Goal: Task Accomplishment & Management: Manage account settings

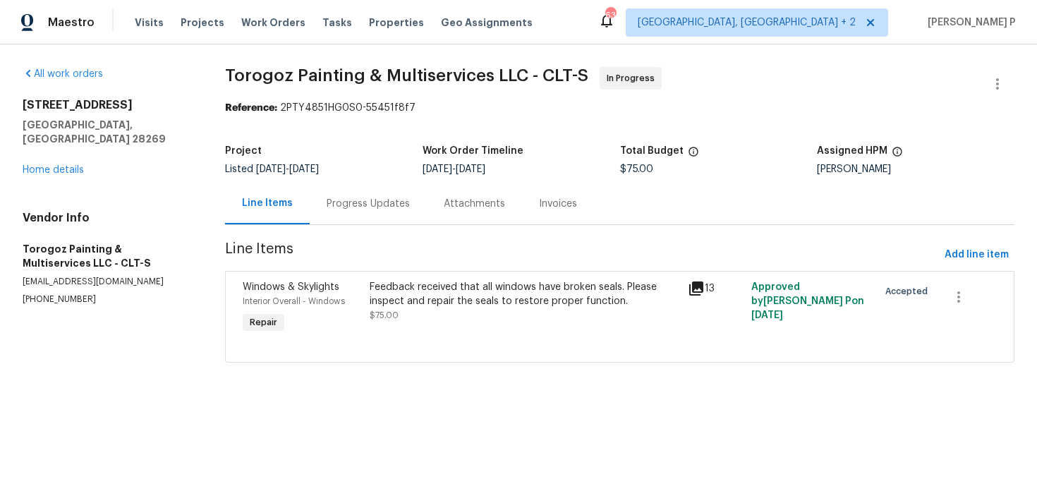
click at [377, 210] on div "Progress Updates" at bounding box center [368, 204] width 83 height 14
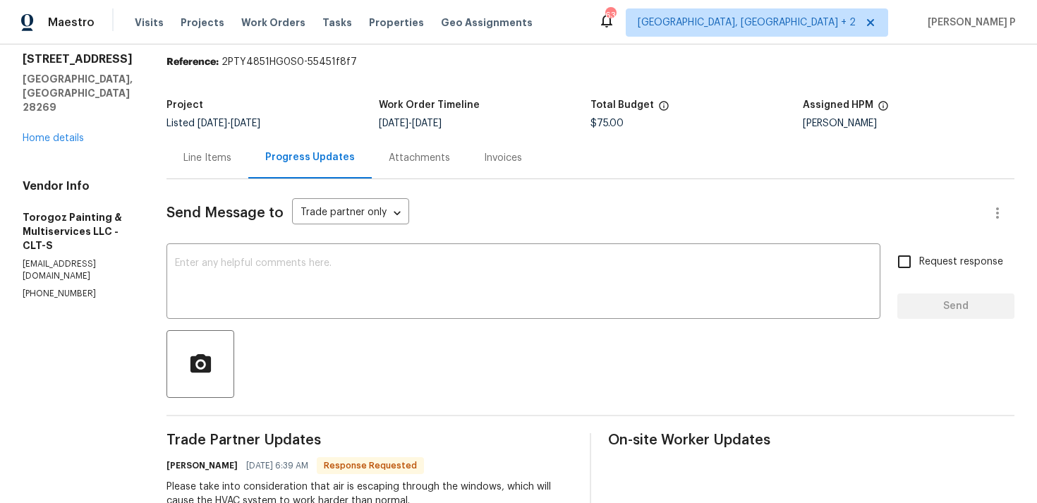
scroll to position [25, 0]
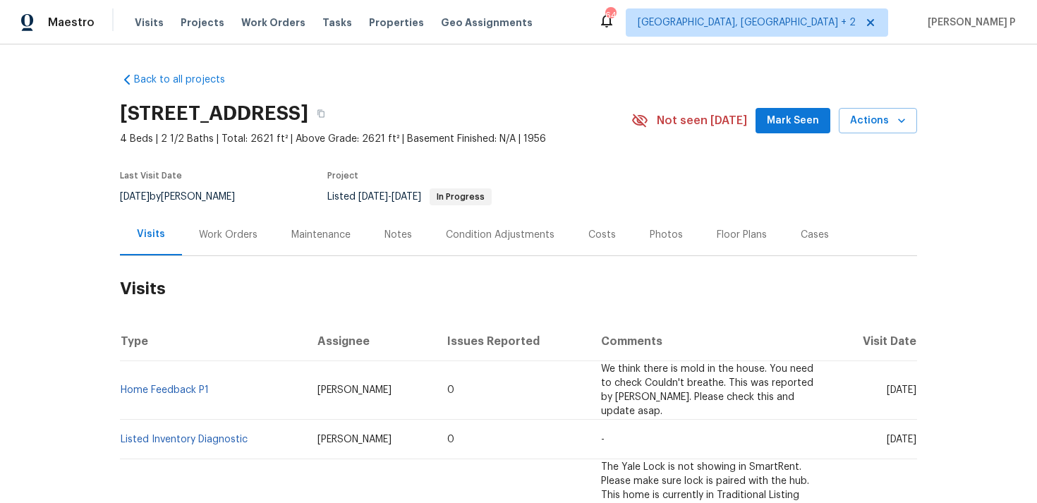
click at [219, 233] on div "Work Orders" at bounding box center [228, 235] width 59 height 14
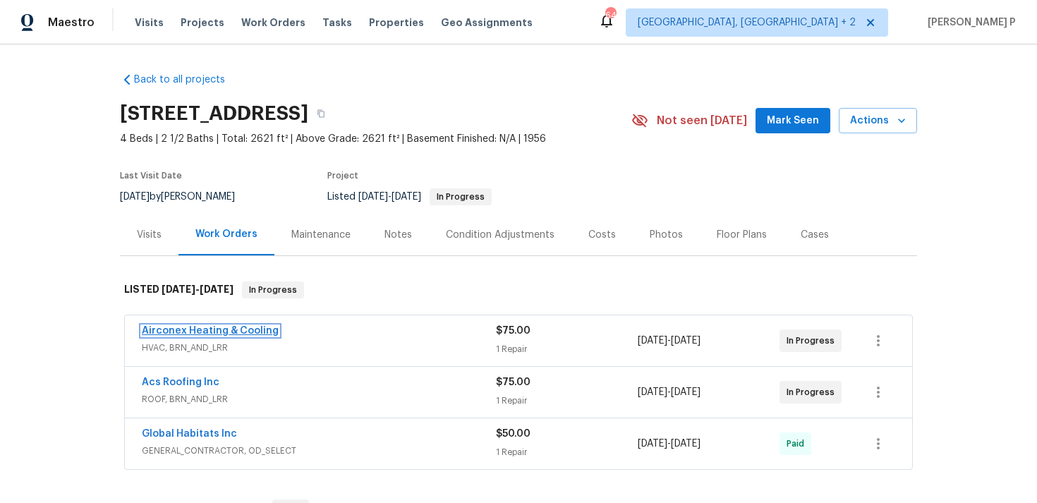
click at [234, 332] on link "Airconex Heating & Cooling" at bounding box center [210, 331] width 137 height 10
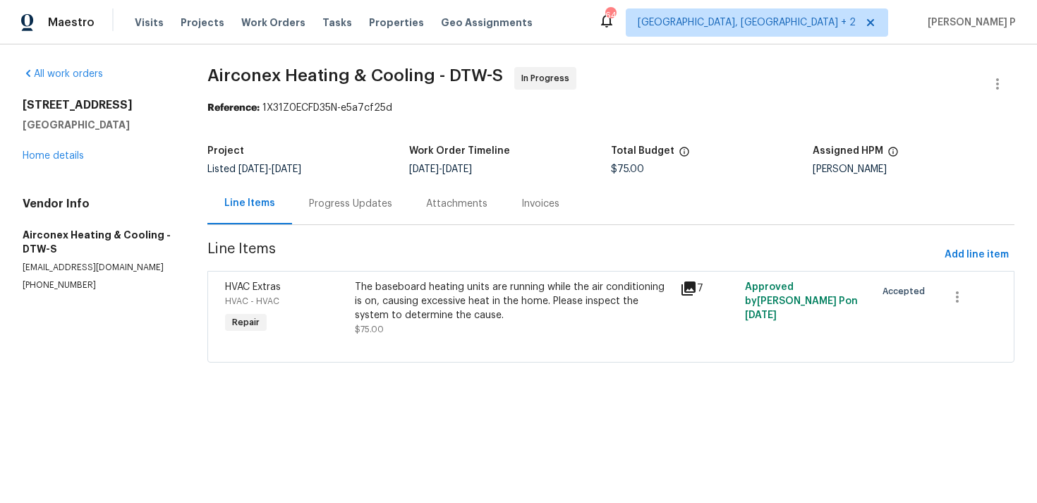
click at [368, 204] on div "Progress Updates" at bounding box center [350, 204] width 83 height 14
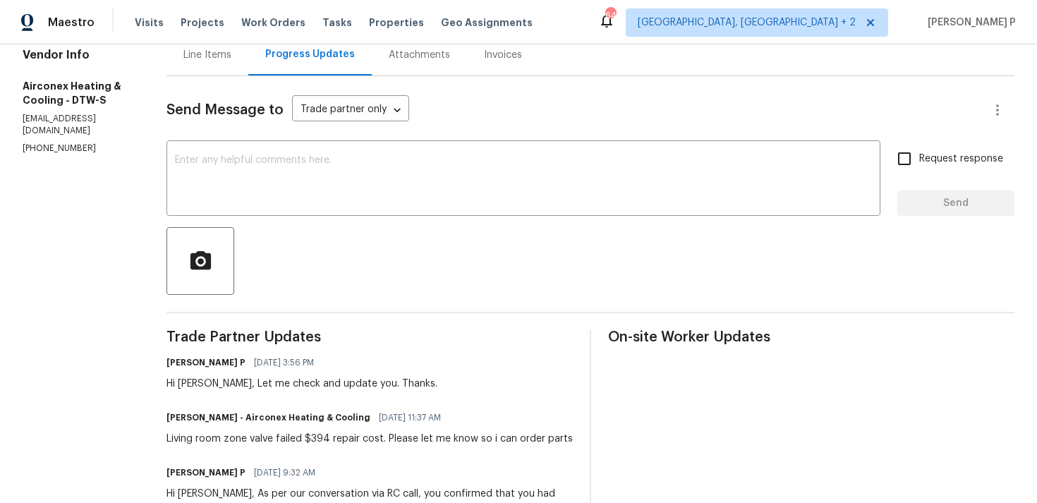
scroll to position [47, 0]
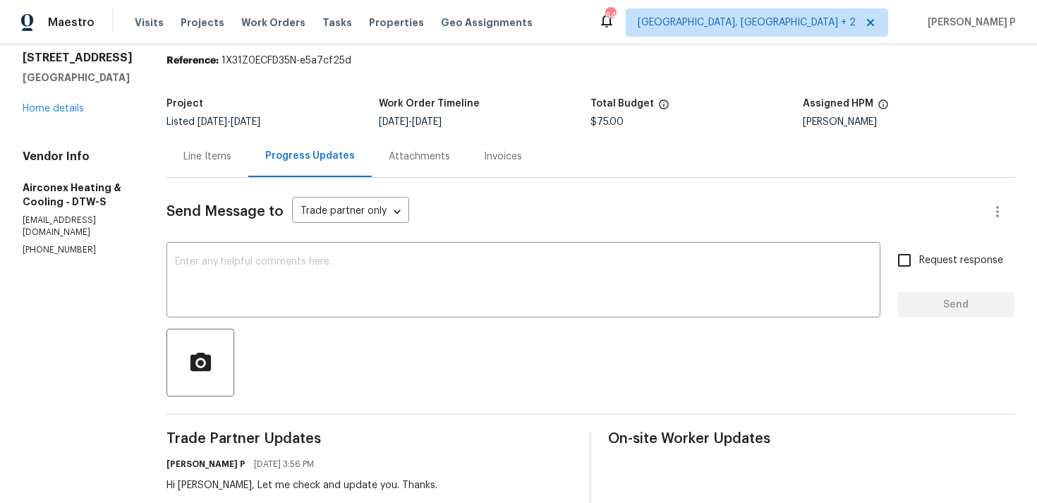
click at [200, 155] on div "Line Items" at bounding box center [207, 157] width 48 height 14
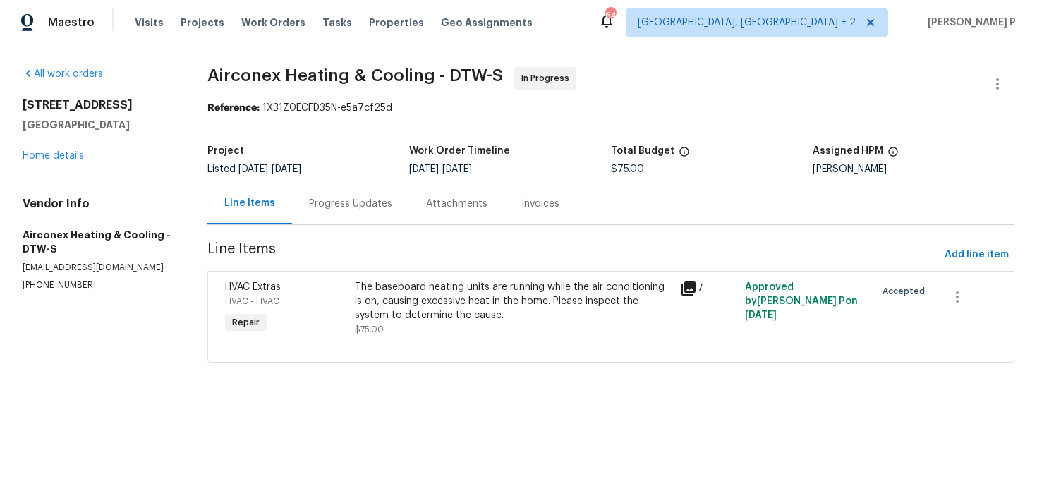
click at [394, 288] on div "The baseboard heating units are running while the air conditioning is on, causi…" at bounding box center [513, 301] width 317 height 42
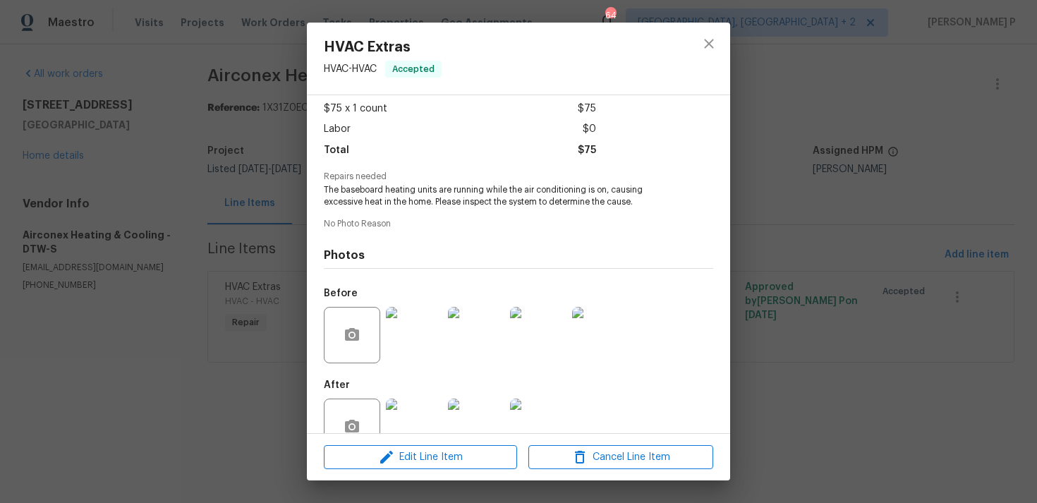
scroll to position [111, 0]
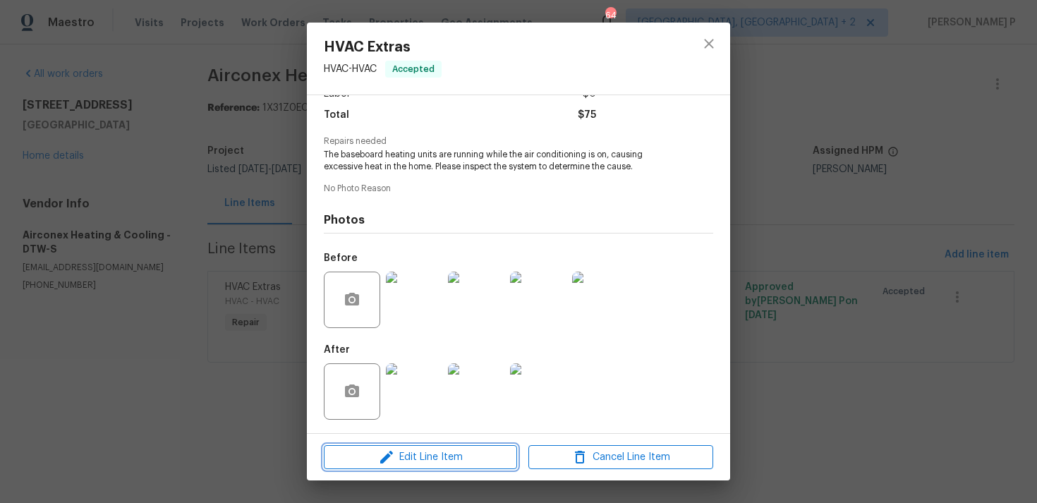
click at [405, 458] on span "Edit Line Item" at bounding box center [420, 458] width 185 height 18
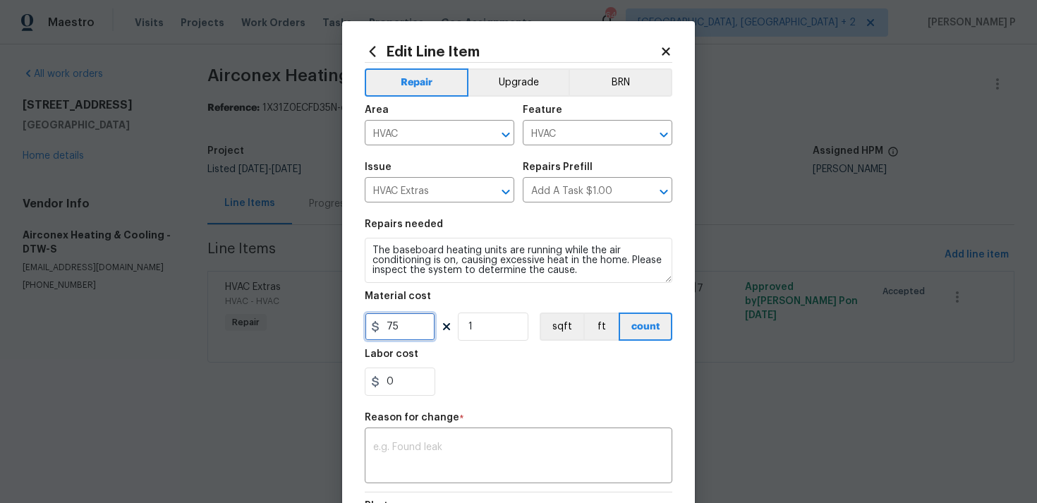
click at [405, 327] on input "75" at bounding box center [400, 327] width 71 height 28
type input "394"
click at [488, 455] on textarea at bounding box center [518, 457] width 291 height 30
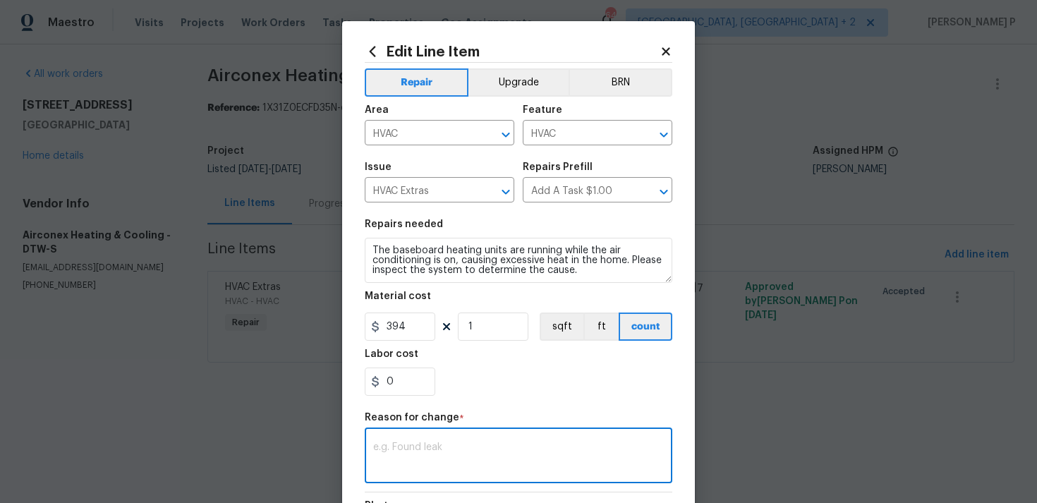
paste textarea "(RP) Updated cost per BR team approval."
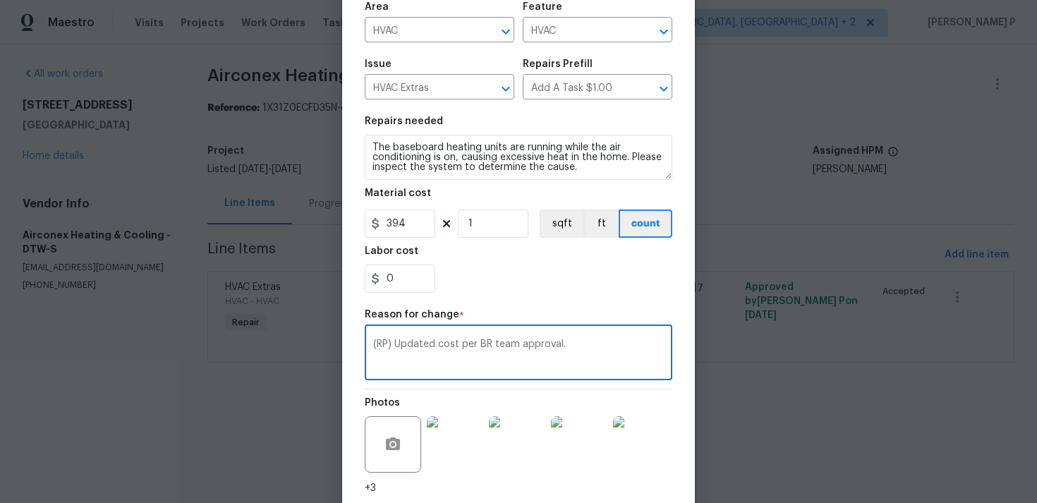
scroll to position [207, 0]
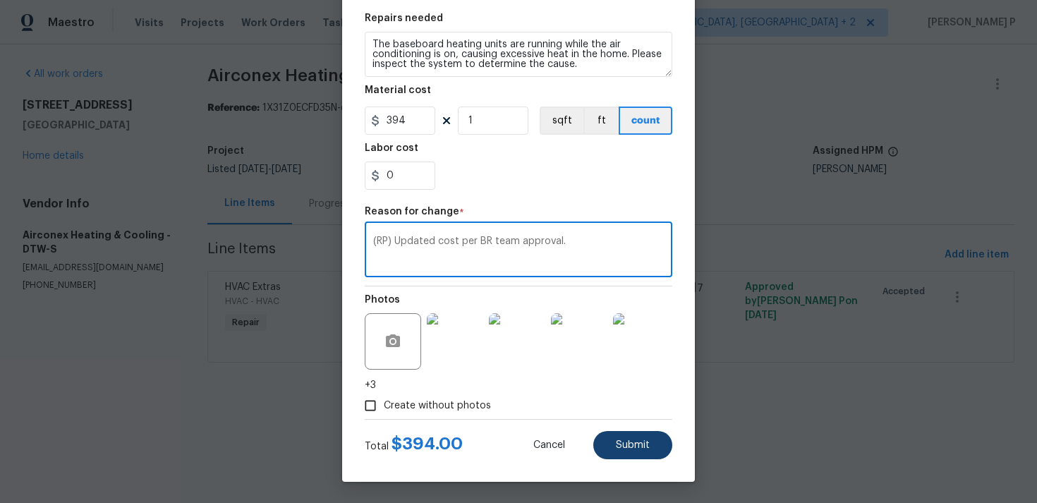
type textarea "(RP) Updated cost per BR team approval."
click at [631, 445] on span "Submit" at bounding box center [633, 445] width 34 height 11
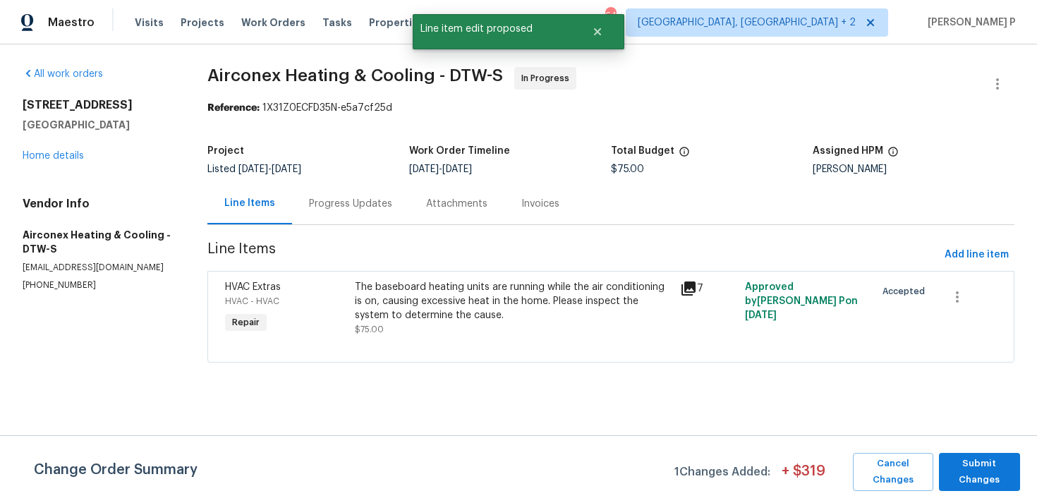
scroll to position [0, 0]
click at [956, 476] on span "Submit Changes" at bounding box center [979, 472] width 67 height 32
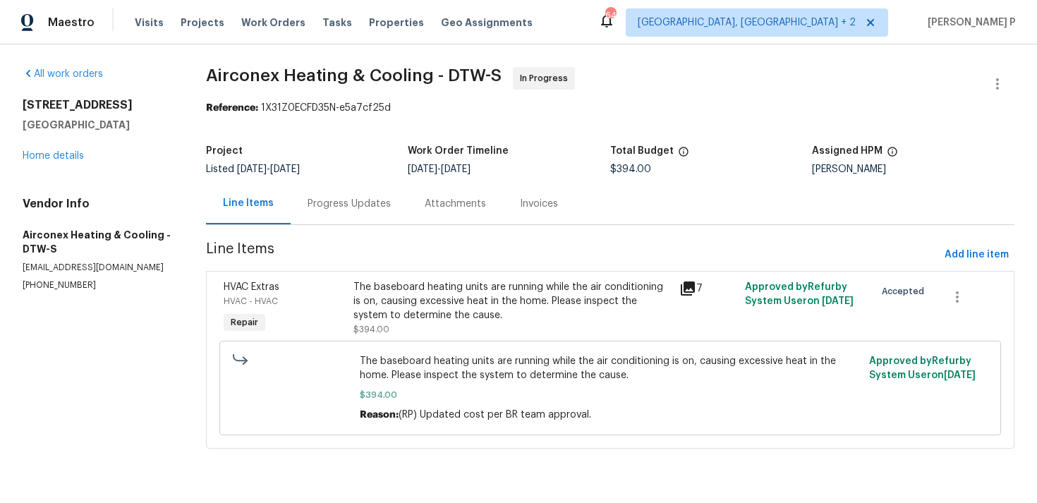
click at [381, 207] on div "Progress Updates" at bounding box center [349, 204] width 83 height 14
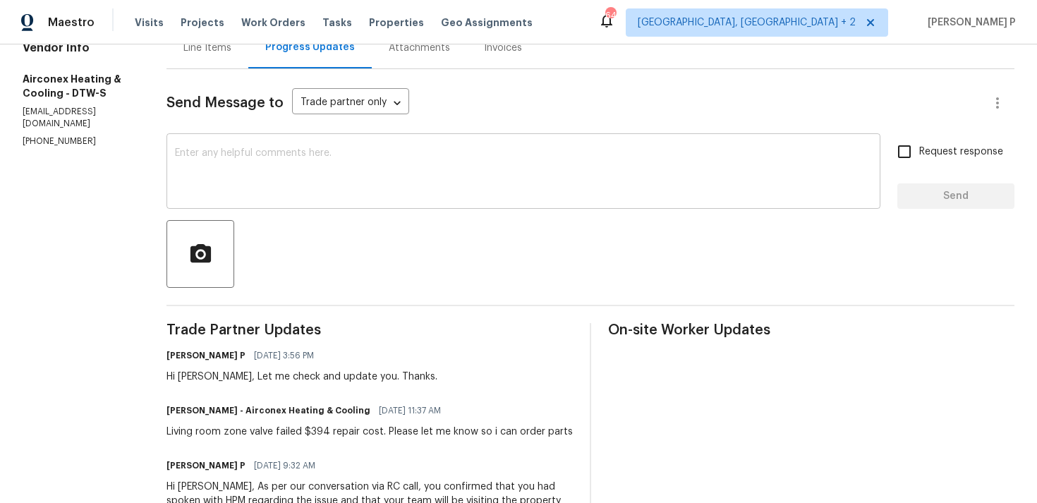
scroll to position [152, 0]
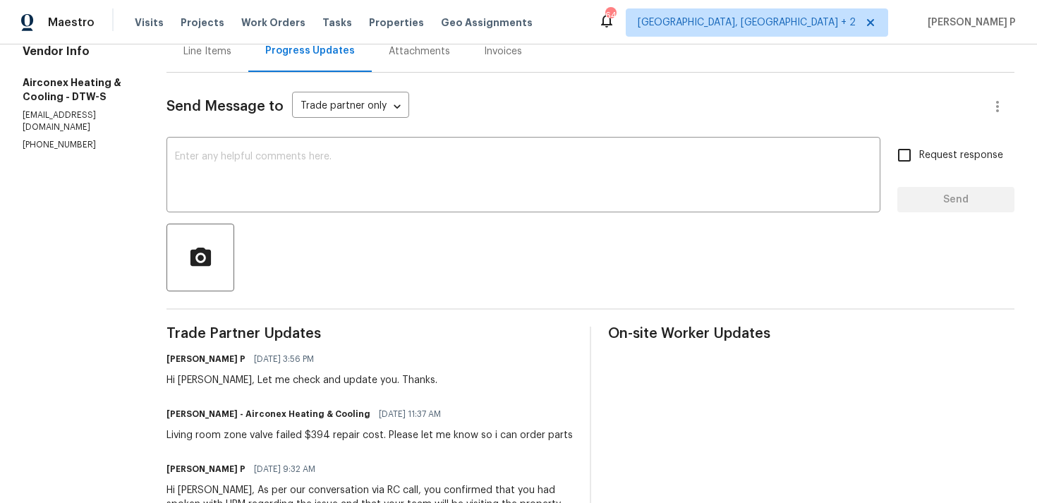
click at [329, 156] on textarea at bounding box center [523, 176] width 697 height 49
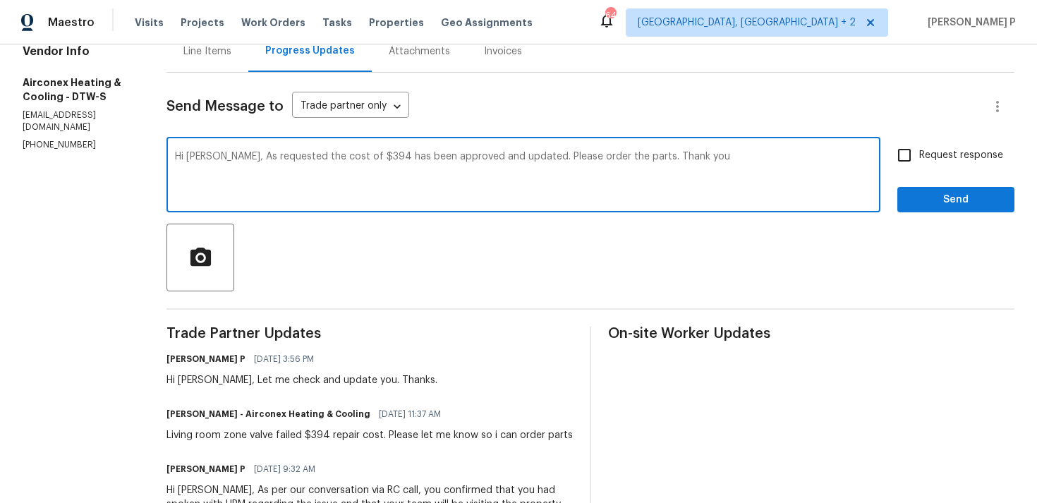
type textarea "Hi Dario, As requested the cost of $394 has been approved and updated. Please o…"
click at [919, 155] on input "Request response" at bounding box center [905, 155] width 30 height 30
checkbox input "true"
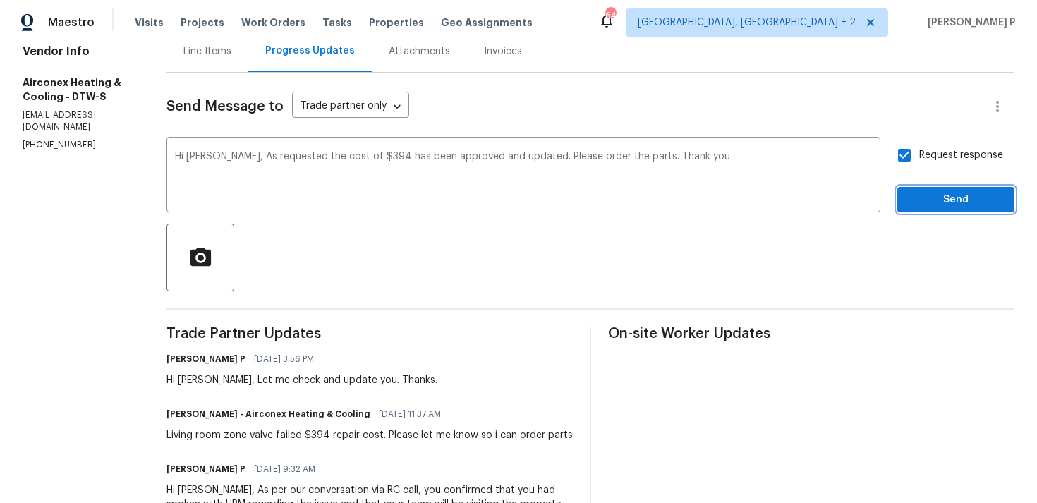
click at [926, 205] on span "Send" at bounding box center [956, 200] width 95 height 18
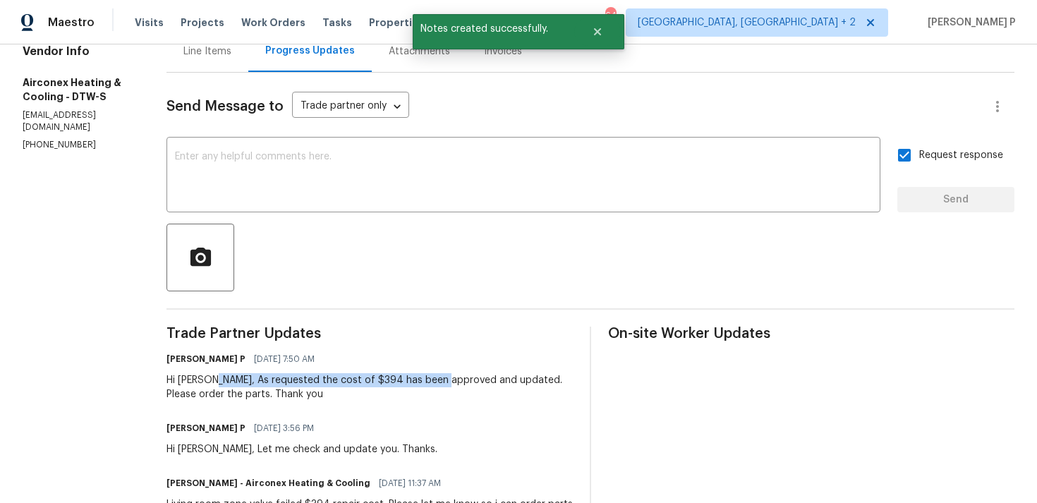
drag, startPoint x: 198, startPoint y: 381, endPoint x: 429, endPoint y: 377, distance: 230.8
click at [429, 377] on div "Hi Dario, As requested the cost of $394 has been approved and updated. Please o…" at bounding box center [370, 387] width 406 height 28
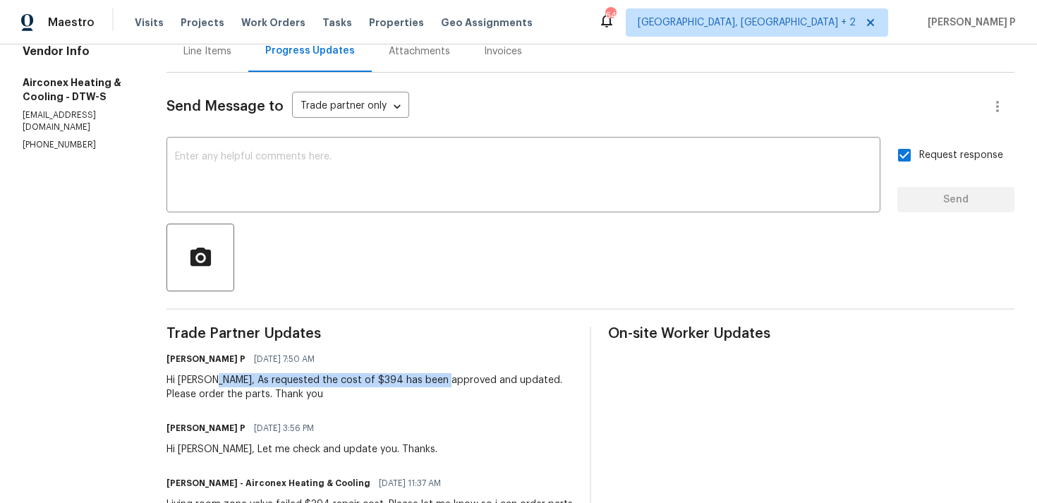
click at [317, 396] on div "Hi Dario, As requested the cost of $394 has been approved and updated. Please o…" at bounding box center [370, 387] width 406 height 28
drag, startPoint x: 198, startPoint y: 380, endPoint x: 201, endPoint y: 392, distance: 13.0
click at [201, 392] on div "Hi Dario, As requested the cost of $394 has been approved and updated. Please o…" at bounding box center [370, 387] width 406 height 28
copy div "As requested the cost of $394 has been approved and updated. Please order the p…"
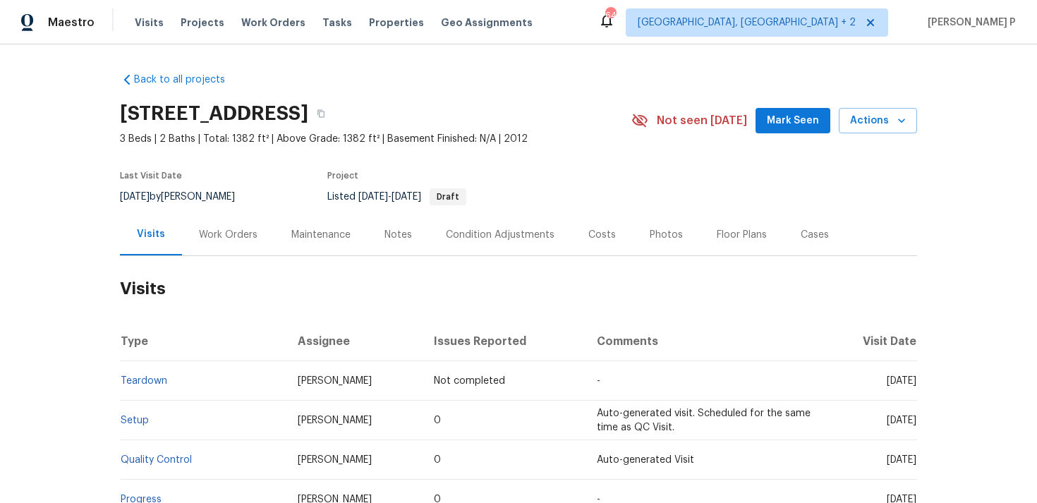
click at [225, 235] on div "Work Orders" at bounding box center [228, 235] width 59 height 14
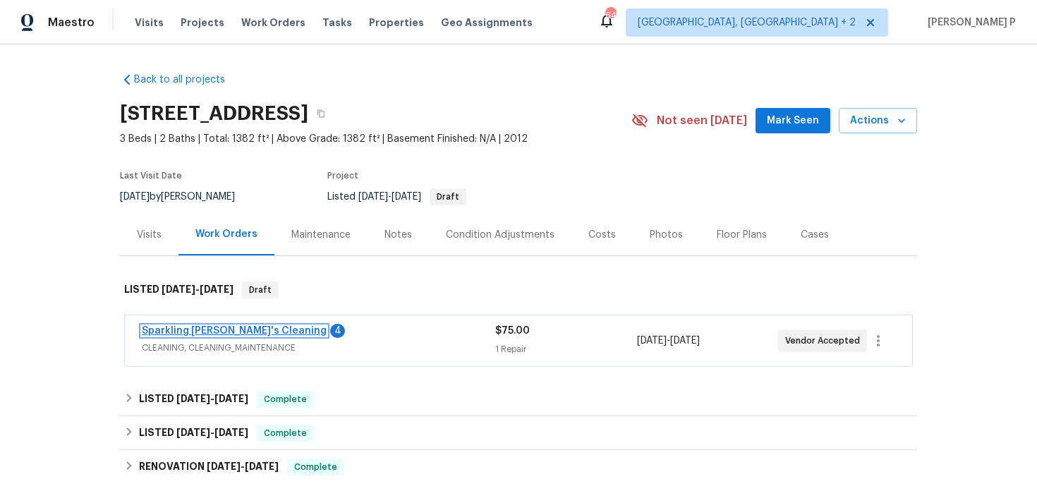
click at [200, 328] on link "Sparkling Amanda's Cleaning" at bounding box center [234, 331] width 185 height 10
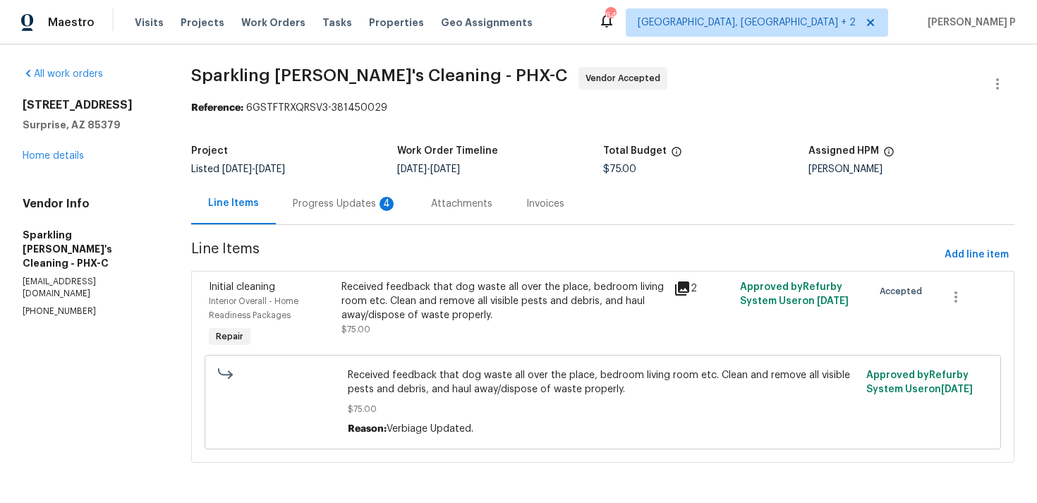
click at [350, 206] on div "Progress Updates 4" at bounding box center [345, 204] width 104 height 14
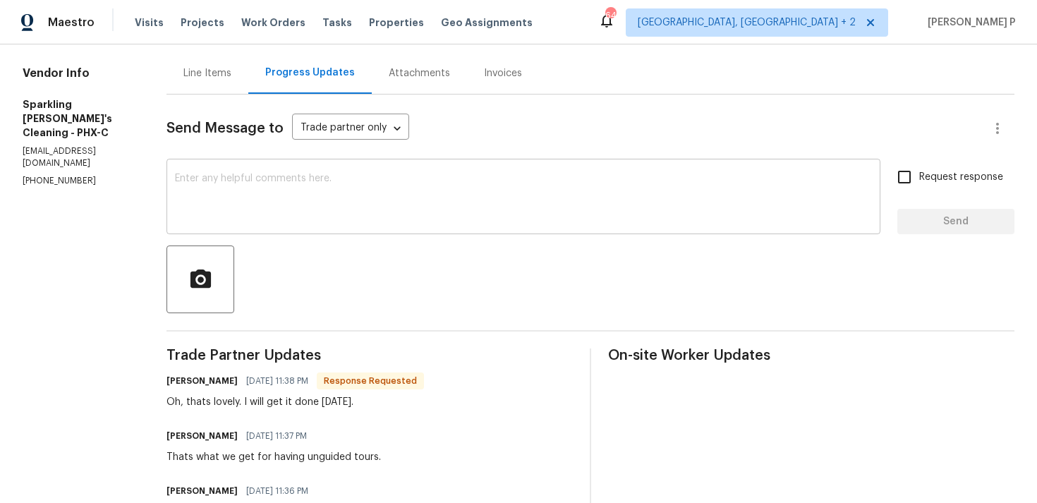
scroll to position [119, 0]
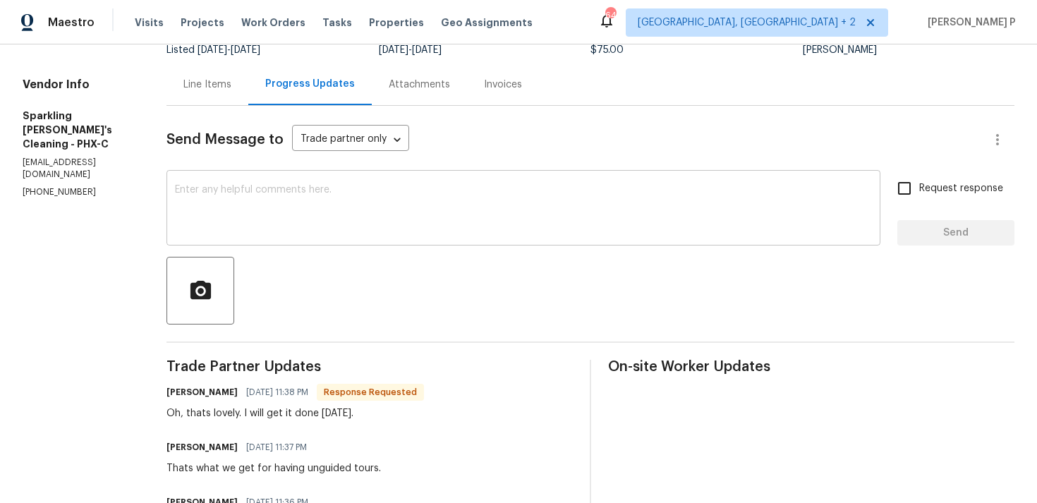
click at [250, 203] on textarea at bounding box center [523, 209] width 697 height 49
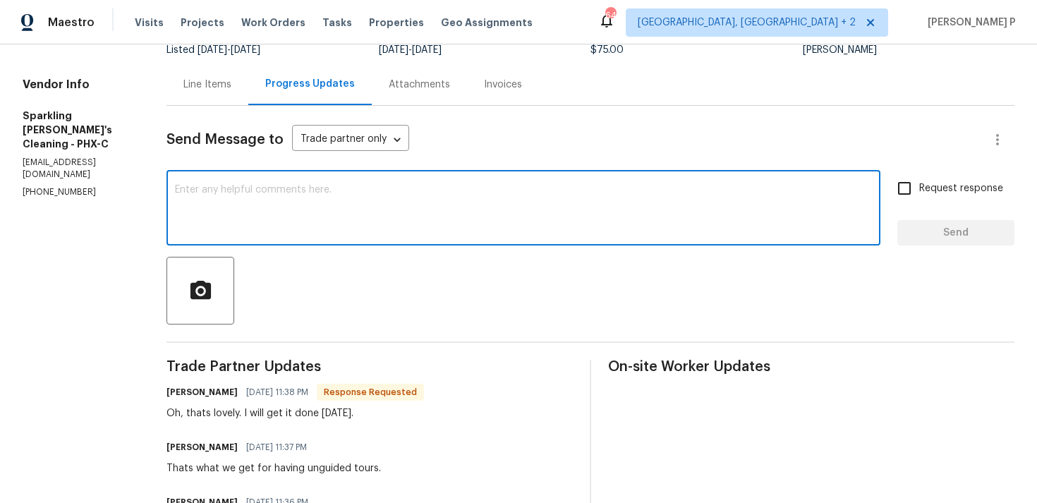
paste textarea "Thank you for accepting the work order and providing the scheduled date."
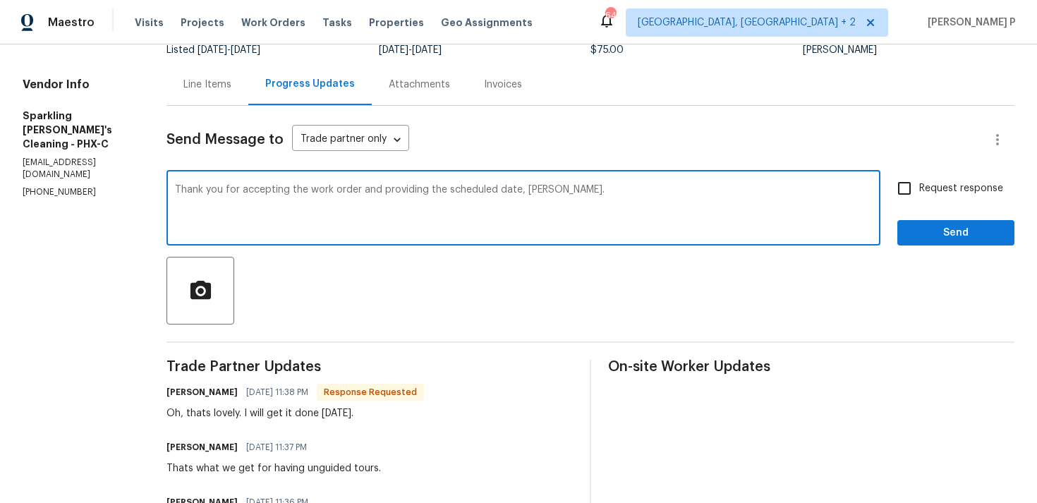
type textarea "Thank you for accepting the work order and providing the scheduled date, Amanda."
click at [927, 243] on button "Send" at bounding box center [956, 233] width 117 height 26
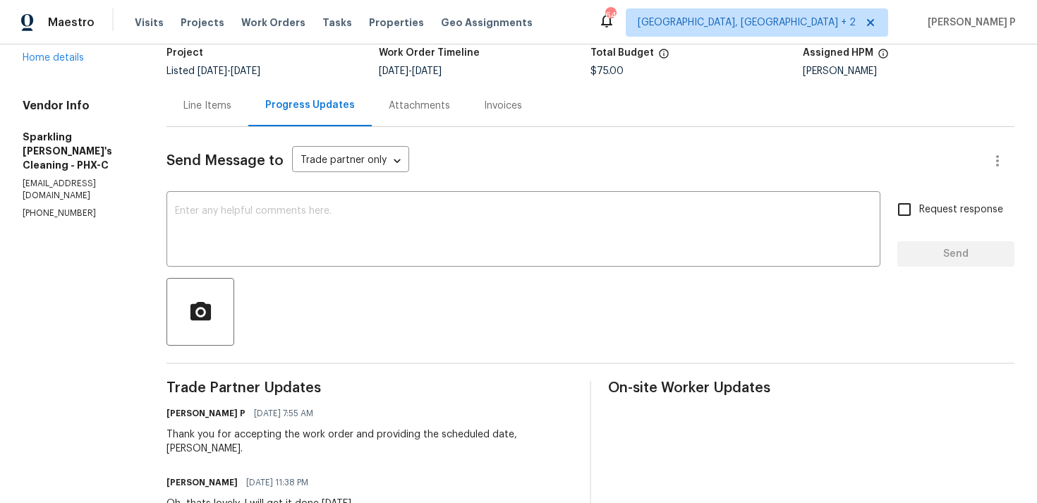
scroll to position [0, 0]
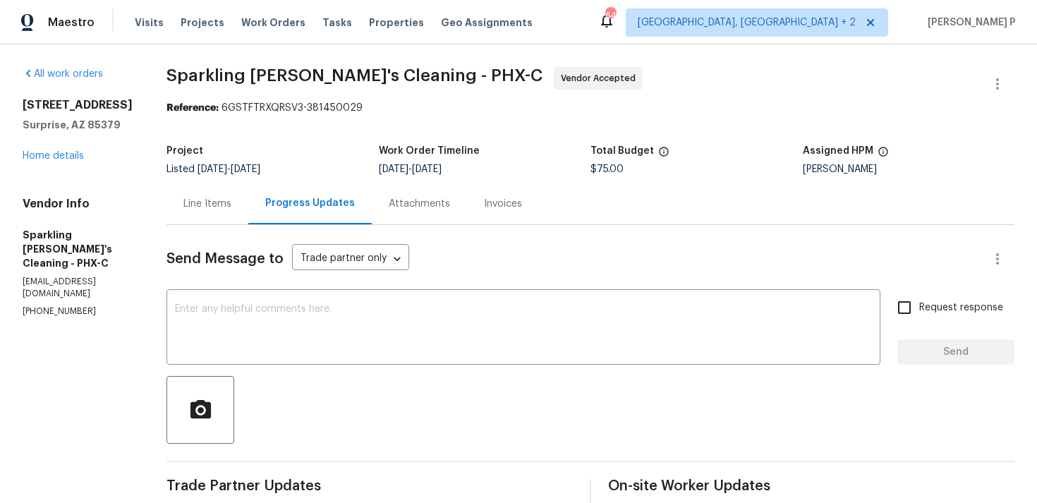
click at [381, 423] on div at bounding box center [591, 410] width 848 height 68
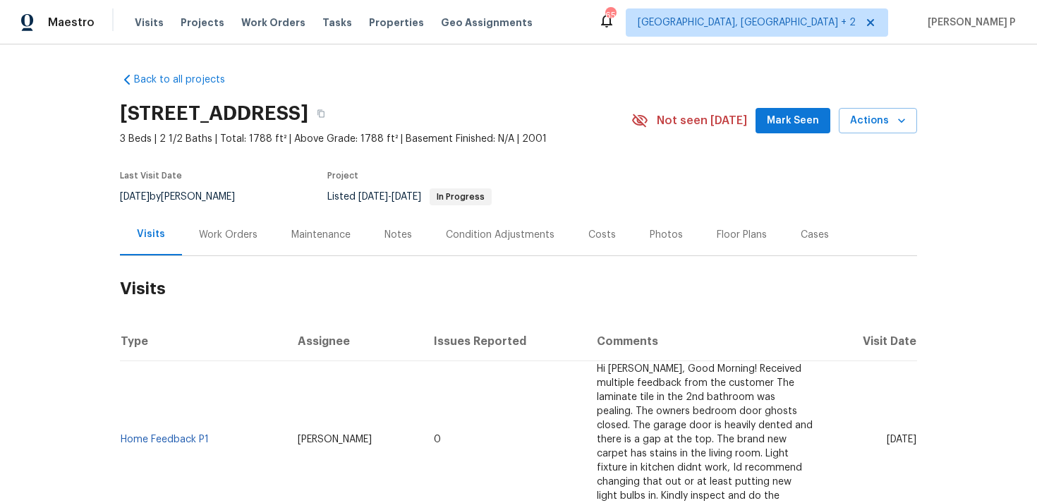
click at [226, 239] on div "Work Orders" at bounding box center [228, 235] width 59 height 14
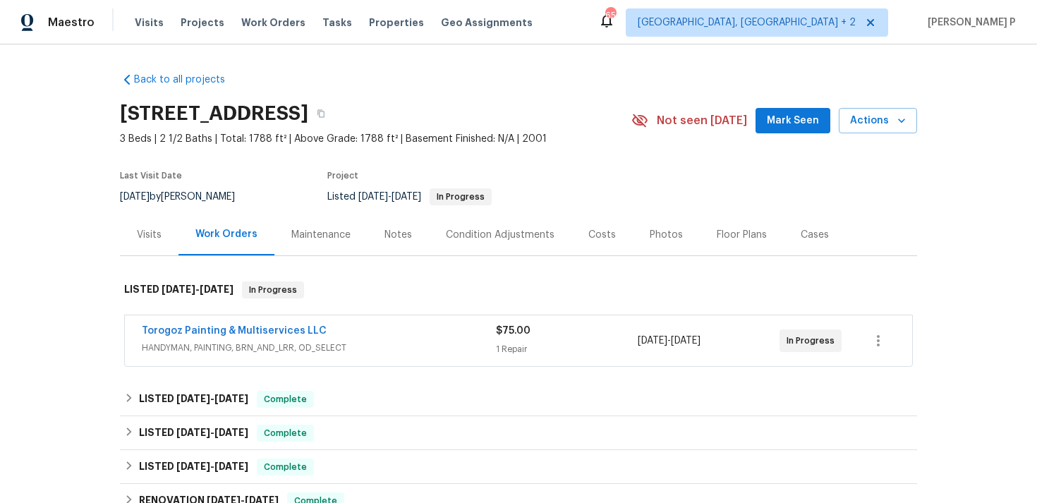
click at [220, 343] on span "HANDYMAN, PAINTING, BRN_AND_LRR, OD_SELECT" at bounding box center [319, 348] width 354 height 14
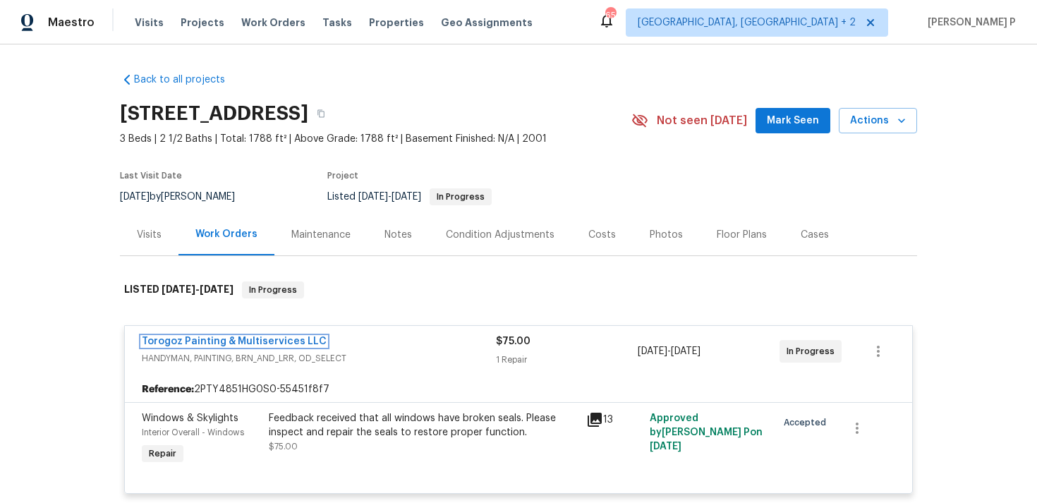
click at [220, 337] on link "Torogoz Painting & Multiservices LLC" at bounding box center [234, 342] width 185 height 10
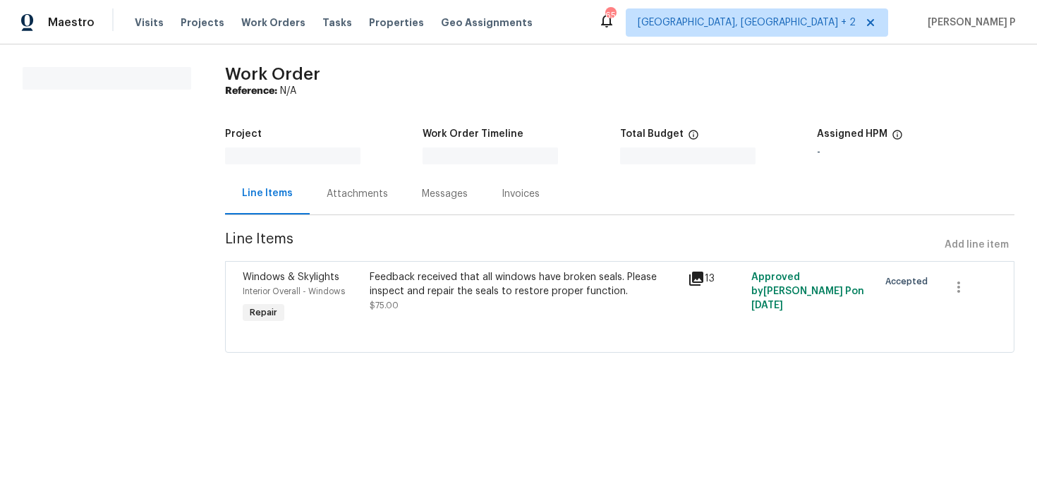
click at [220, 337] on div "All work orders Work Order Reference: N/A Project Work Order Timeline Total Bud…" at bounding box center [518, 218] width 1037 height 348
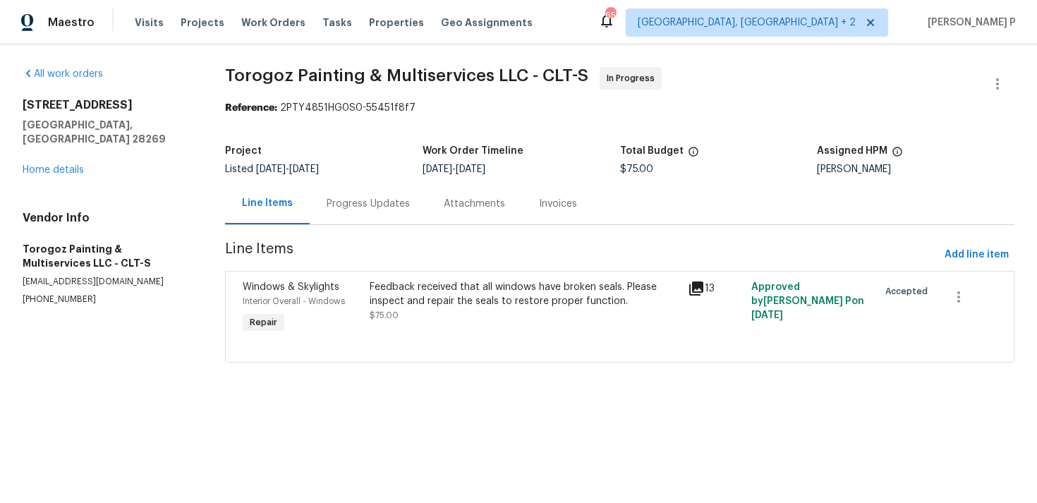
click at [354, 204] on div "Progress Updates" at bounding box center [368, 204] width 83 height 14
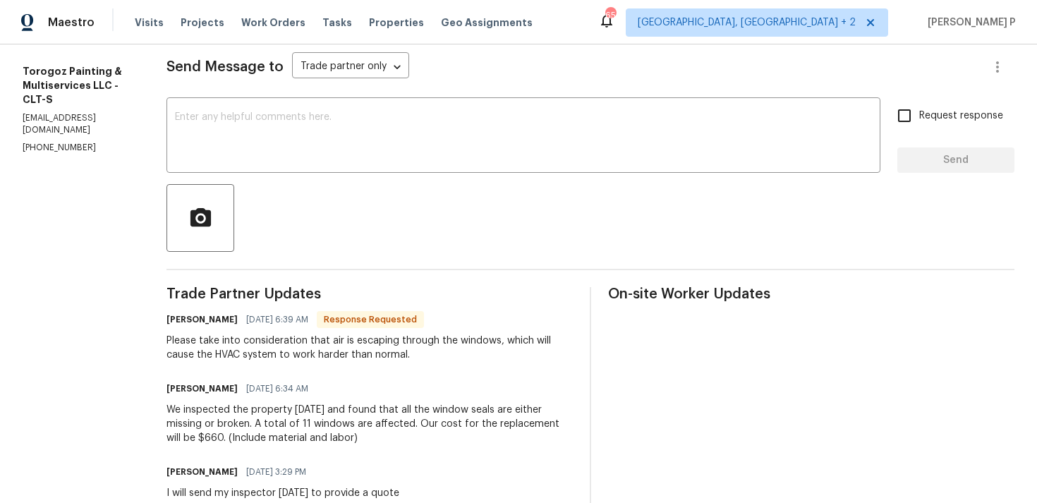
scroll to position [179, 0]
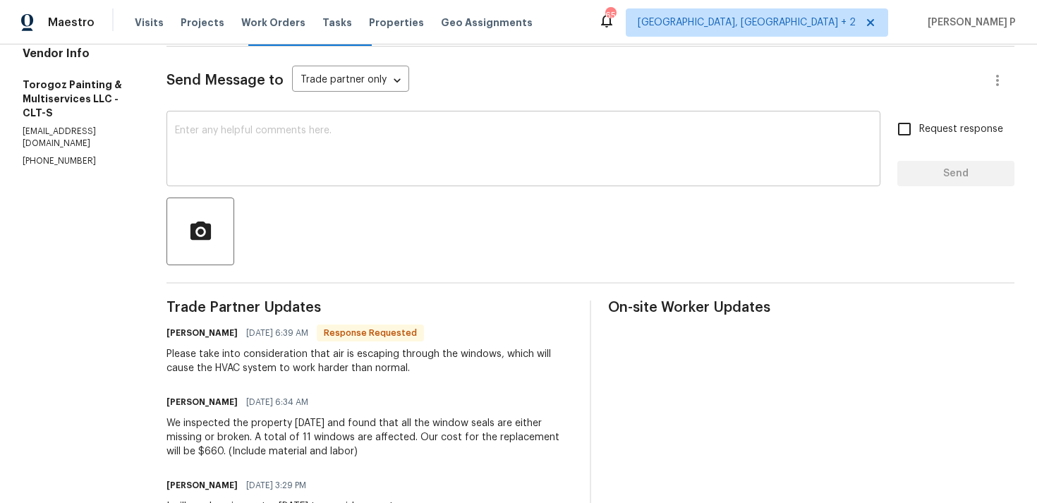
click at [310, 164] on textarea at bounding box center [523, 150] width 697 height 49
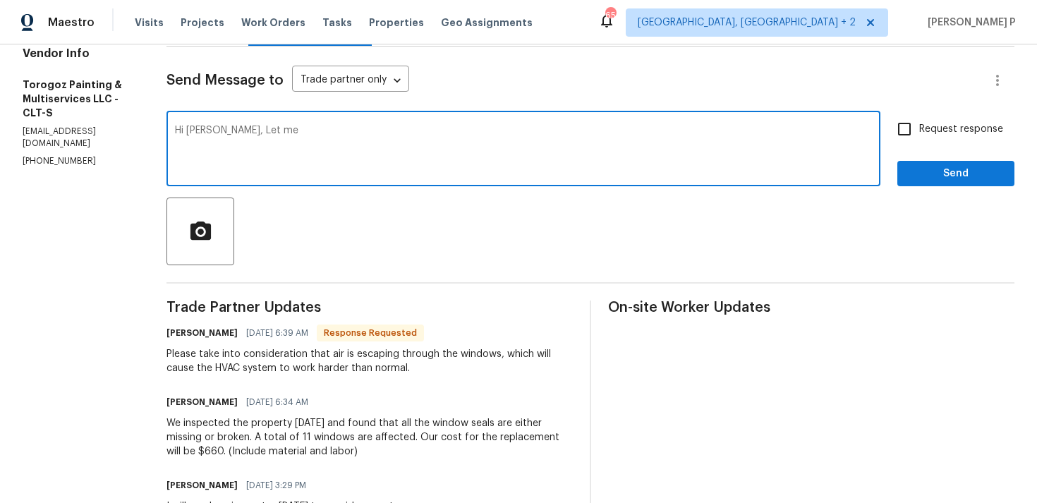
type textarea "Hi Ricardo, Let me"
click at [226, 137] on textarea "Hi Ricardo, Let me" at bounding box center [523, 150] width 697 height 49
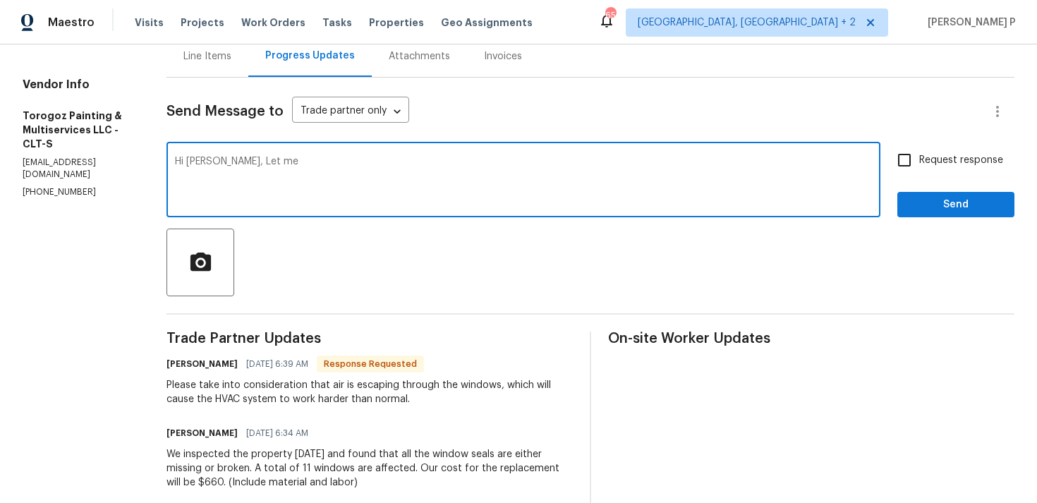
click at [231, 59] on div "Line Items" at bounding box center [207, 56] width 48 height 14
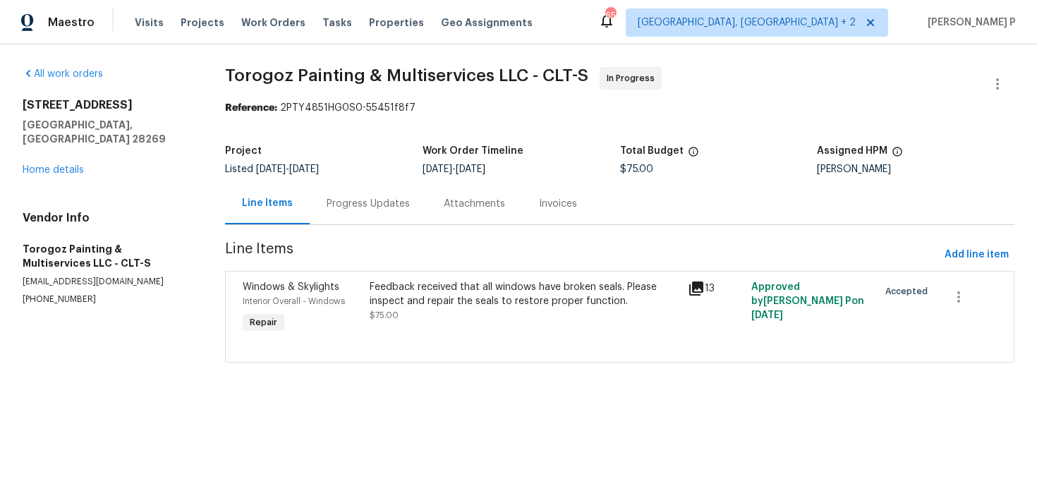
click at [379, 210] on div "Progress Updates" at bounding box center [368, 204] width 83 height 14
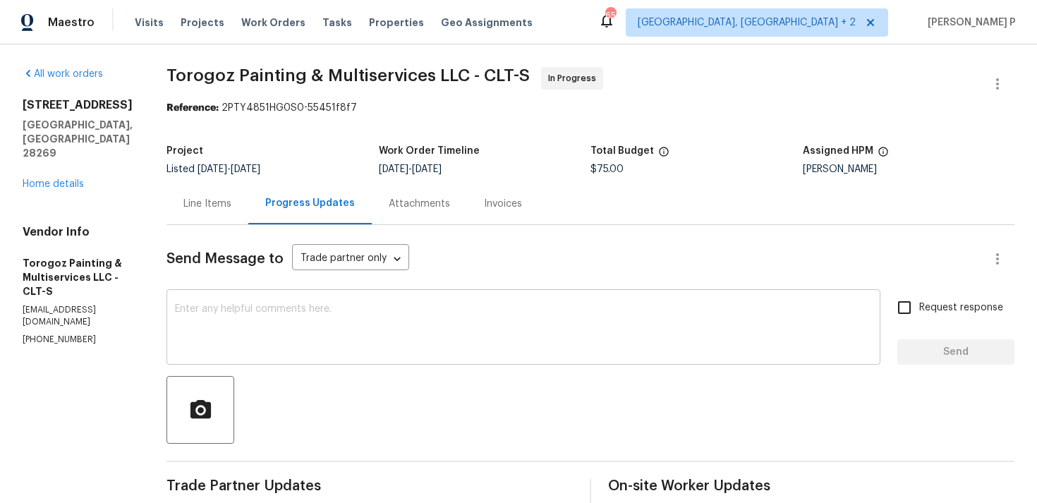
click at [364, 312] on textarea at bounding box center [523, 328] width 697 height 49
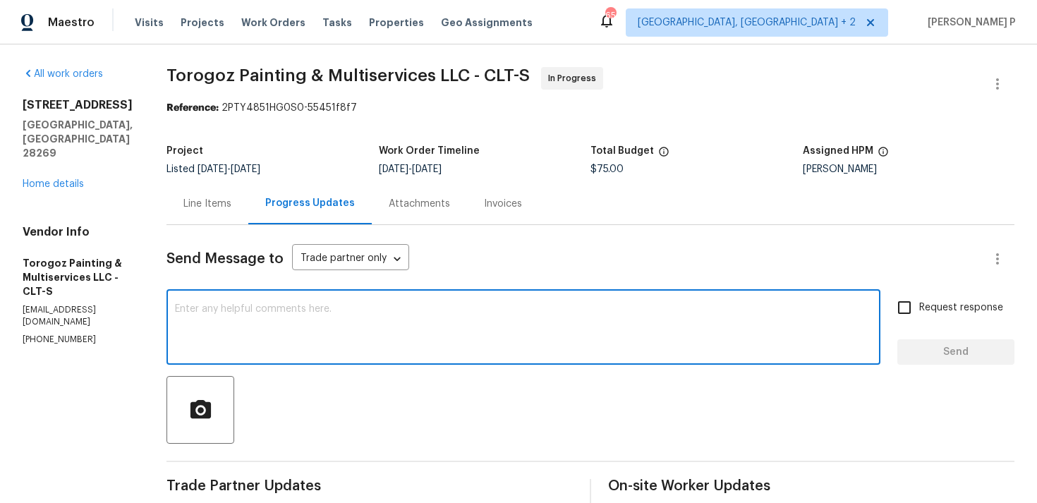
paste textarea "Hi Ricardo, Let me"
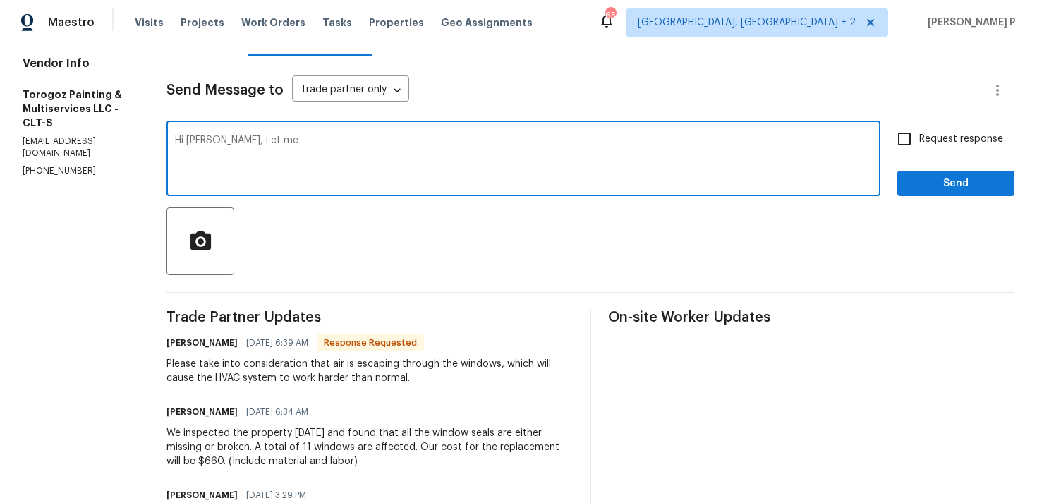
scroll to position [170, 0]
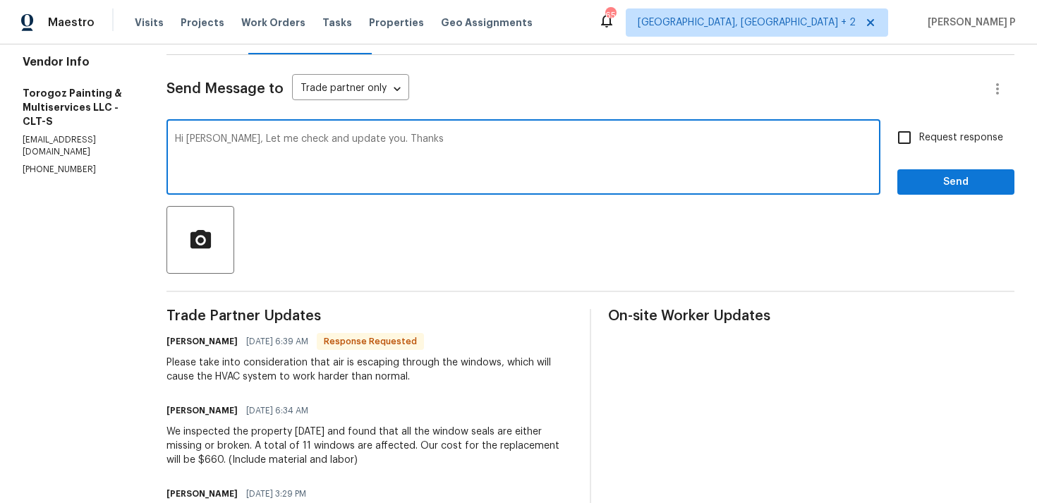
type textarea "Hi Ricardo, Let me check and update you. Thanks"
click at [937, 175] on span "Send" at bounding box center [956, 183] width 95 height 18
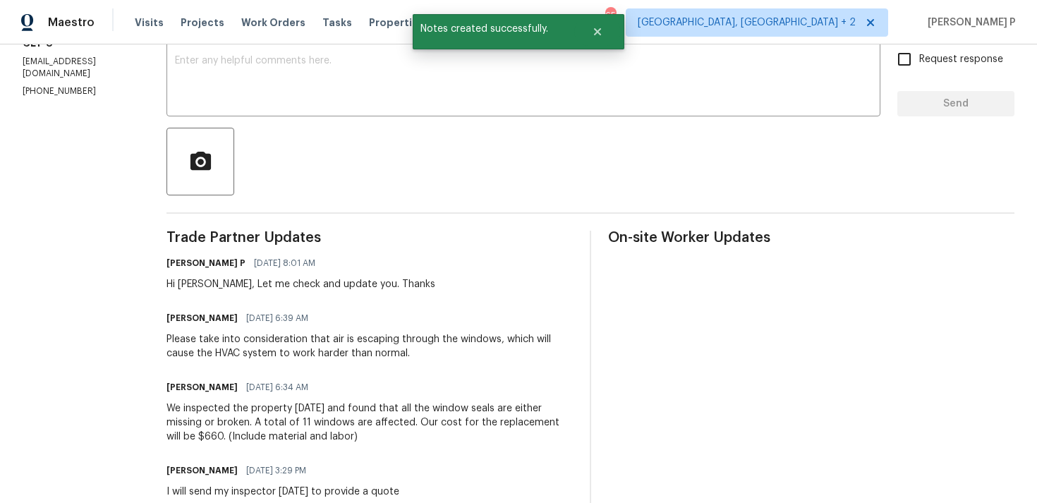
scroll to position [47, 0]
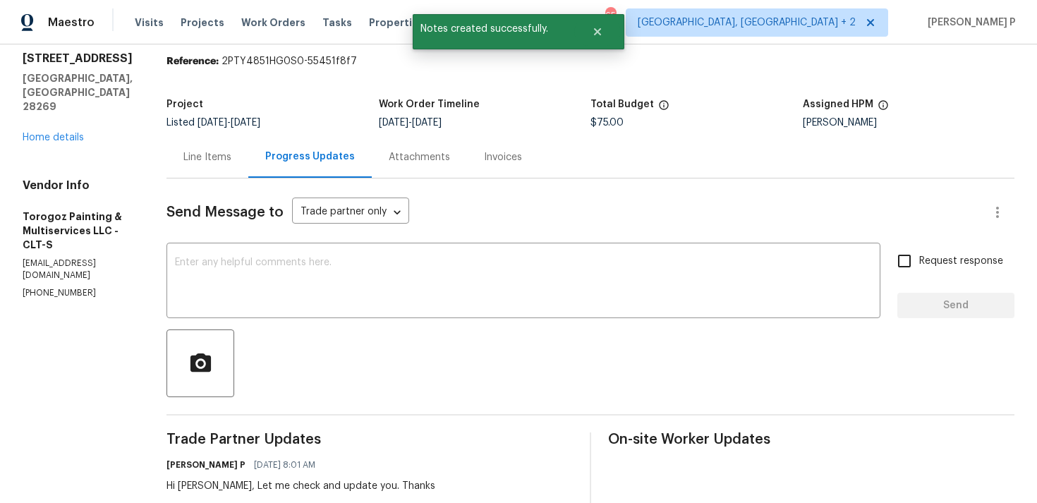
click at [229, 162] on div "Line Items" at bounding box center [207, 157] width 48 height 14
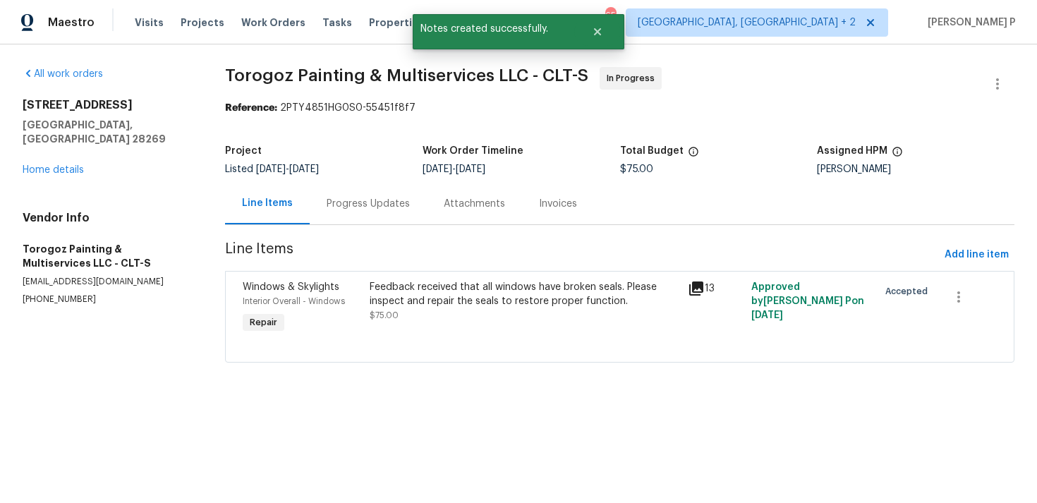
click at [511, 293] on div "Feedback received that all windows have broken seals. Please inspect and repair…" at bounding box center [524, 294] width 309 height 28
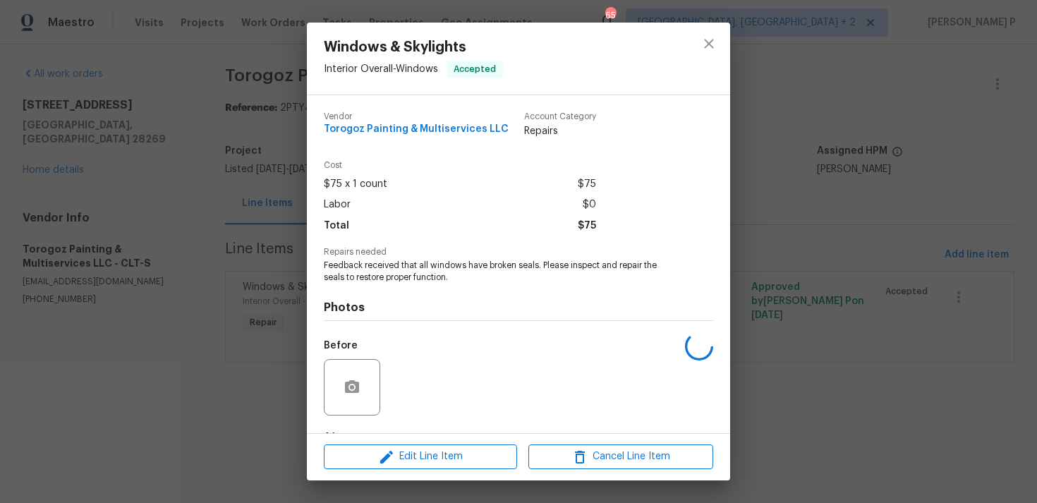
scroll to position [88, 0]
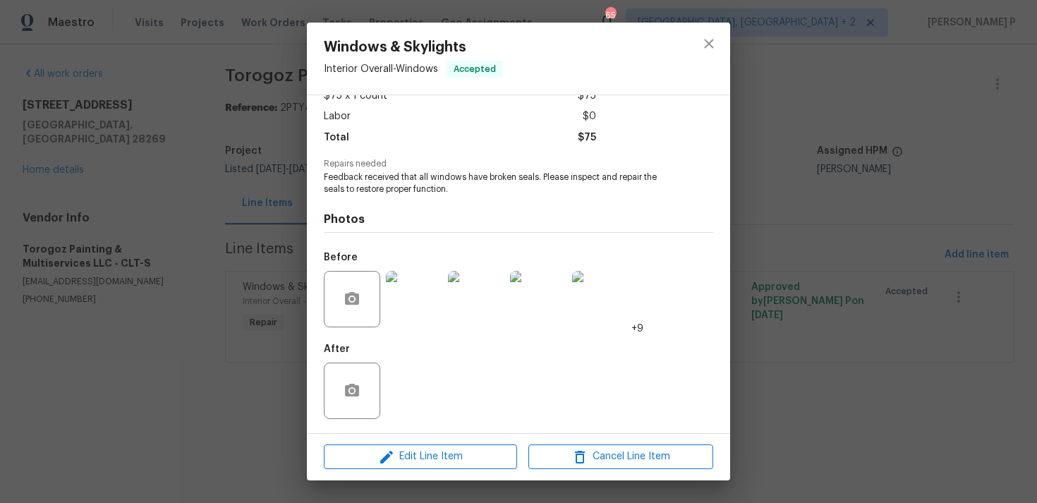
click at [416, 310] on img at bounding box center [414, 299] width 56 height 56
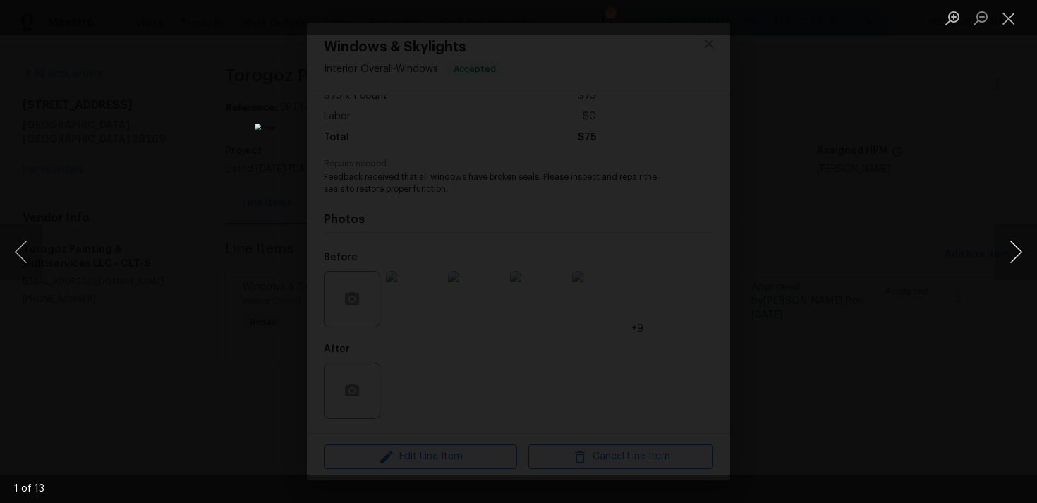
click at [1017, 246] on button "Next image" at bounding box center [1016, 252] width 42 height 56
click at [1011, 20] on button "Close lightbox" at bounding box center [1009, 18] width 28 height 25
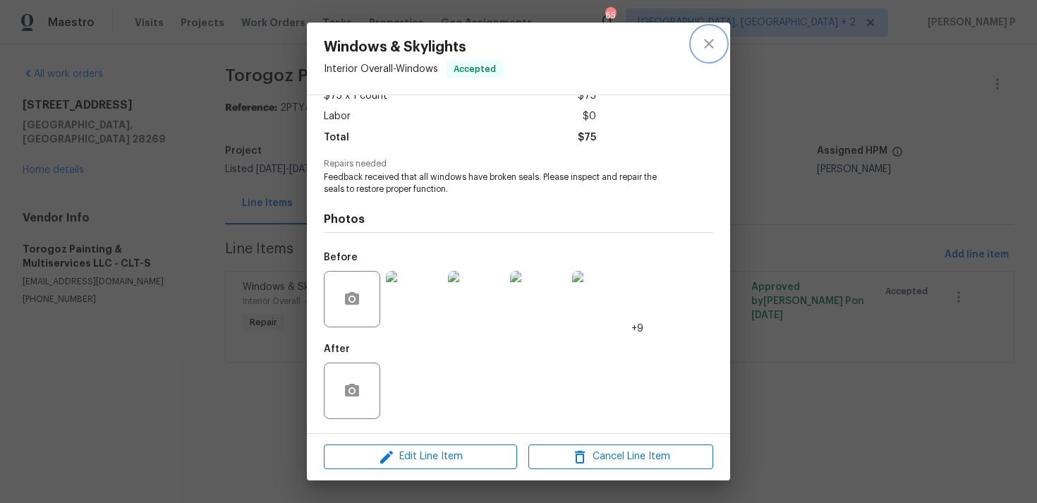
click at [707, 42] on icon "close" at bounding box center [708, 43] width 9 height 9
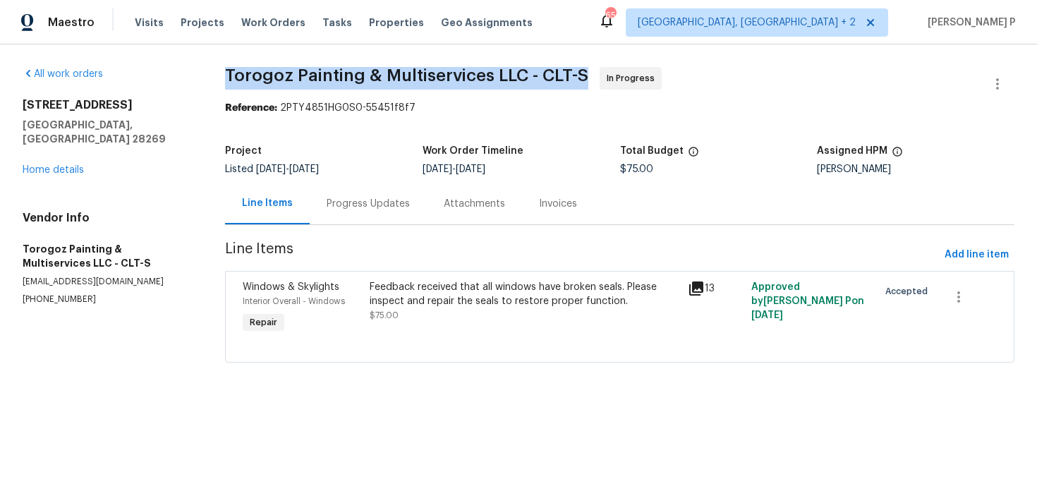
drag, startPoint x: 231, startPoint y: 68, endPoint x: 586, endPoint y: 67, distance: 354.9
click at [588, 68] on span "Torogoz Painting & Multiservices LLC - CLT-S" at bounding box center [406, 75] width 363 height 17
copy span "Torogoz Painting & Multiservices LLC - CLT-S"
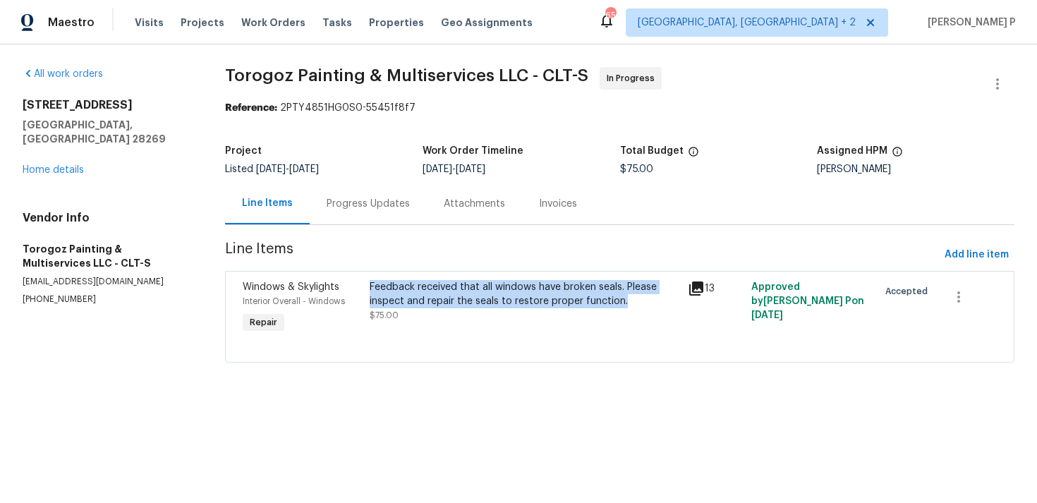
copy div "Feedback received that all windows have broken seals. Please inspect and repair…"
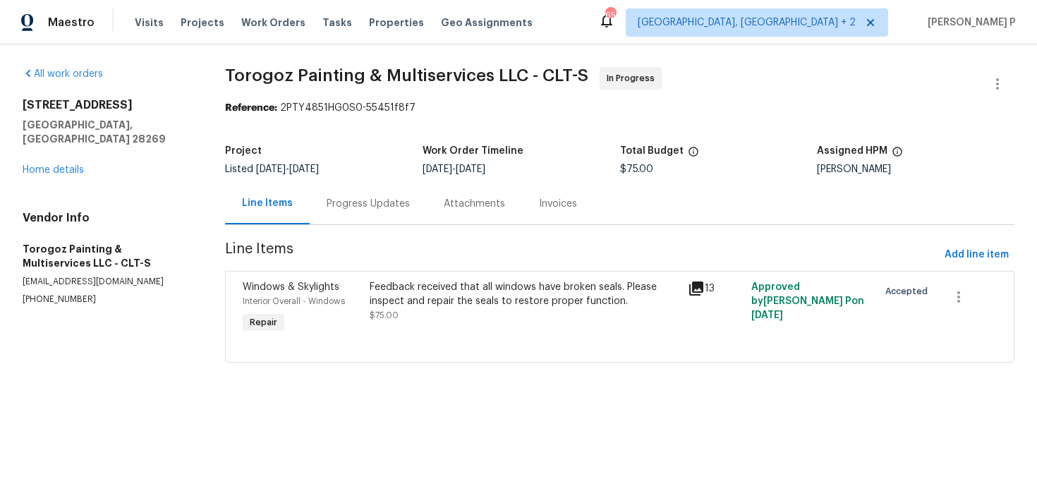
drag, startPoint x: 374, startPoint y: 286, endPoint x: 632, endPoint y: 251, distance: 260.7
click at [632, 253] on section "Torogoz Painting & Multiservices LLC - CLT-S In Progress Reference: 2PTY4851HG0…" at bounding box center [620, 223] width 790 height 313
click at [632, 251] on span "Line Items" at bounding box center [582, 255] width 714 height 26
click at [382, 203] on div "Progress Updates" at bounding box center [368, 204] width 83 height 14
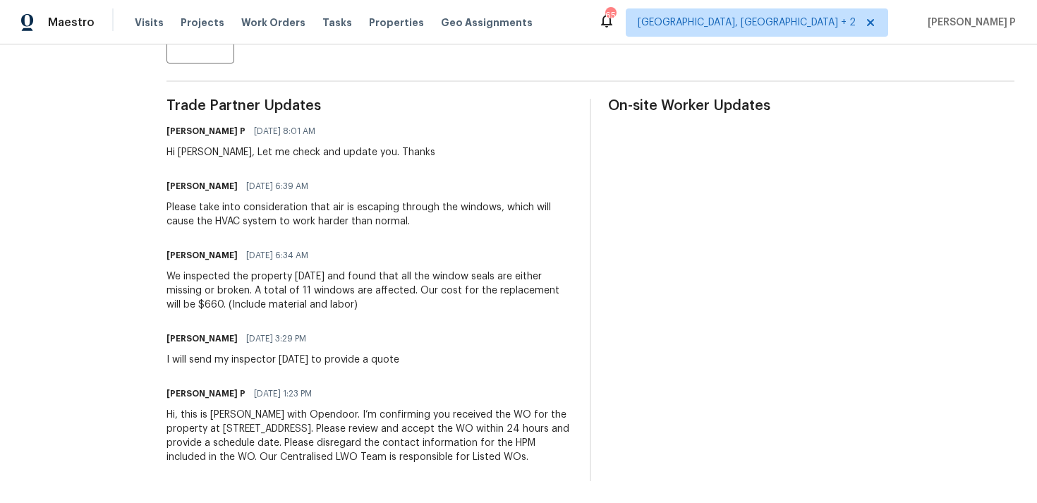
scroll to position [395, 0]
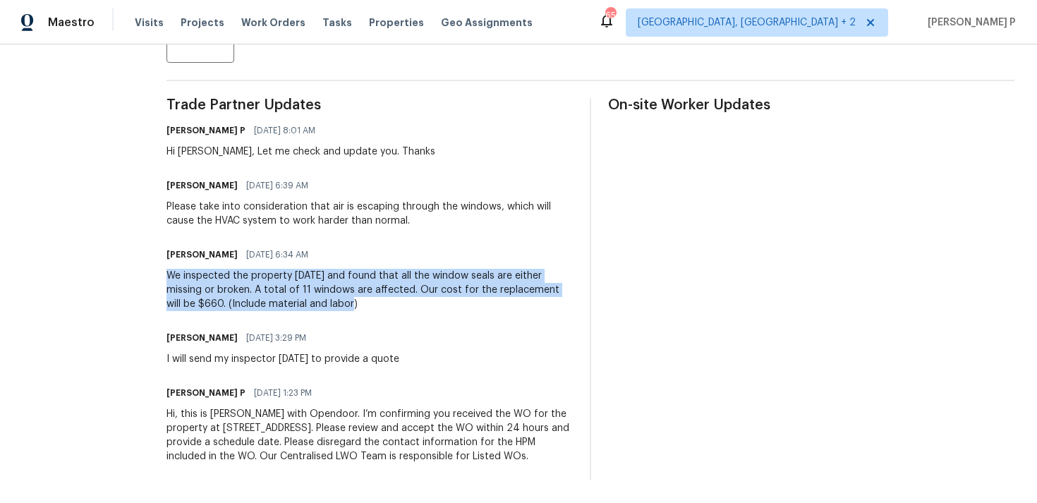
drag, startPoint x: 199, startPoint y: 262, endPoint x: 394, endPoint y: 296, distance: 197.7
click at [394, 296] on div "All work orders 4437 Devonhill Ln Charlotte, NC 28269 Home details Vendor Info …" at bounding box center [518, 83] width 1037 height 840
copy div "We inspected the property today and found that all the window seals are either …"
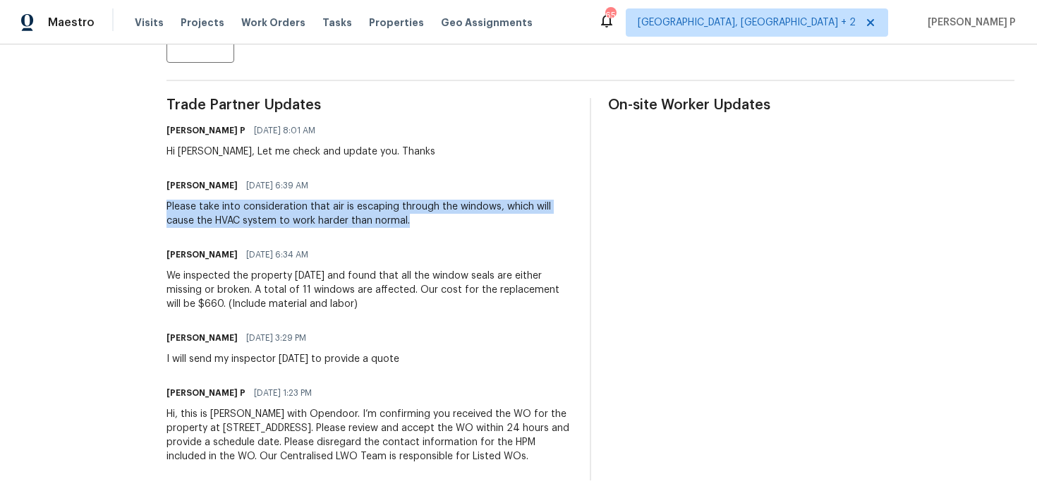
drag, startPoint x: 200, startPoint y: 190, endPoint x: 467, endPoint y: 201, distance: 267.0
click at [467, 201] on div "Please take into consideration that air is escaping through the windows, which …" at bounding box center [370, 214] width 406 height 28
copy div "Please take into consideration that air is escaping through the windows, which …"
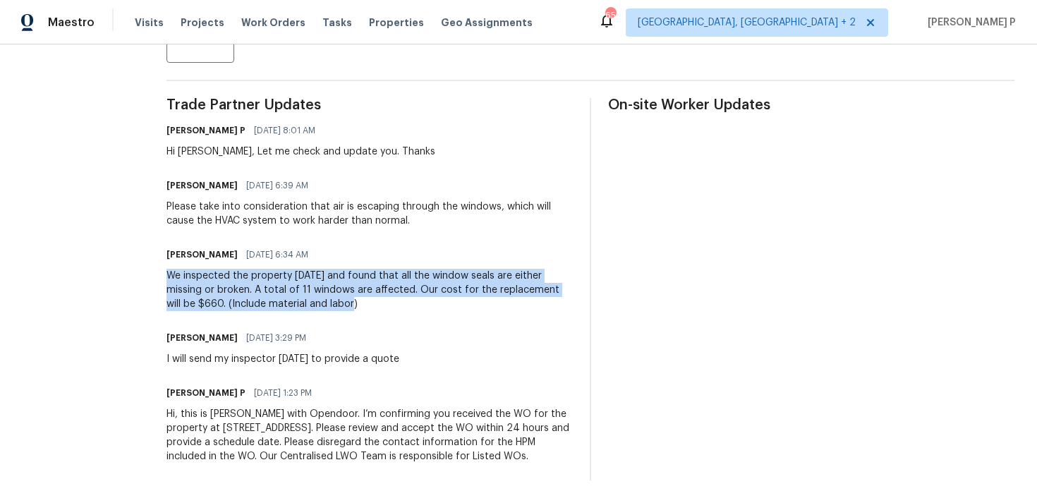
drag, startPoint x: 201, startPoint y: 261, endPoint x: 392, endPoint y: 294, distance: 194.0
click at [392, 294] on div "We inspected the property today and found that all the window seals are either …" at bounding box center [370, 290] width 406 height 42
copy div "We inspected the property today and found that all the window seals are either …"
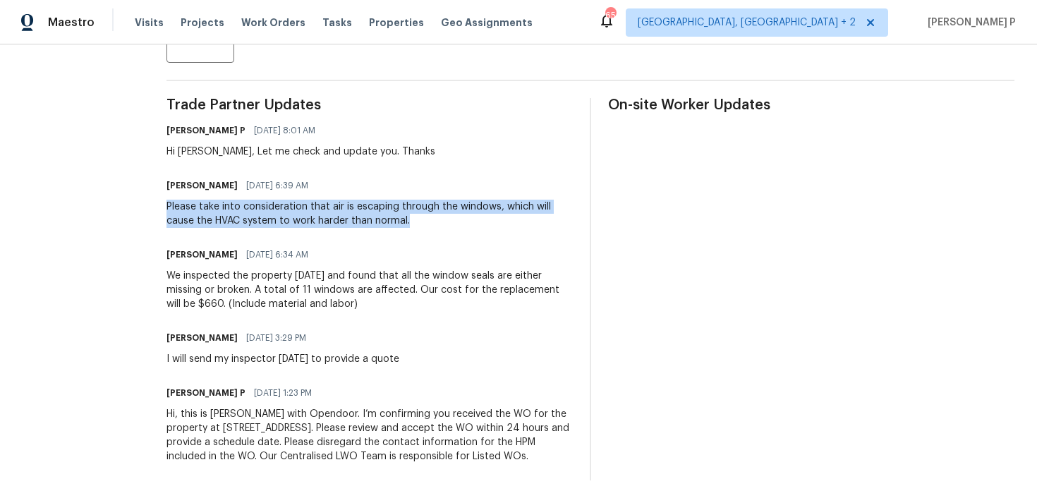
drag, startPoint x: 200, startPoint y: 189, endPoint x: 463, endPoint y: 200, distance: 263.4
click at [463, 200] on div "Please take into consideration that air is escaping through the windows, which …" at bounding box center [370, 214] width 406 height 28
copy div "Please take into consideration that air is escaping through the windows, which …"
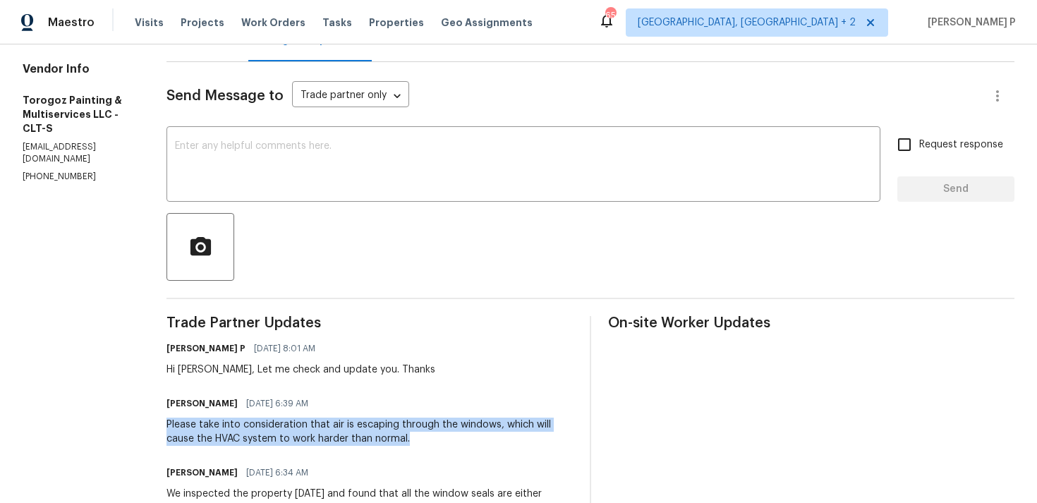
scroll to position [0, 0]
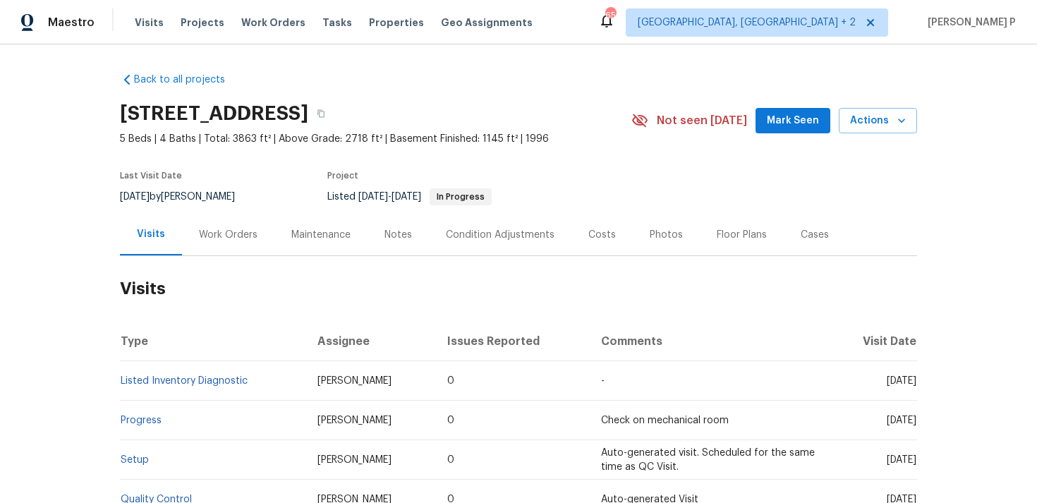
click at [222, 236] on div "Work Orders" at bounding box center [228, 235] width 59 height 14
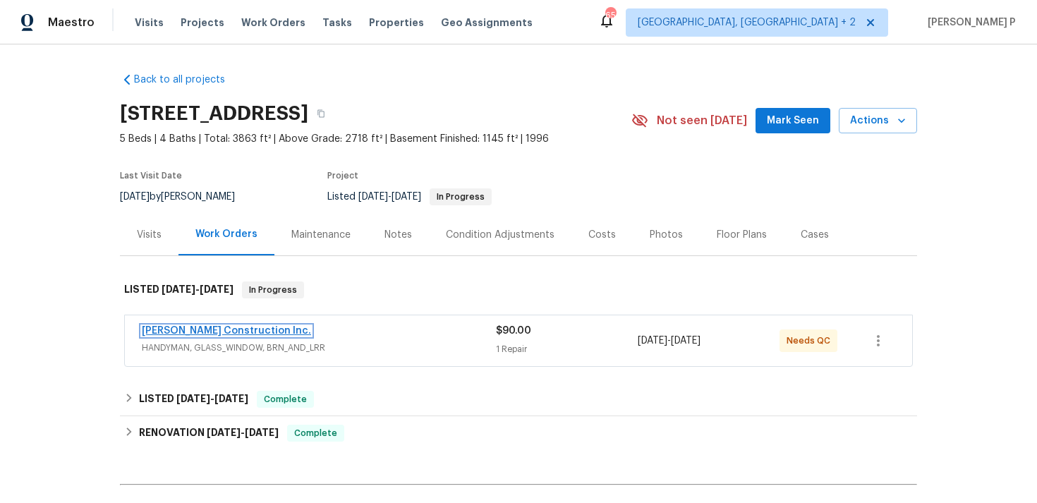
click at [214, 334] on link "[PERSON_NAME] Construction Inc." at bounding box center [226, 331] width 169 height 10
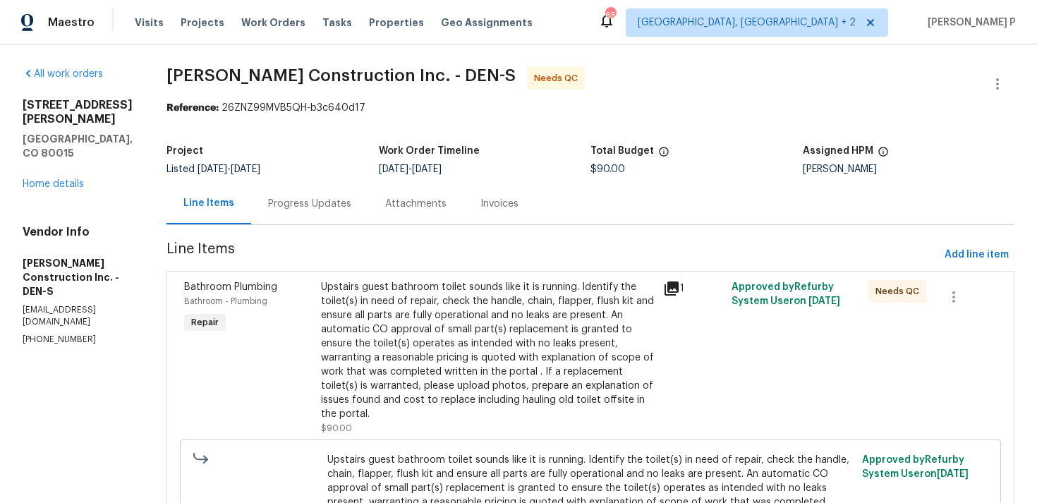
click at [318, 207] on div "Progress Updates" at bounding box center [309, 204] width 83 height 14
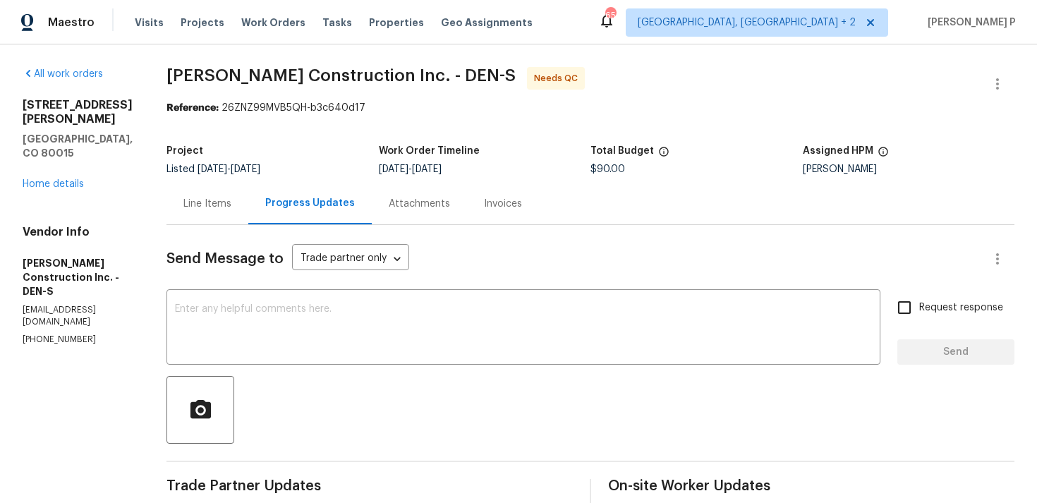
click at [228, 205] on div "Line Items" at bounding box center [207, 204] width 48 height 14
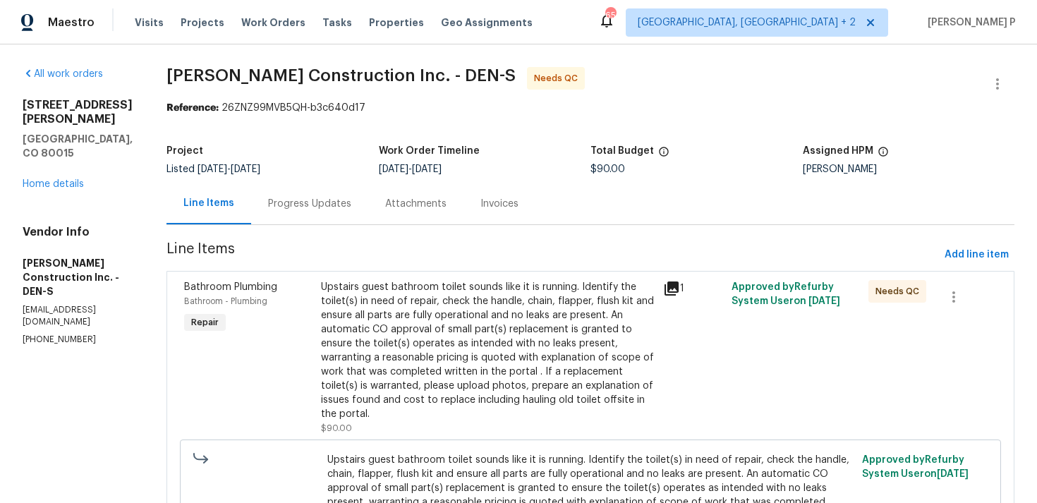
click at [505, 327] on div "Upstairs guest bathroom toilet sounds like it is running. Identify the toilet(s…" at bounding box center [488, 350] width 334 height 141
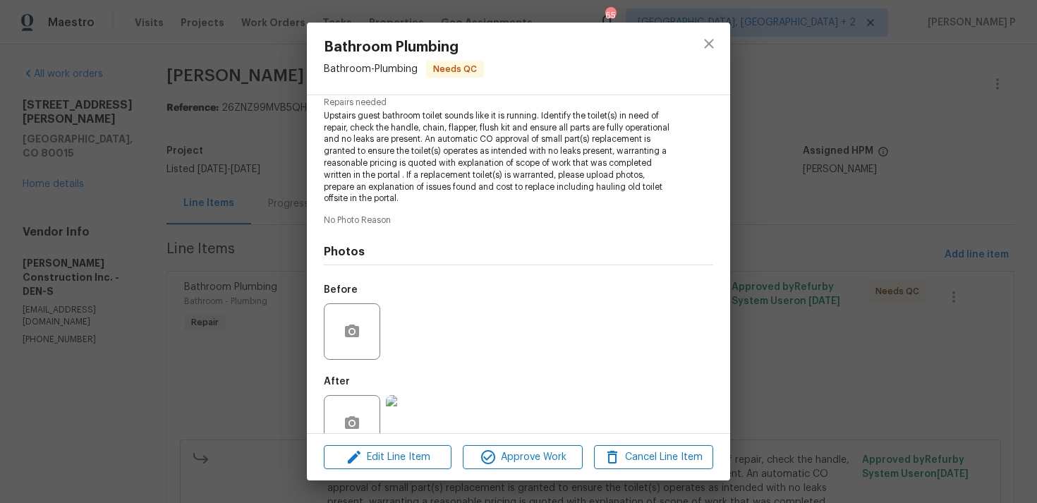
scroll to position [182, 0]
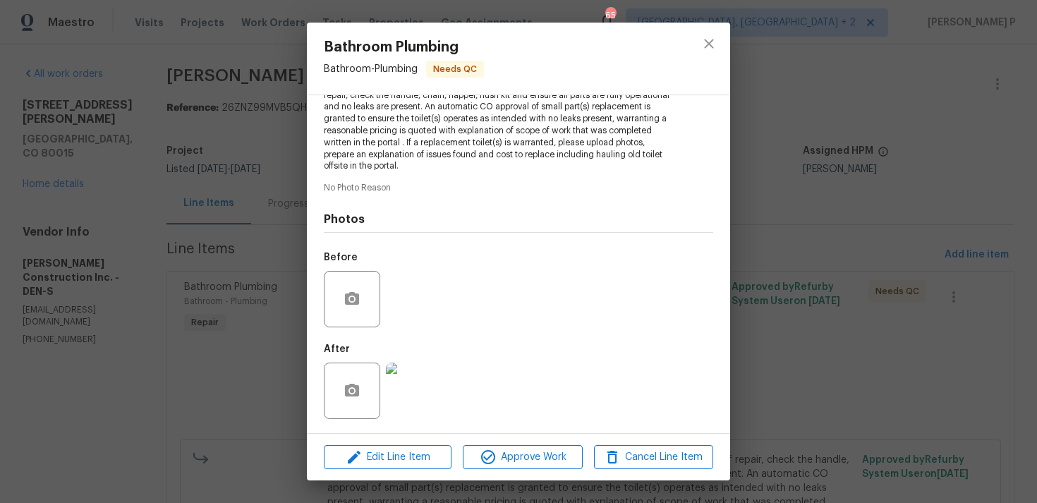
click at [398, 385] on img at bounding box center [414, 391] width 56 height 56
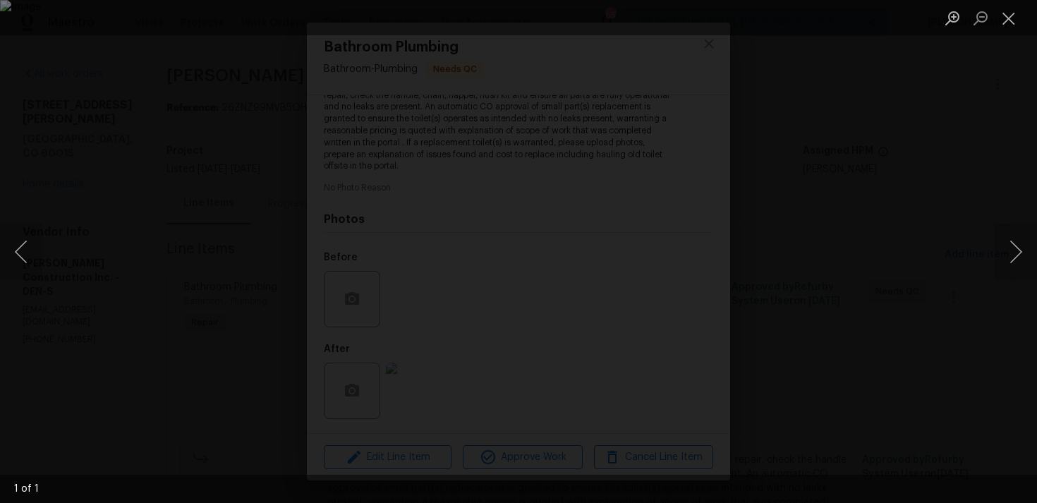
click at [540, 301] on img "Lightbox" at bounding box center [518, 251] width 1037 height 503
click at [540, 301] on img "Lightbox" at bounding box center [497, 202] width 2084 height 1010
click at [1004, 21] on button "Close lightbox" at bounding box center [1009, 18] width 28 height 25
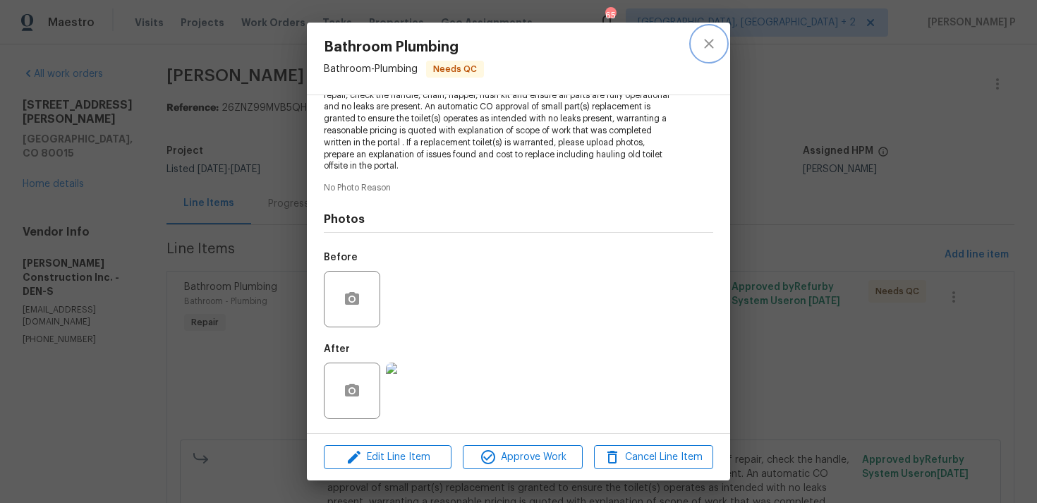
click at [706, 45] on icon "close" at bounding box center [708, 43] width 9 height 9
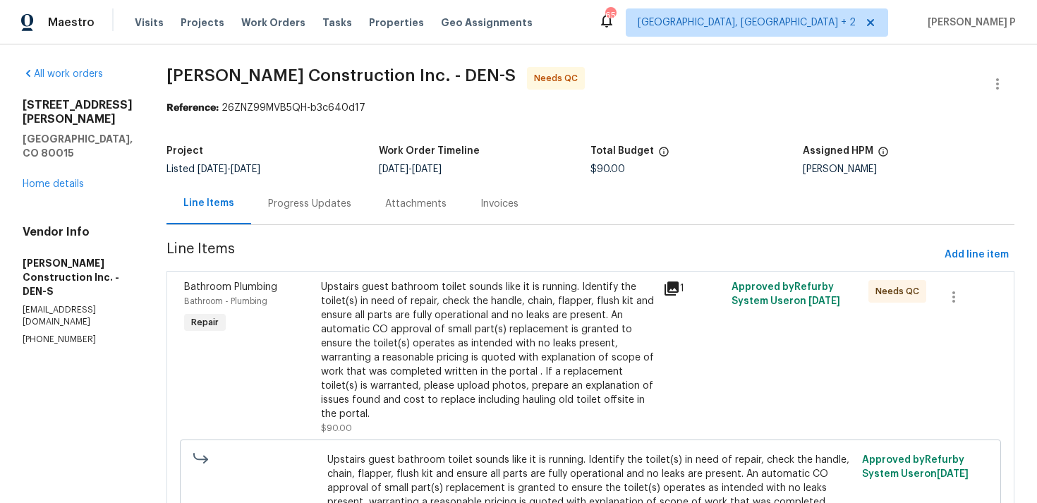
click at [345, 219] on div "Progress Updates" at bounding box center [309, 204] width 117 height 42
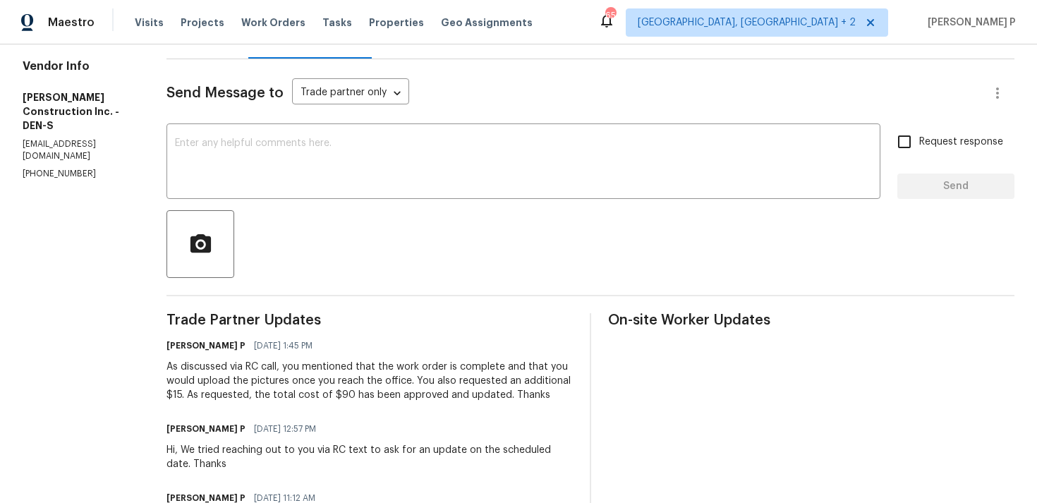
scroll to position [155, 0]
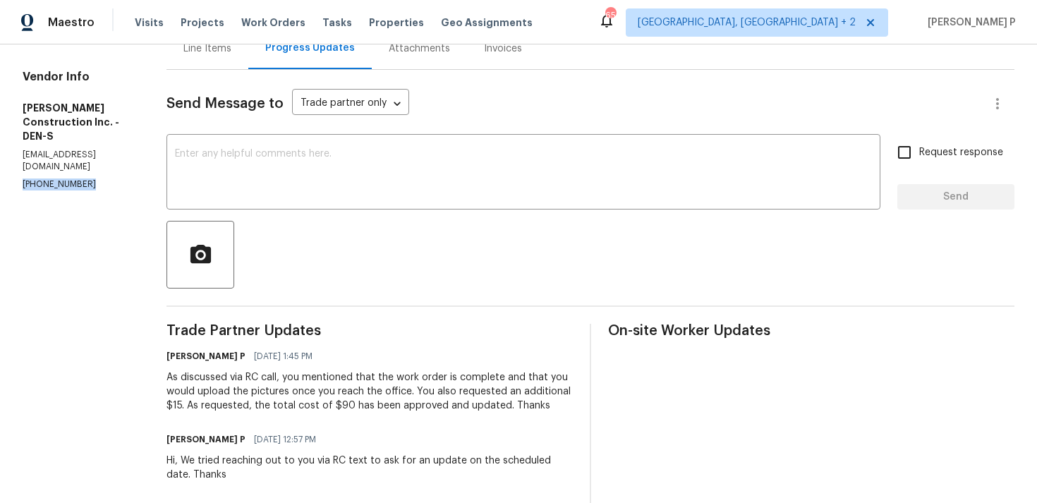
drag, startPoint x: 87, startPoint y: 128, endPoint x: 0, endPoint y: 128, distance: 87.5
click at [0, 128] on div "All work orders 4735 S Cathay Ct Aurora, CO 80015 Home details Vendor Info Hans…" at bounding box center [518, 323] width 1037 height 868
copy p "(303) 435-2878"
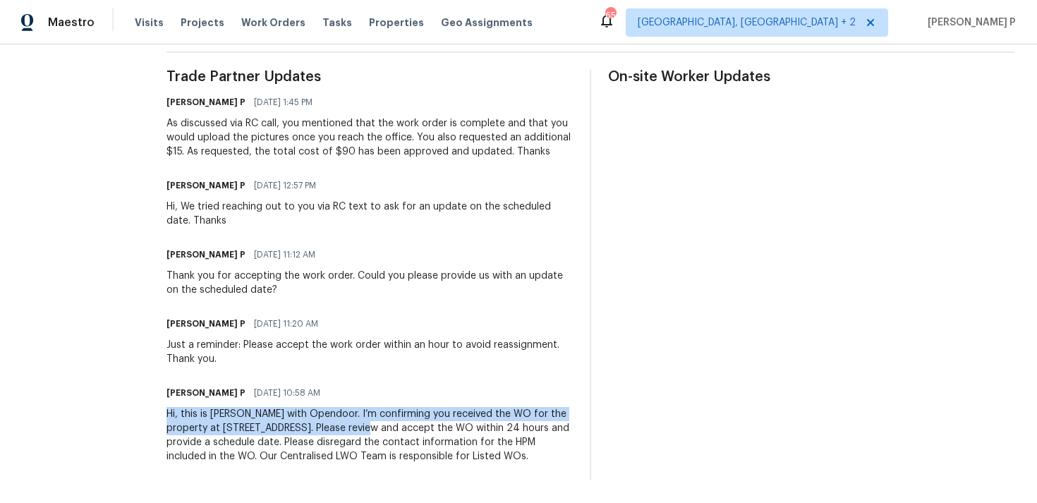
drag, startPoint x: 183, startPoint y: 399, endPoint x: 409, endPoint y: 413, distance: 226.9
click at [409, 413] on div "All work orders 4735 S Cathay Ct Aurora, CO 80015 Home details Vendor Info Hans…" at bounding box center [518, 69] width 1037 height 868
copy div "Hi, this is Ramyasri with Opendoor. I’m confirming you received the WO for the …"
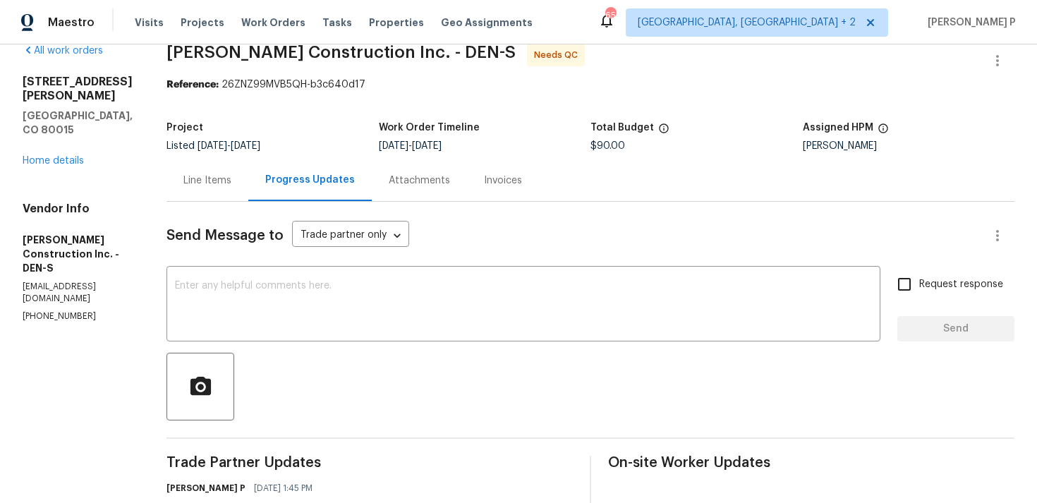
scroll to position [0, 0]
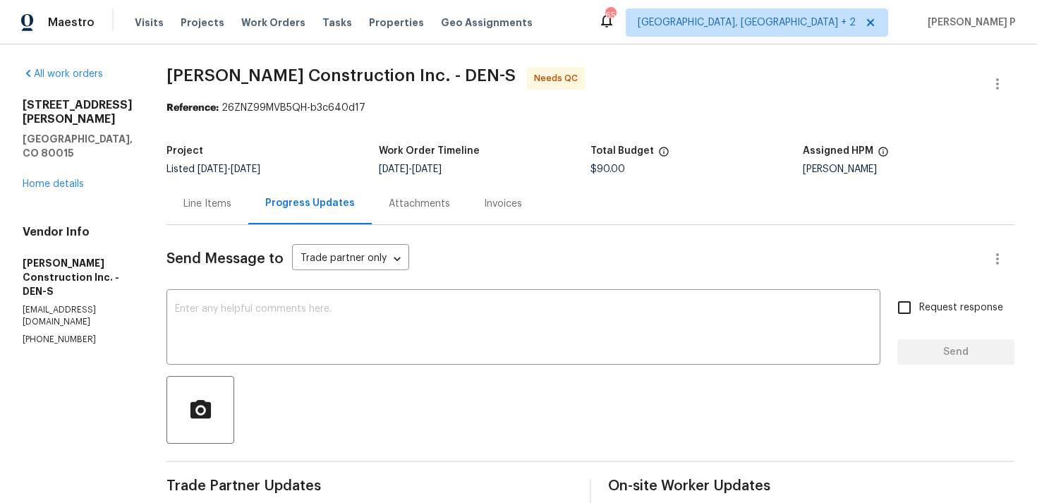
click at [231, 203] on div "Line Items" at bounding box center [207, 204] width 48 height 14
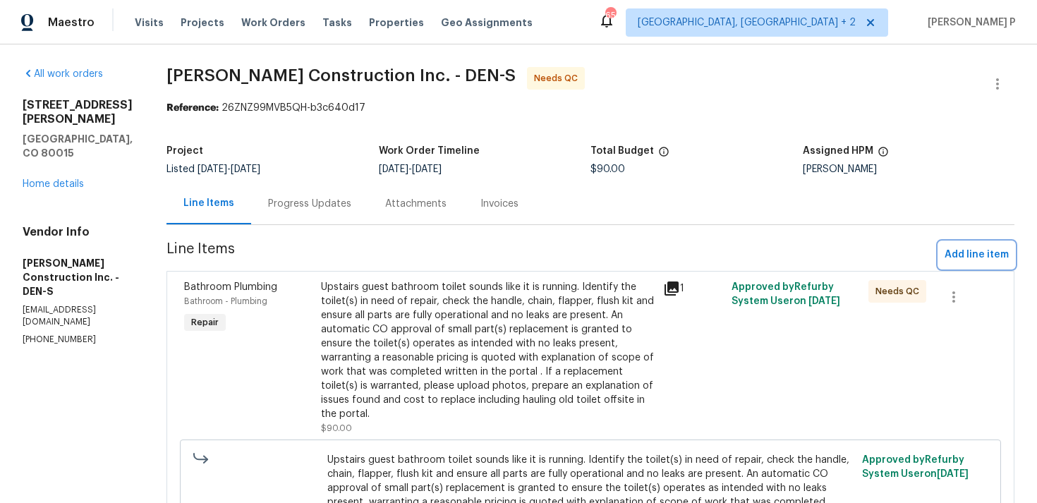
click at [961, 255] on span "Add line item" at bounding box center [977, 255] width 64 height 18
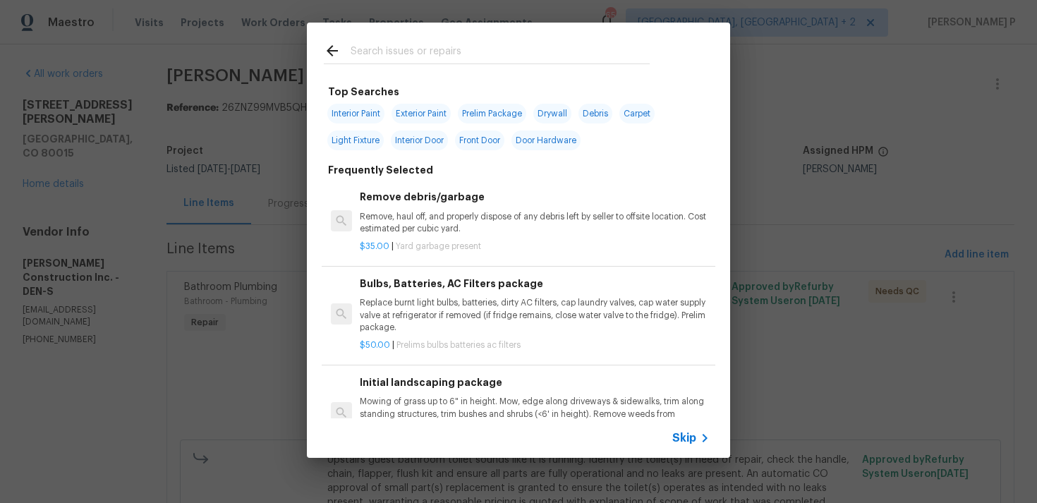
click at [687, 441] on span "Skip" at bounding box center [684, 438] width 24 height 14
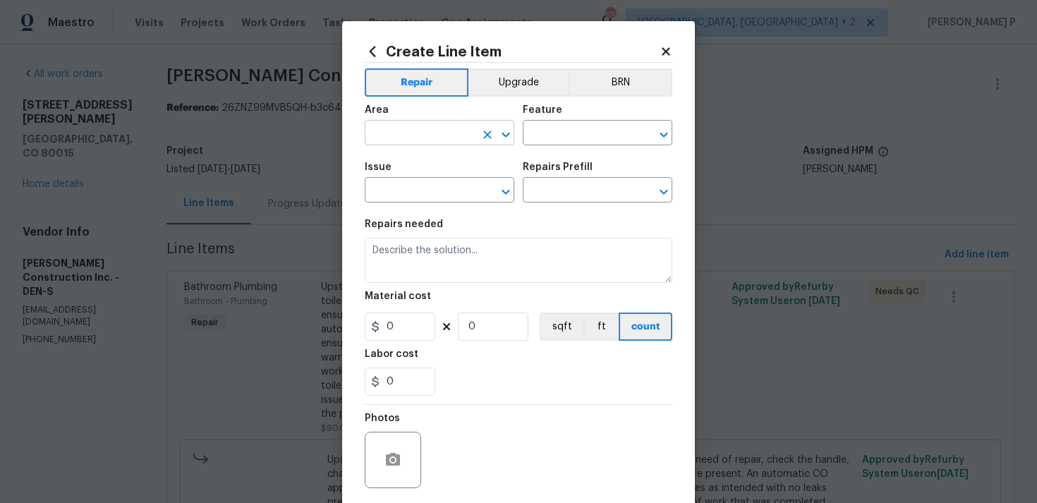
click at [507, 131] on icon "Open" at bounding box center [505, 134] width 17 height 17
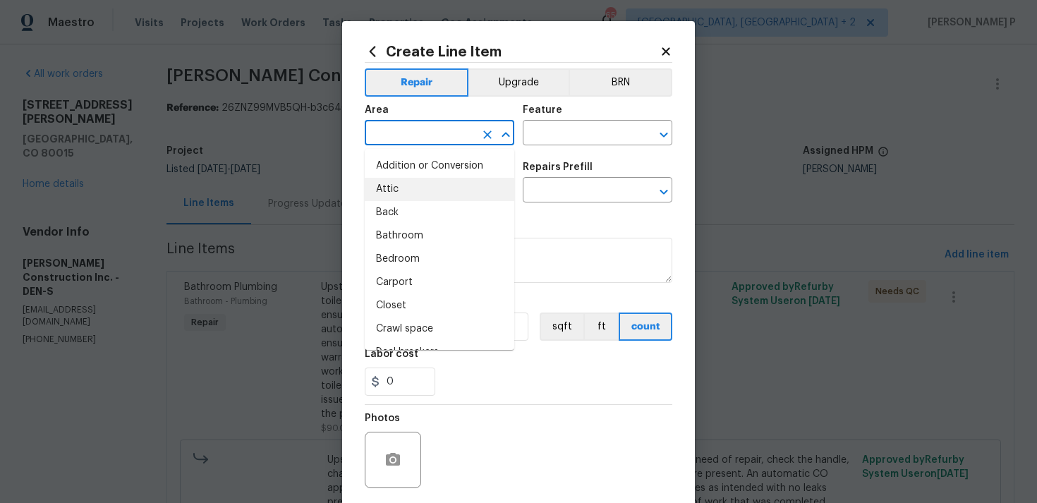
click at [437, 187] on li "Attic" at bounding box center [440, 189] width 150 height 23
type input "Attic"
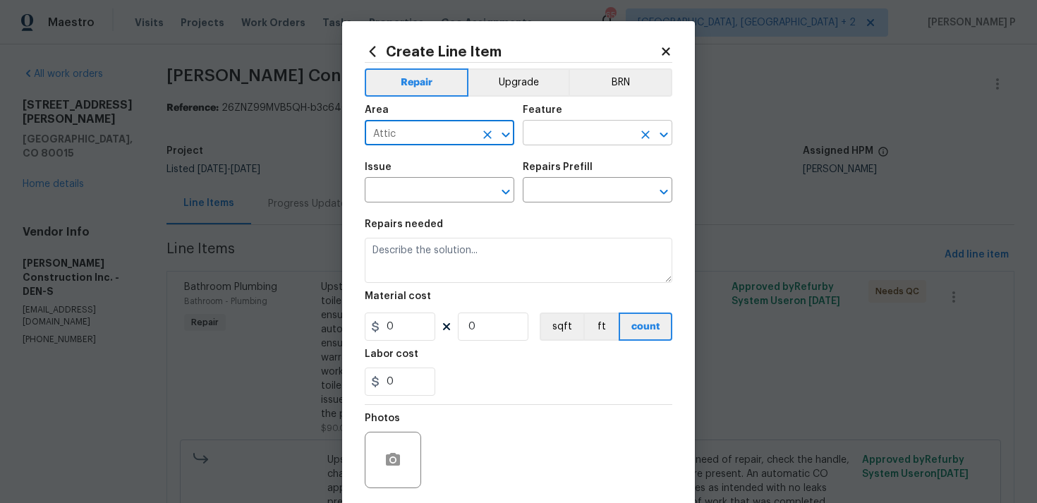
click at [555, 138] on input "text" at bounding box center [578, 134] width 110 height 22
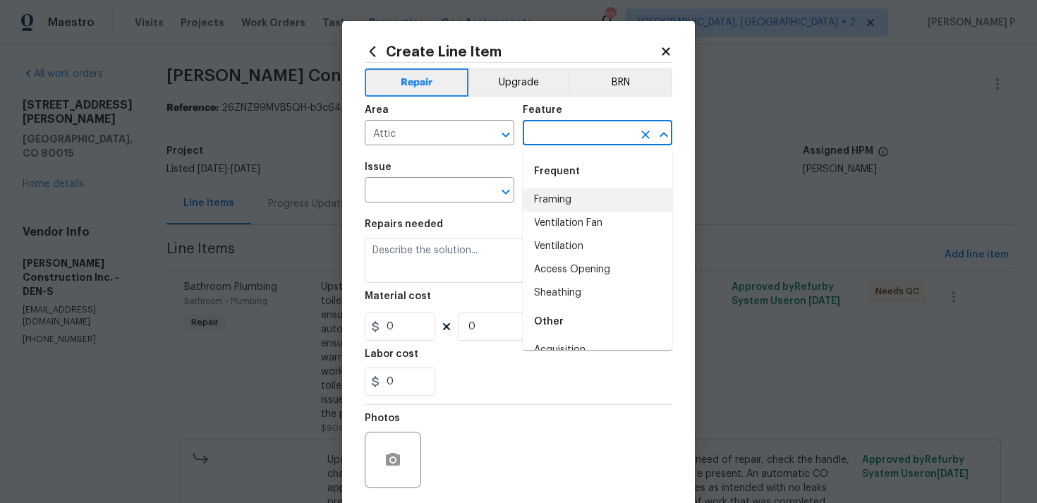
click at [553, 193] on li "Framing" at bounding box center [598, 199] width 150 height 23
type input "Framing"
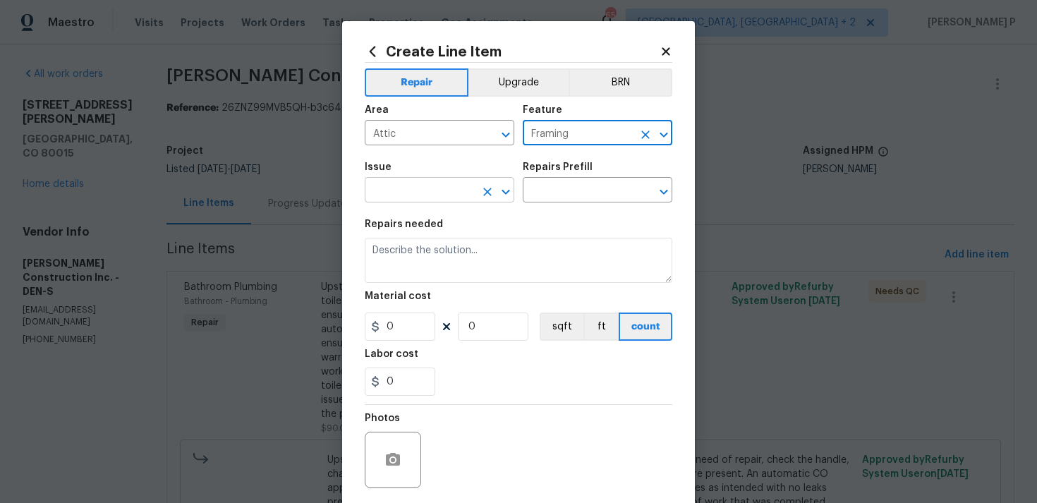
click at [509, 191] on icon "Open" at bounding box center [506, 191] width 8 height 5
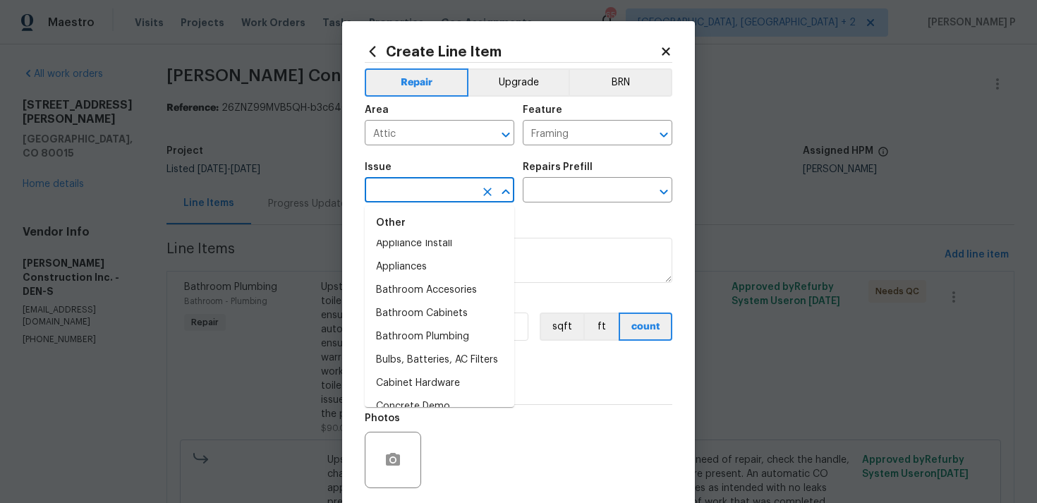
scroll to position [272, 0]
click at [447, 311] on li "Bathroom Cabinets" at bounding box center [440, 310] width 150 height 23
type input "Bathroom Cabinets"
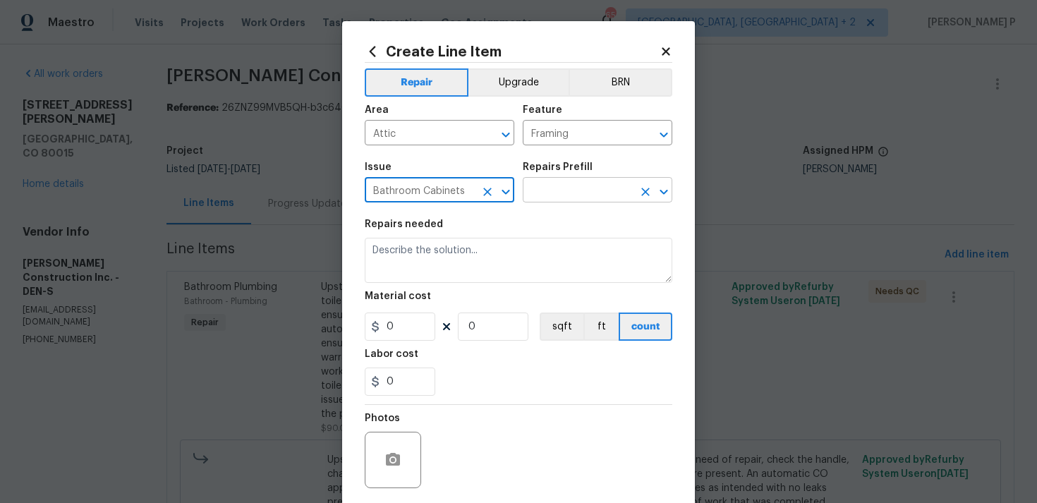
click at [545, 184] on input "text" at bounding box center [578, 192] width 110 height 22
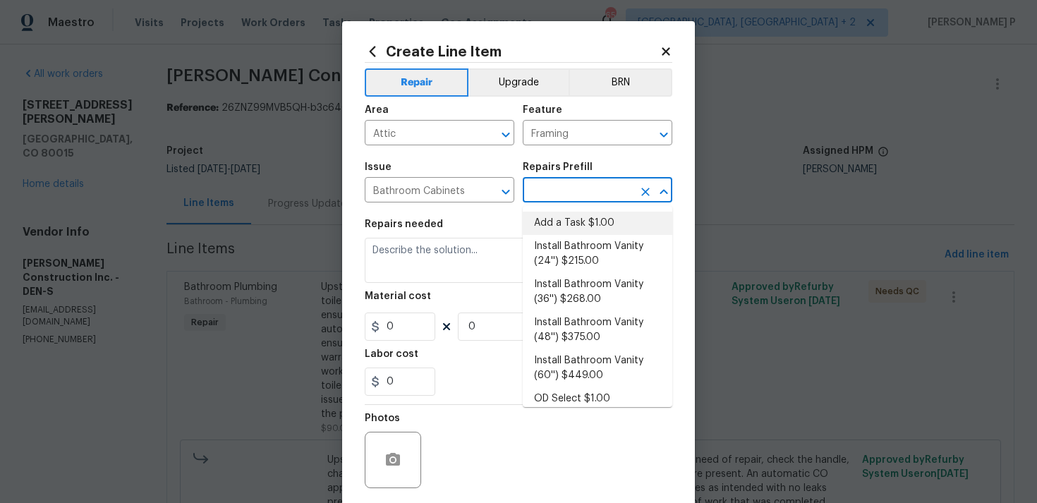
click at [550, 226] on li "Add a Task $1.00" at bounding box center [598, 223] width 150 height 23
type input "Cabinets"
type input "Add a Task $1.00"
type textarea "HPM to detail"
type input "1"
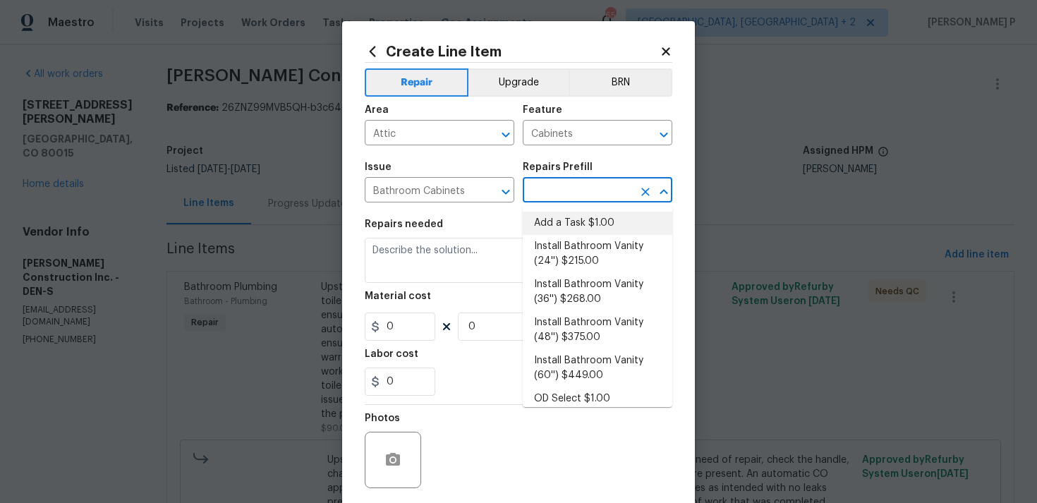
type input "1"
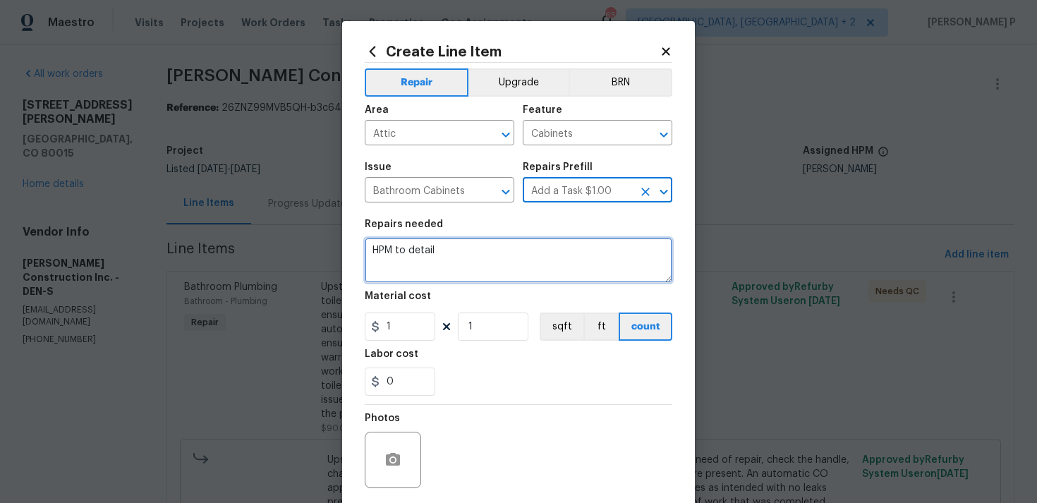
click at [487, 270] on textarea "HPM to detail" at bounding box center [519, 260] width 308 height 45
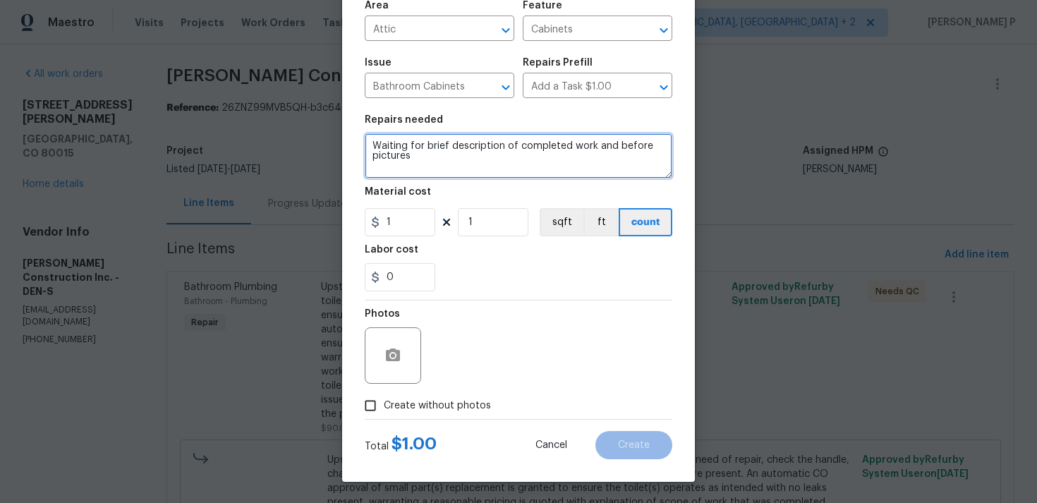
type textarea "Waiting for brief description of completed work and before pictures"
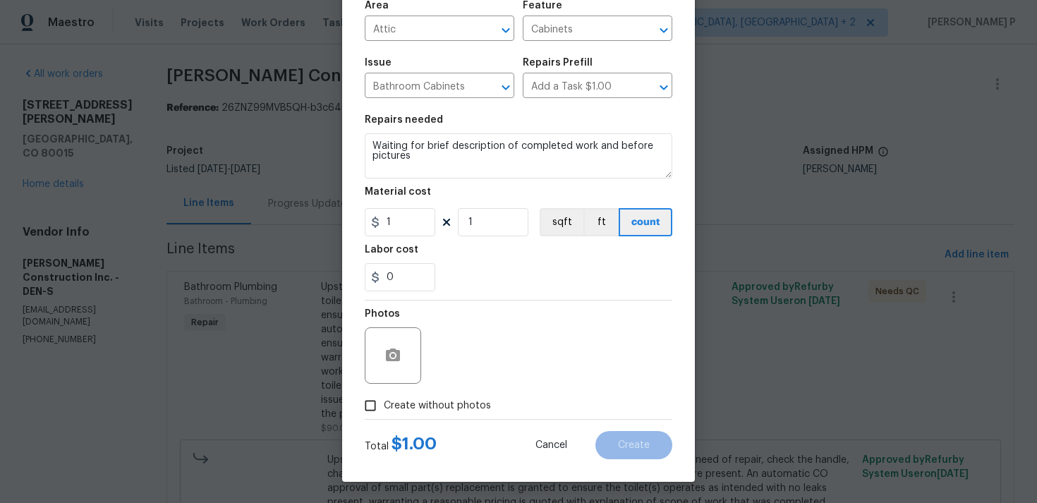
click at [366, 406] on input "Create without photos" at bounding box center [370, 405] width 27 height 27
checkbox input "true"
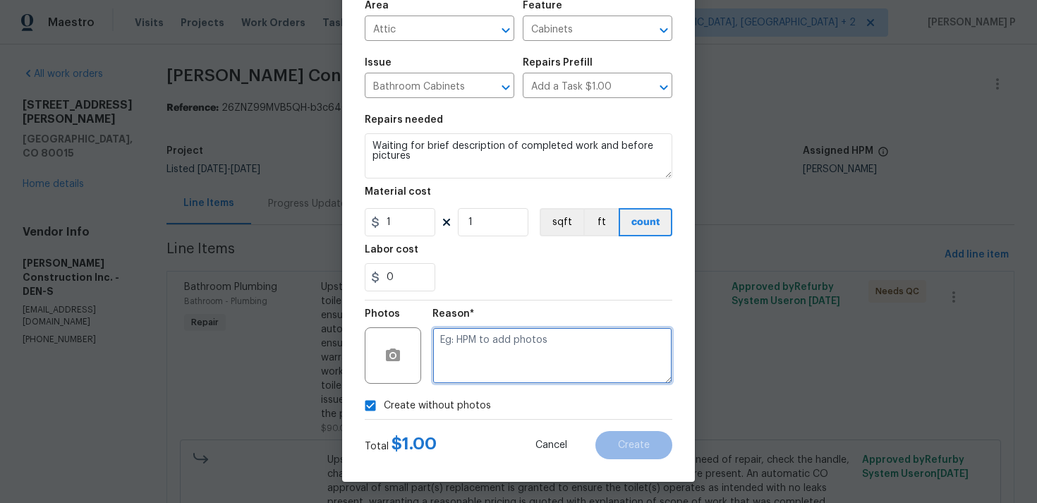
click at [498, 372] on textarea at bounding box center [553, 355] width 240 height 56
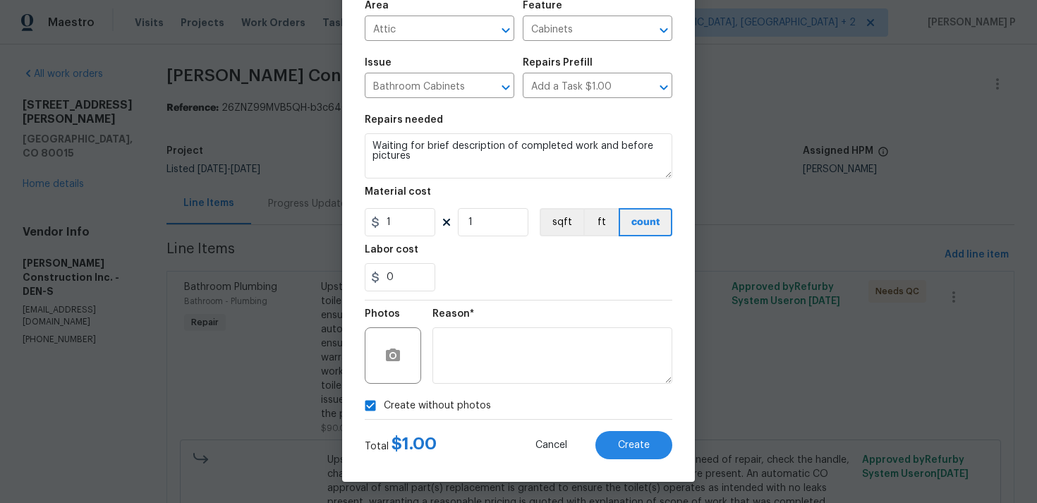
click at [656, 459] on div "Create Line Item Repair Upgrade BRN Area Attic ​ Feature Cabinets ​ Issue Bathr…" at bounding box center [518, 199] width 353 height 565
click at [646, 447] on span "Create" at bounding box center [634, 445] width 32 height 11
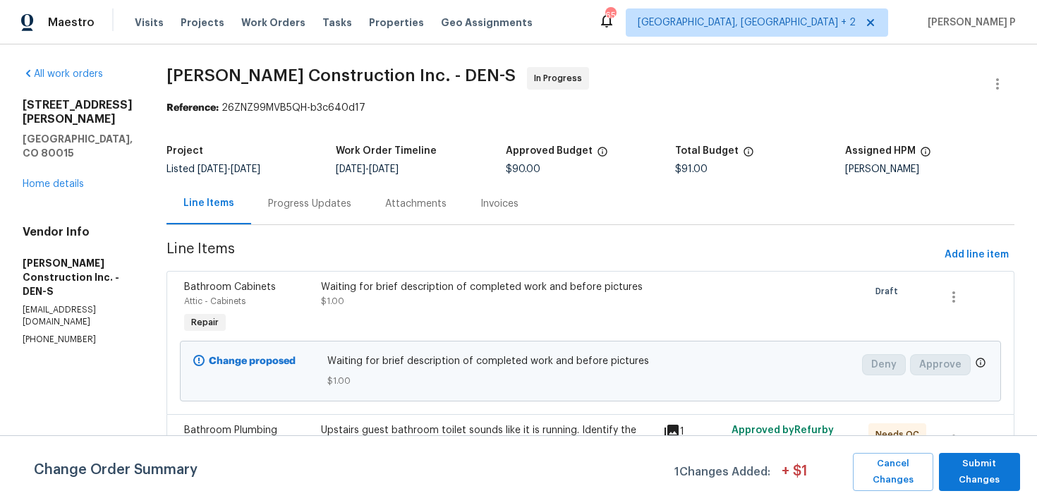
click at [338, 200] on div "Progress Updates" at bounding box center [309, 204] width 83 height 14
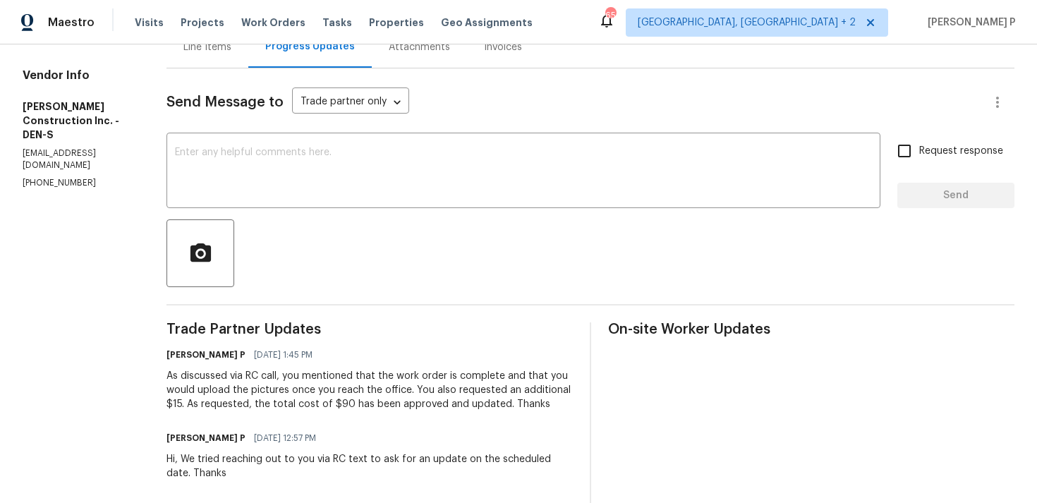
scroll to position [149, 0]
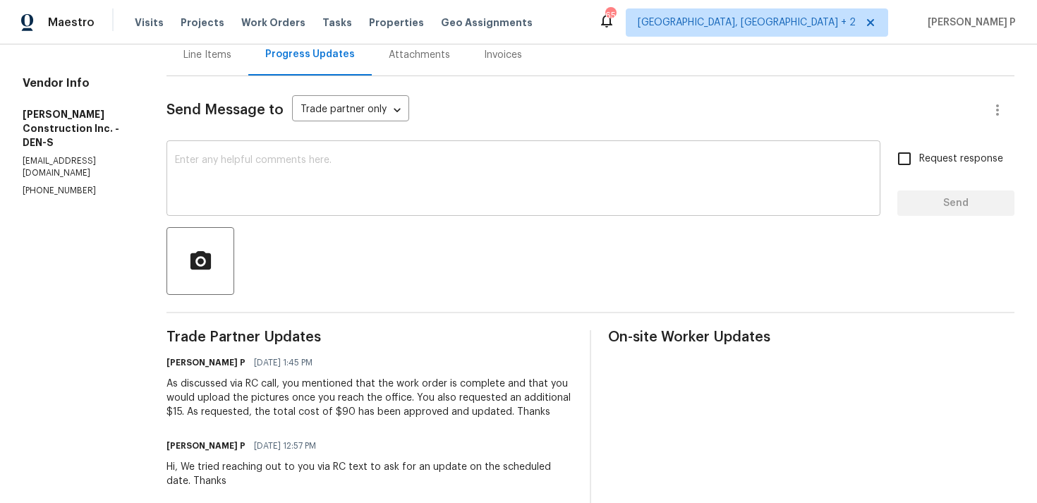
click at [366, 191] on textarea at bounding box center [523, 179] width 697 height 49
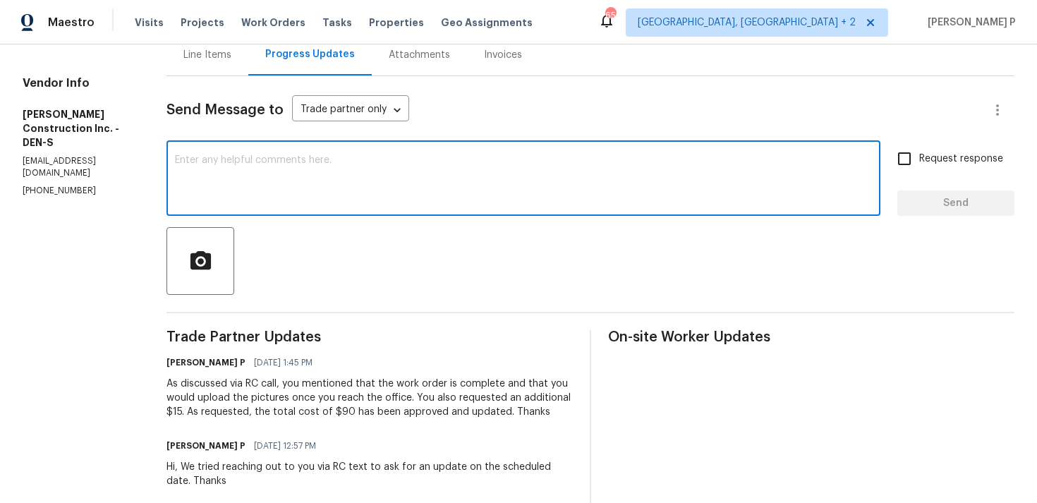
click at [206, 179] on textarea at bounding box center [523, 179] width 697 height 49
paste textarea "We tried reaching out to you via RC text"
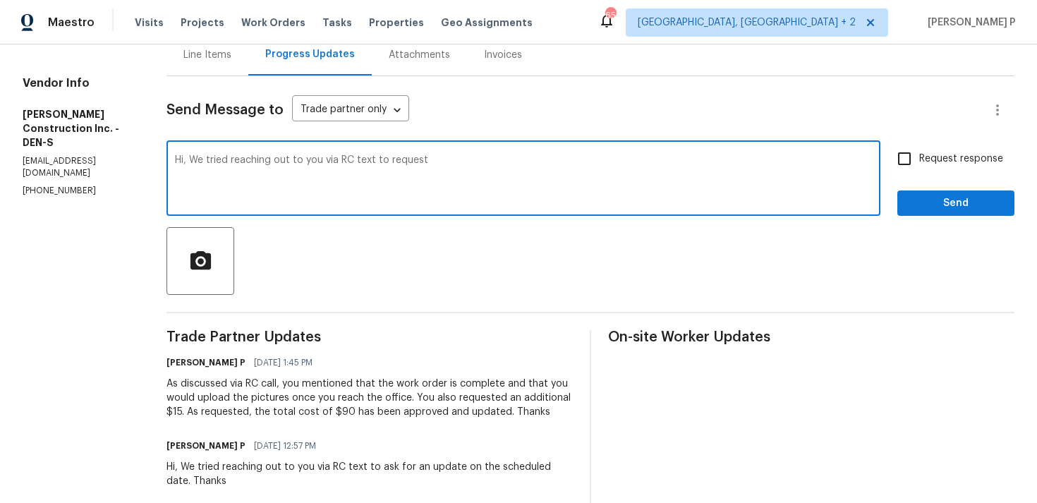
paste textarea "a brief description of the completed work"
paste textarea "any before pictures, please send them so that I can update the work order for c…"
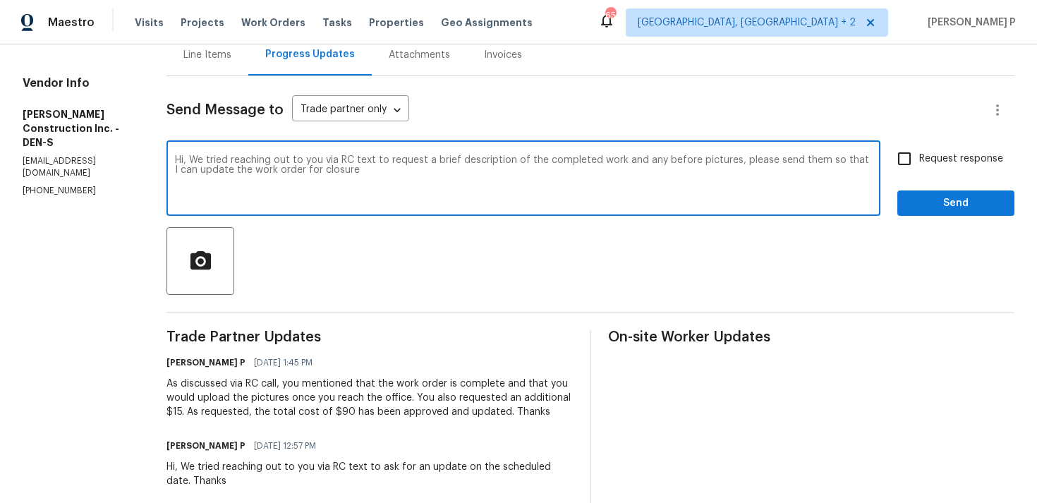
drag, startPoint x: 209, startPoint y: 159, endPoint x: 398, endPoint y: 182, distance: 190.4
click at [398, 182] on textarea "Hi, We tried reaching out to you via RC text to request a brief description of …" at bounding box center [523, 179] width 697 height 49
paste textarea "attempted to reach you via RC text to request a brief description of the comple…"
drag, startPoint x: 210, startPoint y: 156, endPoint x: 353, endPoint y: 167, distance: 143.7
click at [353, 167] on textarea "Hi, We attempted to reach you via RC text to request a brief description of the…" at bounding box center [523, 179] width 697 height 49
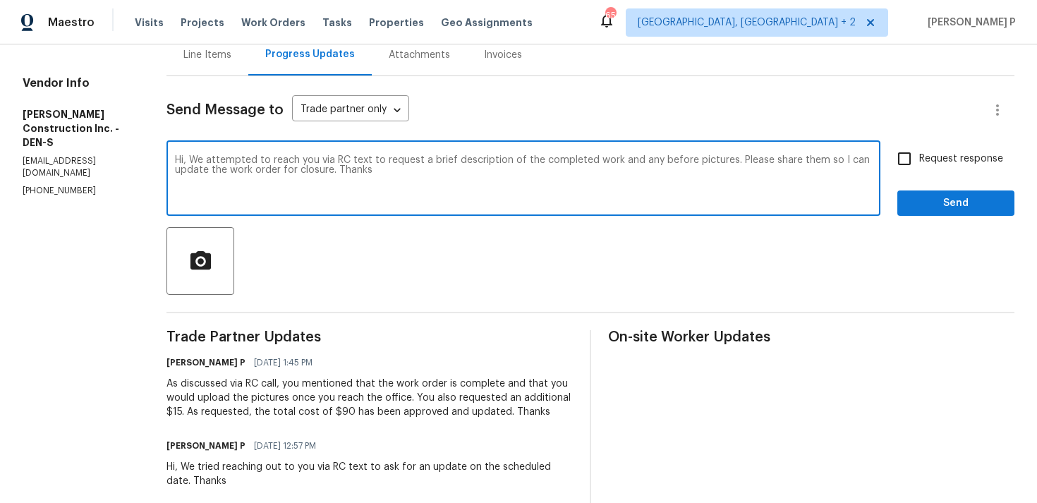
type textarea "Hi, We attempted to reach you via RC text to request a brief description of the…"
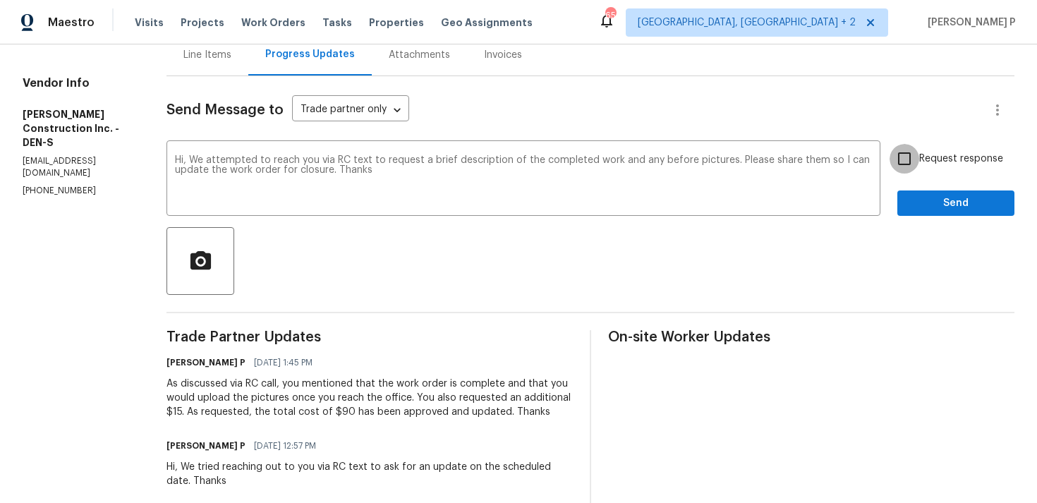
click at [907, 162] on input "Request response" at bounding box center [905, 159] width 30 height 30
checkbox input "true"
click at [922, 211] on span "Send" at bounding box center [956, 204] width 95 height 18
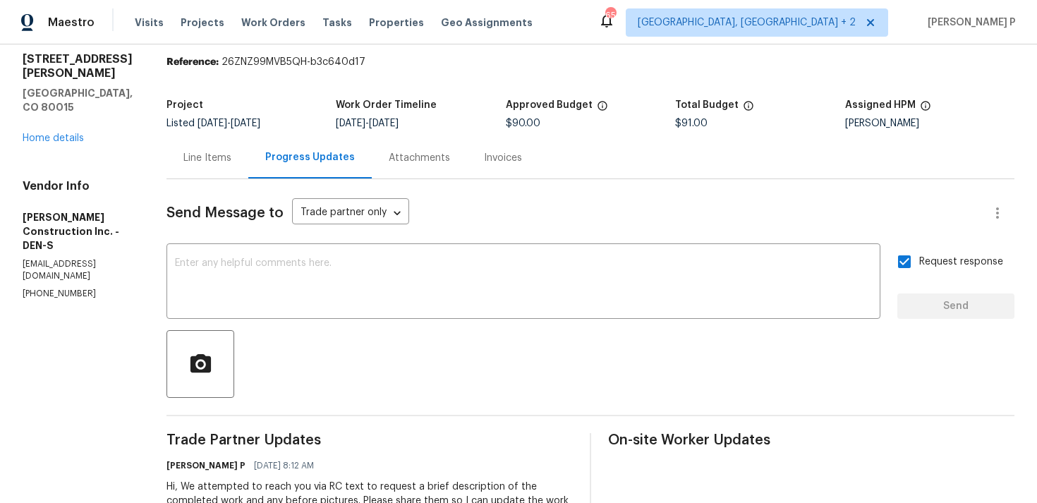
scroll to position [0, 0]
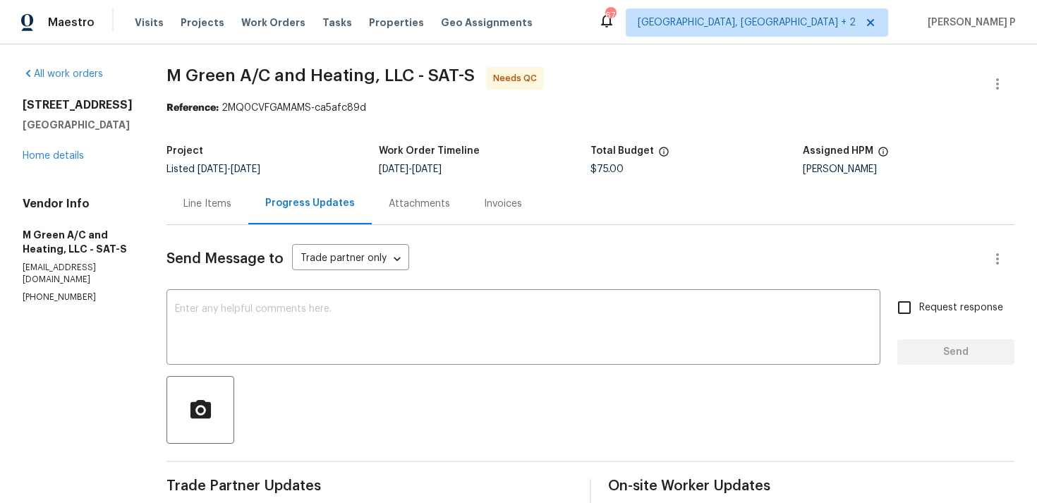
click at [231, 209] on div "Line Items" at bounding box center [207, 204] width 48 height 14
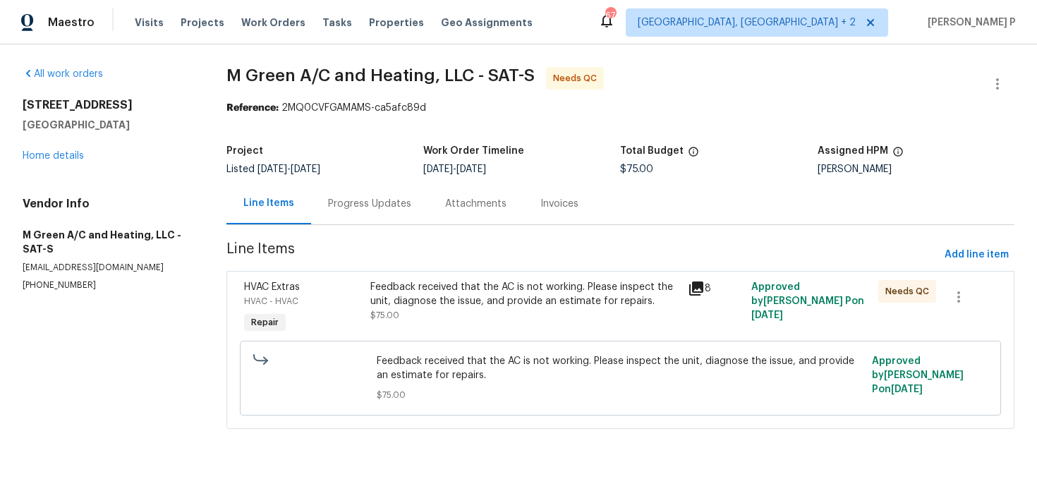
click at [425, 298] on div "Feedback received that the AC is not working. Please inspect the unit, diagnose…" at bounding box center [524, 294] width 309 height 28
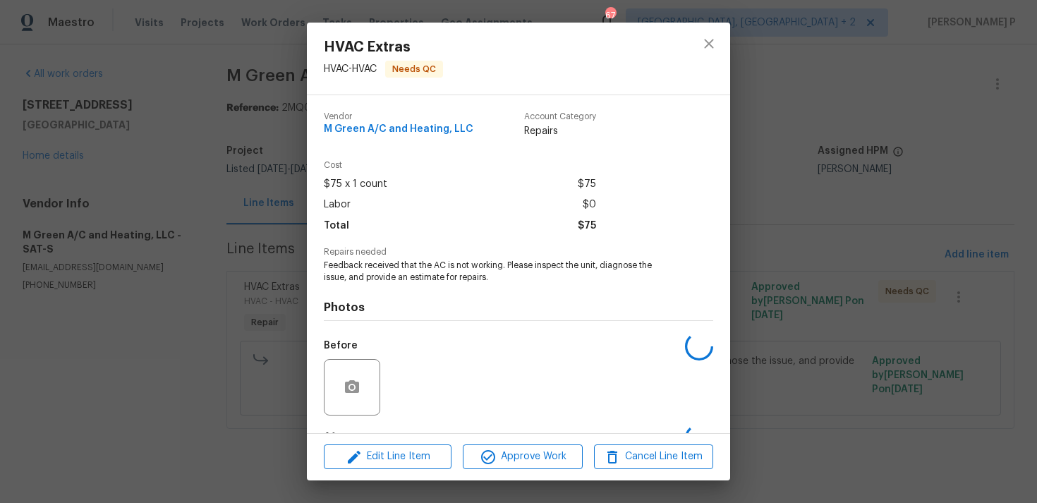
scroll to position [88, 0]
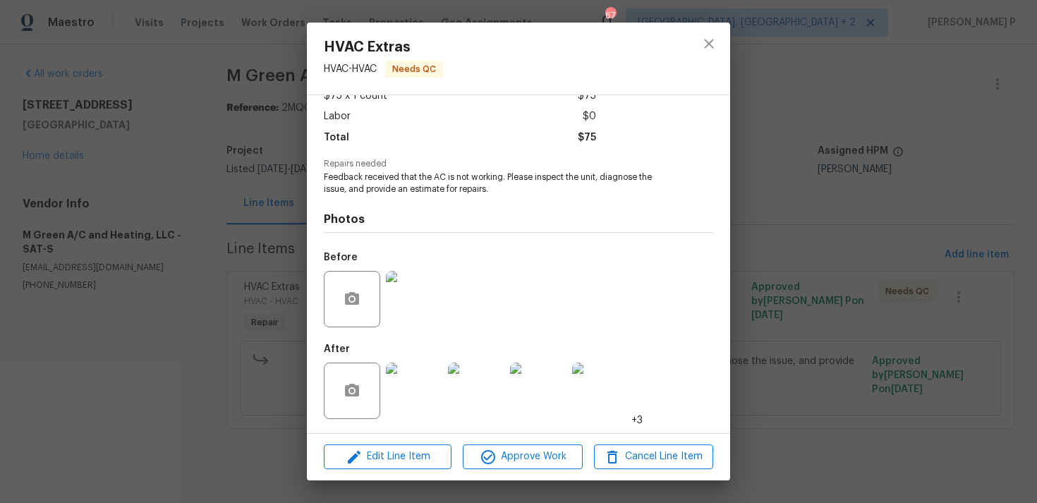
click at [423, 296] on img at bounding box center [414, 299] width 56 height 56
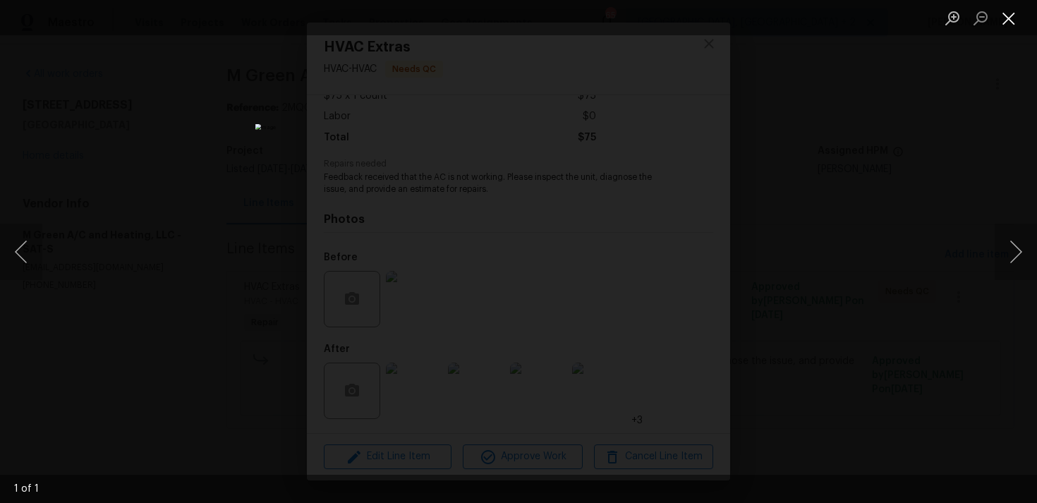
click at [1011, 15] on button "Close lightbox" at bounding box center [1009, 18] width 28 height 25
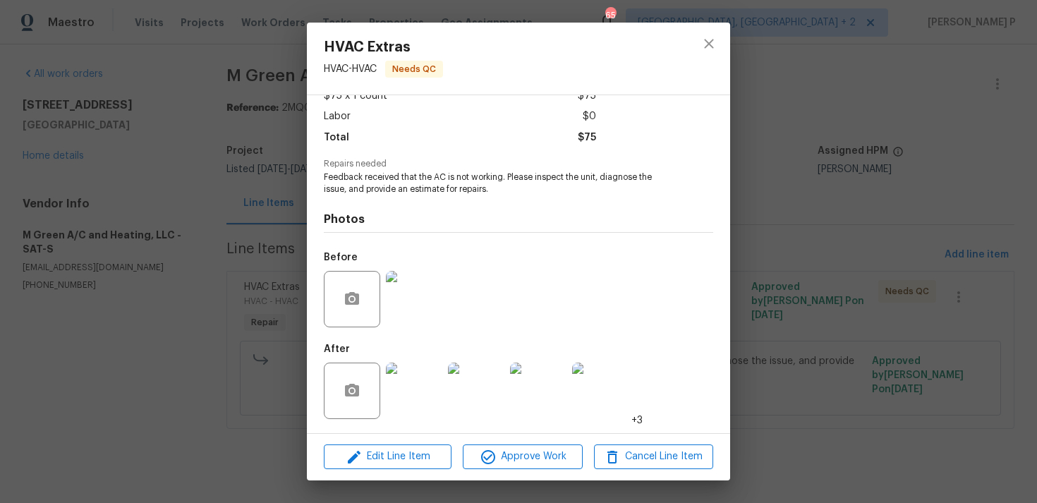
click at [423, 394] on img at bounding box center [414, 391] width 56 height 56
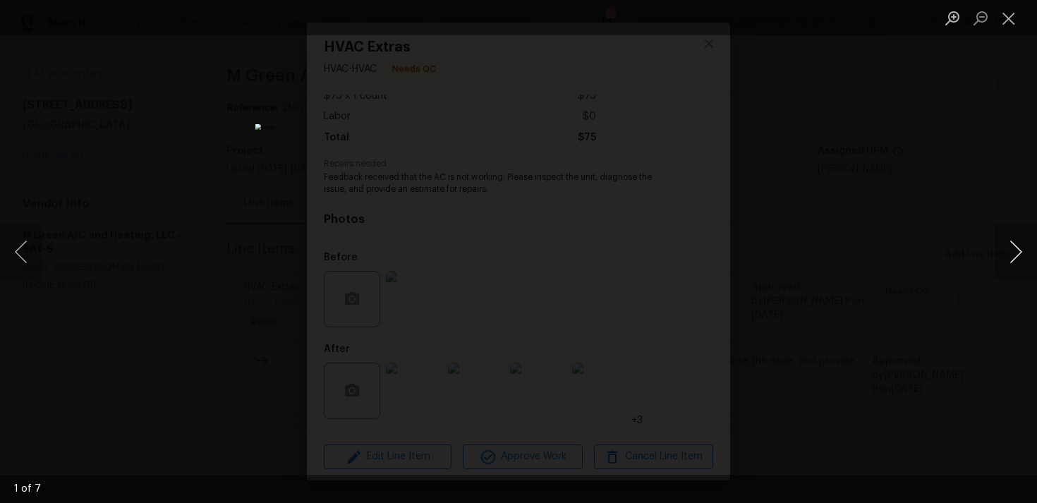
click at [1012, 239] on button "Next image" at bounding box center [1016, 252] width 42 height 56
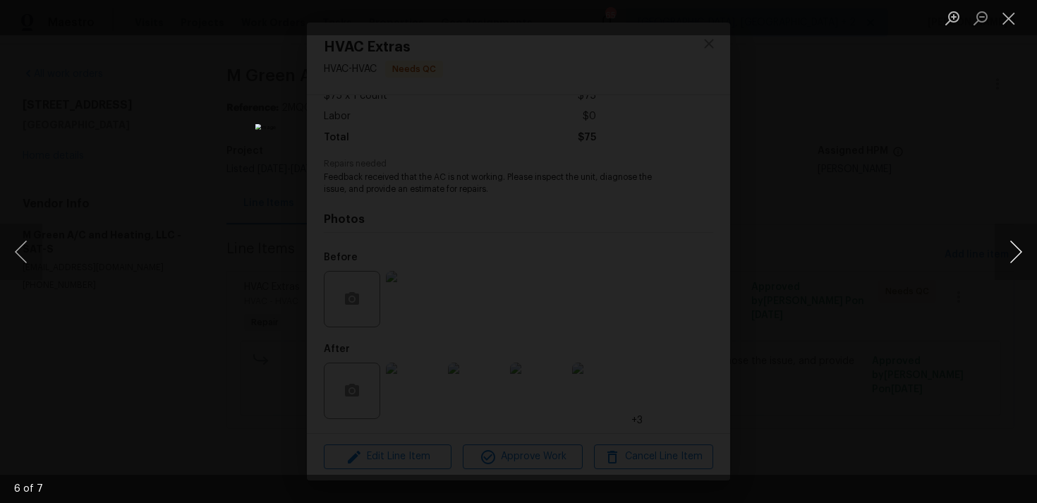
click at [1012, 239] on button "Next image" at bounding box center [1016, 252] width 42 height 56
click at [1010, 23] on button "Close lightbox" at bounding box center [1009, 18] width 28 height 25
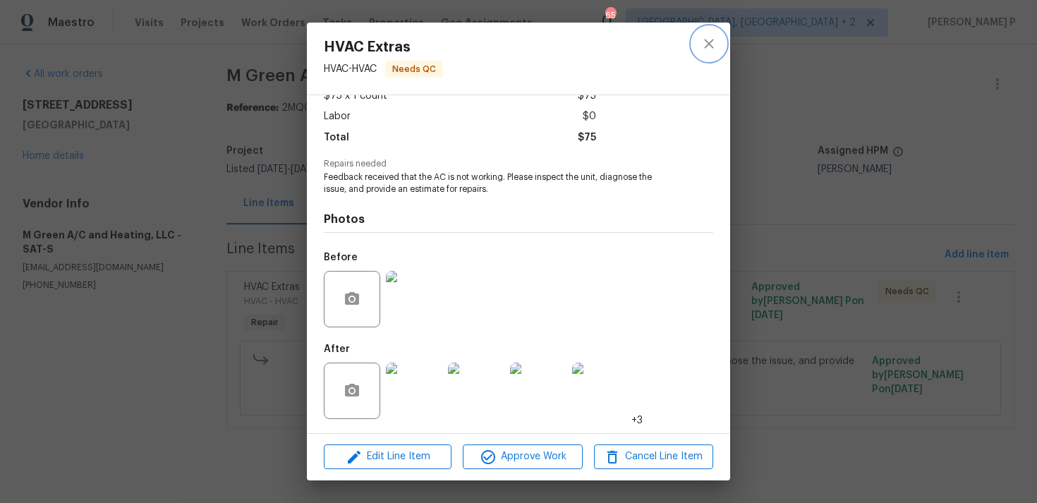
click at [706, 42] on icon "close" at bounding box center [709, 43] width 17 height 17
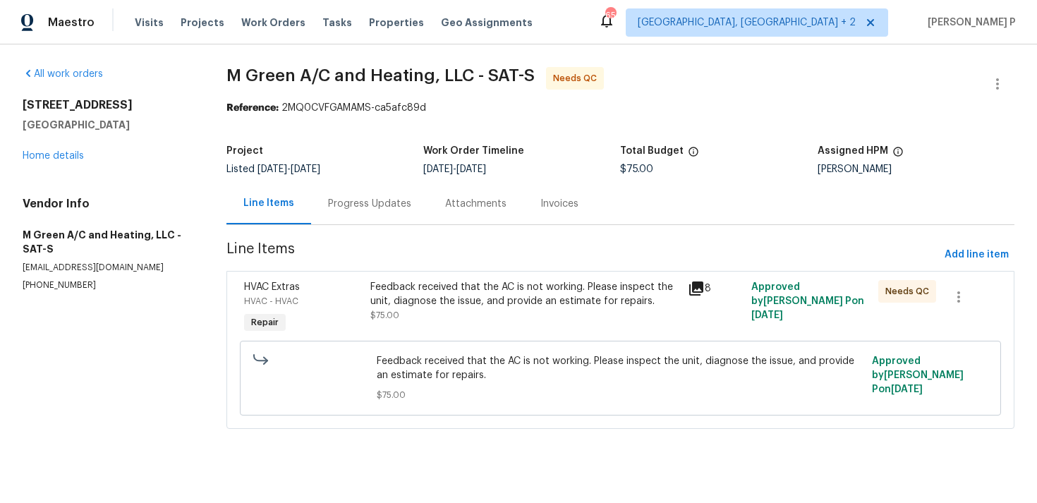
click at [380, 202] on div "Progress Updates" at bounding box center [369, 204] width 83 height 14
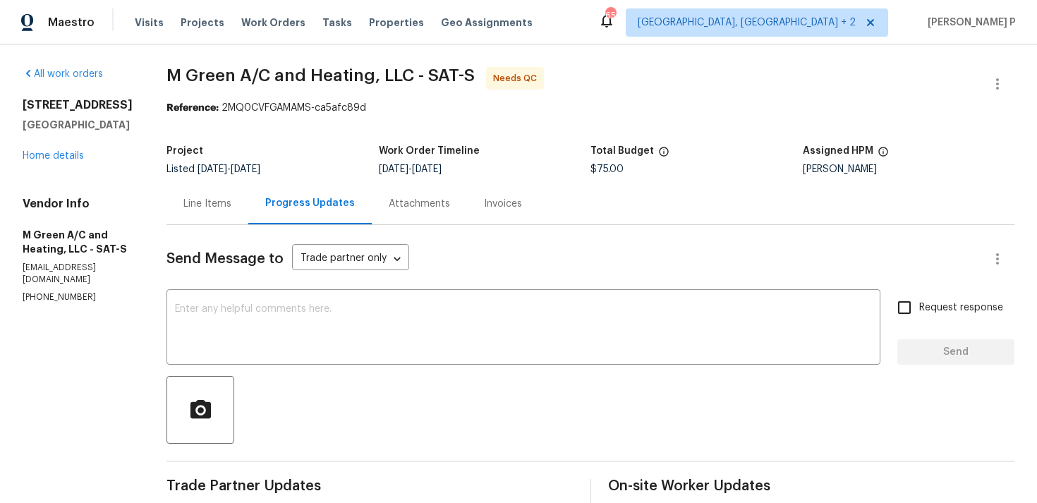
click at [231, 205] on div "Line Items" at bounding box center [207, 204] width 48 height 14
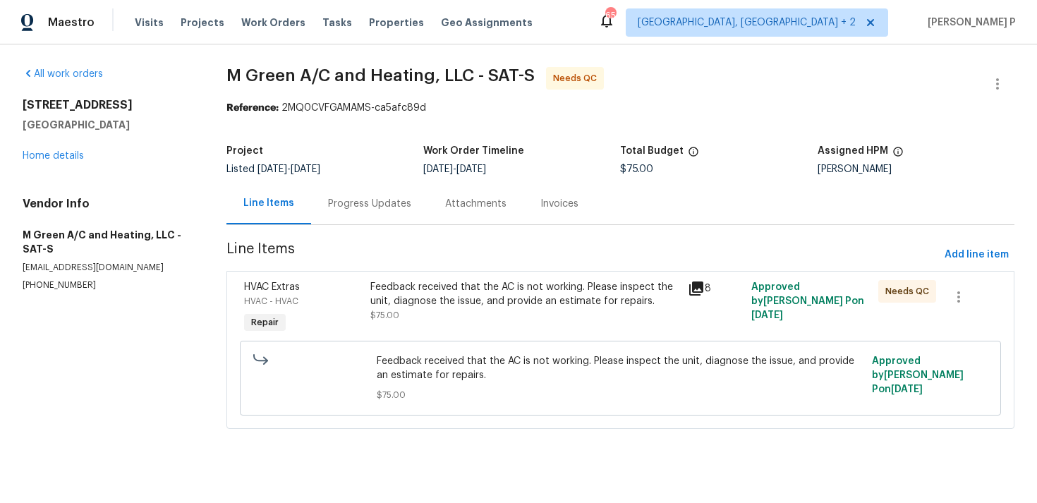
click at [370, 204] on div "Progress Updates" at bounding box center [369, 204] width 83 height 14
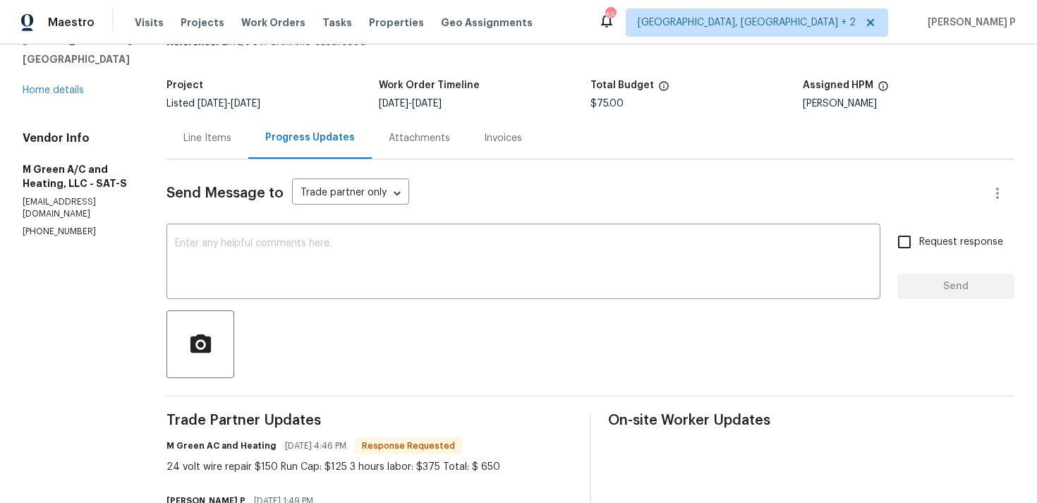
scroll to position [64, 0]
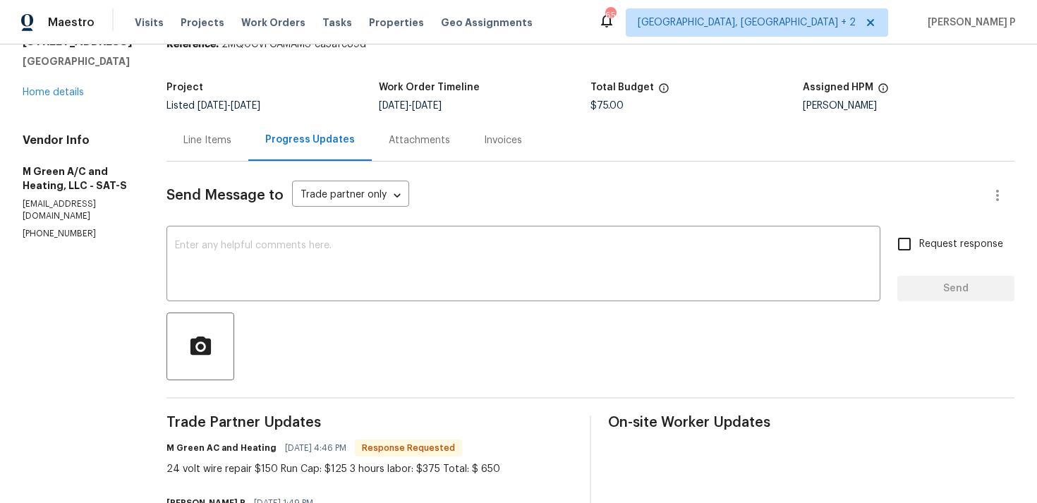
click at [231, 137] on div "Line Items" at bounding box center [207, 140] width 48 height 14
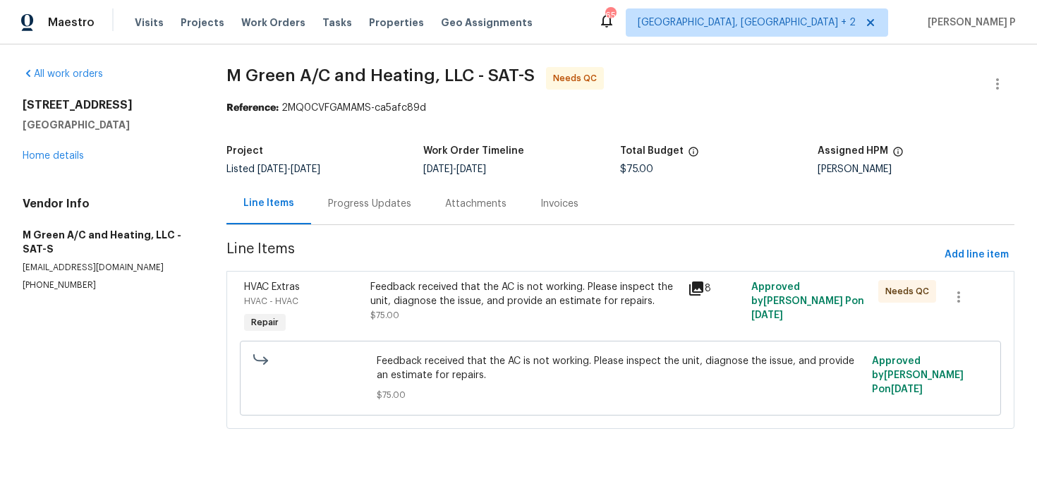
click at [498, 286] on div "Feedback received that the AC is not working. Please inspect the unit, diagnose…" at bounding box center [524, 294] width 309 height 28
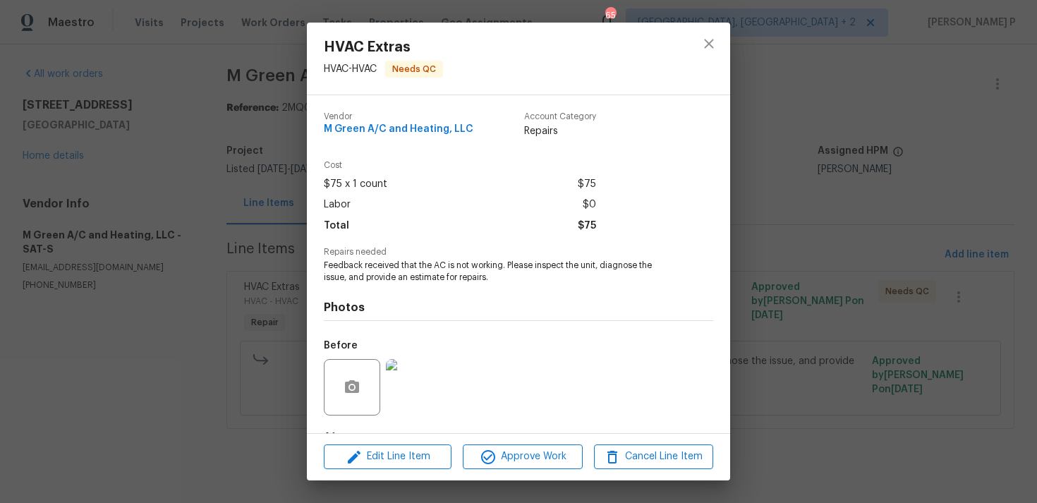
scroll to position [88, 0]
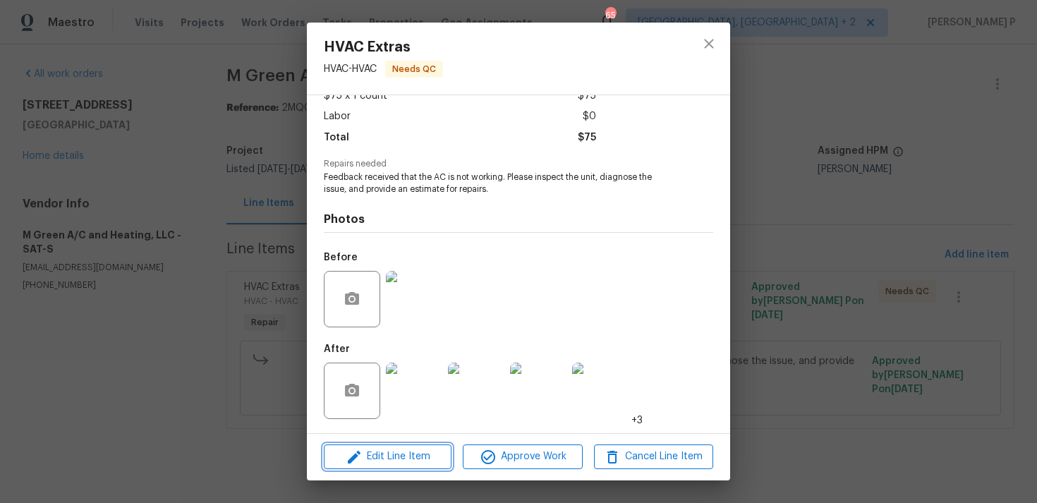
click at [394, 454] on span "Edit Line Item" at bounding box center [387, 457] width 119 height 18
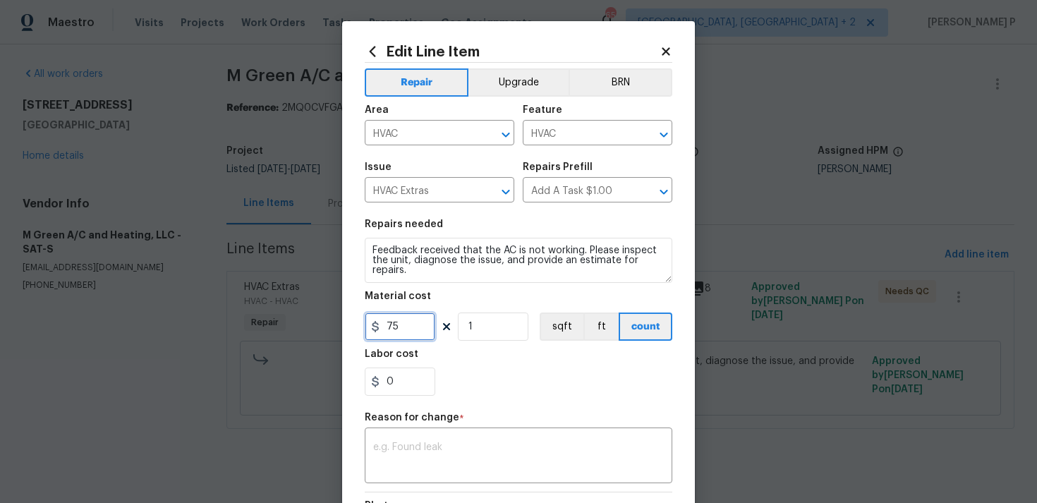
click at [418, 339] on input "75" at bounding box center [400, 327] width 71 height 28
type input "650"
click at [423, 453] on textarea at bounding box center [518, 457] width 291 height 30
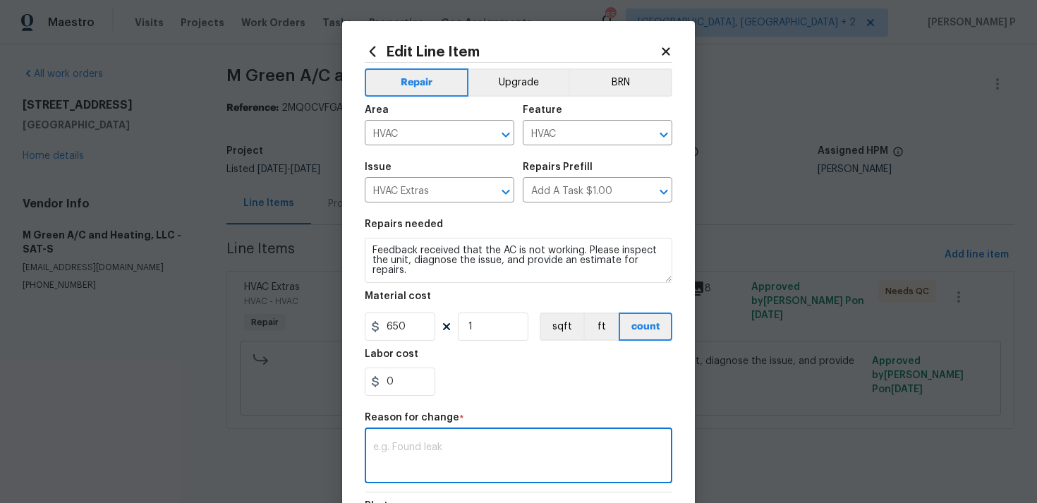
paste textarea "(RP) Updated per vendor’s final cost"
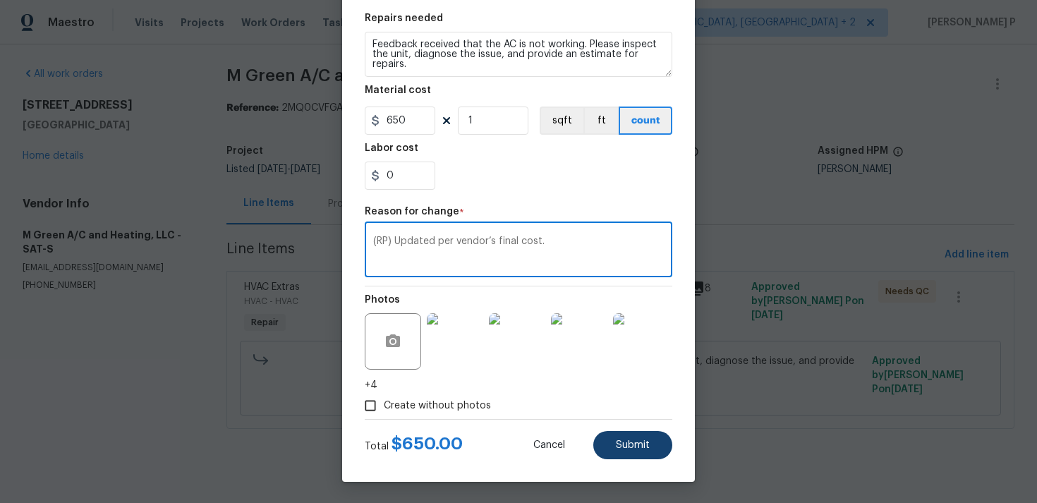
type textarea "(RP) Updated per vendor’s final cost."
click at [637, 444] on span "Submit" at bounding box center [633, 445] width 34 height 11
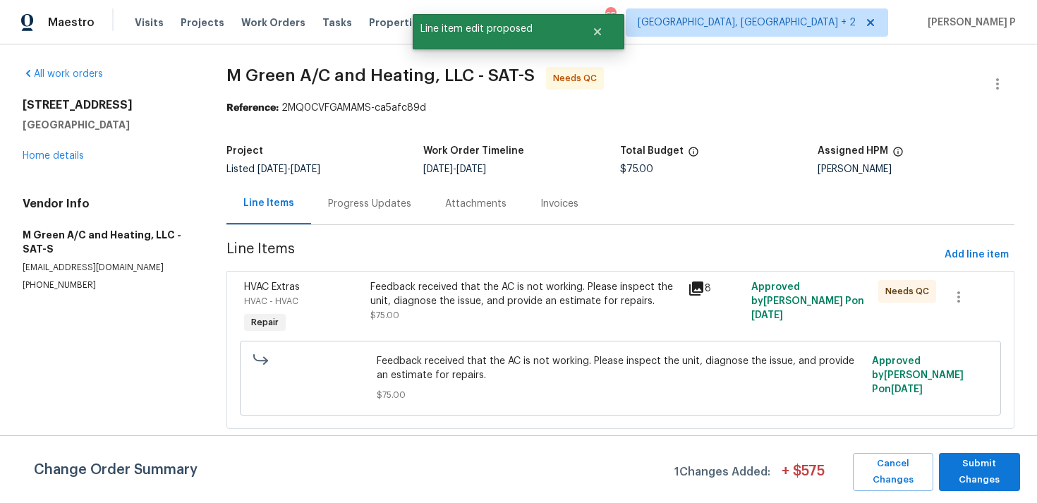
scroll to position [0, 0]
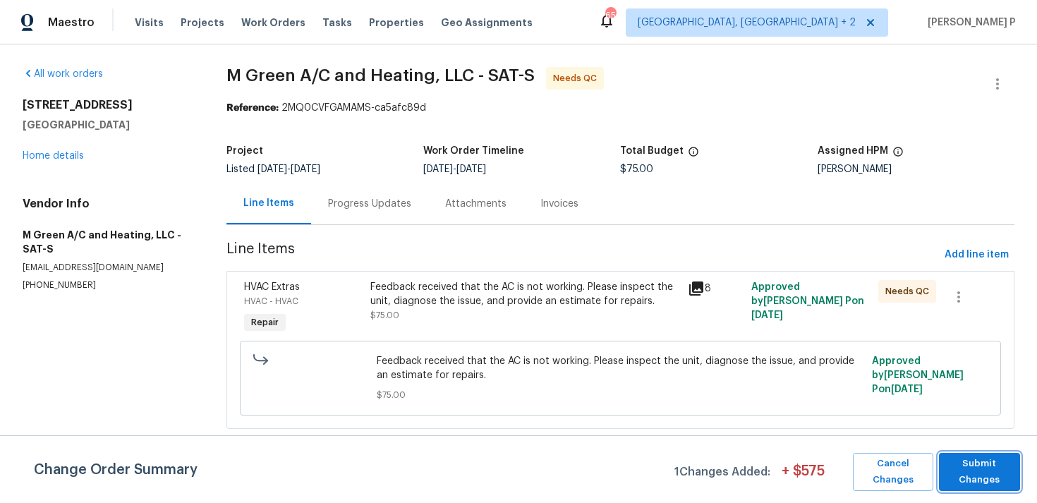
click at [964, 462] on span "Submit Changes" at bounding box center [979, 472] width 67 height 32
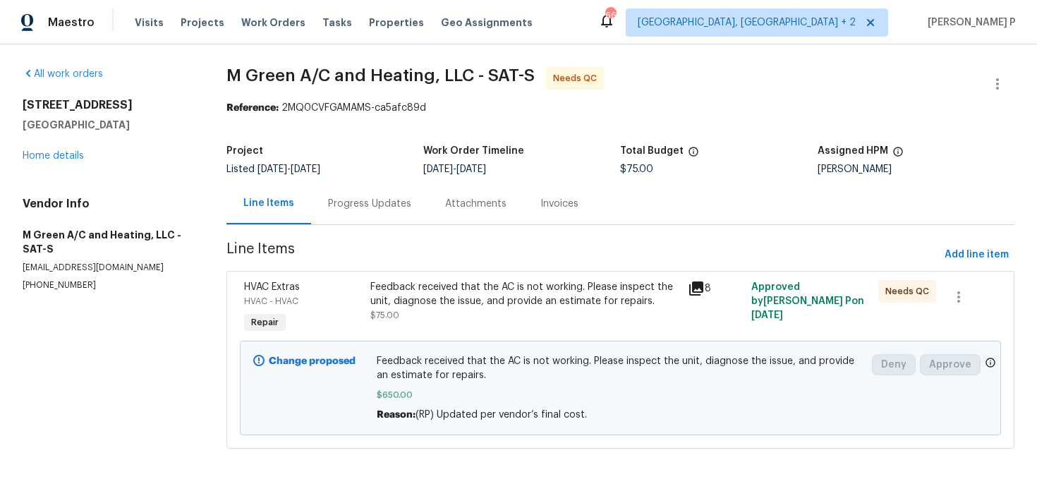
click at [361, 219] on div "Progress Updates" at bounding box center [369, 204] width 117 height 42
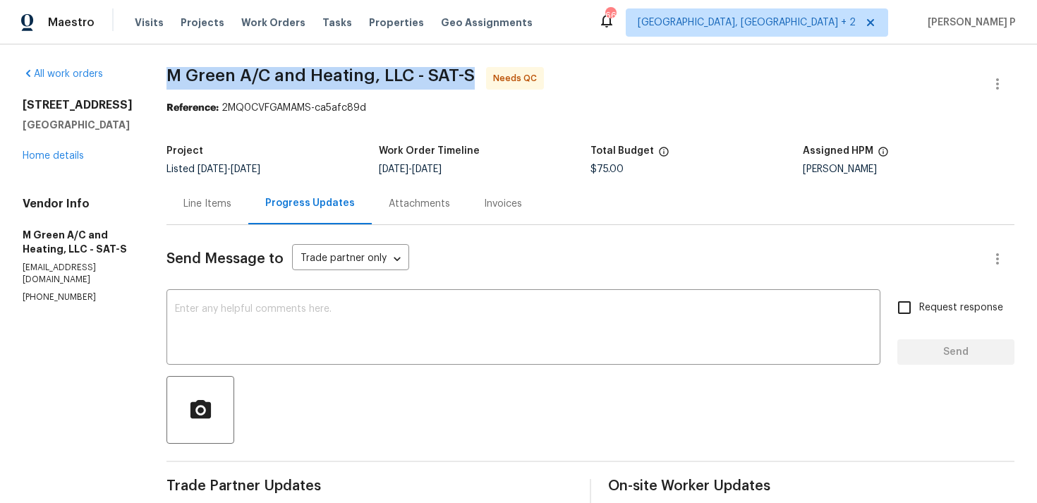
drag, startPoint x: 203, startPoint y: 73, endPoint x: 505, endPoint y: 71, distance: 302.0
click at [475, 71] on span "M Green A/C and Heating, LLC - SAT-S" at bounding box center [321, 75] width 308 height 17
copy span "M Green A/C and Heating, LLC - SAT-S"
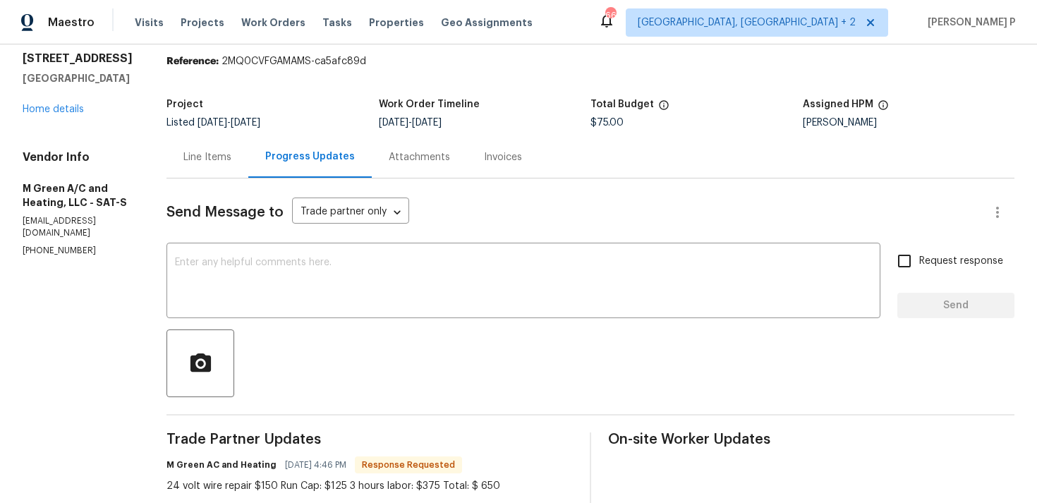
scroll to position [6, 0]
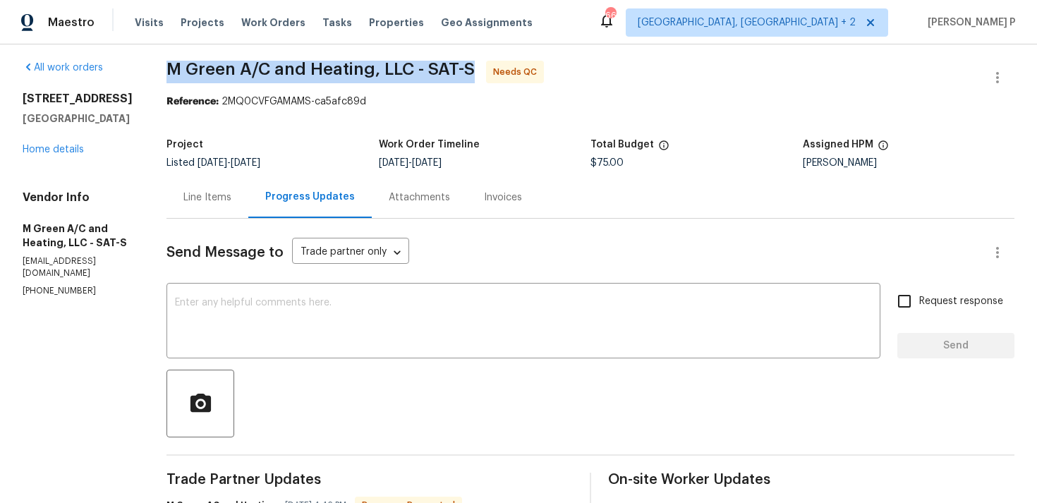
click at [241, 207] on div "Line Items" at bounding box center [208, 197] width 82 height 42
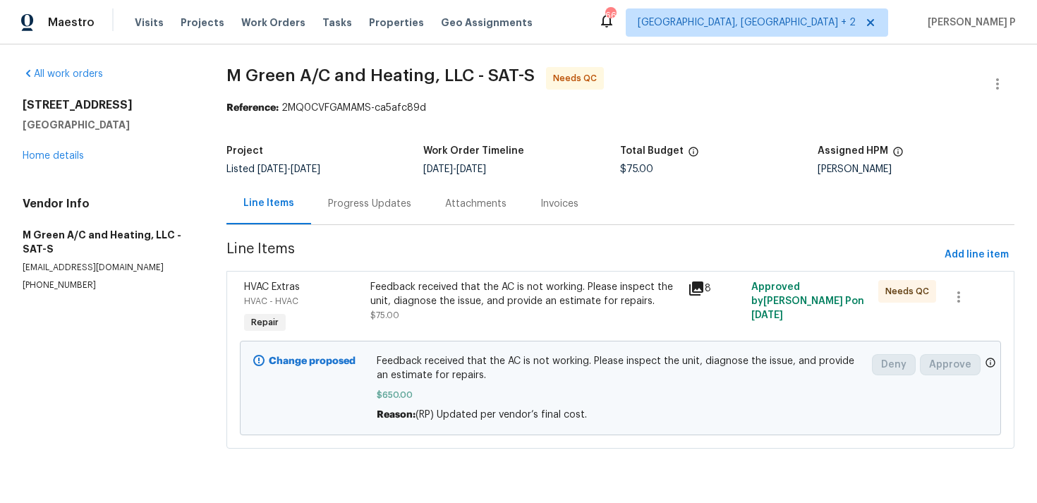
click at [395, 219] on div "Progress Updates" at bounding box center [369, 204] width 117 height 42
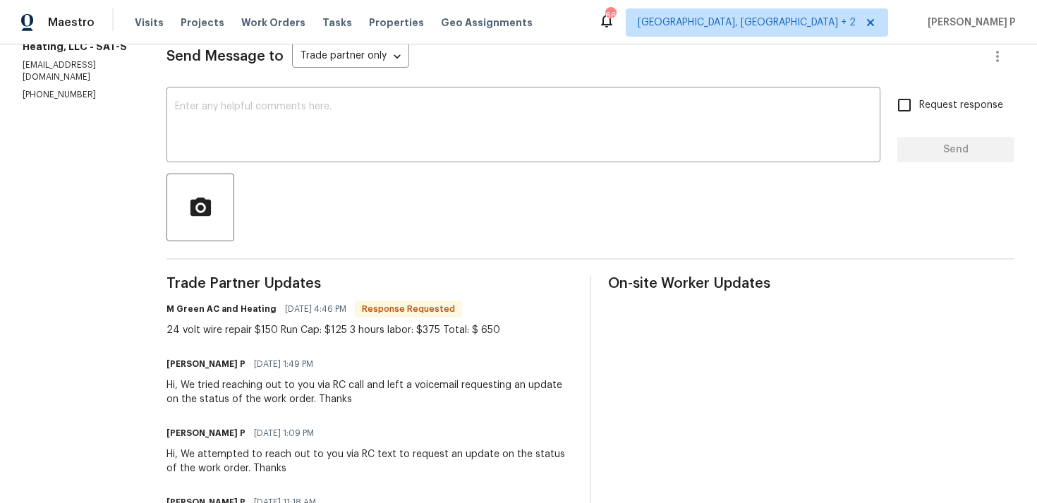
scroll to position [212, 0]
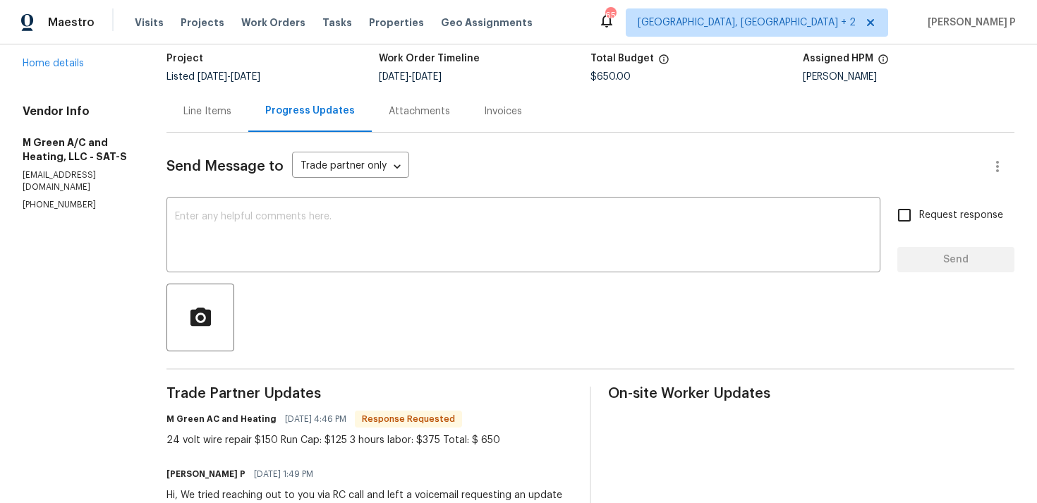
scroll to position [95, 0]
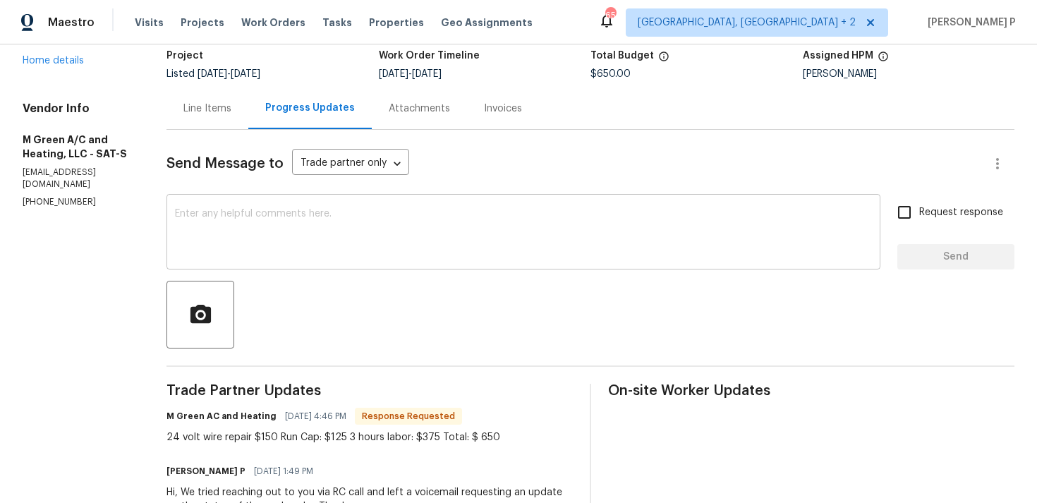
click at [394, 229] on textarea at bounding box center [523, 233] width 697 height 49
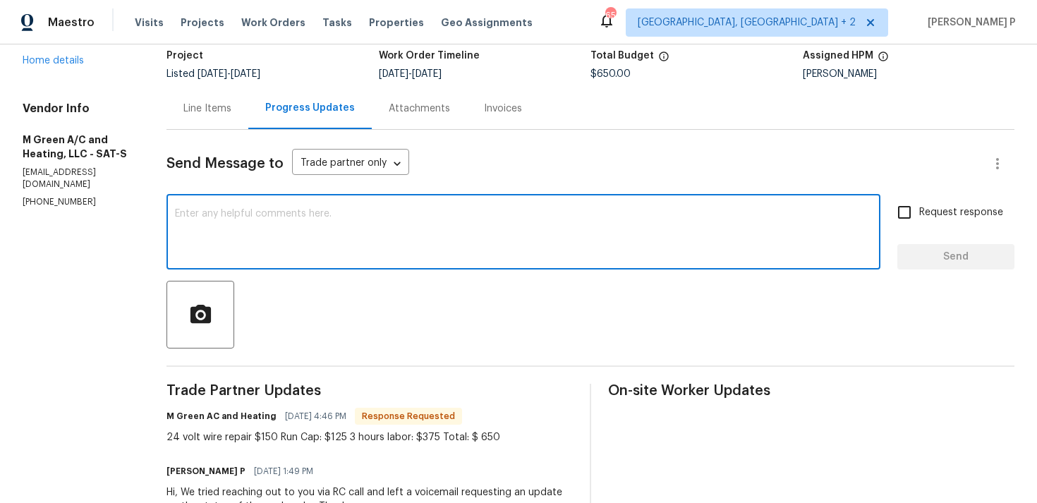
scroll to position [131, 0]
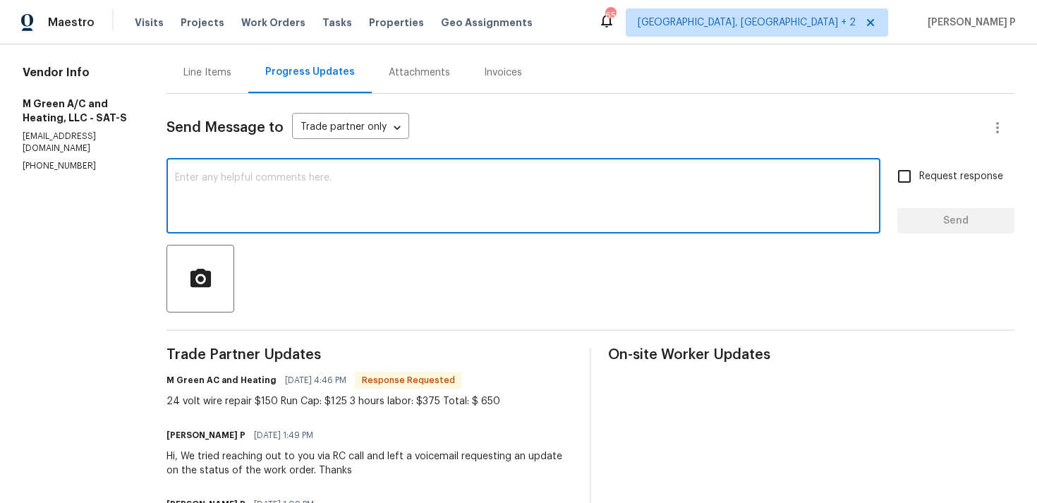
click at [375, 207] on textarea at bounding box center [523, 197] width 697 height 49
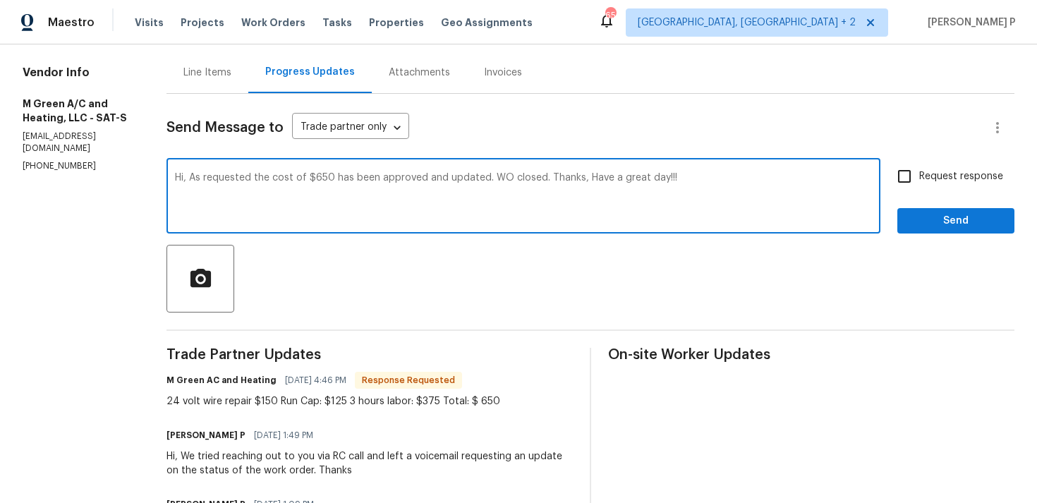
type textarea "Hi, As requested the cost of $650 has been approved and updated. WO closed. Tha…"
click at [958, 225] on span "Send" at bounding box center [956, 221] width 95 height 18
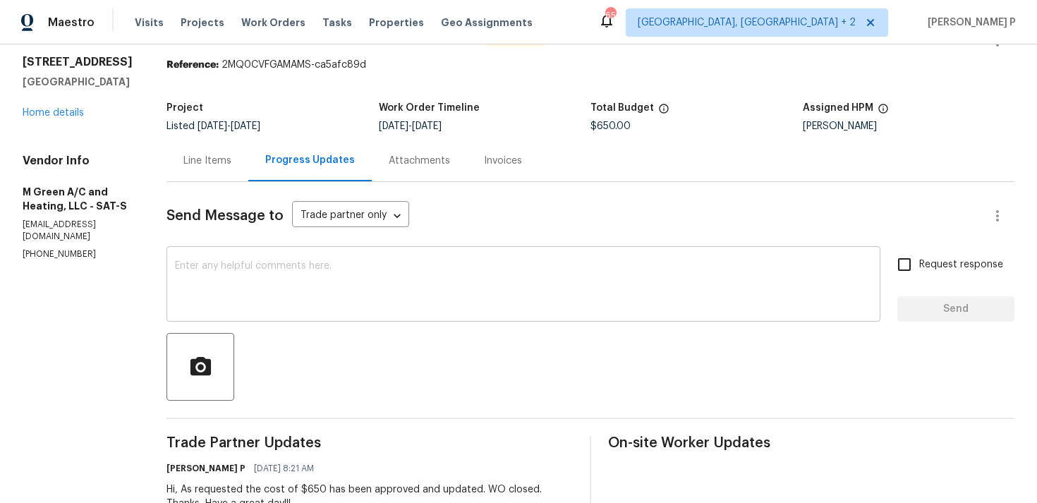
scroll to position [0, 0]
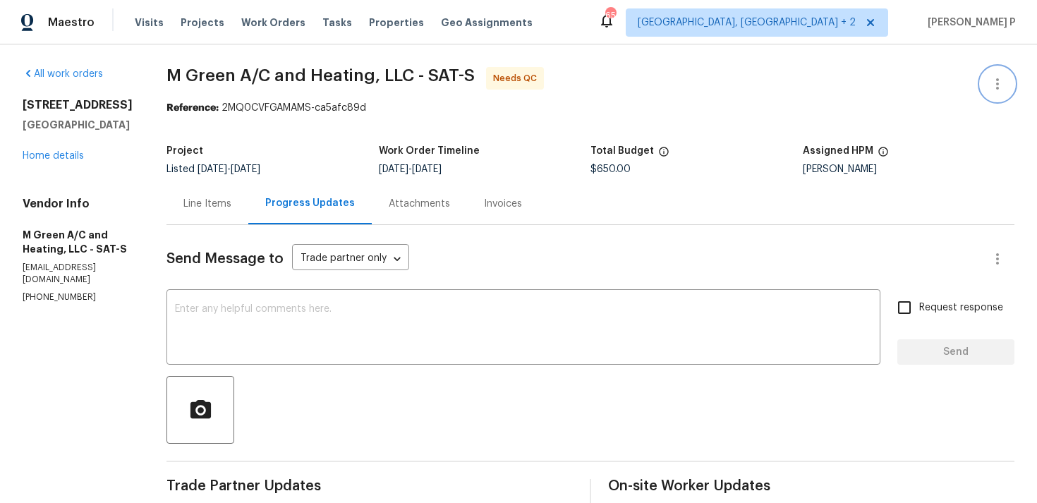
click at [998, 81] on icon "button" at bounding box center [997, 83] width 17 height 17
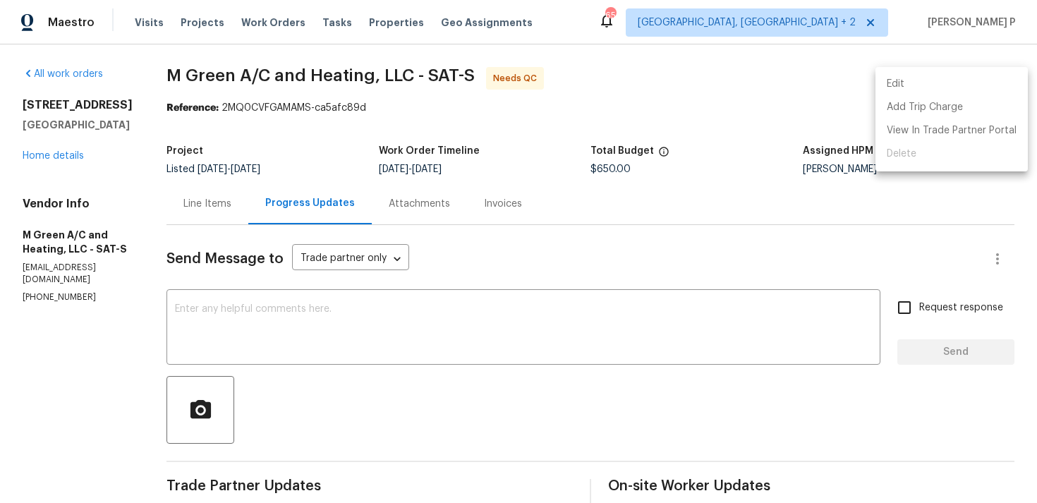
click at [899, 83] on li "Edit" at bounding box center [952, 84] width 152 height 23
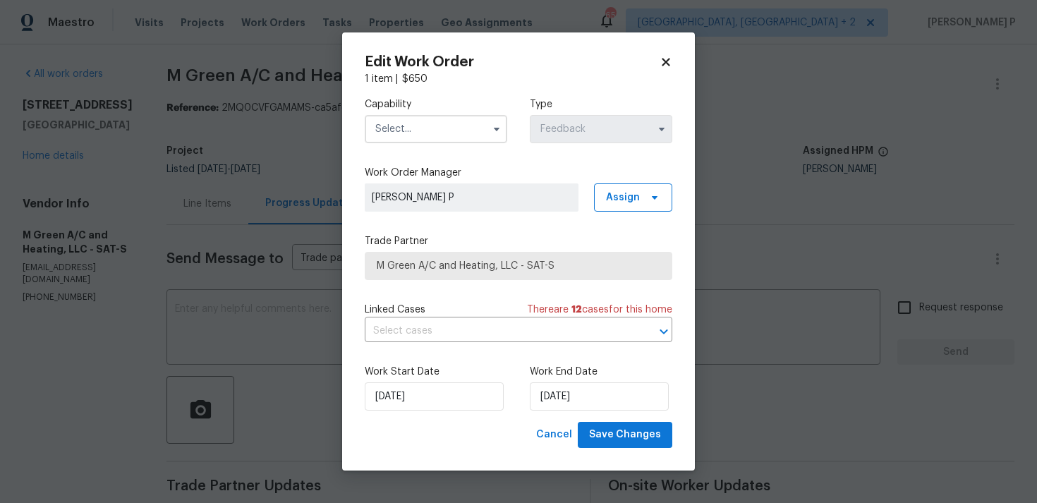
click at [461, 125] on input "text" at bounding box center [436, 129] width 143 height 28
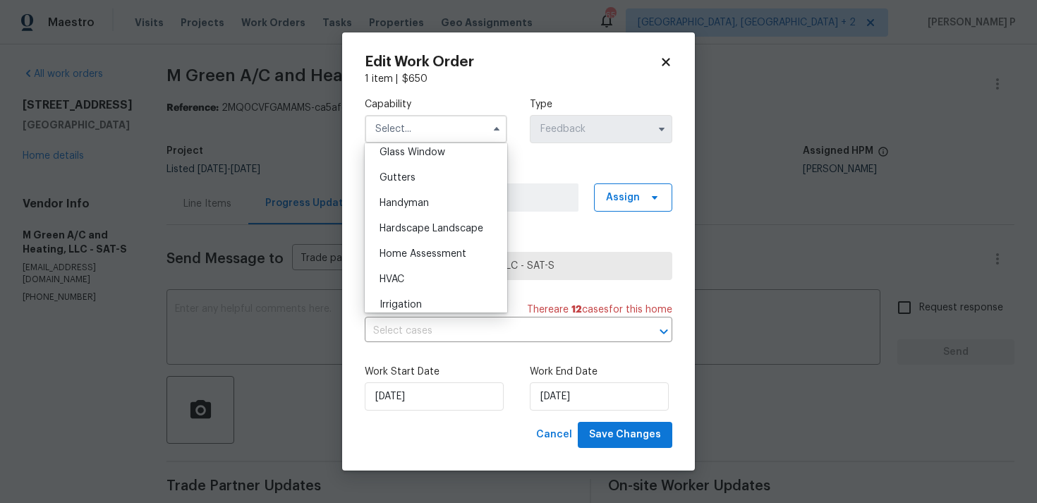
scroll to position [750, 0]
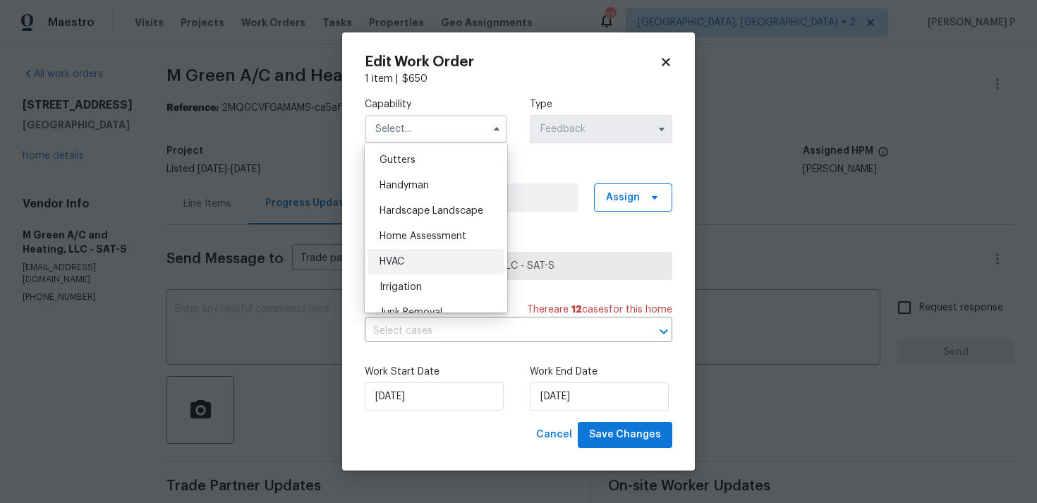
click at [407, 256] on div "HVAC" at bounding box center [435, 261] width 135 height 25
type input "HVAC"
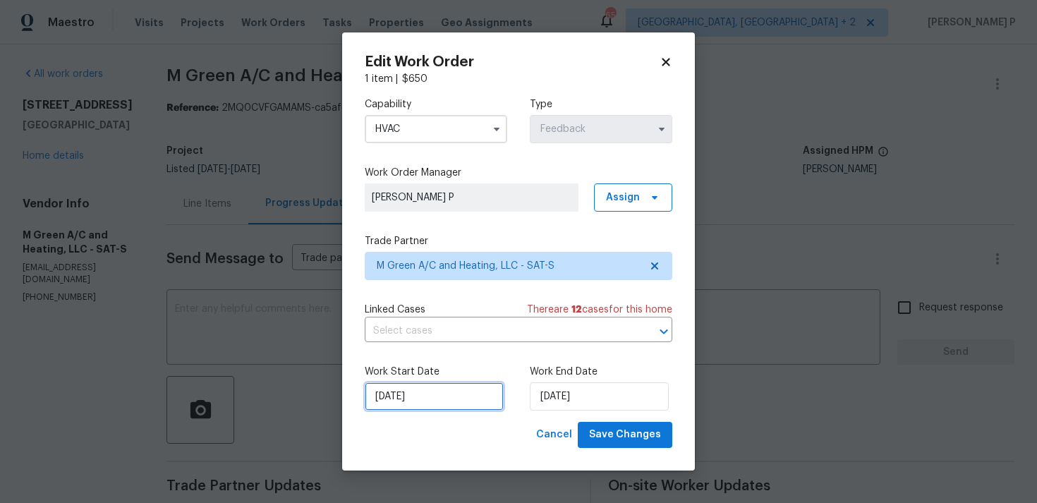
click at [443, 390] on input "12/08/2025" at bounding box center [434, 396] width 139 height 28
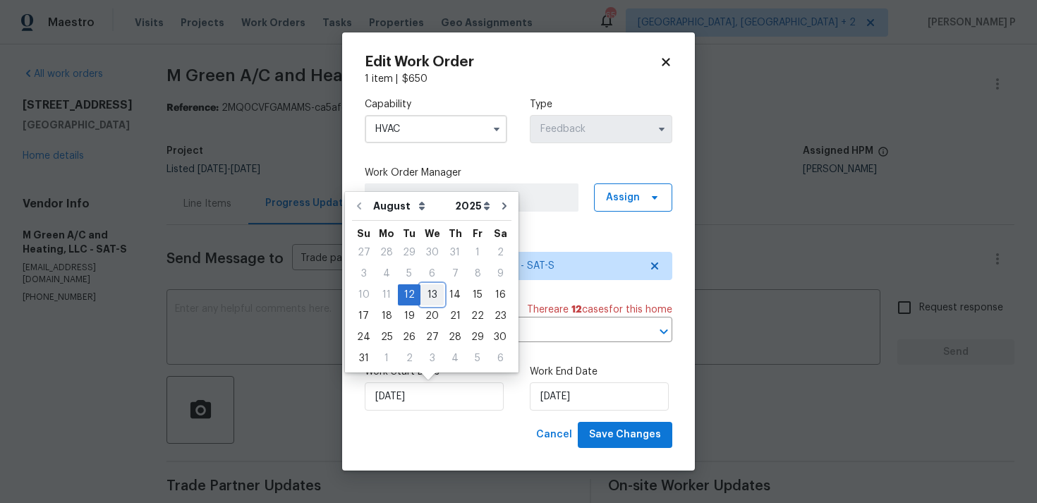
click at [428, 293] on div "13" at bounding box center [432, 295] width 23 height 20
type input "13/08/2025"
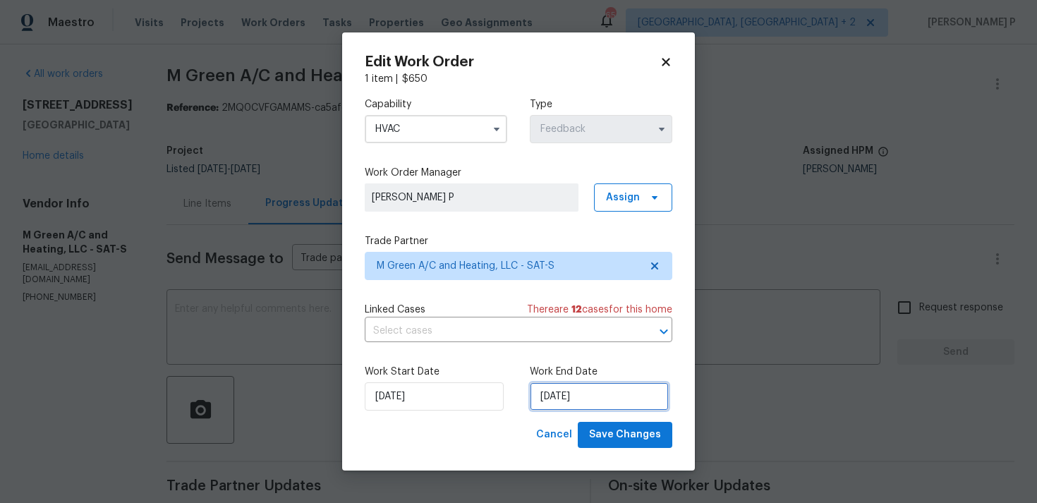
click at [555, 399] on input "14/08/2025" at bounding box center [599, 396] width 139 height 28
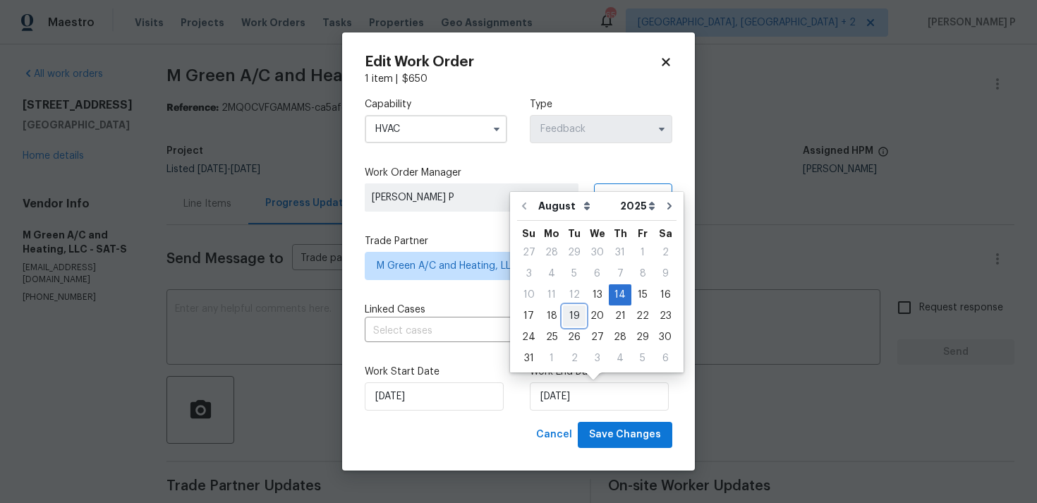
click at [572, 313] on div "19" at bounding box center [574, 316] width 23 height 20
type input "19/08/2025"
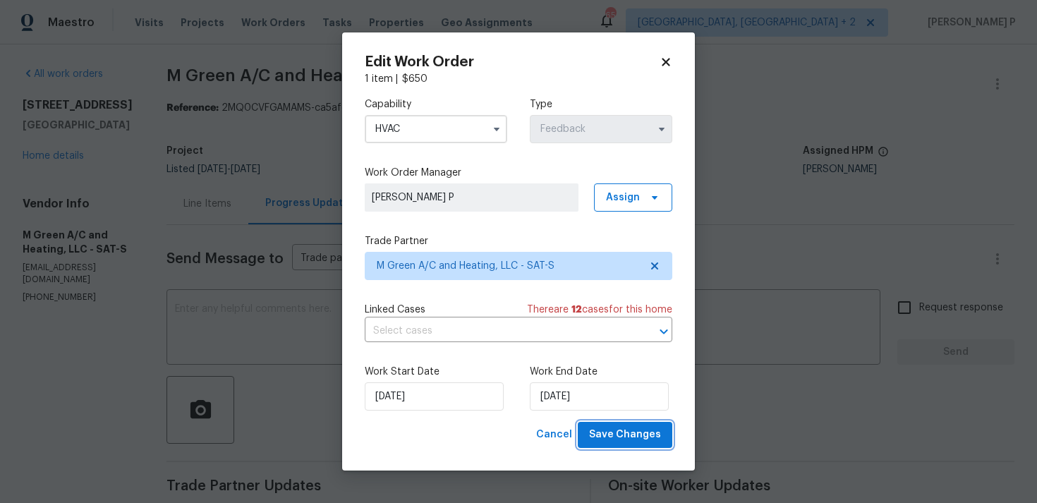
click at [629, 439] on span "Save Changes" at bounding box center [625, 435] width 72 height 18
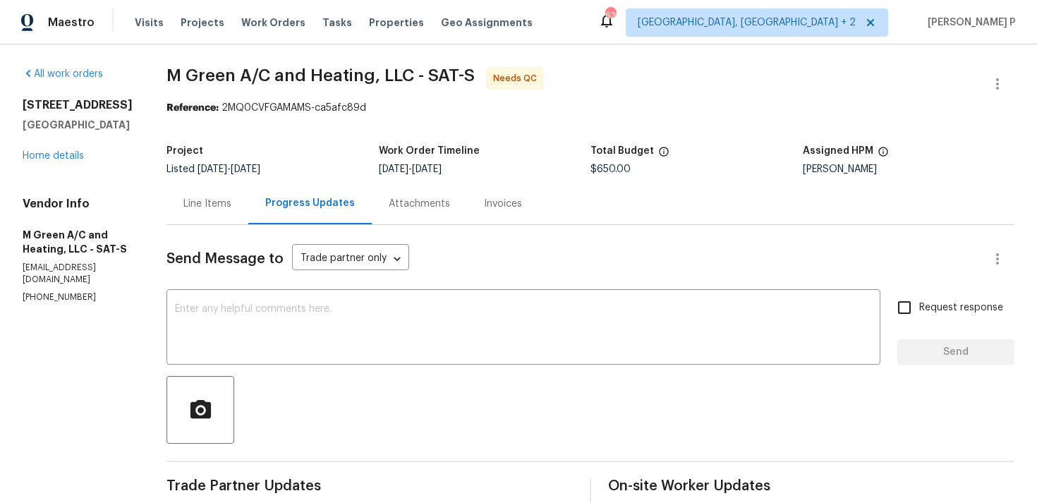
click at [214, 76] on span "M Green A/C and Heating, LLC - SAT-S" at bounding box center [321, 75] width 308 height 17
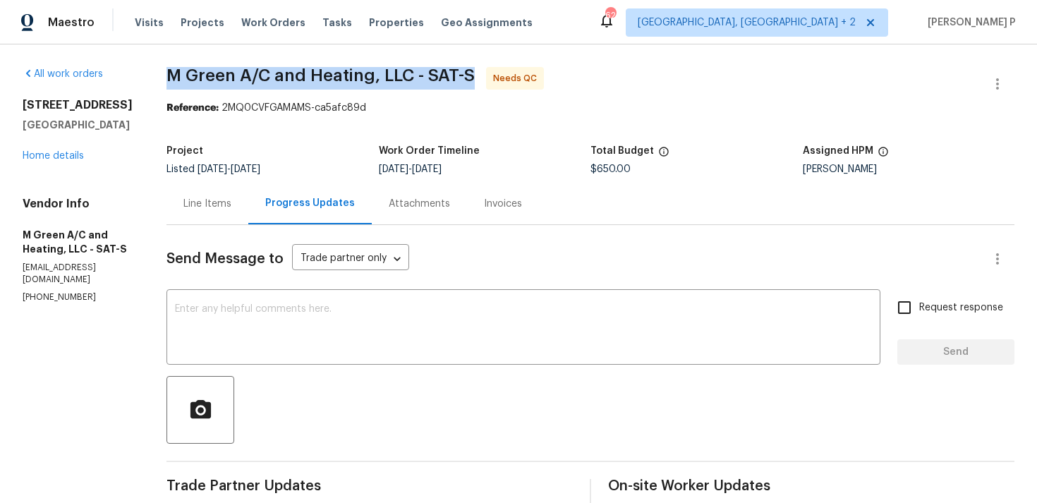
drag, startPoint x: 202, startPoint y: 73, endPoint x: 514, endPoint y: 73, distance: 311.9
click at [514, 73] on span "M Green A/C and Heating, LLC - SAT-S Needs QC" at bounding box center [574, 84] width 814 height 34
copy span "M Green A/C and Heating, LLC - SAT-S"
click at [424, 145] on div "Project Listed 8/12/2025 - 8/19/2025 Work Order Timeline 8/13/2025 - 8/19/2025 …" at bounding box center [591, 160] width 848 height 45
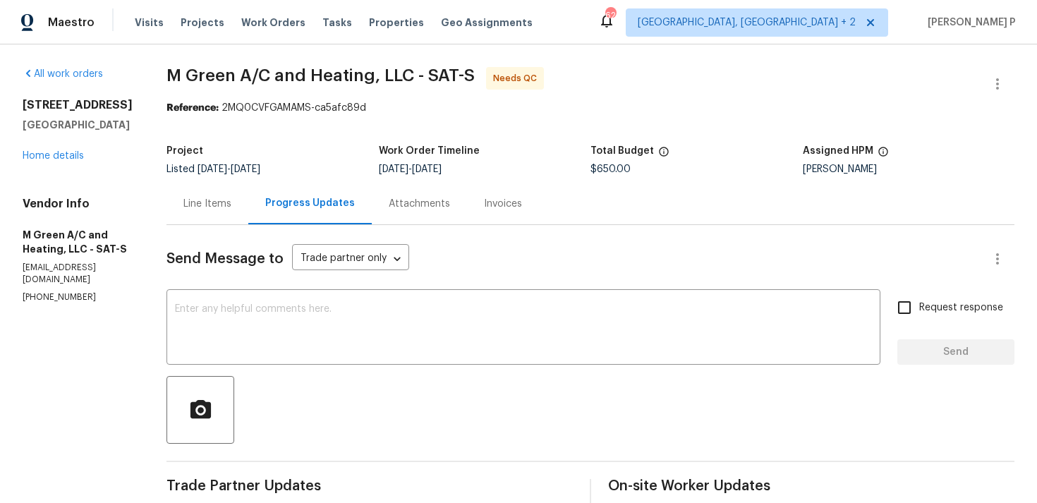
click at [231, 205] on div "Line Items" at bounding box center [207, 204] width 48 height 14
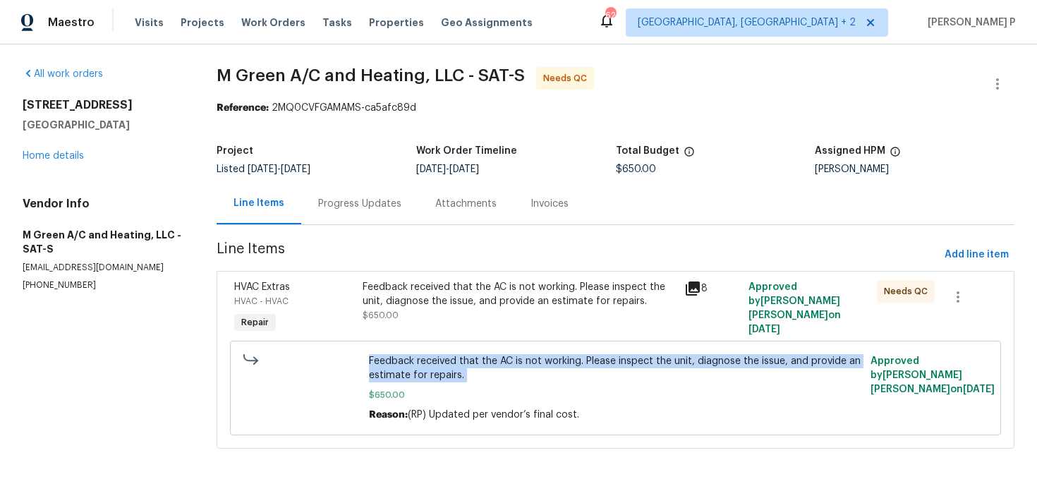
drag, startPoint x: 373, startPoint y: 363, endPoint x: 471, endPoint y: 387, distance: 100.1
click at [471, 387] on div "Feedback received that the AC is not working. Please inspect the unit, diagnose…" at bounding box center [615, 388] width 493 height 68
copy span "Feedback received that the AC is not working. Please inspect the unit, diagnose…"
click at [380, 204] on div "Progress Updates" at bounding box center [359, 204] width 83 height 14
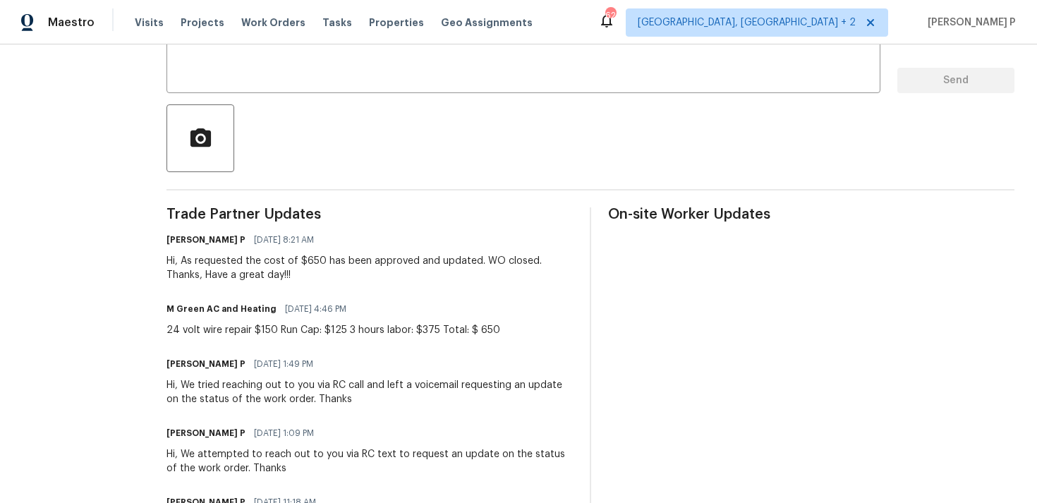
scroll to position [319, 0]
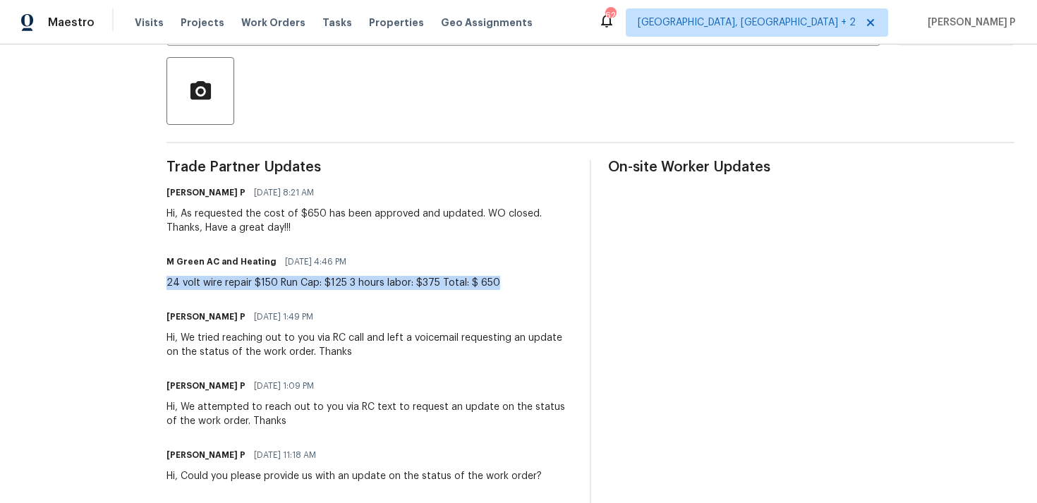
drag, startPoint x: 200, startPoint y: 283, endPoint x: 539, endPoint y: 283, distance: 339.4
click at [539, 283] on div "All work orders 8102 Grissom Cir San Antonio, TX 78251 Home details Vendor Info…" at bounding box center [518, 228] width 1037 height 1005
copy div "24 volt wire repair $150 Run Cap: $125 3 hours labor: $375 Total: $ 650"
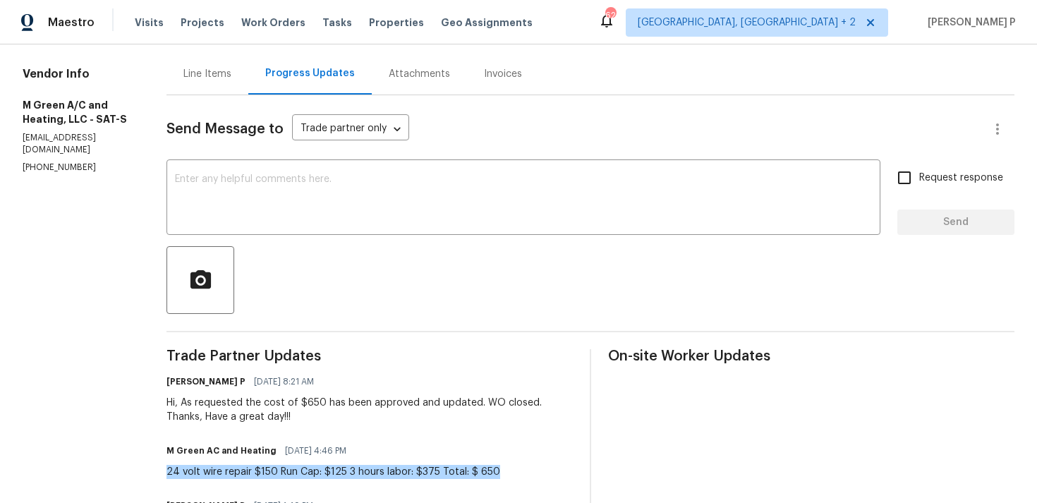
scroll to position [132, 0]
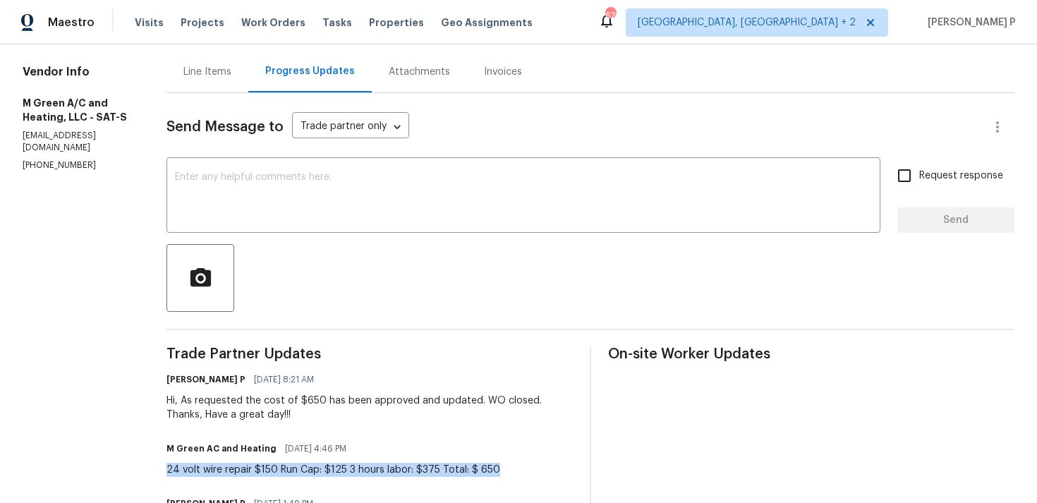
click at [231, 70] on div "Line Items" at bounding box center [207, 72] width 48 height 14
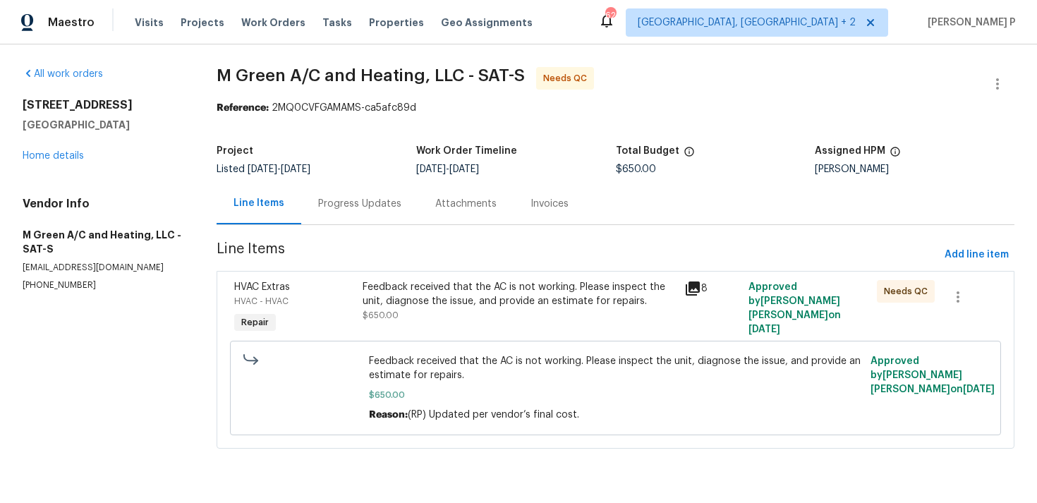
click at [517, 292] on div "Feedback received that the AC is not working. Please inspect the unit, diagnose…" at bounding box center [519, 294] width 313 height 28
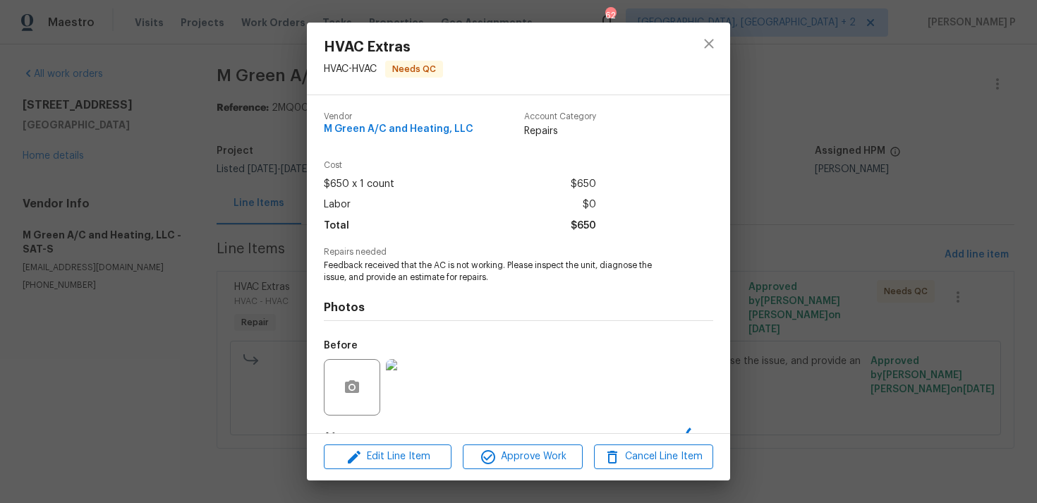
scroll to position [88, 0]
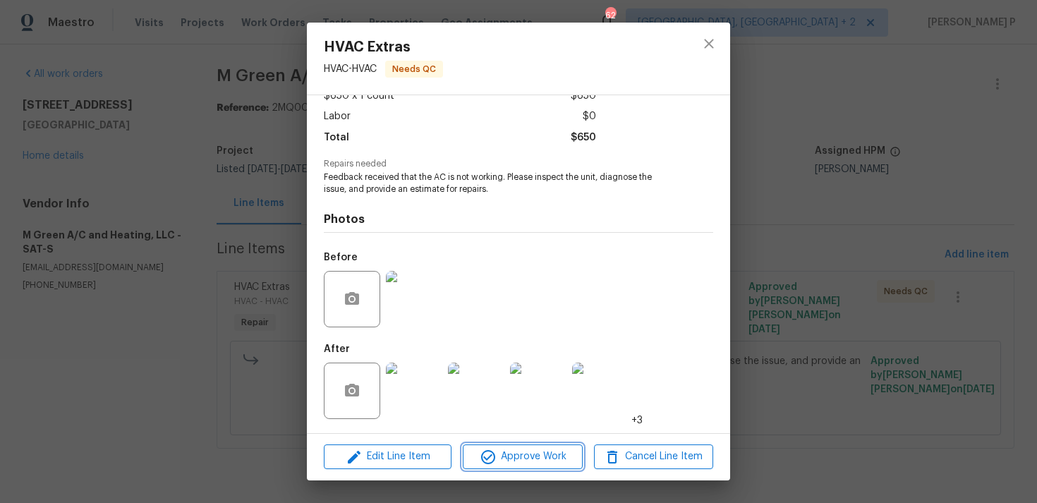
click at [538, 457] on span "Approve Work" at bounding box center [522, 457] width 111 height 18
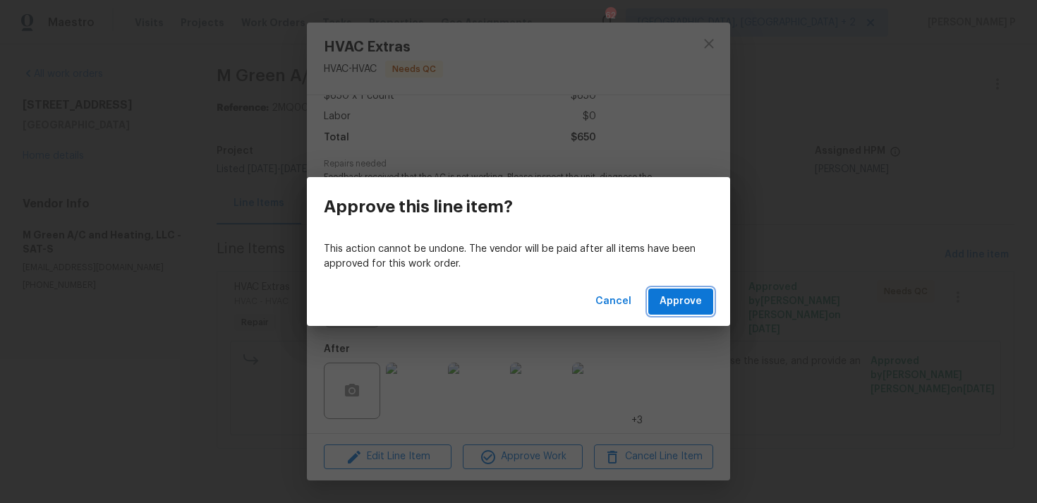
click at [675, 294] on span "Approve" at bounding box center [681, 302] width 42 height 18
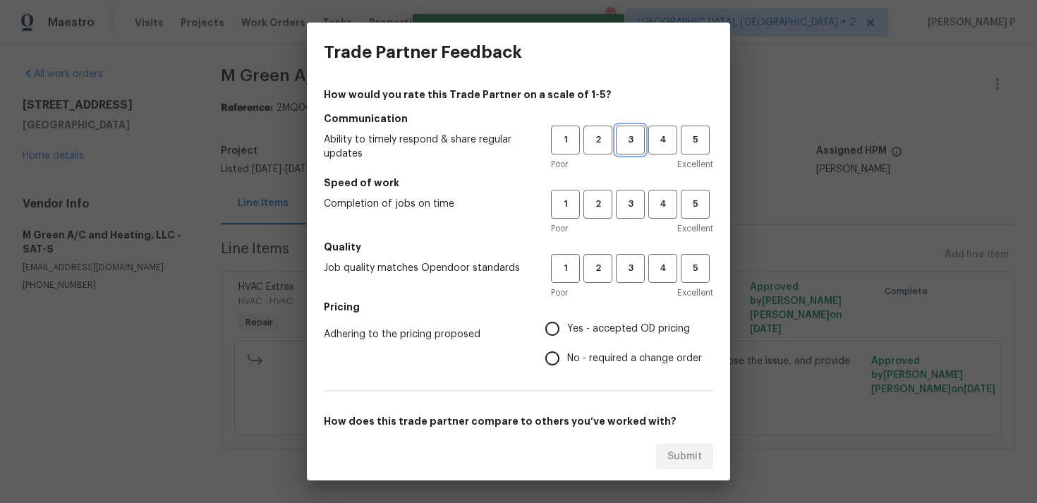
click at [641, 138] on span "3" at bounding box center [630, 140] width 26 height 16
click at [630, 214] on button "3" at bounding box center [630, 204] width 29 height 29
click at [632, 268] on span "3" at bounding box center [630, 268] width 26 height 16
click at [584, 365] on span "No - required a change order" at bounding box center [634, 358] width 135 height 15
click at [567, 365] on input "No - required a change order" at bounding box center [553, 359] width 30 height 30
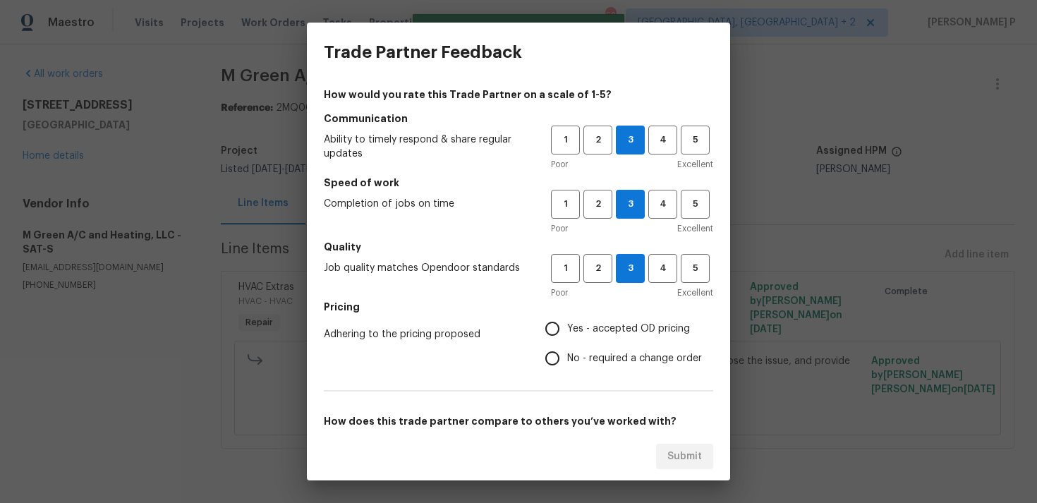
radio input "true"
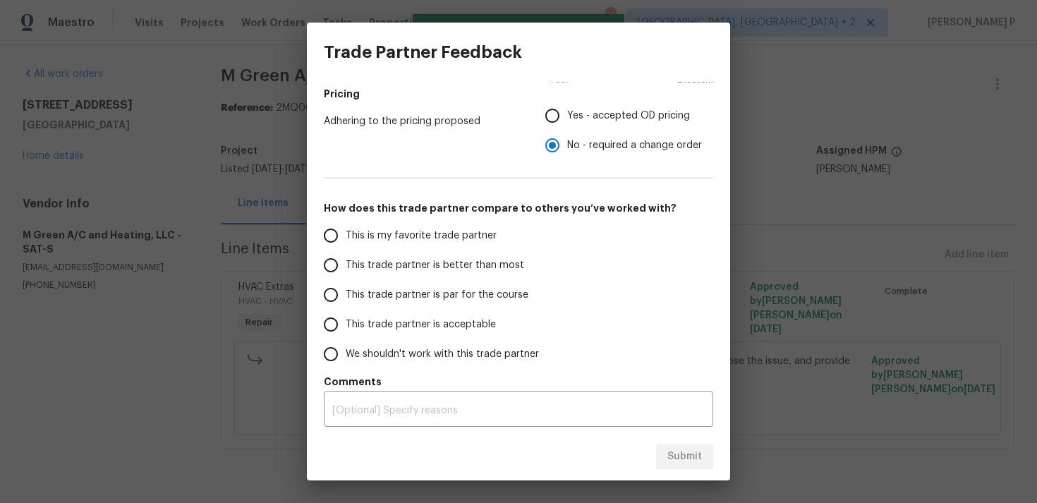
click at [385, 298] on span "This trade partner is par for the course" at bounding box center [437, 295] width 183 height 15
click at [346, 298] on input "This trade partner is par for the course" at bounding box center [331, 295] width 30 height 30
click at [684, 452] on span "Submit" at bounding box center [685, 457] width 35 height 18
radio input "true"
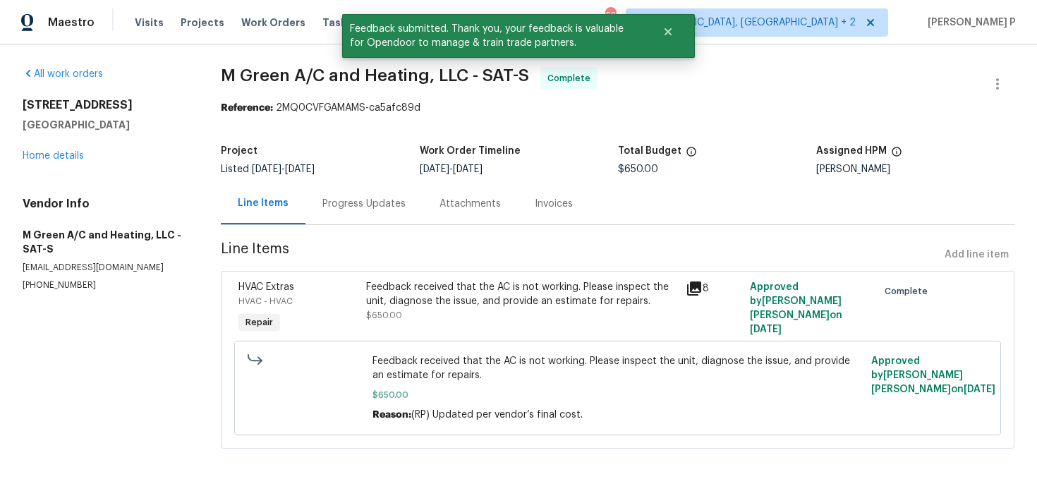
click at [91, 395] on section "All work orders 8102 Grissom Cir San Antonio, TX 78251 Home details Vendor Info…" at bounding box center [105, 266] width 164 height 399
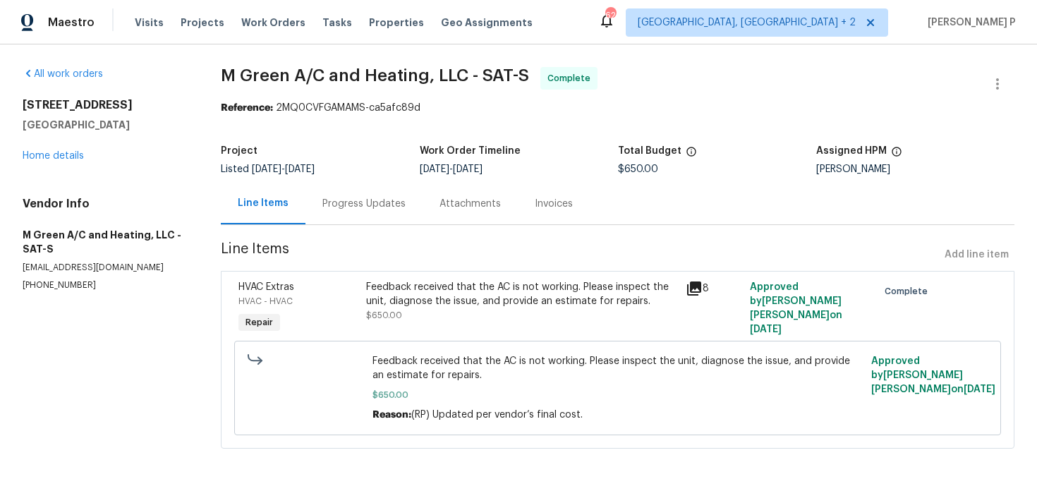
click at [382, 224] on div "Progress Updates" at bounding box center [364, 204] width 117 height 42
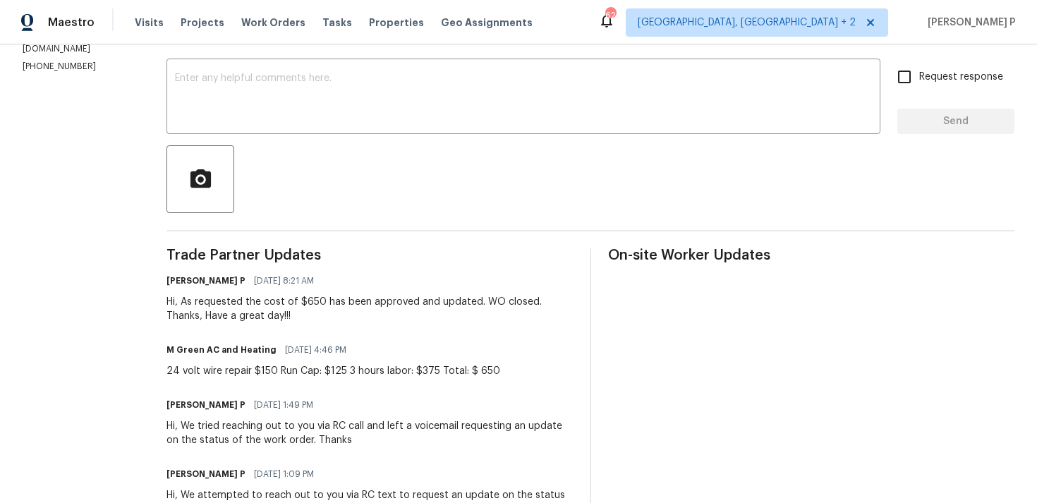
scroll to position [271, 0]
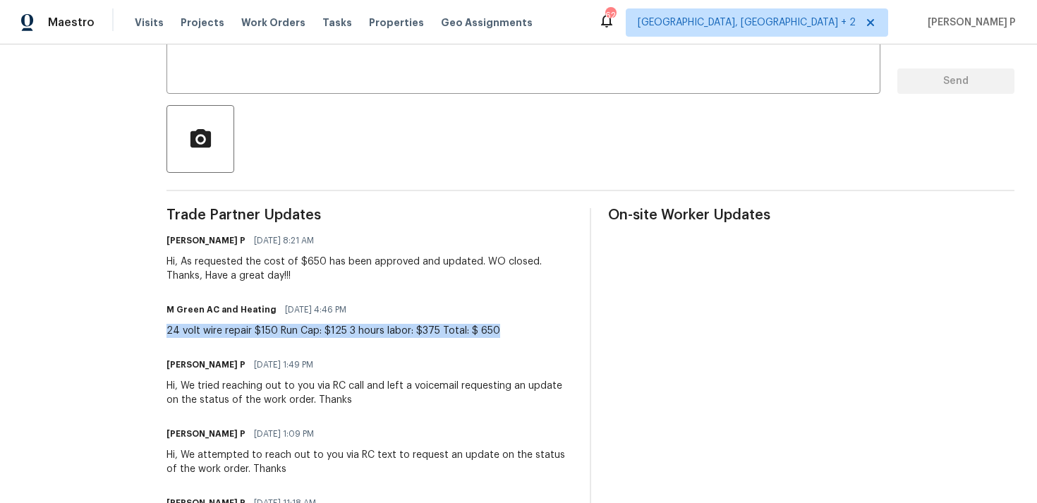
drag, startPoint x: 203, startPoint y: 331, endPoint x: 552, endPoint y: 330, distance: 349.3
click at [552, 330] on div "M Green AC and Heating 08/18/2025 4:46 PM 24 volt wire repair $150 Run Cap: $12…" at bounding box center [370, 319] width 406 height 38
copy div "24 volt wire repair $150 Run Cap: $125 3 hours labor: $375 Total: $ 650"
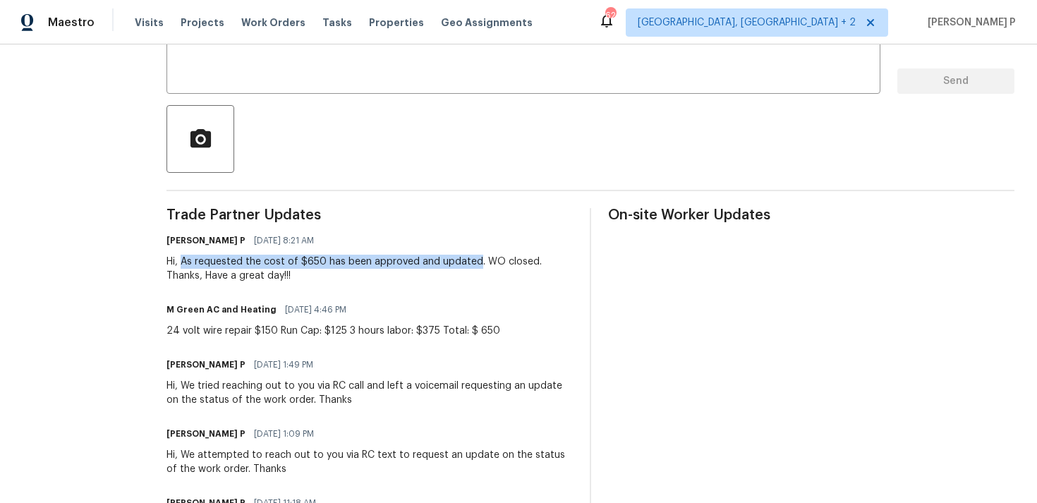
drag, startPoint x: 217, startPoint y: 259, endPoint x: 511, endPoint y: 260, distance: 294.2
click at [511, 260] on div "Hi, As requested the cost of $650 has been approved and updated. WO closed. Tha…" at bounding box center [370, 269] width 406 height 28
copy div "As requested the cost of $650 has been approved and updated"
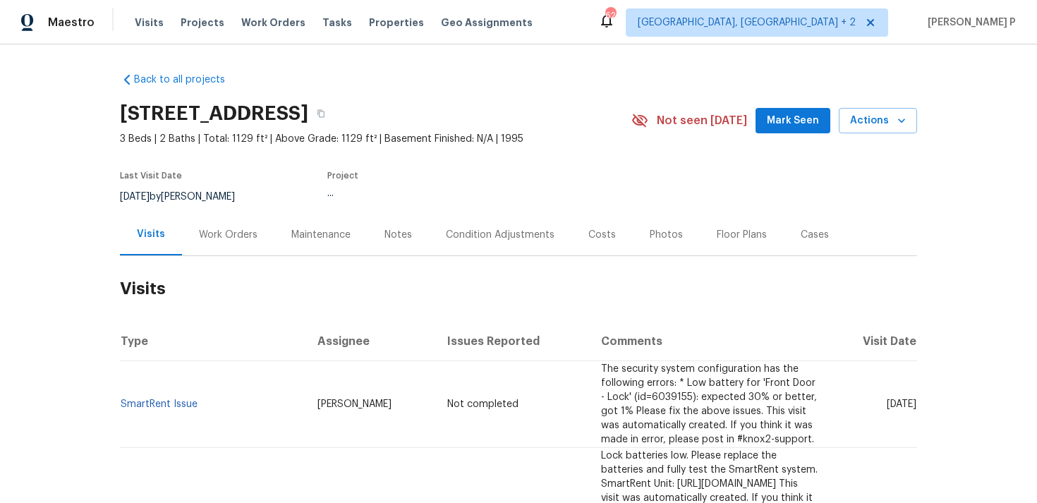
click at [215, 248] on div "Work Orders" at bounding box center [228, 235] width 92 height 42
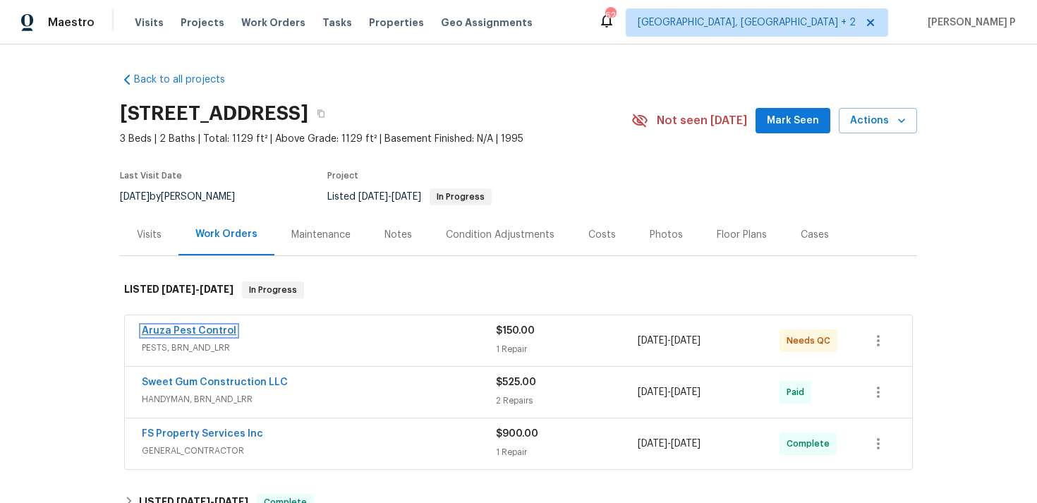
click at [202, 326] on link "Aruza Pest Control" at bounding box center [189, 331] width 95 height 10
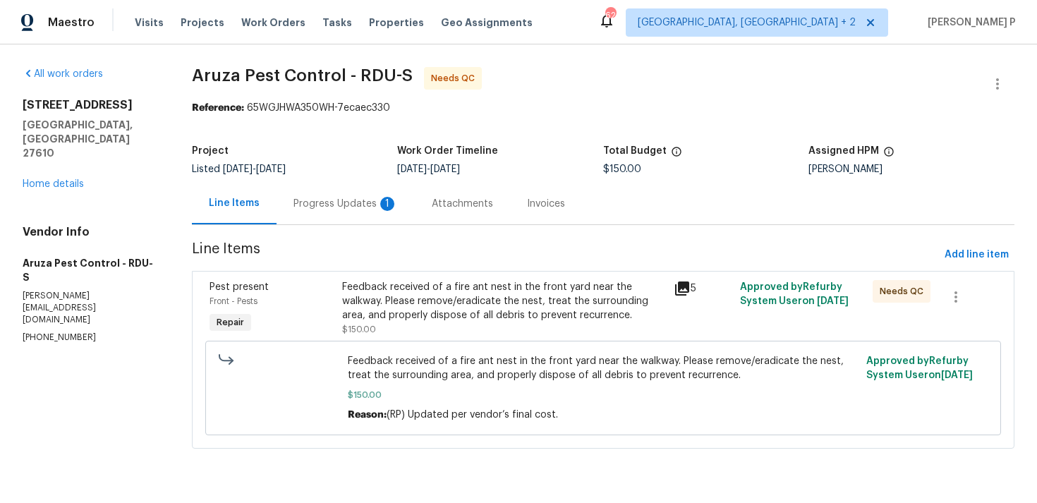
click at [352, 198] on div "Progress Updates 1" at bounding box center [346, 204] width 104 height 14
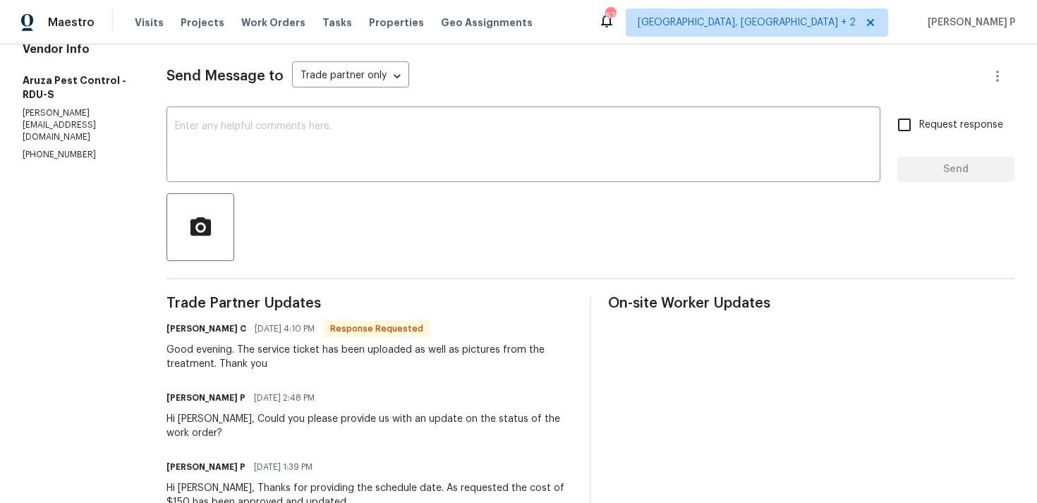
scroll to position [7, 0]
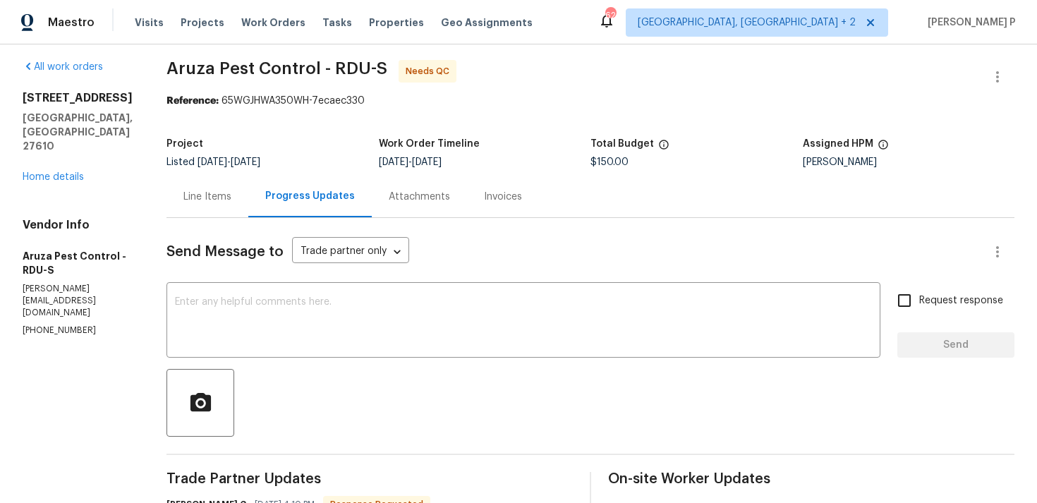
click at [215, 192] on div "Line Items" at bounding box center [207, 197] width 48 height 14
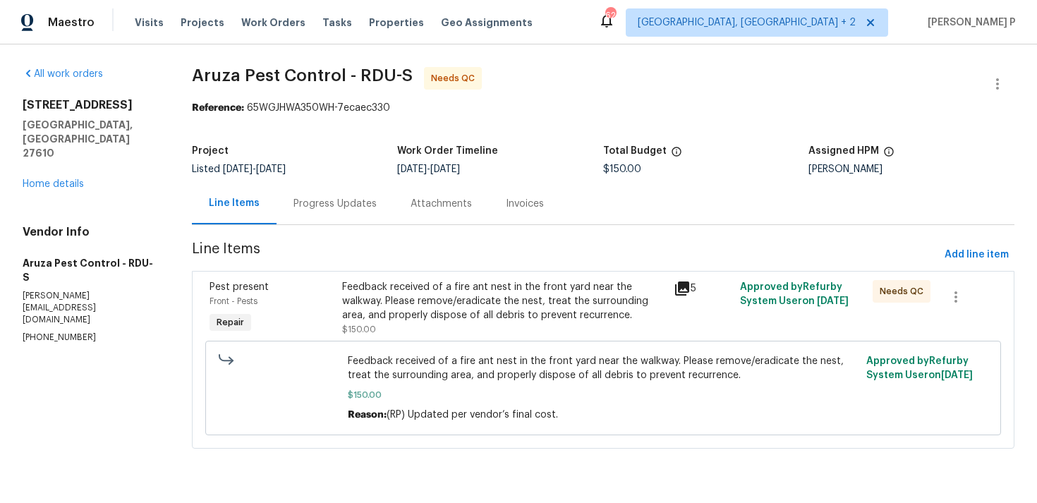
click at [407, 303] on div "Feedback received of a fire ant nest in the front yard near the walkway. Please…" at bounding box center [503, 301] width 323 height 42
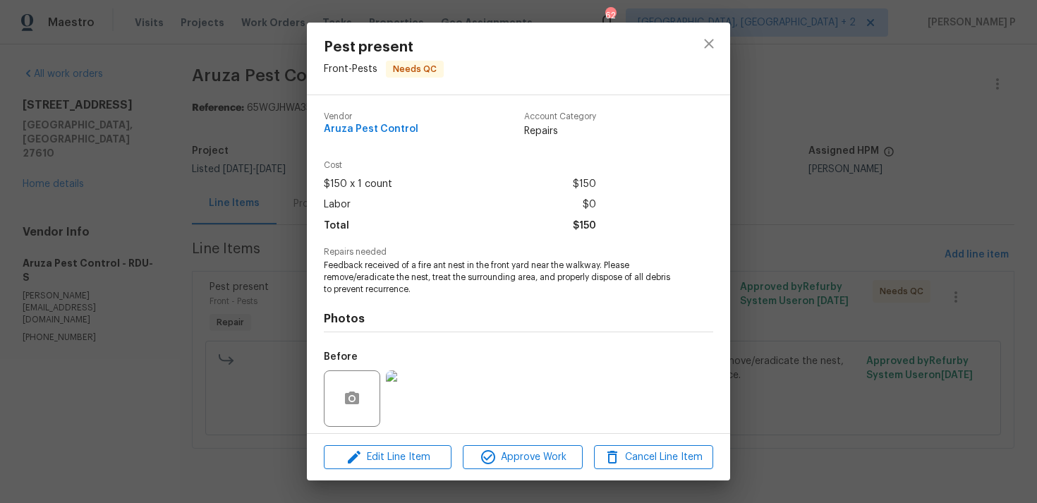
scroll to position [99, 0]
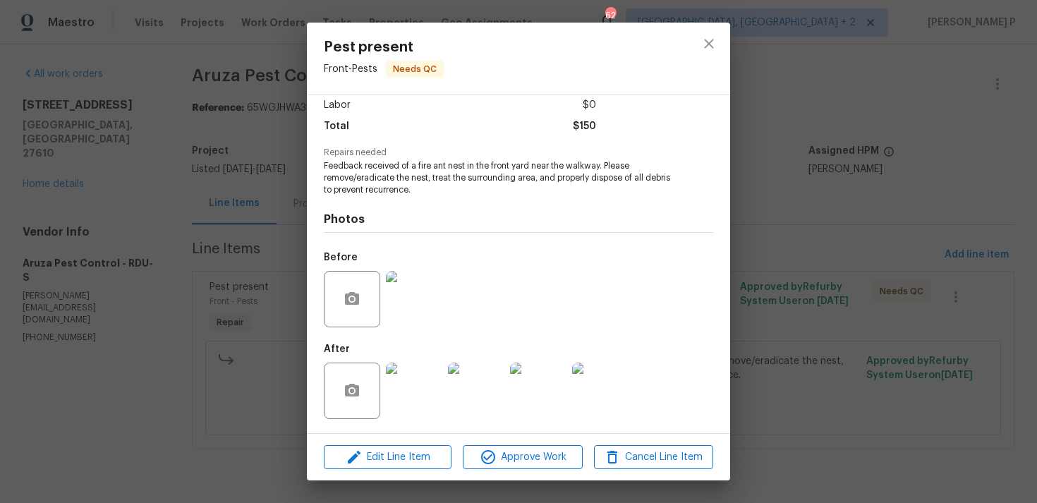
click at [416, 385] on img at bounding box center [414, 391] width 56 height 56
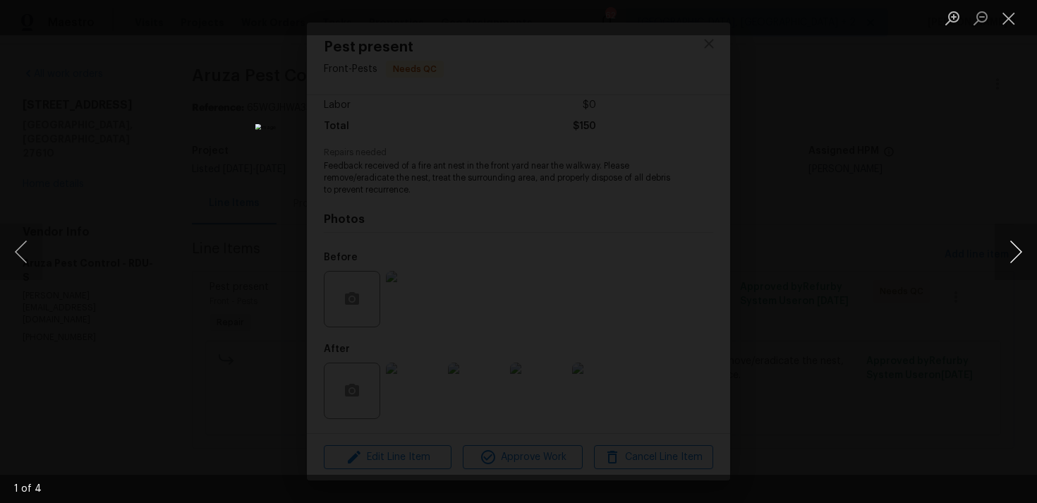
click at [1015, 248] on button "Next image" at bounding box center [1016, 252] width 42 height 56
click at [1025, 21] on ul "Lightbox" at bounding box center [987, 17] width 99 height 35
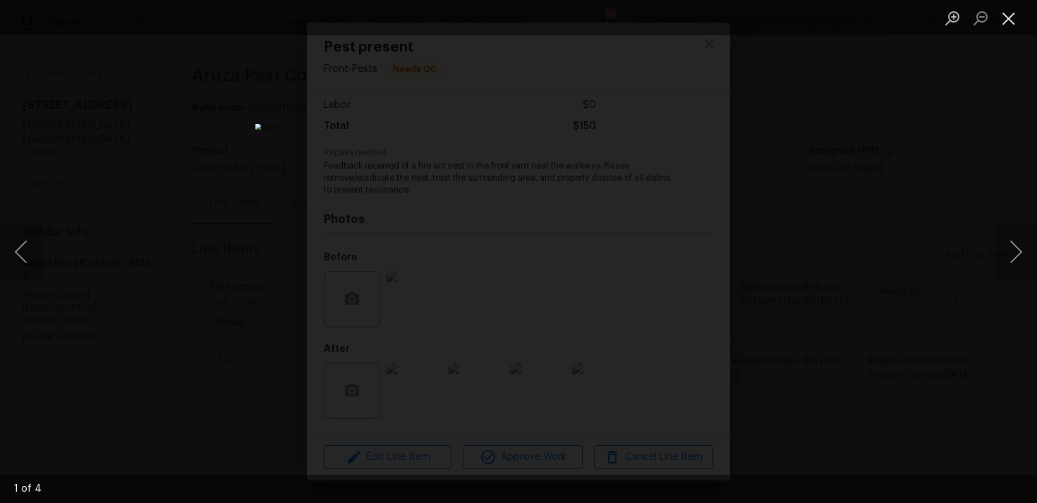
click at [1008, 21] on button "Close lightbox" at bounding box center [1009, 18] width 28 height 25
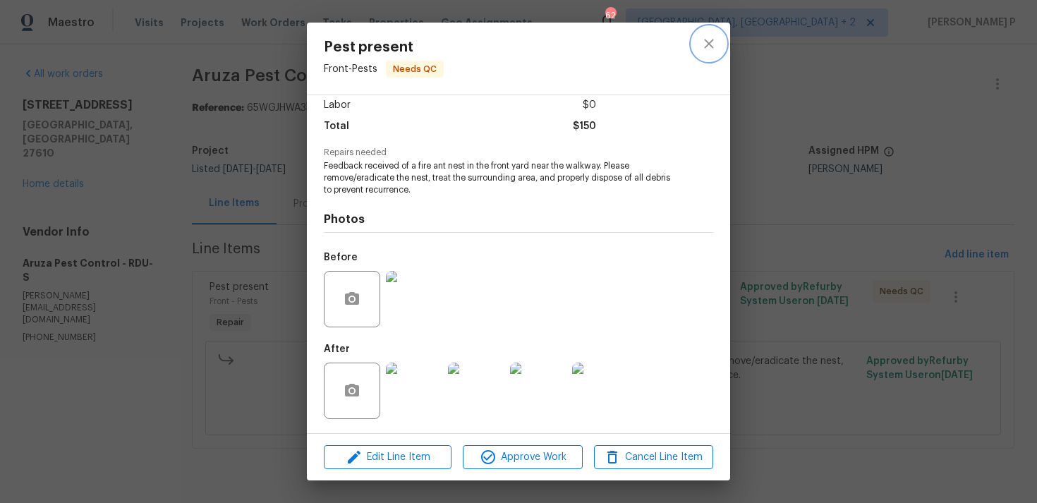
click at [707, 47] on icon "close" at bounding box center [709, 43] width 17 height 17
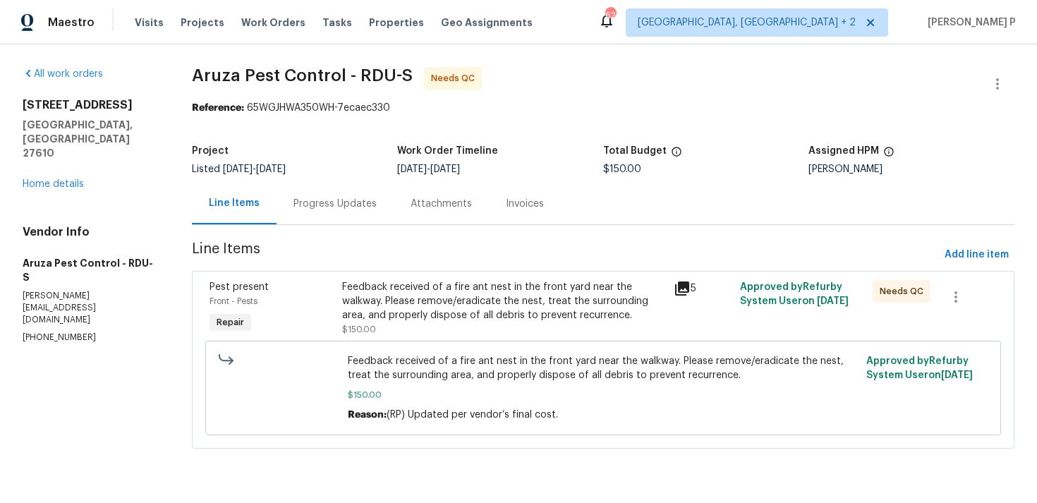
click at [348, 221] on div "Progress Updates" at bounding box center [335, 204] width 117 height 42
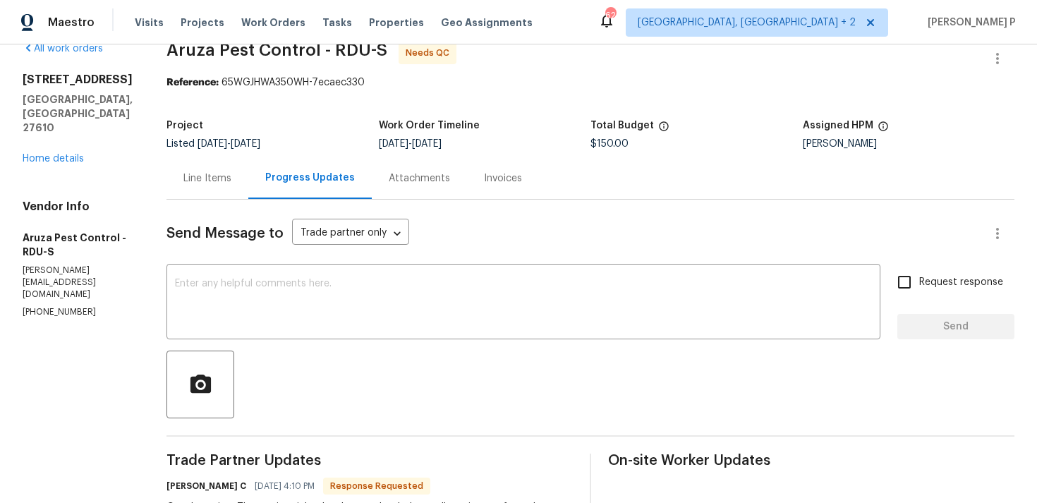
scroll to position [20, 0]
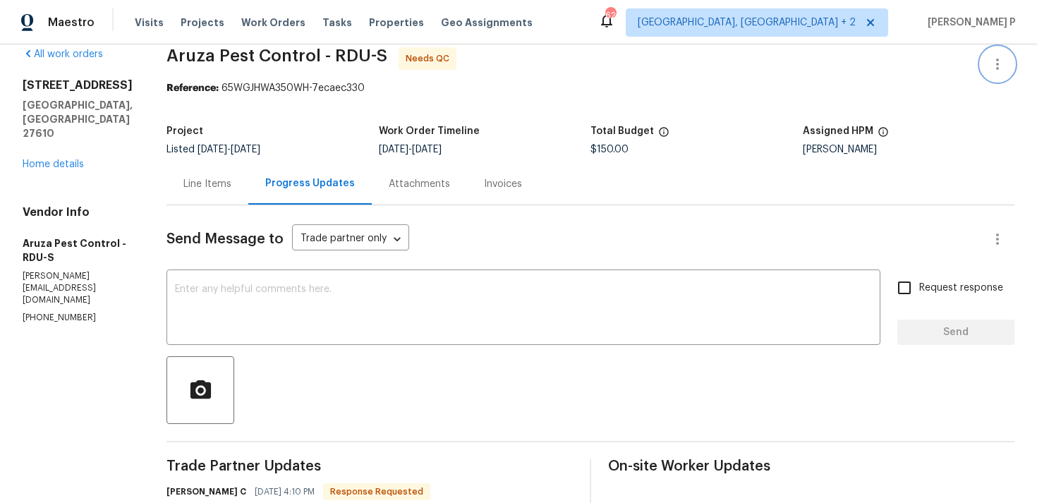
click at [988, 59] on button "button" at bounding box center [998, 64] width 34 height 34
click at [907, 57] on li "Edit" at bounding box center [952, 64] width 152 height 23
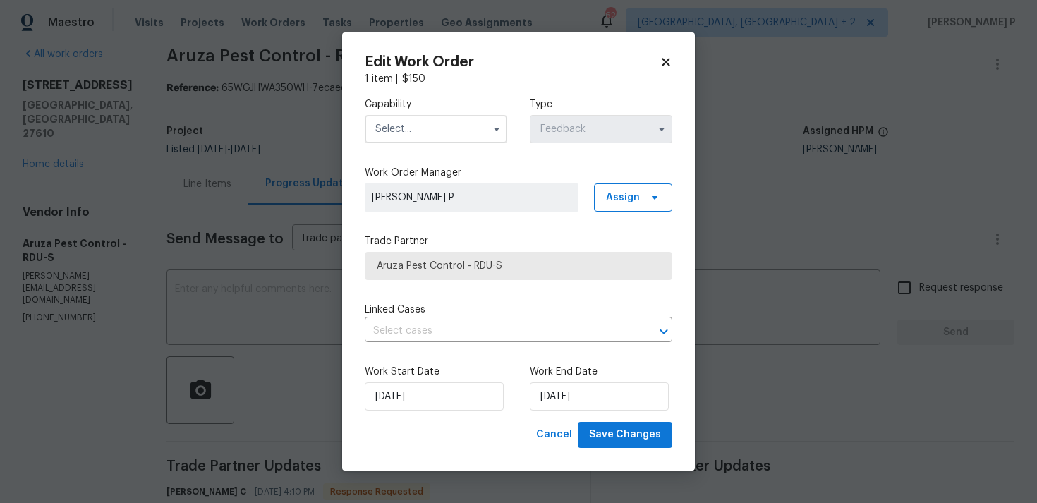
click at [449, 131] on input "text" at bounding box center [436, 129] width 143 height 28
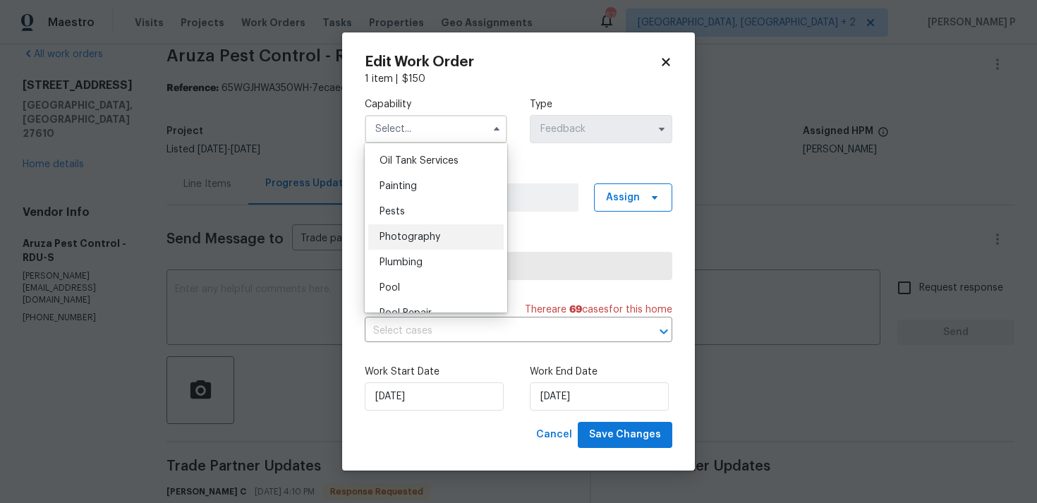
scroll to position [1164, 0]
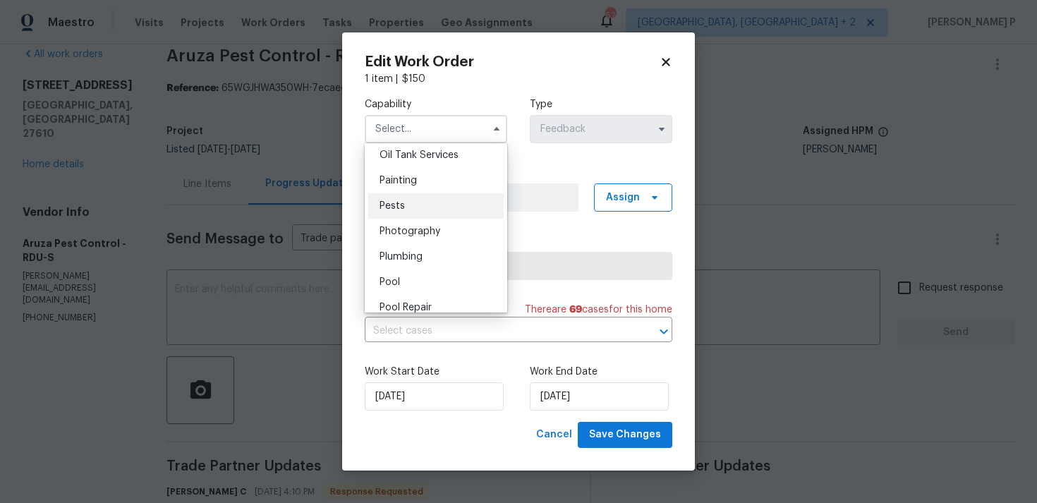
click at [399, 210] on span "Pests" at bounding box center [392, 206] width 25 height 10
type input "Pests"
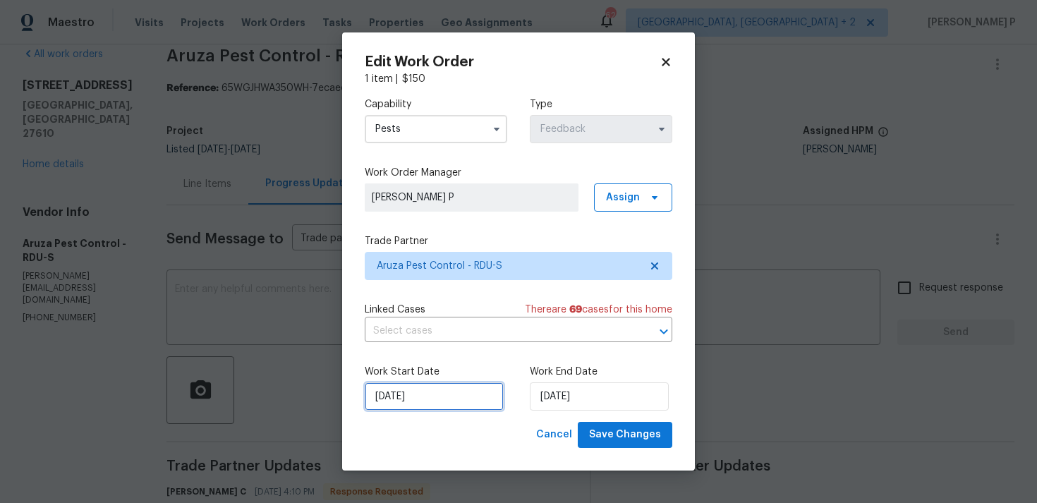
click at [435, 409] on input "[DATE]" at bounding box center [434, 396] width 139 height 28
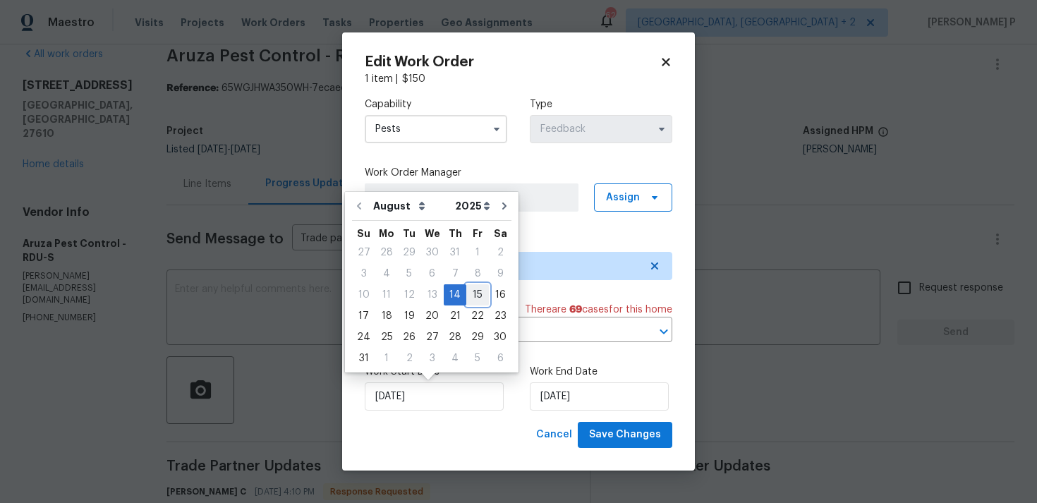
click at [475, 294] on div "15" at bounding box center [477, 295] width 23 height 20
type input "[DATE]"
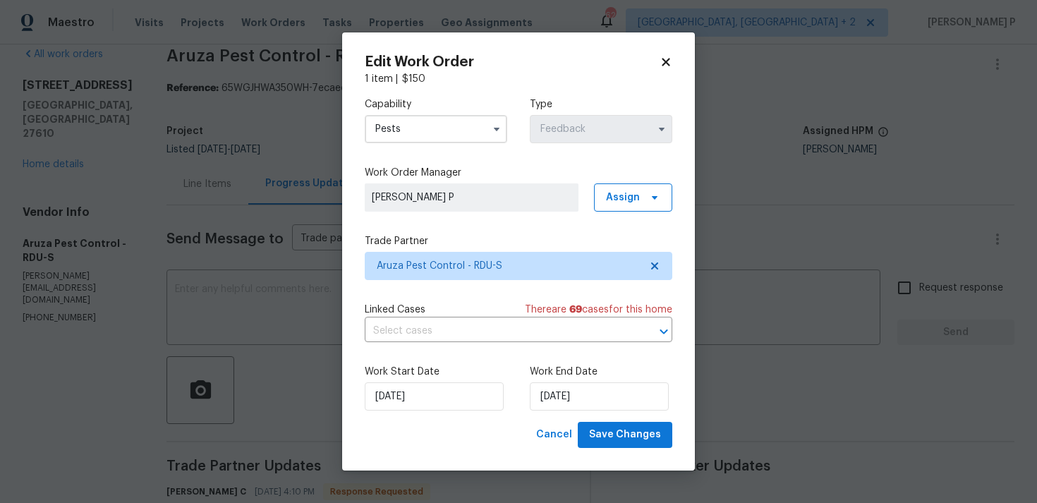
click at [563, 380] on div "Work End Date 18/08/2025" at bounding box center [601, 388] width 143 height 46
click at [564, 398] on input "[DATE]" at bounding box center [599, 396] width 139 height 28
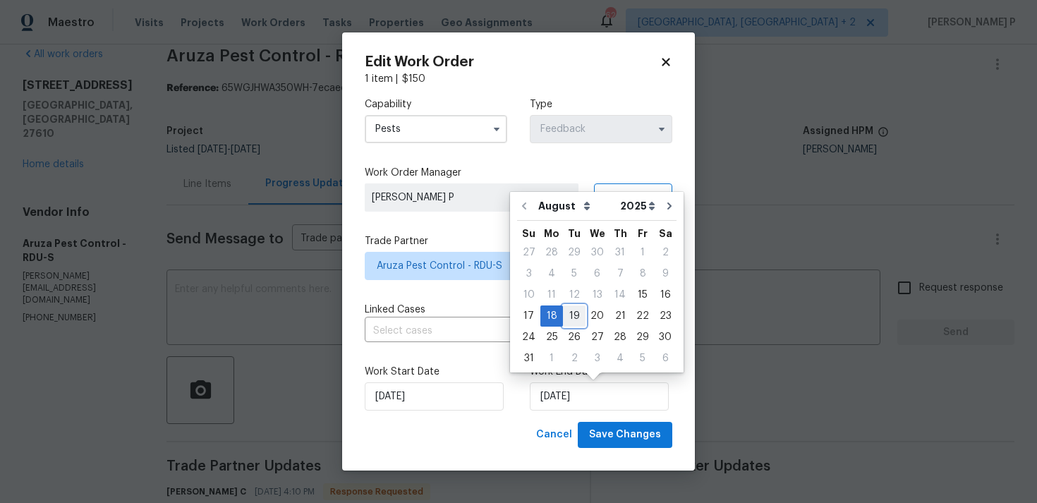
click at [570, 313] on div "19" at bounding box center [574, 316] width 23 height 20
type input "[DATE]"
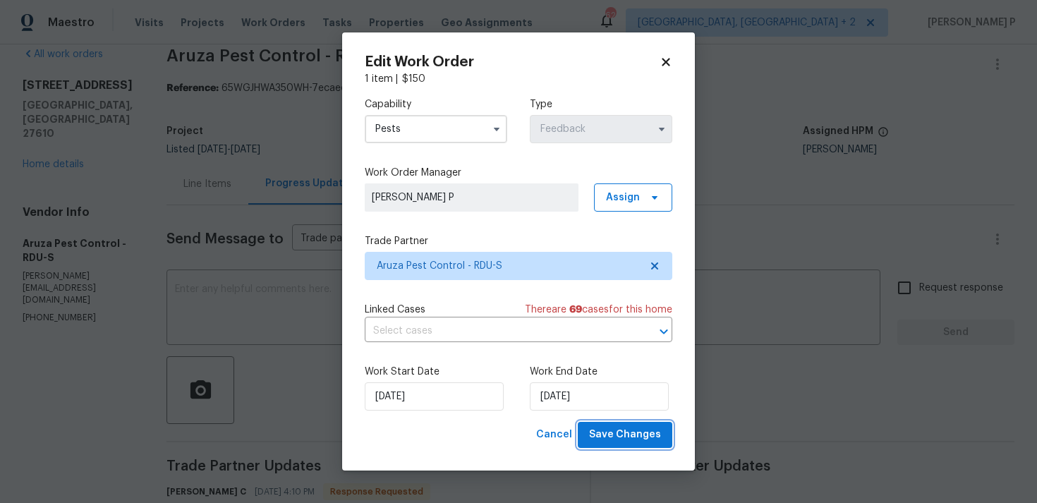
click at [615, 430] on span "Save Changes" at bounding box center [625, 435] width 72 height 18
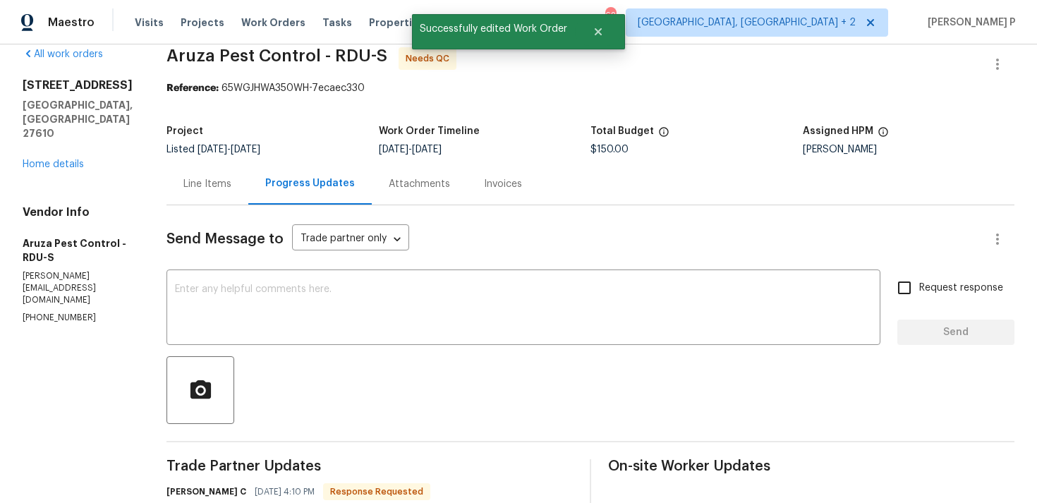
click at [417, 359] on div at bounding box center [591, 390] width 848 height 68
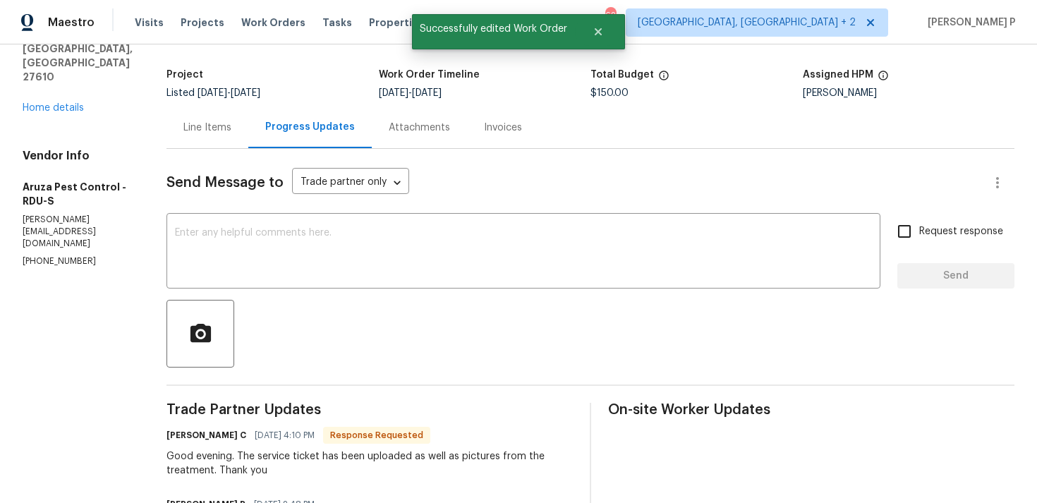
scroll to position [73, 0]
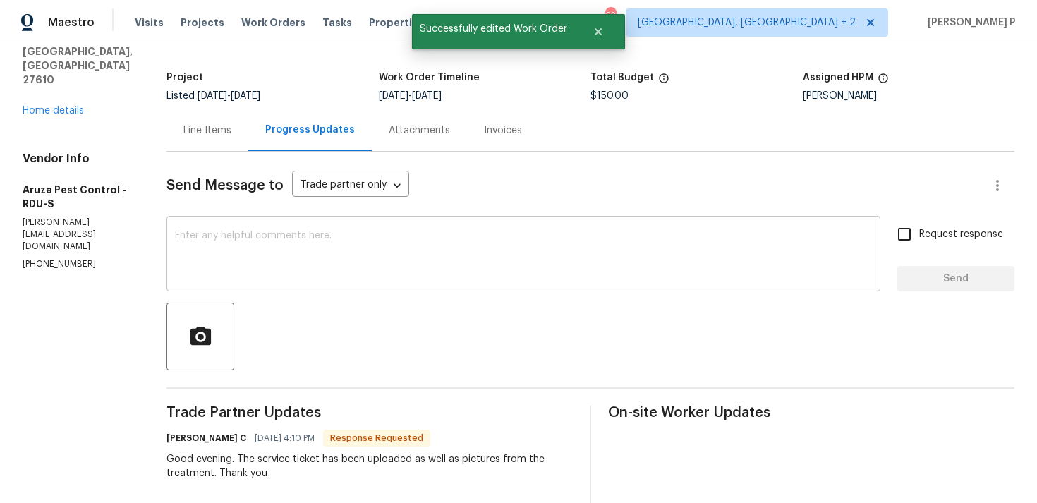
click at [363, 242] on textarea at bounding box center [523, 255] width 697 height 49
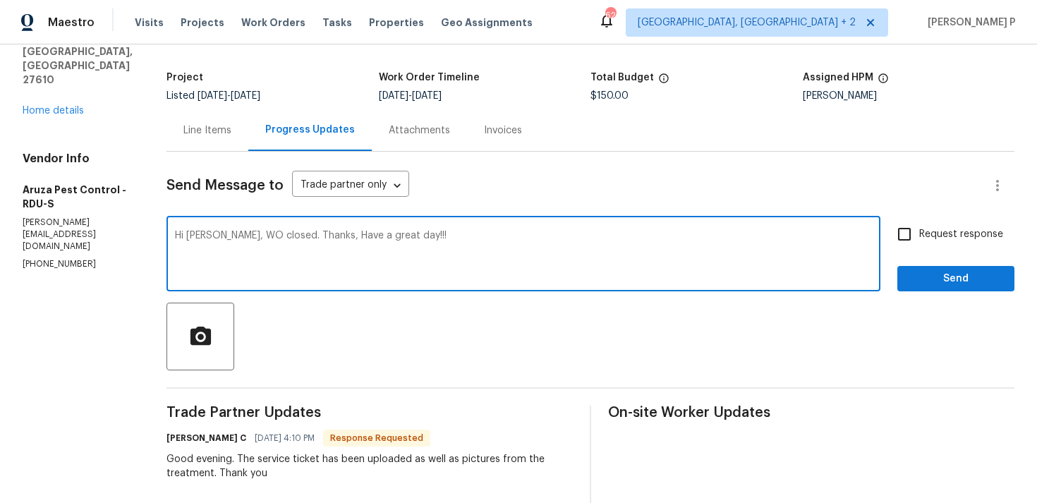
type textarea "Hi Robbi, WO closed. Thanks, Have a great day!!!"
click at [946, 268] on button "Send" at bounding box center [956, 279] width 117 height 26
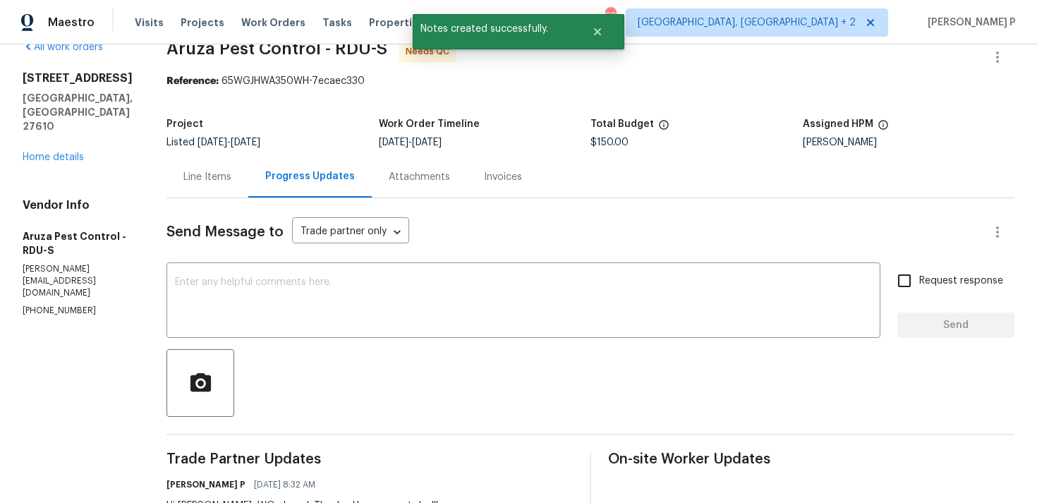
scroll to position [0, 0]
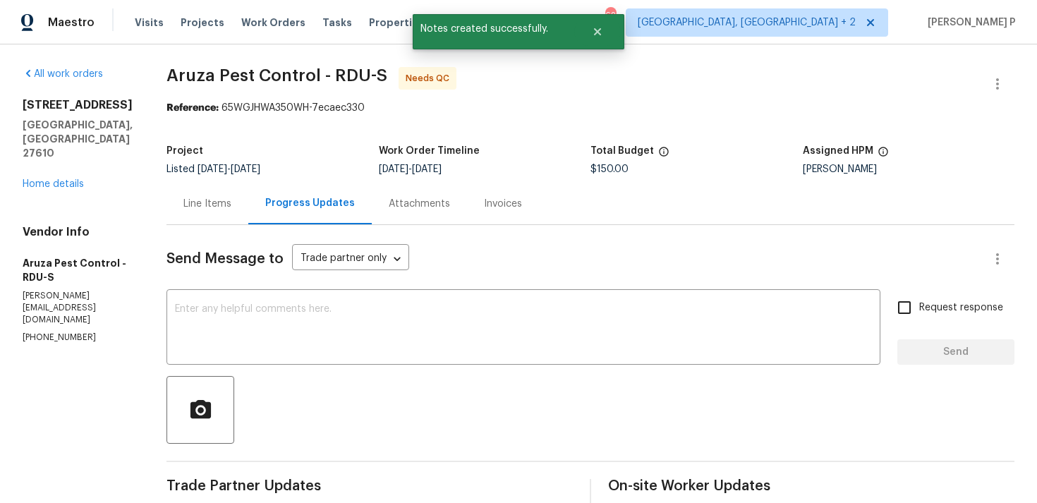
click at [213, 211] on div "Line Items" at bounding box center [208, 204] width 82 height 42
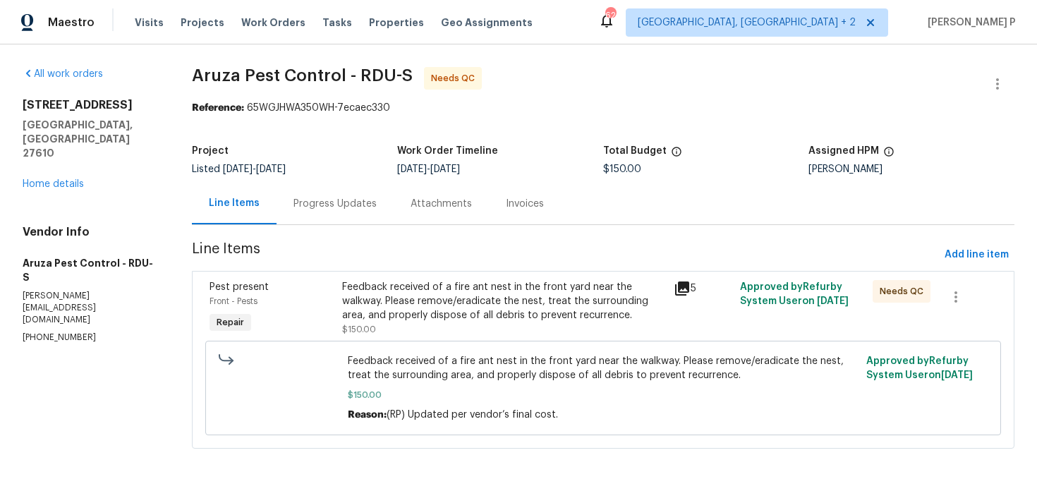
click at [452, 317] on div "Feedback received of a fire ant nest in the front yard near the walkway. Please…" at bounding box center [503, 301] width 323 height 42
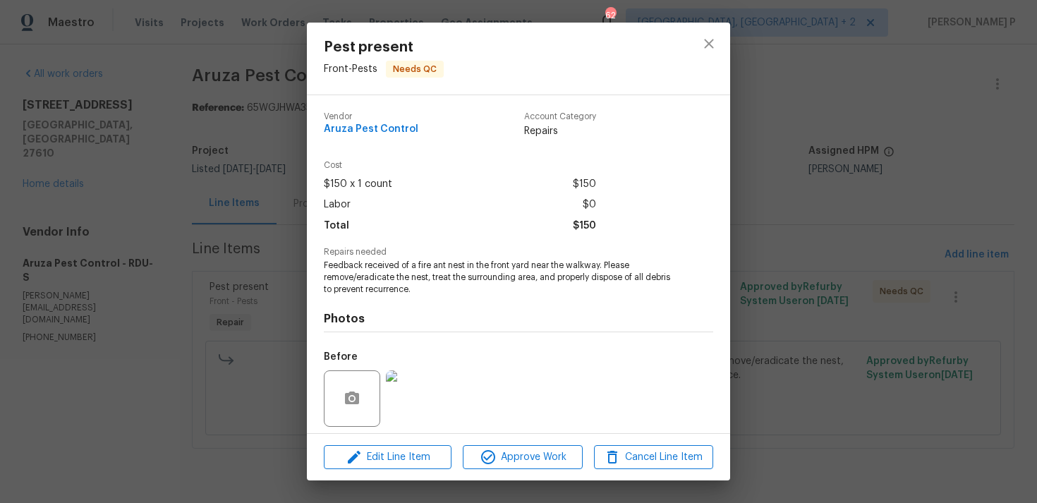
scroll to position [99, 0]
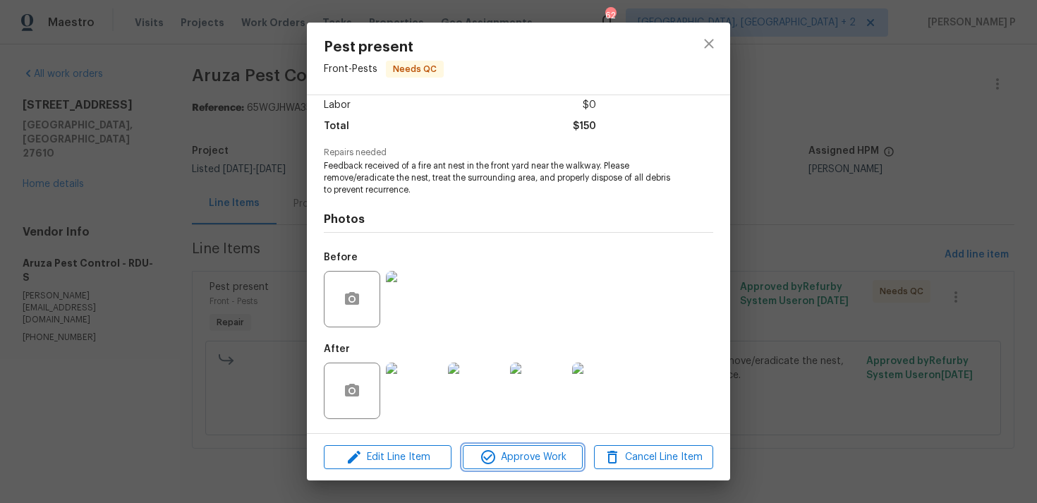
click at [502, 464] on span "Approve Work" at bounding box center [522, 458] width 111 height 18
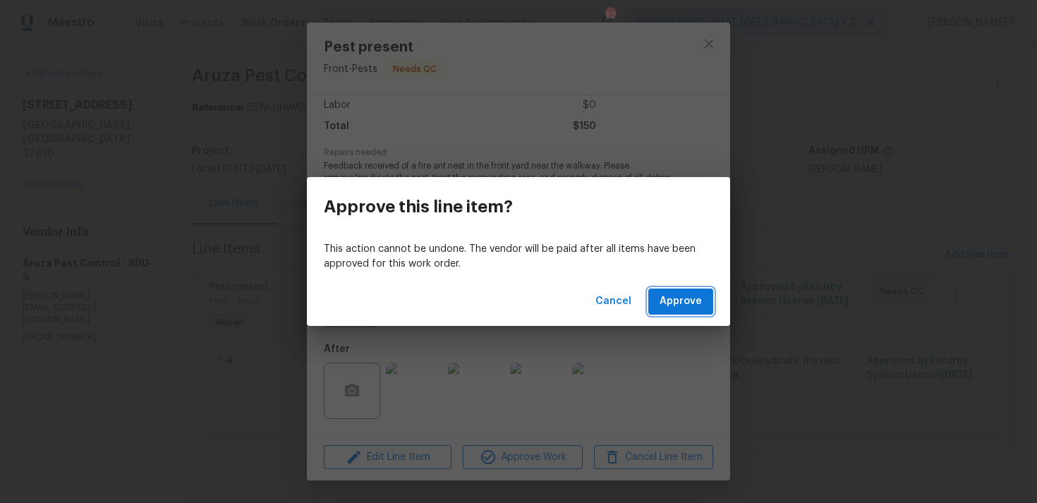
click at [691, 300] on span "Approve" at bounding box center [681, 302] width 42 height 18
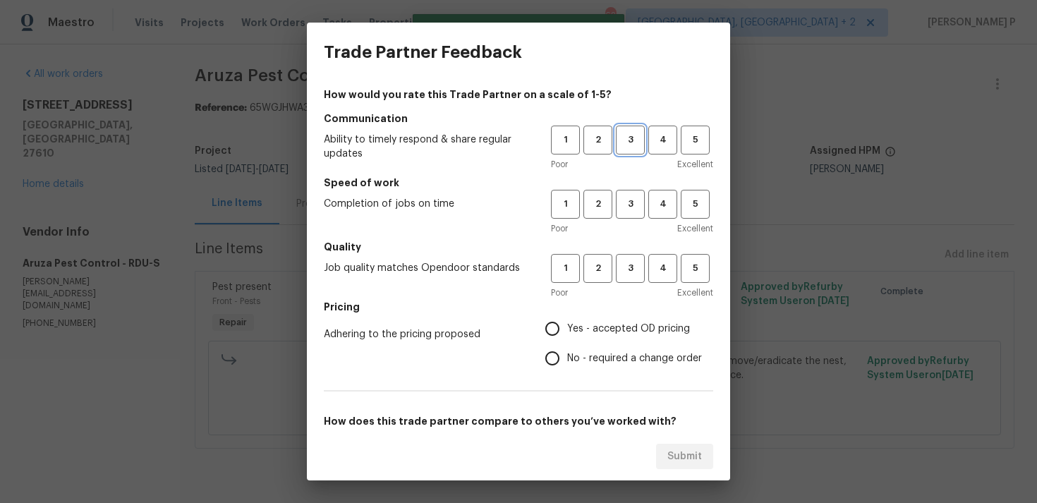
click at [627, 143] on span "3" at bounding box center [630, 140] width 26 height 16
click at [629, 206] on span "3" at bounding box center [630, 204] width 26 height 16
click at [627, 264] on span "3" at bounding box center [630, 268] width 26 height 16
click at [576, 344] on label "No - required a change order" at bounding box center [620, 359] width 164 height 30
click at [567, 344] on input "No - required a change order" at bounding box center [553, 359] width 30 height 30
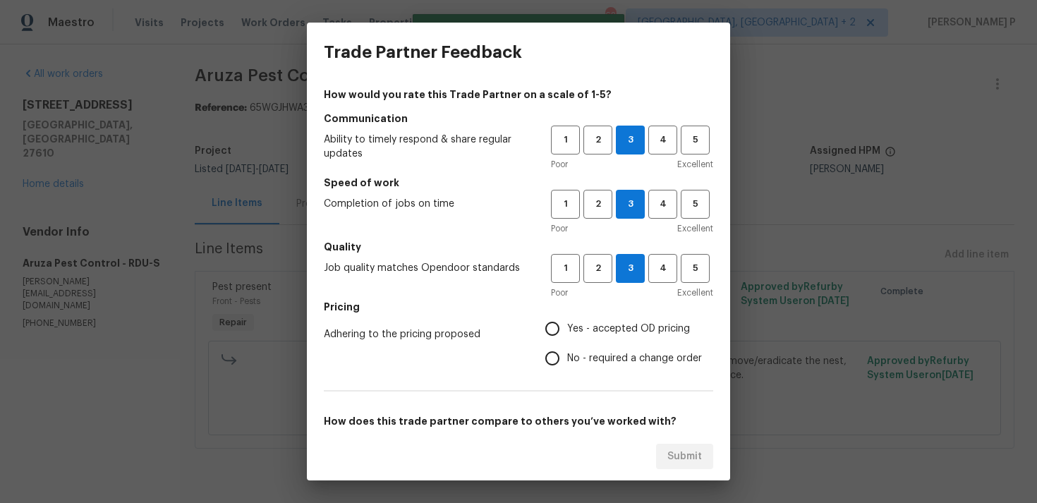
radio input "true"
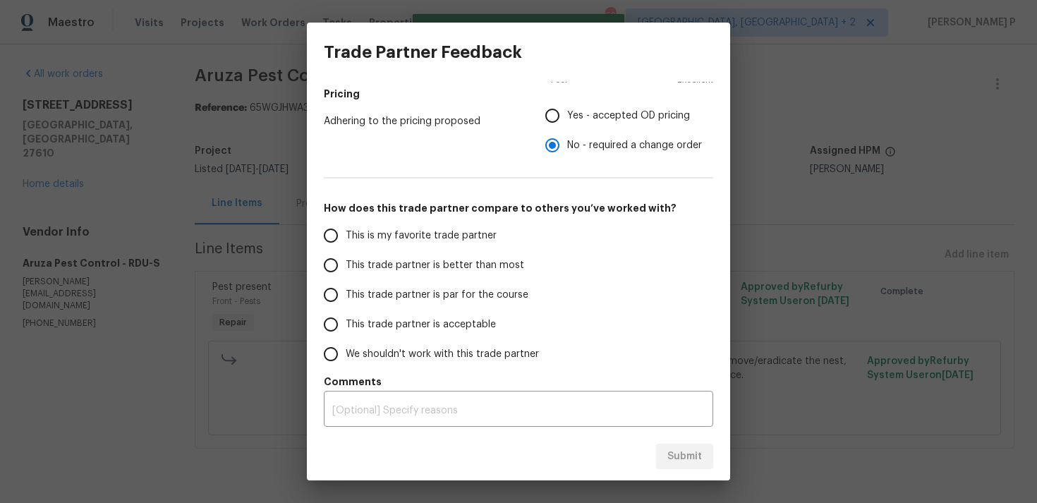
click at [411, 293] on span "This trade partner is par for the course" at bounding box center [437, 295] width 183 height 15
click at [346, 293] on input "This trade partner is par for the course" at bounding box center [331, 295] width 30 height 30
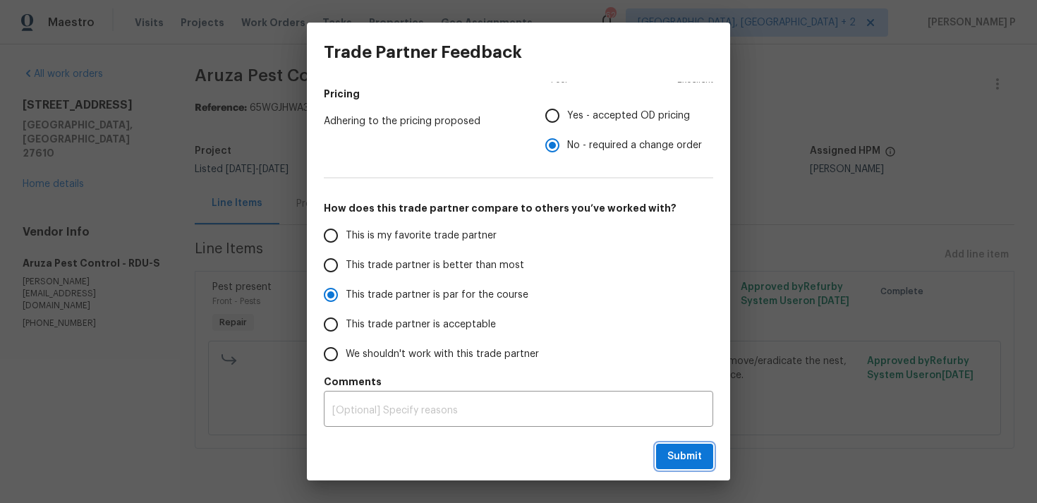
click at [674, 455] on span "Submit" at bounding box center [685, 457] width 35 height 18
radio input "true"
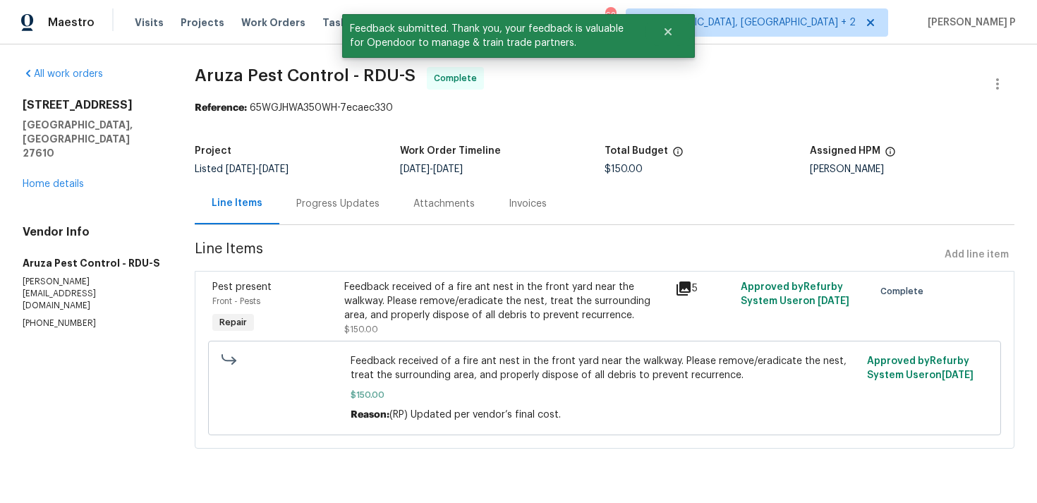
click at [339, 199] on div "Progress Updates" at bounding box center [337, 204] width 83 height 14
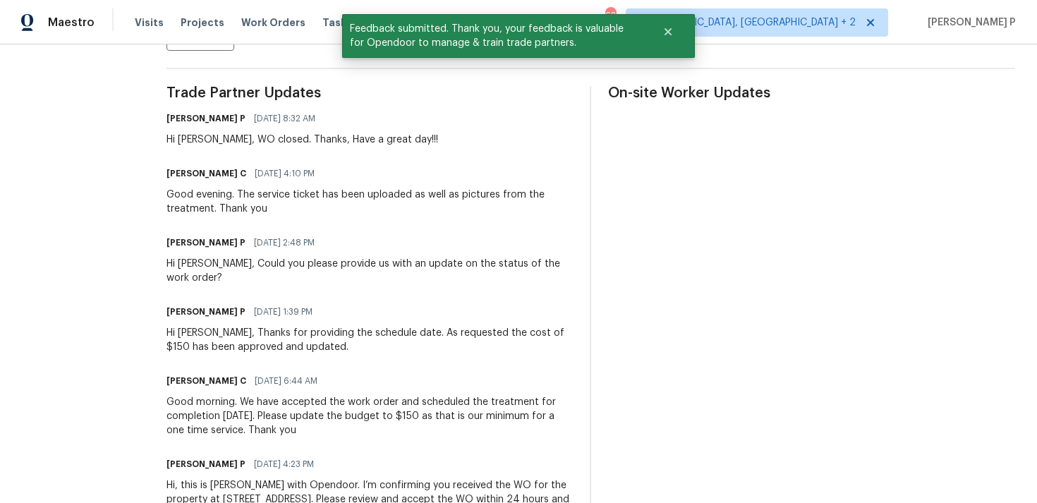
scroll to position [430, 0]
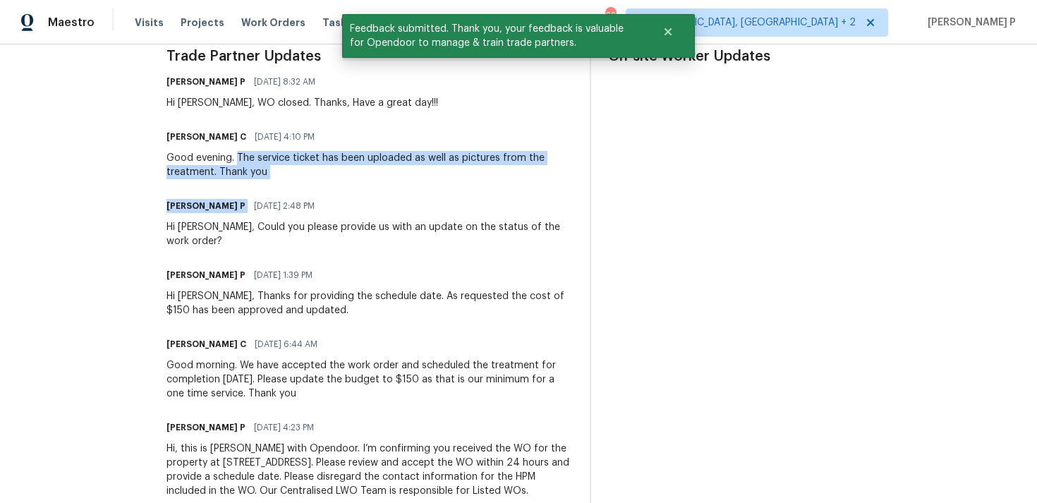
drag, startPoint x: 238, startPoint y: 161, endPoint x: 226, endPoint y: 190, distance: 31.6
click at [226, 190] on div "Trade Partner Updates Ramyasri P 08/19/2025 8:32 AM Hi Robbi, WO closed. Thanks…" at bounding box center [370, 282] width 406 height 466
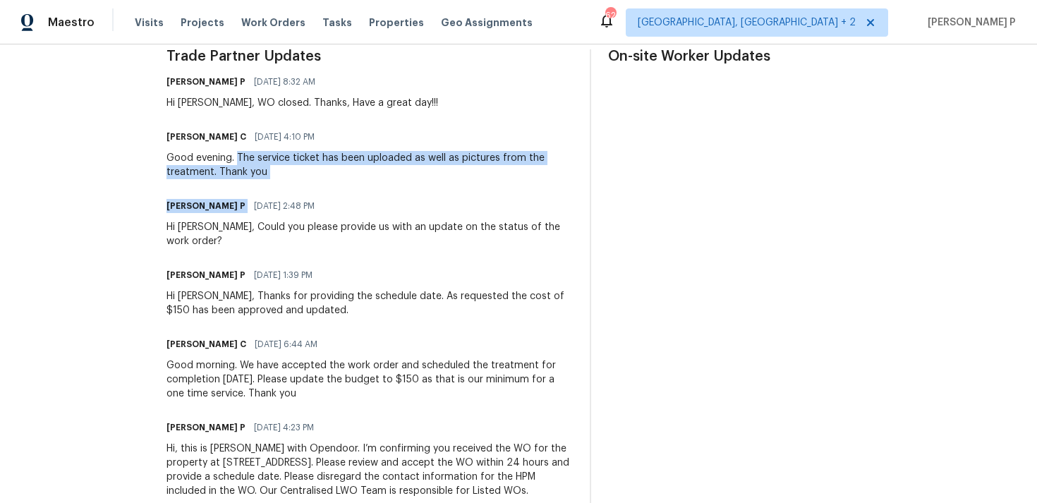
click at [226, 190] on div "Trade Partner Updates Ramyasri P 08/19/2025 8:32 AM Hi Robbi, WO closed. Thanks…" at bounding box center [370, 282] width 406 height 466
drag, startPoint x: 239, startPoint y: 157, endPoint x: 215, endPoint y: 170, distance: 27.5
click at [215, 170] on div "Good evening. The service ticket has been uploaded as well as pictures from the…" at bounding box center [370, 165] width 406 height 28
copy div "The service ticket has been uploaded as well as pictures from the treatment."
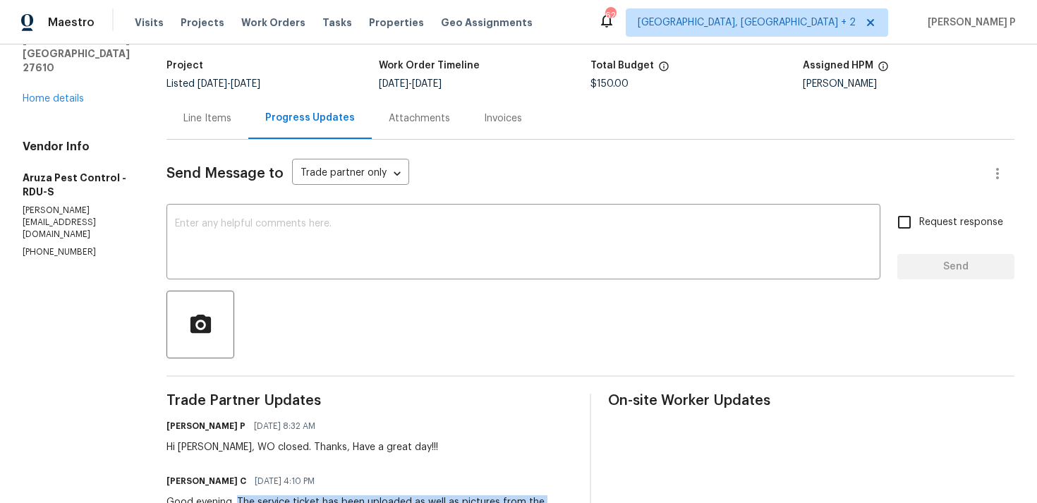
scroll to position [0, 0]
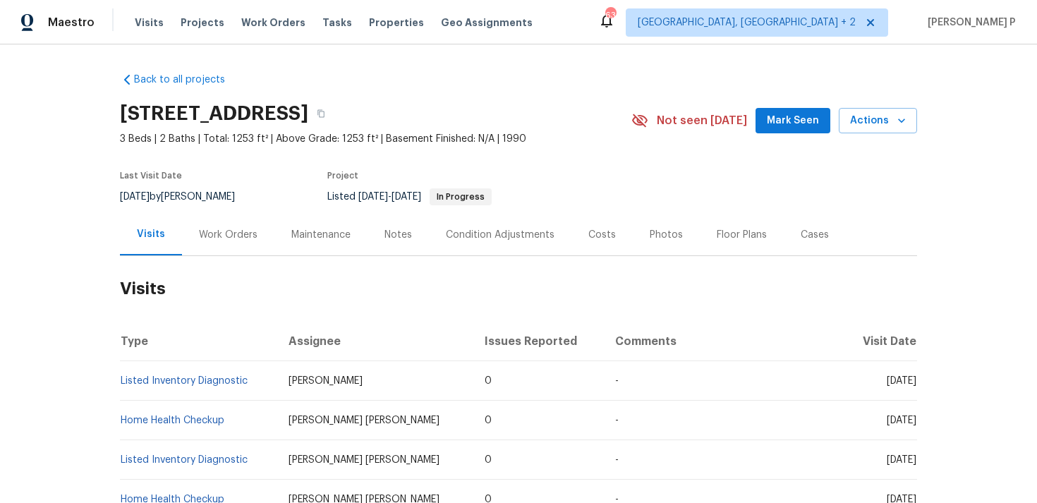
click at [222, 249] on div "Work Orders" at bounding box center [228, 235] width 92 height 42
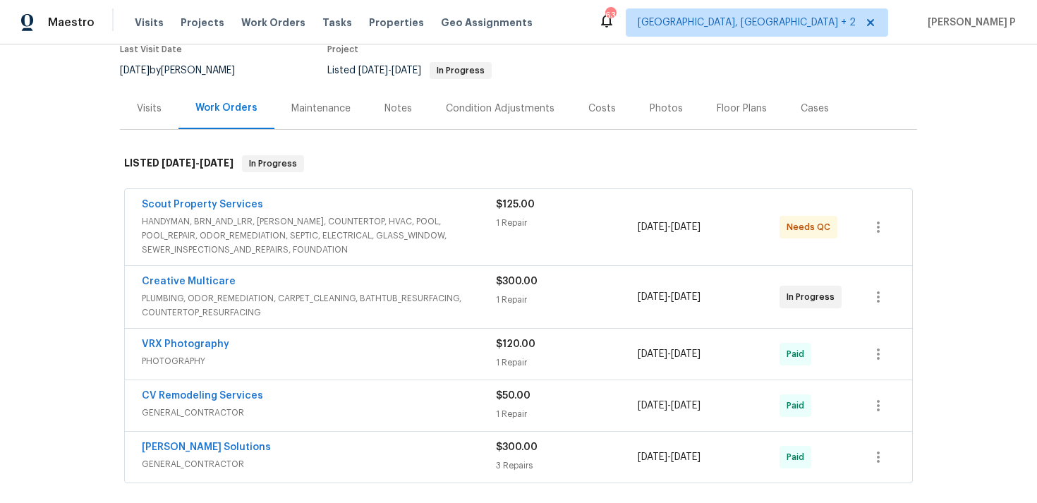
scroll to position [177, 0]
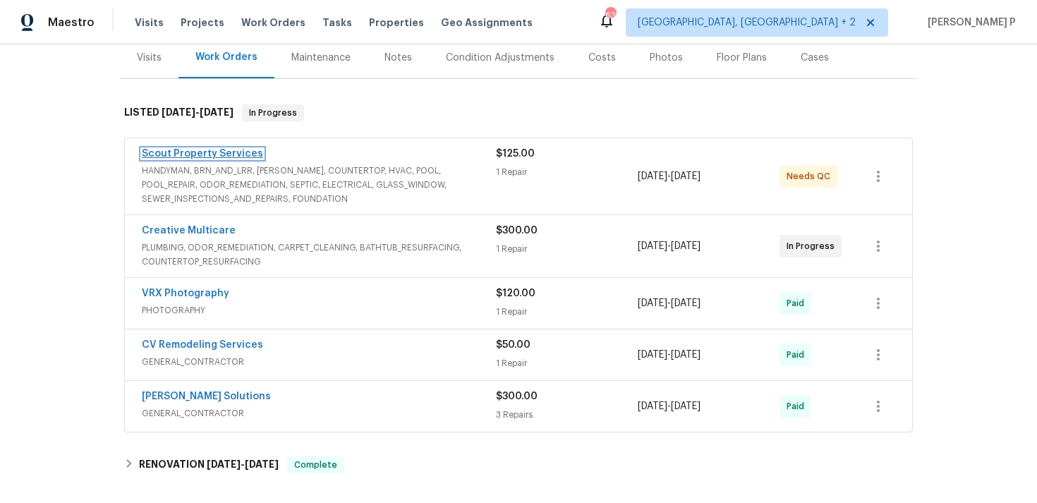
click at [212, 153] on link "Scout Property Services" at bounding box center [202, 154] width 121 height 10
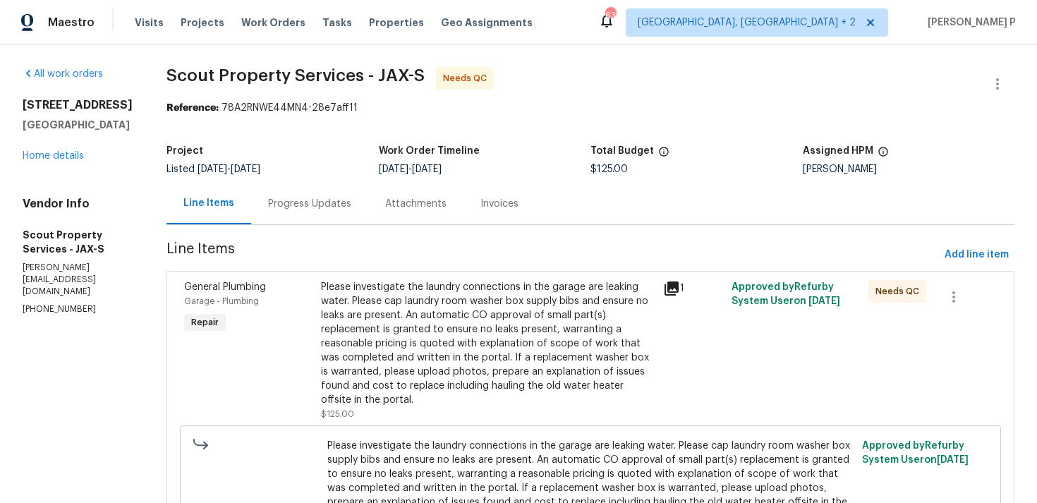
click at [268, 200] on div "Progress Updates" at bounding box center [309, 204] width 83 height 14
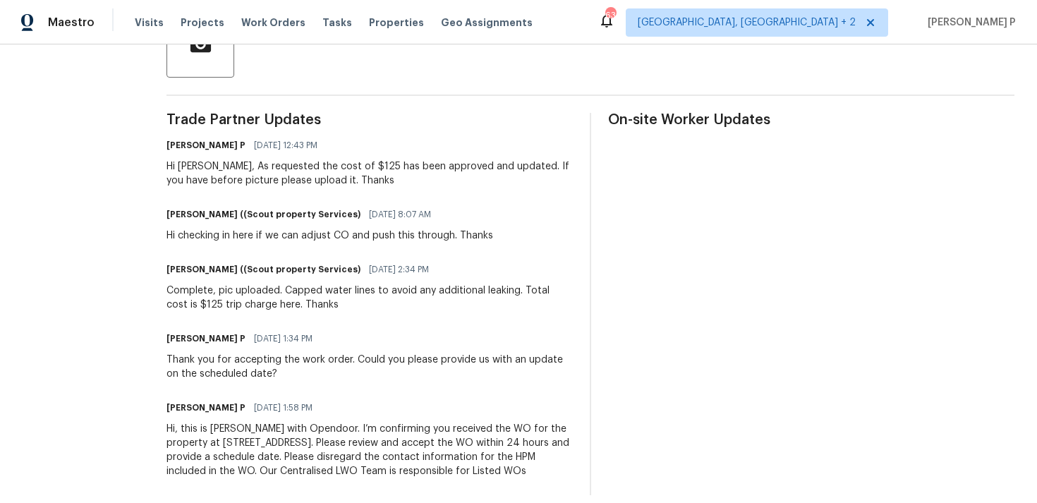
scroll to position [381, 0]
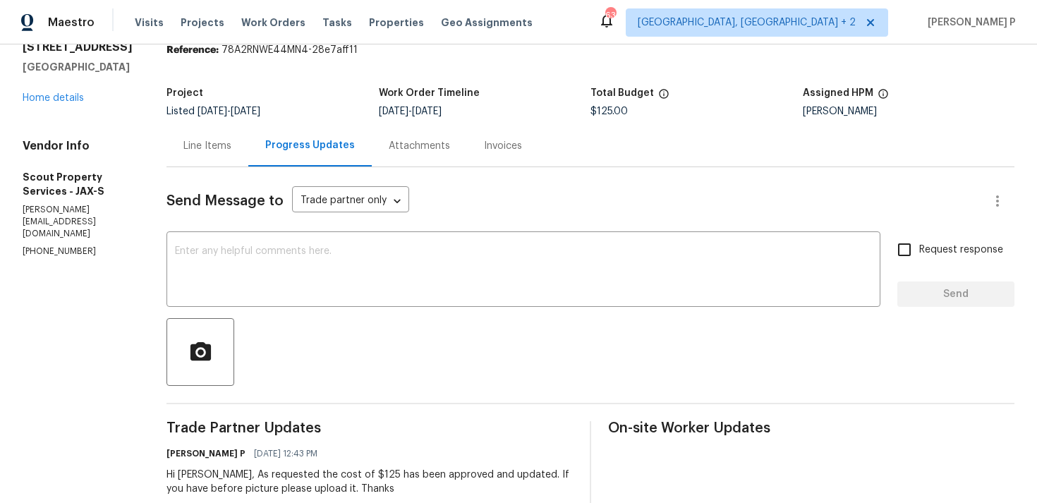
click at [196, 139] on div "Line Items" at bounding box center [207, 146] width 48 height 14
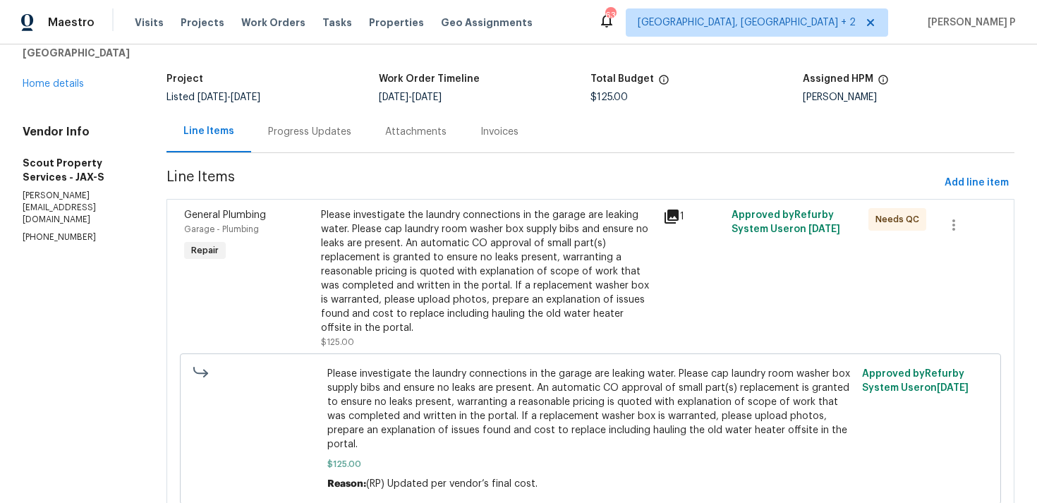
click at [434, 289] on div "Please investigate the laundry connections in the garage are leaking water. Ple…" at bounding box center [488, 271] width 334 height 127
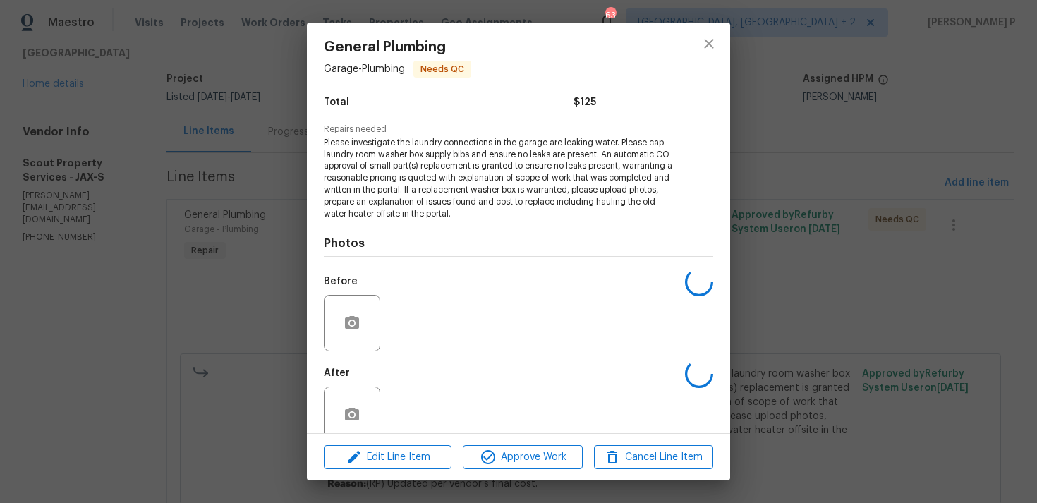
scroll to position [147, 0]
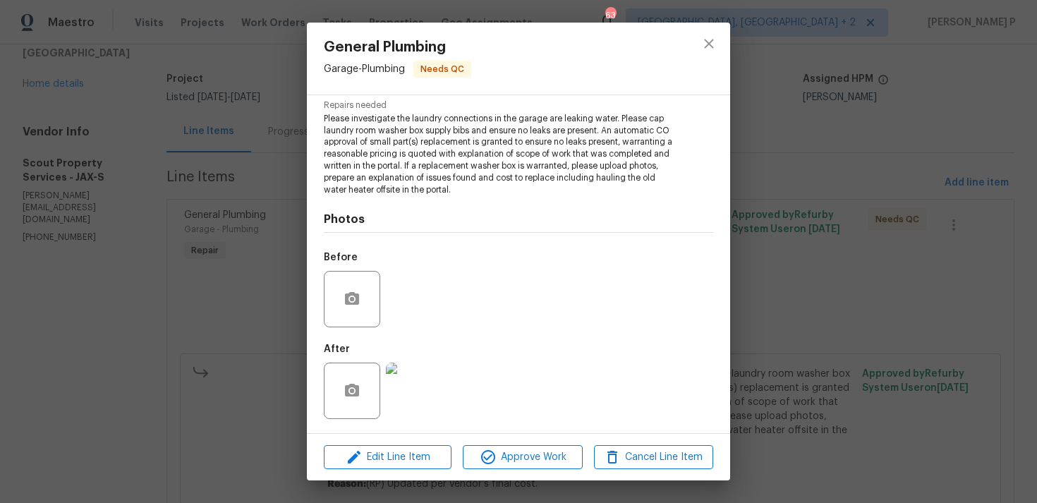
click at [431, 385] on img at bounding box center [414, 391] width 56 height 56
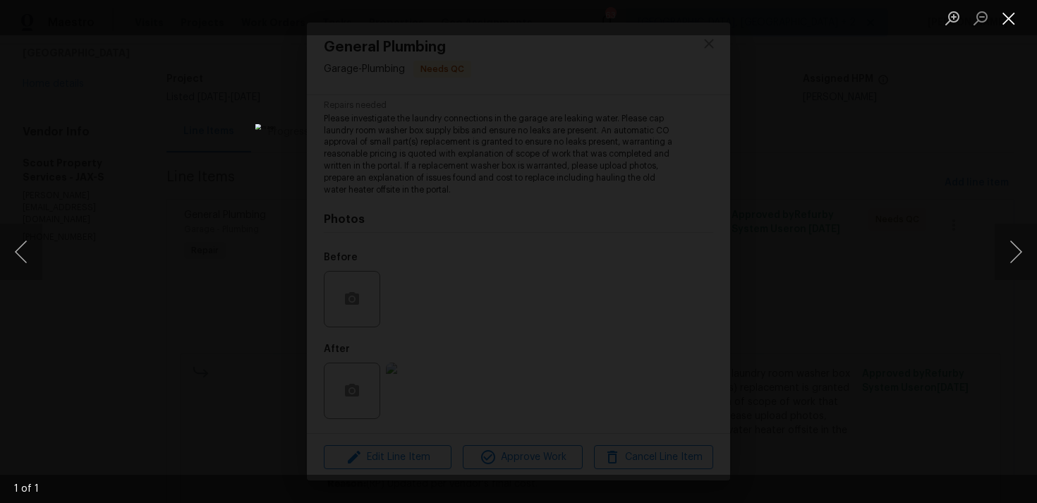
click at [1014, 16] on button "Close lightbox" at bounding box center [1009, 18] width 28 height 25
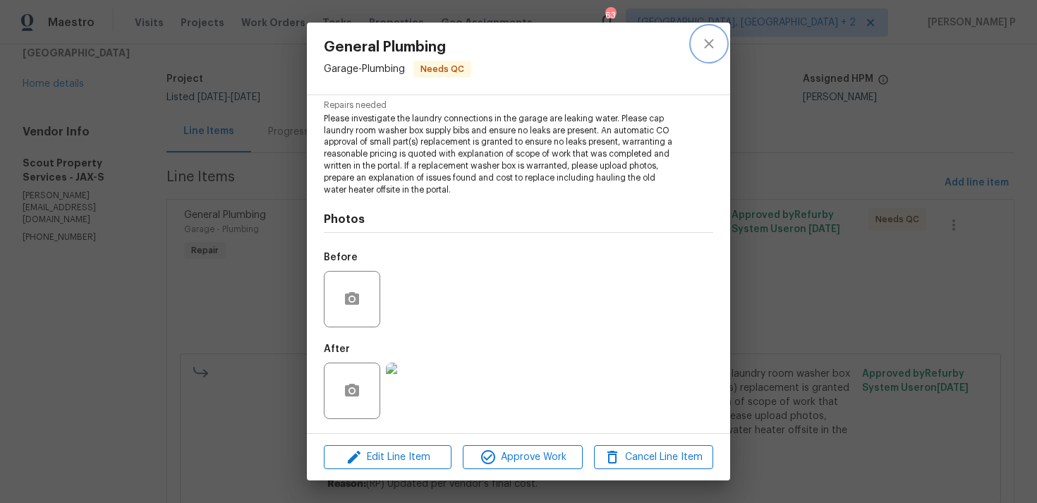
click at [706, 49] on icon "close" at bounding box center [709, 43] width 17 height 17
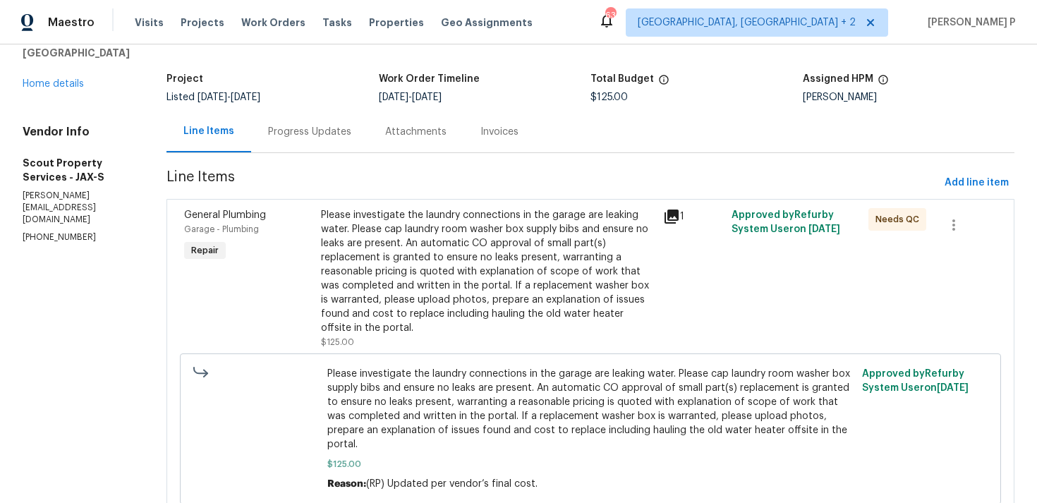
click at [289, 142] on div "Progress Updates" at bounding box center [309, 132] width 117 height 42
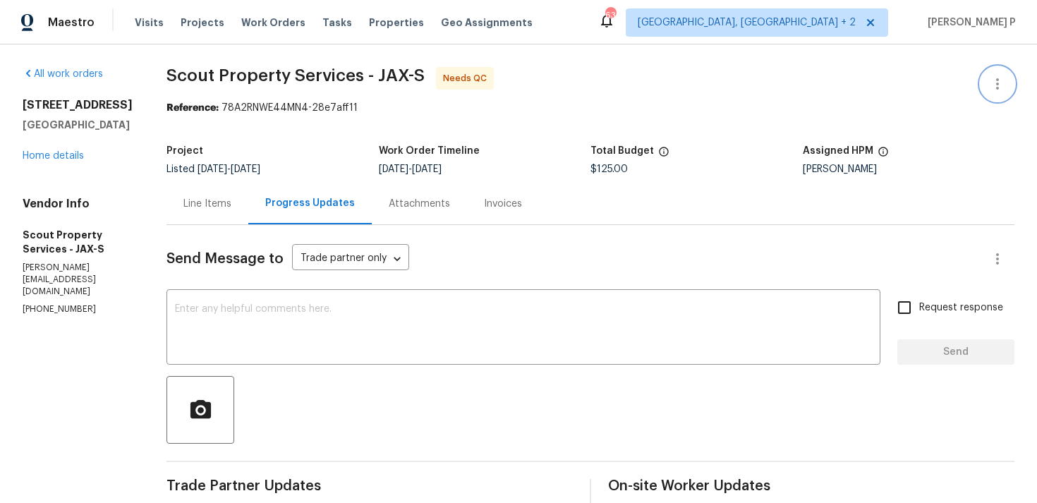
click at [997, 82] on icon "button" at bounding box center [997, 83] width 17 height 17
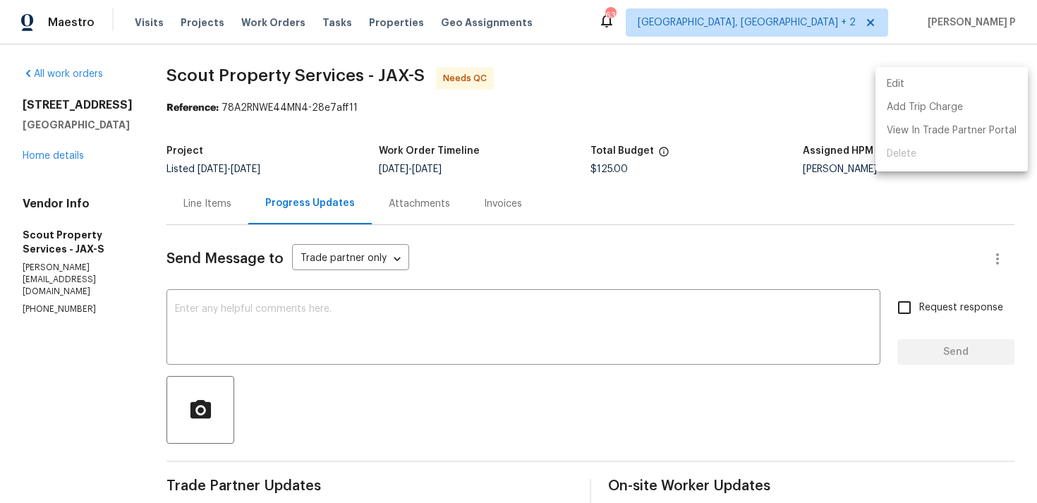
click at [924, 78] on li "Edit" at bounding box center [952, 84] width 152 height 23
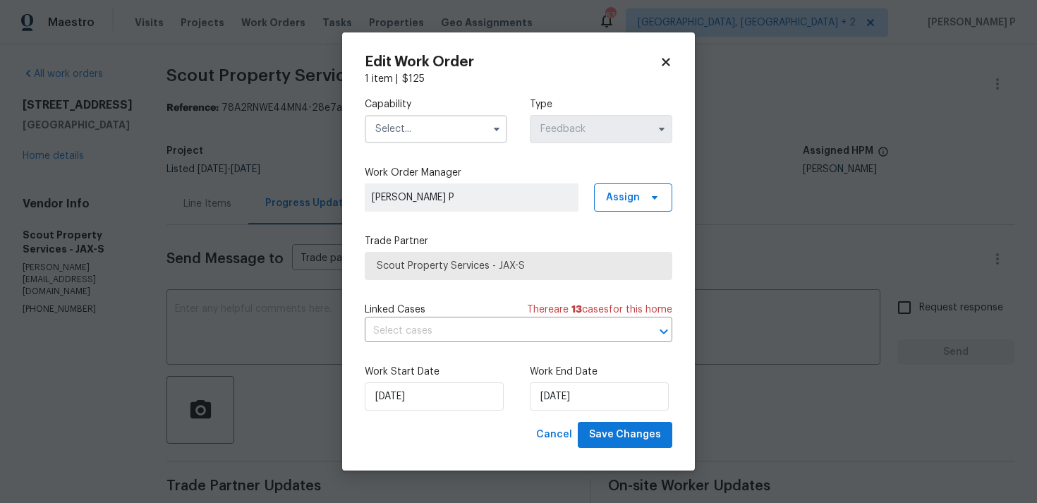
click at [409, 129] on input "text" at bounding box center [436, 129] width 143 height 28
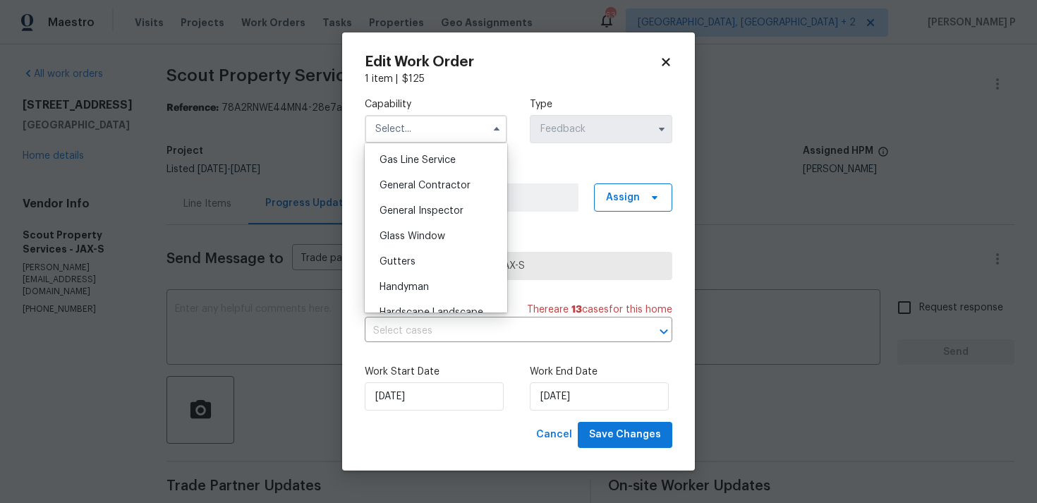
scroll to position [650, 0]
click at [416, 273] on div "Handyman" at bounding box center [435, 285] width 135 height 25
type input "Handyman"
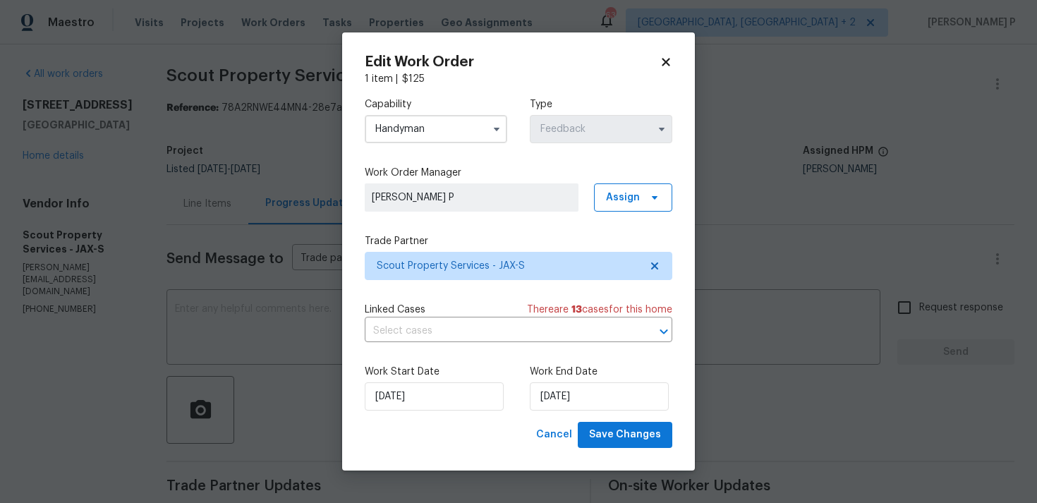
click at [456, 411] on div "Work Start Date [DATE] Work End Date [DATE]" at bounding box center [519, 388] width 308 height 68
click at [449, 394] on input "[DATE]" at bounding box center [434, 396] width 139 height 28
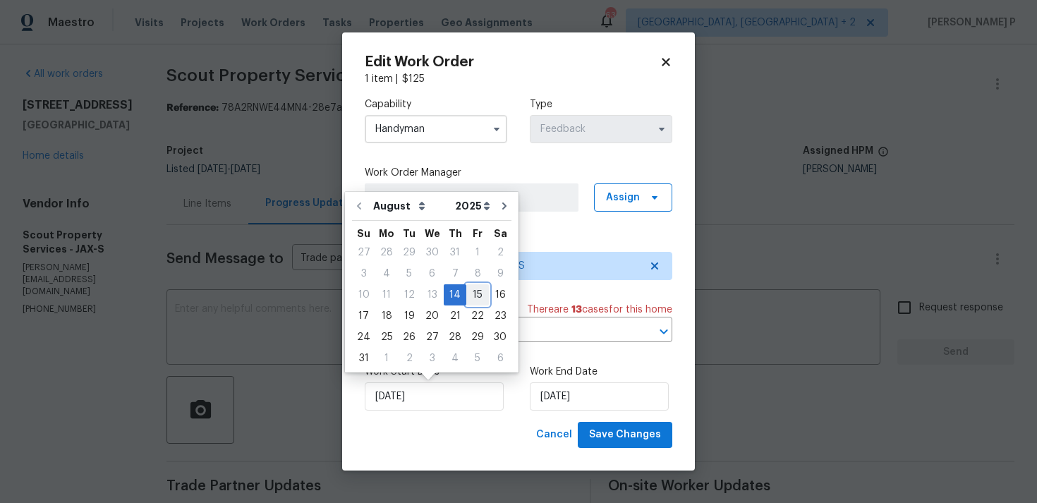
click at [473, 296] on div "15" at bounding box center [477, 295] width 23 height 20
type input "[DATE]"
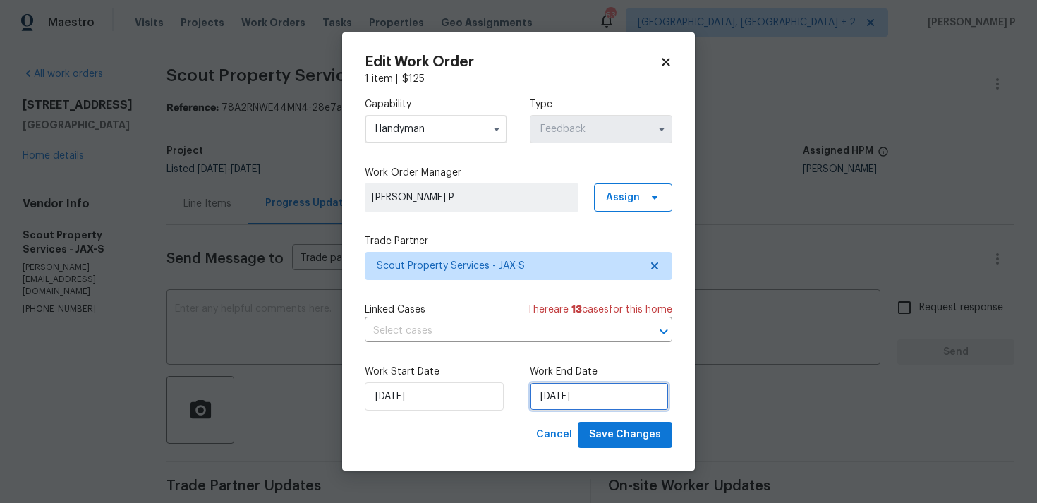
click at [577, 409] on input "[DATE]" at bounding box center [599, 396] width 139 height 28
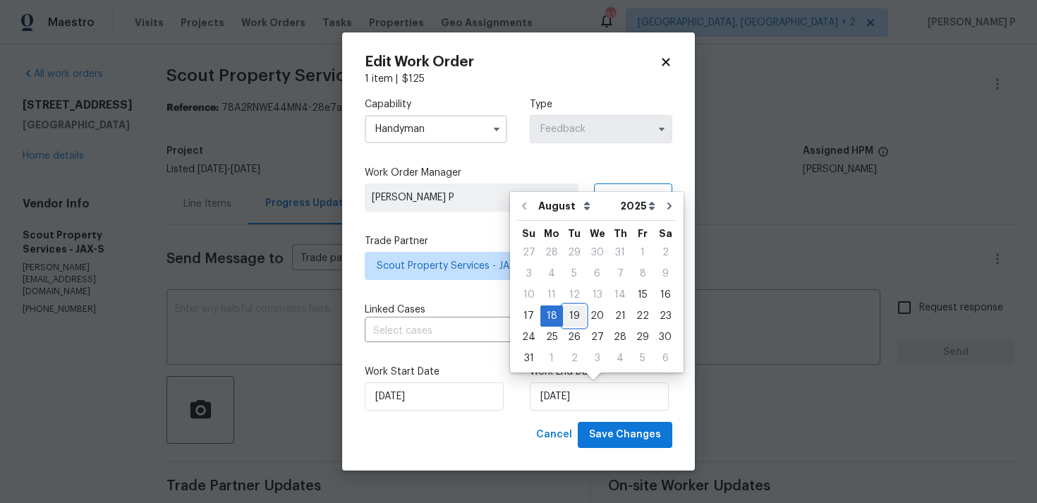
click at [572, 318] on div "19" at bounding box center [574, 316] width 23 height 20
type input "[DATE]"
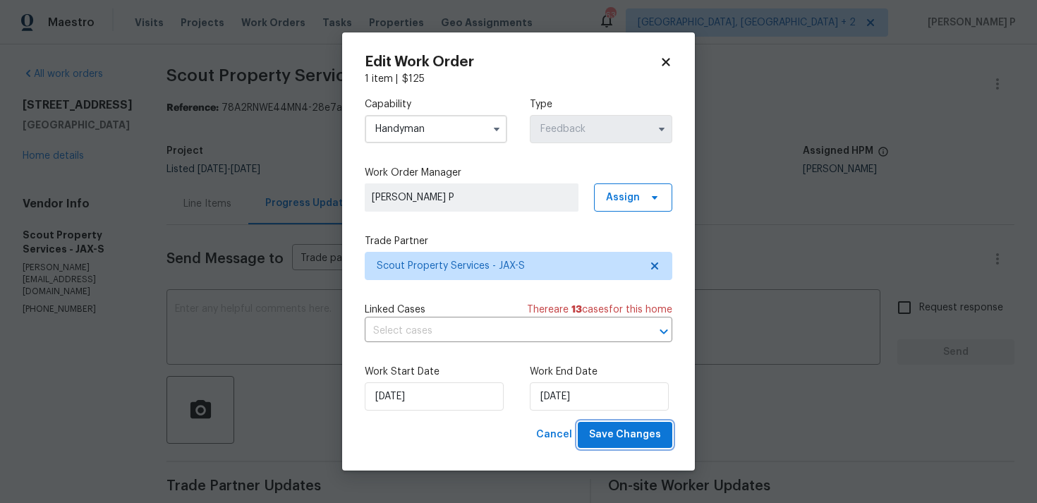
click at [625, 440] on span "Save Changes" at bounding box center [625, 435] width 72 height 18
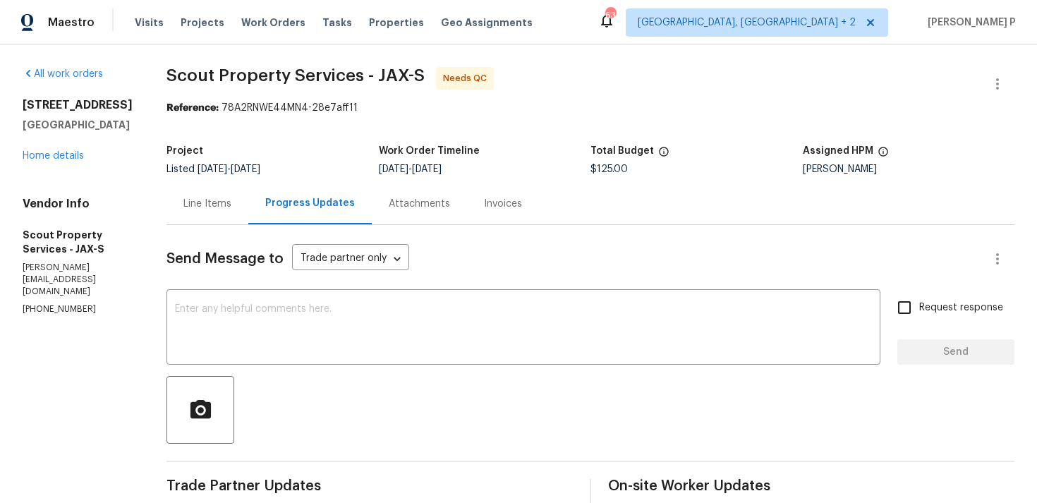
click at [212, 200] on div "Line Items" at bounding box center [207, 204] width 48 height 14
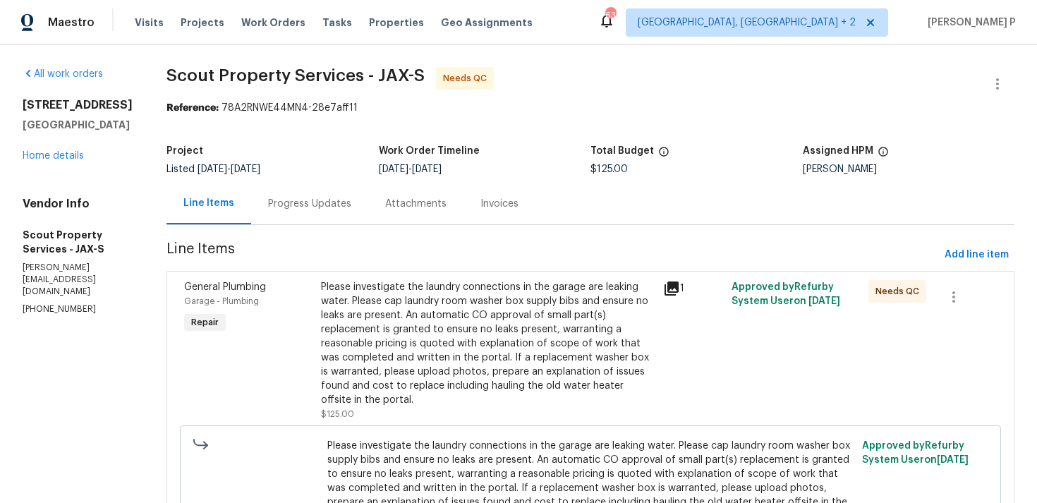
click at [458, 320] on div "Please investigate the laundry connections in the garage are leaking water. Ple…" at bounding box center [488, 343] width 334 height 127
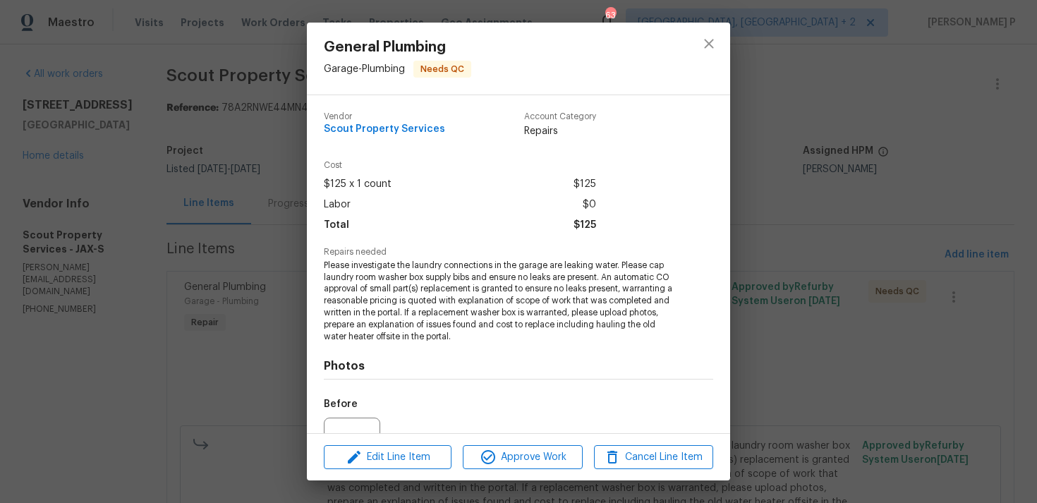
scroll to position [147, 0]
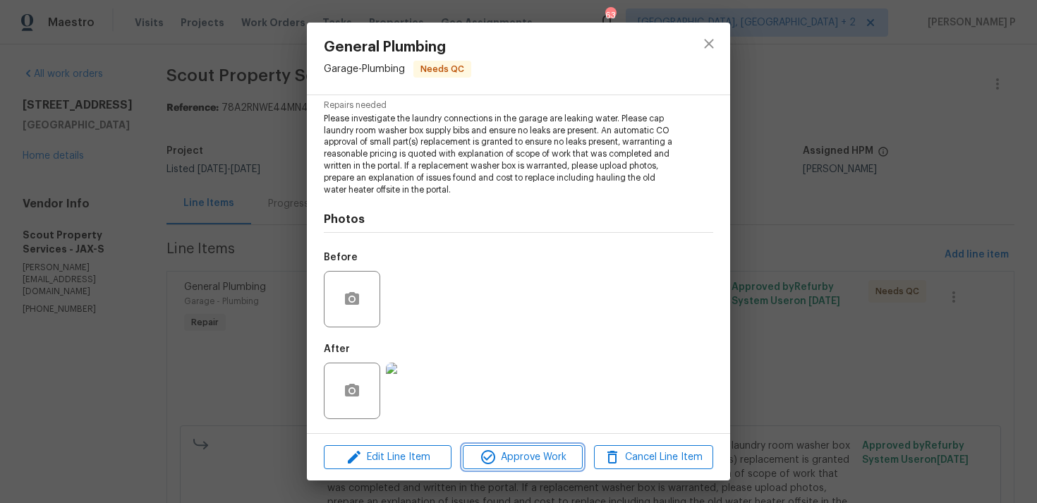
click at [517, 454] on span "Approve Work" at bounding box center [522, 458] width 111 height 18
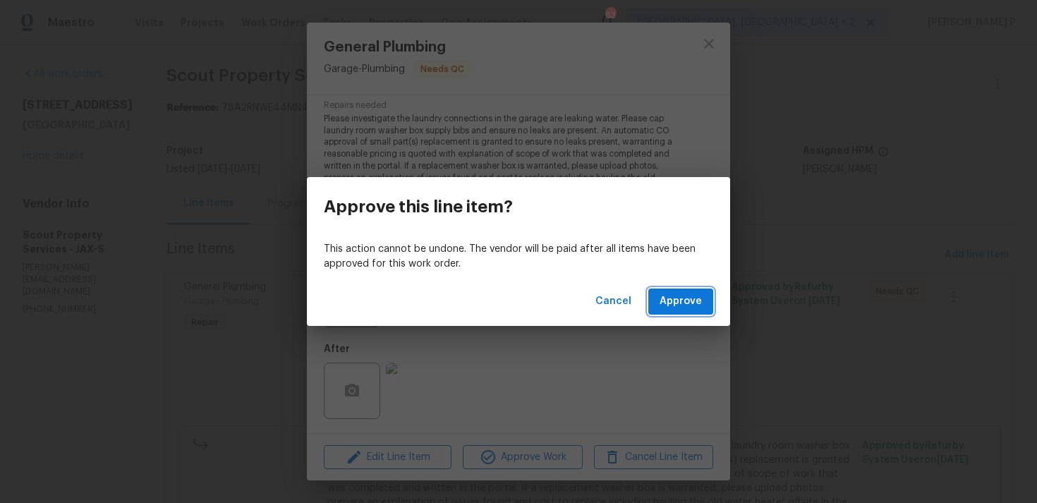
click at [679, 301] on span "Approve" at bounding box center [681, 302] width 42 height 18
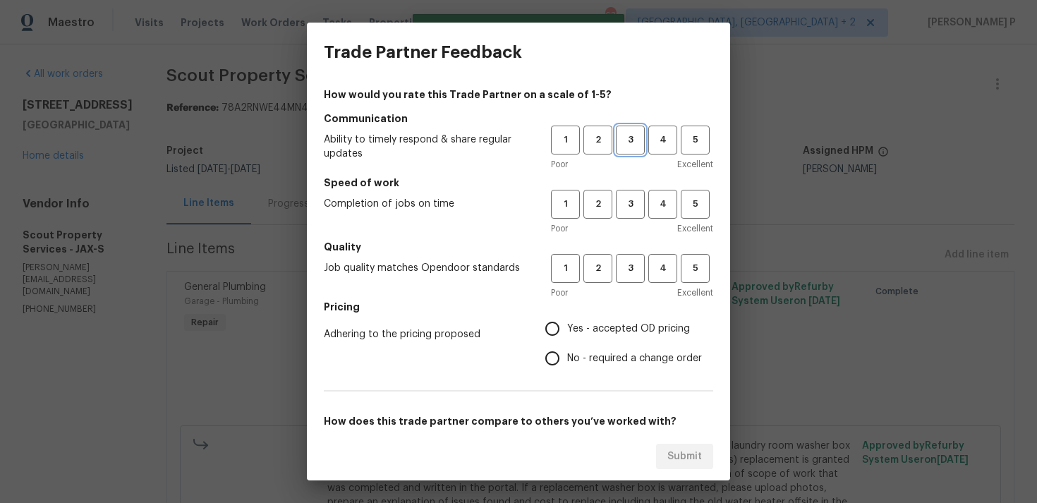
click at [624, 143] on span "3" at bounding box center [630, 140] width 26 height 16
click at [636, 198] on span "3" at bounding box center [630, 204] width 26 height 16
click at [633, 268] on span "3" at bounding box center [630, 268] width 26 height 16
click at [591, 354] on span "No - required a change order" at bounding box center [634, 358] width 135 height 15
click at [567, 354] on input "No - required a change order" at bounding box center [553, 359] width 30 height 30
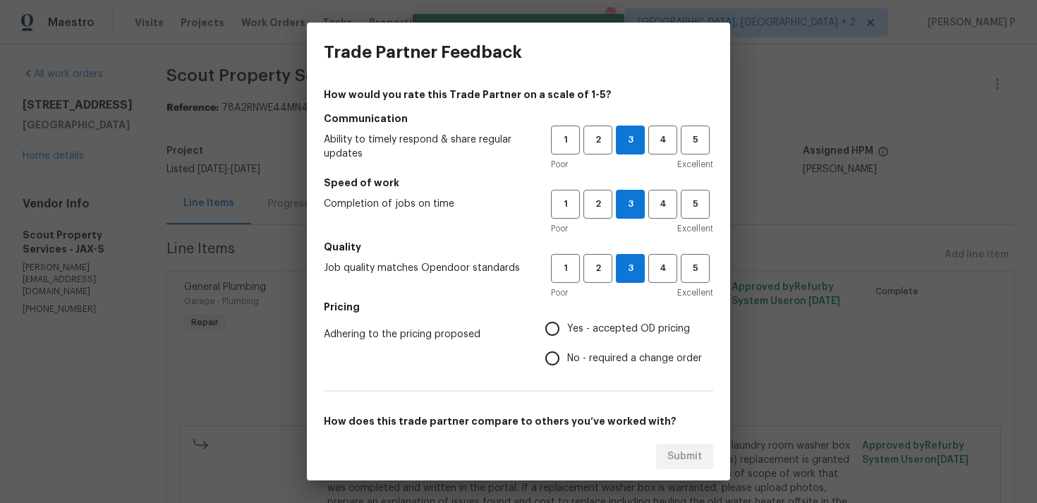
radio input "true"
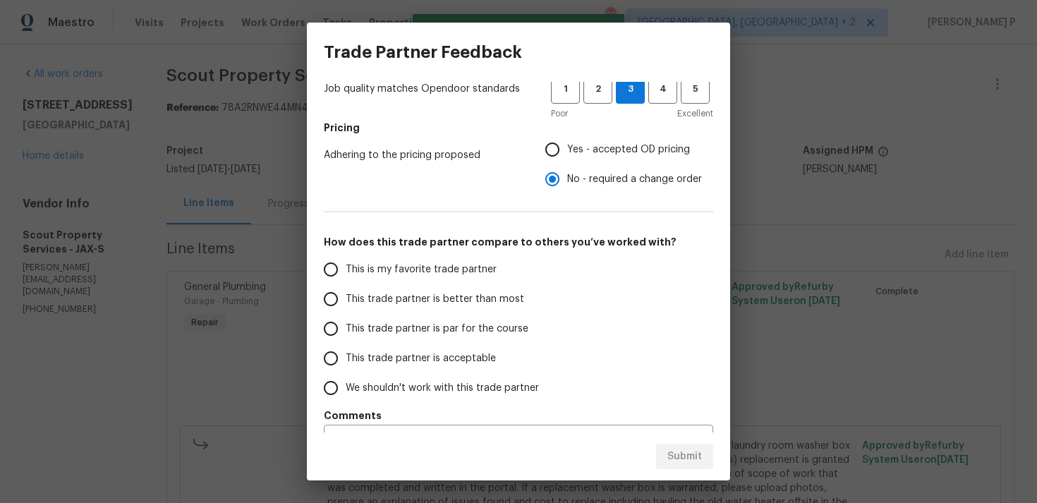
scroll to position [209, 0]
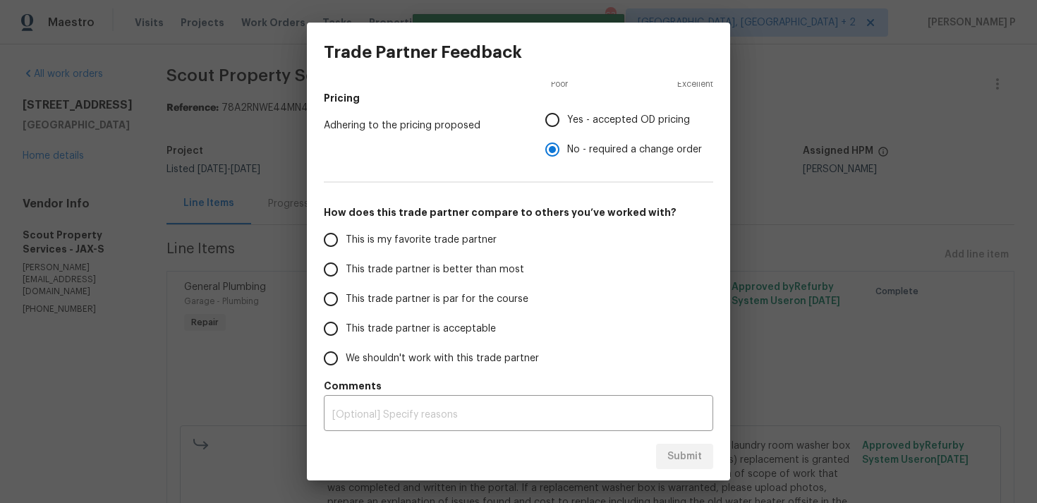
click at [424, 298] on span "This trade partner is par for the course" at bounding box center [437, 299] width 183 height 15
click at [346, 298] on input "This trade partner is par for the course" at bounding box center [331, 299] width 30 height 30
click at [679, 461] on span "Submit" at bounding box center [685, 457] width 35 height 18
radio input "true"
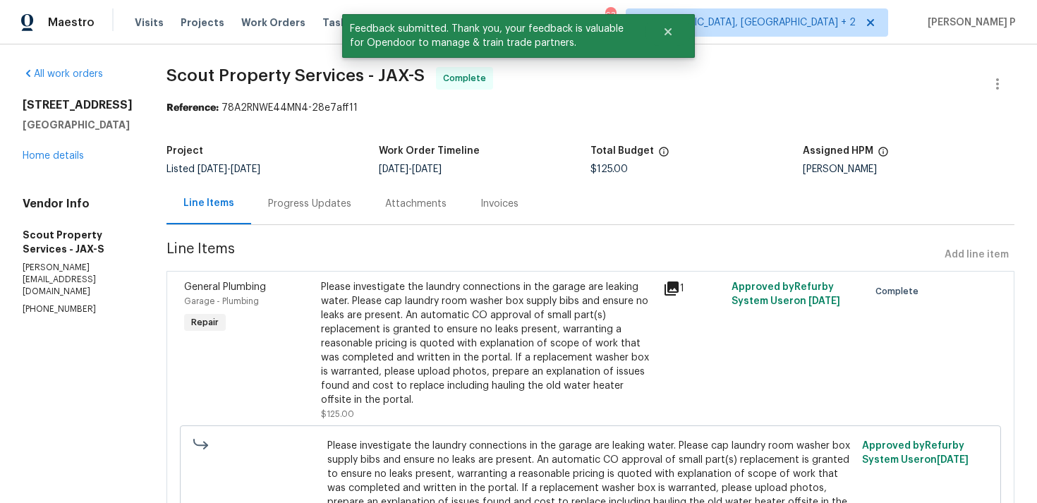
click at [292, 210] on div "Progress Updates" at bounding box center [309, 204] width 83 height 14
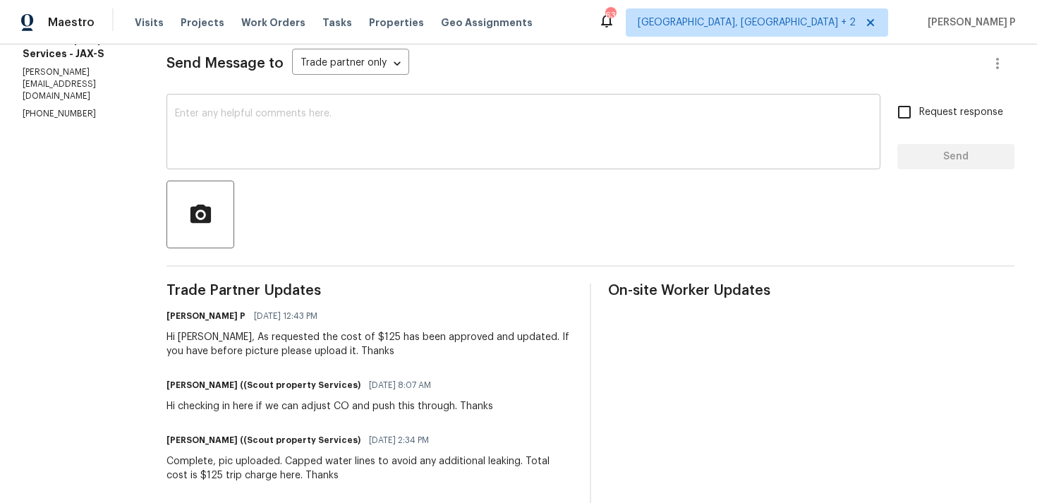
scroll to position [154, 0]
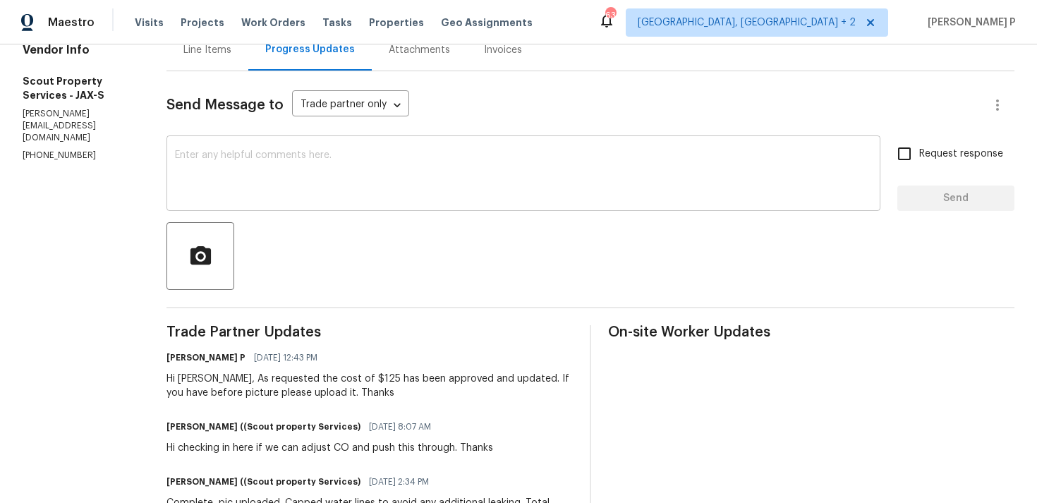
click at [282, 183] on textarea at bounding box center [523, 174] width 697 height 49
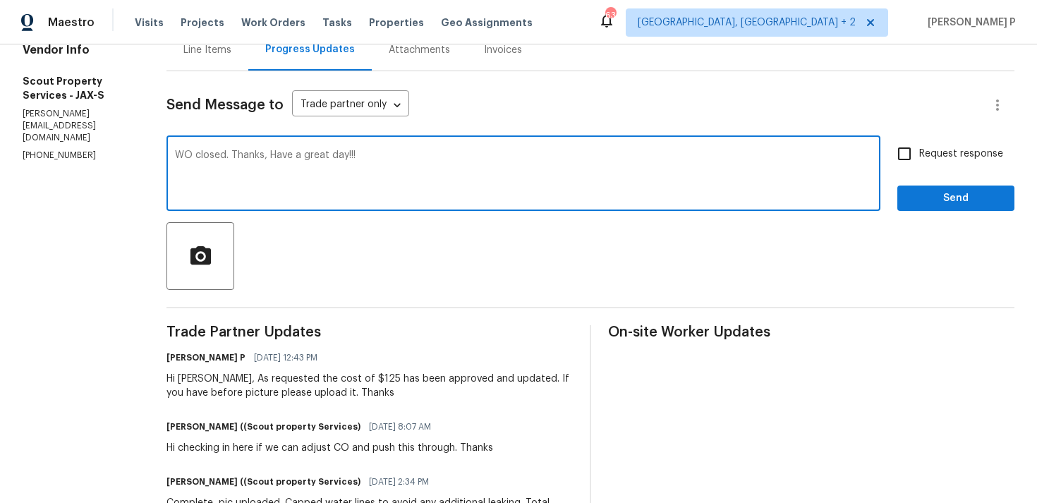
type textarea "WO closed. Thanks, Have a great day!!!"
click at [947, 205] on span "Send" at bounding box center [956, 199] width 95 height 18
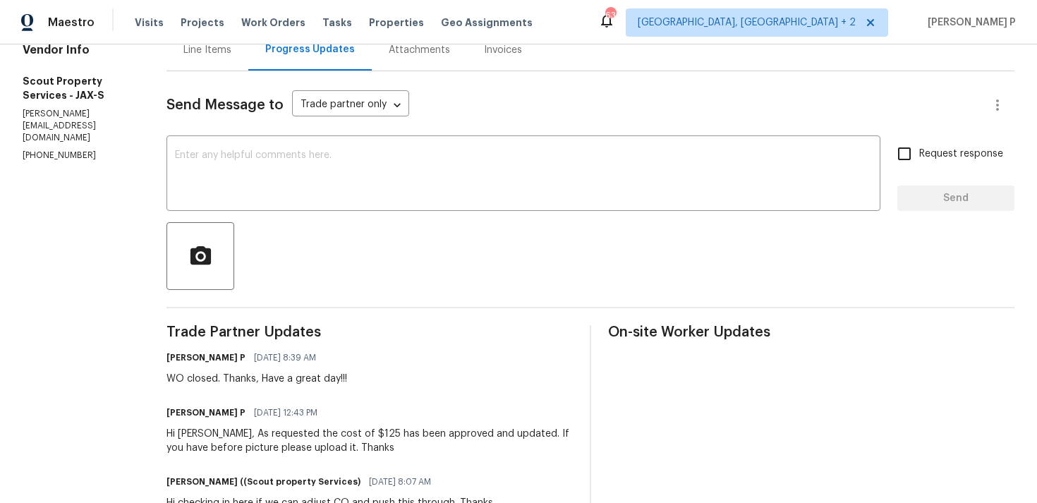
scroll to position [0, 0]
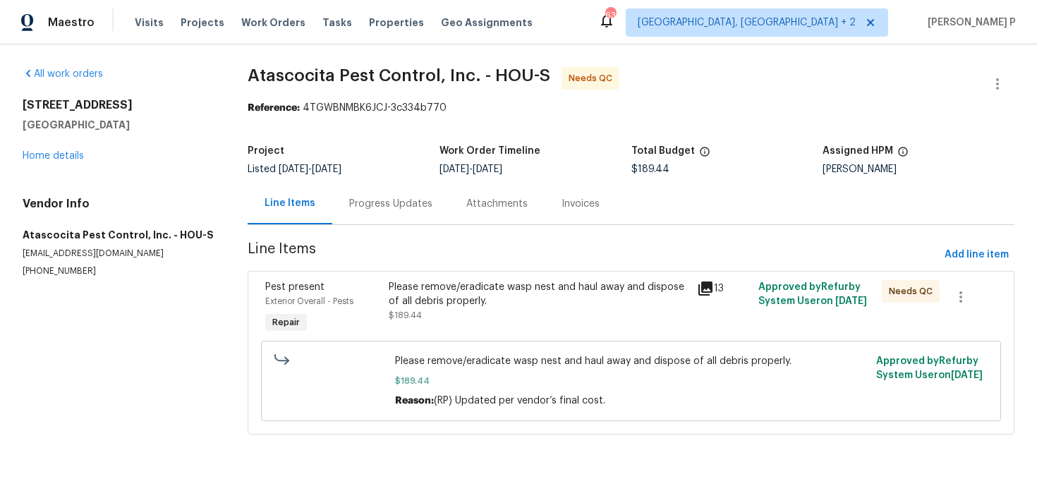
click at [381, 205] on div "Progress Updates" at bounding box center [390, 204] width 83 height 14
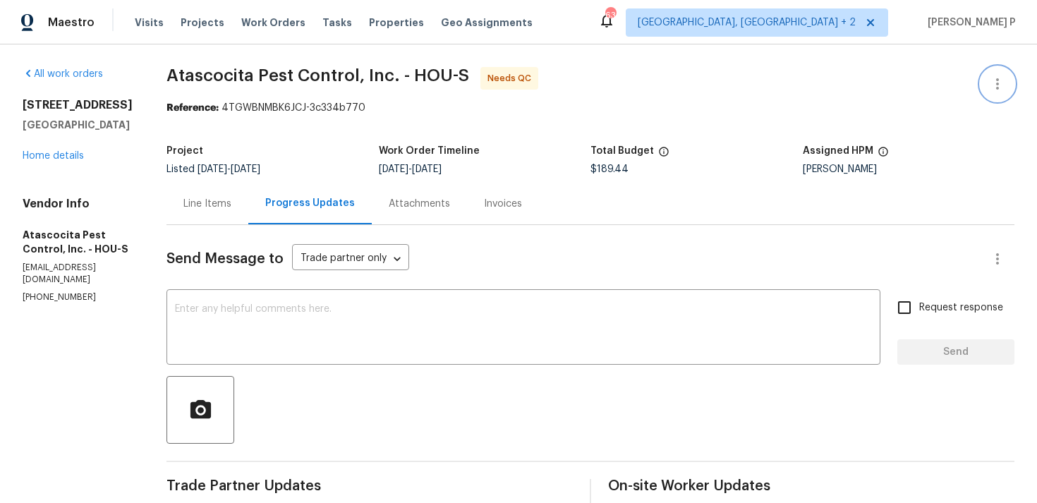
click at [999, 80] on icon "button" at bounding box center [997, 83] width 17 height 17
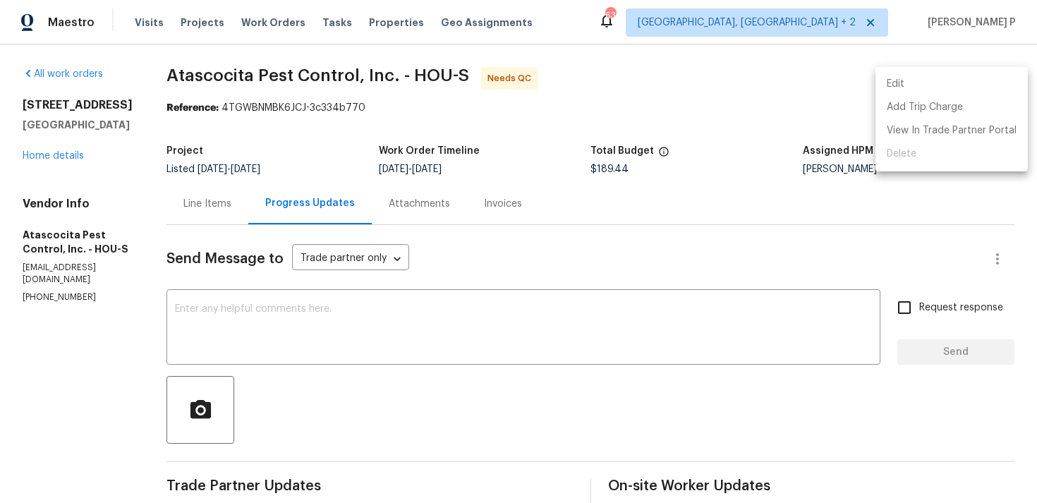
click at [939, 77] on li "Edit" at bounding box center [952, 84] width 152 height 23
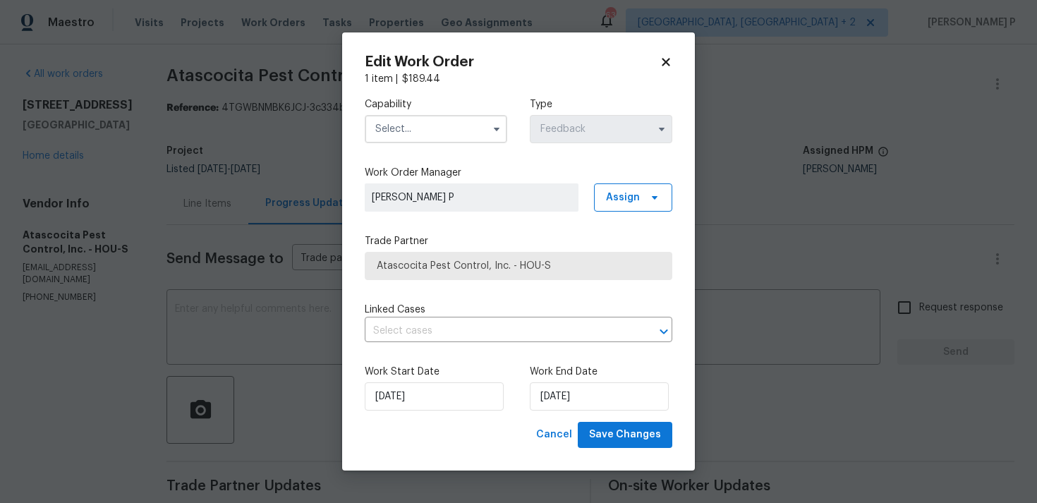
click at [443, 126] on input "text" at bounding box center [436, 129] width 143 height 28
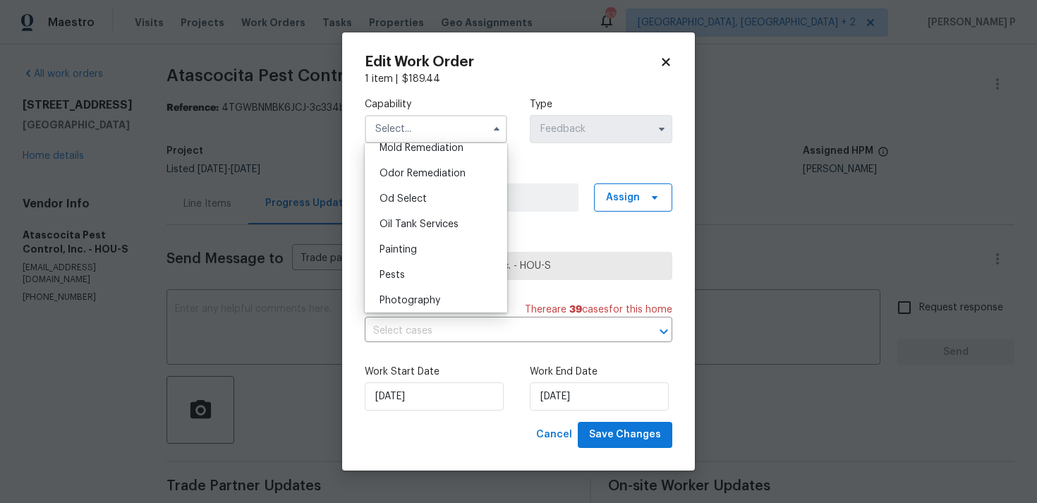
scroll to position [1176, 0]
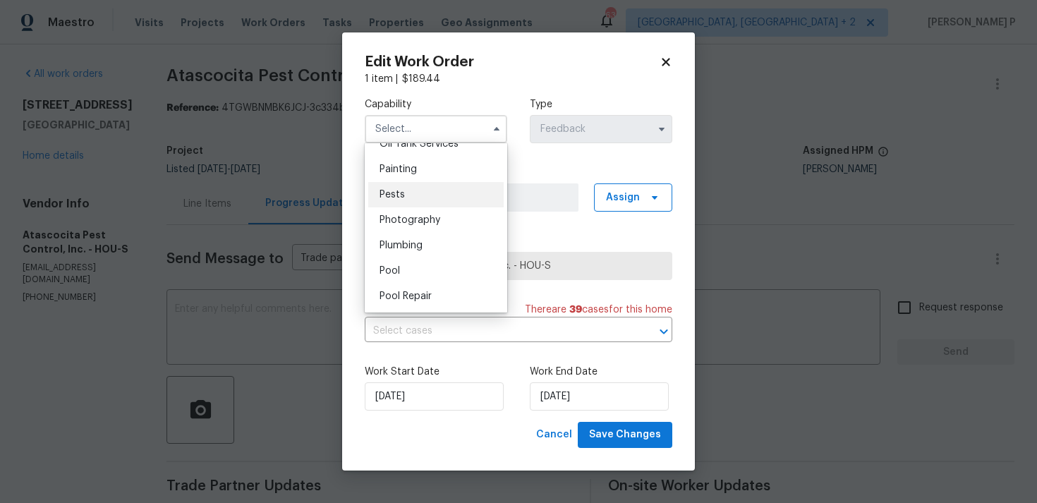
click at [425, 195] on div "Pests" at bounding box center [435, 194] width 135 height 25
type input "Pests"
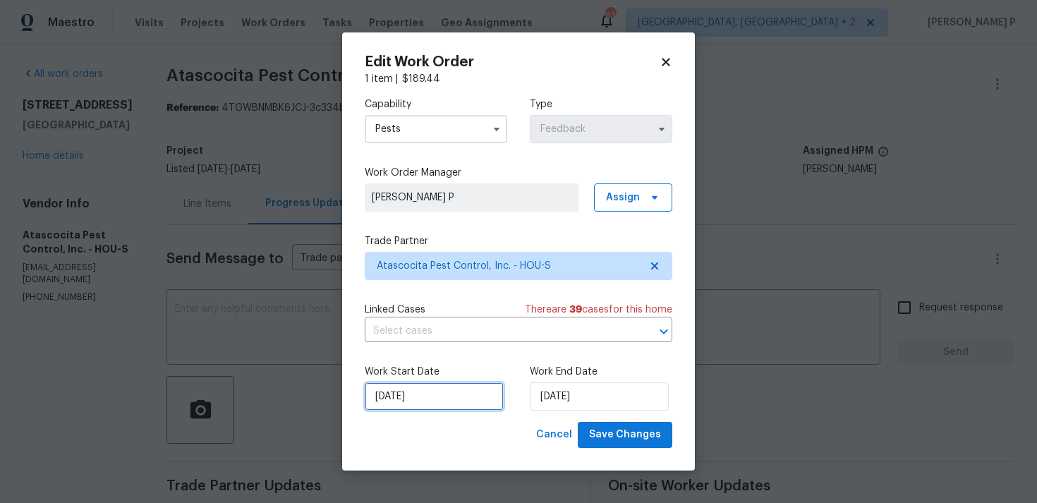
click at [442, 400] on input "15/08/2025" at bounding box center [434, 396] width 139 height 28
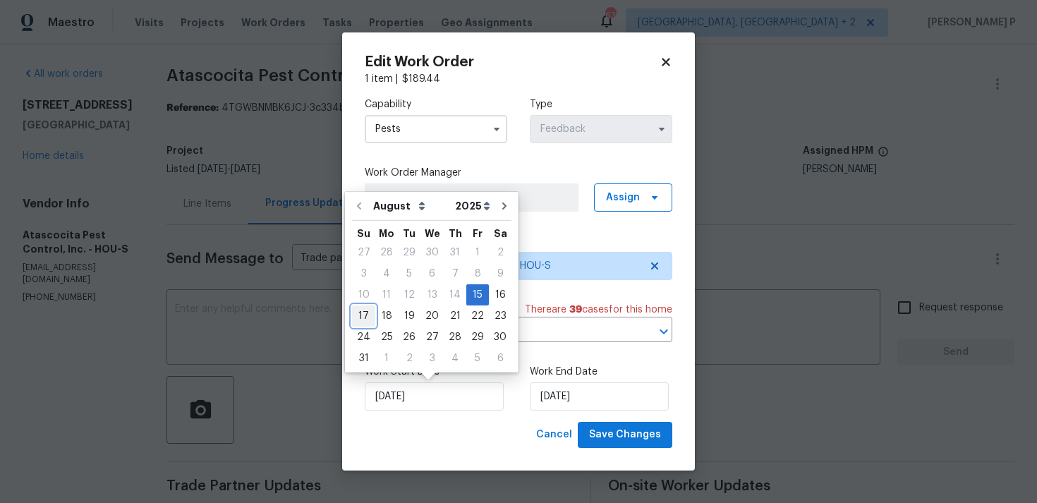
click at [363, 314] on div "17" at bounding box center [363, 316] width 23 height 20
type input "17/08/2025"
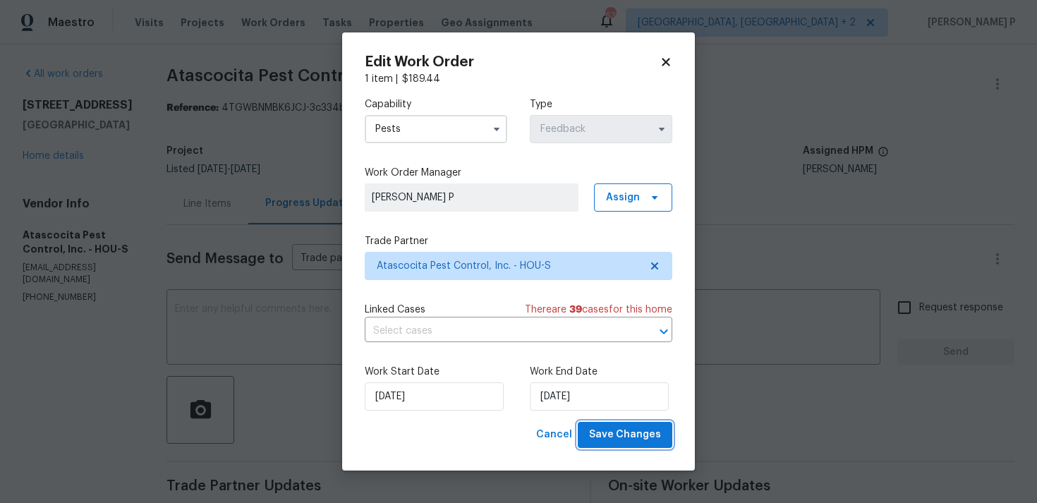
click at [629, 437] on span "Save Changes" at bounding box center [625, 435] width 72 height 18
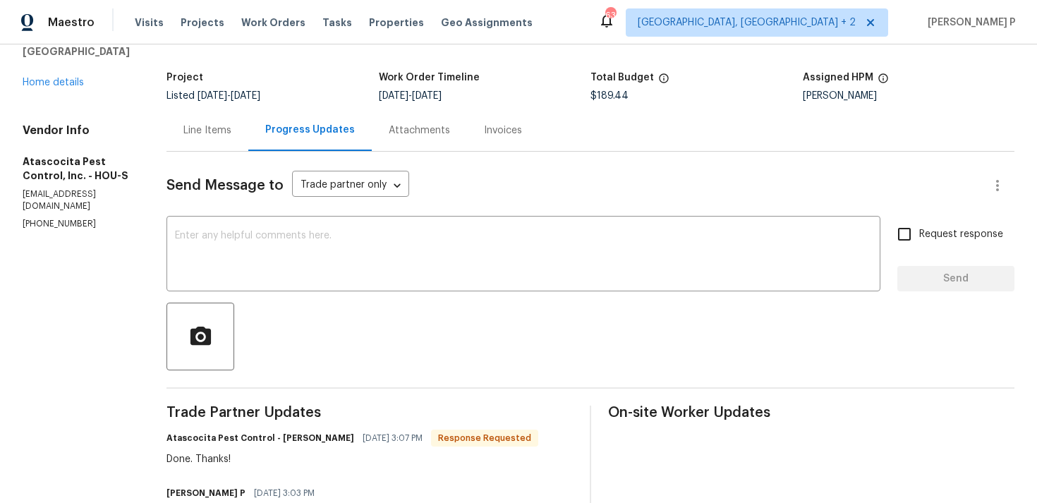
scroll to position [65, 0]
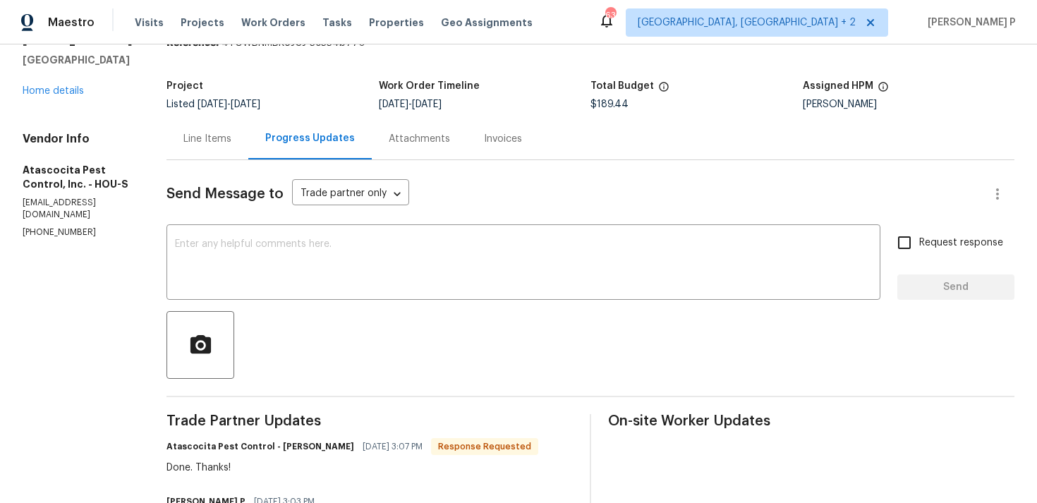
click at [207, 135] on div "Line Items" at bounding box center [207, 139] width 48 height 14
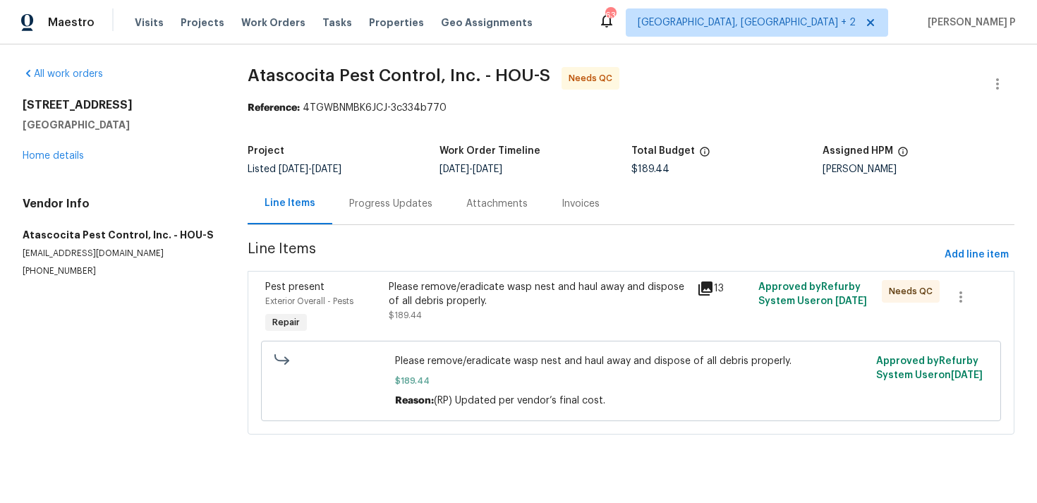
click at [449, 291] on div "Please remove/eradicate wasp nest and haul away and dispose of all debris prope…" at bounding box center [539, 294] width 300 height 28
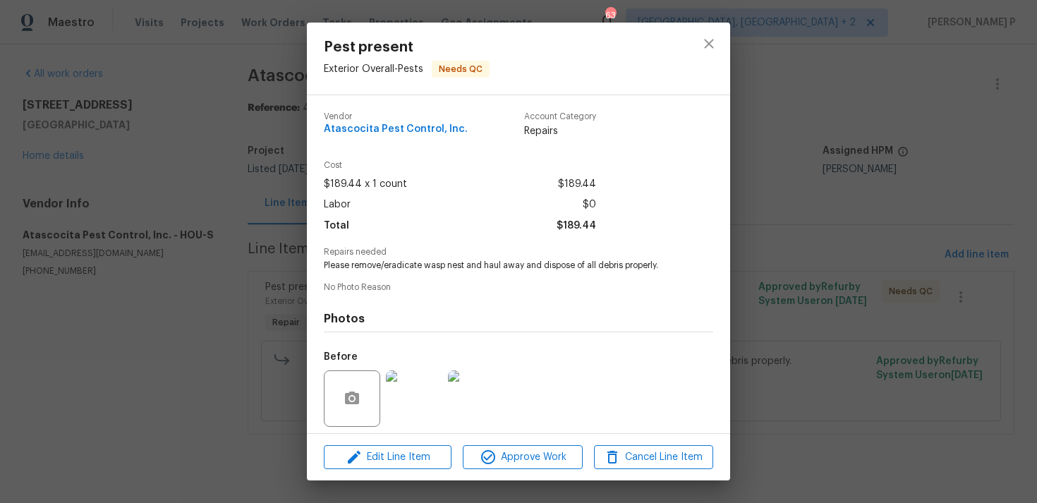
scroll to position [99, 0]
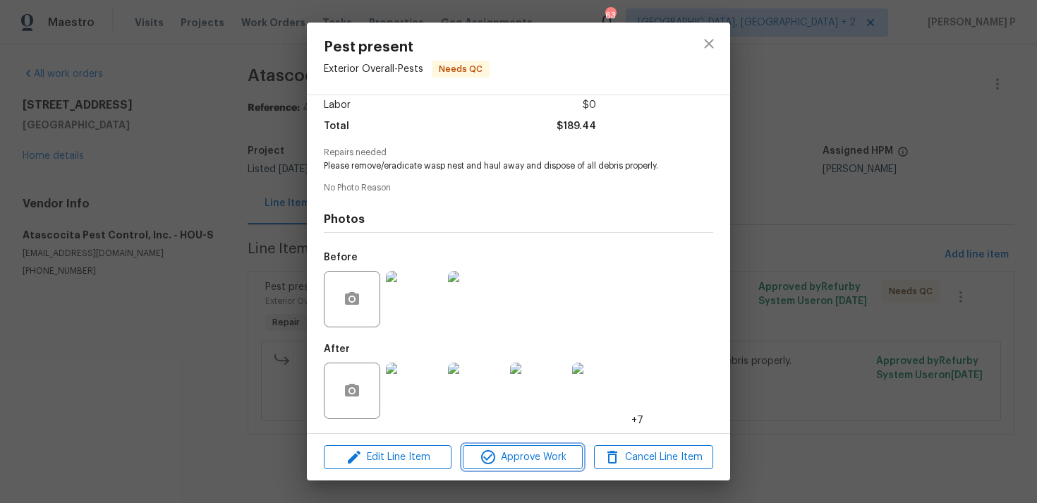
click at [538, 452] on span "Approve Work" at bounding box center [522, 458] width 111 height 18
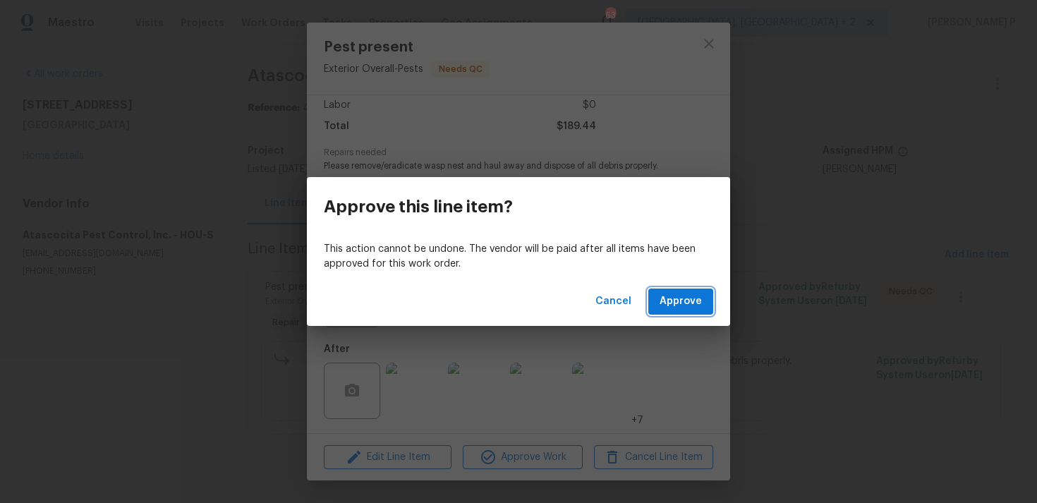
click at [686, 311] on button "Approve" at bounding box center [680, 302] width 65 height 26
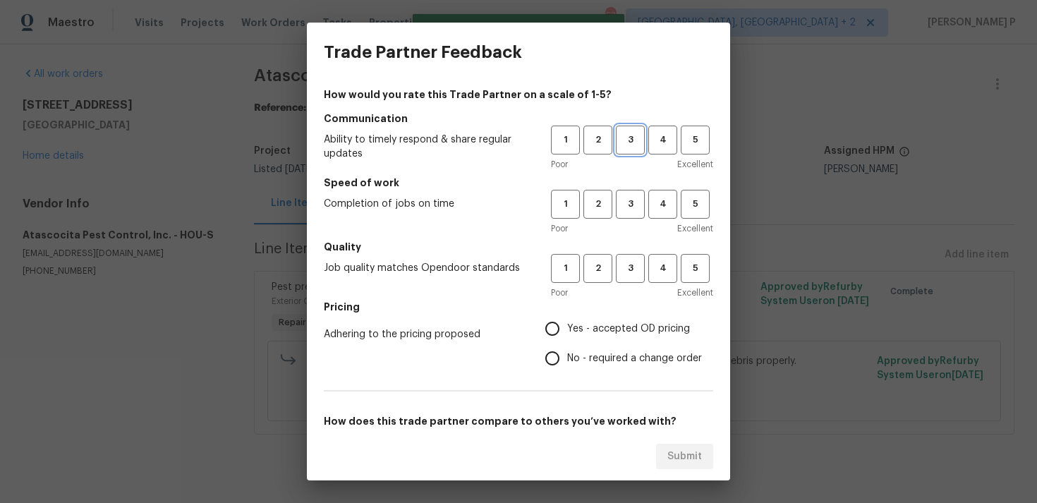
click at [636, 140] on span "3" at bounding box center [630, 140] width 26 height 16
click at [633, 202] on span "3" at bounding box center [630, 204] width 26 height 16
click at [635, 266] on span "3" at bounding box center [630, 268] width 26 height 16
click at [591, 357] on span "No - required a change order" at bounding box center [634, 358] width 135 height 15
click at [567, 357] on input "No - required a change order" at bounding box center [553, 359] width 30 height 30
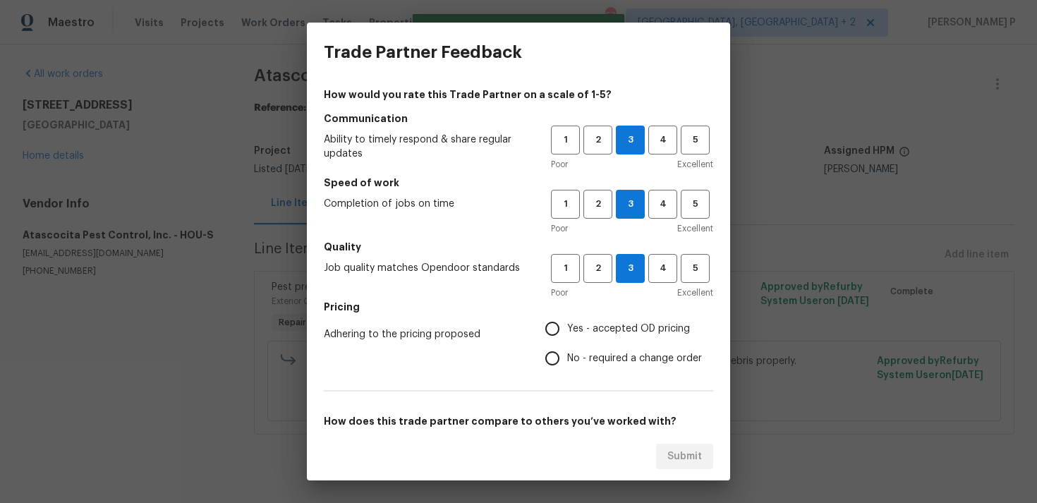
radio input "true"
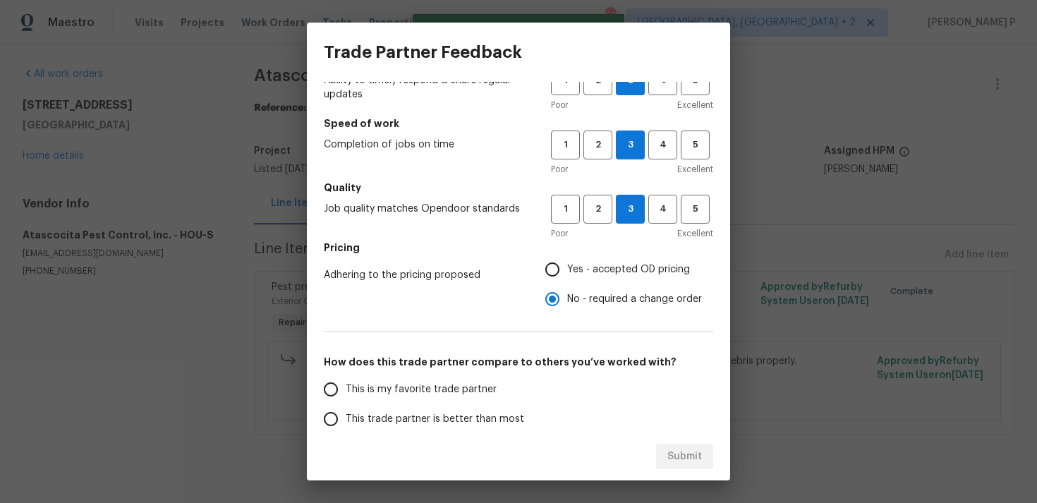
scroll to position [190, 0]
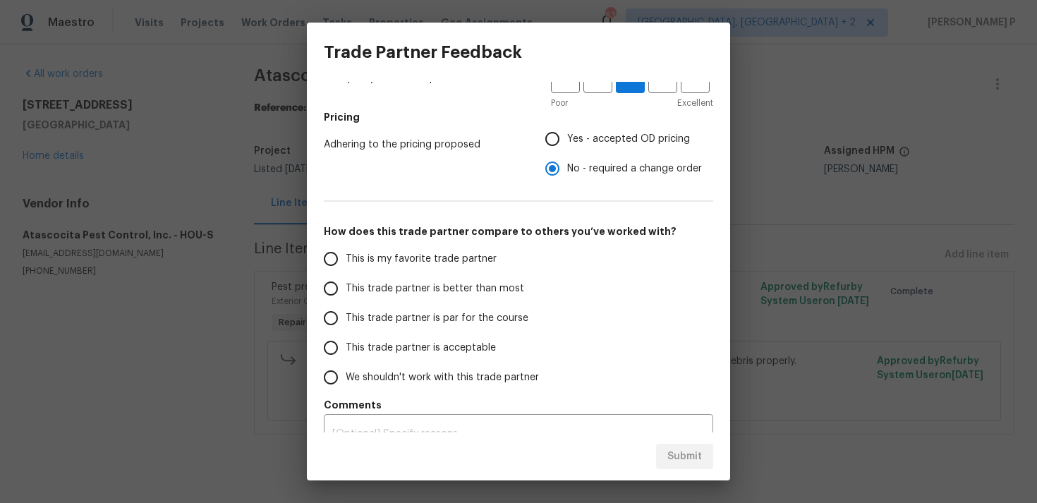
click at [457, 319] on span "This trade partner is par for the course" at bounding box center [437, 318] width 183 height 15
click at [346, 319] on input "This trade partner is par for the course" at bounding box center [331, 318] width 30 height 30
click at [681, 460] on span "Submit" at bounding box center [685, 457] width 35 height 18
radio input "true"
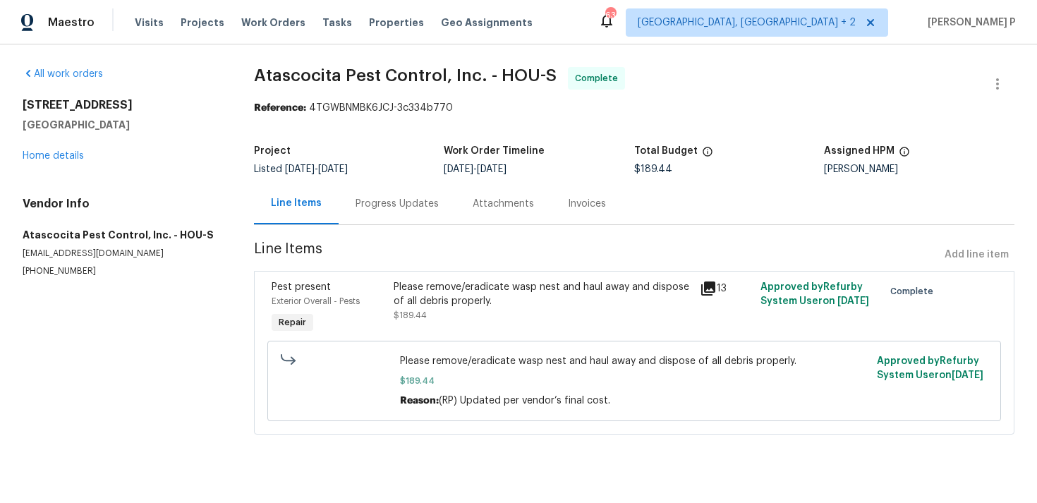
click at [399, 210] on div "Progress Updates" at bounding box center [397, 204] width 83 height 14
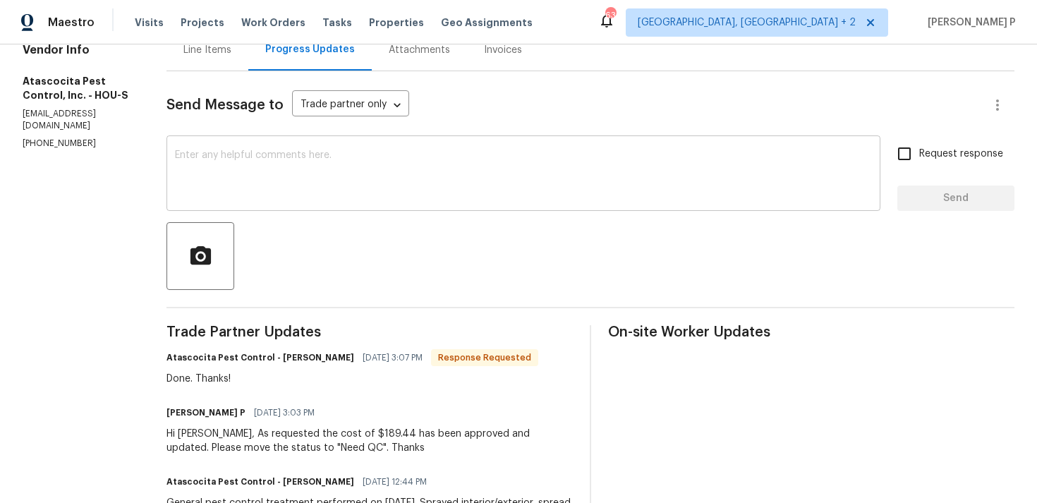
scroll to position [147, 0]
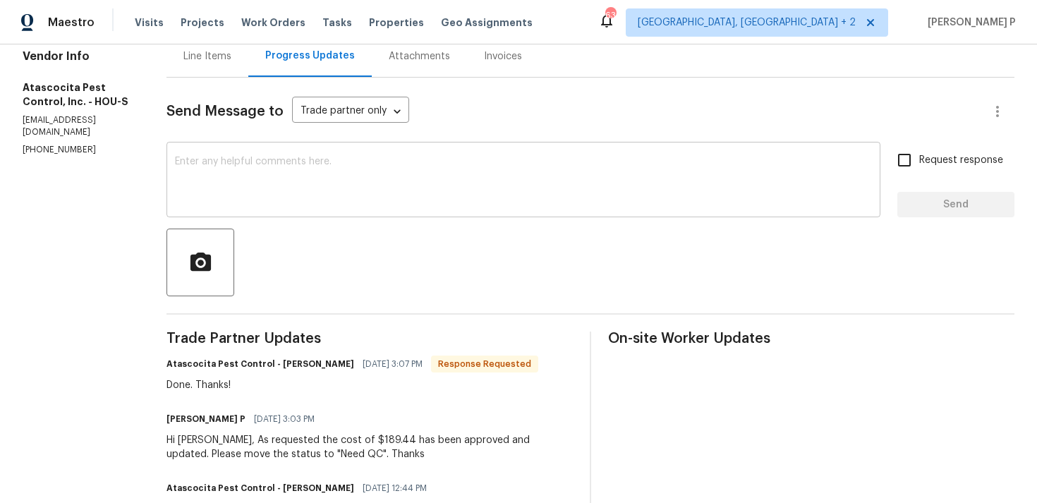
click at [351, 191] on textarea at bounding box center [523, 181] width 697 height 49
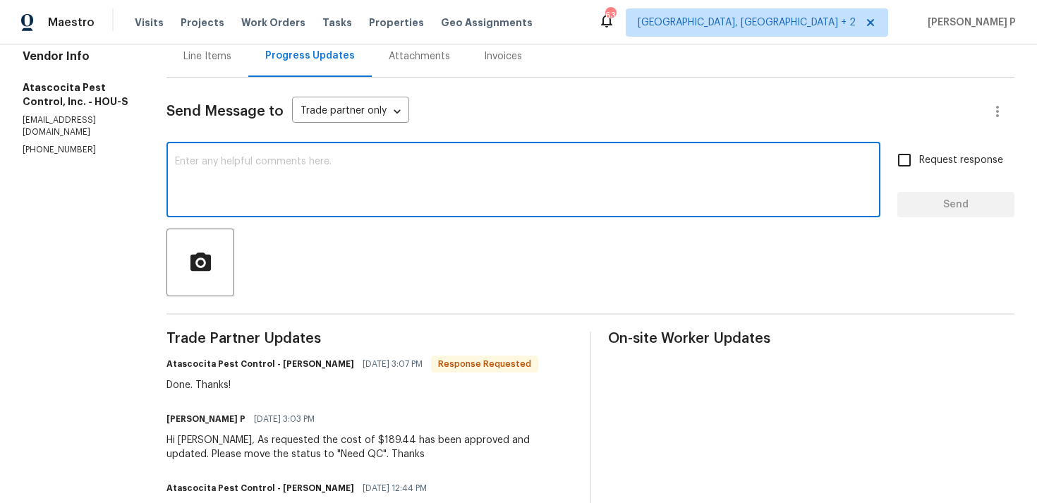
click at [346, 171] on textarea at bounding box center [523, 181] width 697 height 49
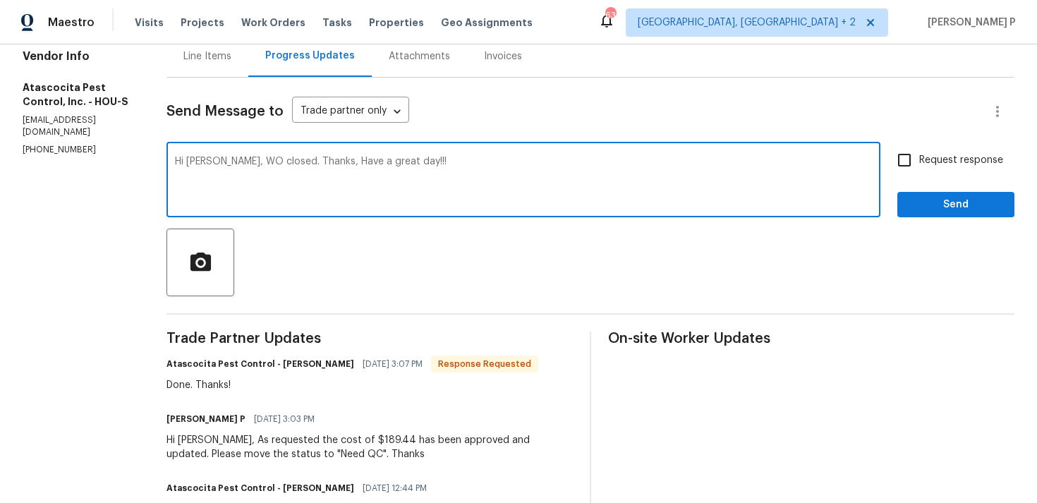
type textarea "Hi Reginald, WO closed. Thanks, Have a great day!!!"
click at [941, 217] on button "Send" at bounding box center [956, 205] width 117 height 26
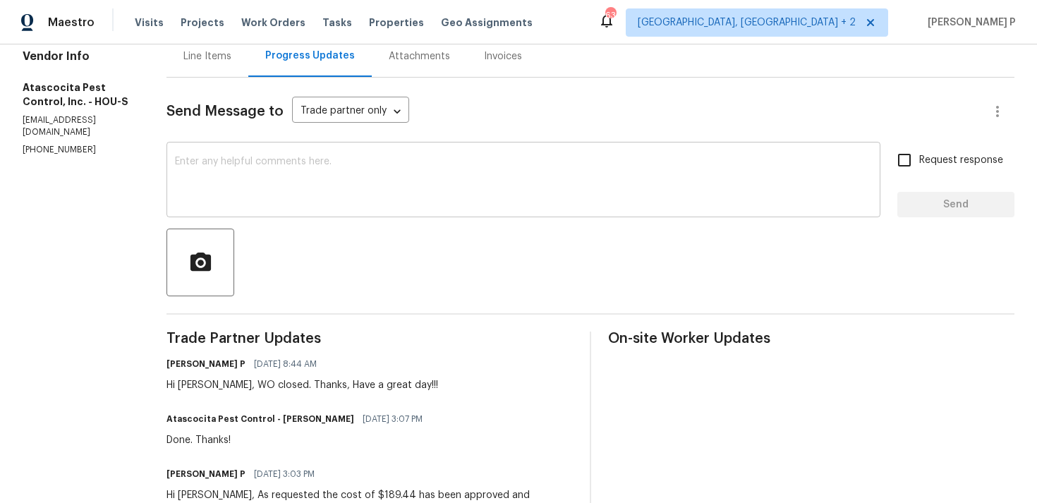
scroll to position [0, 0]
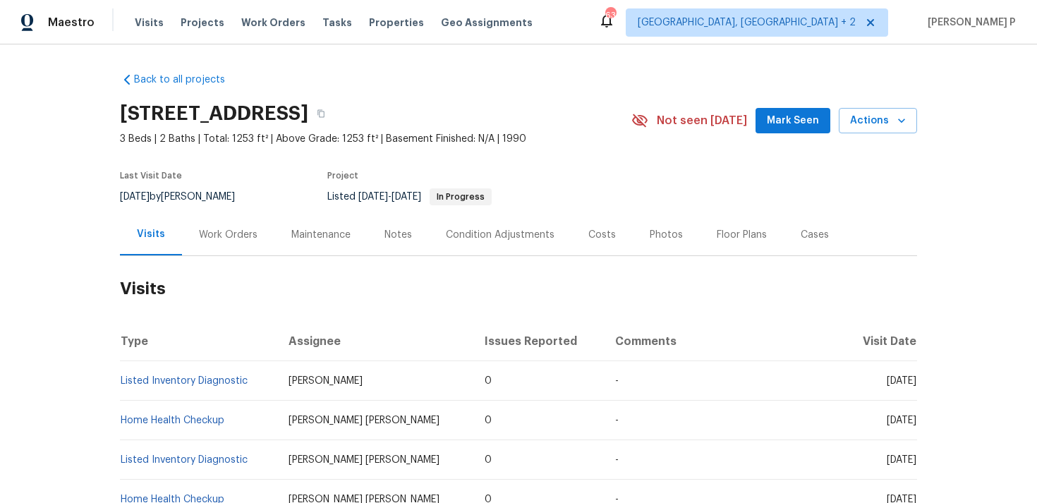
click at [230, 238] on div "Work Orders" at bounding box center [228, 235] width 59 height 14
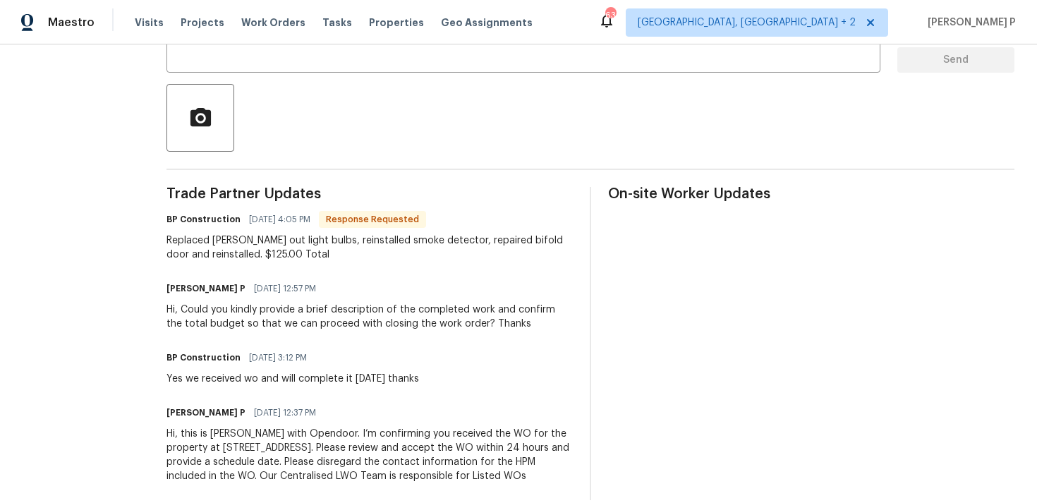
scroll to position [148, 0]
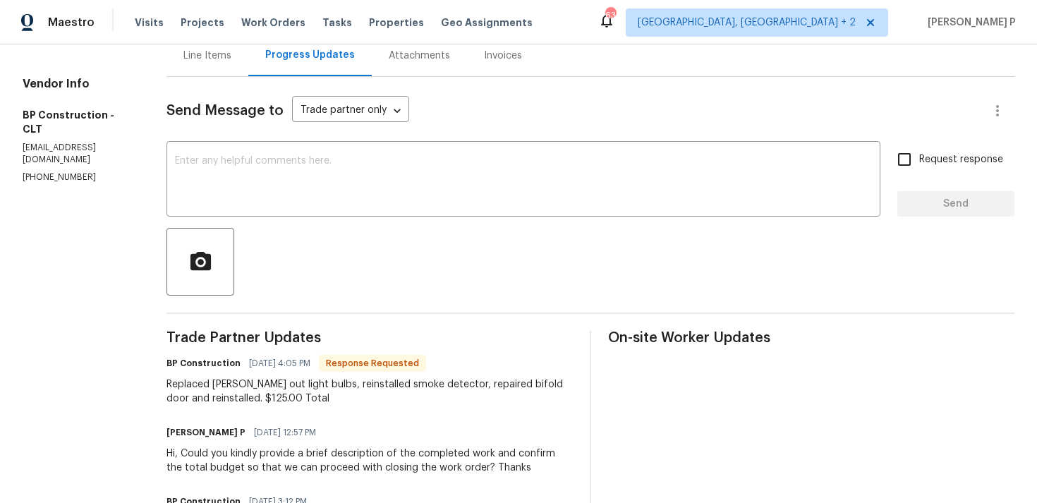
click at [207, 52] on div "Line Items" at bounding box center [207, 56] width 48 height 14
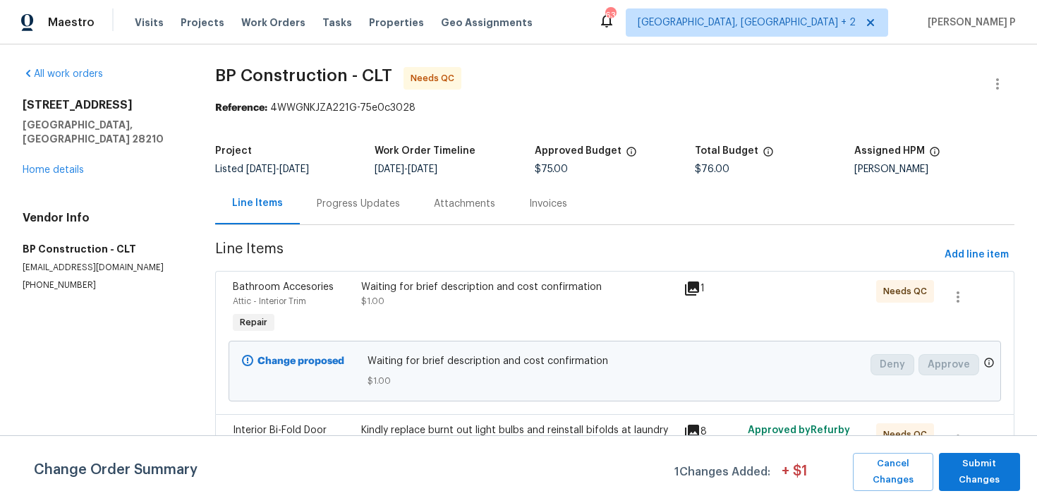
scroll to position [129, 0]
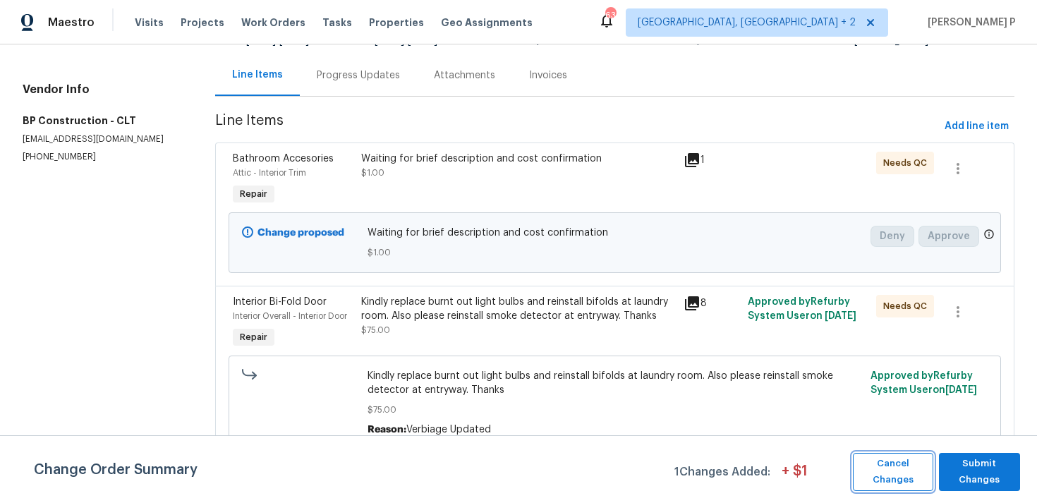
click at [888, 464] on span "Cancel Changes" at bounding box center [893, 472] width 66 height 32
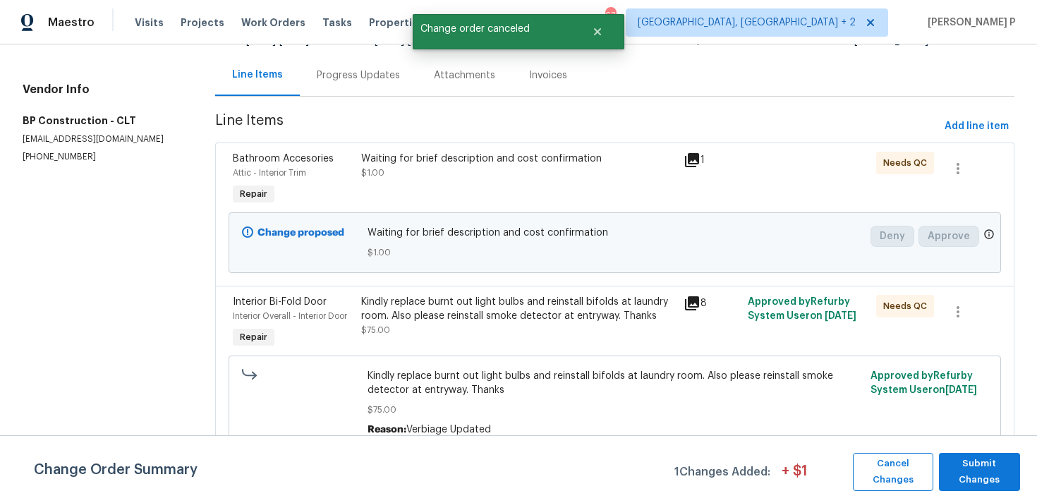
scroll to position [0, 0]
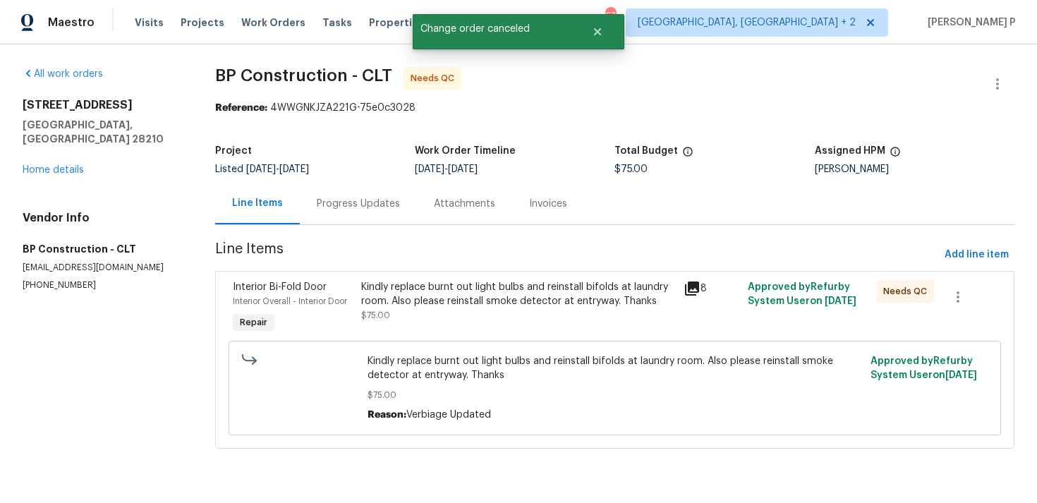
click at [440, 302] on div "Kindly replace burnt out light bulbs and reinstall bifolds at laundry room. Als…" at bounding box center [517, 294] width 313 height 28
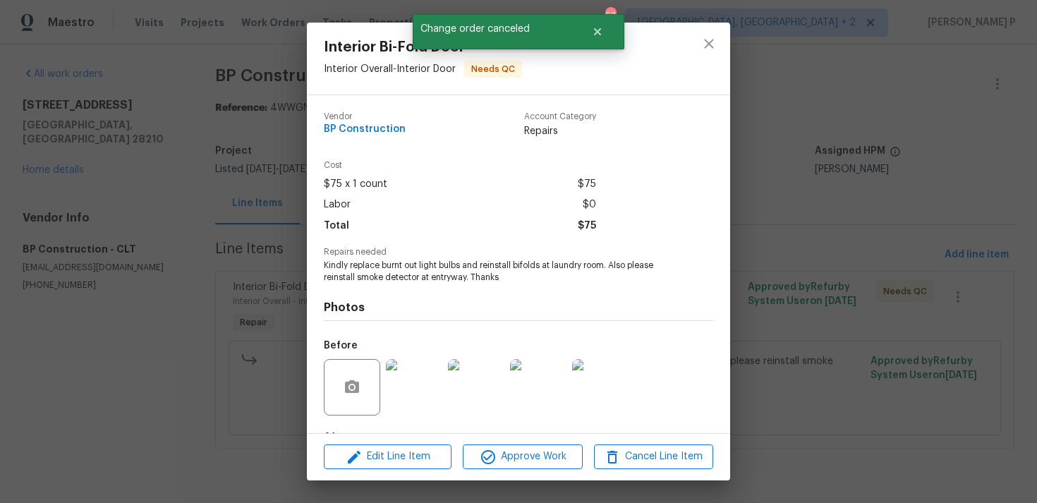
scroll to position [88, 0]
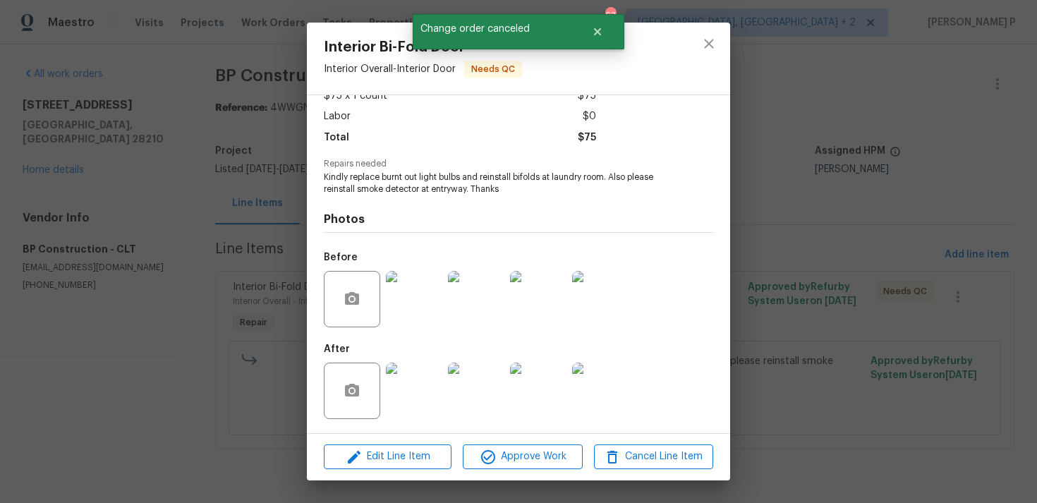
click at [406, 399] on img at bounding box center [414, 391] width 56 height 56
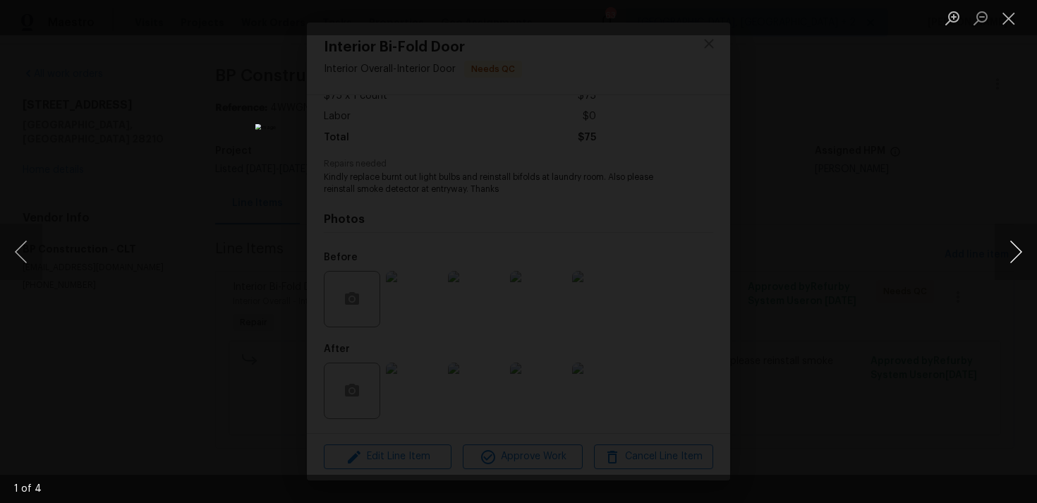
click at [1015, 249] on button "Next image" at bounding box center [1016, 252] width 42 height 56
click at [1015, 248] on button "Next image" at bounding box center [1016, 252] width 42 height 56
click at [1012, 17] on button "Close lightbox" at bounding box center [1009, 18] width 28 height 25
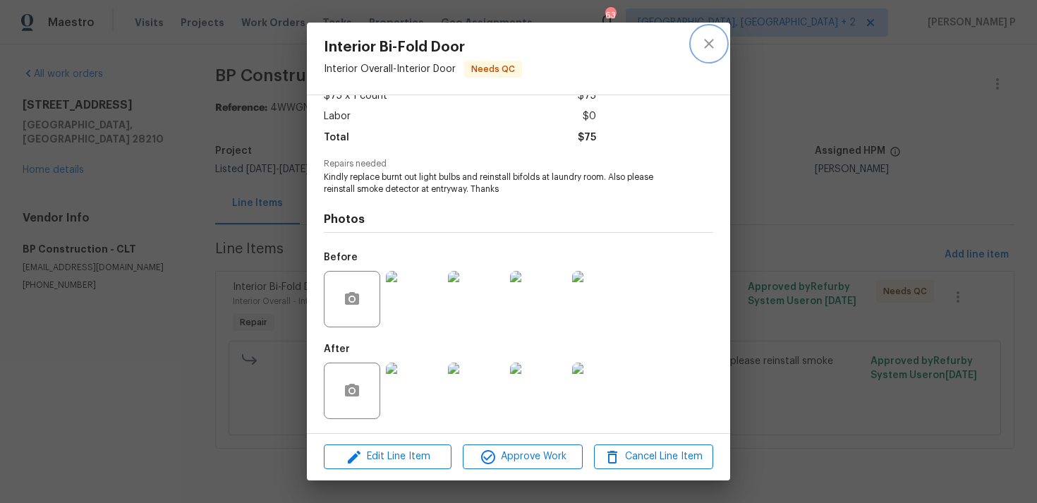
click at [709, 42] on icon "close" at bounding box center [708, 43] width 9 height 9
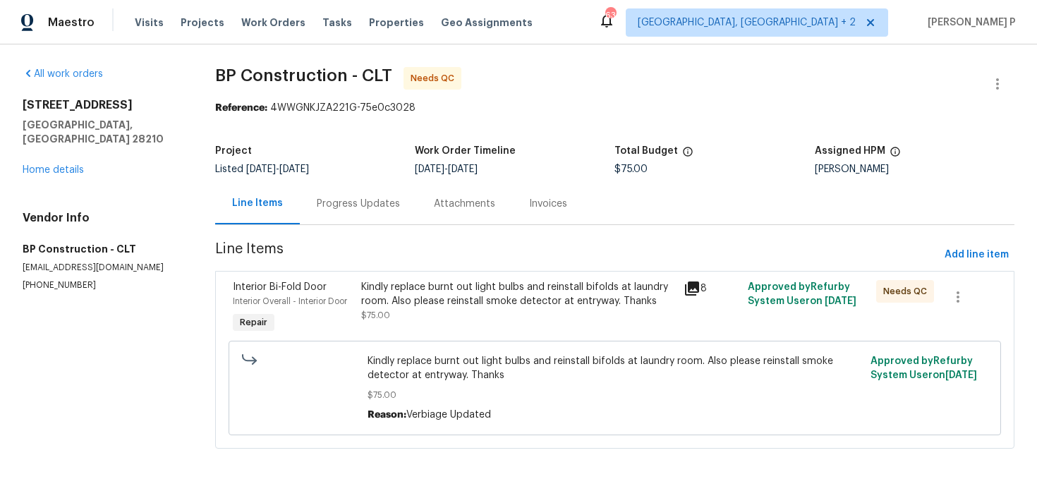
click at [371, 203] on div "Progress Updates" at bounding box center [358, 204] width 83 height 14
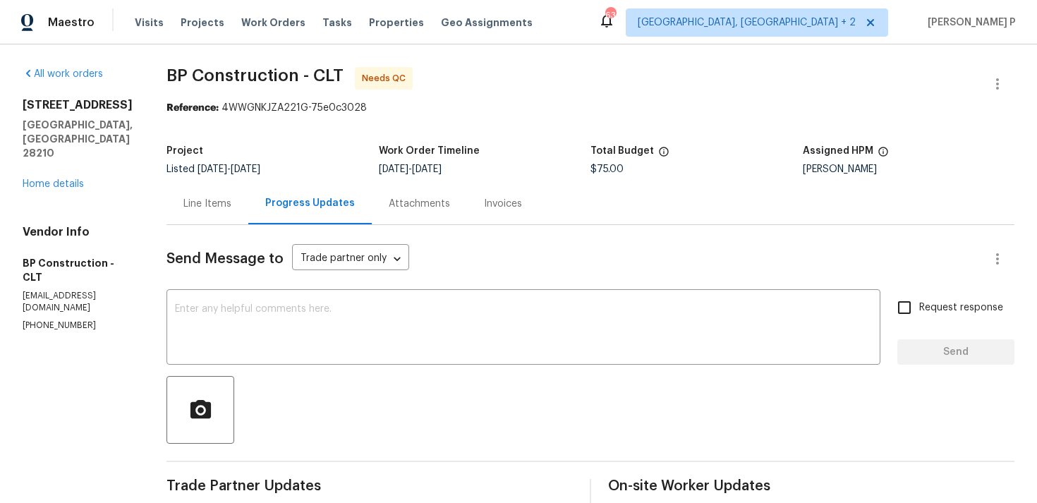
click at [207, 199] on div "Line Items" at bounding box center [207, 204] width 48 height 14
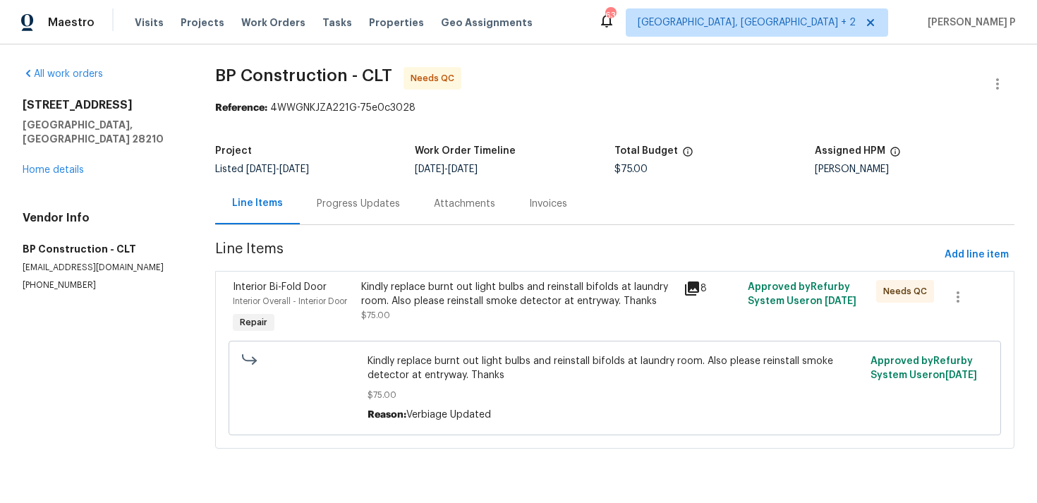
click at [478, 337] on div "Kindly replace burnt out light bulbs and reinstall bifolds at laundry room. Als…" at bounding box center [615, 388] width 764 height 103
click at [477, 299] on div "Kindly replace burnt out light bulbs and reinstall bifolds at laundry room. Als…" at bounding box center [517, 294] width 313 height 28
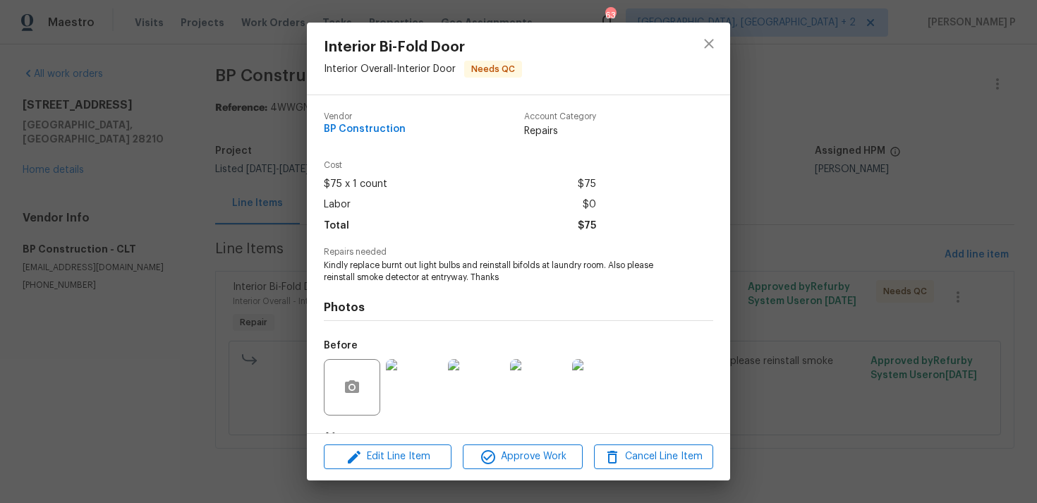
scroll to position [88, 0]
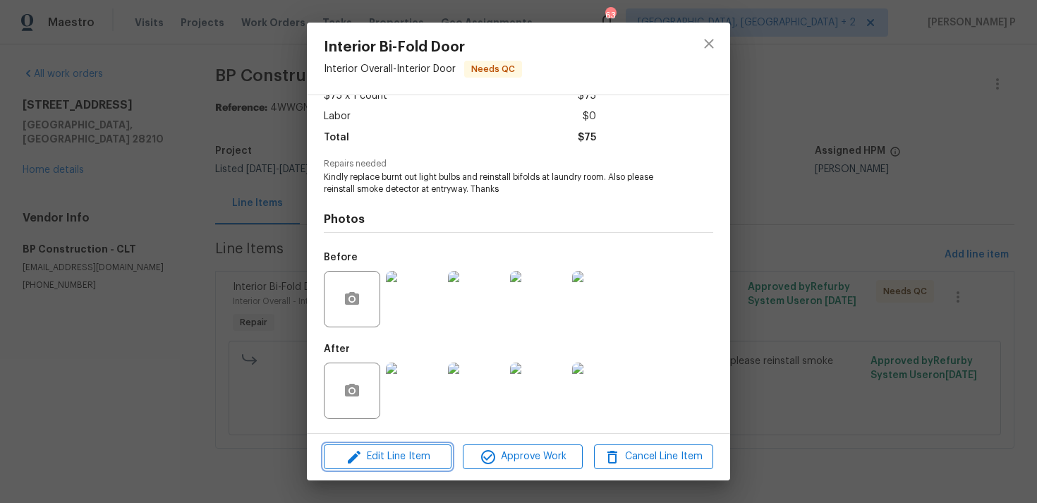
click at [397, 454] on span "Edit Line Item" at bounding box center [387, 457] width 119 height 18
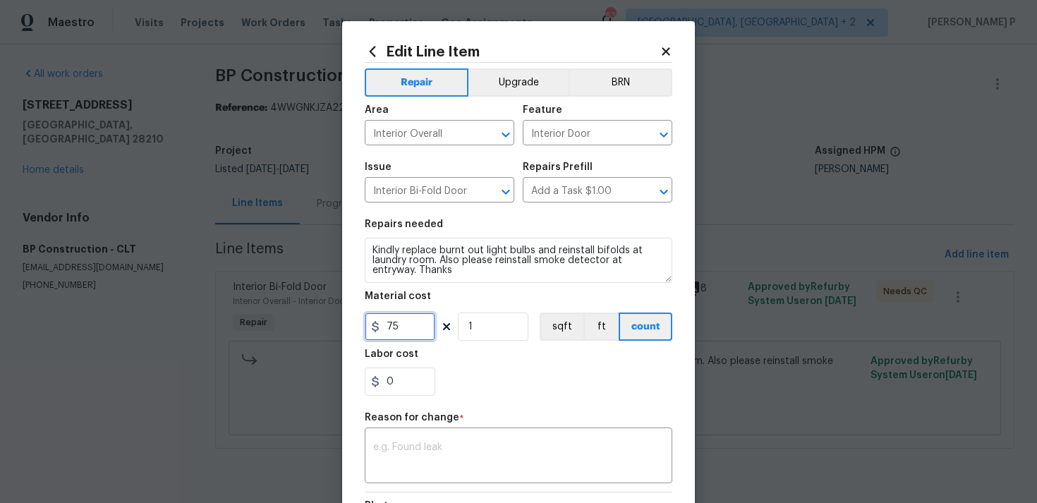
click at [382, 327] on input "75" at bounding box center [400, 327] width 71 height 28
type input "125"
click at [432, 459] on textarea at bounding box center [518, 457] width 291 height 30
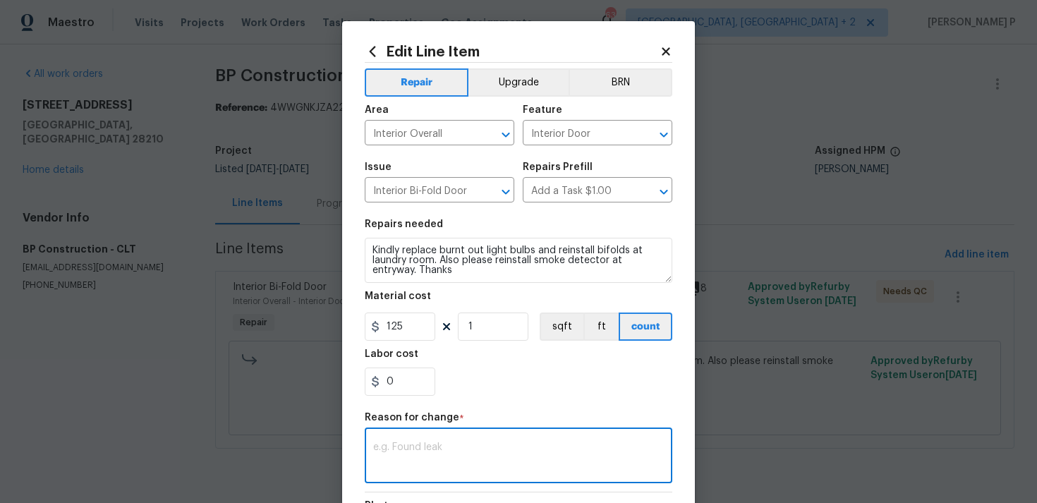
paste textarea "(RP) Updated per vendor’s final cost"
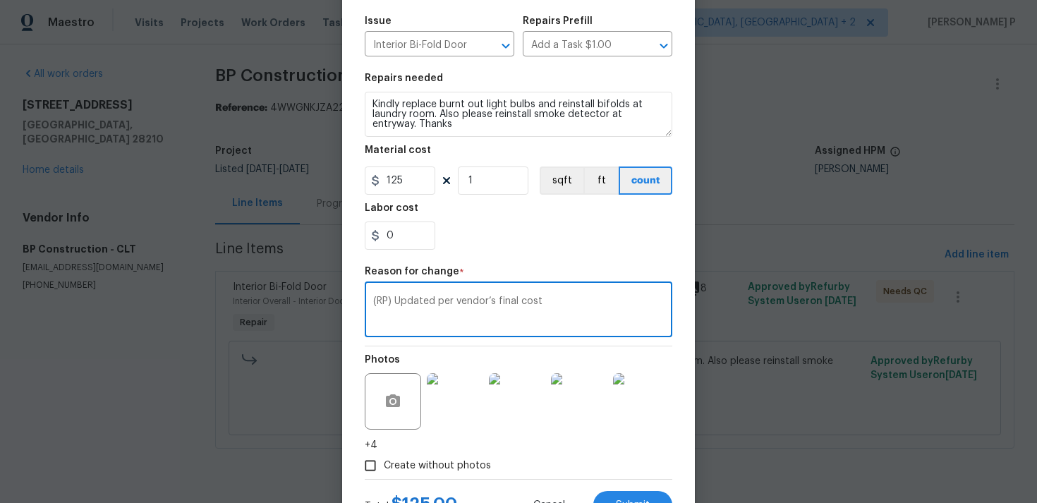
scroll to position [207, 0]
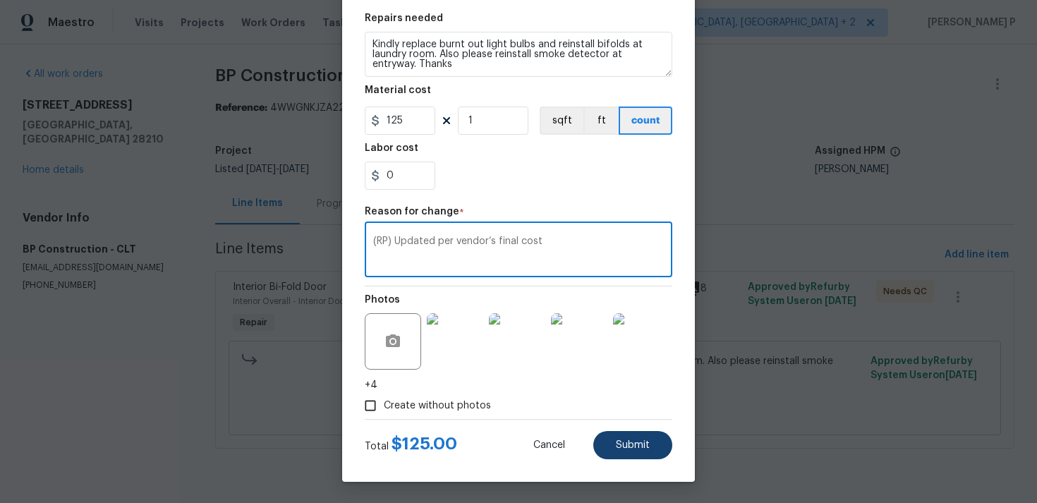
type textarea "(RP) Updated per vendor’s final cost"
click at [653, 450] on button "Submit" at bounding box center [632, 445] width 79 height 28
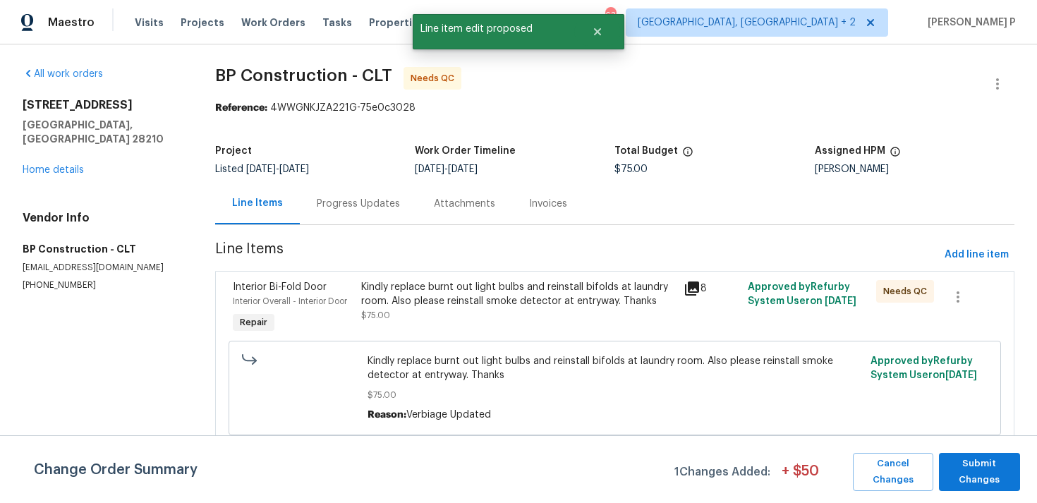
scroll to position [0, 0]
click at [973, 485] on span "Submit Changes" at bounding box center [979, 472] width 67 height 32
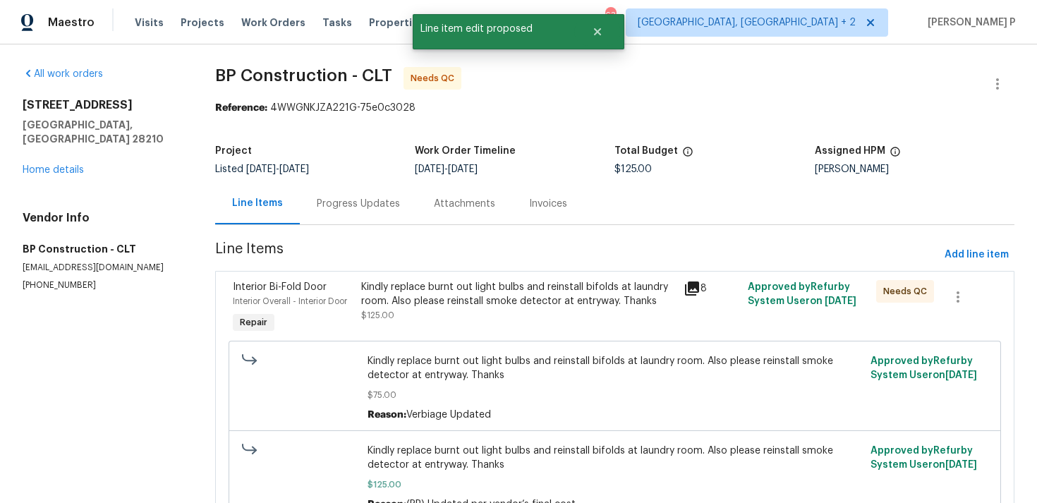
click at [360, 178] on div "Project Listed 8/14/2025 - 8/19/2025 Work Order Timeline 8/15/2025 - 8/19/2025 …" at bounding box center [614, 160] width 799 height 45
click at [368, 208] on div "Progress Updates" at bounding box center [358, 204] width 83 height 14
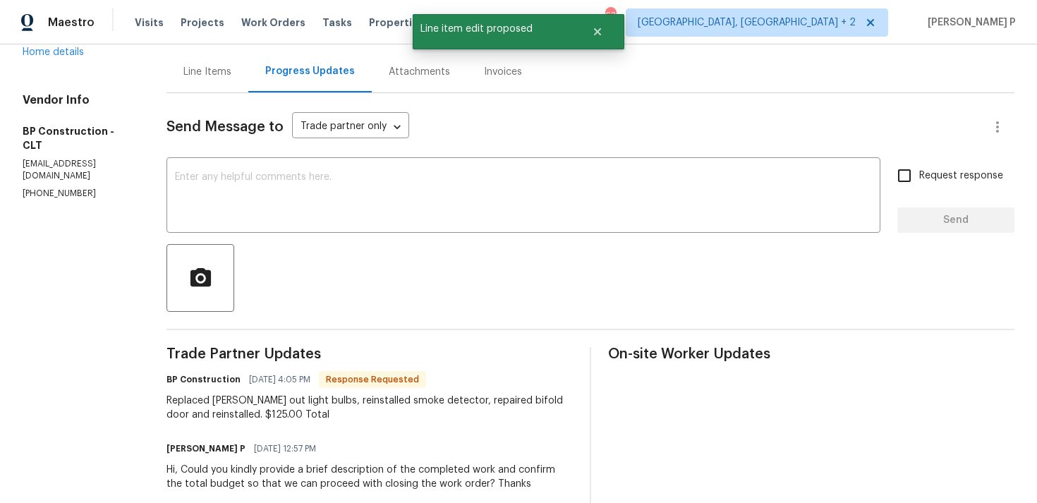
scroll to position [169, 0]
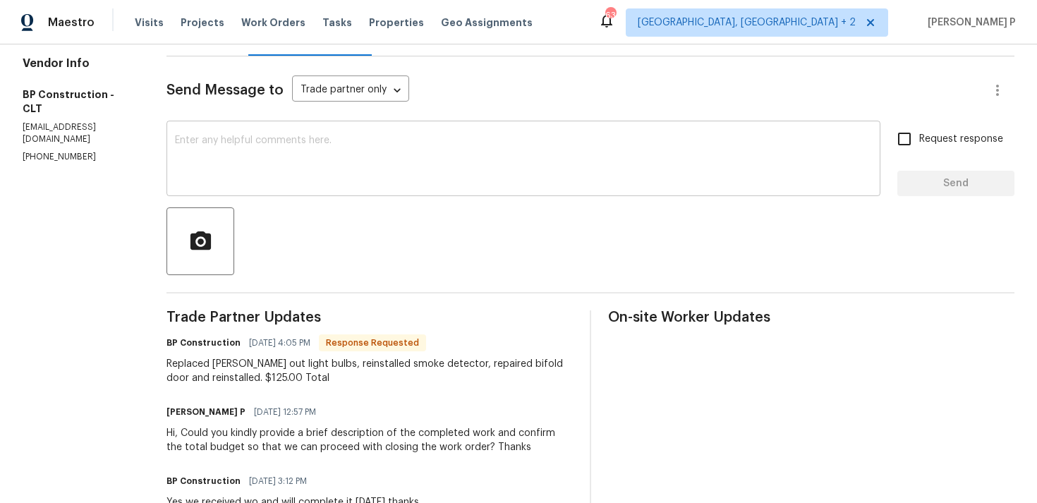
click at [345, 168] on textarea at bounding box center [523, 159] width 697 height 49
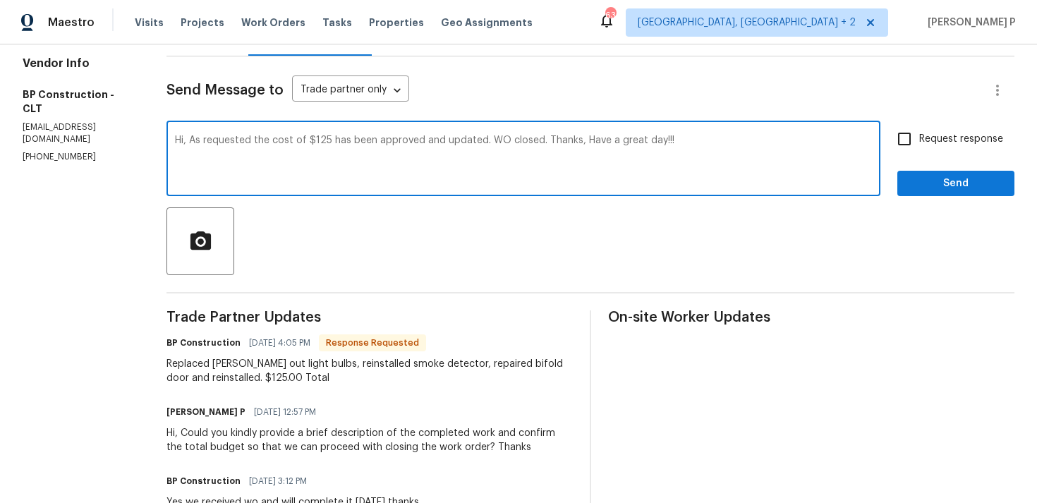
type textarea "Hi, As requested the cost of $125 has been approved and updated. WO closed. Tha…"
click at [950, 190] on span "Send" at bounding box center [956, 184] width 95 height 18
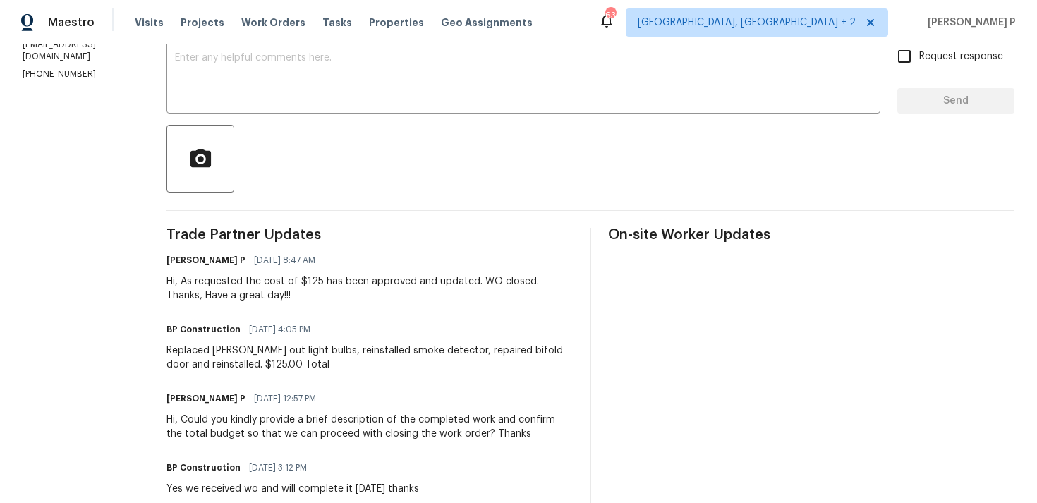
scroll to position [273, 0]
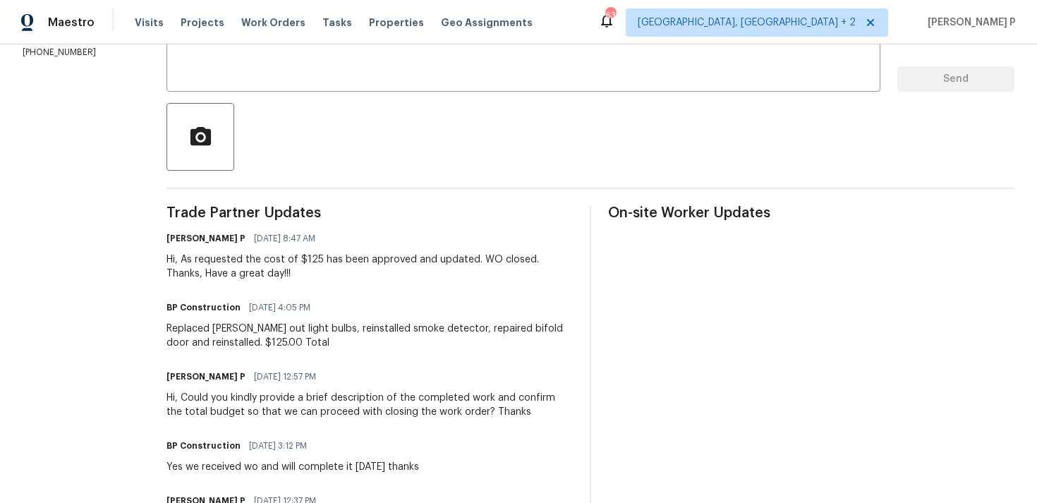
click at [160, 330] on div "All work orders 6003 Heath Valley Rd Charlotte, NC 28210 Home details Vendor In…" at bounding box center [518, 191] width 1037 height 840
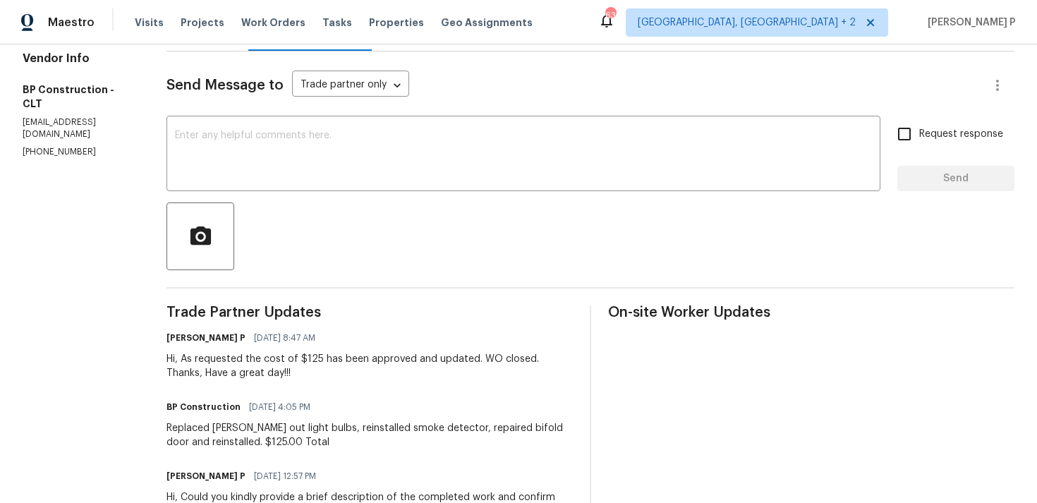
scroll to position [0, 0]
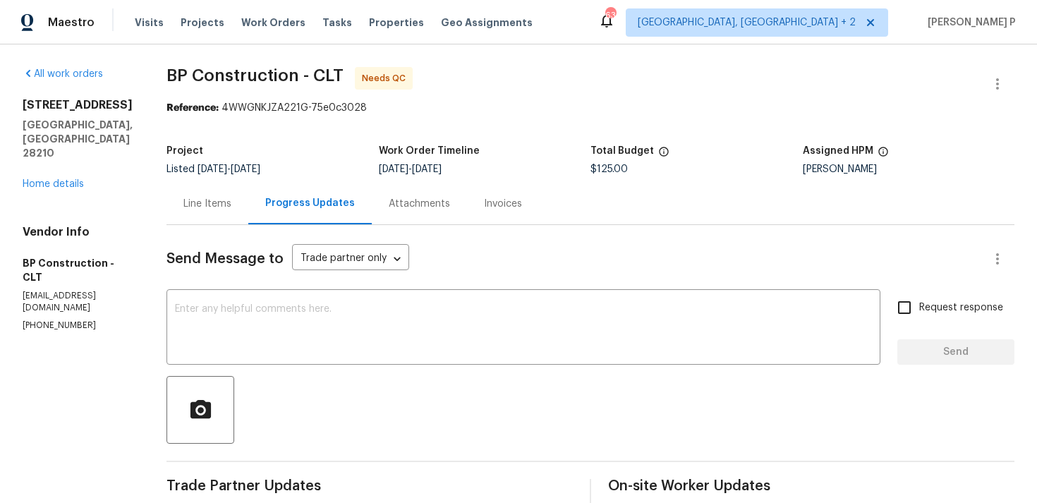
click at [229, 203] on div "Line Items" at bounding box center [208, 204] width 82 height 42
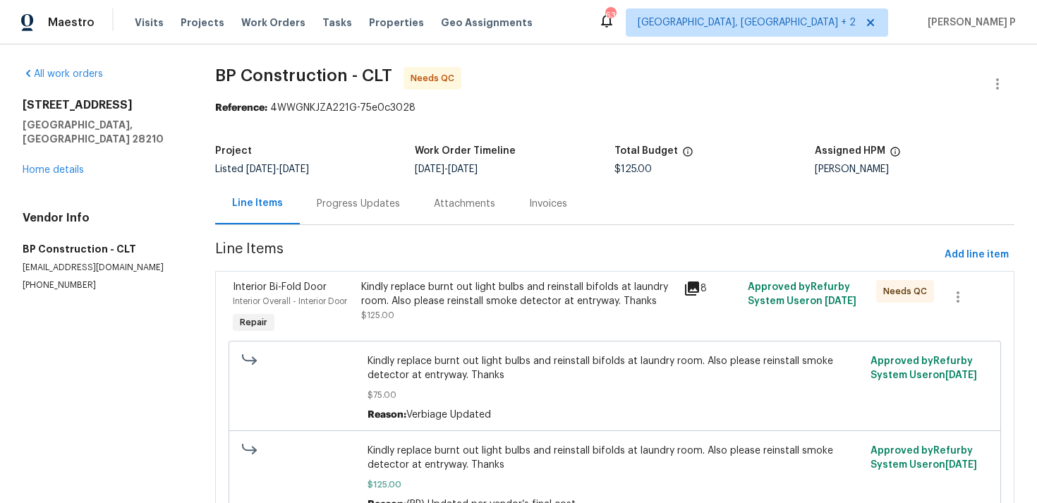
click at [413, 298] on div "Kindly replace burnt out light bulbs and reinstall bifolds at laundry room. Als…" at bounding box center [517, 294] width 313 height 28
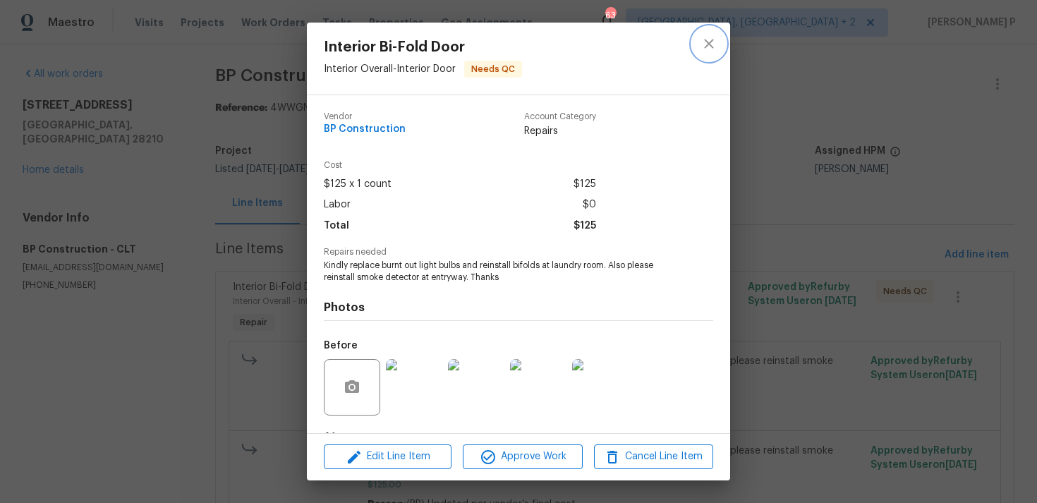
click at [708, 39] on icon "close" at bounding box center [709, 43] width 17 height 17
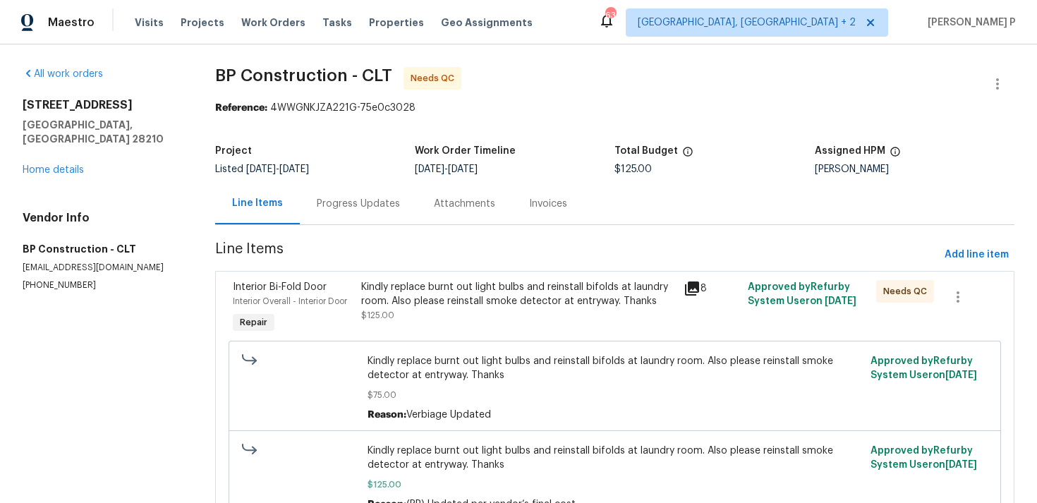
scroll to position [75, 0]
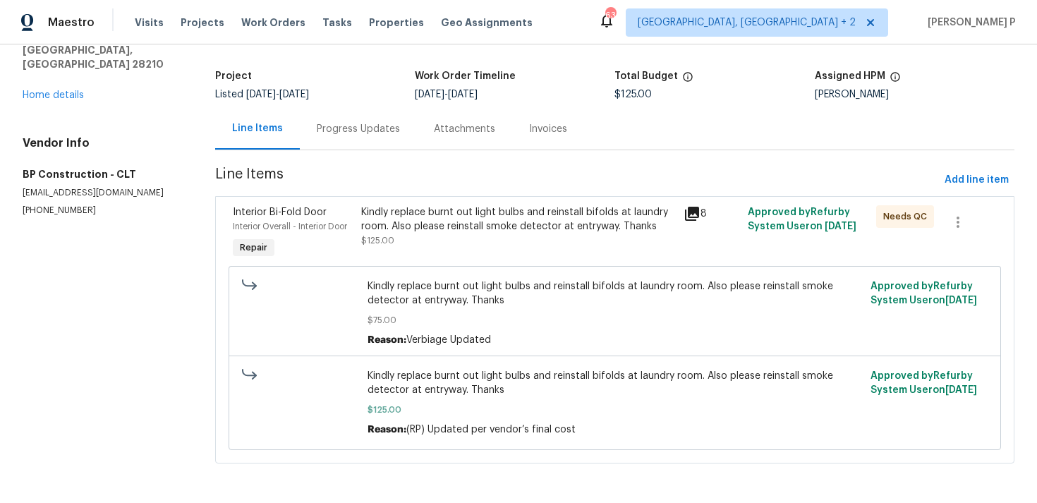
click at [517, 217] on div "Kindly replace burnt out light bulbs and reinstall bifolds at laundry room. Als…" at bounding box center [517, 219] width 313 height 28
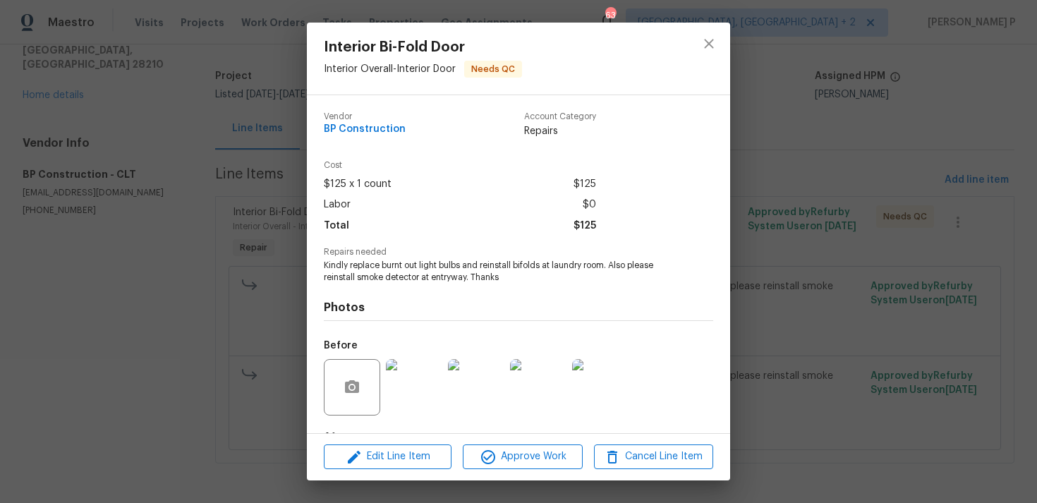
scroll to position [88, 0]
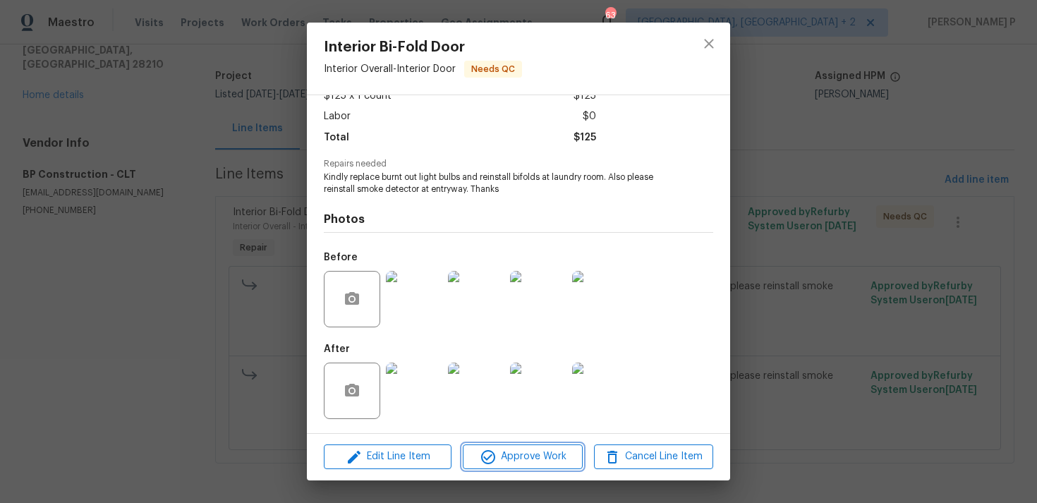
click at [550, 454] on span "Approve Work" at bounding box center [522, 457] width 111 height 18
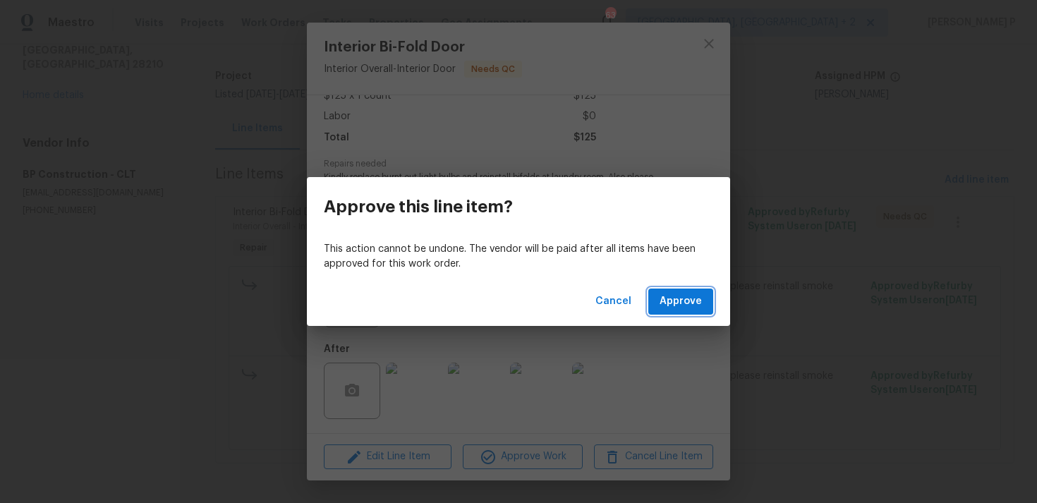
click at [689, 303] on span "Approve" at bounding box center [681, 302] width 42 height 18
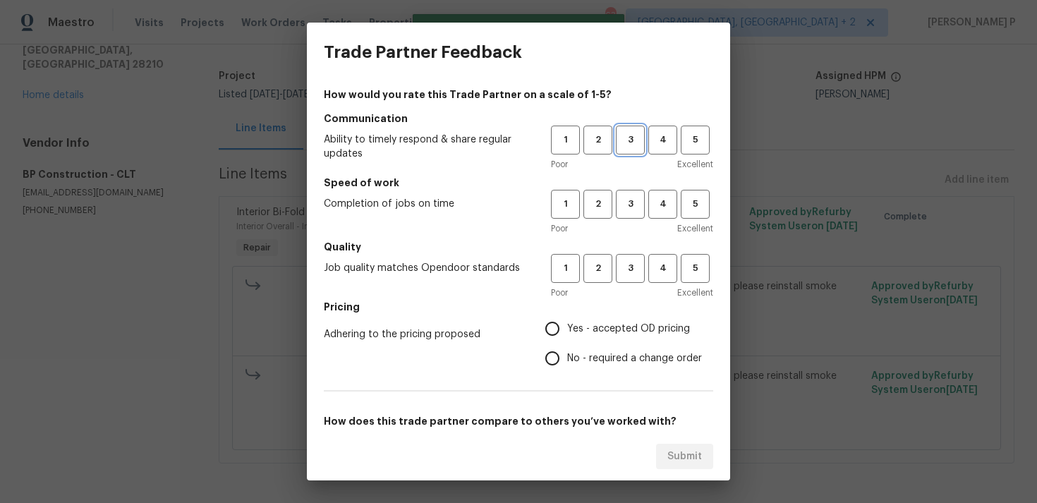
click at [624, 140] on span "3" at bounding box center [630, 140] width 26 height 16
click at [629, 219] on div "1 2 3 4 5 Poor Excellent" at bounding box center [632, 213] width 162 height 46
click at [629, 212] on button "3" at bounding box center [630, 204] width 29 height 29
click at [632, 270] on span "3" at bounding box center [630, 268] width 26 height 16
click at [591, 353] on span "No - required a change order" at bounding box center [634, 358] width 135 height 15
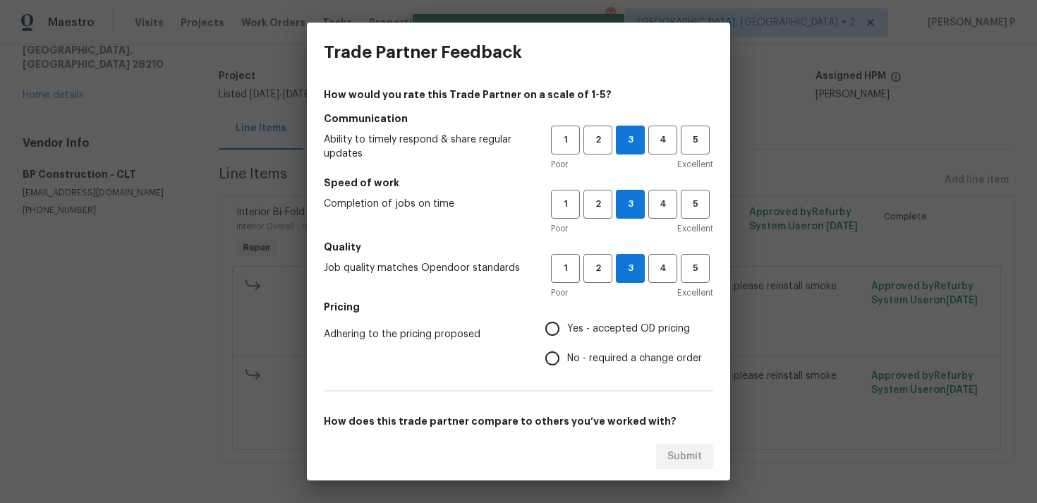
click at [567, 353] on input "No - required a change order" at bounding box center [553, 359] width 30 height 30
radio input "true"
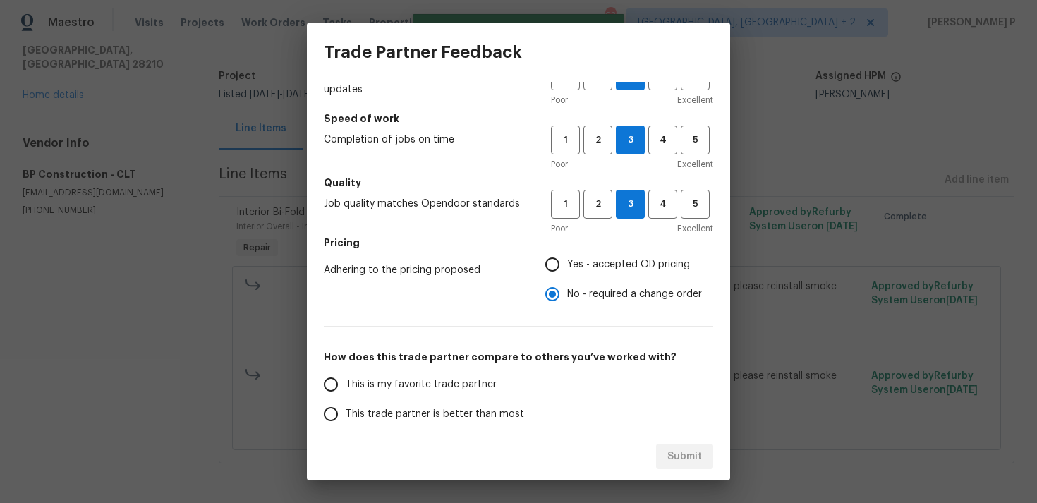
scroll to position [213, 0]
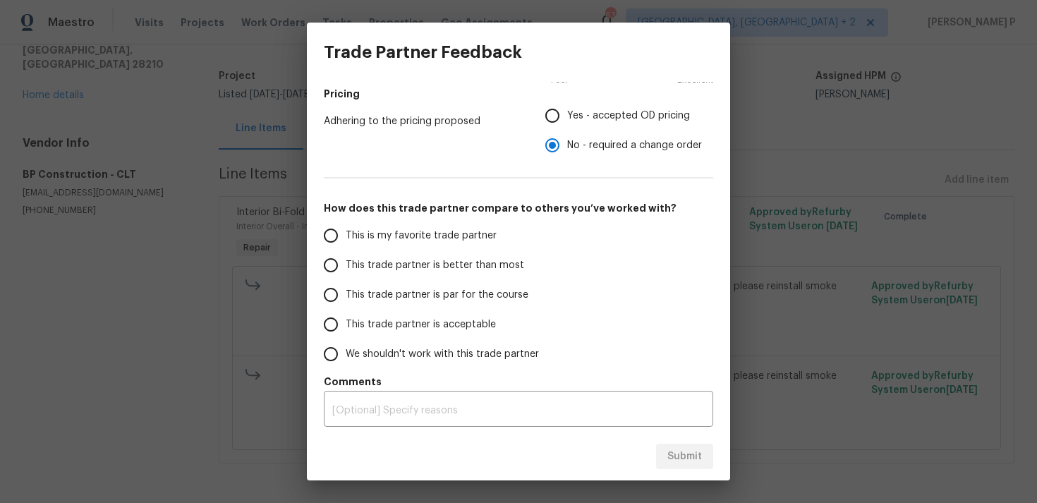
click at [440, 290] on span "This trade partner is par for the course" at bounding box center [437, 295] width 183 height 15
click at [346, 290] on input "This trade partner is par for the course" at bounding box center [331, 295] width 30 height 30
click at [682, 471] on div "Submit" at bounding box center [518, 457] width 423 height 49
click at [687, 457] on span "Submit" at bounding box center [685, 457] width 35 height 18
radio input "true"
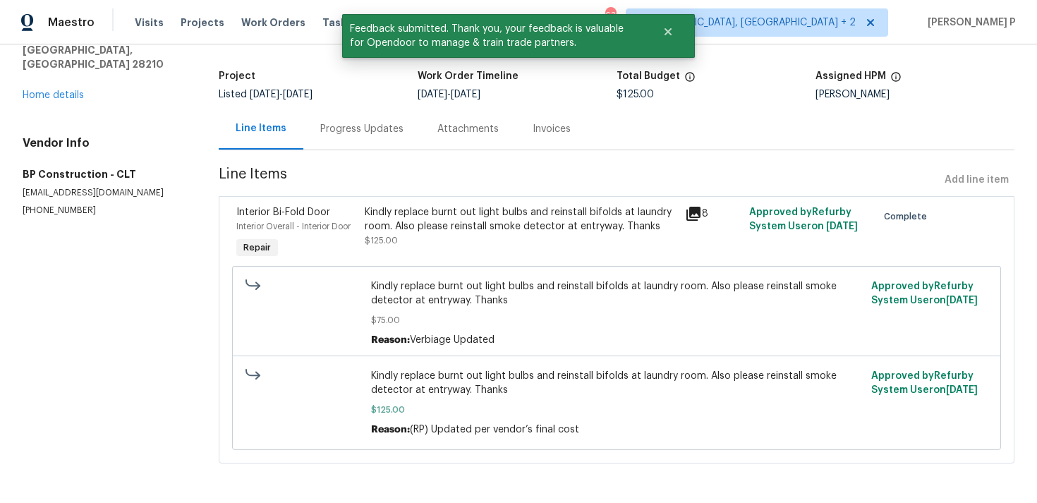
click at [356, 125] on div "Progress Updates" at bounding box center [361, 129] width 83 height 14
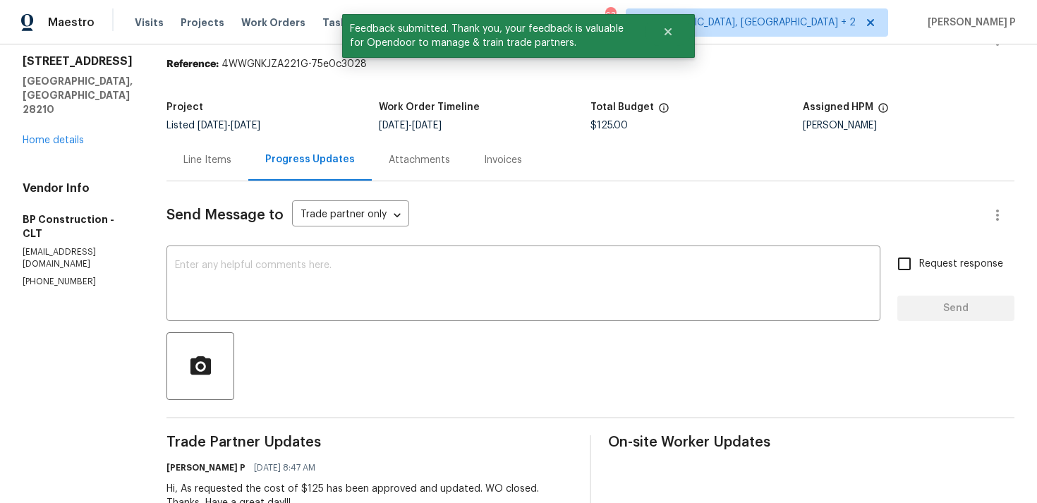
scroll to position [185, 0]
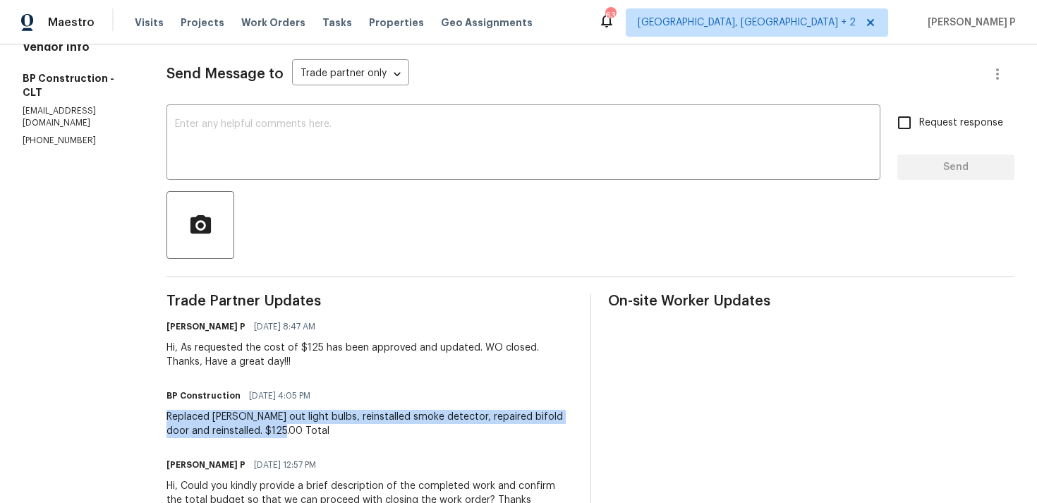
drag, startPoint x: 160, startPoint y: 414, endPoint x: 286, endPoint y: 428, distance: 126.4
click at [286, 428] on div "All work orders 6003 Heath Valley Rd Charlotte, NC 28210 Home details Vendor In…" at bounding box center [518, 280] width 1037 height 840
copy div "Replaced burt out light bulbs, reinstalled smoke detector, repaired bifold door…"
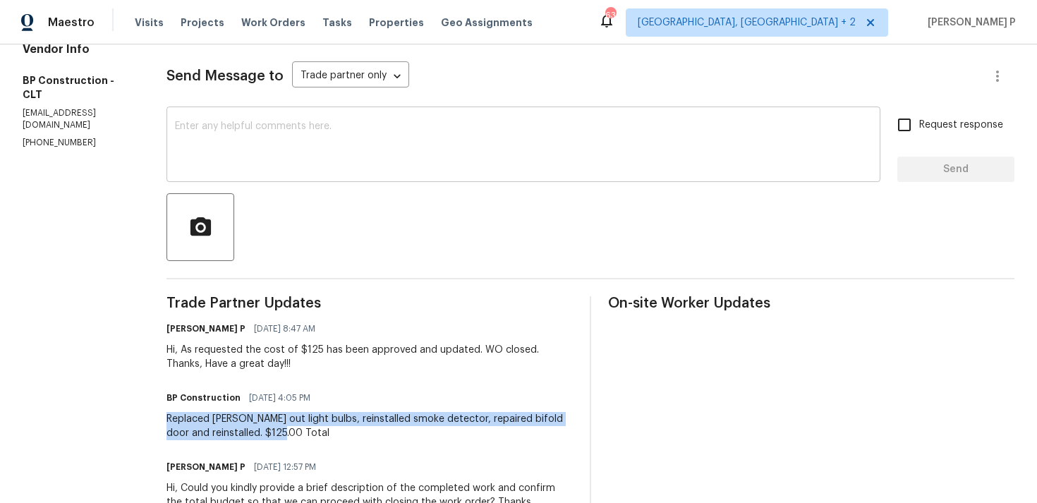
scroll to position [284, 0]
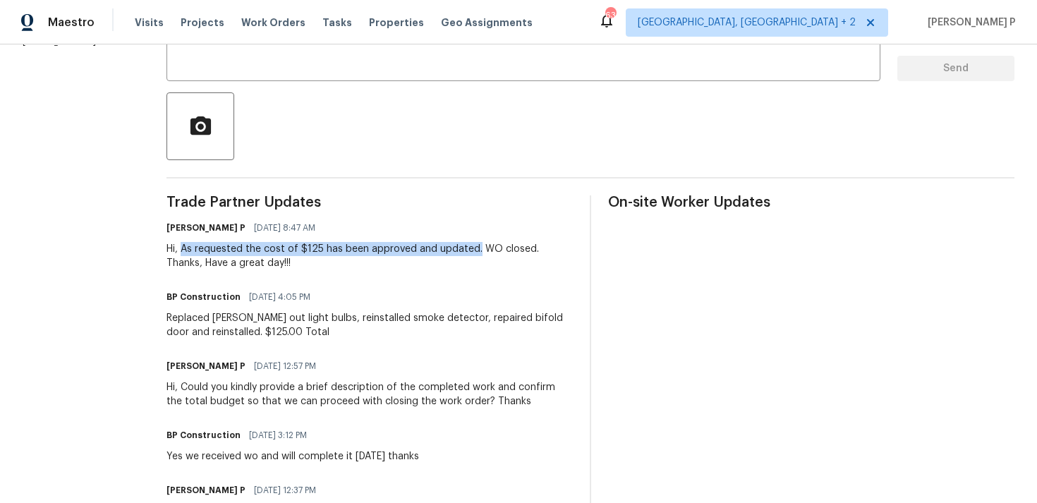
drag, startPoint x: 179, startPoint y: 248, endPoint x: 470, endPoint y: 247, distance: 290.7
click at [470, 247] on div "Hi, As requested the cost of $125 has been approved and updated. WO closed. Tha…" at bounding box center [370, 256] width 406 height 28
copy div "As requested the cost of $125 has been approved and updated."
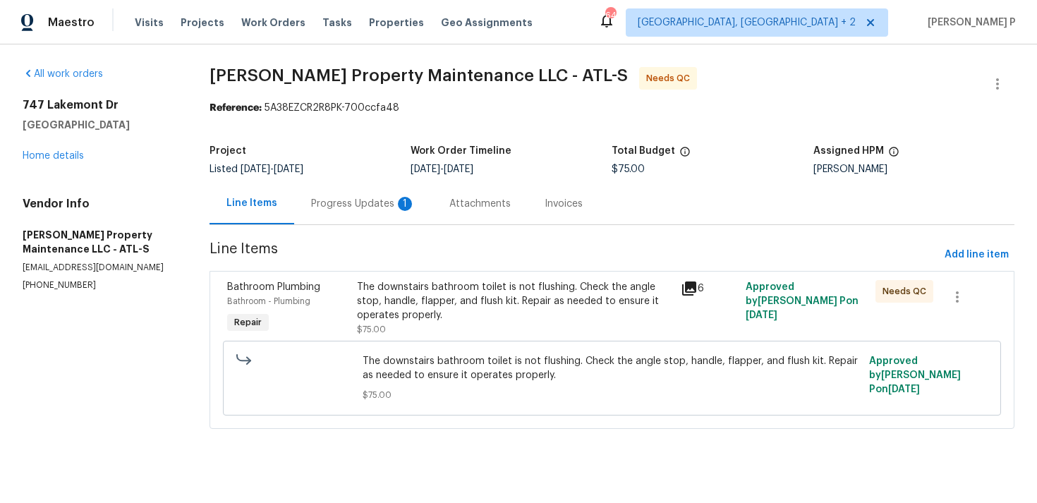
click at [372, 207] on div "Progress Updates 1" at bounding box center [363, 204] width 104 height 14
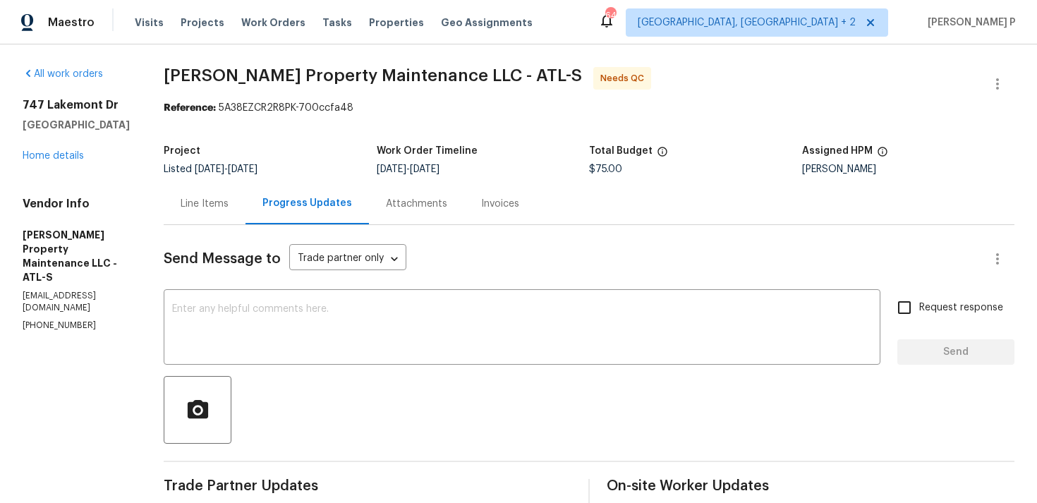
click at [198, 203] on div "Line Items" at bounding box center [205, 204] width 48 height 14
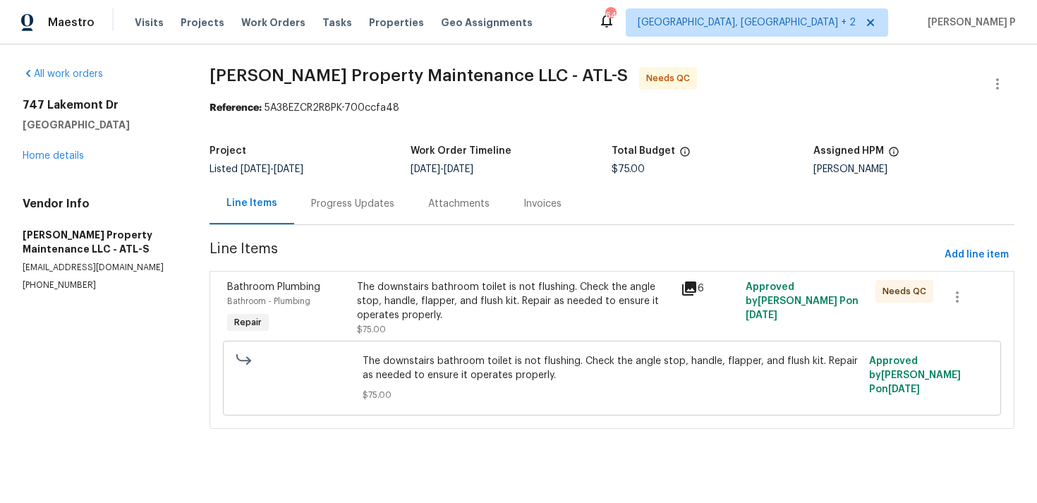
click at [425, 305] on div "The downstairs bathroom toilet is not flushing. Check the angle stop, handle, f…" at bounding box center [515, 301] width 316 height 42
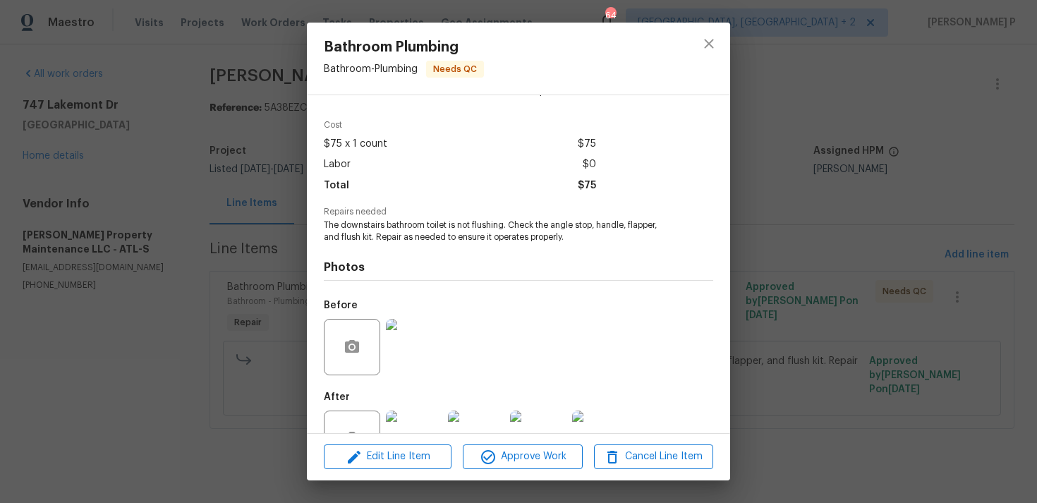
scroll to position [86, 0]
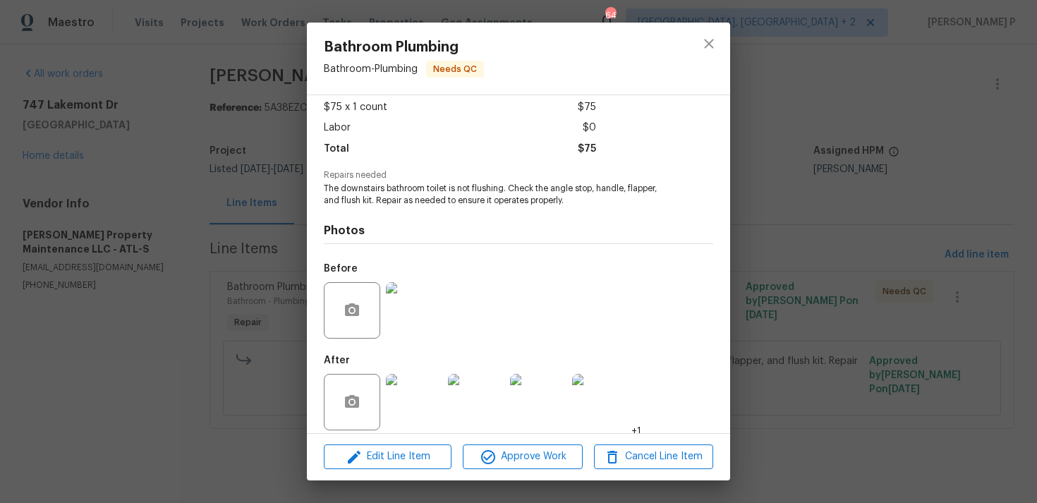
click at [413, 313] on img at bounding box center [414, 310] width 56 height 56
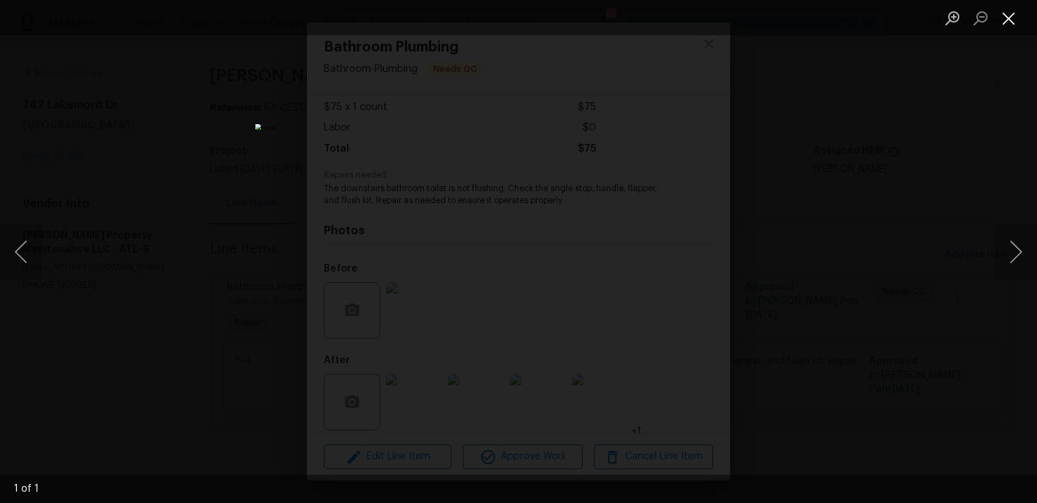
click at [1016, 15] on button "Close lightbox" at bounding box center [1009, 18] width 28 height 25
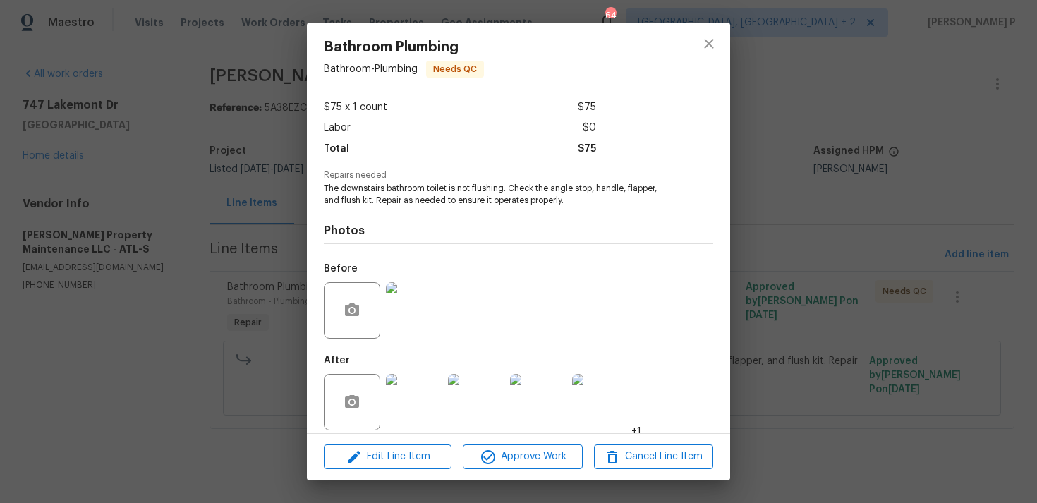
click at [416, 385] on img at bounding box center [414, 402] width 56 height 56
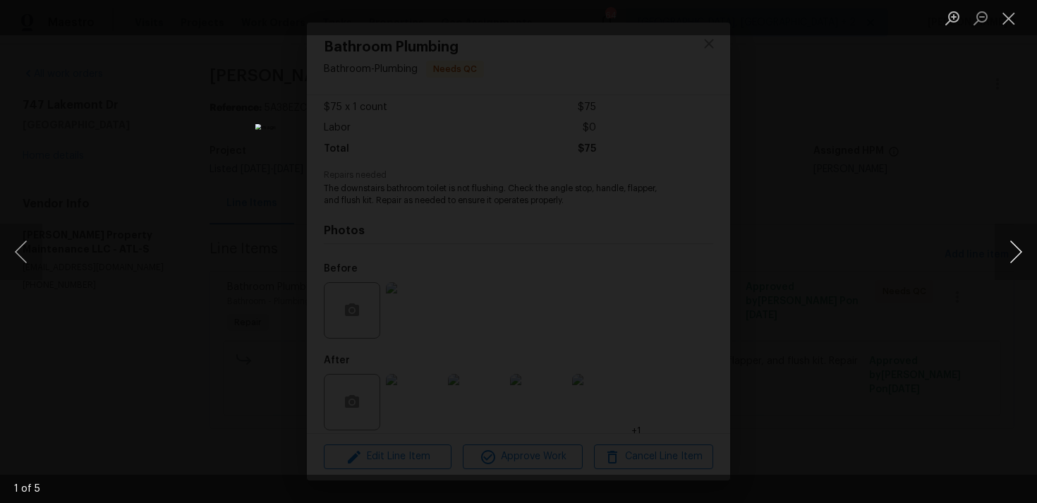
click at [1020, 246] on button "Next image" at bounding box center [1016, 252] width 42 height 56
click at [1011, 17] on button "Close lightbox" at bounding box center [1009, 18] width 28 height 25
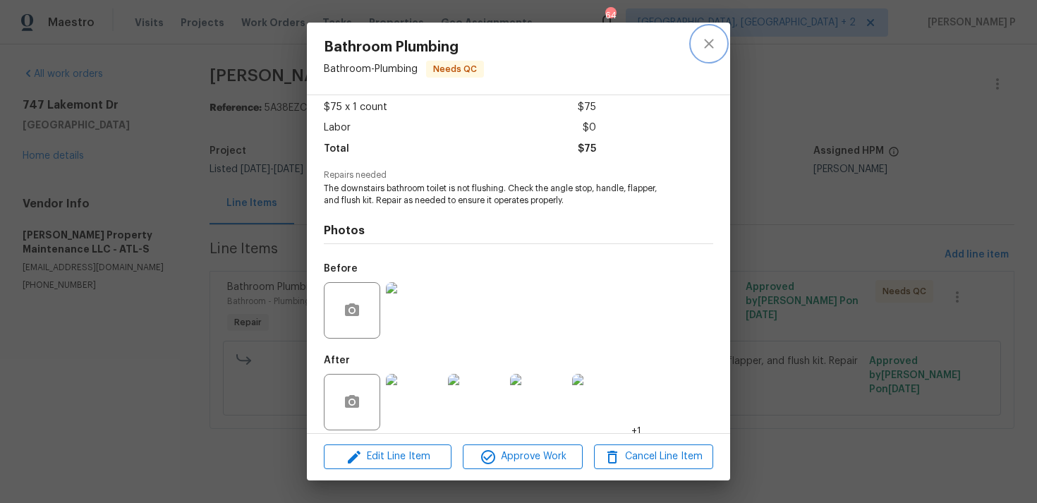
click at [705, 35] on button "close" at bounding box center [709, 44] width 34 height 34
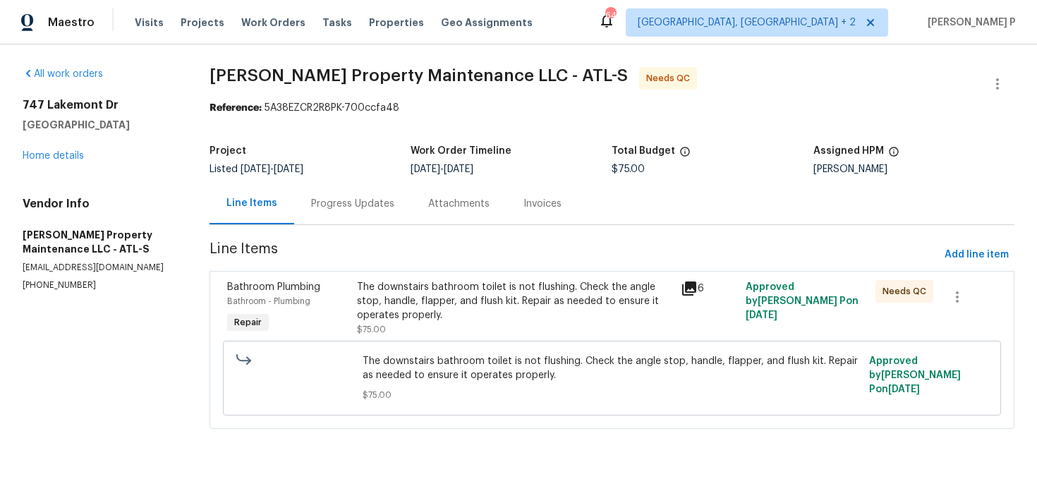
click at [351, 184] on div "Progress Updates" at bounding box center [352, 204] width 117 height 42
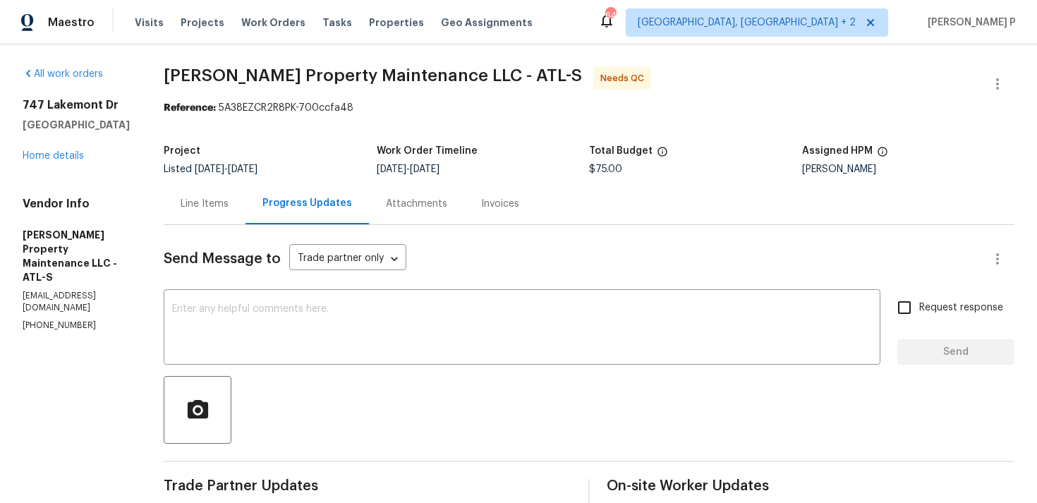
click at [213, 192] on div "Line Items" at bounding box center [205, 204] width 82 height 42
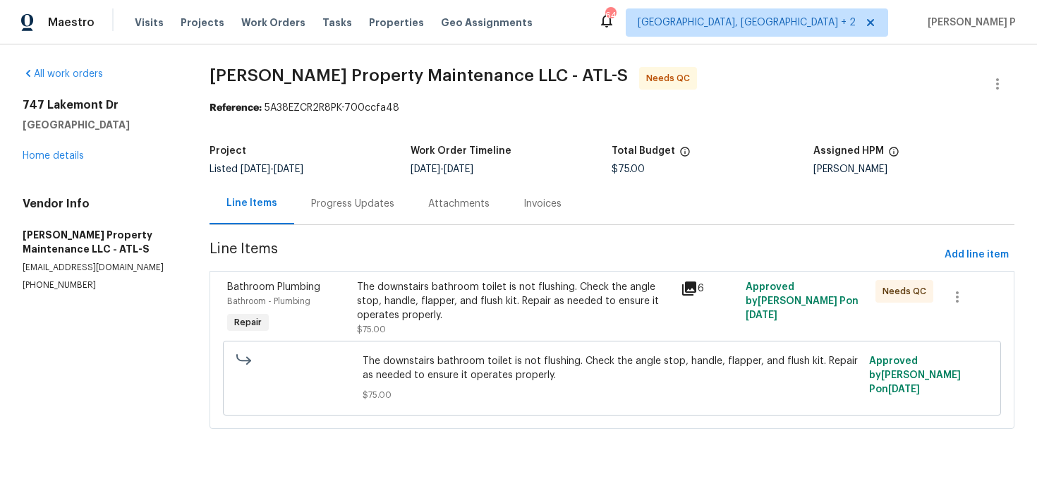
click at [427, 302] on div "The downstairs bathroom toilet is not flushing. Check the angle stop, handle, f…" at bounding box center [515, 301] width 316 height 42
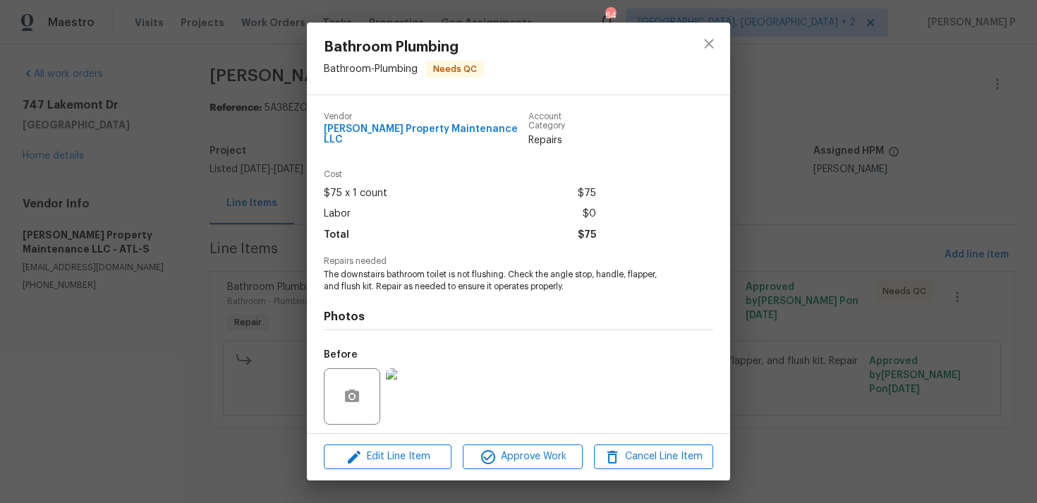
scroll to position [88, 0]
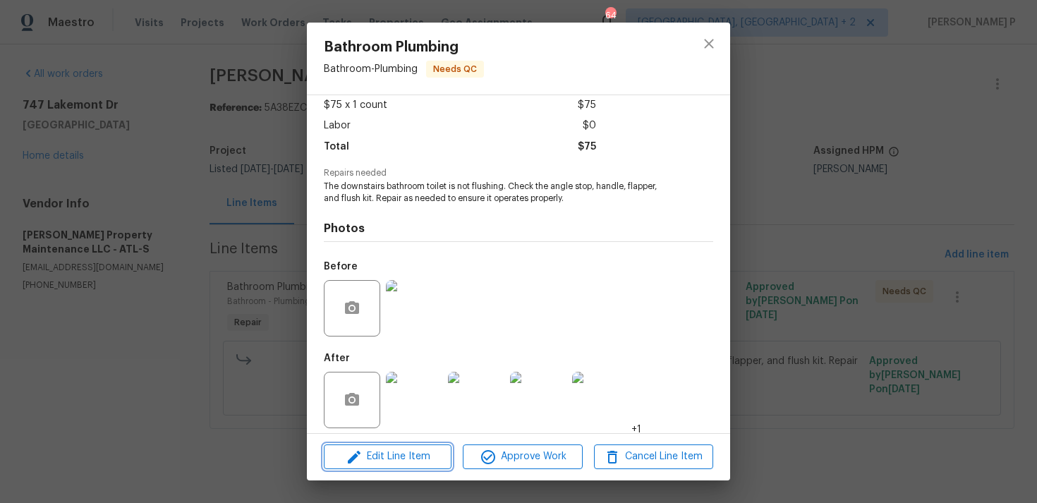
click at [390, 450] on span "Edit Line Item" at bounding box center [387, 457] width 119 height 18
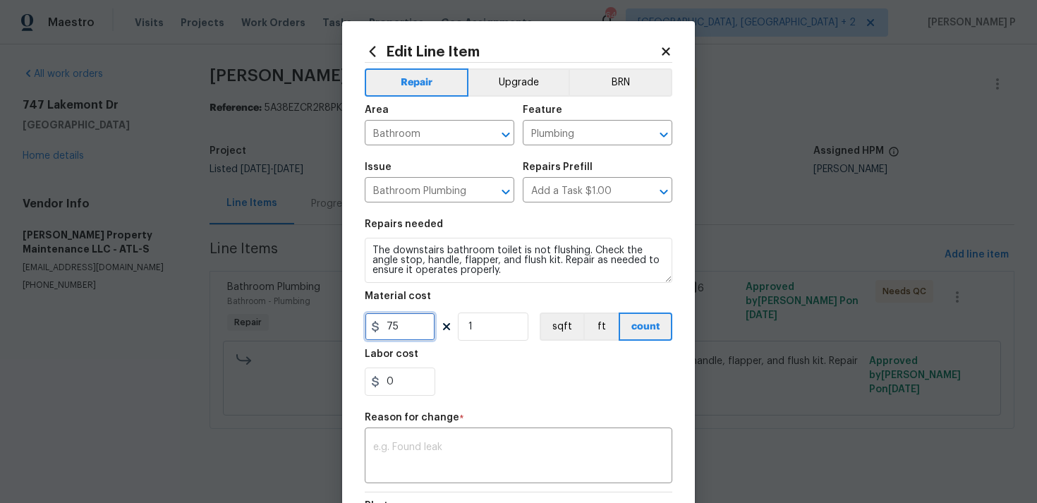
click at [394, 336] on input "75" at bounding box center [400, 327] width 71 height 28
type input "150"
click at [449, 447] on textarea at bounding box center [518, 457] width 291 height 30
paste textarea "(RP) Updated per vendor’s final cost"
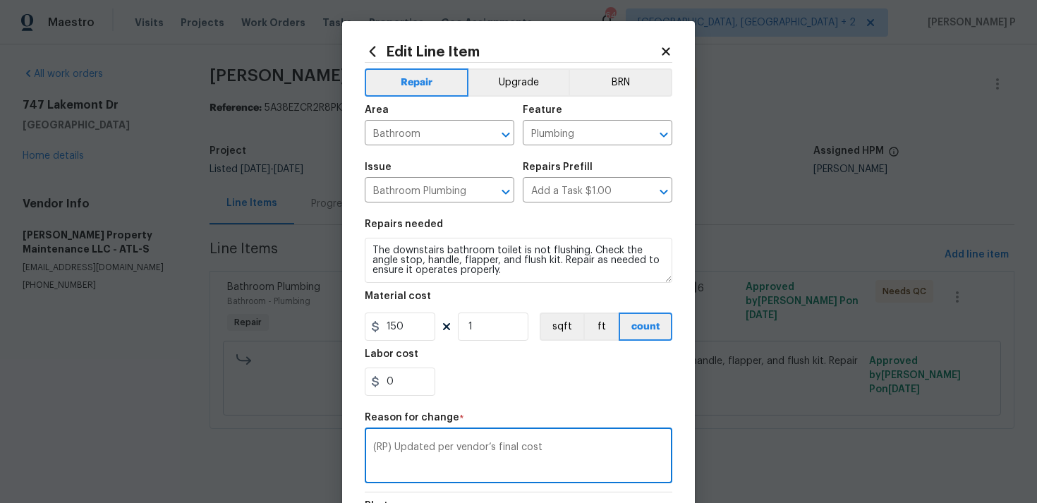
scroll to position [207, 0]
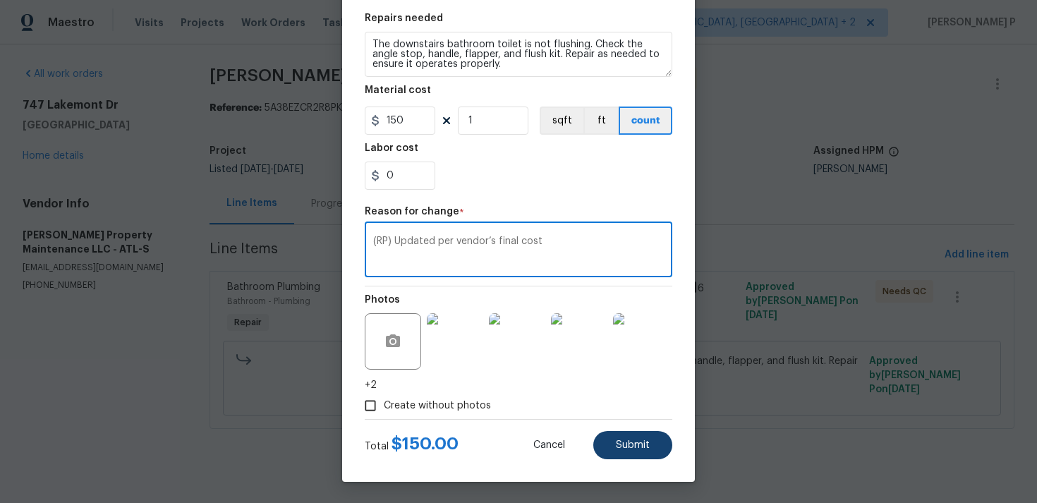
type textarea "(RP) Updated per vendor’s final cost"
click at [632, 448] on span "Submit" at bounding box center [633, 445] width 34 height 11
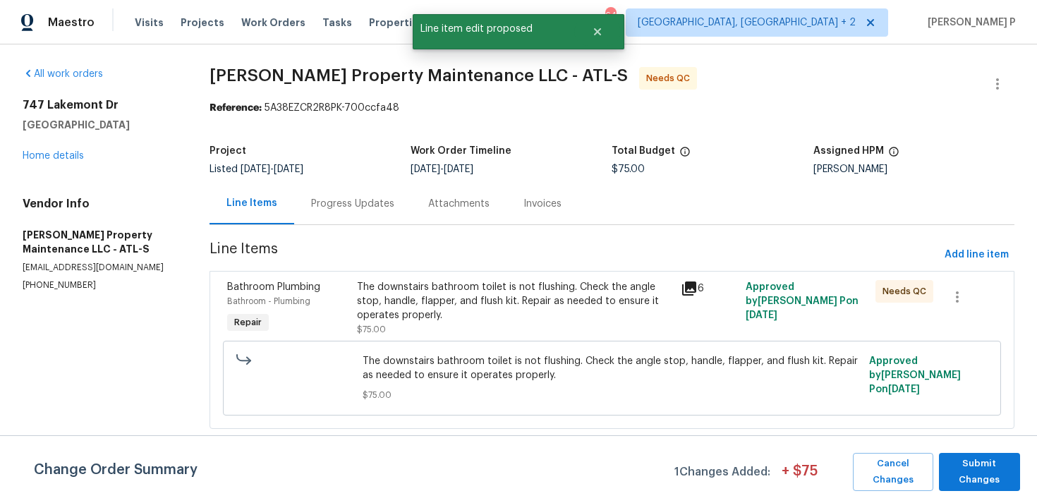
scroll to position [0, 0]
click at [970, 473] on span "Submit Changes" at bounding box center [979, 472] width 67 height 32
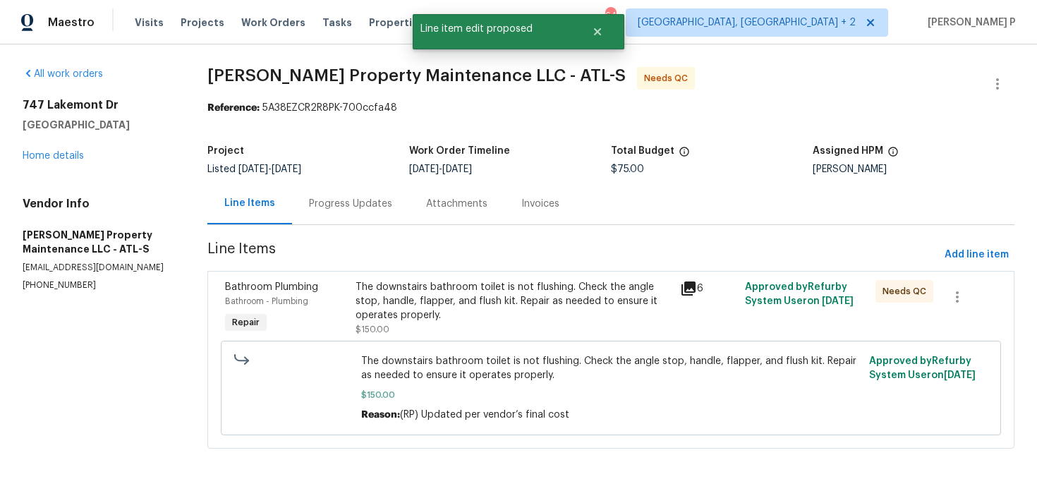
click at [368, 203] on div "Progress Updates" at bounding box center [350, 204] width 83 height 14
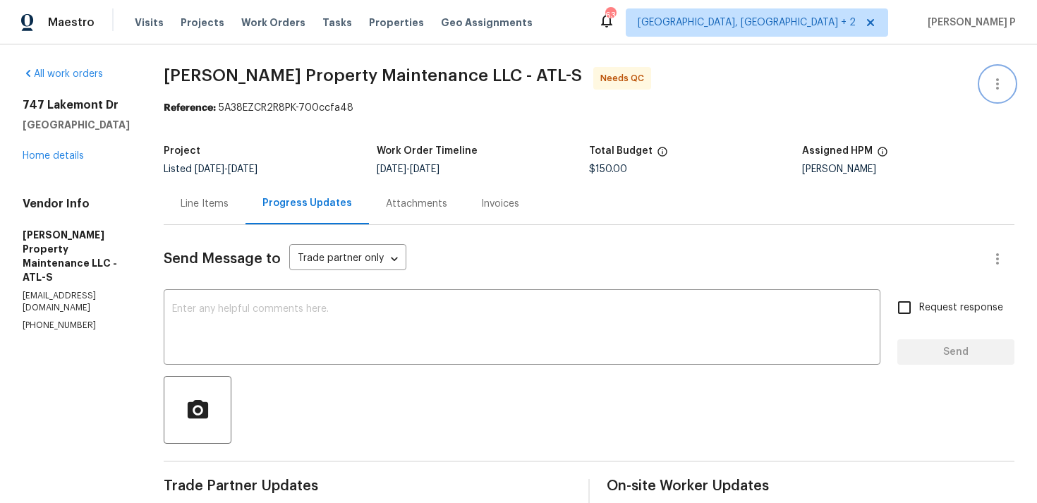
click at [1000, 80] on icon "button" at bounding box center [997, 83] width 17 height 17
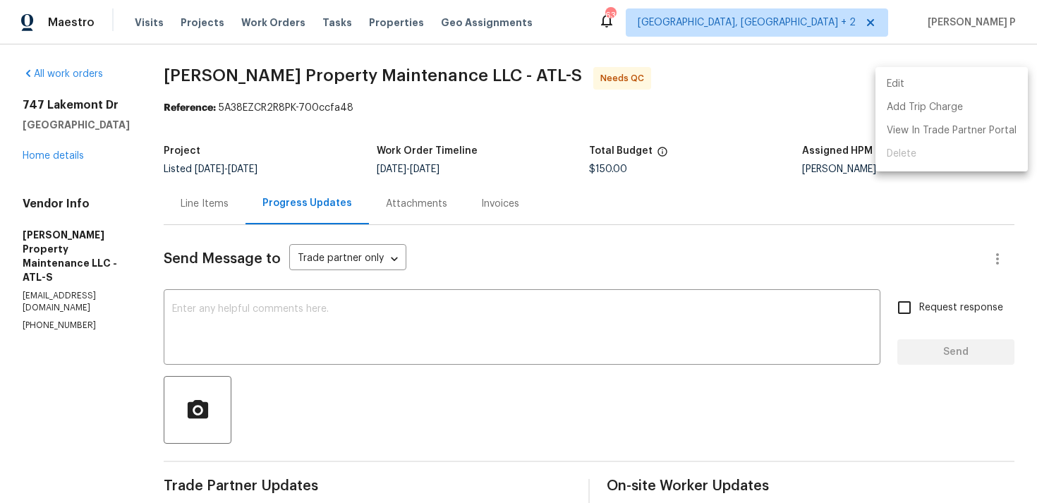
click at [911, 79] on li "Edit" at bounding box center [952, 84] width 152 height 23
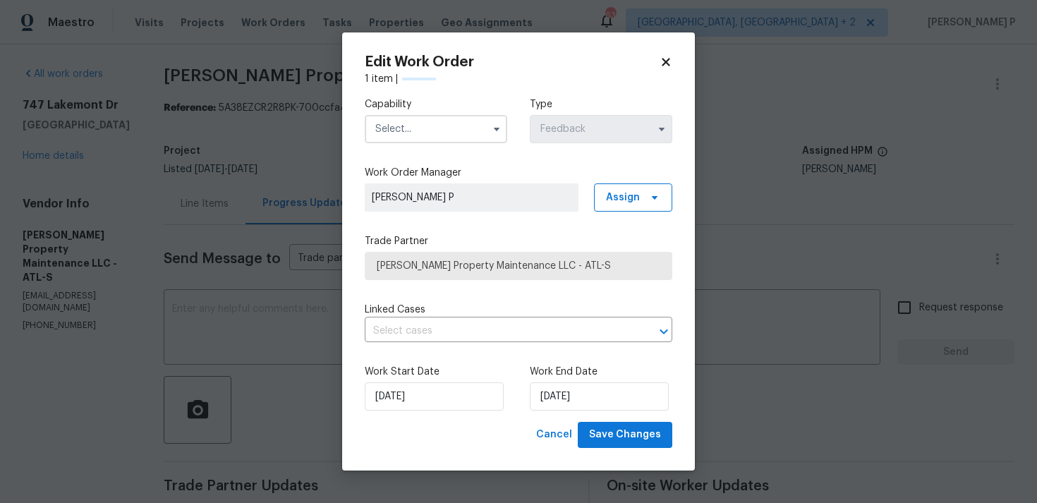
click at [475, 127] on input "text" at bounding box center [436, 129] width 143 height 28
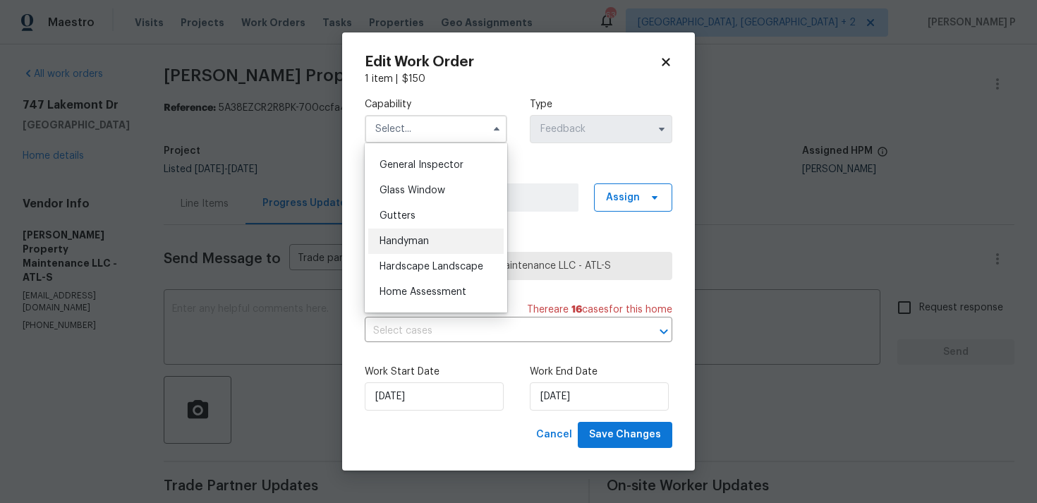
scroll to position [709, 0]
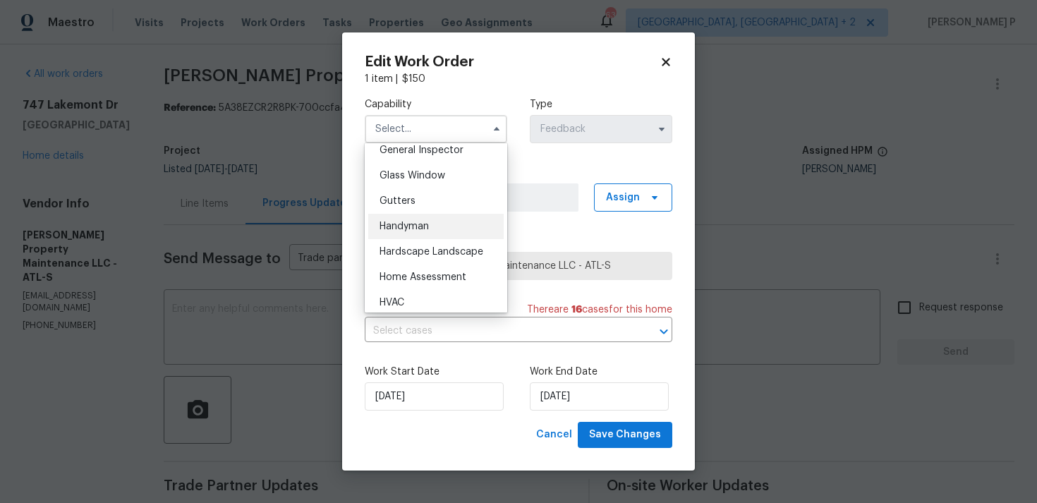
click at [419, 220] on div "Handyman" at bounding box center [435, 226] width 135 height 25
type input "Handyman"
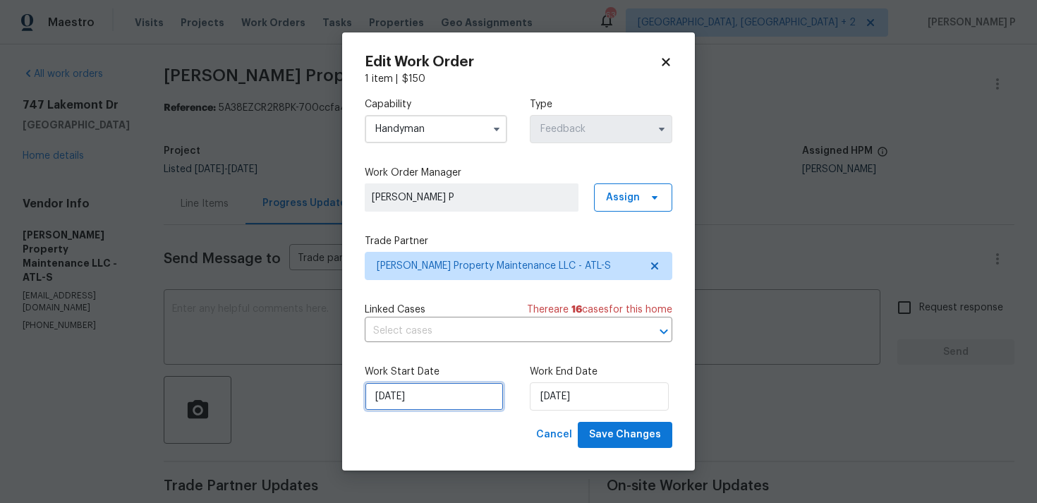
click at [432, 392] on input "15/08/2025" at bounding box center [434, 396] width 139 height 28
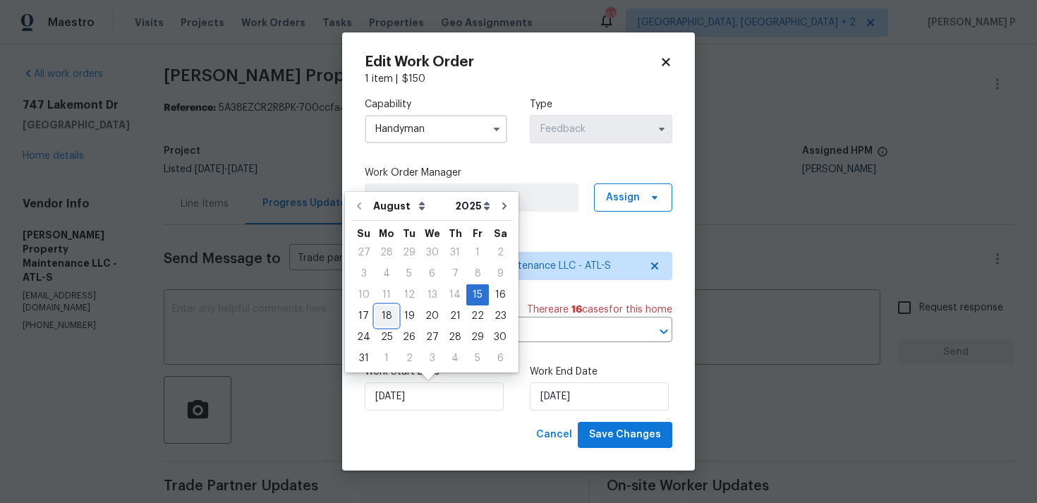
click at [390, 313] on div "18" at bounding box center [386, 316] width 23 height 20
type input "18/08/2025"
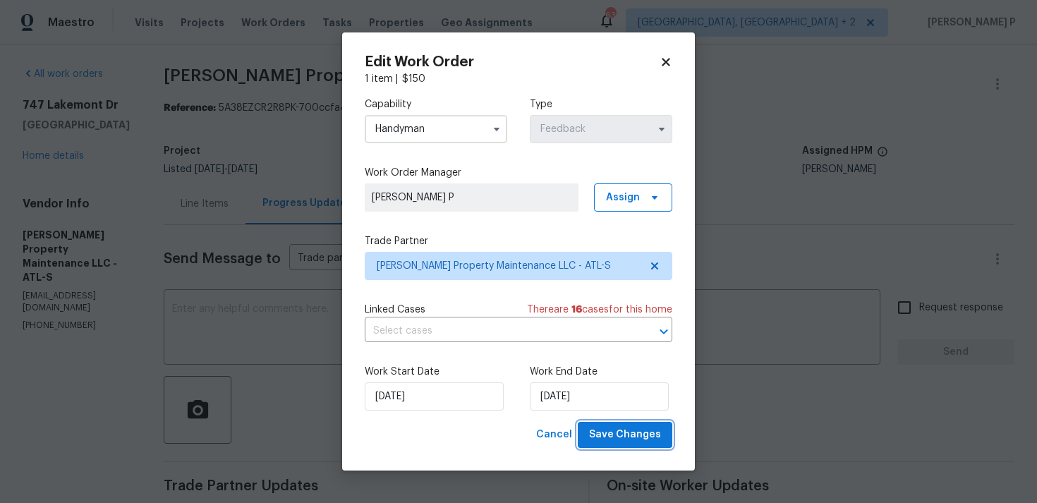
click at [632, 434] on span "Save Changes" at bounding box center [625, 435] width 72 height 18
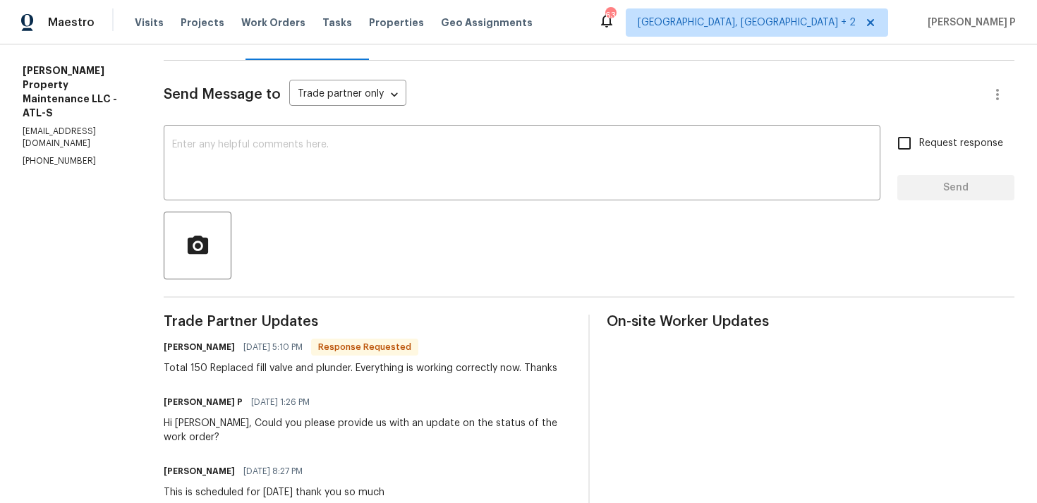
scroll to position [138, 0]
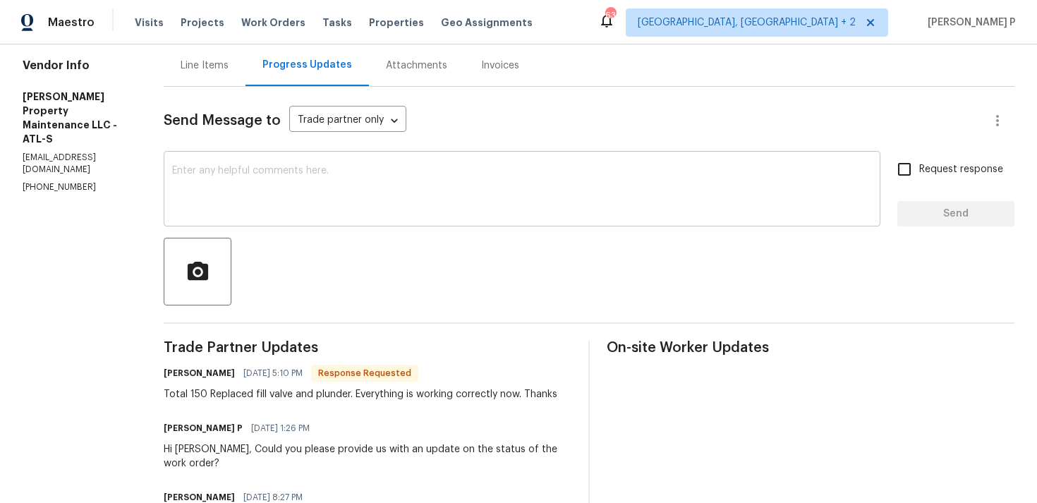
click at [355, 212] on textarea at bounding box center [522, 190] width 700 height 49
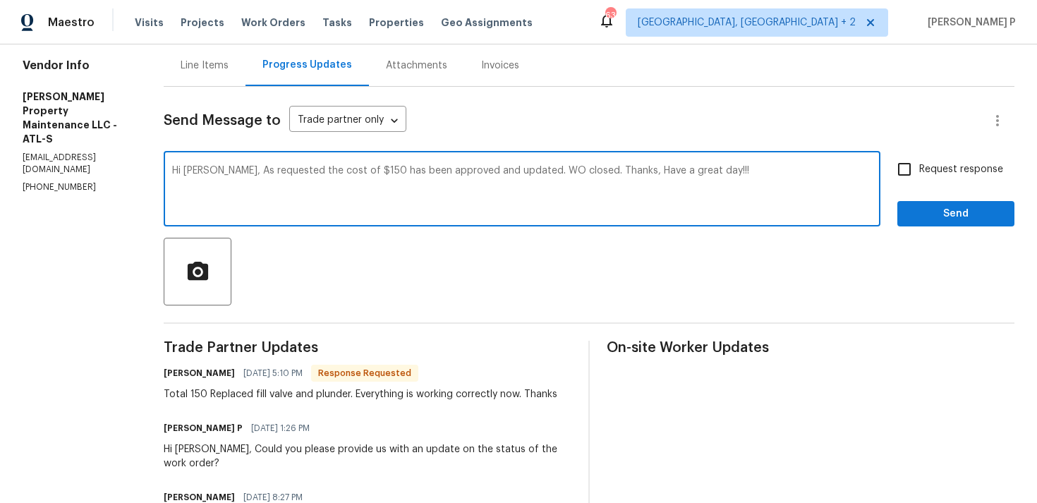
type textarea "Hi [PERSON_NAME], As requested the cost of $150 has been approved and updated. …"
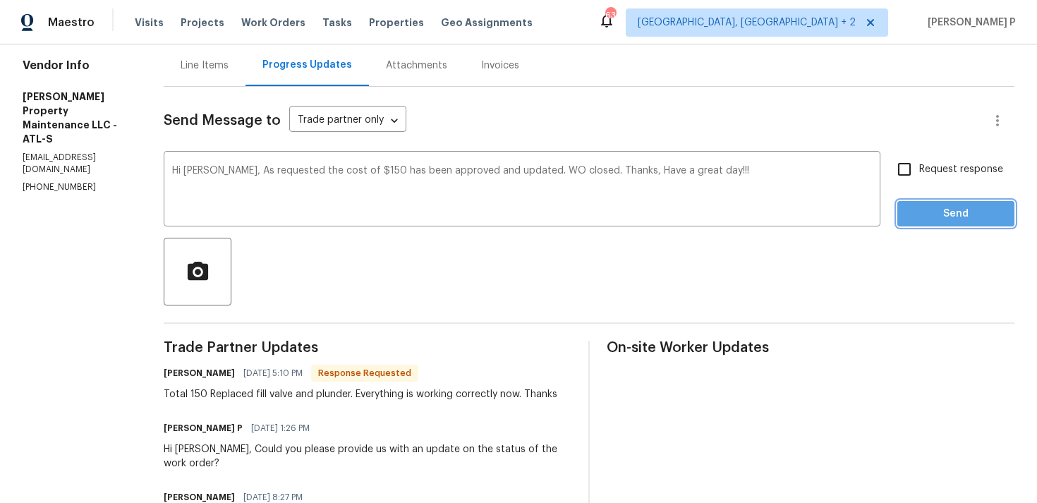
click at [932, 203] on button "Send" at bounding box center [956, 214] width 117 height 26
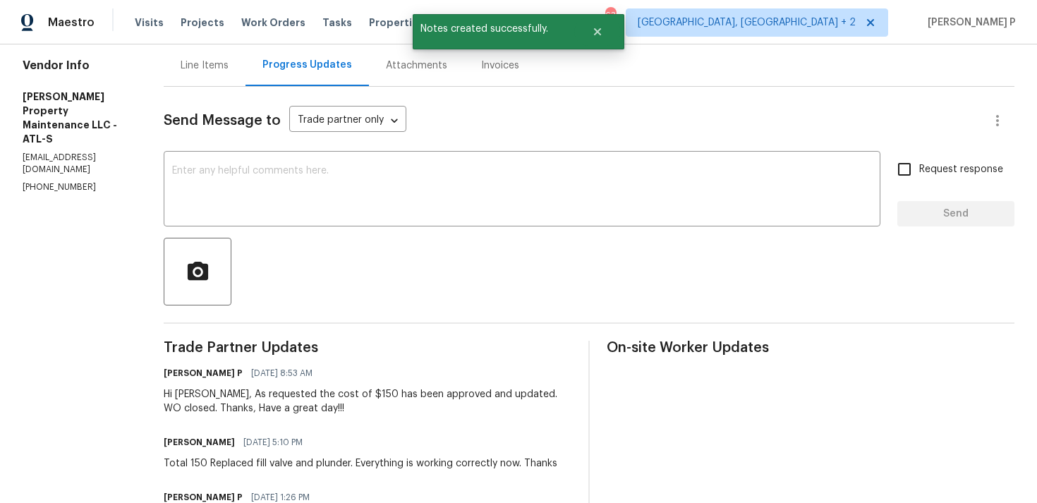
scroll to position [0, 0]
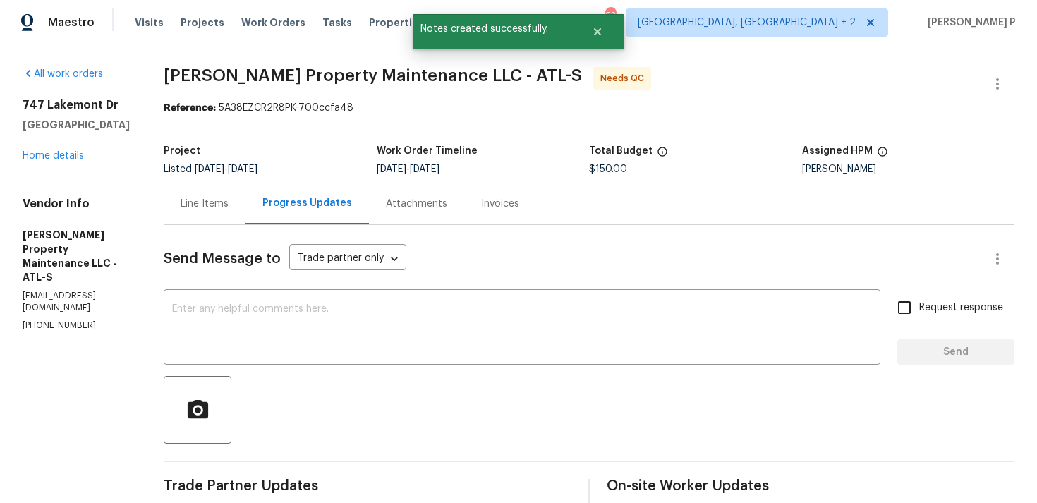
click at [200, 212] on div "Line Items" at bounding box center [205, 204] width 82 height 42
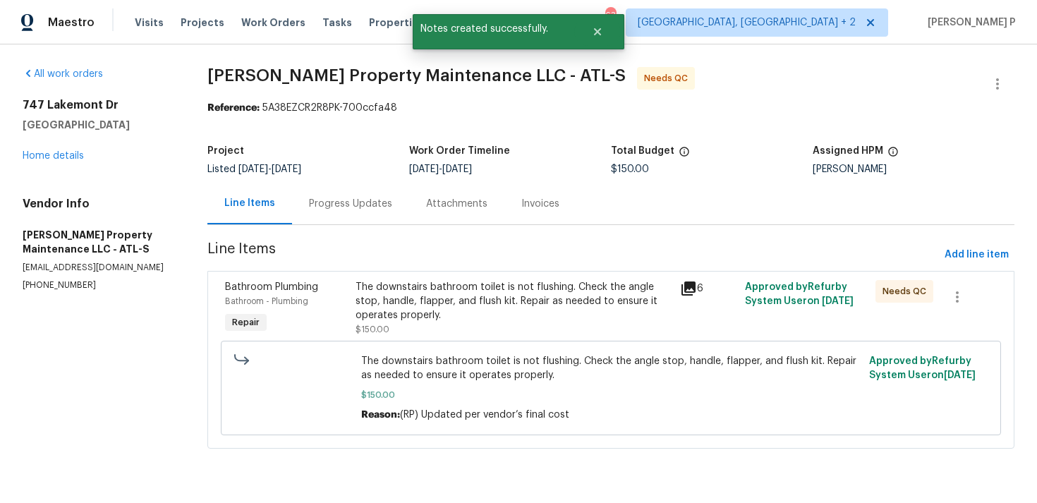
click at [473, 300] on div "The downstairs bathroom toilet is not flushing. Check the angle stop, handle, f…" at bounding box center [514, 301] width 317 height 42
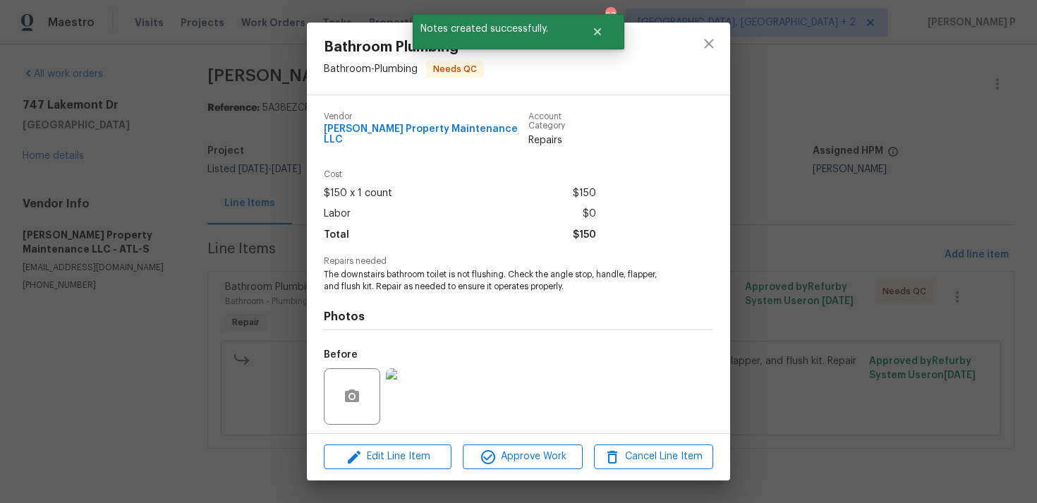
scroll to position [88, 0]
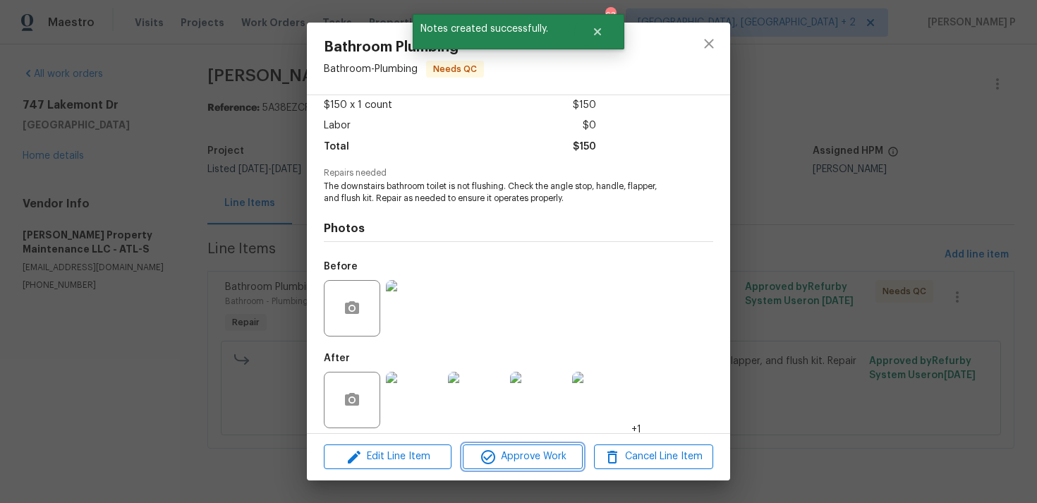
click at [524, 463] on span "Approve Work" at bounding box center [522, 457] width 111 height 18
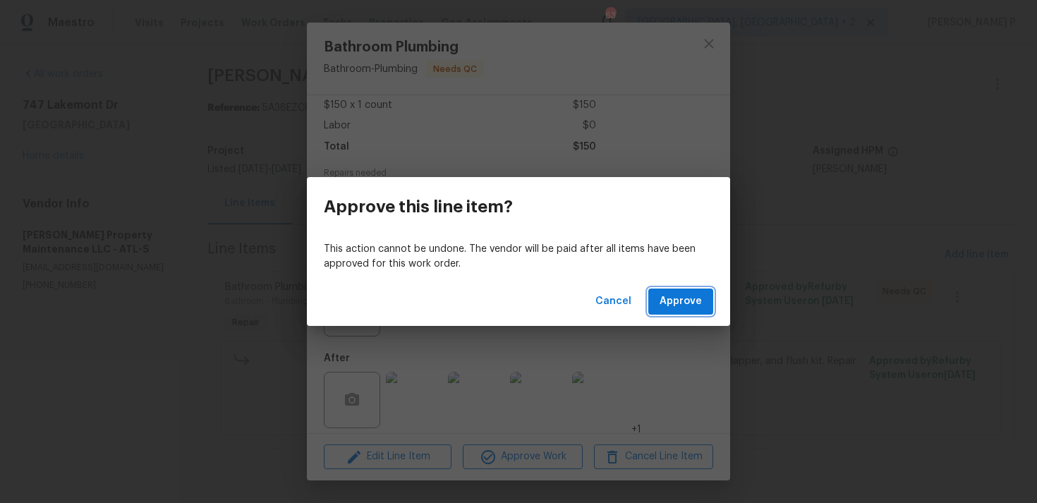
click at [668, 305] on span "Approve" at bounding box center [681, 302] width 42 height 18
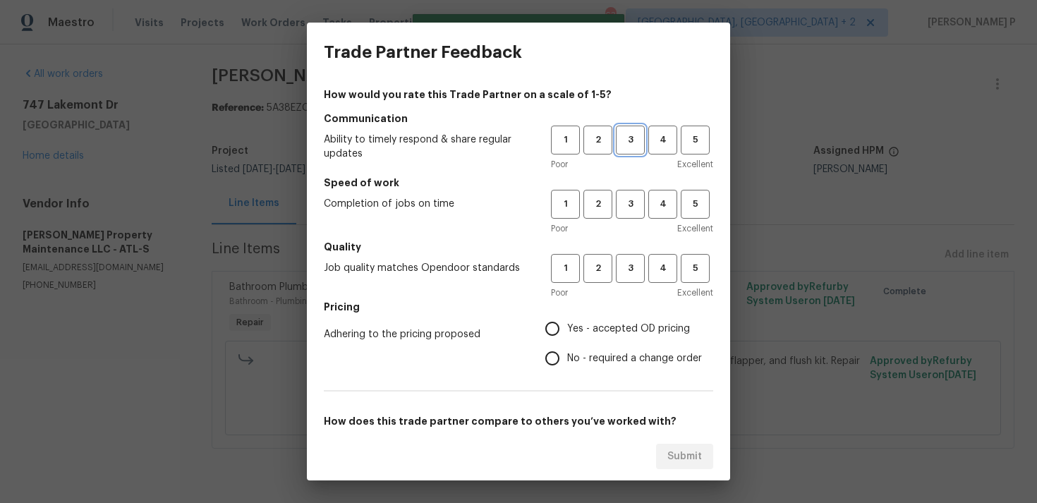
click at [622, 147] on span "3" at bounding box center [630, 140] width 26 height 16
click at [624, 194] on button "3" at bounding box center [630, 204] width 29 height 29
click at [624, 267] on span "3" at bounding box center [630, 268] width 26 height 16
click at [572, 352] on span "No - required a change order" at bounding box center [634, 358] width 135 height 15
click at [567, 352] on input "No - required a change order" at bounding box center [553, 359] width 30 height 30
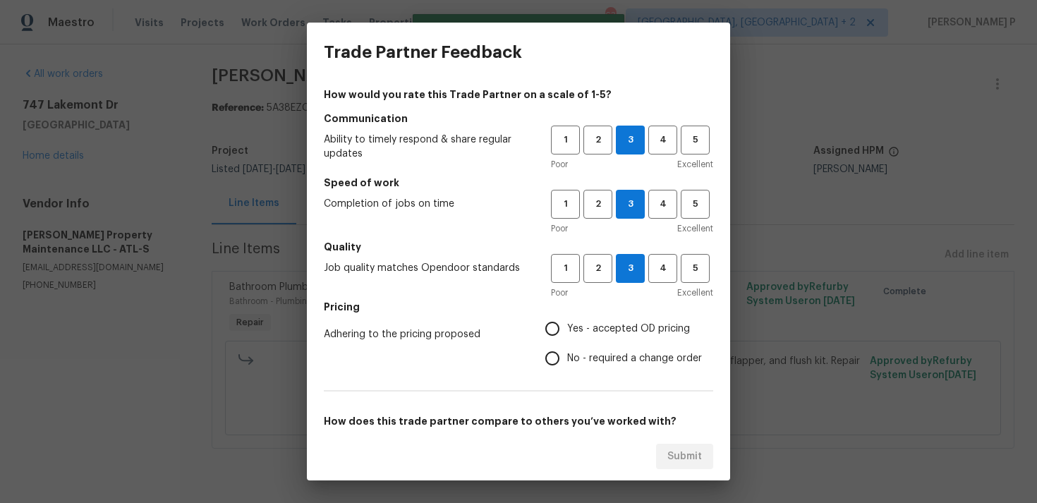
radio input "true"
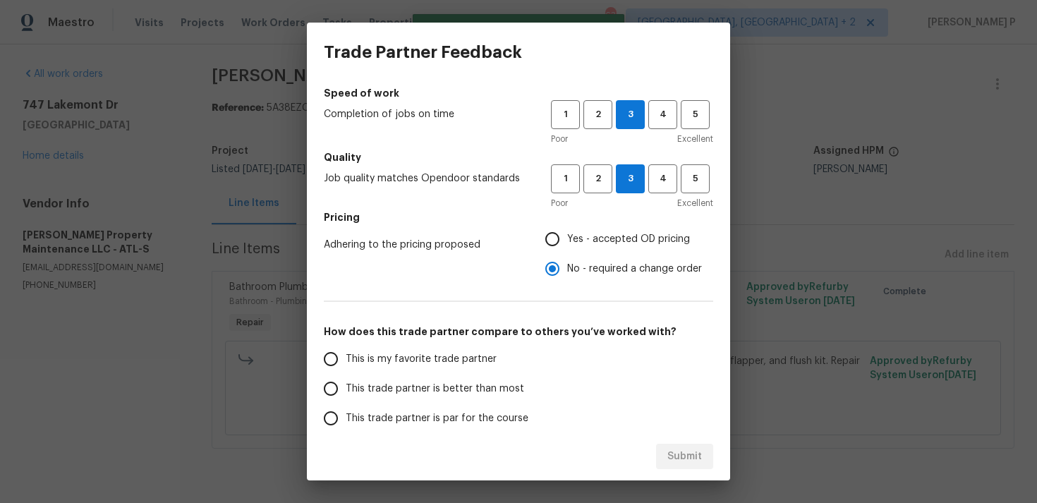
scroll to position [213, 0]
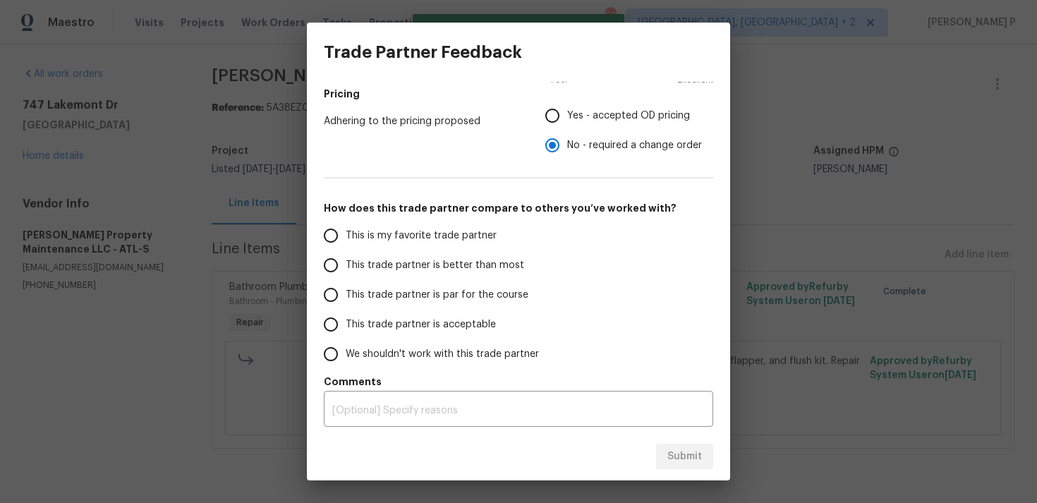
click at [421, 298] on span "This trade partner is par for the course" at bounding box center [437, 295] width 183 height 15
click at [346, 298] on input "This trade partner is par for the course" at bounding box center [331, 295] width 30 height 30
click at [670, 466] on button "Submit" at bounding box center [684, 457] width 57 height 26
radio input "true"
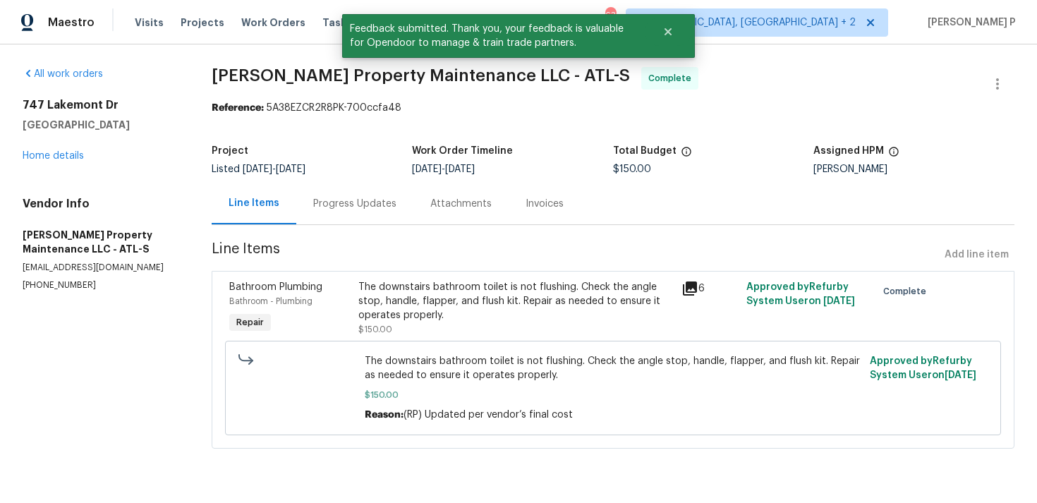
click at [368, 191] on div "Progress Updates" at bounding box center [354, 204] width 117 height 42
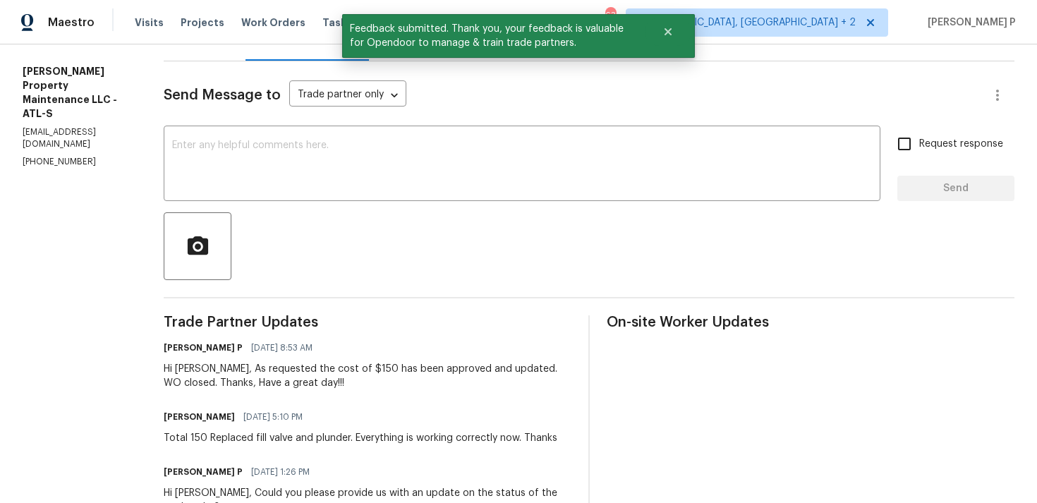
scroll to position [279, 0]
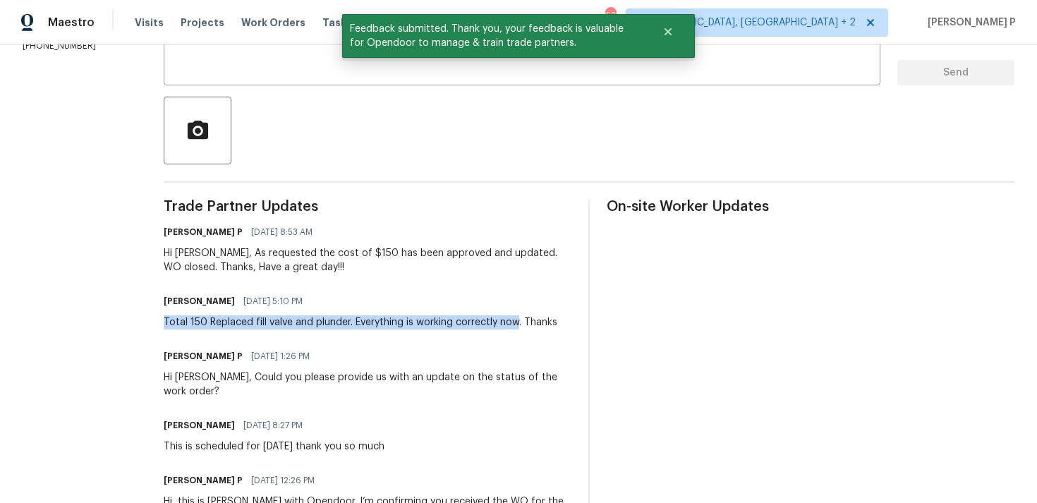
drag, startPoint x: 171, startPoint y: 321, endPoint x: 524, endPoint y: 321, distance: 353.5
click at [524, 321] on div "Total 150 Replaced fill valve and plunder. Everything is working correctly now.…" at bounding box center [361, 322] width 394 height 14
copy div "Total 150 Replaced fill valve and plunder. Everything is working correctly now"
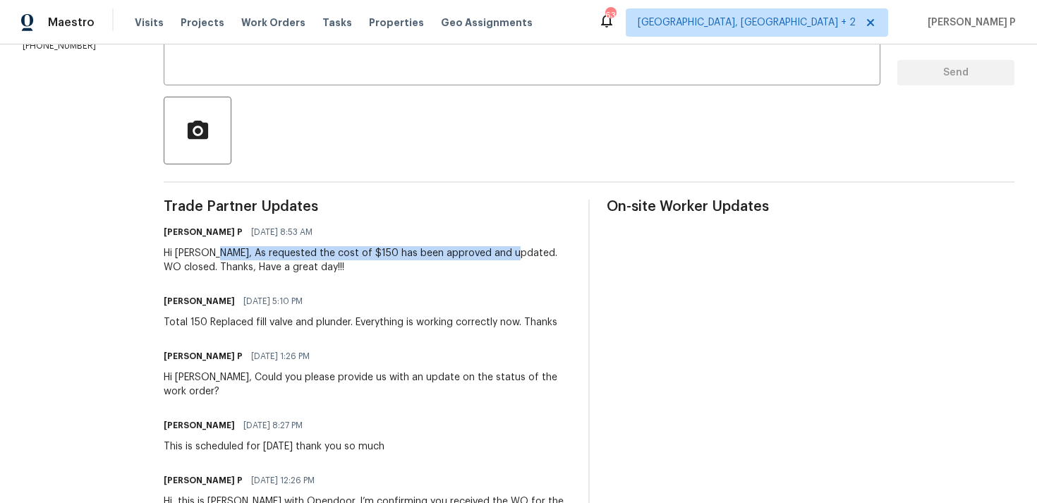
drag, startPoint x: 216, startPoint y: 252, endPoint x: 510, endPoint y: 248, distance: 294.3
click at [510, 248] on div "Hi [PERSON_NAME], As requested the cost of $150 has been approved and updated. …" at bounding box center [368, 260] width 408 height 28
copy div "As requested the cost of $150 has been approved and updated."
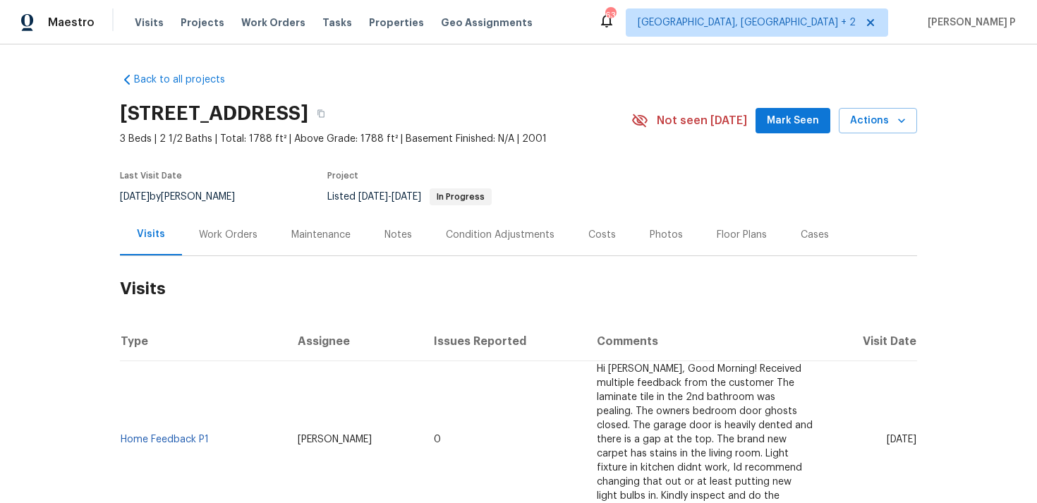
click at [224, 231] on div "Work Orders" at bounding box center [228, 235] width 59 height 14
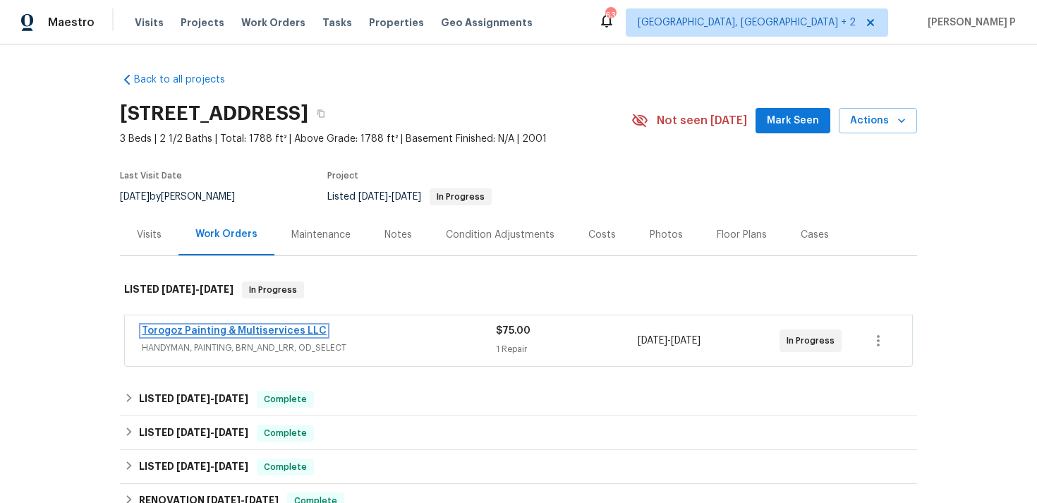
click at [212, 333] on link "Torogoz Painting & Multiservices LLC" at bounding box center [234, 331] width 185 height 10
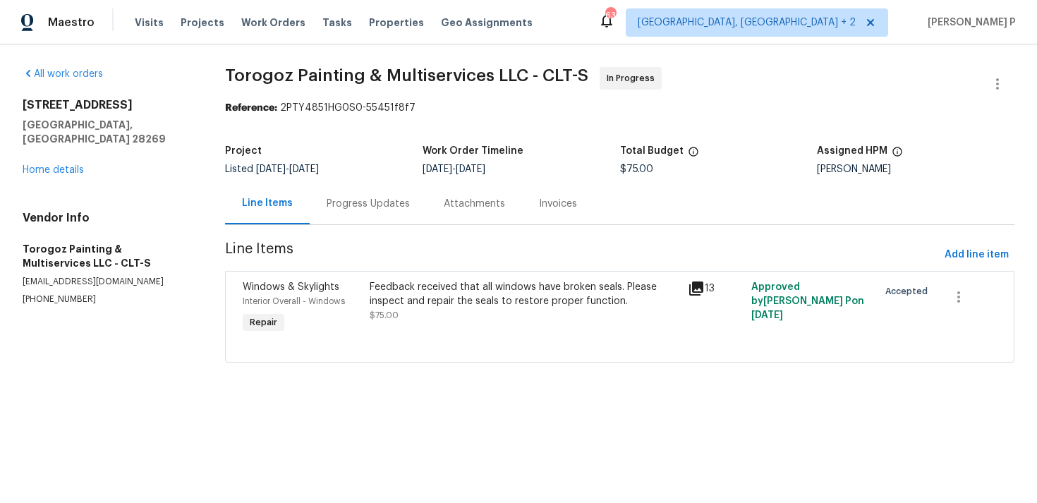
click at [385, 204] on div "Progress Updates" at bounding box center [368, 204] width 83 height 14
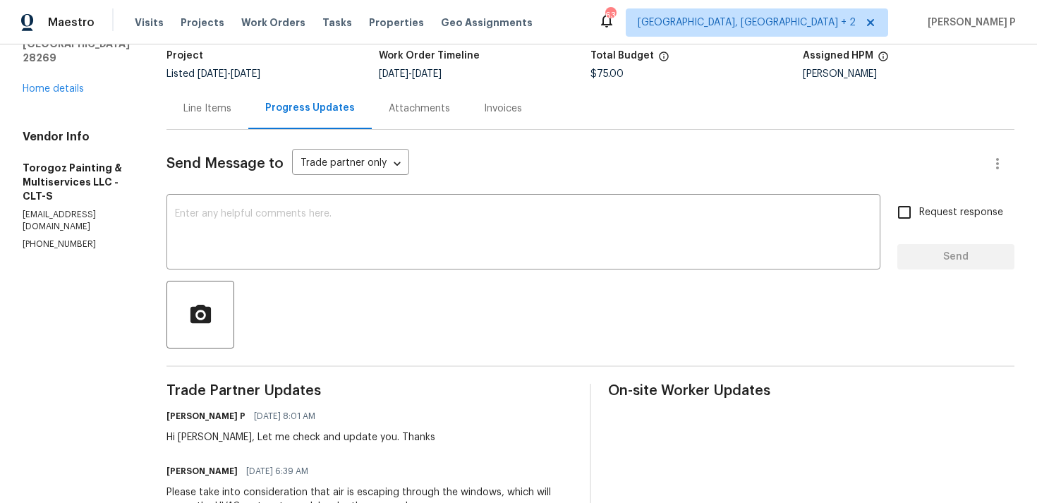
scroll to position [92, 0]
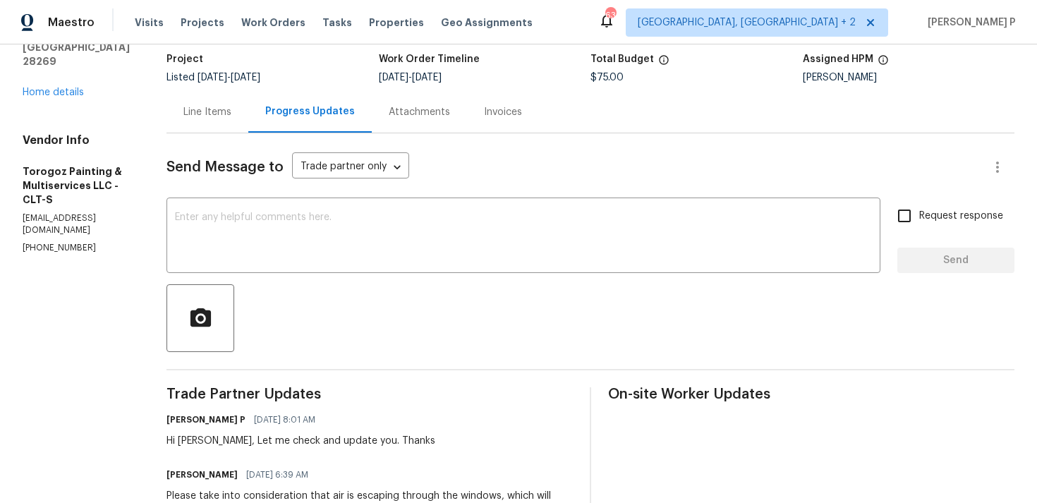
click at [231, 115] on div "Line Items" at bounding box center [207, 112] width 48 height 14
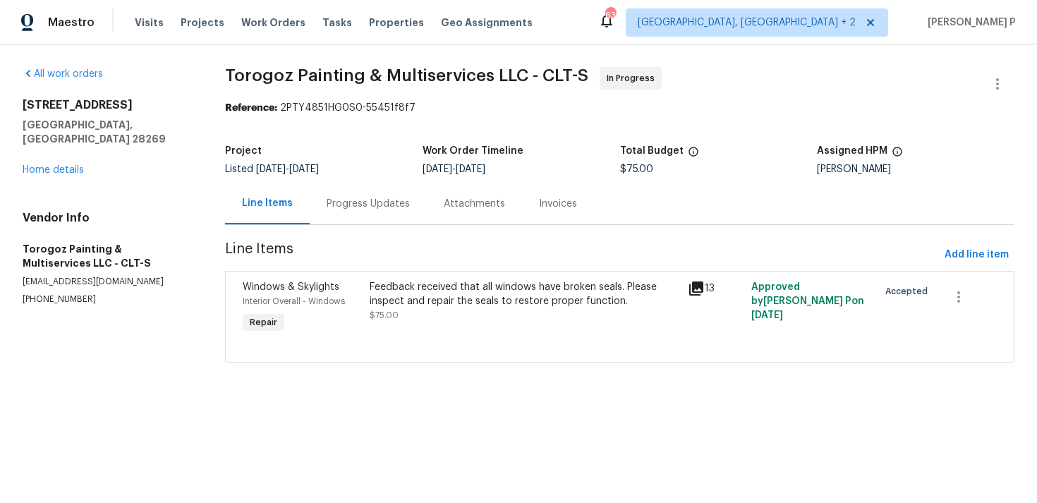
click at [478, 320] on div "Feedback received that all windows have broken seals. Please inspect and repair…" at bounding box center [524, 301] width 309 height 42
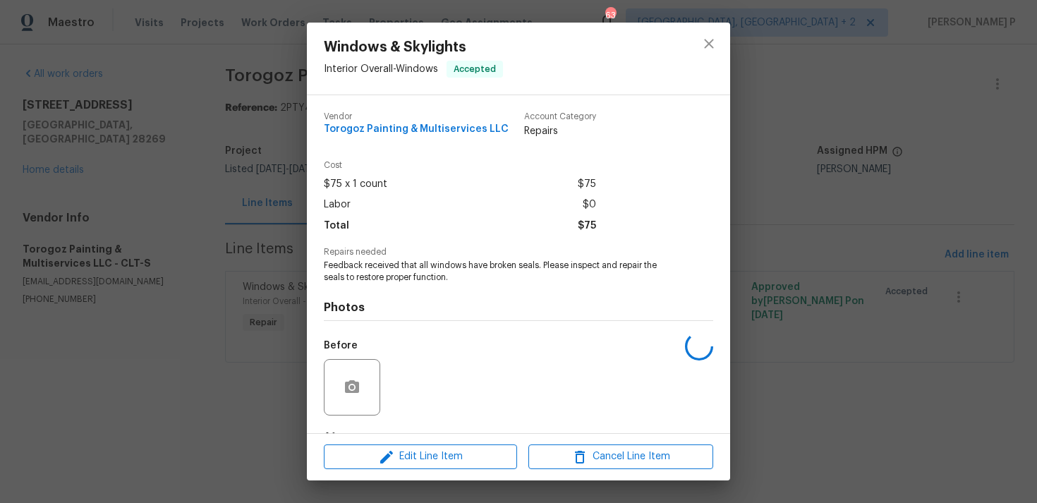
scroll to position [88, 0]
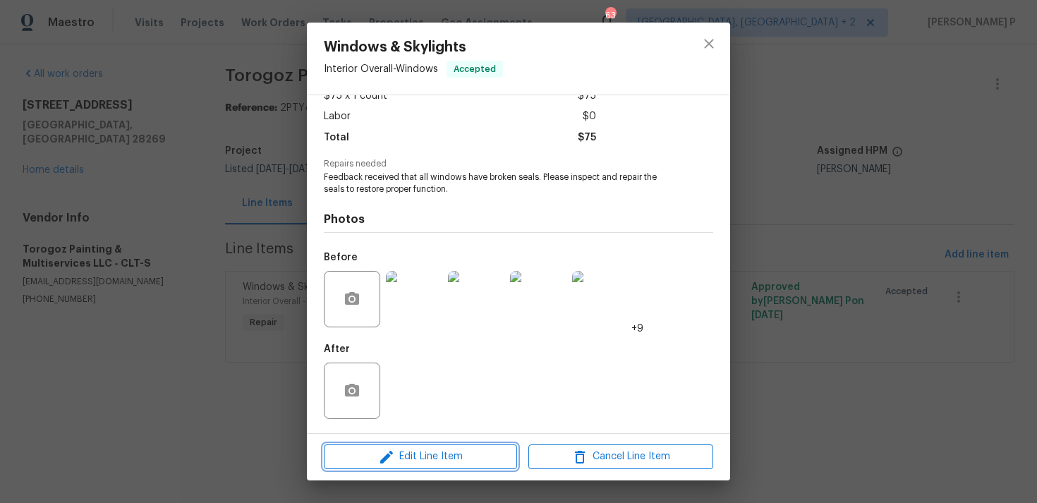
click at [445, 450] on span "Edit Line Item" at bounding box center [420, 457] width 185 height 18
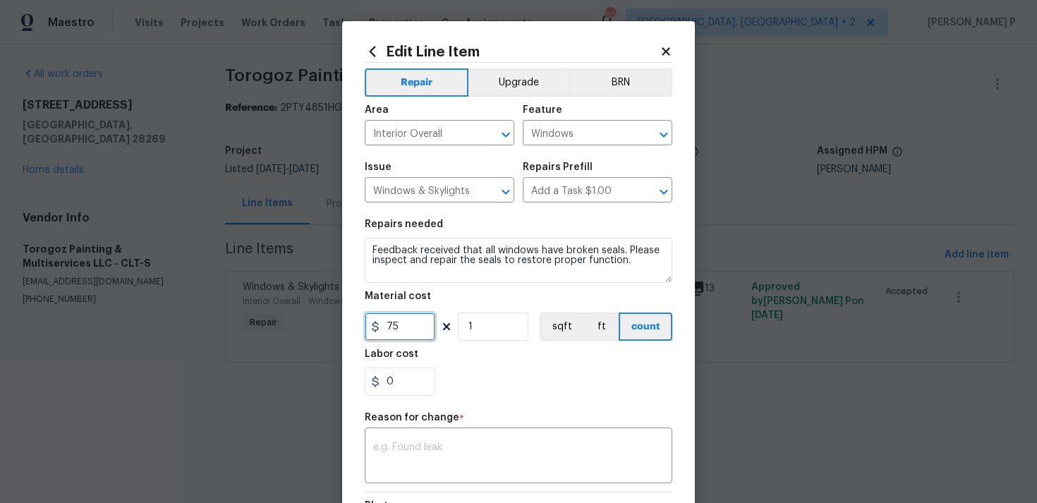
click at [402, 330] on input "75" at bounding box center [400, 327] width 71 height 28
type input "660"
click at [448, 473] on div "x ​" at bounding box center [519, 457] width 308 height 52
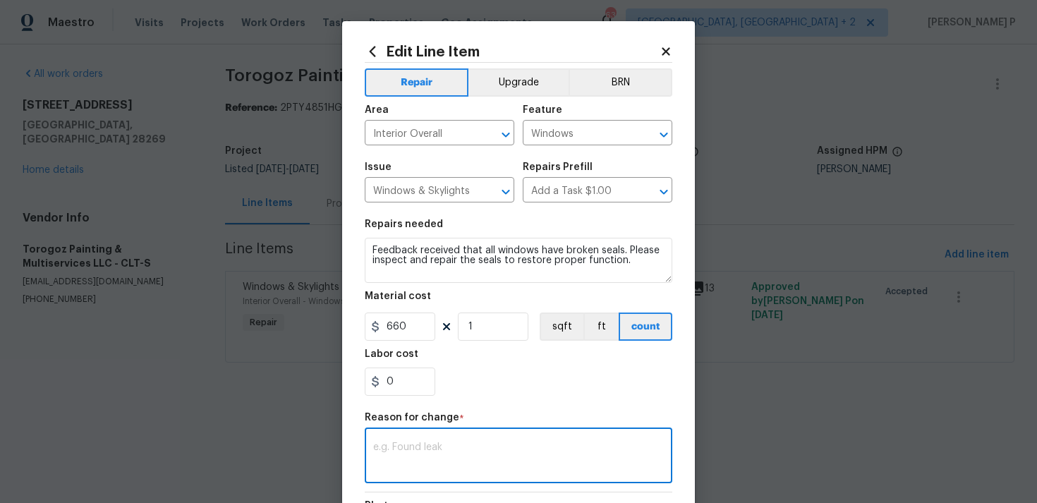
paste textarea "(RP) Updated cost per BR team approval."
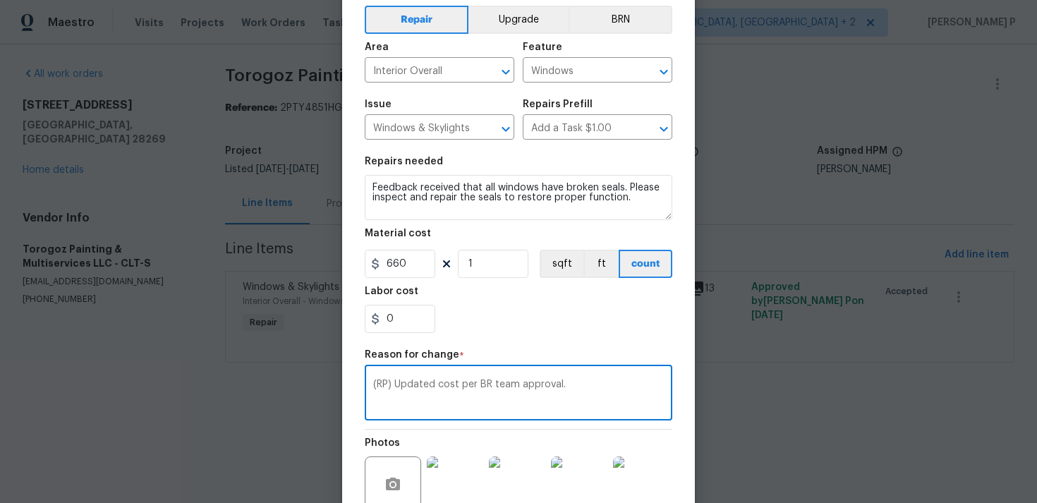
scroll to position [207, 0]
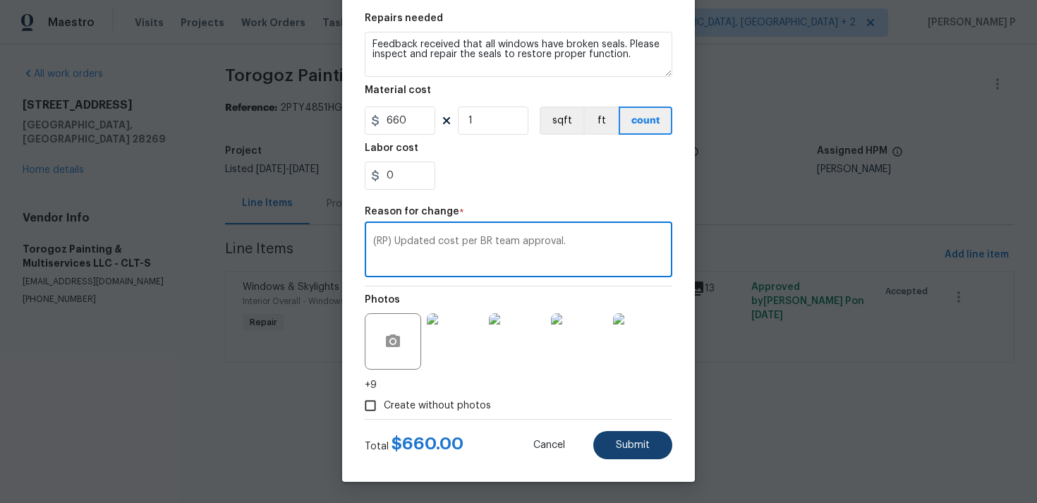
type textarea "(RP) Updated cost per BR team approval."
click at [657, 434] on button "Submit" at bounding box center [632, 445] width 79 height 28
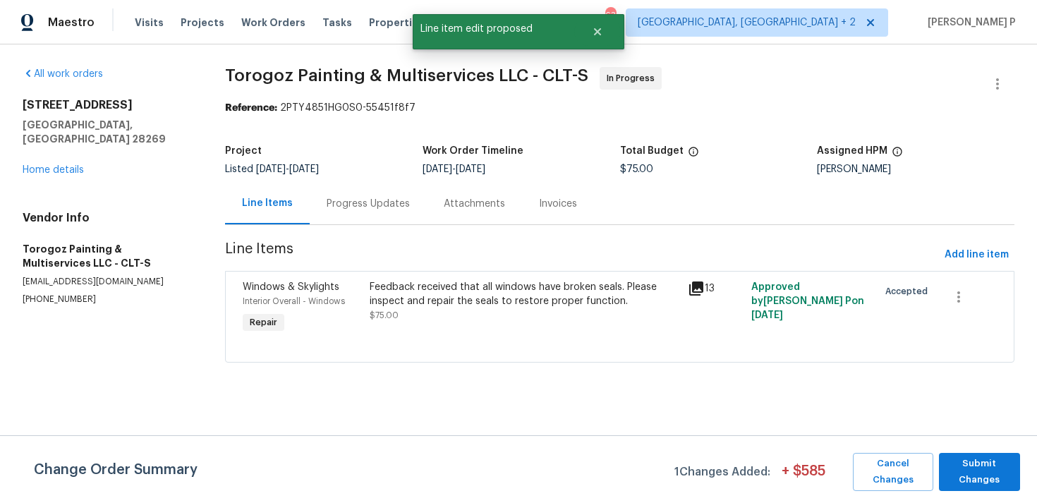
scroll to position [0, 0]
click at [972, 476] on span "Submit Changes" at bounding box center [979, 472] width 67 height 32
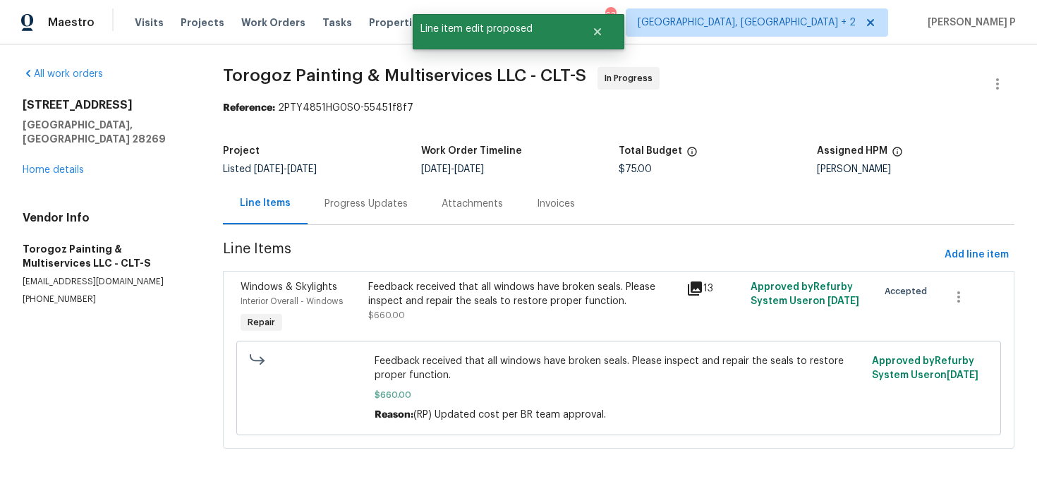
click at [380, 207] on div "Progress Updates" at bounding box center [366, 204] width 83 height 14
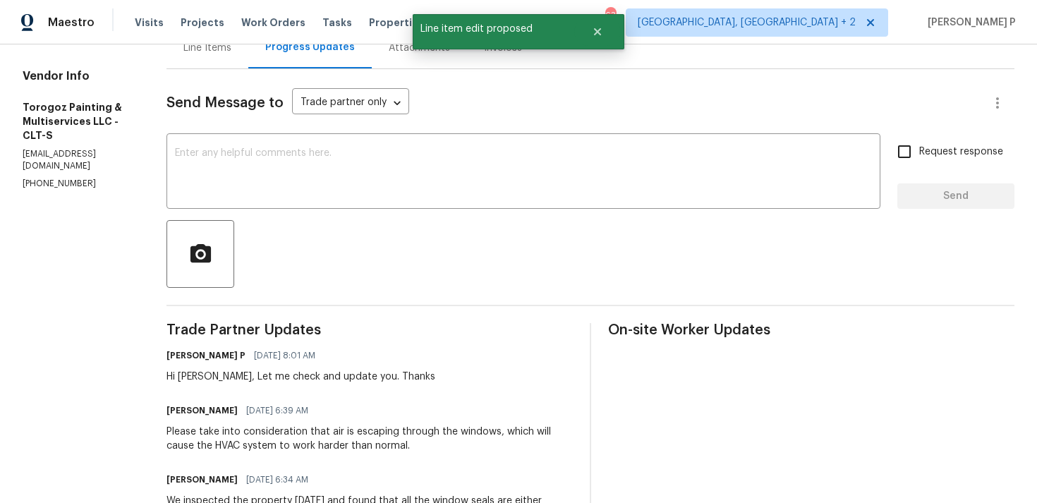
scroll to position [191, 0]
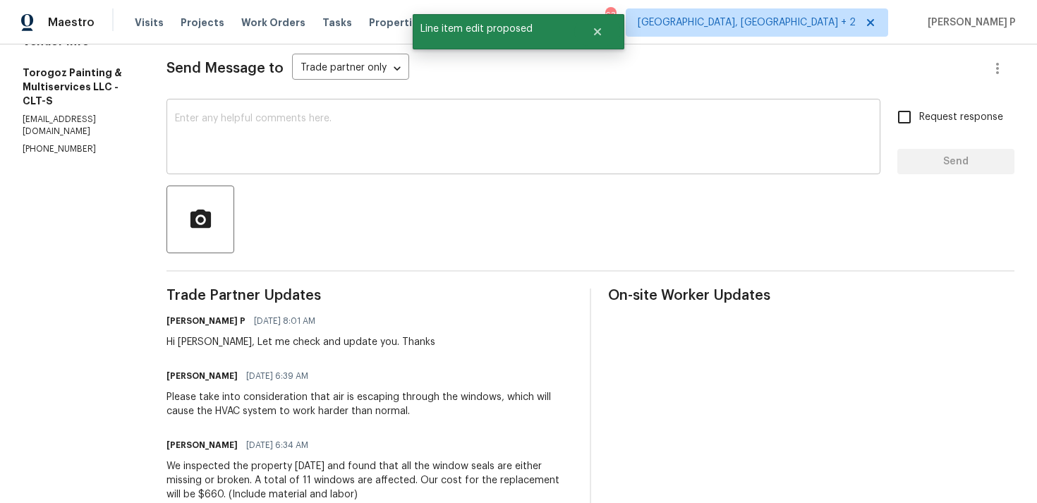
click at [339, 163] on div "x ​" at bounding box center [524, 138] width 714 height 72
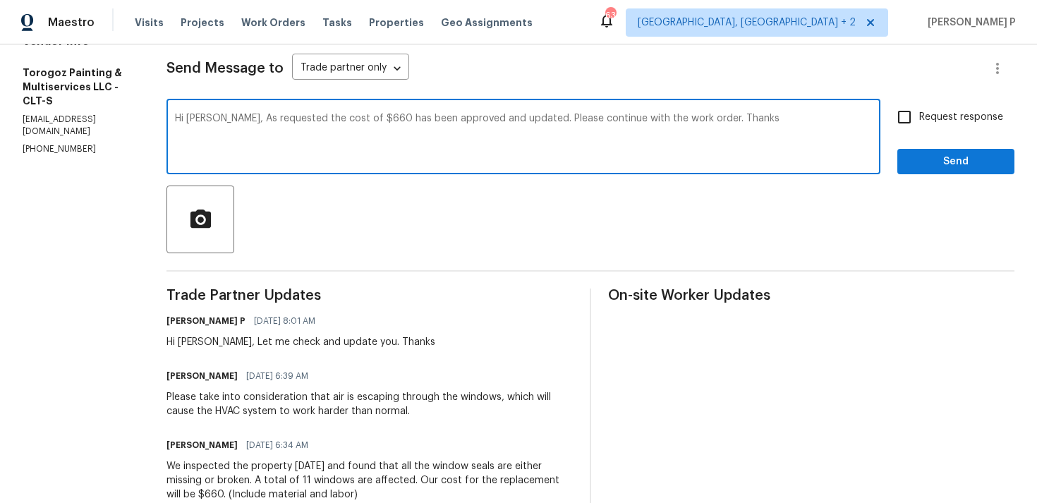
type textarea "Hi Ricardo, As requested the cost of $660 has been approved and updated. Please…"
click at [909, 117] on input "Request response" at bounding box center [905, 117] width 30 height 30
checkbox input "true"
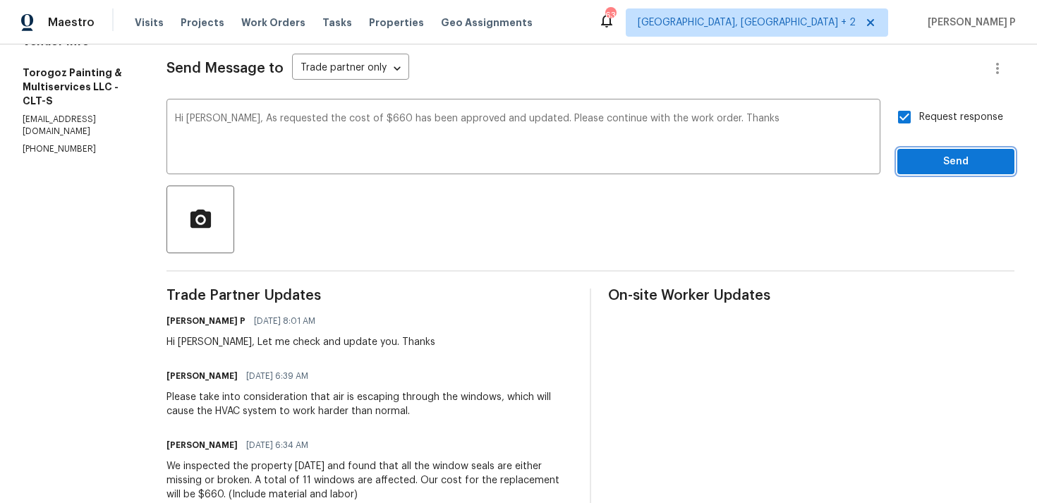
click at [913, 159] on span "Send" at bounding box center [956, 162] width 95 height 18
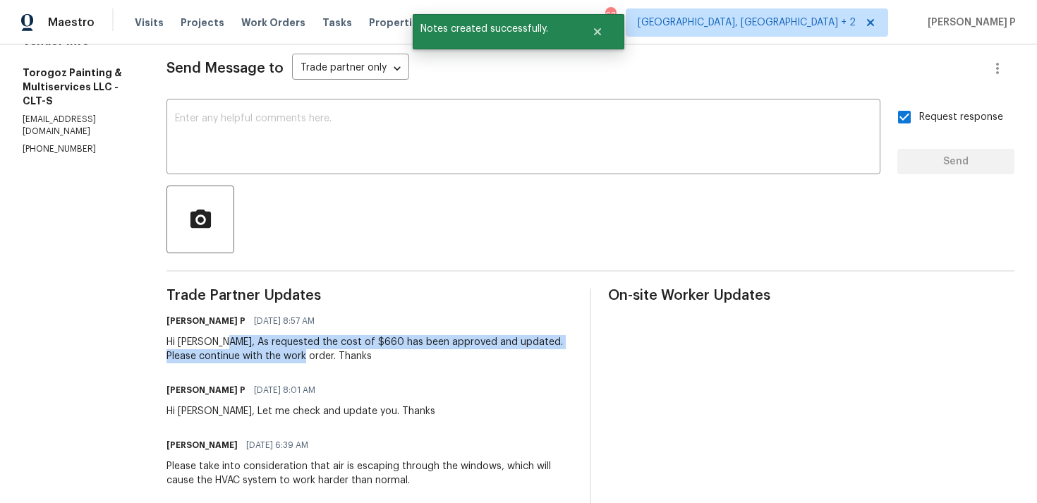
drag, startPoint x: 254, startPoint y: 343, endPoint x: 334, endPoint y: 352, distance: 81.0
click at [334, 352] on div "Hi Ricardo, As requested the cost of $660 has been approved and updated. Please…" at bounding box center [370, 349] width 406 height 28
copy div "As requested the cost of $660 has been approved and updated. Please continue wi…"
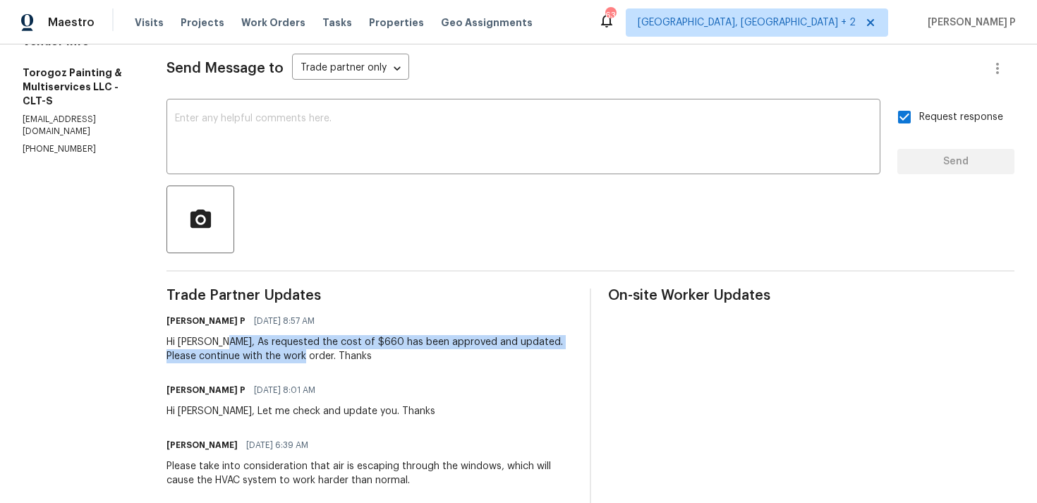
scroll to position [0, 0]
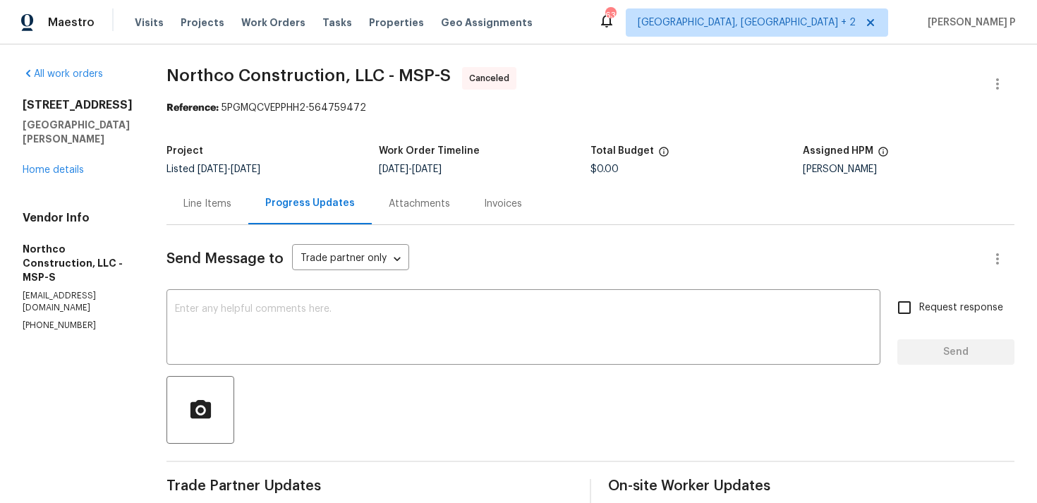
click at [67, 178] on div "All work orders [STREET_ADDRESS][PERSON_NAME] Home details Vendor Info Northco …" at bounding box center [78, 199] width 110 height 265
click at [67, 168] on link "Home details" at bounding box center [53, 170] width 61 height 10
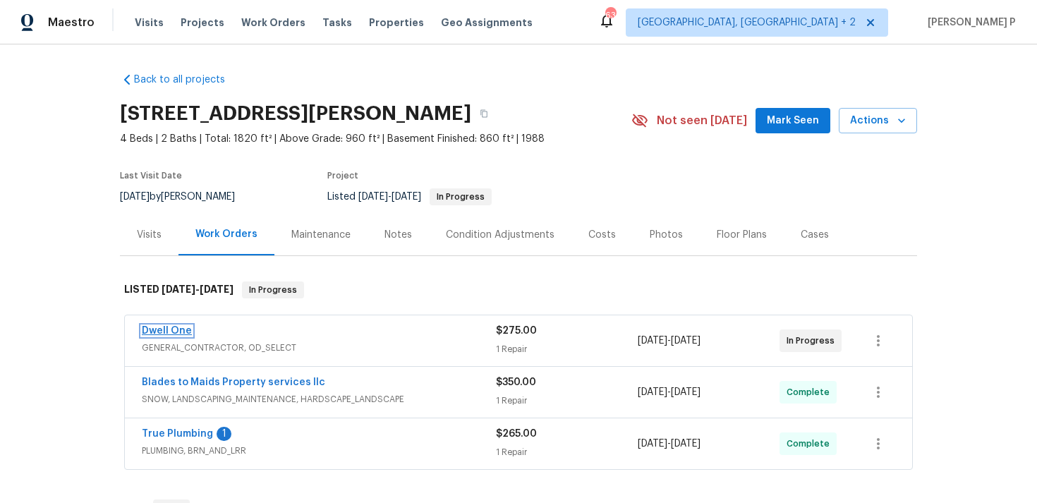
click at [182, 331] on link "Dwell One" at bounding box center [167, 331] width 50 height 10
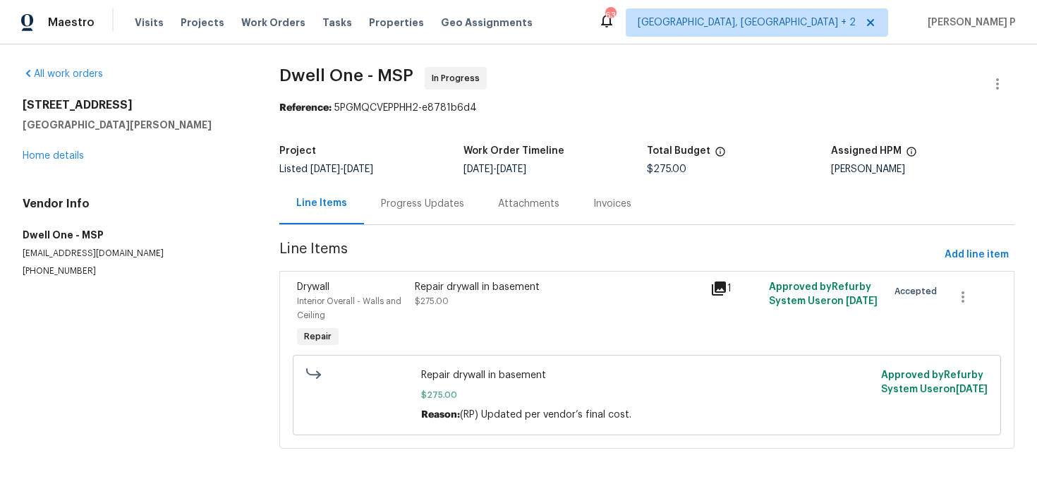
click at [455, 275] on div "Drywall Interior Overall - Walls and Ceiling Repair Repair drywall in basement …" at bounding box center [646, 360] width 735 height 178
click at [457, 284] on div "Repair drywall in basement" at bounding box center [558, 287] width 286 height 14
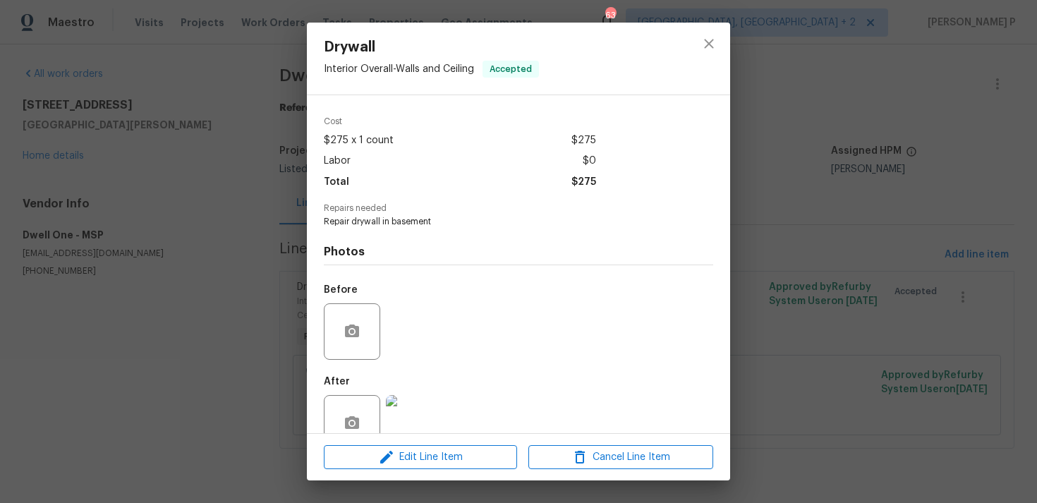
scroll to position [76, 0]
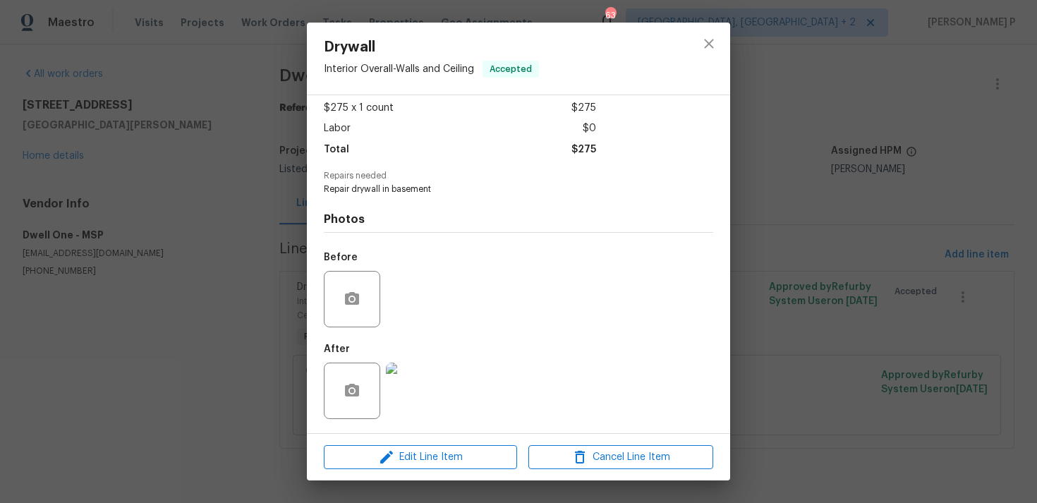
click at [405, 383] on img at bounding box center [414, 391] width 56 height 56
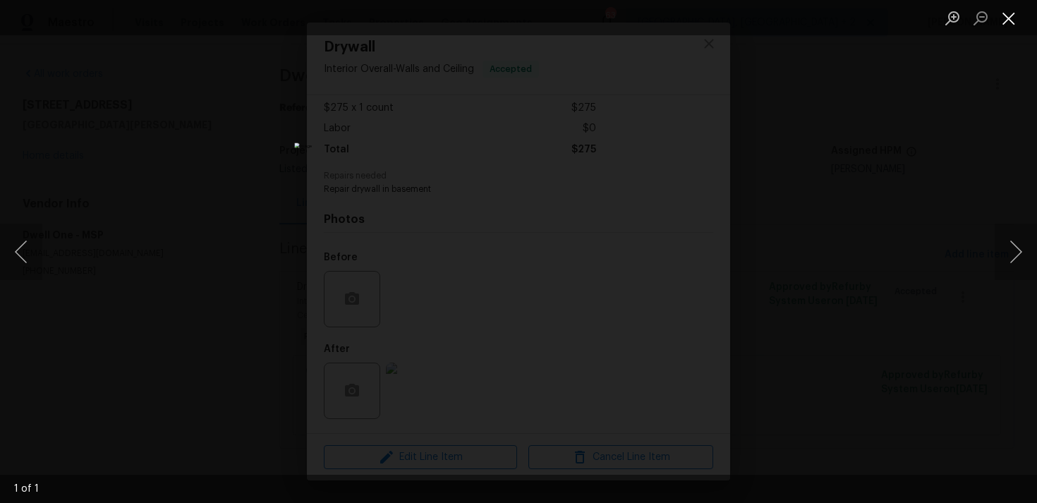
click at [1015, 16] on button "Close lightbox" at bounding box center [1009, 18] width 28 height 25
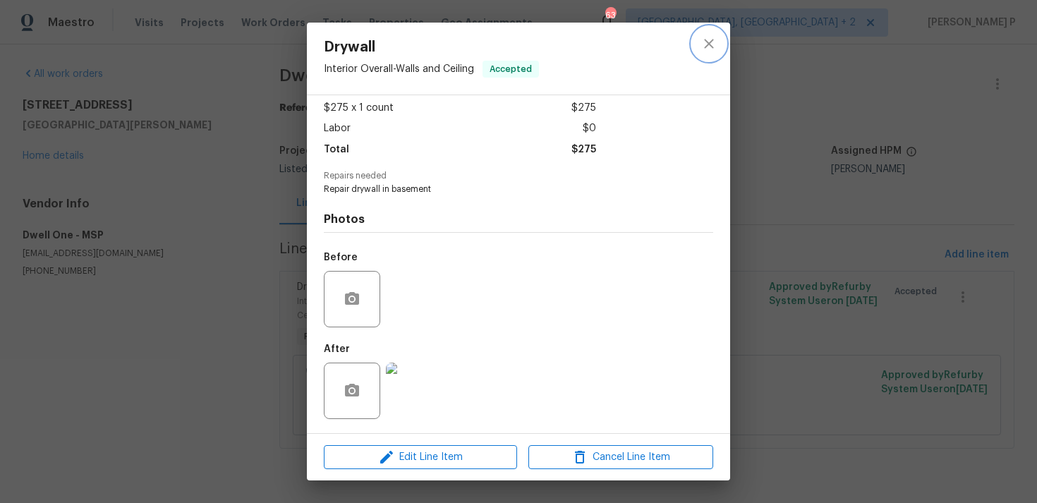
click at [705, 27] on button "close" at bounding box center [709, 44] width 34 height 34
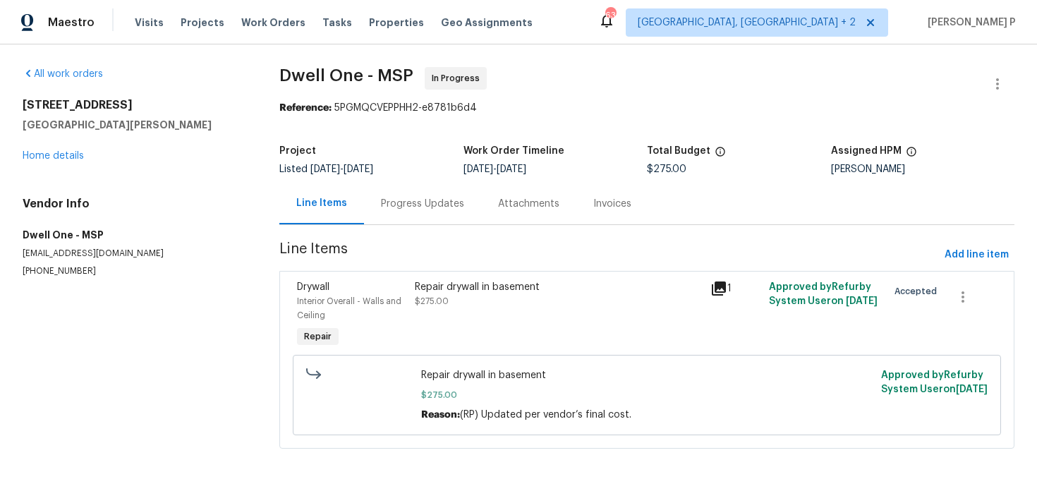
click at [409, 198] on div "Progress Updates" at bounding box center [422, 204] width 83 height 14
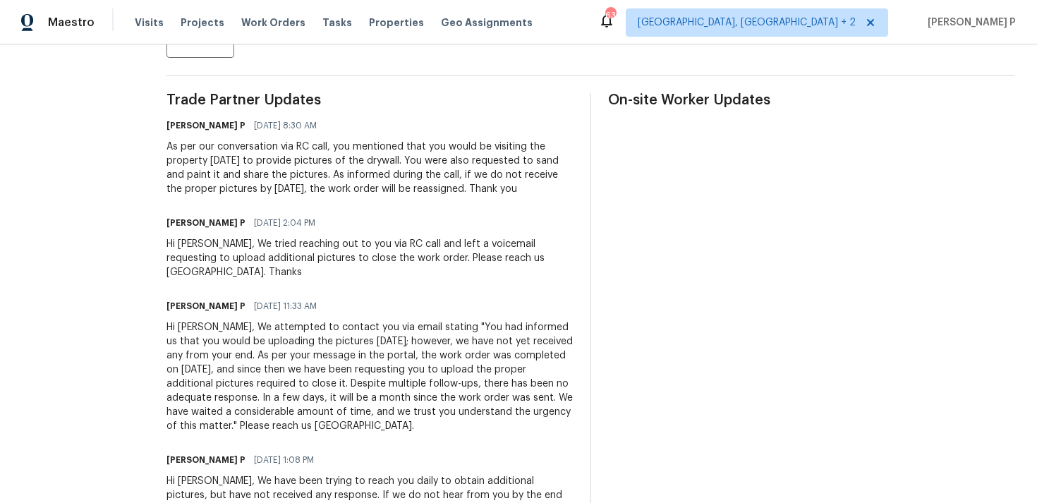
scroll to position [392, 0]
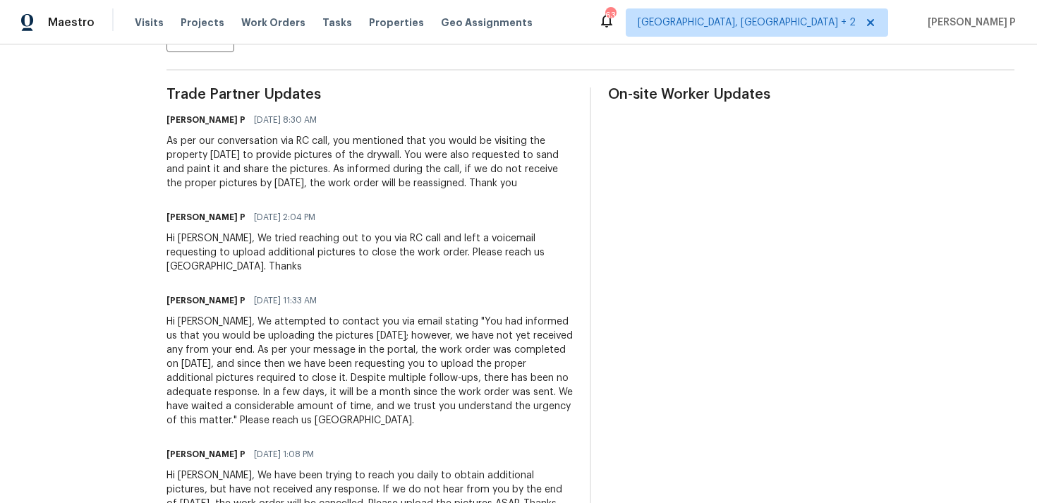
click at [391, 160] on div "As per our conversation via RC call, you mentioned that you would be visiting t…" at bounding box center [370, 162] width 406 height 56
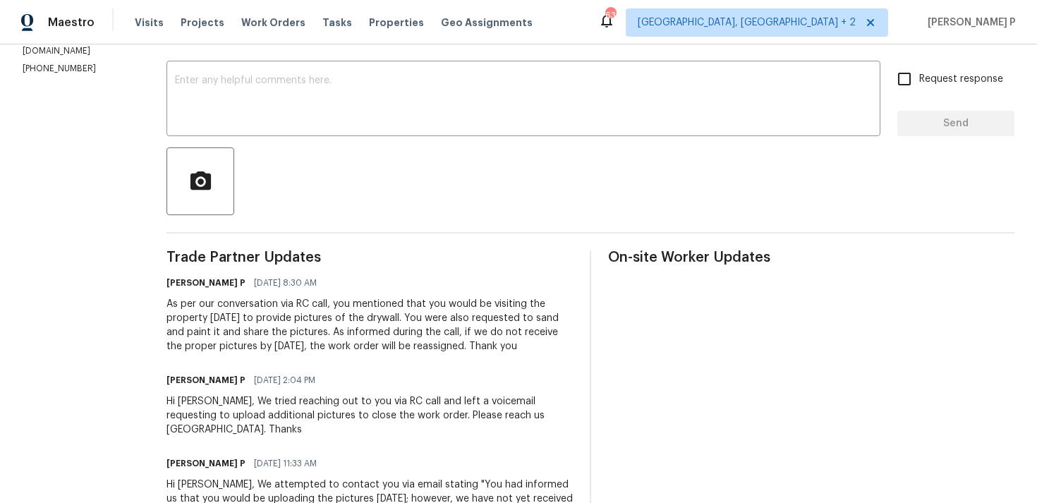
scroll to position [0, 0]
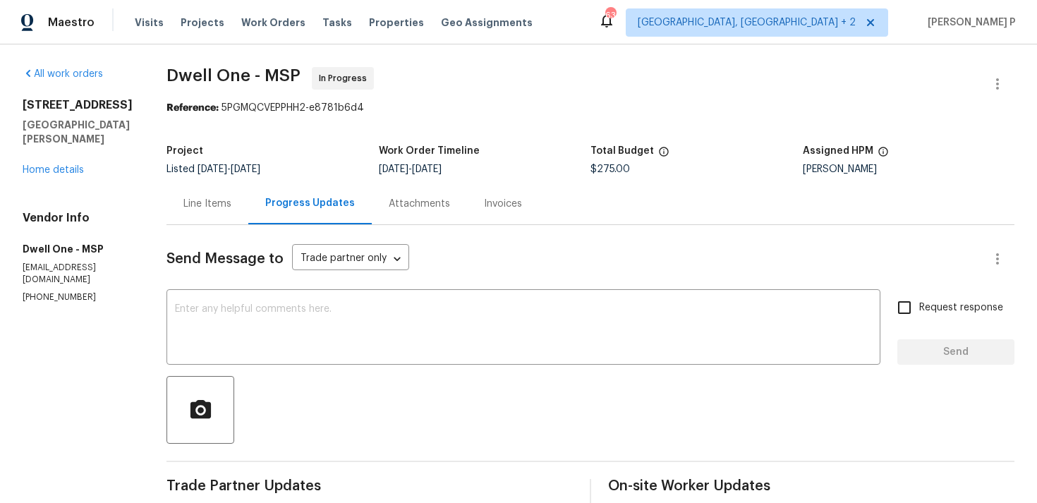
click at [205, 197] on div "Line Items" at bounding box center [207, 204] width 48 height 14
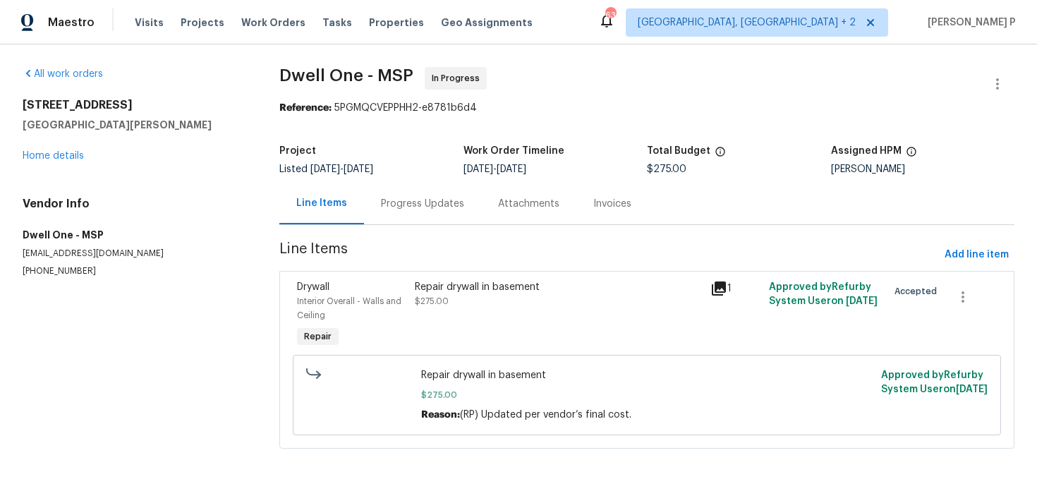
click at [409, 206] on div "Progress Updates" at bounding box center [422, 204] width 83 height 14
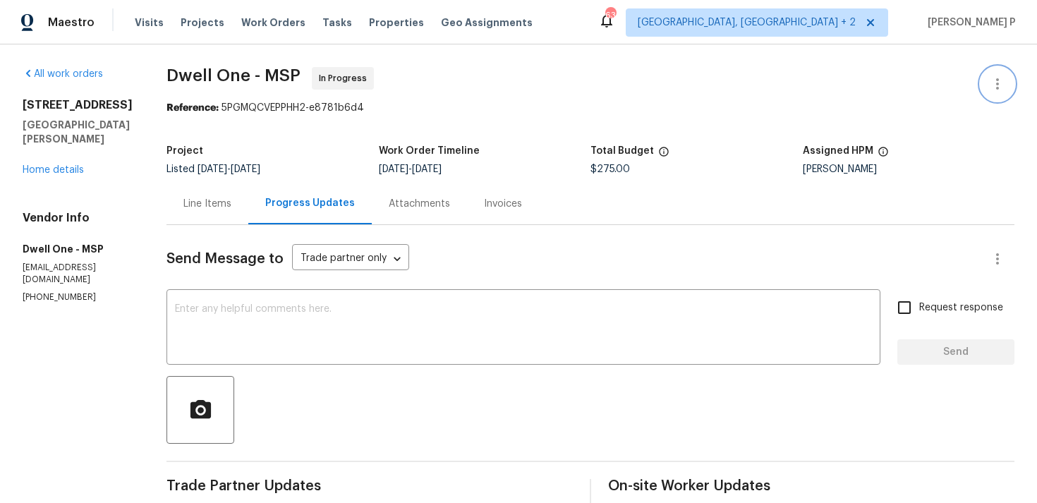
click at [1005, 82] on icon "button" at bounding box center [997, 83] width 17 height 17
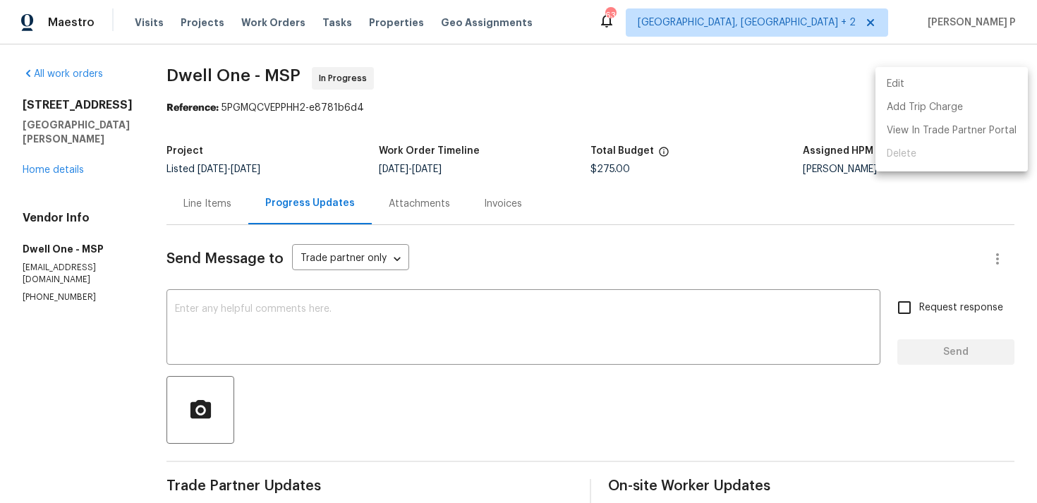
click at [939, 87] on li "Edit" at bounding box center [952, 84] width 152 height 23
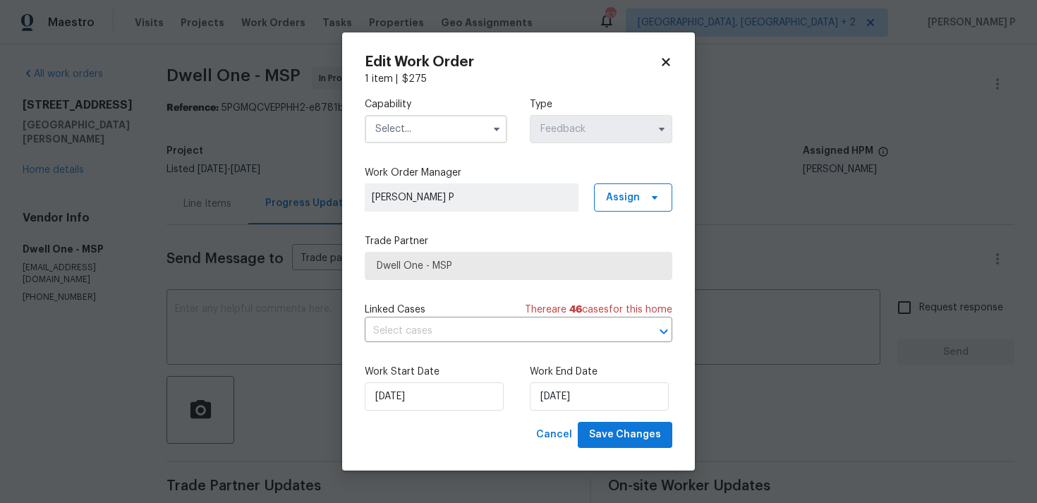
click at [472, 124] on input "text" at bounding box center [436, 129] width 143 height 28
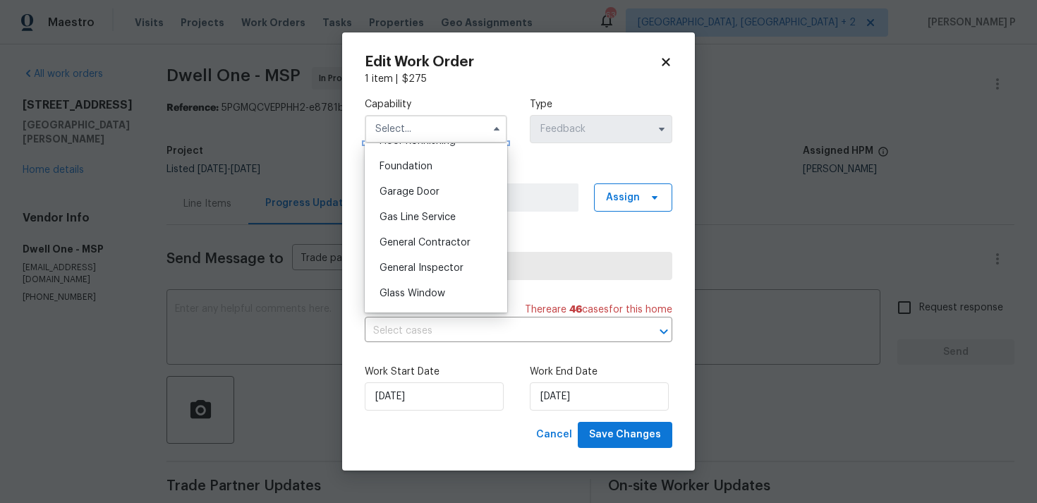
scroll to position [590, 0]
click at [401, 242] on span "General Contractor" at bounding box center [425, 244] width 91 height 10
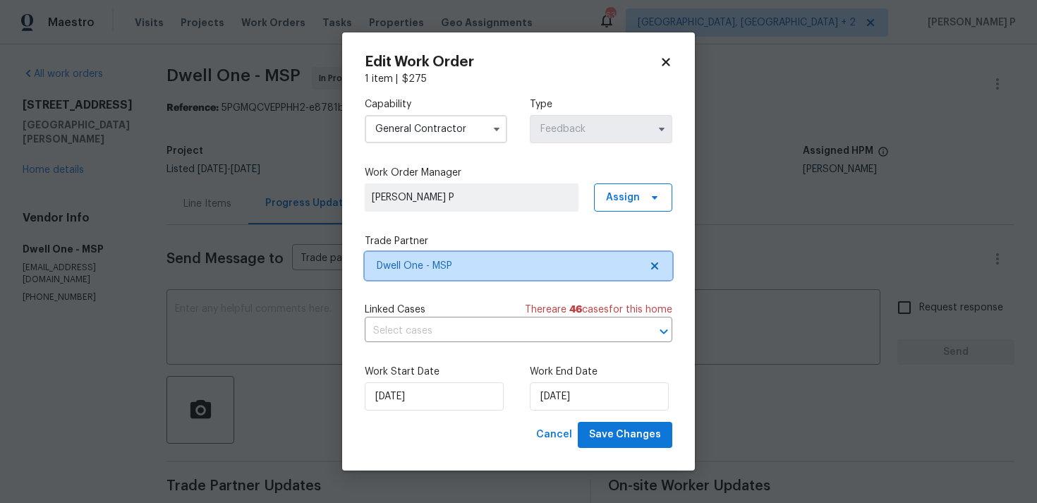
click at [401, 259] on span "Dwell One - MSP" at bounding box center [508, 266] width 263 height 14
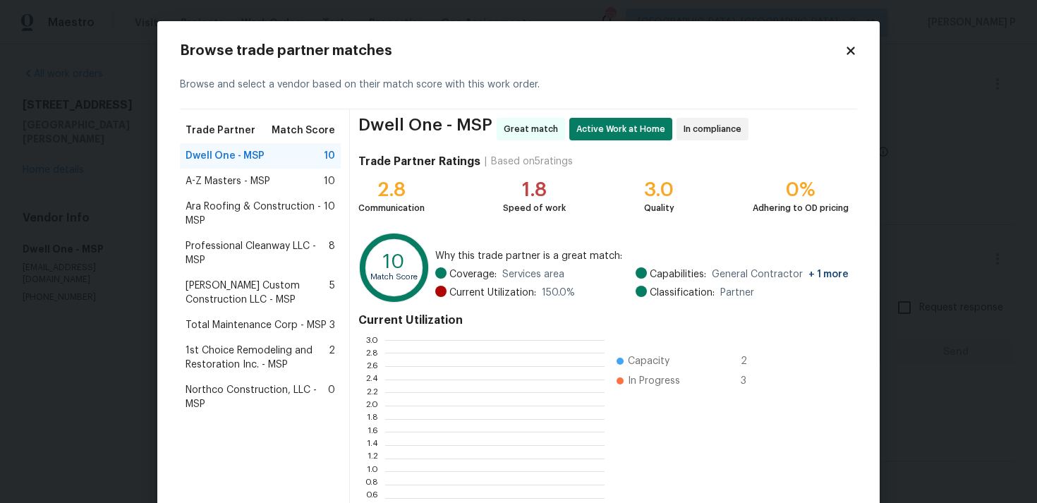
scroll to position [198, 219]
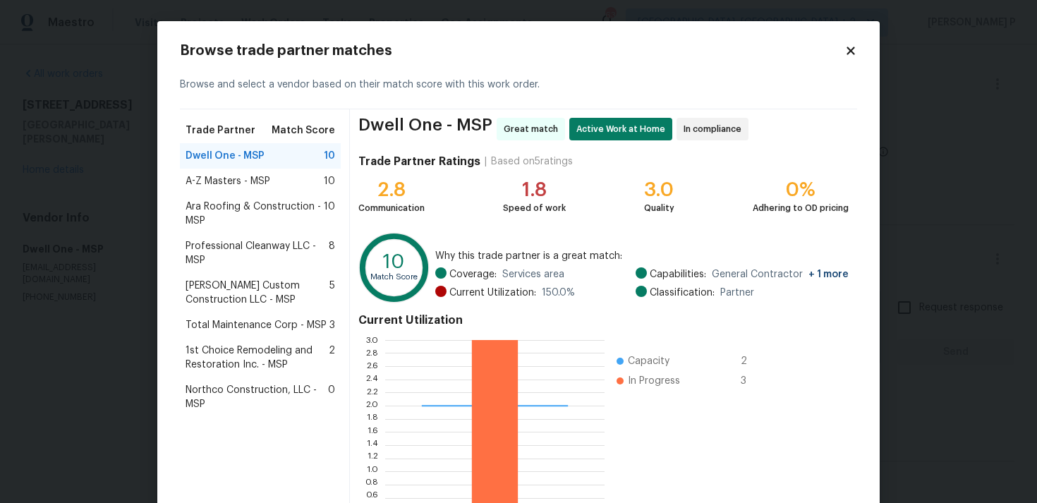
click at [852, 48] on icon at bounding box center [851, 51] width 8 height 8
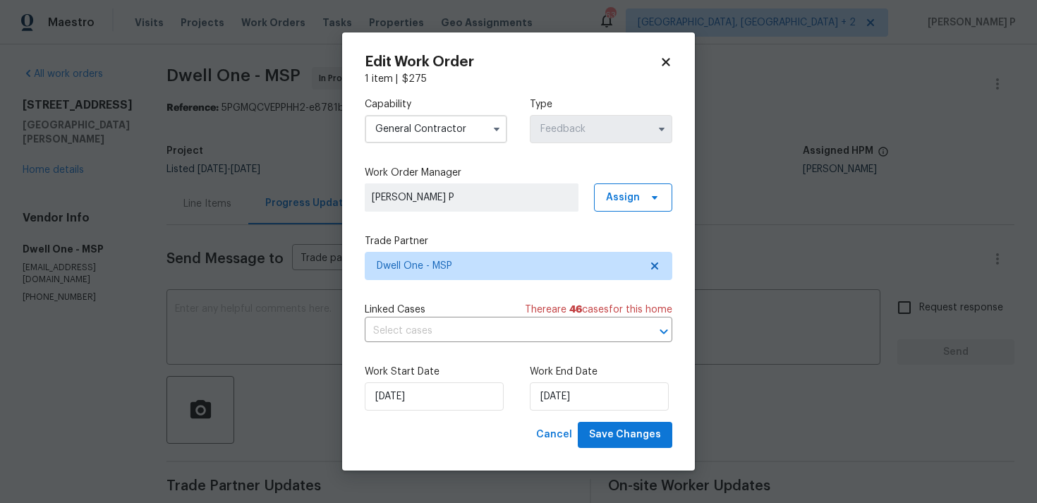
click at [413, 125] on input "General Contractor" at bounding box center [436, 129] width 143 height 28
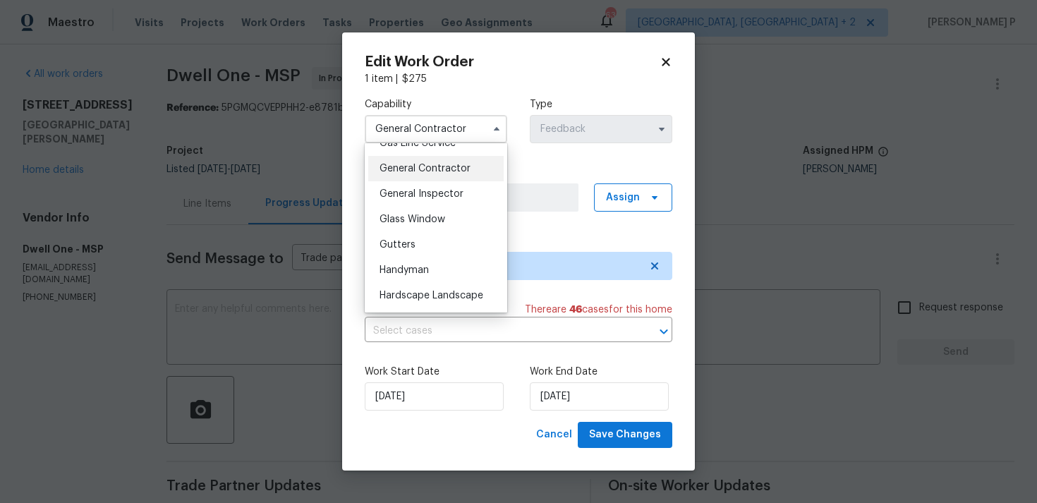
scroll to position [653, 0]
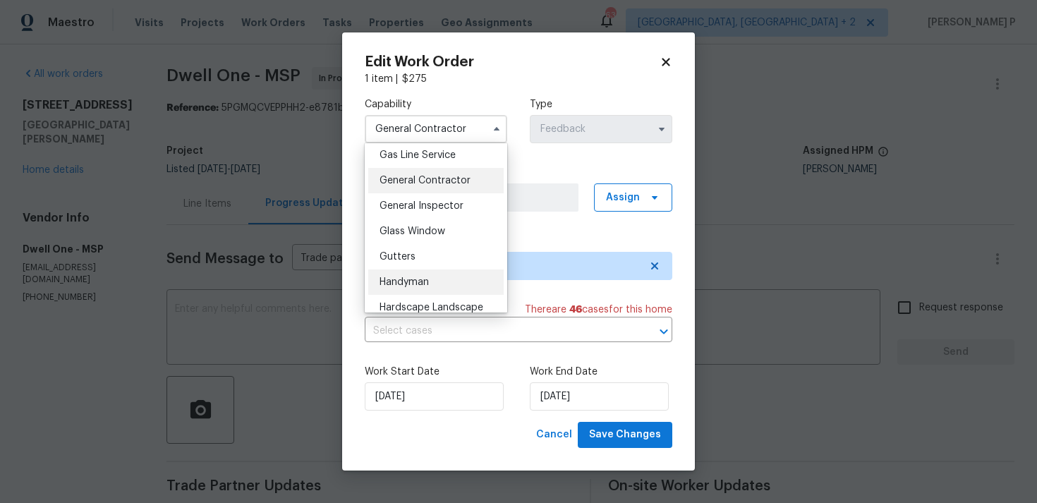
click at [402, 282] on span "Handyman" at bounding box center [404, 282] width 49 height 10
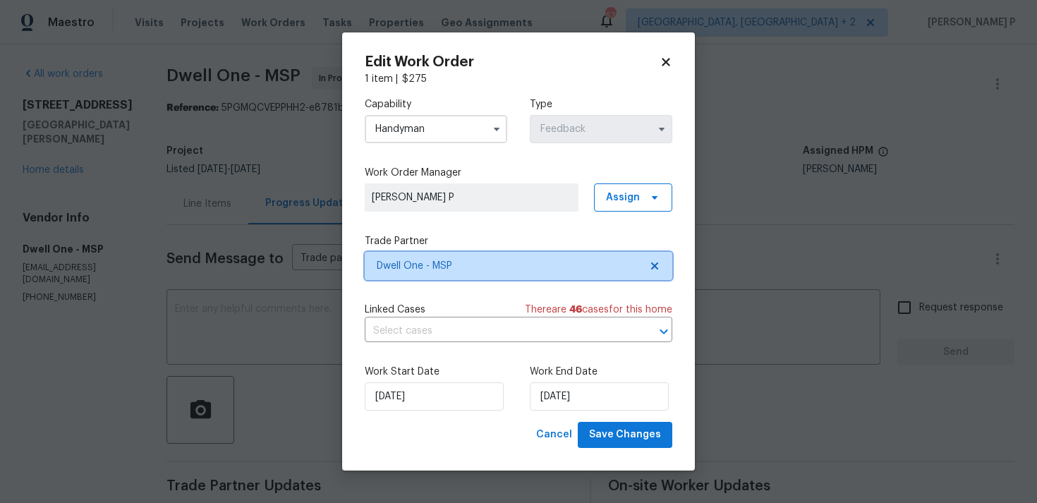
click at [430, 259] on span "Dwell One - MSP" at bounding box center [508, 266] width 263 height 14
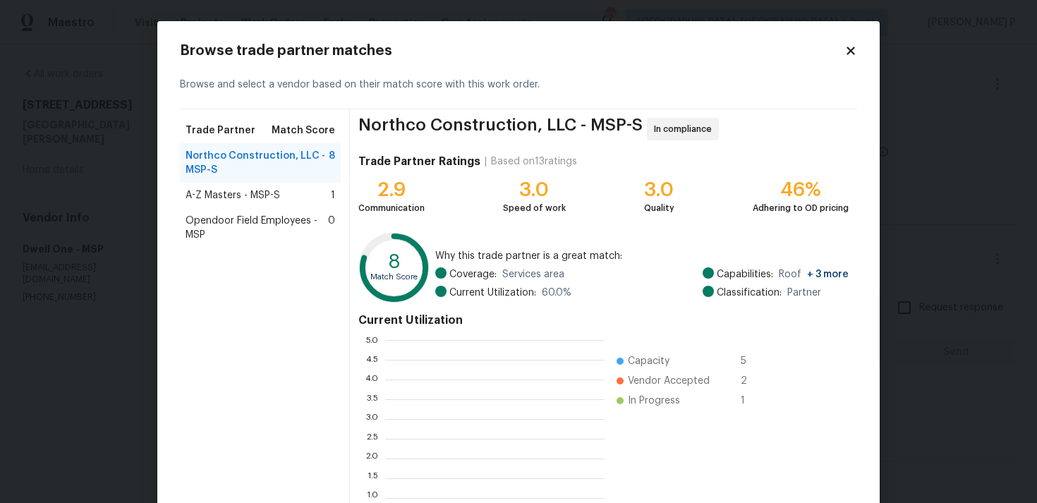
scroll to position [198, 219]
click at [251, 198] on span "A-Z Masters - MSP-S" at bounding box center [233, 195] width 95 height 14
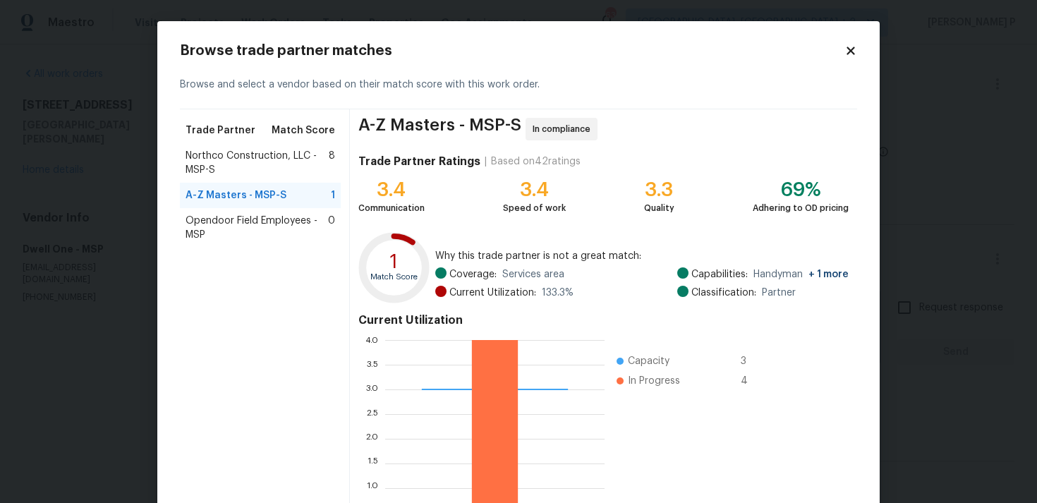
click at [852, 44] on div "Browse trade partner matches" at bounding box center [518, 51] width 677 height 14
click at [850, 52] on icon at bounding box center [851, 51] width 8 height 8
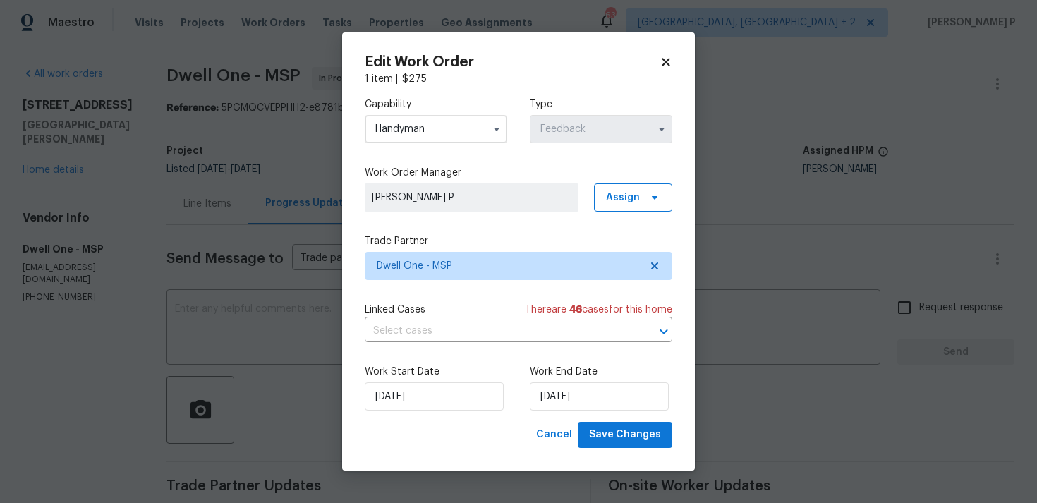
click at [418, 123] on input "Handyman" at bounding box center [436, 129] width 143 height 28
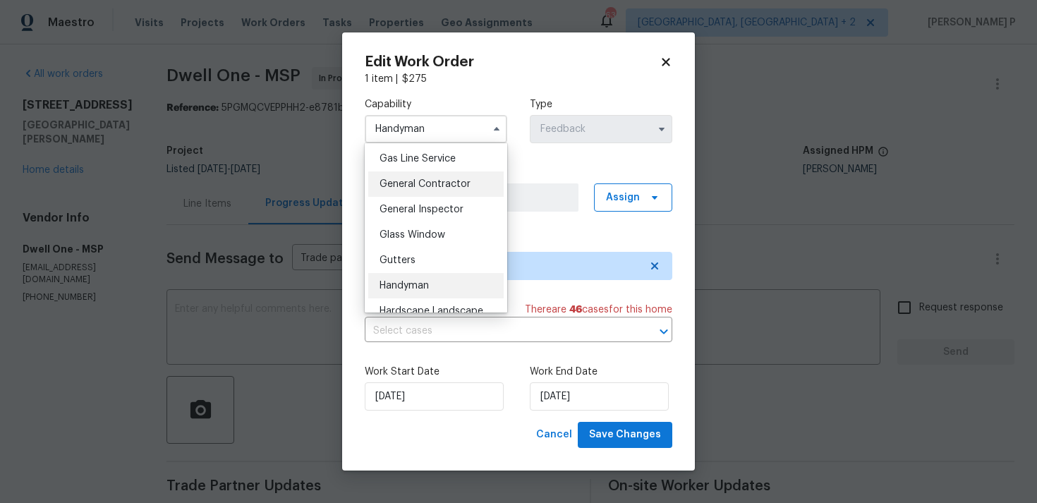
scroll to position [646, 0]
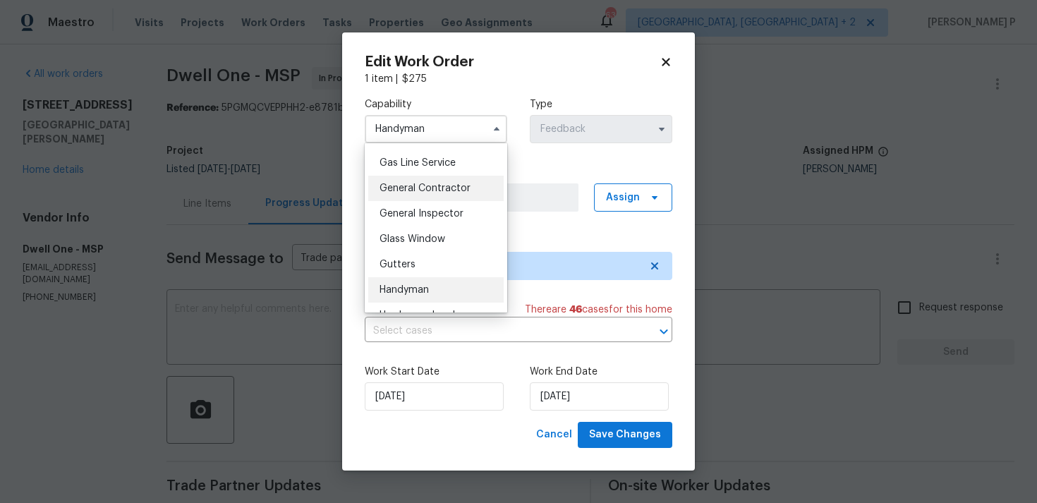
click at [413, 188] on span "General Contractor" at bounding box center [425, 188] width 91 height 10
type input "General Contractor"
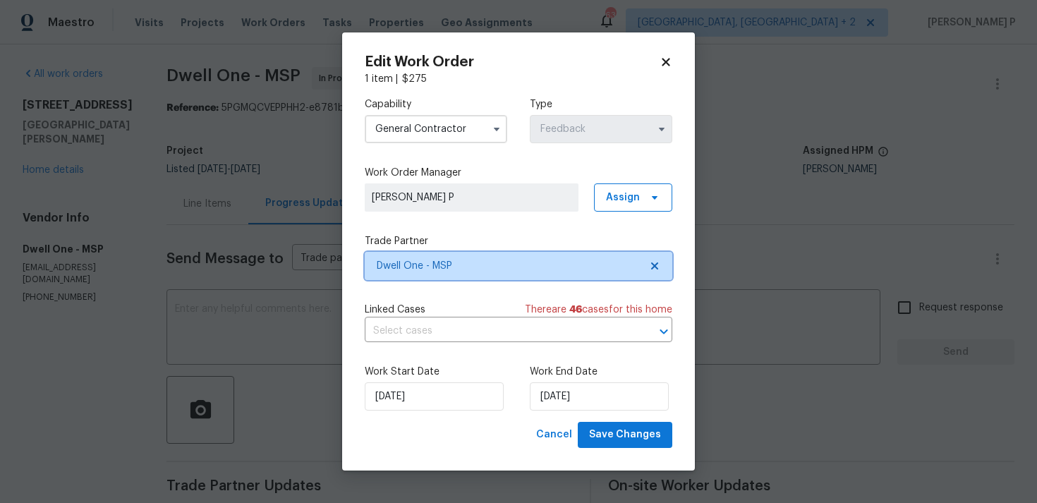
click at [412, 261] on span "Dwell One - MSP" at bounding box center [508, 266] width 263 height 14
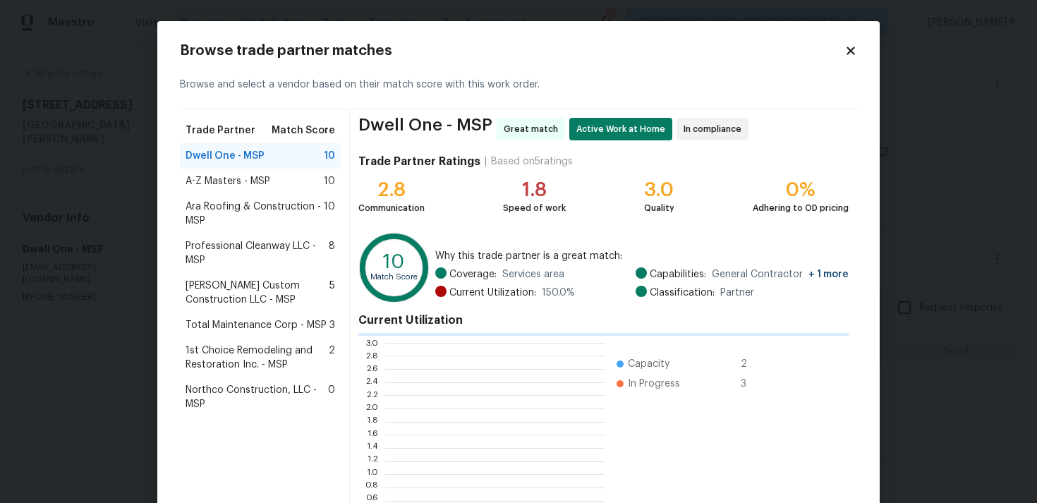
scroll to position [198, 219]
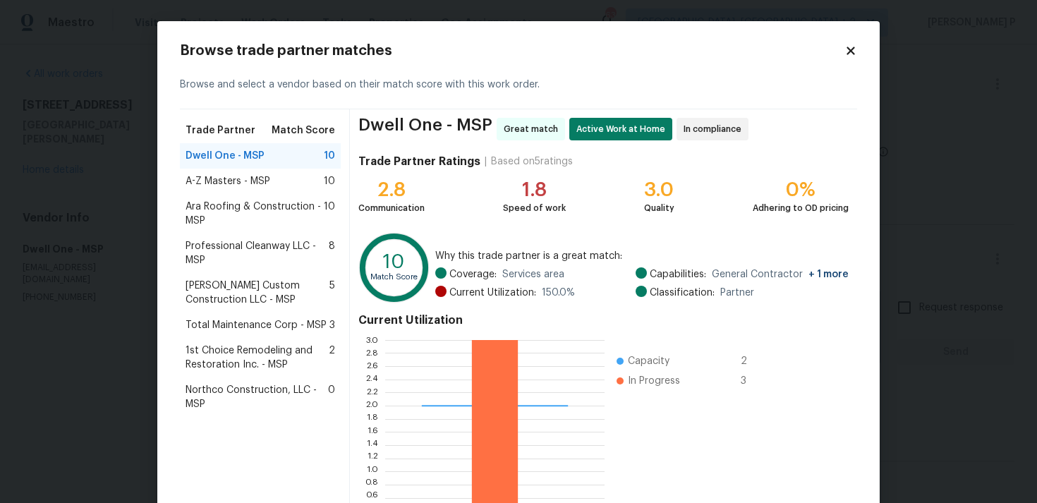
click at [231, 210] on span "Ara Roofing & Construction - MSP" at bounding box center [255, 214] width 138 height 28
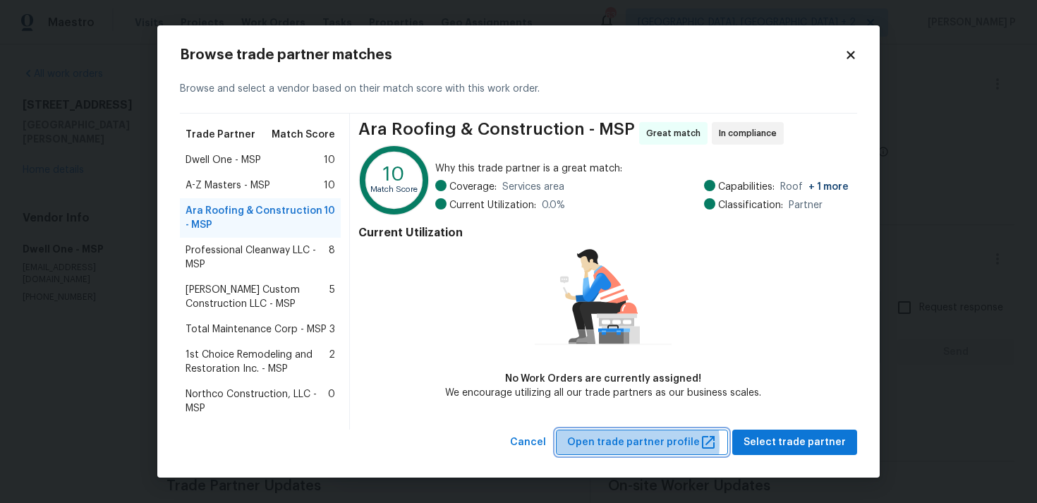
click at [629, 444] on span "Open trade partner profile" at bounding box center [642, 443] width 150 height 18
click at [857, 57] on icon at bounding box center [851, 55] width 13 height 13
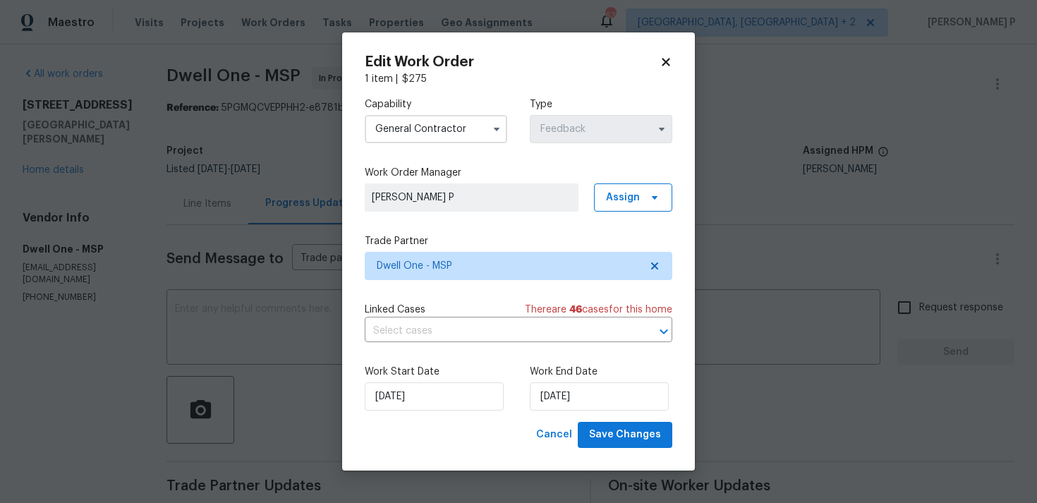
click at [662, 60] on icon at bounding box center [666, 62] width 13 height 13
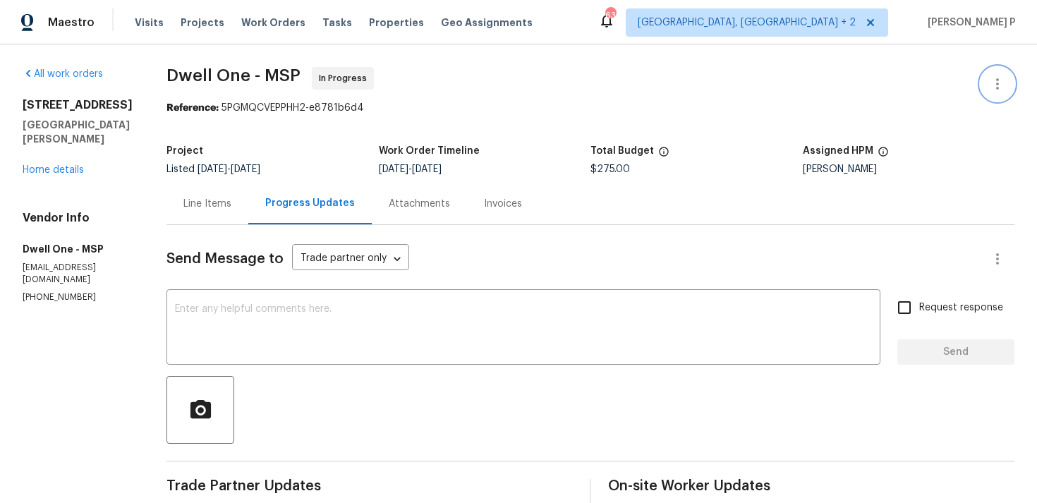
click at [998, 82] on icon "button" at bounding box center [997, 83] width 17 height 17
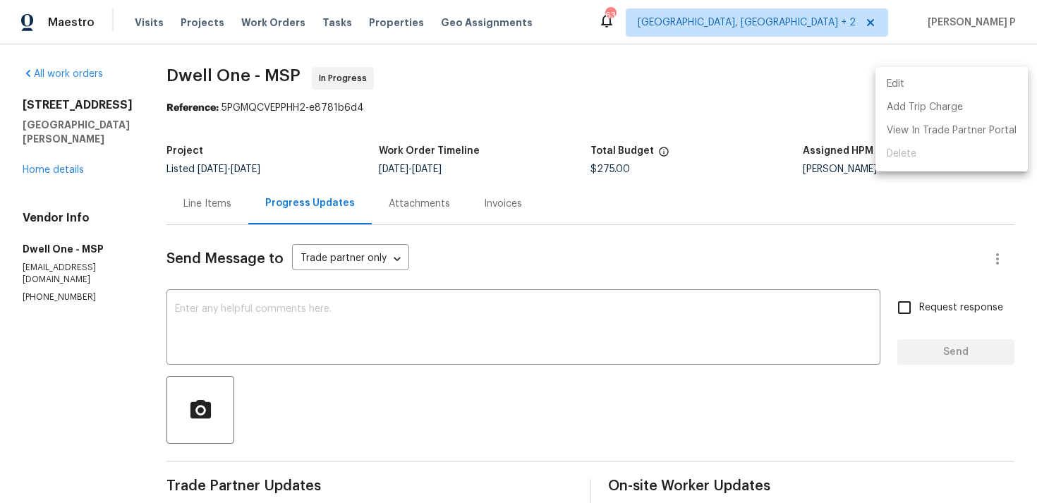
click at [945, 84] on li "Edit" at bounding box center [952, 84] width 152 height 23
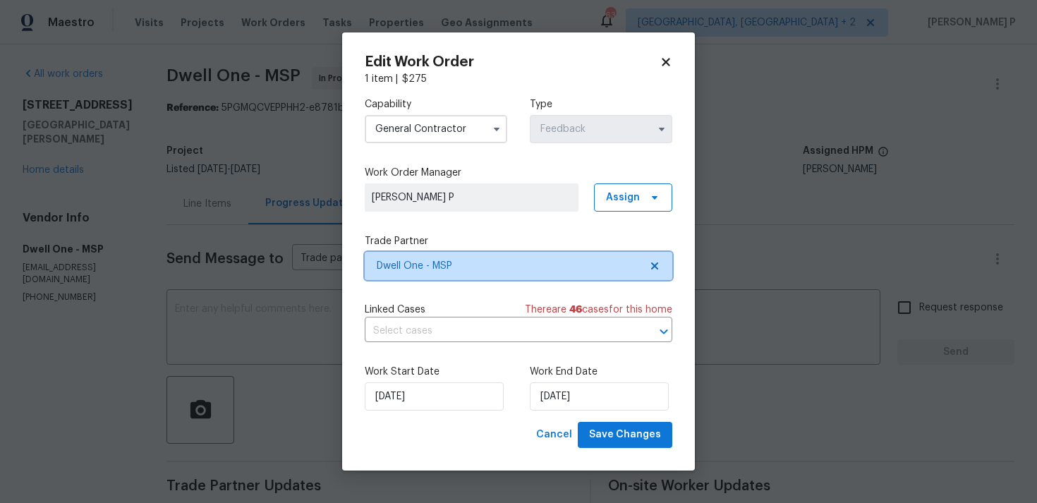
click at [428, 261] on span "Dwell One - MSP" at bounding box center [508, 266] width 263 height 14
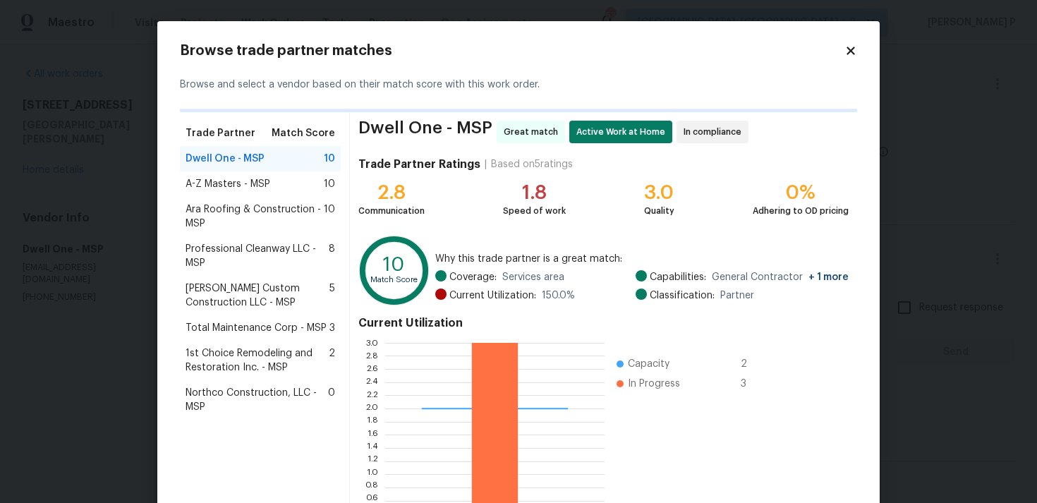
click at [253, 246] on span "Professional Cleanway LLC - MSP" at bounding box center [257, 256] width 143 height 28
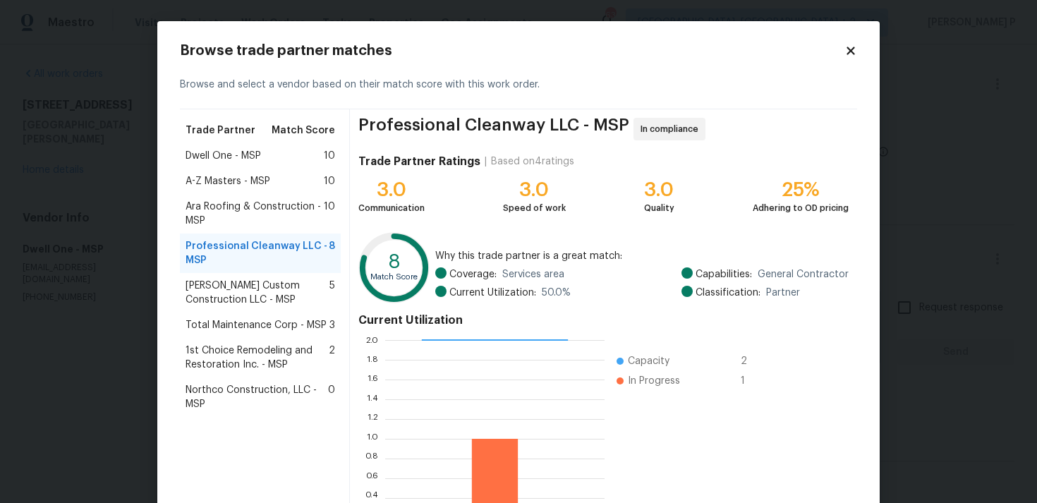
scroll to position [119, 0]
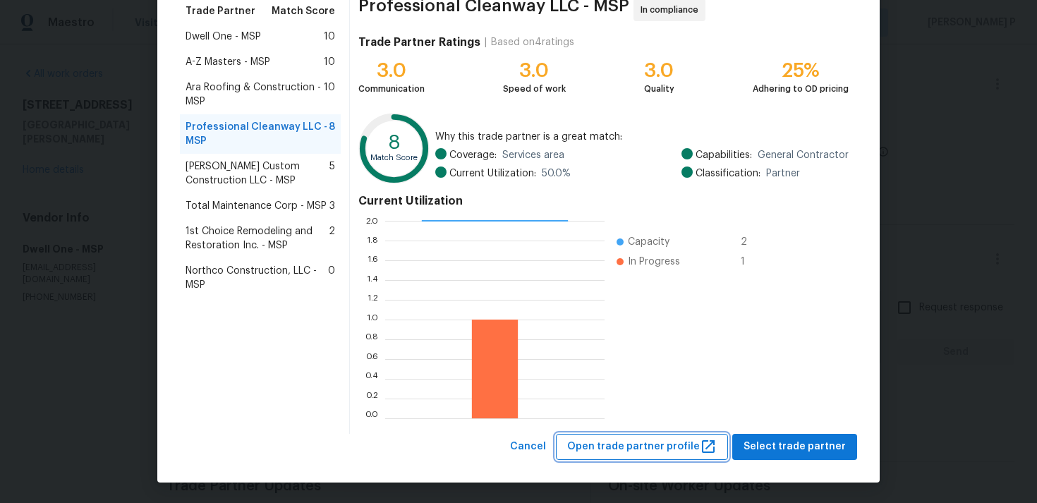
click at [624, 445] on span "Open trade partner profile" at bounding box center [642, 447] width 150 height 18
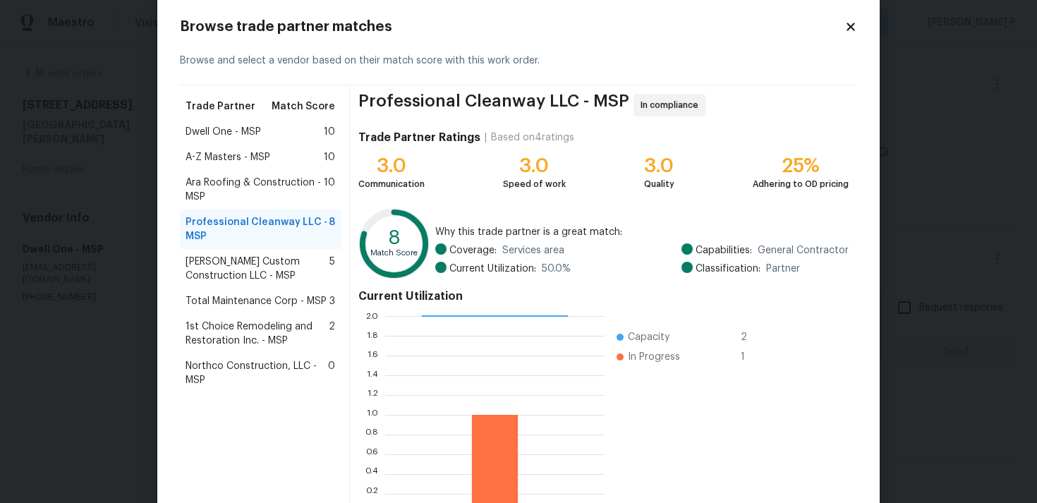
scroll to position [0, 0]
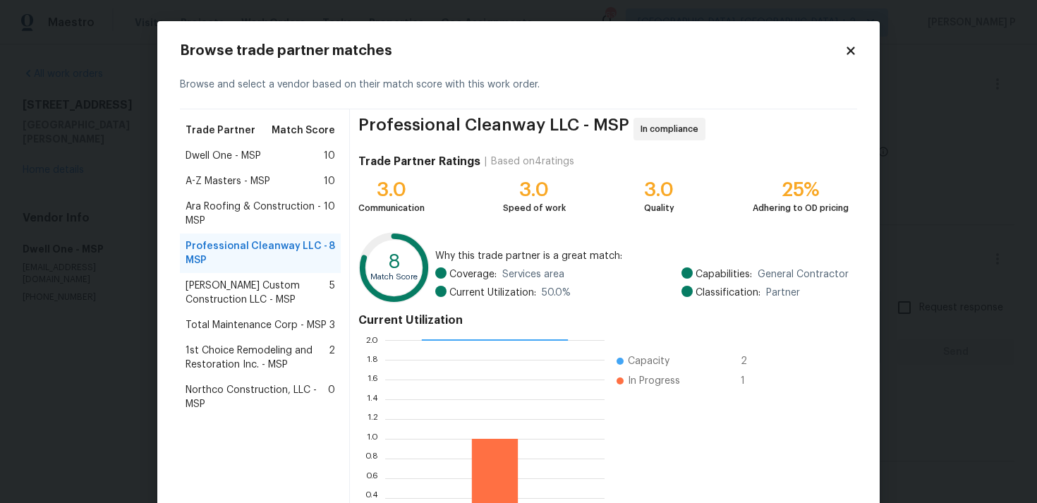
click at [221, 279] on span "Clark Custom Construction LLC - MSP" at bounding box center [258, 293] width 144 height 28
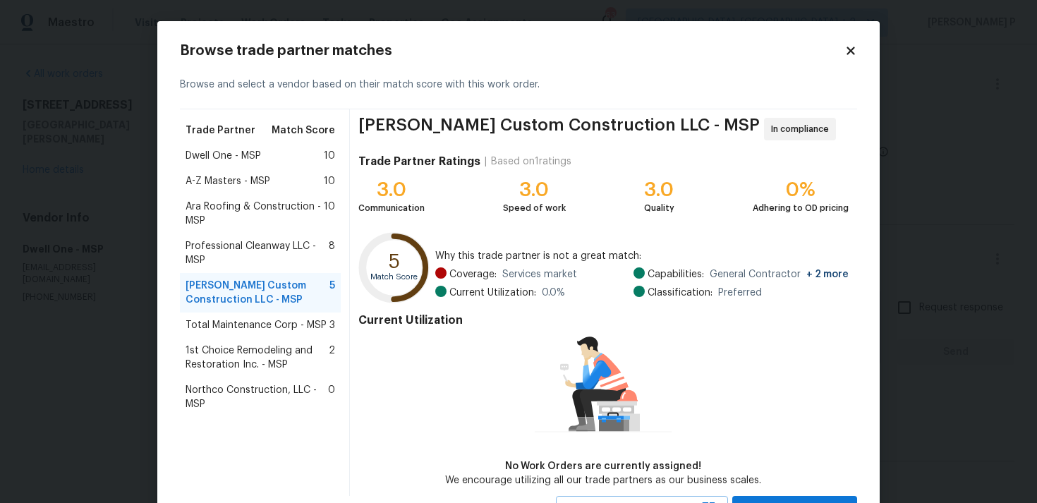
click at [221, 181] on span "A-Z Masters - MSP" at bounding box center [228, 181] width 85 height 14
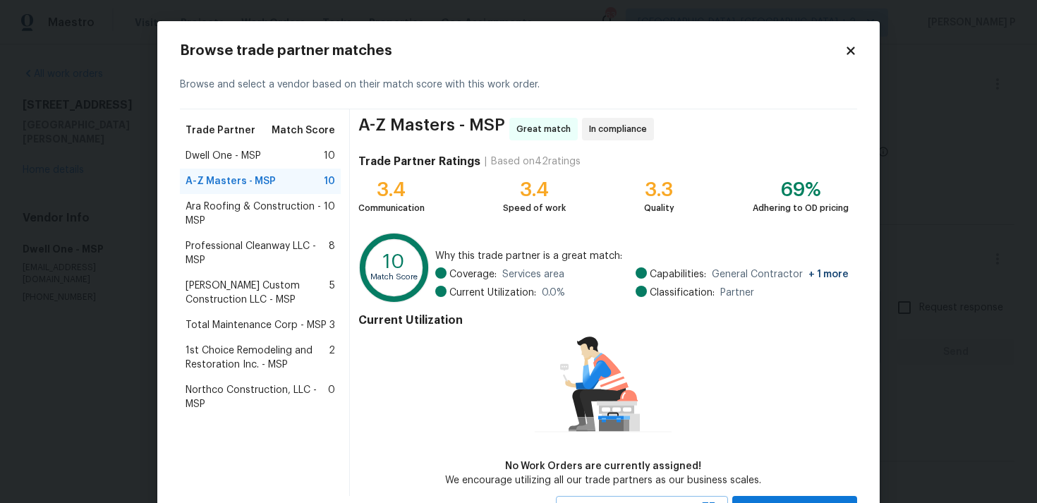
scroll to position [61, 0]
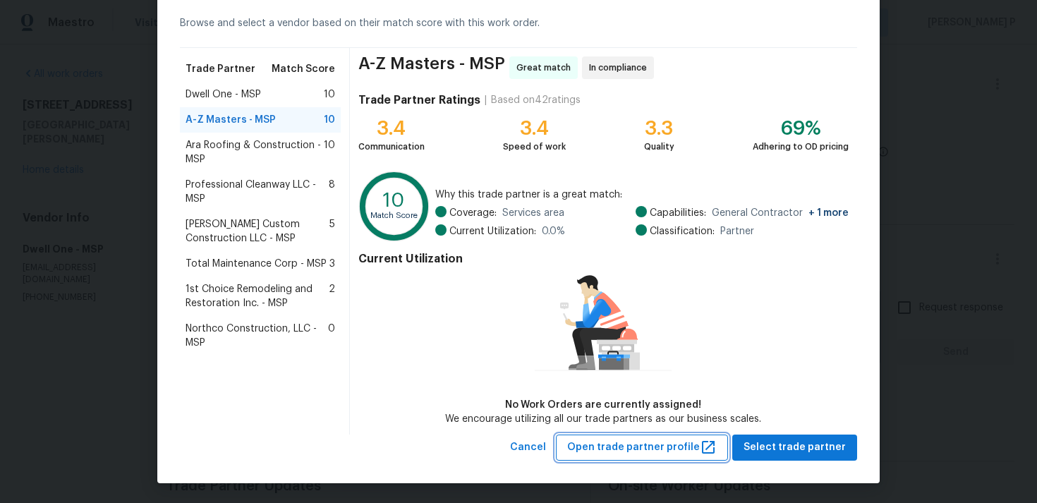
click at [628, 441] on span "Open trade partner profile" at bounding box center [642, 448] width 150 height 18
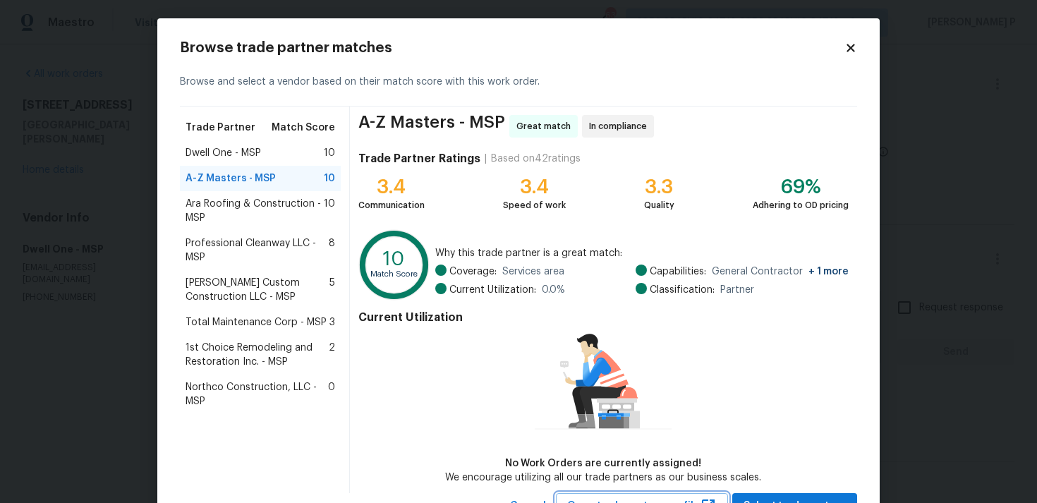
scroll to position [0, 0]
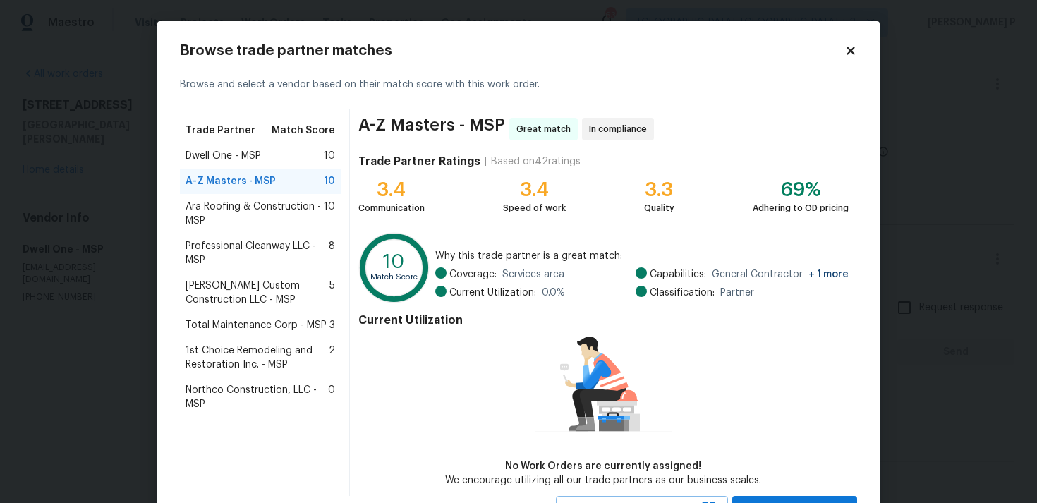
click at [854, 57] on div "Browse trade partner matches" at bounding box center [518, 51] width 677 height 14
click at [851, 49] on icon at bounding box center [851, 50] width 13 height 13
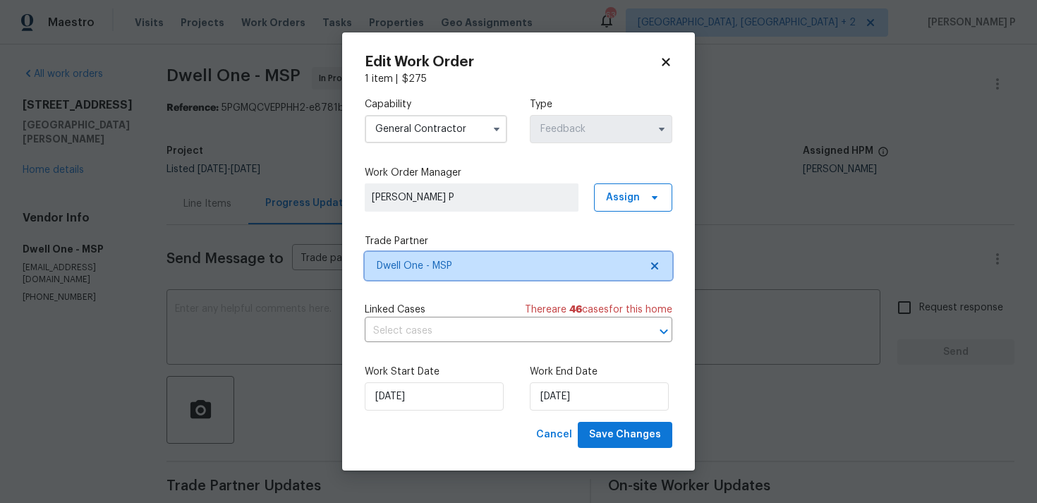
click at [447, 266] on span "Dwell One - MSP" at bounding box center [508, 266] width 263 height 14
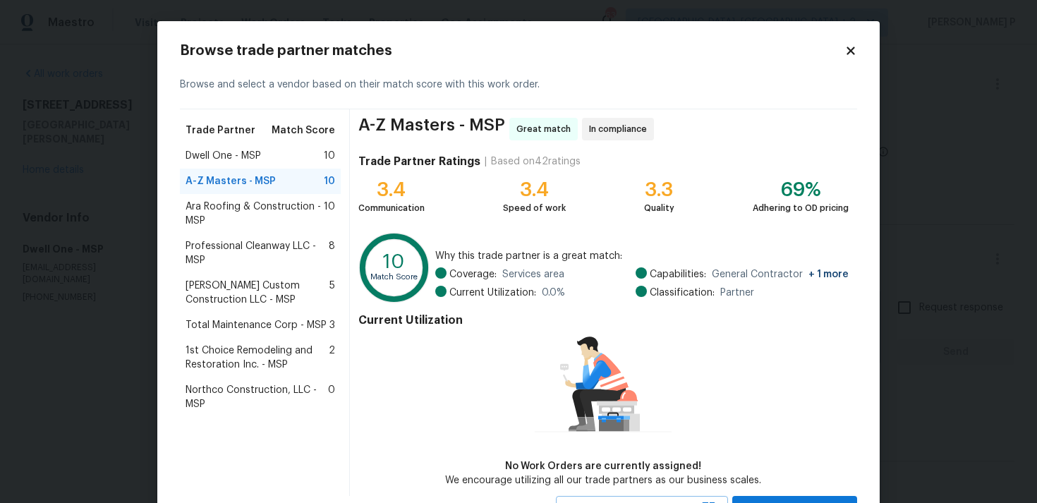
click at [246, 289] on span "Clark Custom Construction LLC - MSP" at bounding box center [258, 293] width 144 height 28
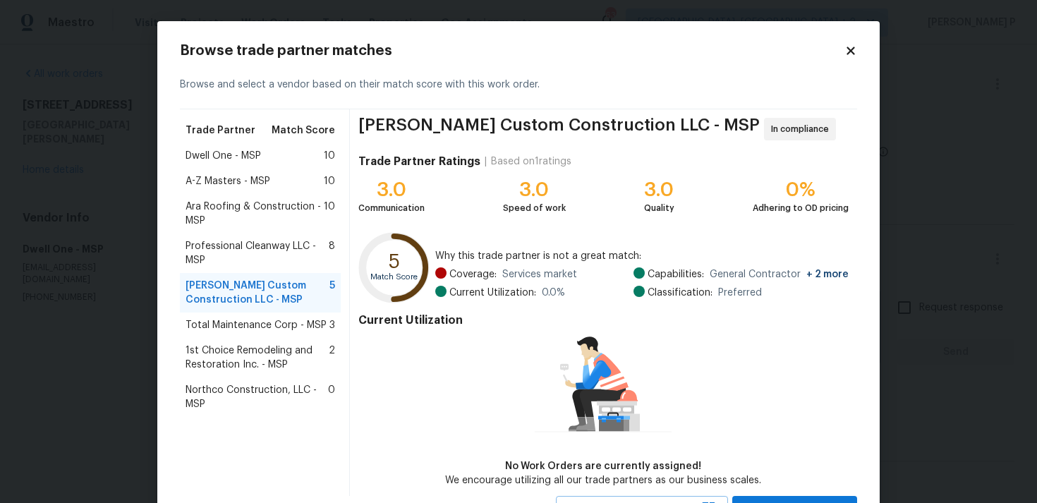
click at [248, 327] on span "Total Maintenance Corp - MSP" at bounding box center [256, 325] width 141 height 14
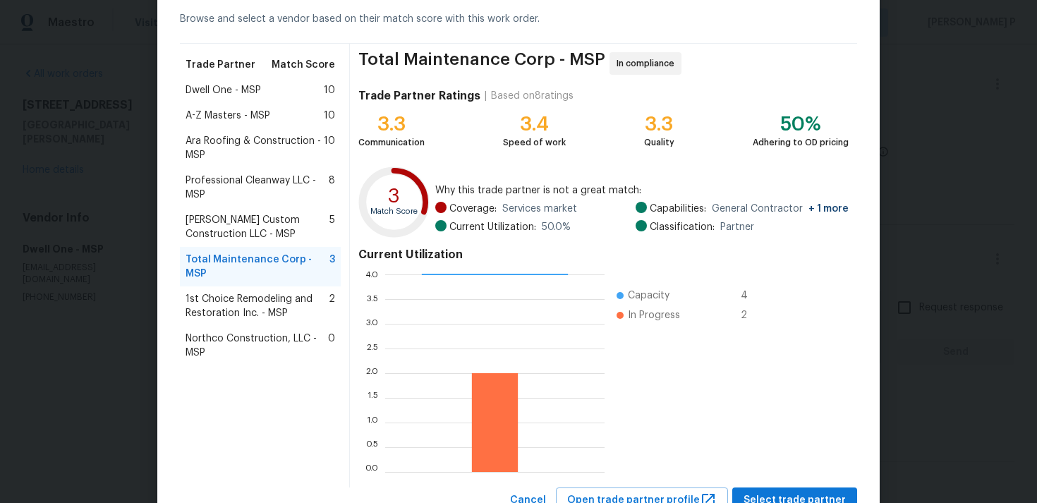
scroll to position [119, 0]
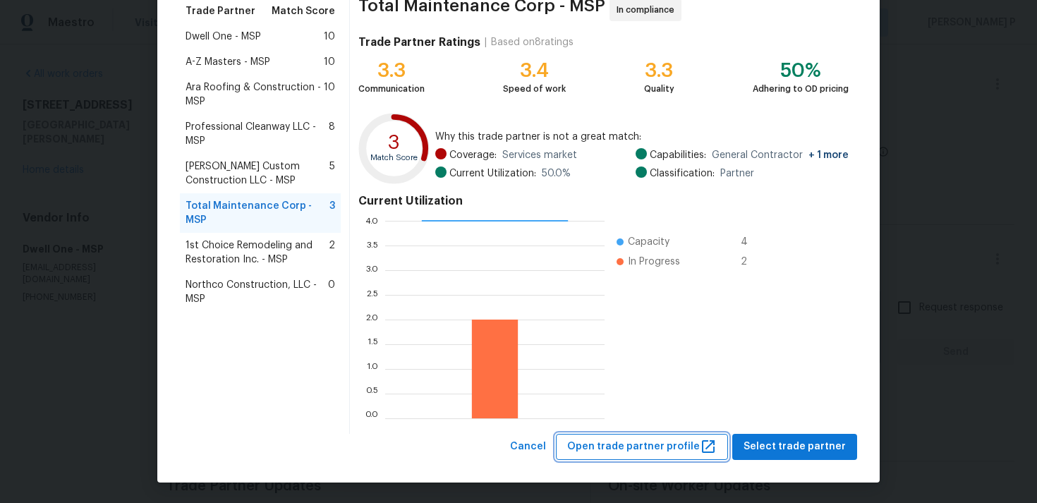
click at [608, 443] on span "Open trade partner profile" at bounding box center [642, 447] width 150 height 18
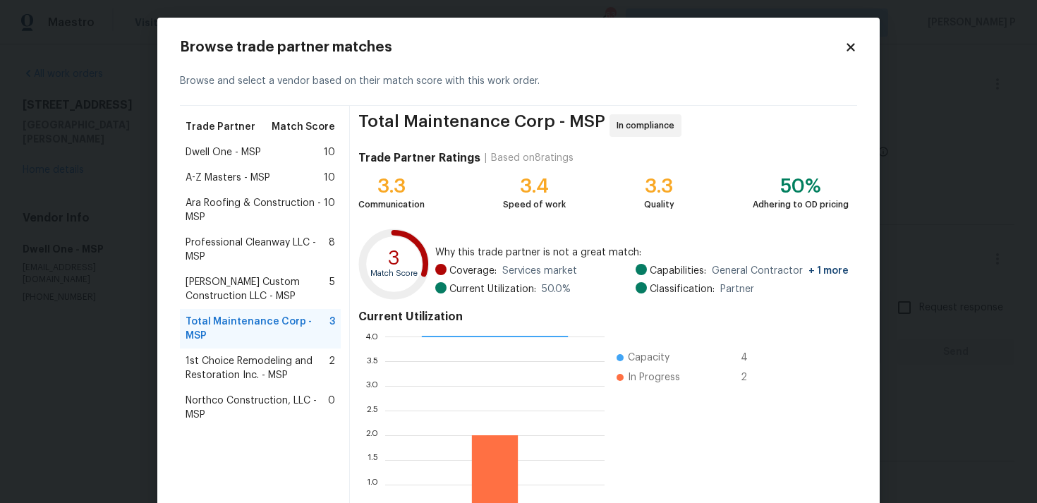
scroll to position [0, 0]
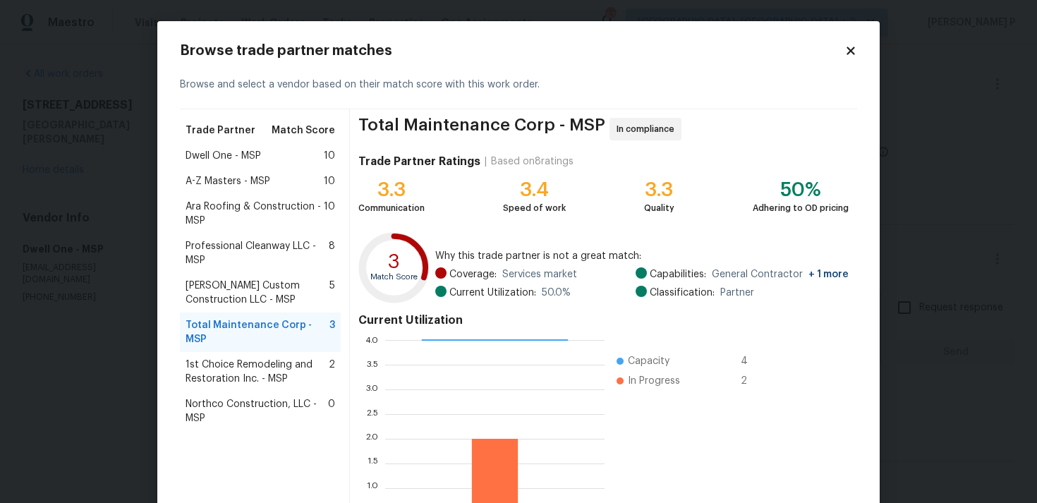
click at [854, 51] on icon at bounding box center [851, 50] width 13 height 13
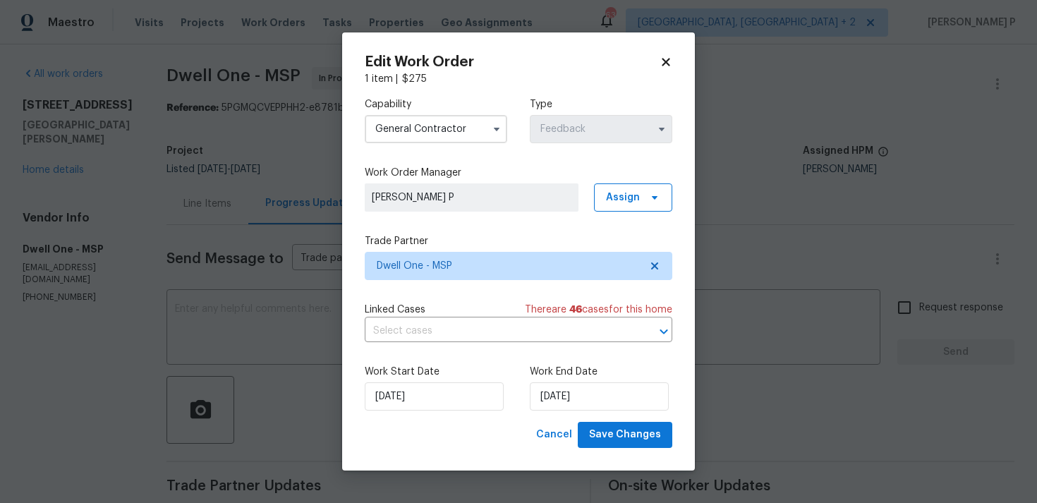
click at [663, 67] on icon at bounding box center [666, 62] width 13 height 13
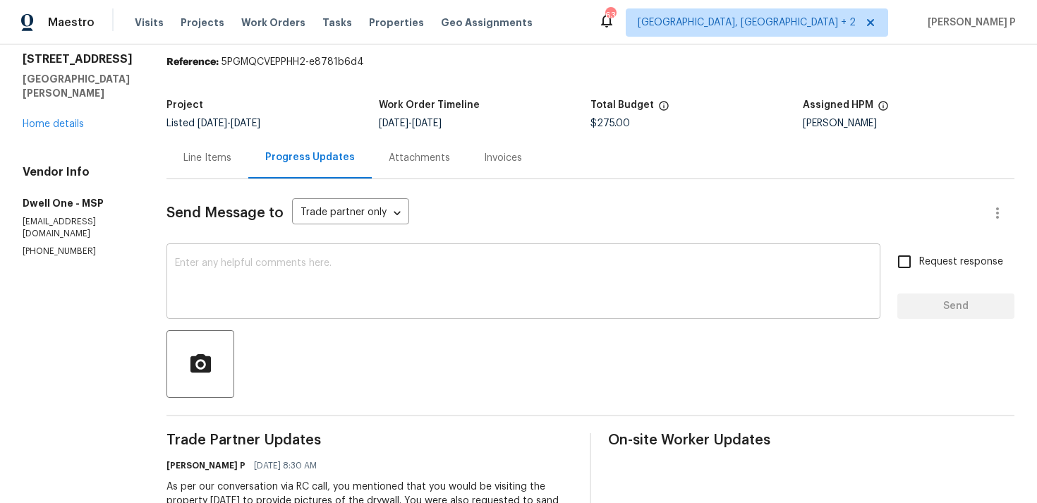
scroll to position [48, 0]
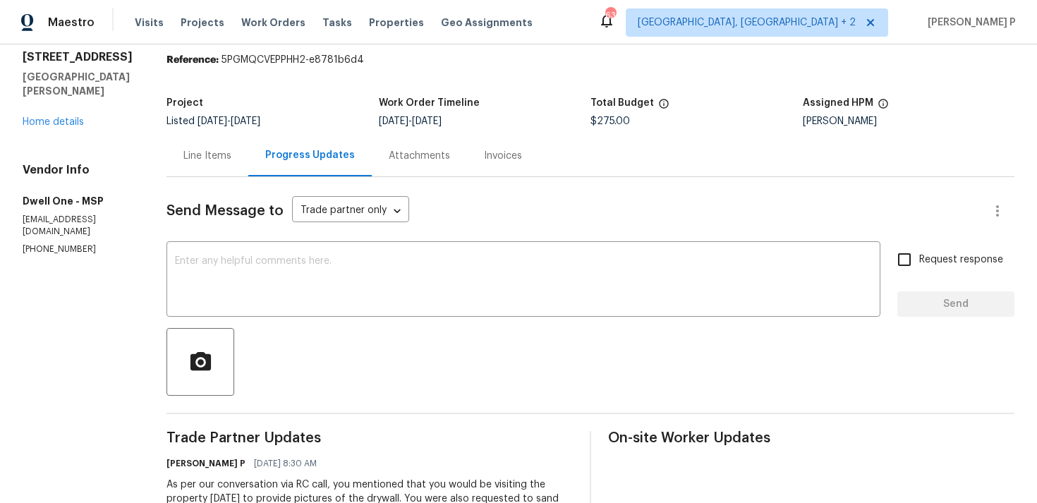
click at [198, 159] on div "Line Items" at bounding box center [207, 156] width 48 height 14
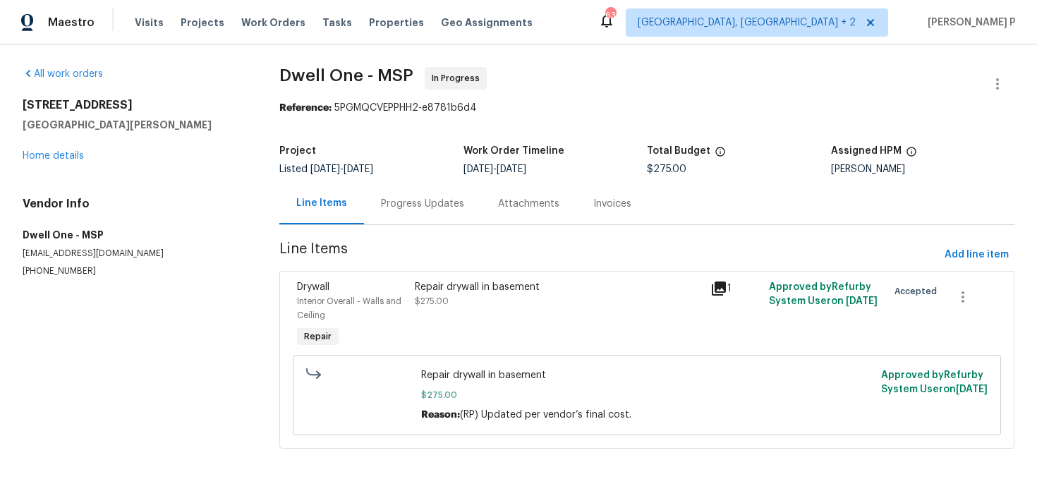
click at [436, 209] on div "Progress Updates" at bounding box center [422, 204] width 83 height 14
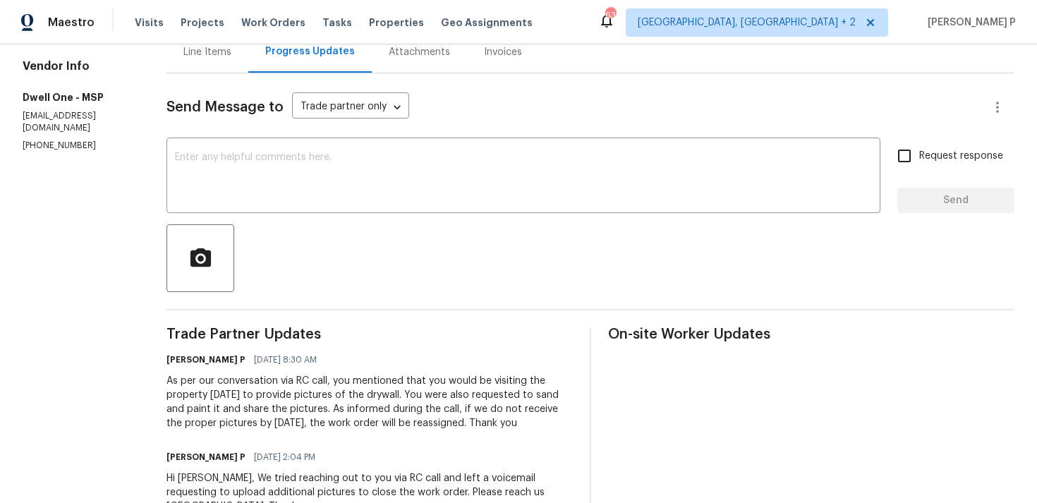
scroll to position [158, 0]
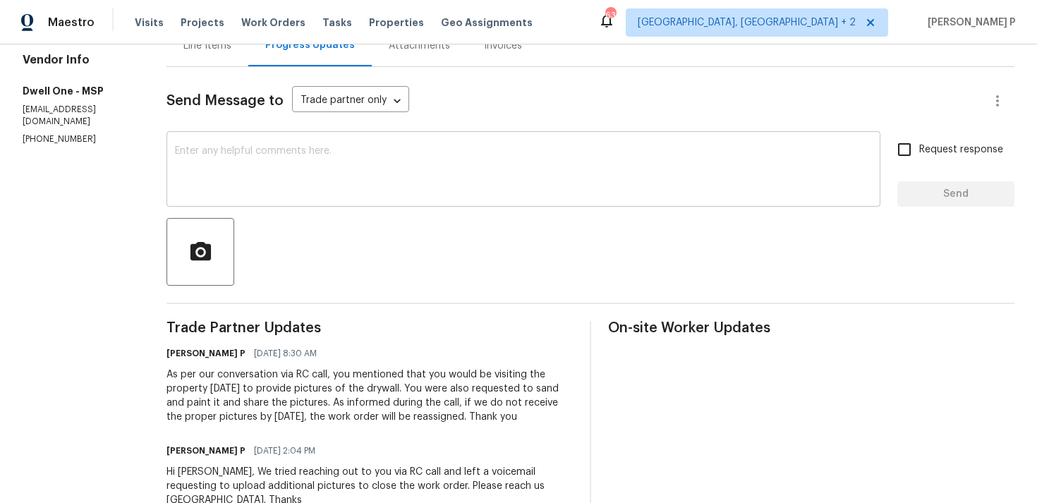
click at [327, 169] on textarea at bounding box center [523, 170] width 697 height 49
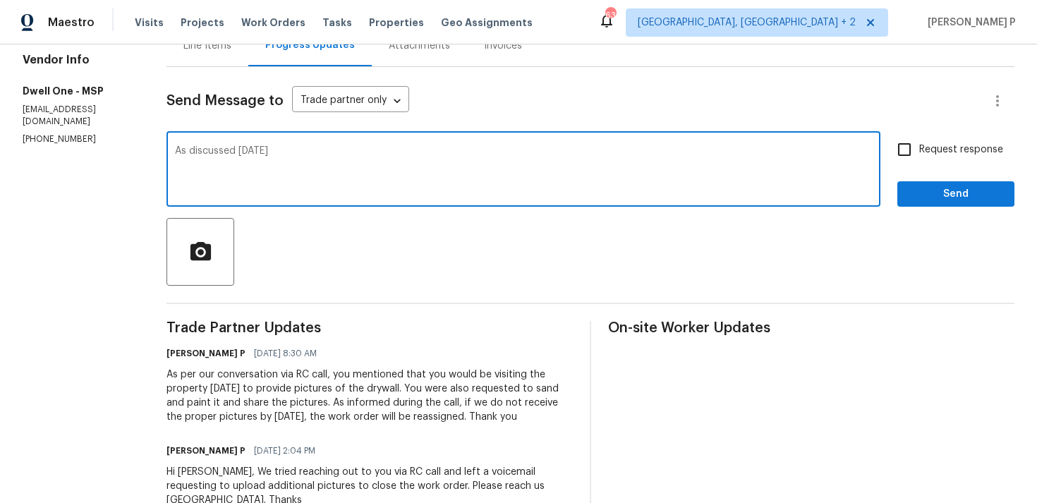
click at [222, 150] on textarea "As discussed yesterday" at bounding box center [523, 170] width 697 height 49
drag, startPoint x: 273, startPoint y: 150, endPoint x: 174, endPoint y: 150, distance: 98.8
click at [175, 150] on textarea "As discussed yesterday" at bounding box center [523, 170] width 697 height 49
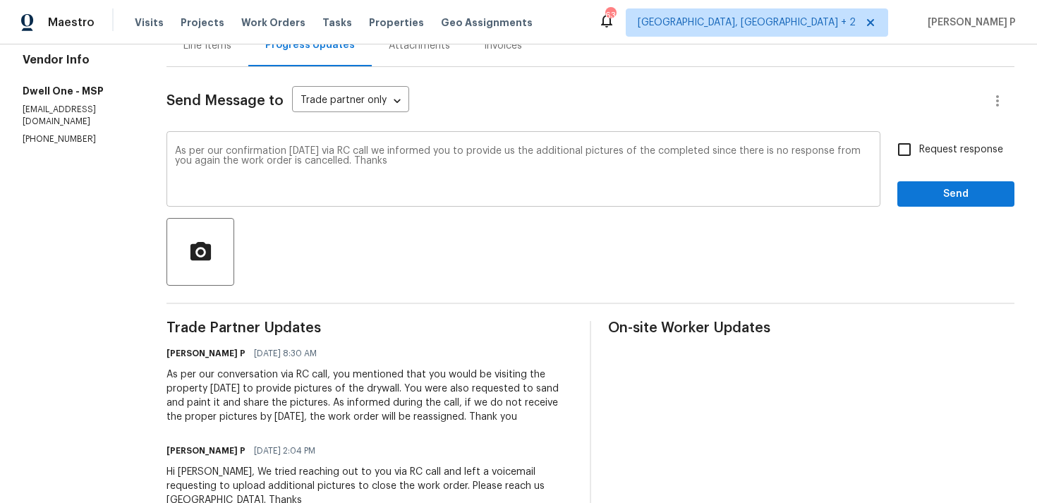
drag, startPoint x: 158, startPoint y: 150, endPoint x: 301, endPoint y: 168, distance: 144.4
click at [318, 168] on div "As per our confirmation yesterday via RC call we informed you to provide us the…" at bounding box center [524, 171] width 714 height 72
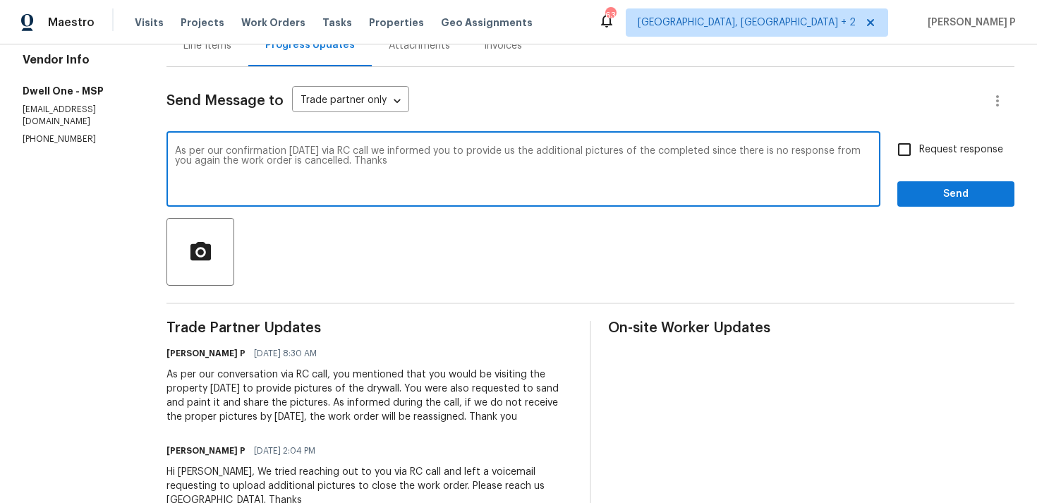
drag, startPoint x: 161, startPoint y: 148, endPoint x: 318, endPoint y: 162, distance: 157.3
click at [318, 162] on textarea "As per our confirmation yesterday via RC call we informed you to provide us the…" at bounding box center [523, 170] width 697 height 49
paste textarea "confirmed during our RC call yesterday, we requested you to provide additional …"
type textarea "As confirmed during our RC call yesterday, we requested you to provide addition…"
click at [916, 186] on span "Send" at bounding box center [956, 195] width 95 height 18
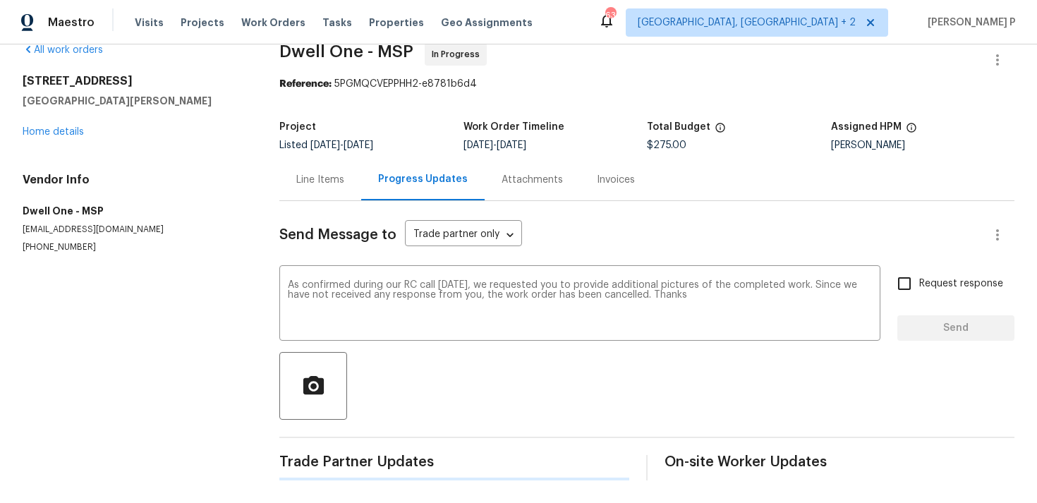
scroll to position [0, 0]
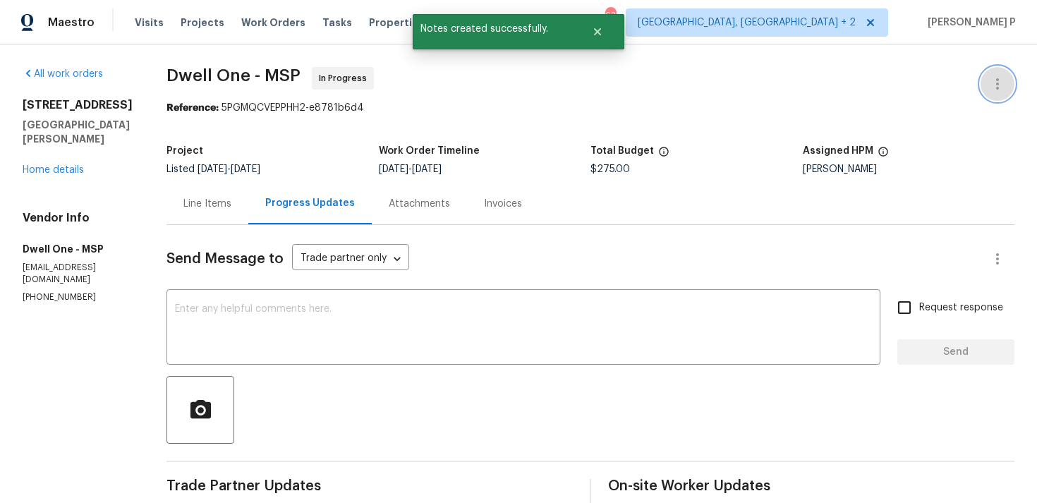
click at [996, 83] on icon "button" at bounding box center [997, 83] width 17 height 17
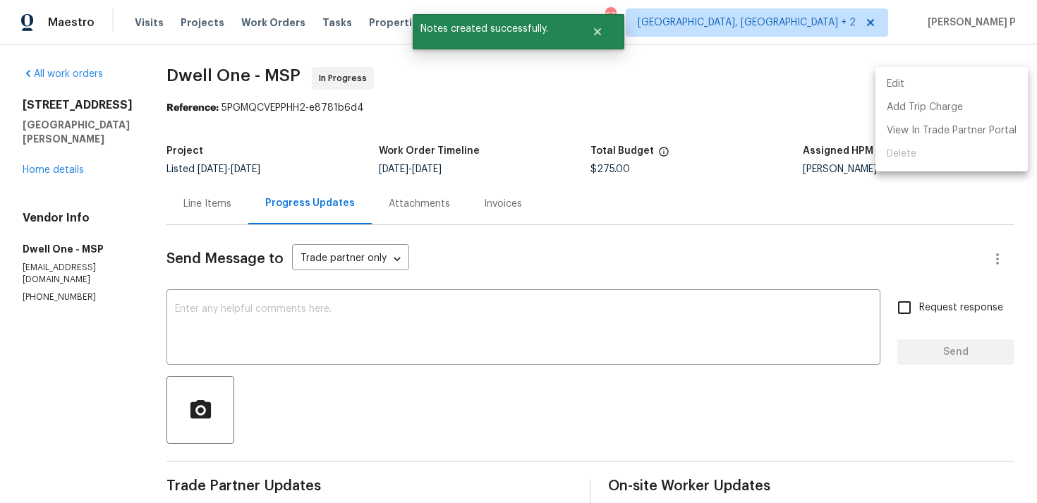
click at [880, 78] on li "Edit" at bounding box center [952, 84] width 152 height 23
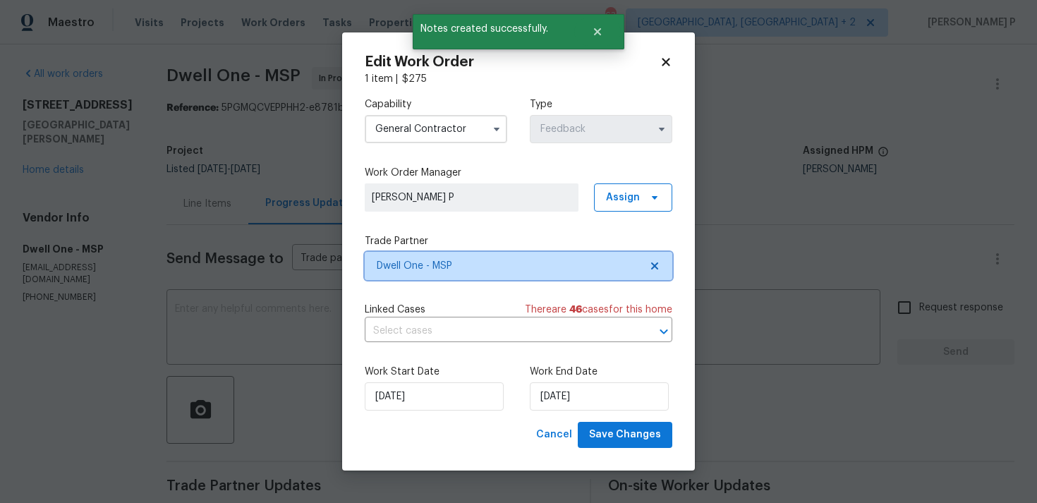
click at [490, 264] on span "Dwell One - MSP" at bounding box center [508, 266] width 263 height 14
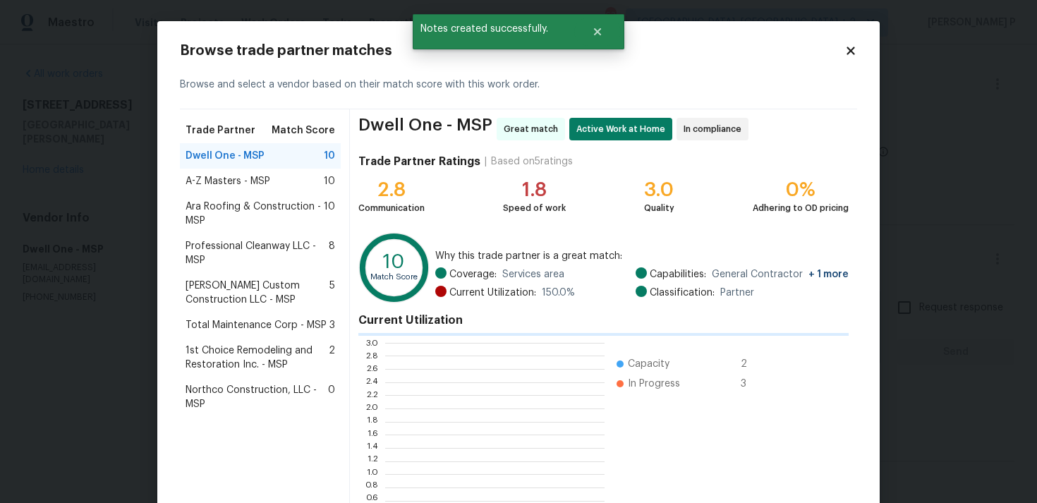
scroll to position [198, 219]
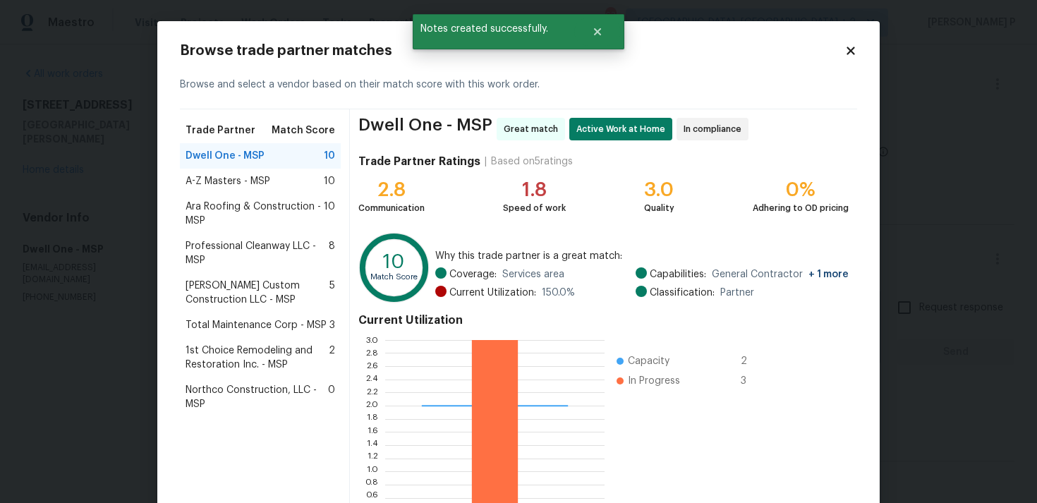
click at [289, 310] on div "Clark Custom Construction LLC - MSP 5" at bounding box center [260, 293] width 161 height 40
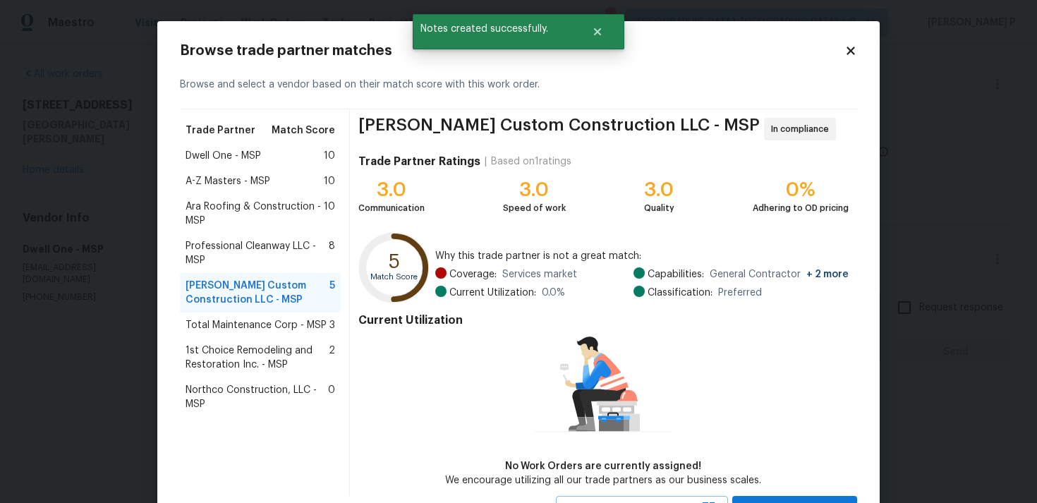
click at [280, 331] on span "Total Maintenance Corp - MSP" at bounding box center [256, 325] width 141 height 14
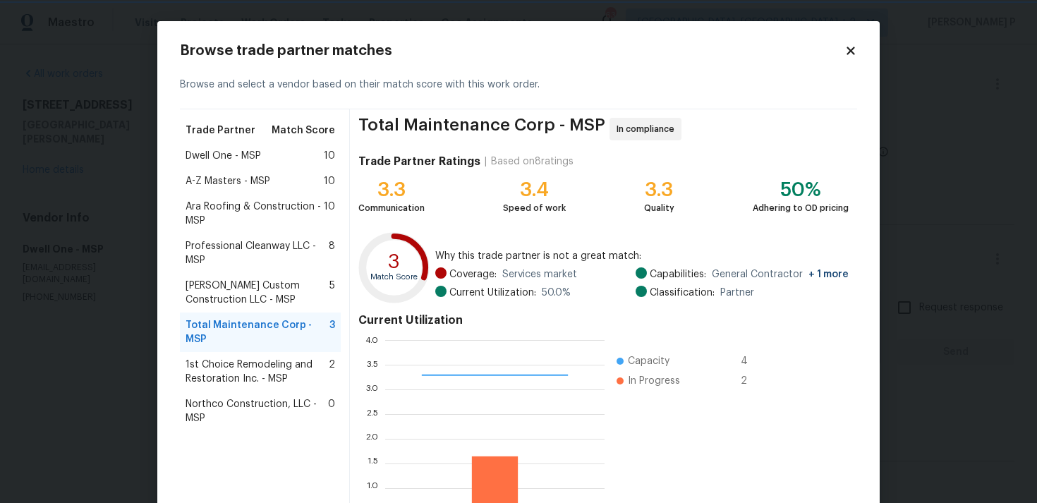
scroll to position [119, 0]
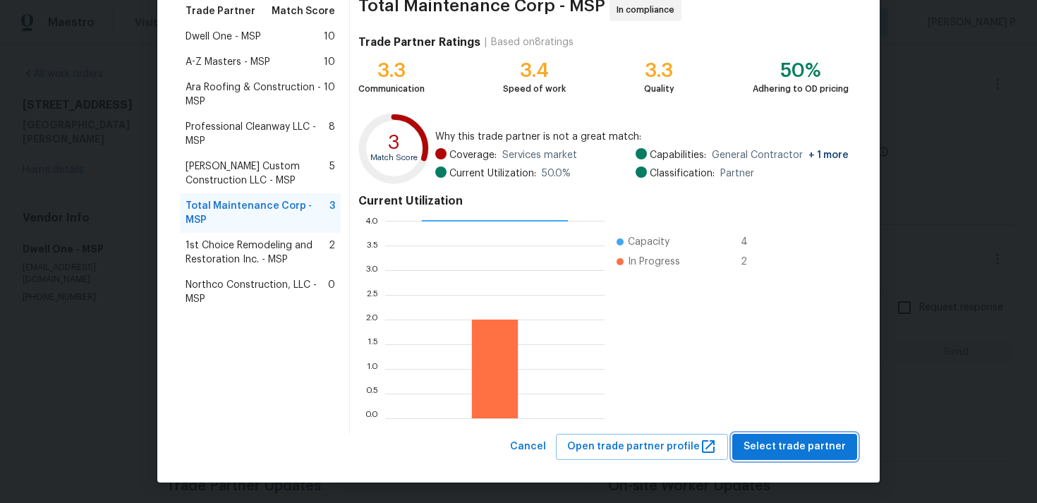
click at [777, 444] on span "Select trade partner" at bounding box center [795, 447] width 102 height 18
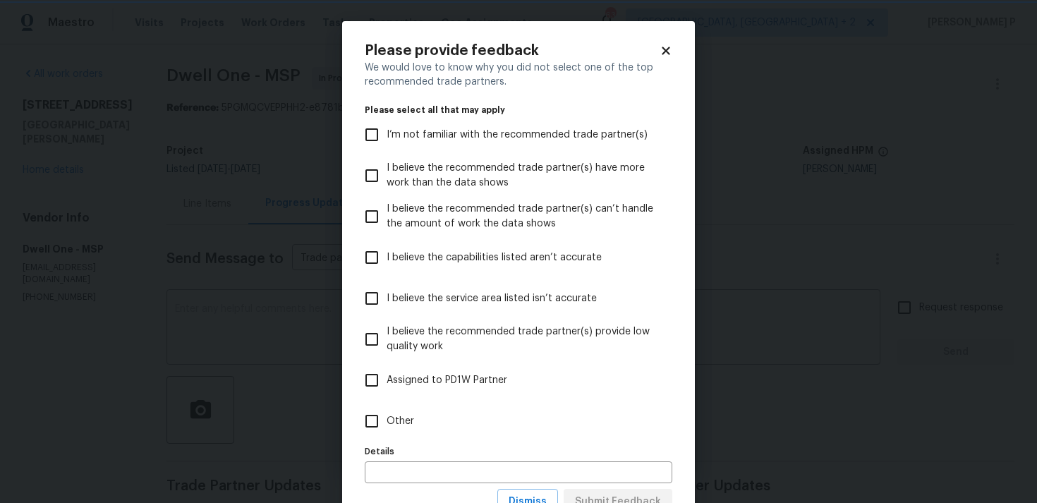
scroll to position [0, 0]
click at [368, 418] on input "Other" at bounding box center [372, 421] width 30 height 30
checkbox input "true"
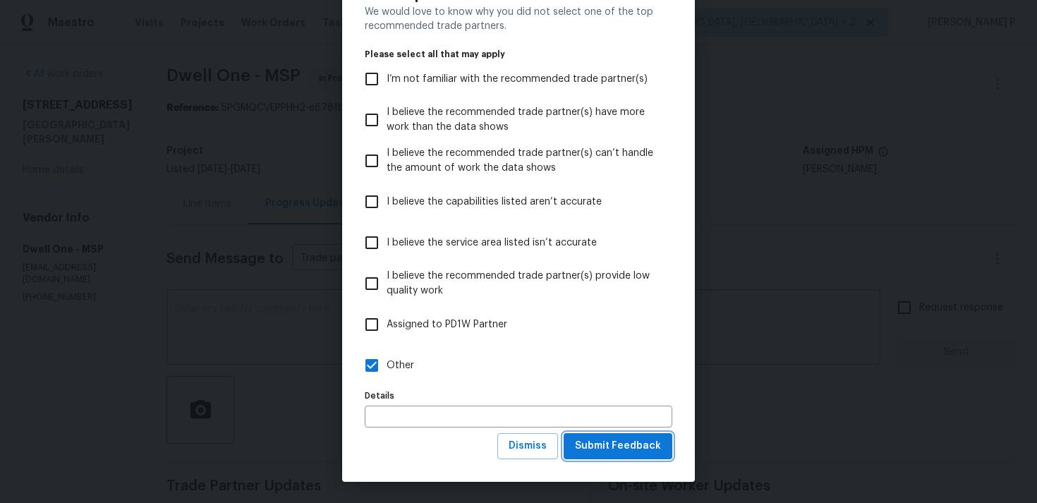
click at [645, 448] on span "Submit Feedback" at bounding box center [618, 446] width 86 height 18
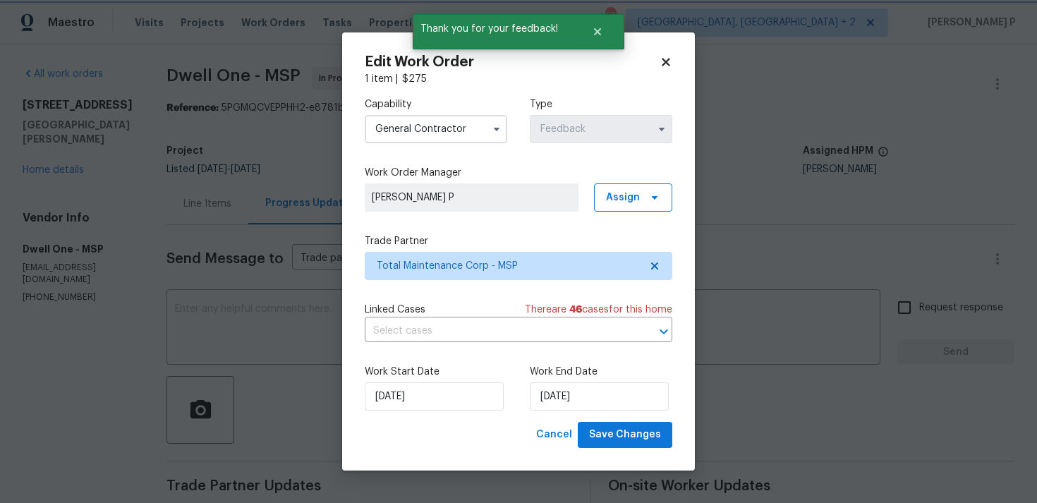
scroll to position [0, 0]
click at [574, 397] on input "21/07/2025" at bounding box center [599, 396] width 139 height 28
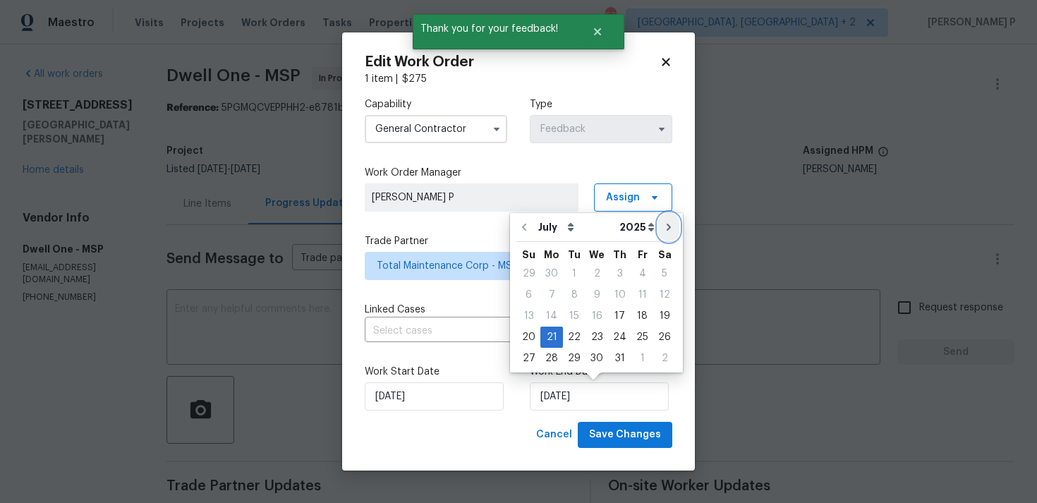
click at [663, 226] on icon "Go to next month" at bounding box center [668, 227] width 11 height 11
type input "21/08/2025"
select select "7"
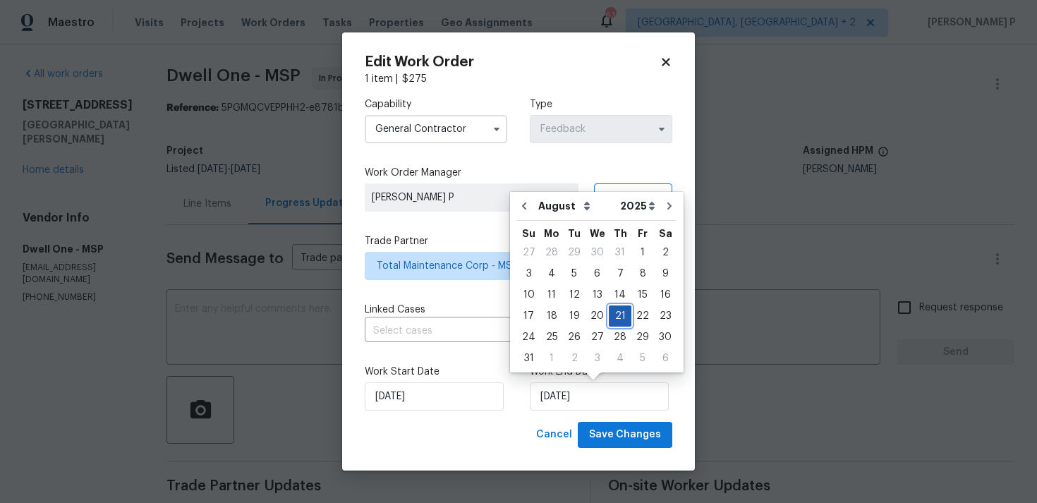
click at [610, 315] on div "21" at bounding box center [620, 316] width 23 height 20
click at [428, 405] on input "17/07/2025" at bounding box center [434, 396] width 139 height 28
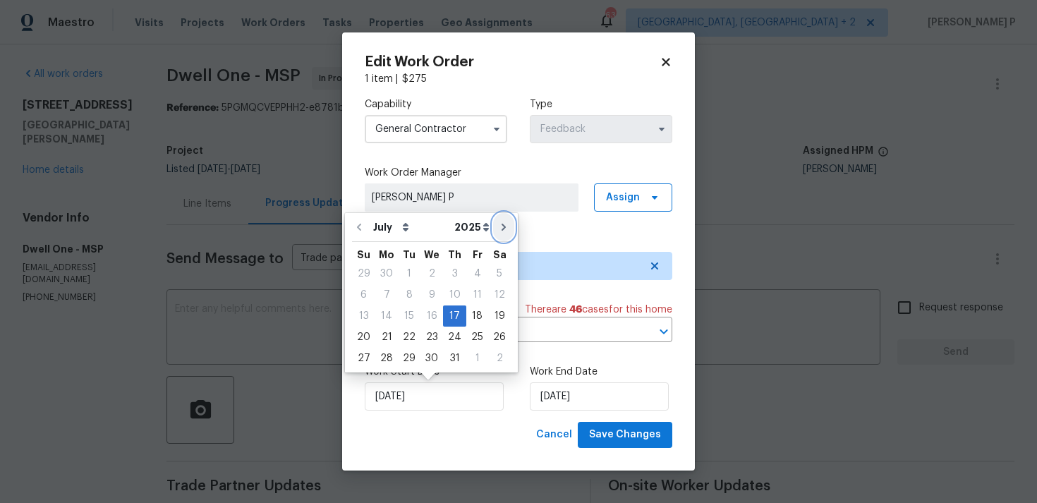
click at [500, 224] on icon "Go to next month" at bounding box center [503, 227] width 11 height 11
type input "17/08/2025"
select select "7"
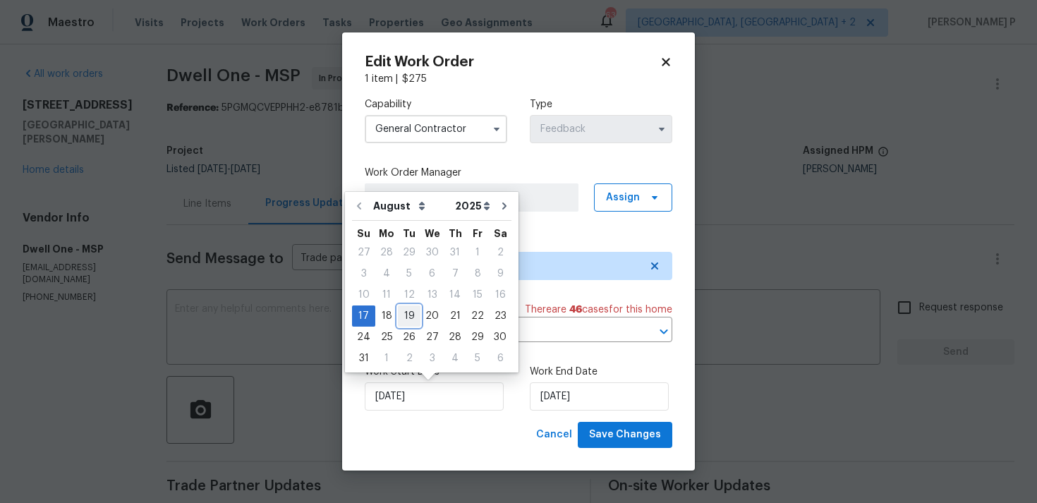
click at [407, 315] on div "19" at bounding box center [409, 316] width 23 height 20
type input "19/08/2025"
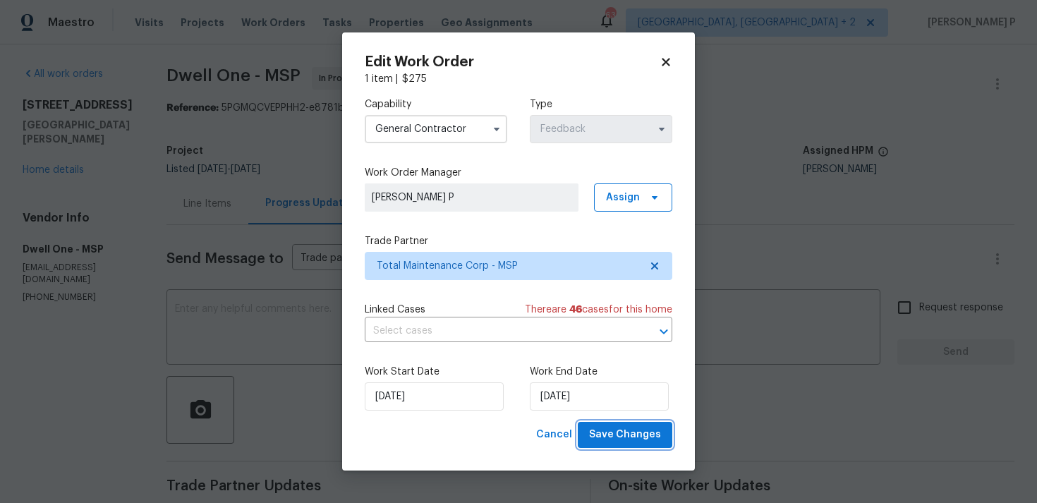
click at [608, 430] on span "Save Changes" at bounding box center [625, 435] width 72 height 18
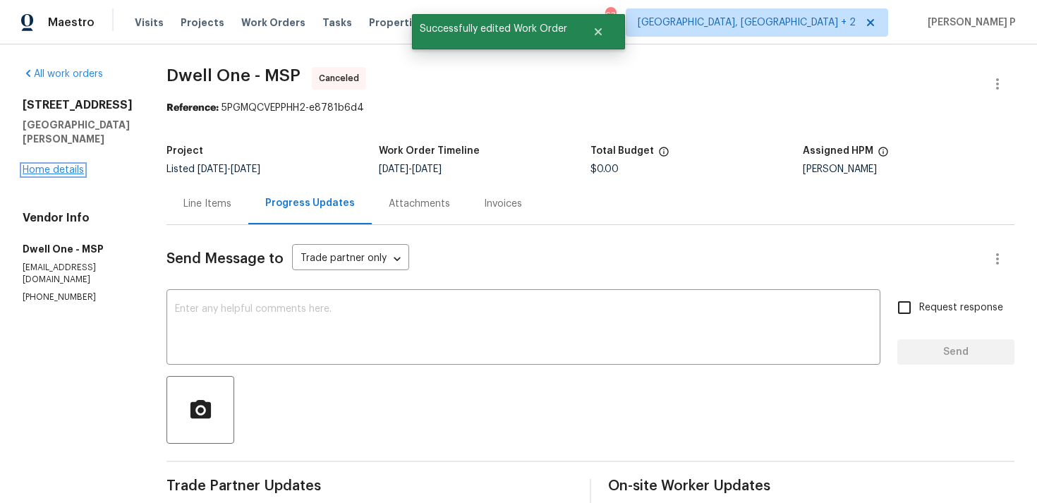
click at [44, 171] on link "Home details" at bounding box center [53, 170] width 61 height 10
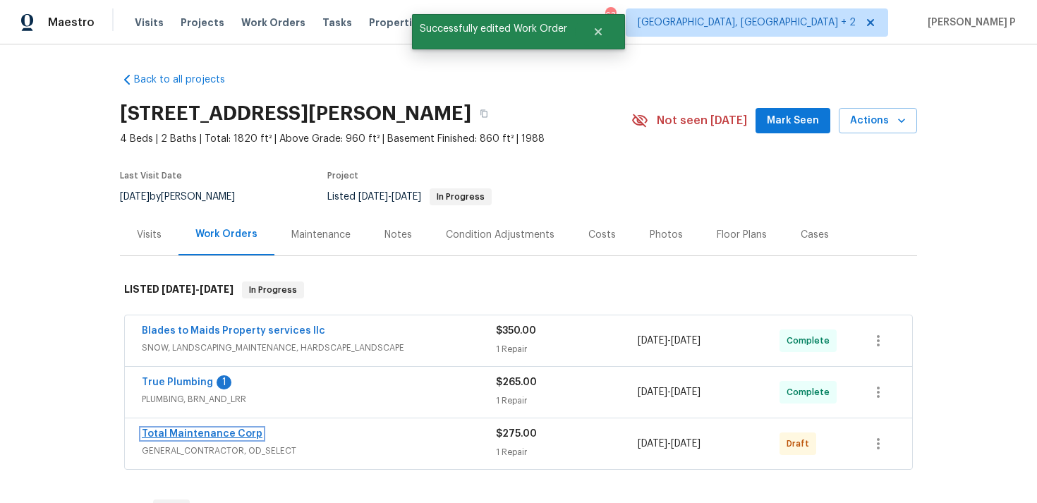
click at [168, 431] on link "Total Maintenance Corp" at bounding box center [202, 434] width 121 height 10
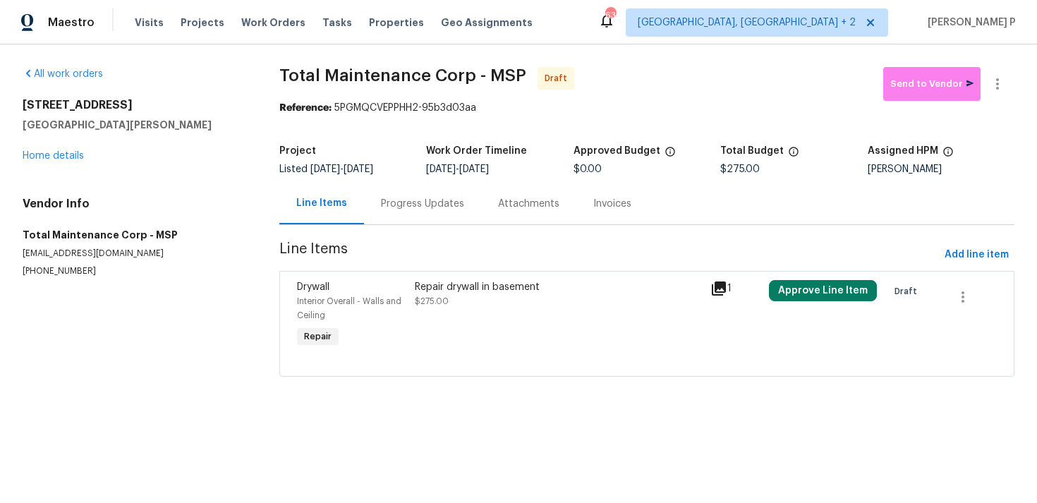
click at [511, 282] on div "Repair drywall in basement" at bounding box center [558, 287] width 286 height 14
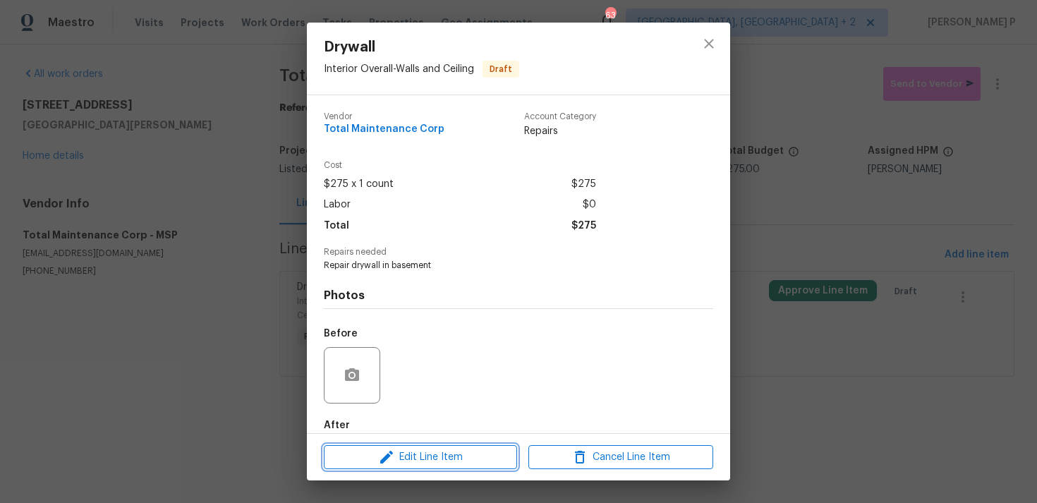
click at [393, 466] on button "Edit Line Item" at bounding box center [420, 457] width 193 height 25
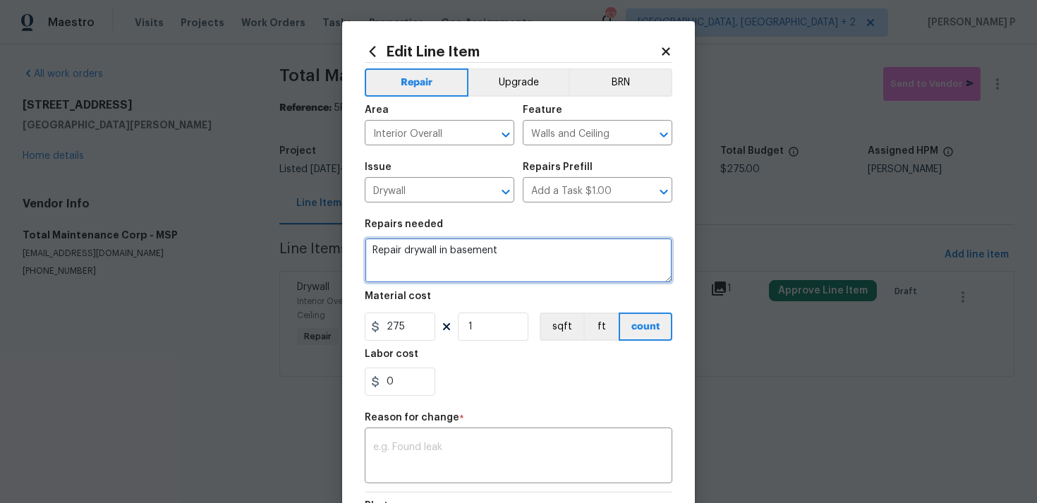
click at [504, 248] on textarea "Repair drywall in basement" at bounding box center [519, 260] width 308 height 45
click at [416, 260] on textarea "Repair drywall in basement. Sand and paint it" at bounding box center [519, 260] width 308 height 45
paste textarea "the drywall in the basement, then sand and paint it."
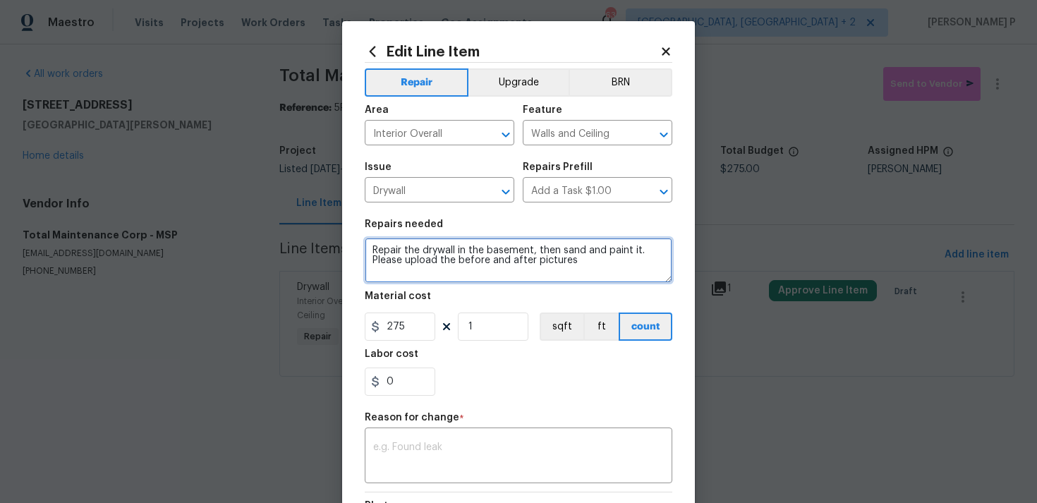
type textarea "Repair the drywall in the basement, then sand and paint it. Please upload the b…"
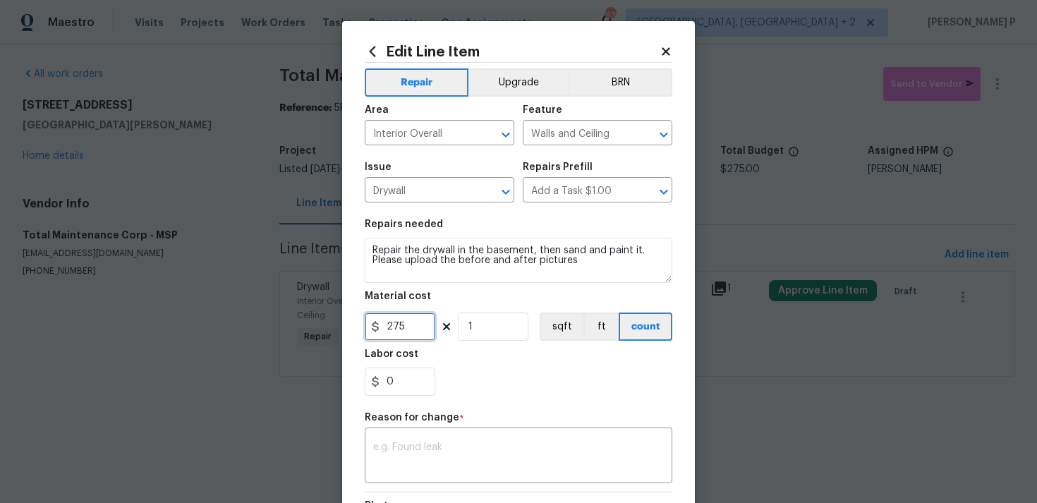
click at [413, 327] on input "275" at bounding box center [400, 327] width 71 height 28
type input "75"
click at [463, 451] on textarea at bounding box center [518, 457] width 291 height 30
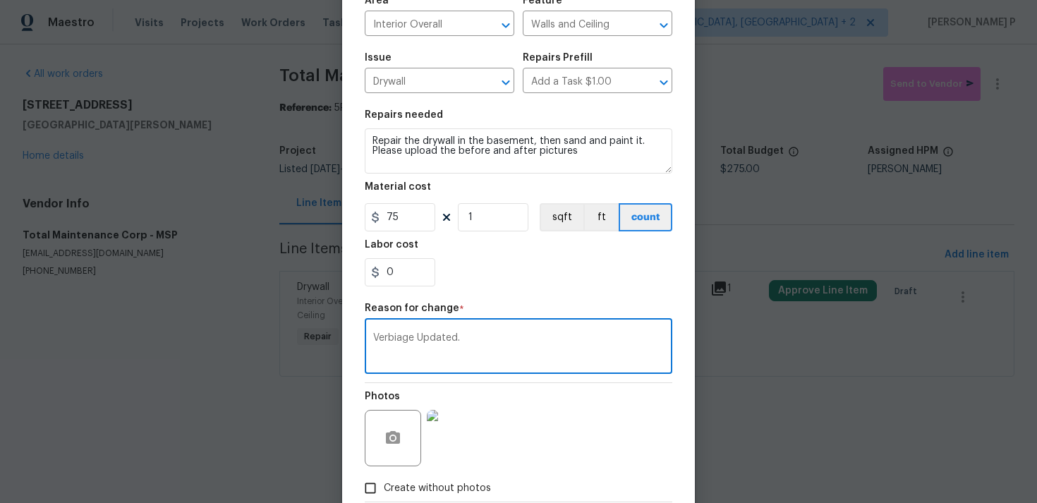
scroll to position [193, 0]
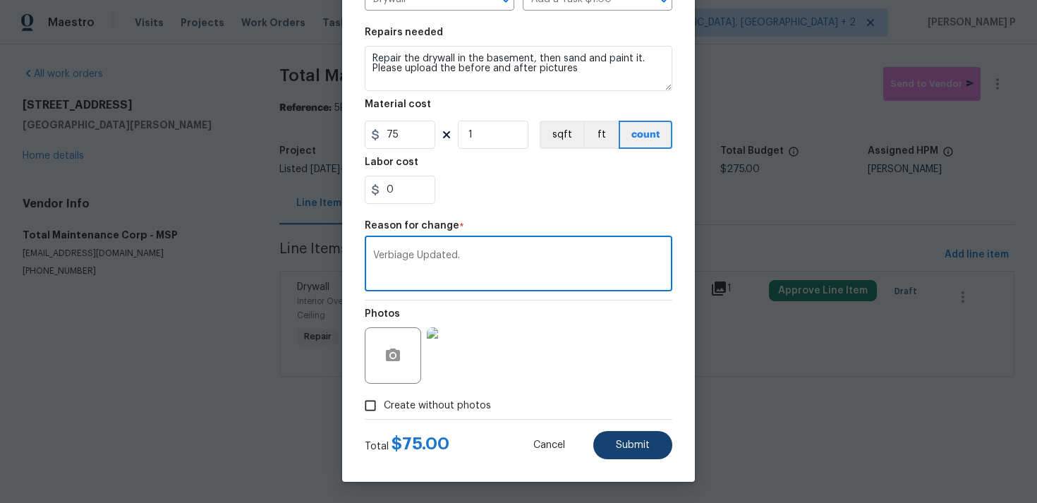
type textarea "Verbiage Updated."
click at [641, 447] on span "Submit" at bounding box center [633, 445] width 34 height 11
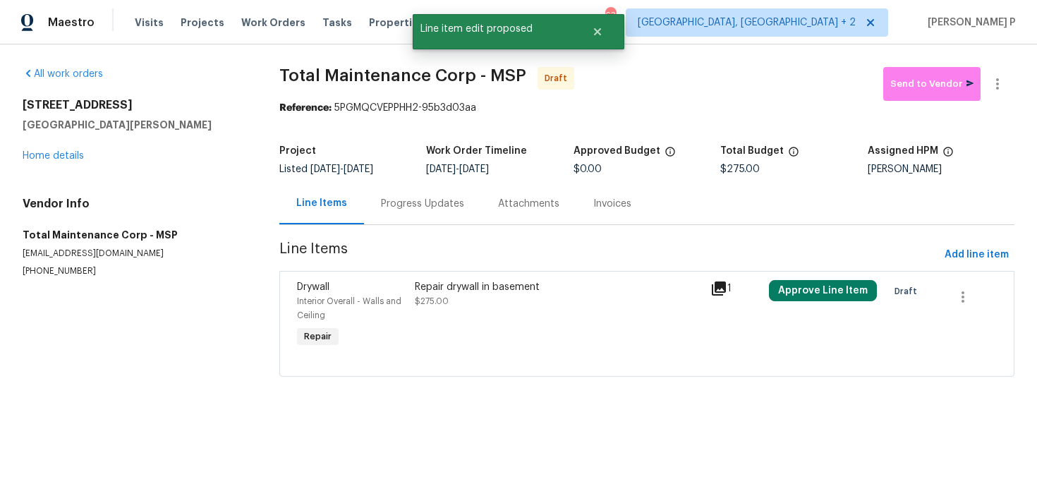
scroll to position [0, 0]
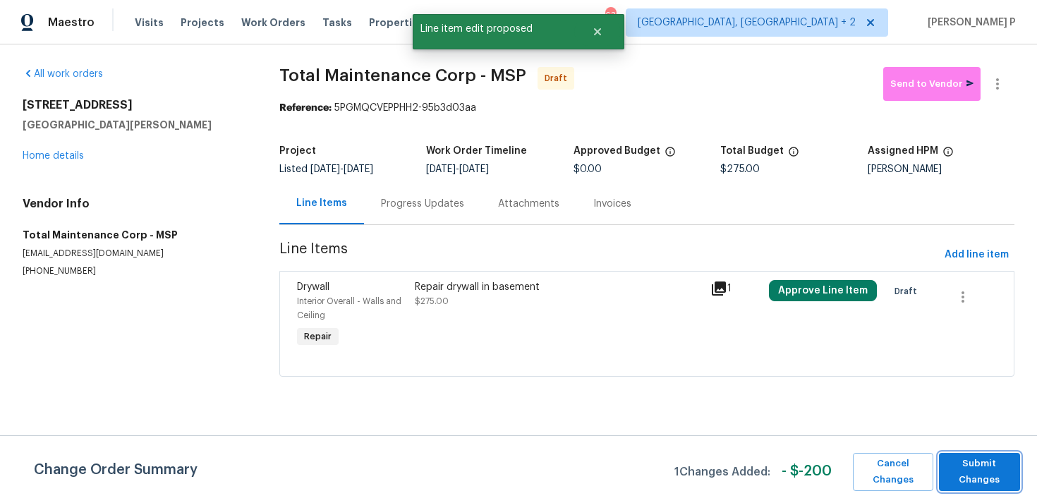
click at [969, 469] on span "Submit Changes" at bounding box center [979, 472] width 67 height 32
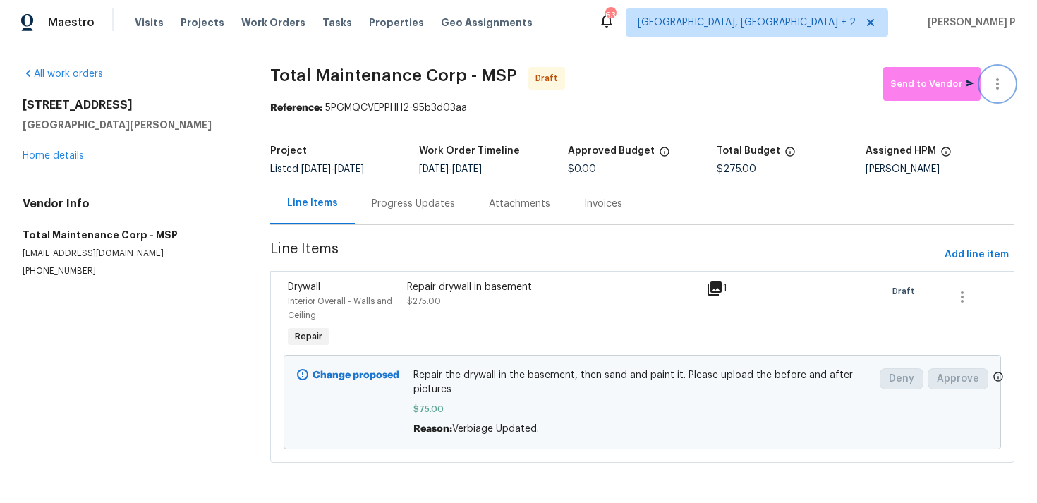
click at [997, 87] on icon "button" at bounding box center [997, 83] width 3 height 11
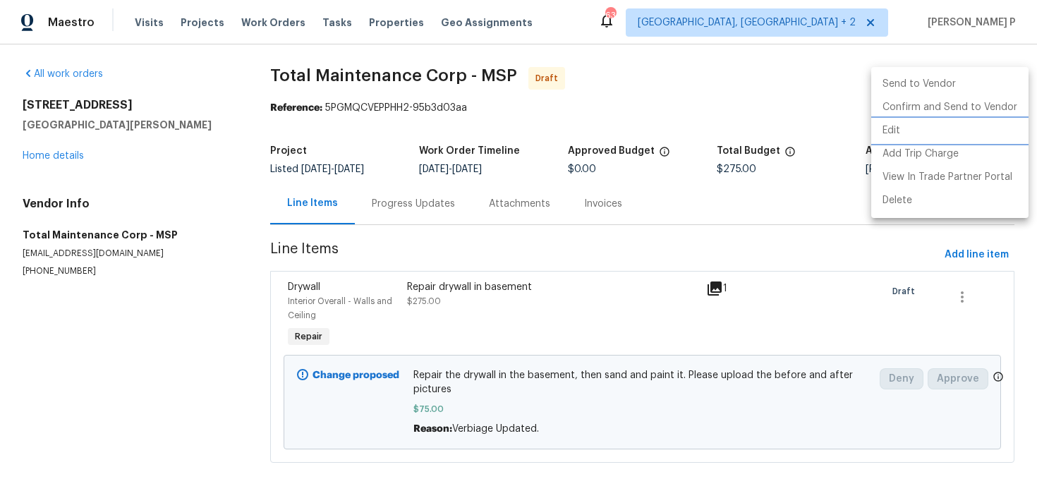
click at [903, 128] on li "Edit" at bounding box center [949, 130] width 157 height 23
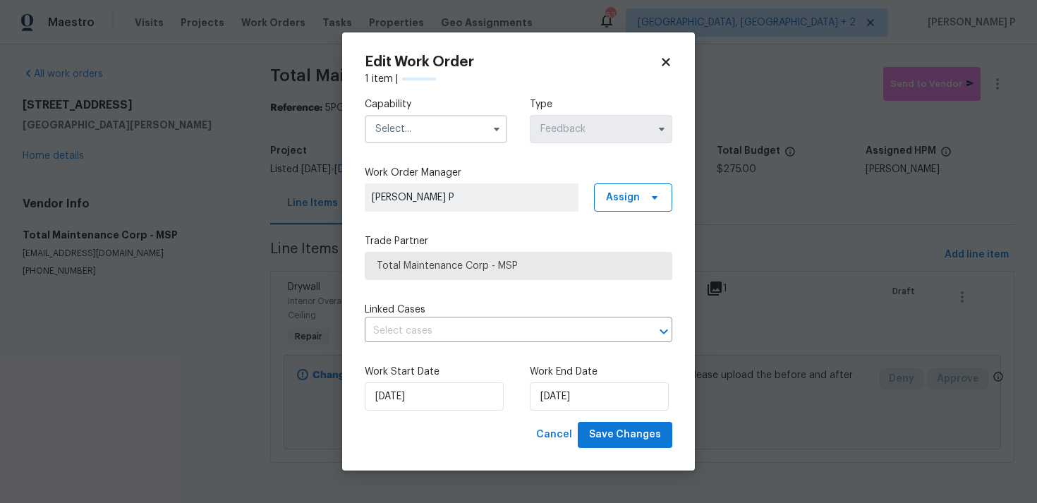
click at [461, 128] on input "text" at bounding box center [436, 129] width 143 height 28
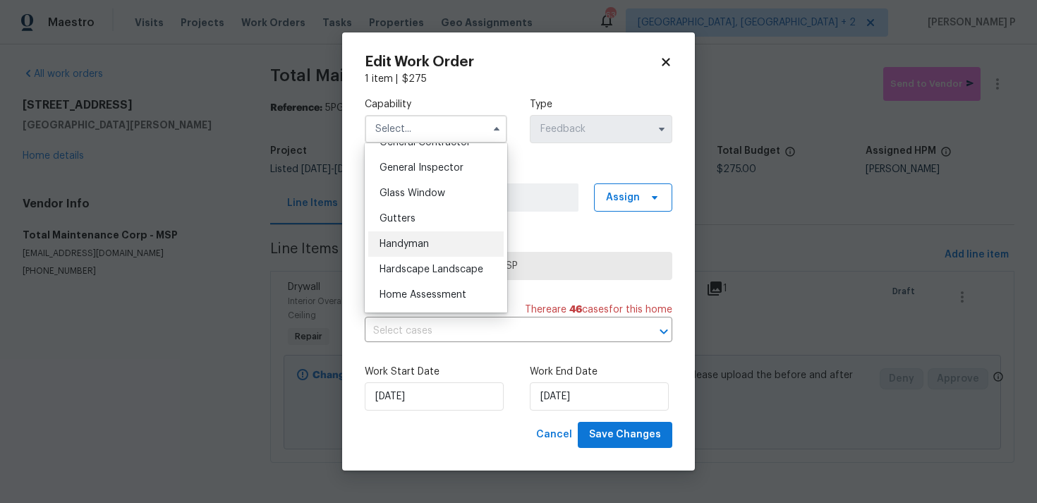
scroll to position [664, 0]
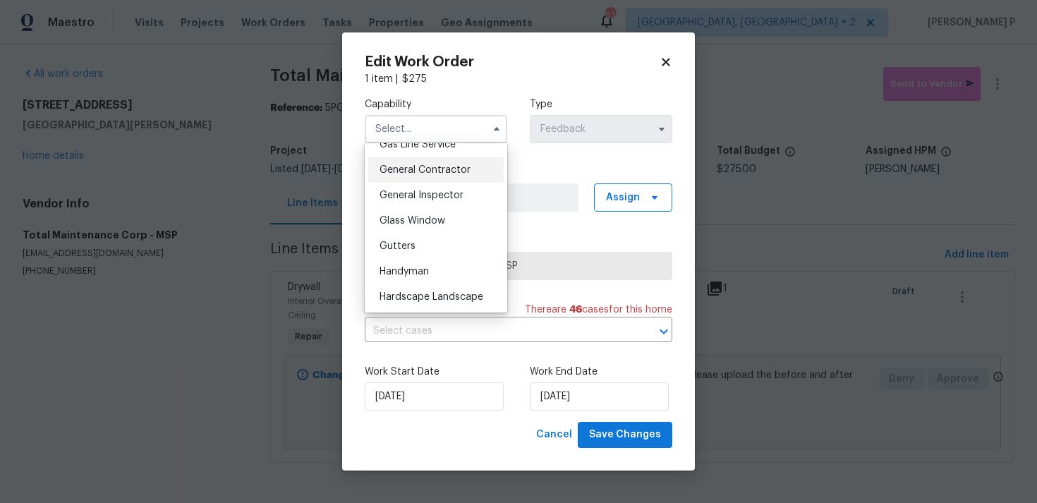
click at [431, 166] on span "General Contractor" at bounding box center [425, 170] width 91 height 10
type input "General Contractor"
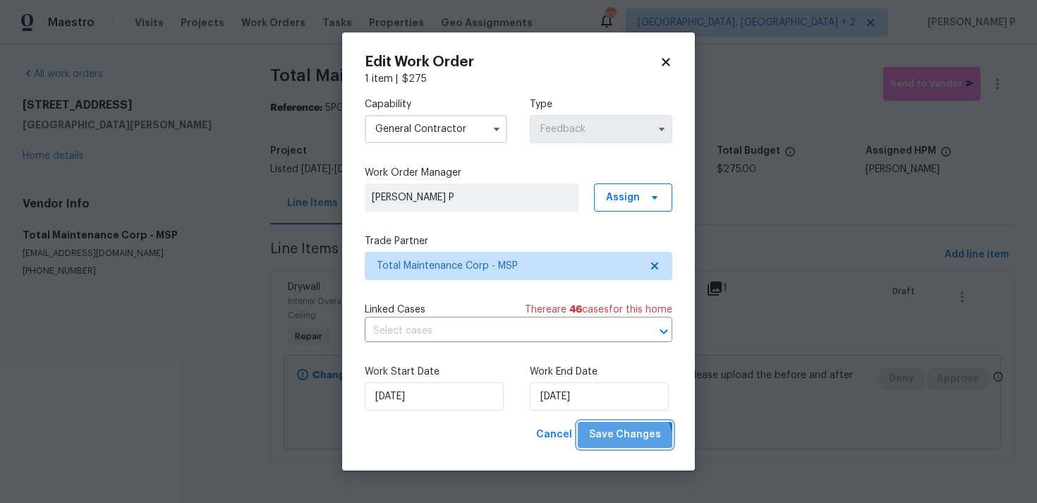
click at [627, 443] on span "Save Changes" at bounding box center [625, 435] width 72 height 18
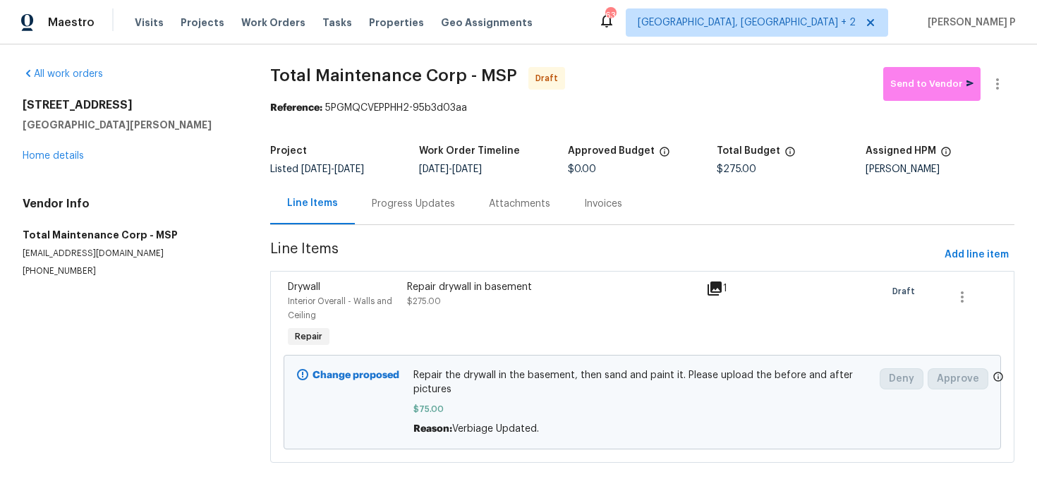
click at [428, 204] on div "Progress Updates" at bounding box center [413, 204] width 83 height 14
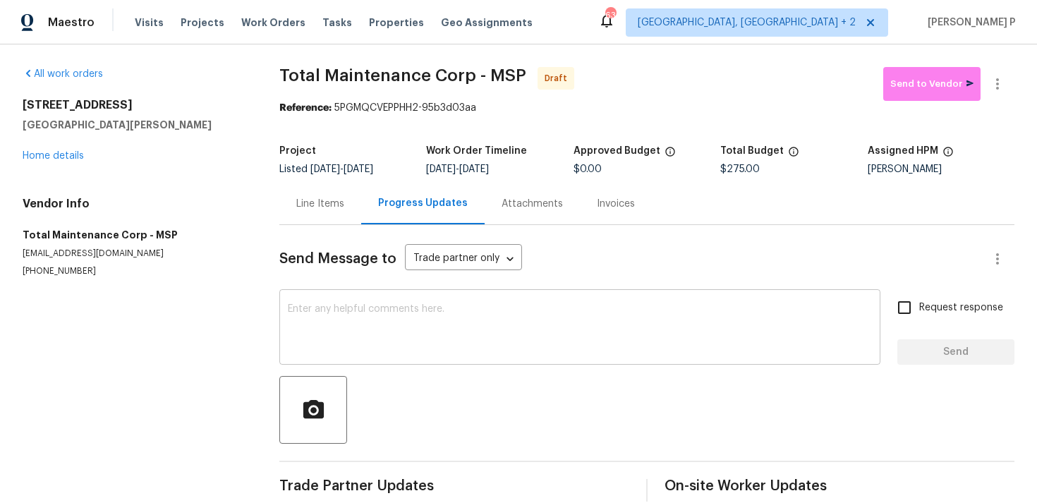
click at [405, 325] on textarea at bounding box center [580, 328] width 584 height 49
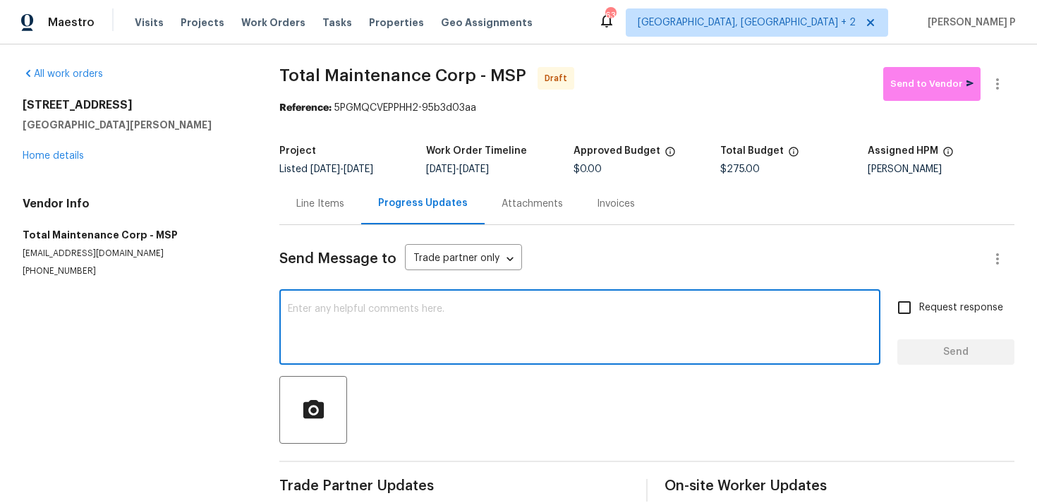
paste textarea "Hi, this is Ramyasri with Opendoor. I’m confirming you received the WO for the …"
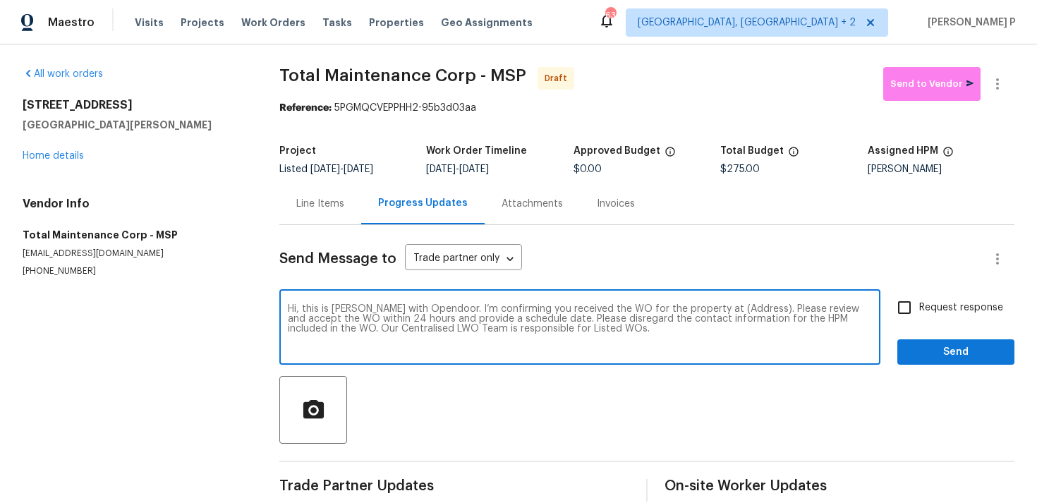
drag, startPoint x: 706, startPoint y: 306, endPoint x: 751, endPoint y: 306, distance: 44.5
click at [751, 306] on textarea "Hi, this is Ramyasri with Opendoor. I’m confirming you received the WO for the …" at bounding box center [580, 328] width 584 height 49
paste textarea "1132 Lincoln Ct, St. Paul Park, MN 55071"
type textarea "Hi, this is Ramyasri with Opendoor. I’m confirming you received the WO for the …"
click at [934, 307] on span "Request response" at bounding box center [961, 308] width 84 height 15
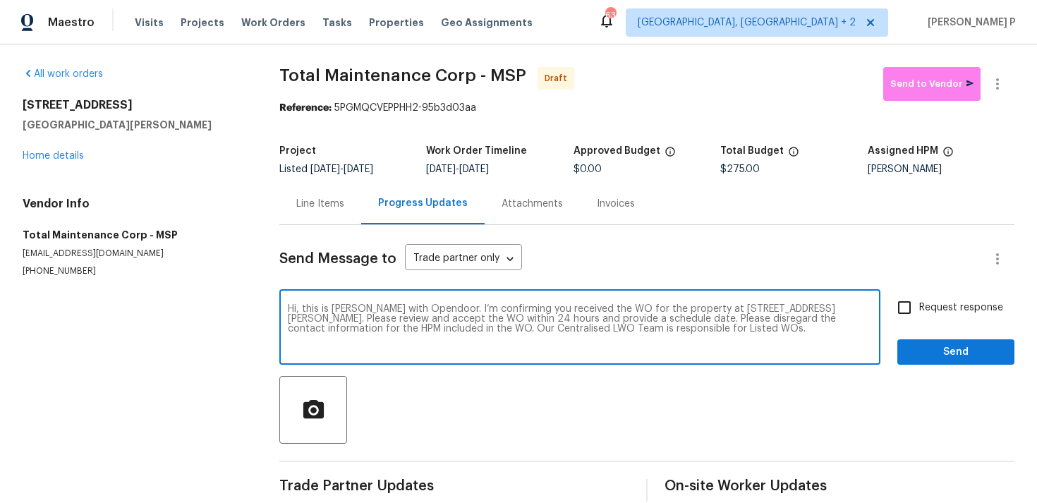
click at [919, 307] on input "Request response" at bounding box center [905, 308] width 30 height 30
checkbox input "true"
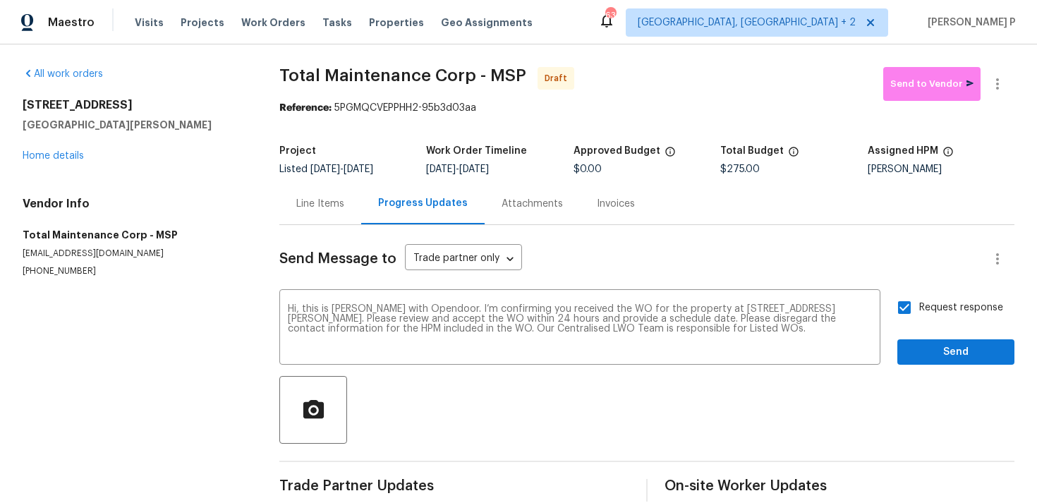
click at [932, 336] on div "Request response Send" at bounding box center [956, 329] width 117 height 72
click at [931, 366] on div "Send Message to Trade partner only Trade partner only ​ Hi, this is Ramyasri wi…" at bounding box center [646, 363] width 735 height 277
click at [932, 354] on span "Send" at bounding box center [956, 353] width 95 height 18
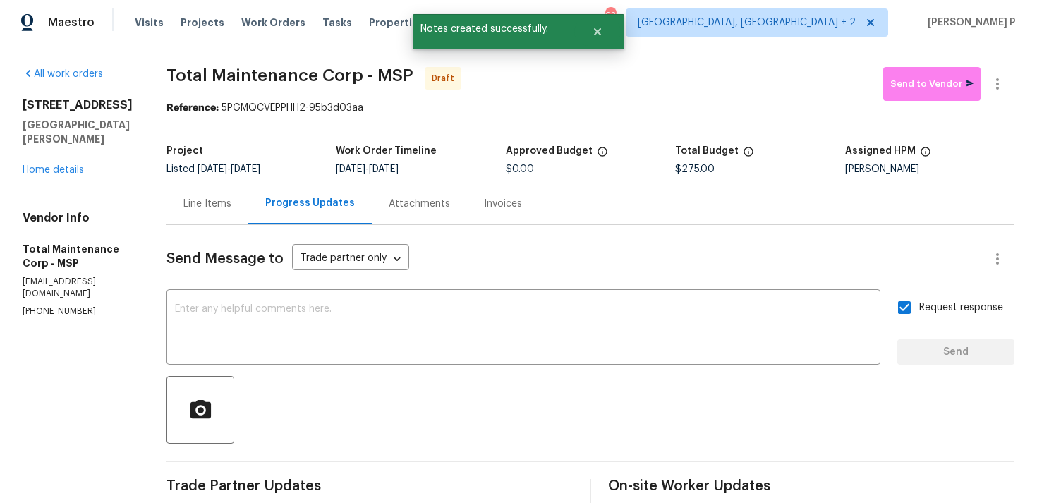
click at [716, 395] on div at bounding box center [591, 410] width 848 height 68
click at [997, 83] on icon "button" at bounding box center [997, 83] width 3 height 11
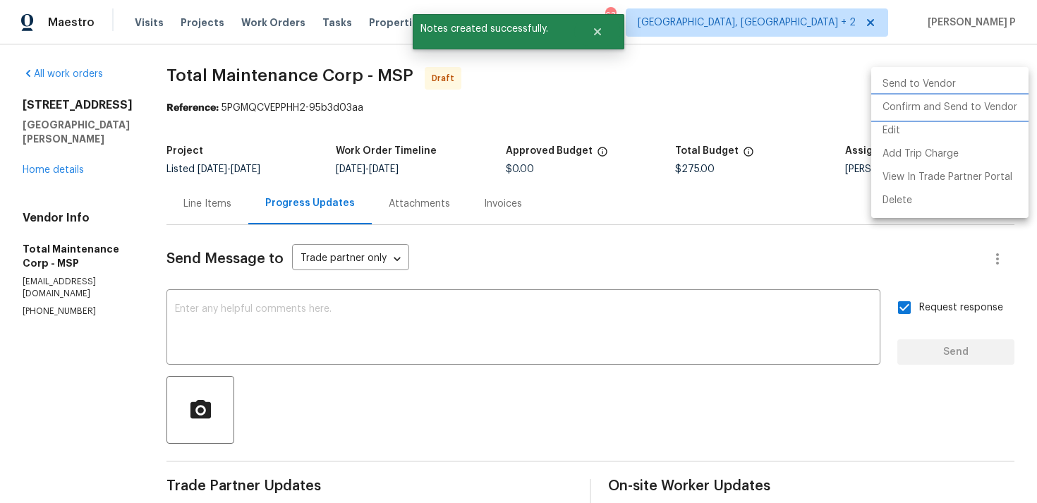
click at [936, 112] on li "Confirm and Send to Vendor" at bounding box center [949, 107] width 157 height 23
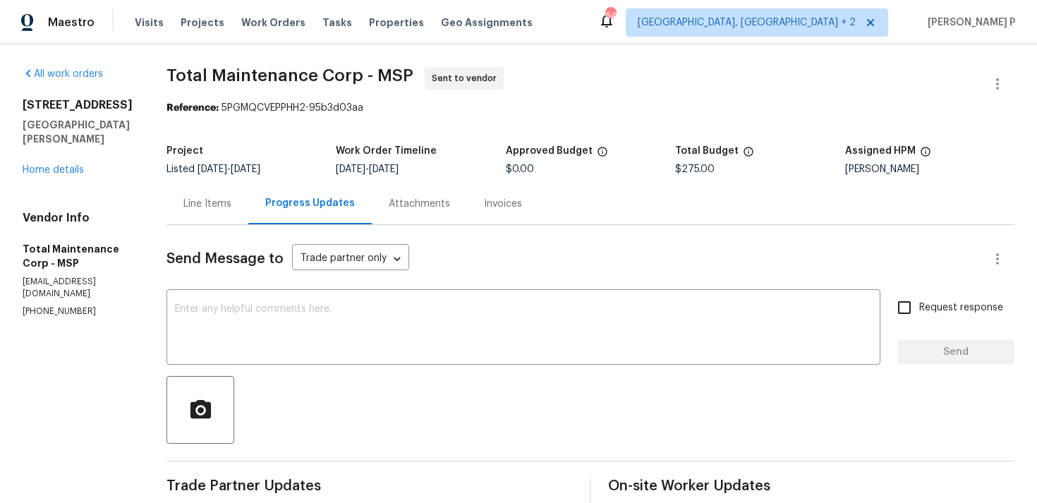
click at [207, 219] on div "Line Items" at bounding box center [208, 204] width 82 height 42
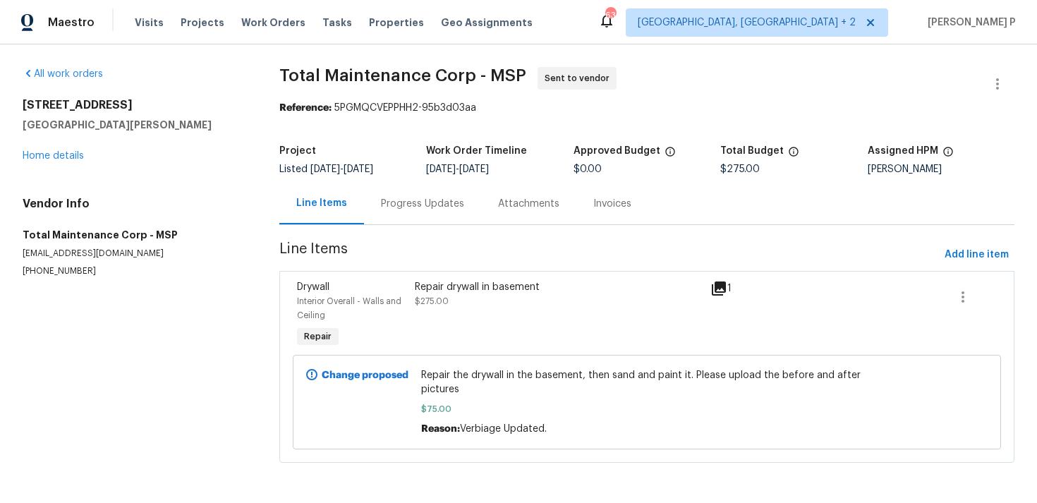
click at [407, 212] on div "Progress Updates" at bounding box center [422, 204] width 117 height 42
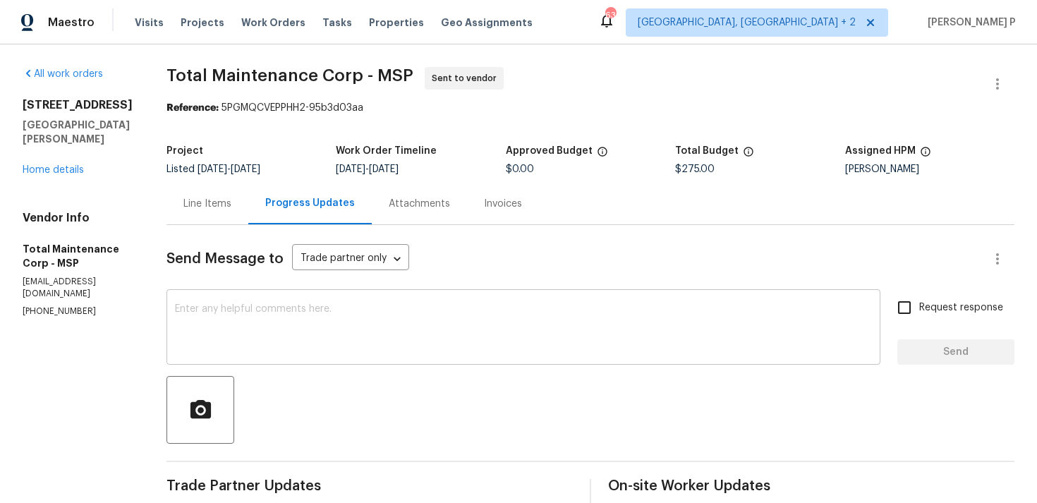
scroll to position [119, 0]
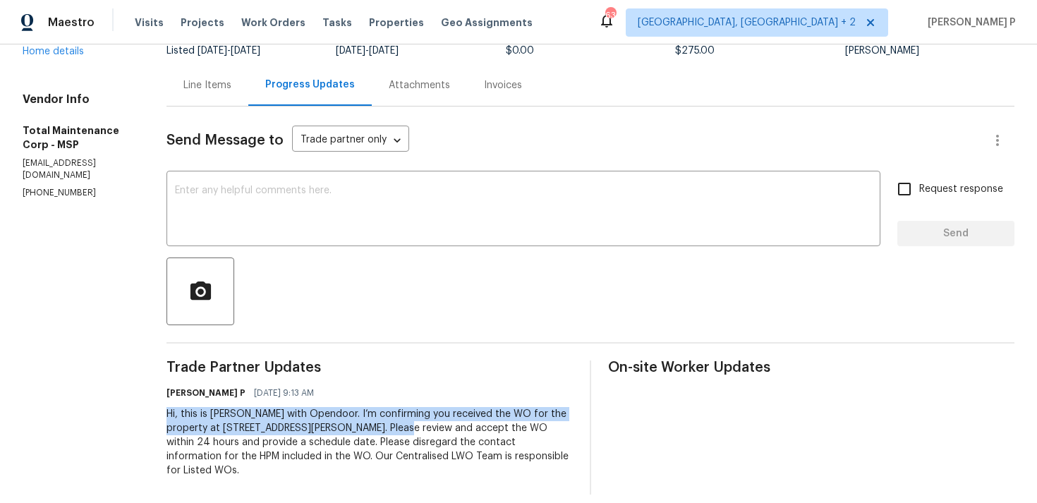
drag, startPoint x: 164, startPoint y: 414, endPoint x: 358, endPoint y: 423, distance: 195.0
click at [358, 423] on div "Hi, this is [PERSON_NAME] with Opendoor. I’m confirming you received the WO for…" at bounding box center [370, 442] width 406 height 71
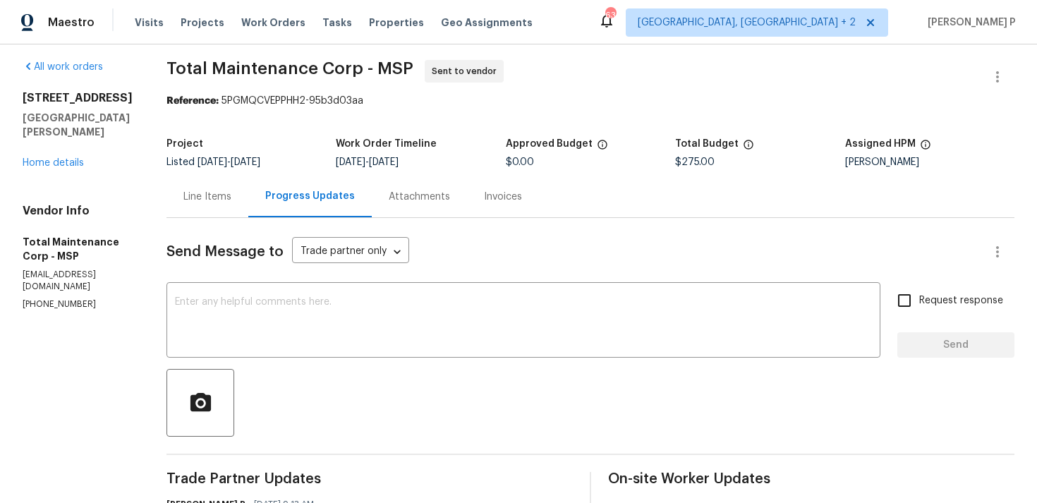
scroll to position [0, 0]
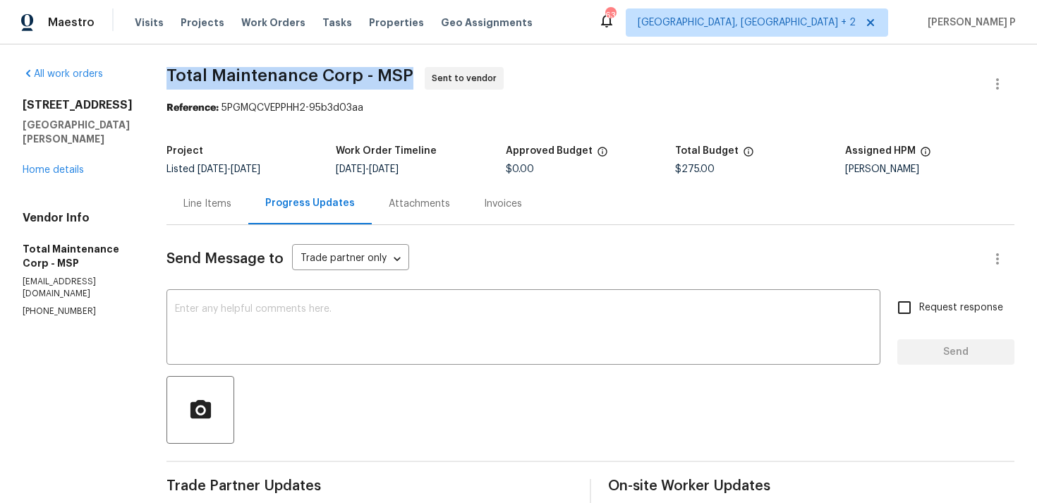
drag, startPoint x: 159, startPoint y: 70, endPoint x: 412, endPoint y: 74, distance: 252.6
click at [412, 74] on div "All work orders [STREET_ADDRESS][PERSON_NAME] Home details Vendor Info Total Ma…" at bounding box center [518, 339] width 1037 height 591
copy span "Total Maintenance Corp - MSP"
click at [233, 119] on section "Total Maintenance Corp - MSP Sent to vendor Reference: 5PGMQCVEPPHH2-95b3d03aa …" at bounding box center [591, 340] width 848 height 546
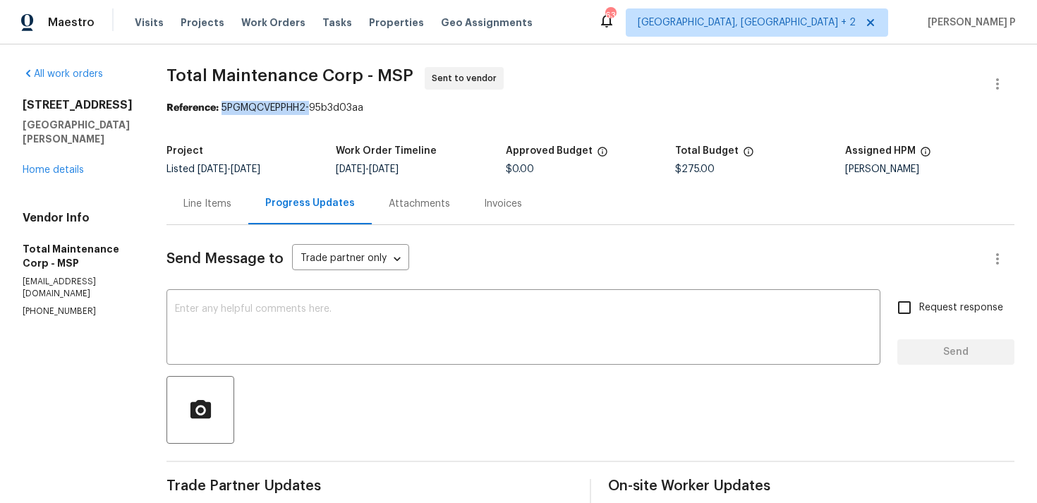
drag, startPoint x: 219, startPoint y: 109, endPoint x: 420, endPoint y: 109, distance: 201.1
click at [420, 109] on div "Reference: 5PGMQCVEPPHH2-95b3d03aa" at bounding box center [591, 108] width 848 height 14
copy div "5PGMQCVEPPHH2-95b3d03aa"
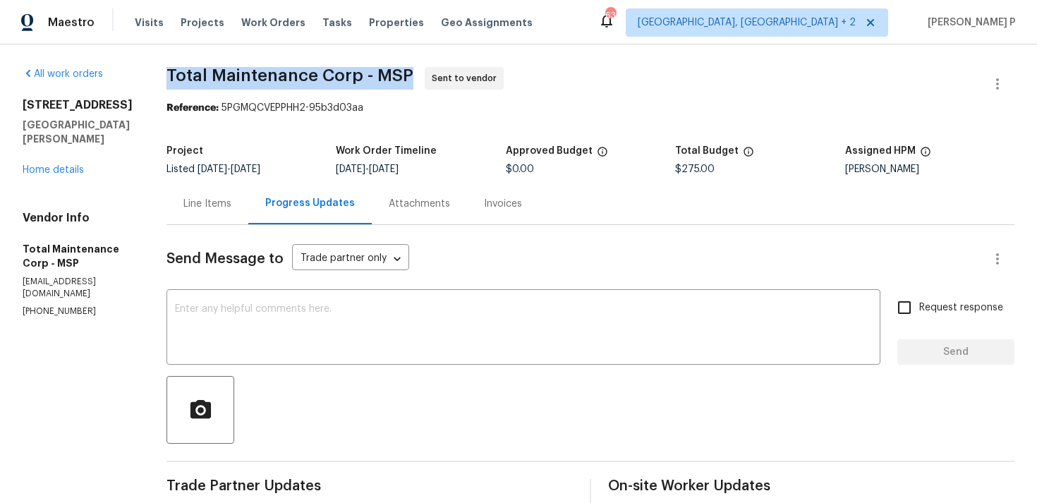
drag, startPoint x: 168, startPoint y: 72, endPoint x: 405, endPoint y: 73, distance: 237.1
click at [405, 73] on span "Total Maintenance Corp - MSP" at bounding box center [290, 75] width 247 height 17
copy span "Total Maintenance Corp - MSP"
click at [546, 82] on span "Total Maintenance Corp - MSP Sent to vendor" at bounding box center [574, 84] width 814 height 34
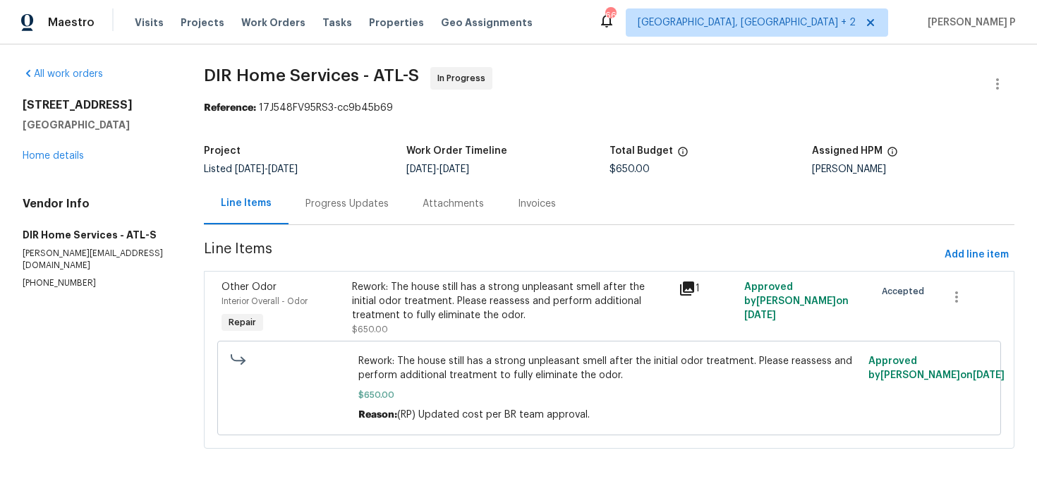
click at [368, 208] on div "Progress Updates" at bounding box center [347, 204] width 83 height 14
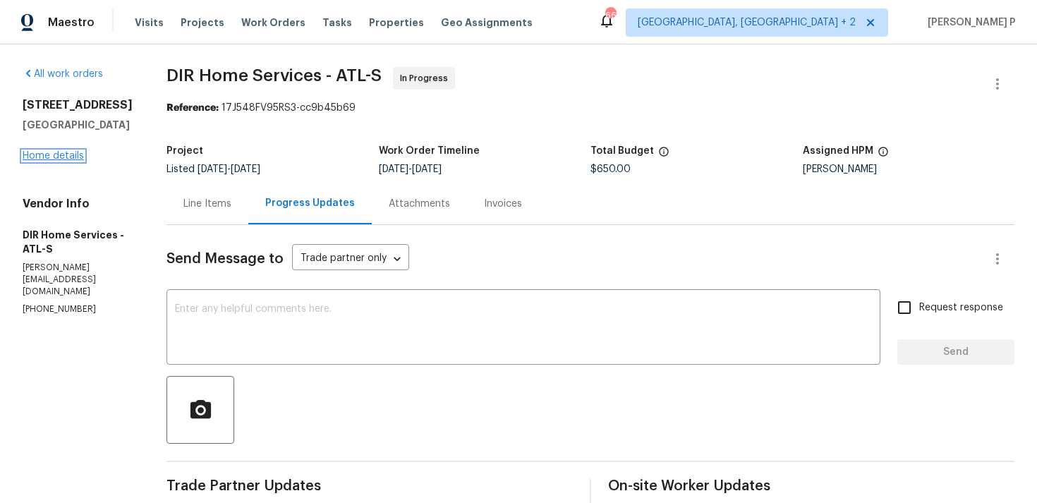
click at [52, 156] on link "Home details" at bounding box center [53, 156] width 61 height 10
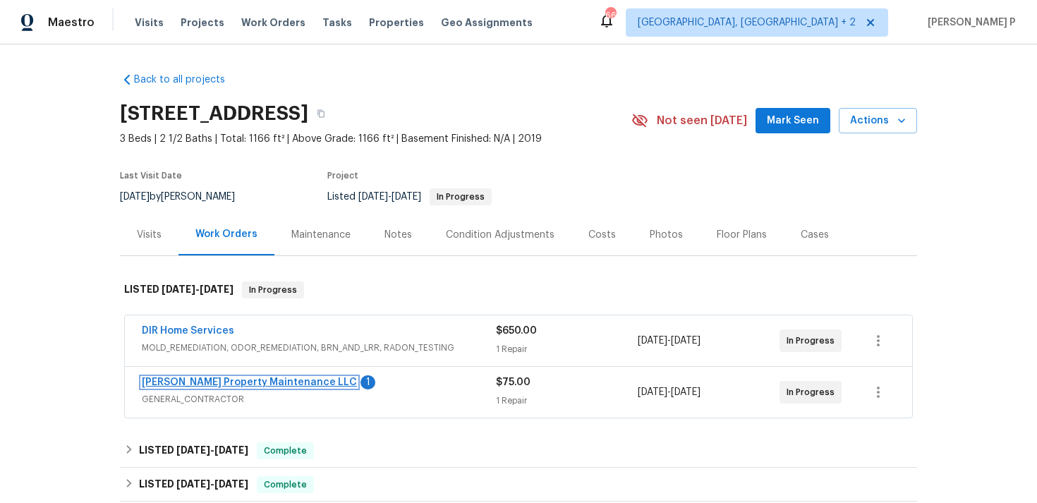
click at [243, 382] on link "Glen Property Maintenance LLC" at bounding box center [249, 382] width 215 height 10
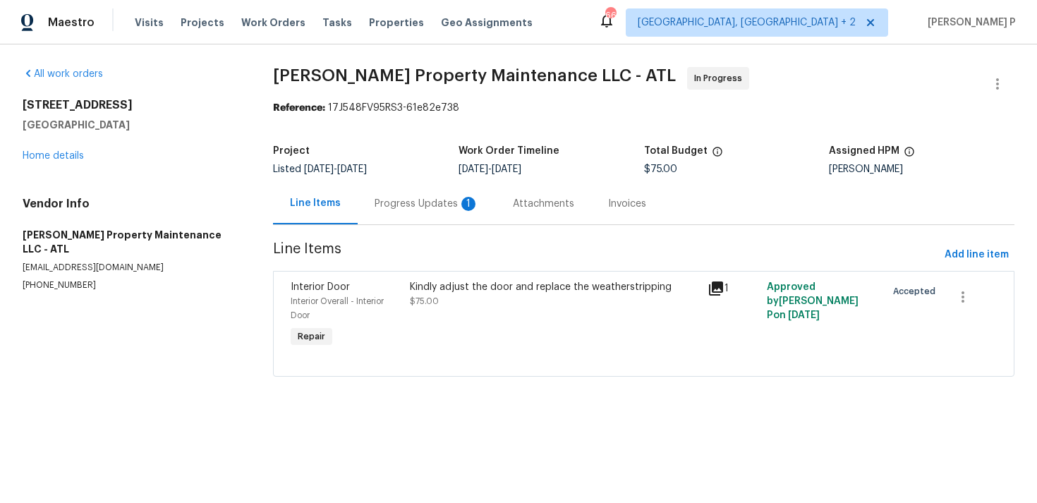
click at [399, 198] on div "Progress Updates 1" at bounding box center [427, 204] width 104 height 14
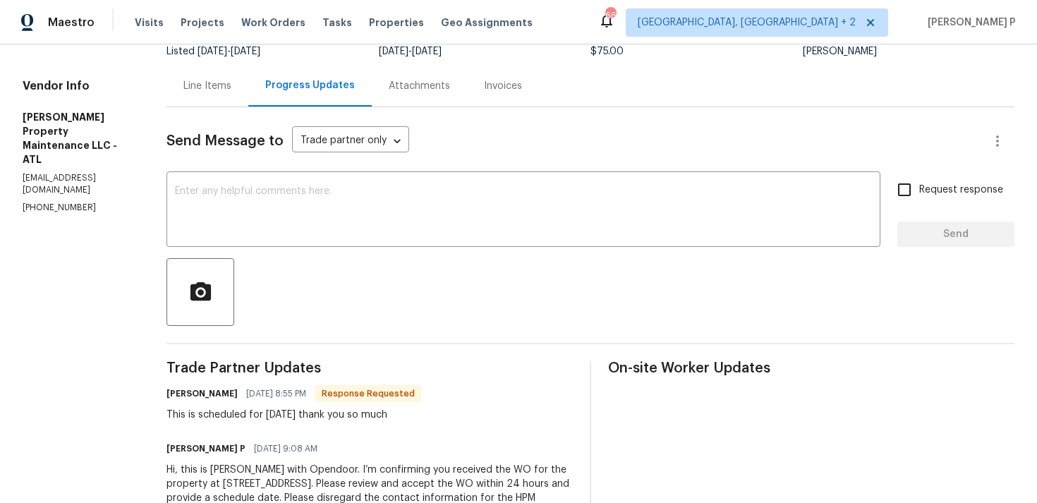
scroll to position [111, 0]
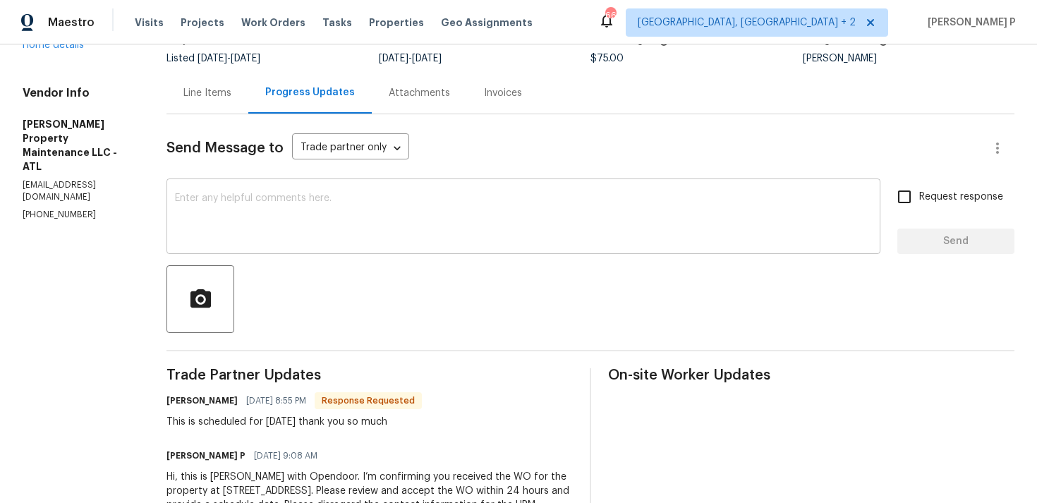
click at [246, 233] on textarea at bounding box center [523, 217] width 697 height 49
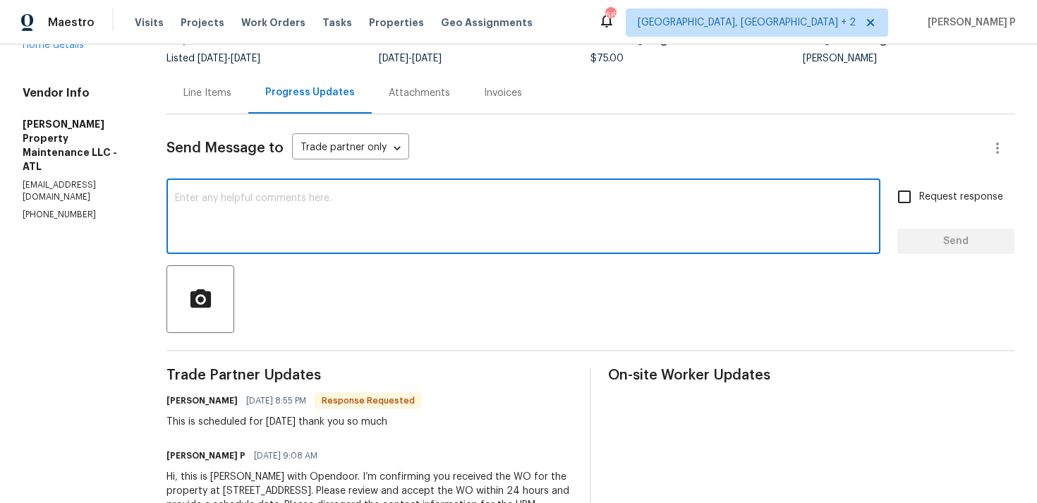
paste textarea "Thank you for accepting the work order and providing the scheduled date."
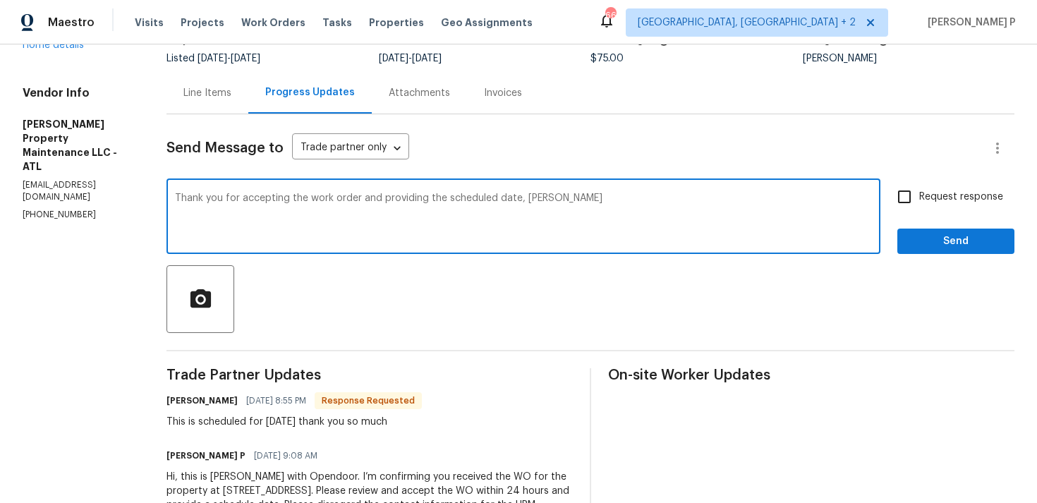
type textarea "Thank you for accepting the work order and providing the scheduled date, Daniel"
click at [929, 237] on span "Send" at bounding box center [956, 242] width 95 height 18
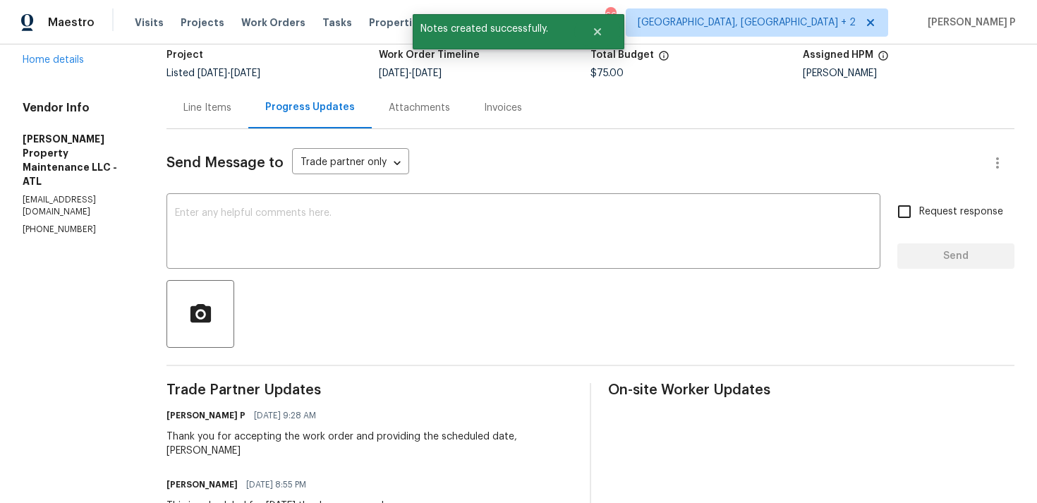
scroll to position [54, 0]
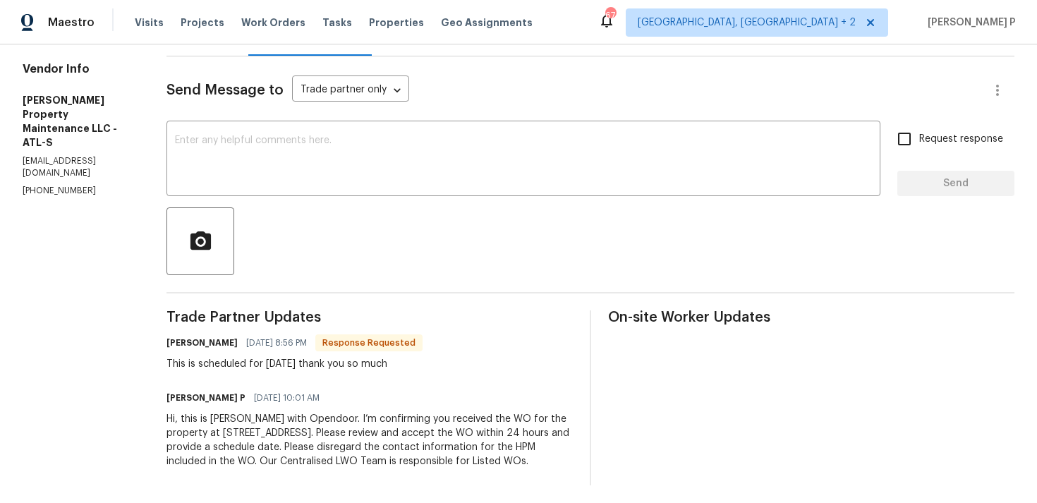
scroll to position [188, 0]
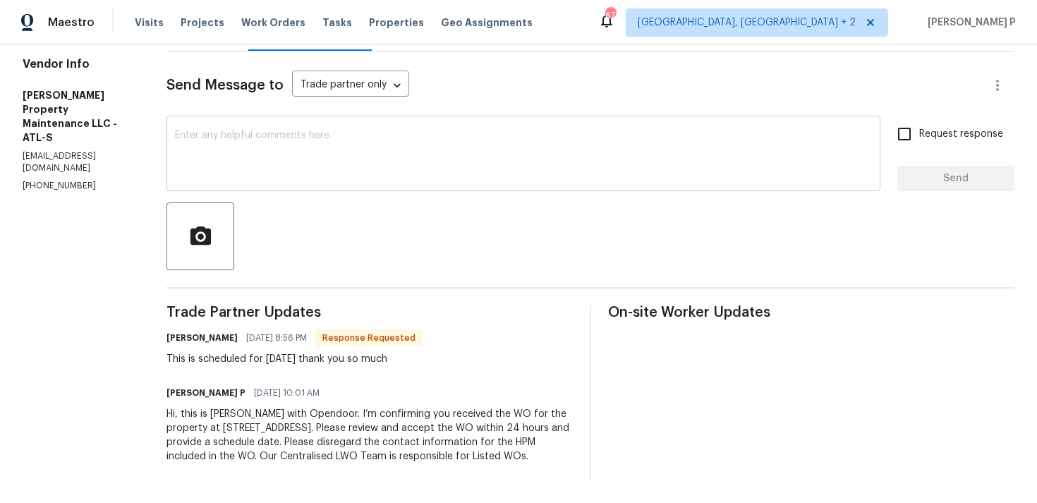
click at [244, 131] on textarea at bounding box center [523, 155] width 697 height 49
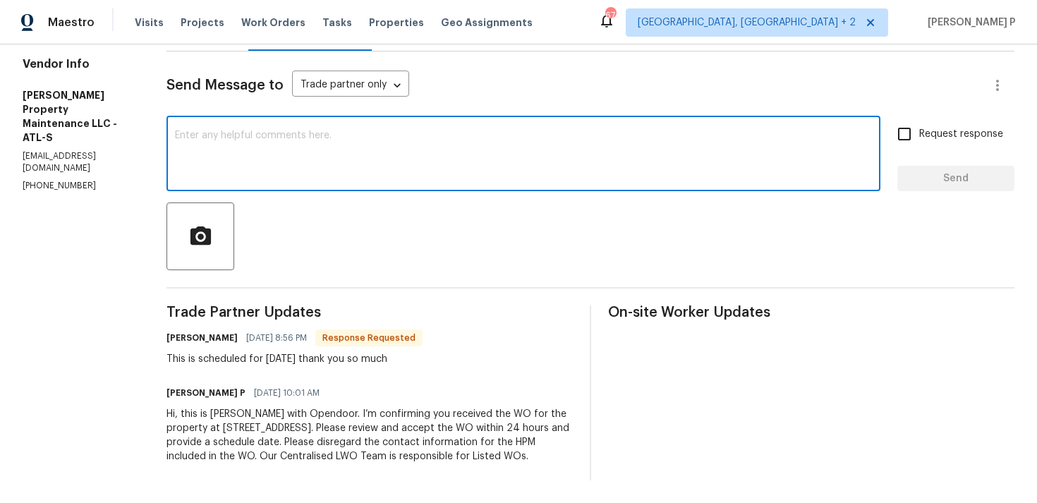
paste textarea "Thank you for accepting the work order and providing the scheduled date."
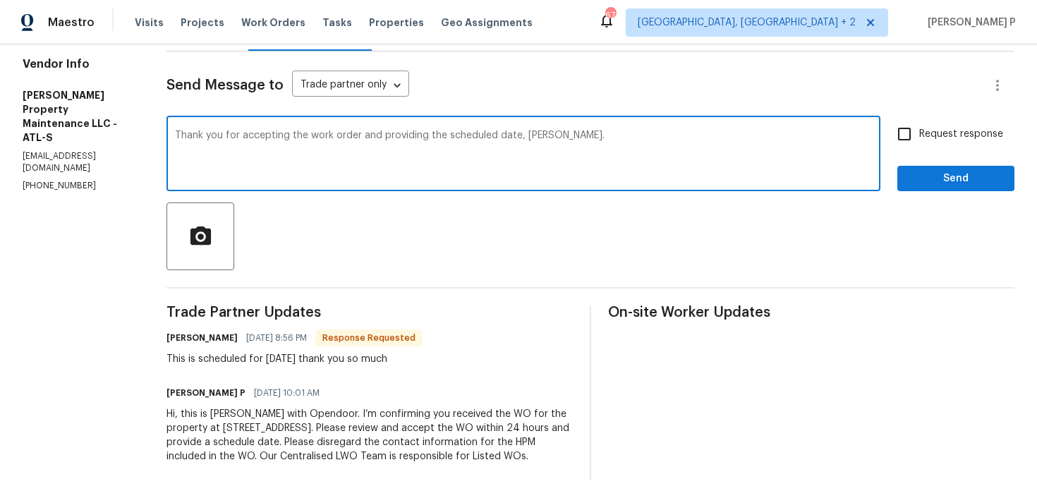
type textarea "Thank you for accepting the work order and providing the scheduled date, [PERSO…"
click at [927, 170] on span "Send" at bounding box center [956, 179] width 95 height 18
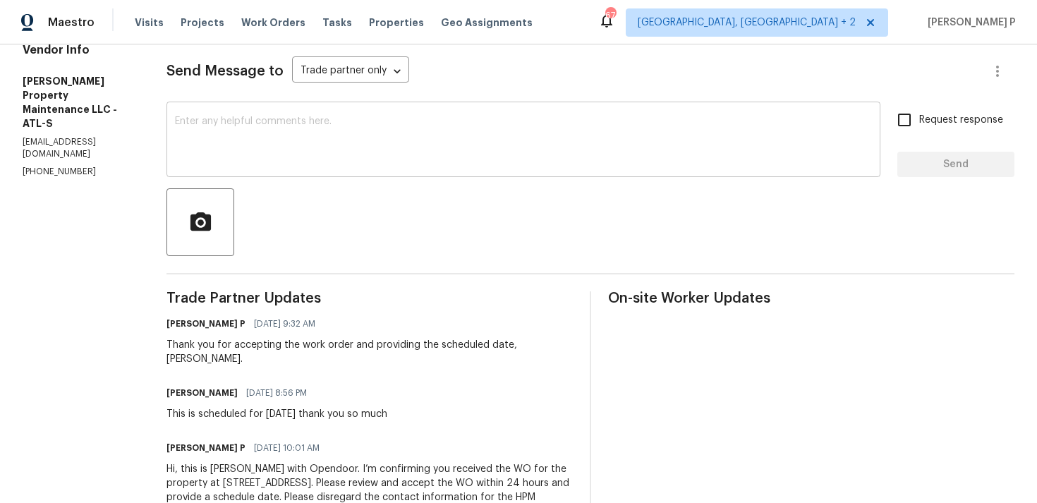
scroll to position [0, 0]
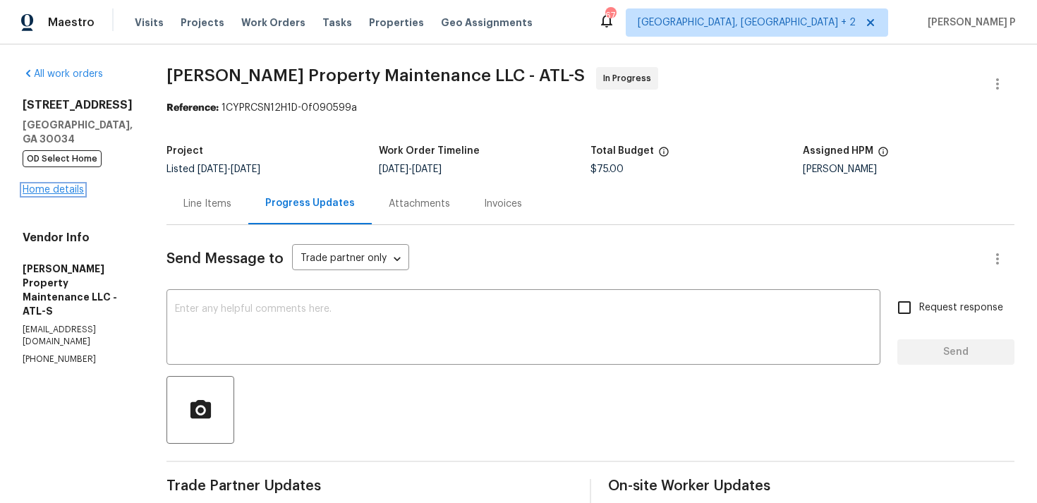
click at [48, 190] on link "Home details" at bounding box center [53, 190] width 61 height 10
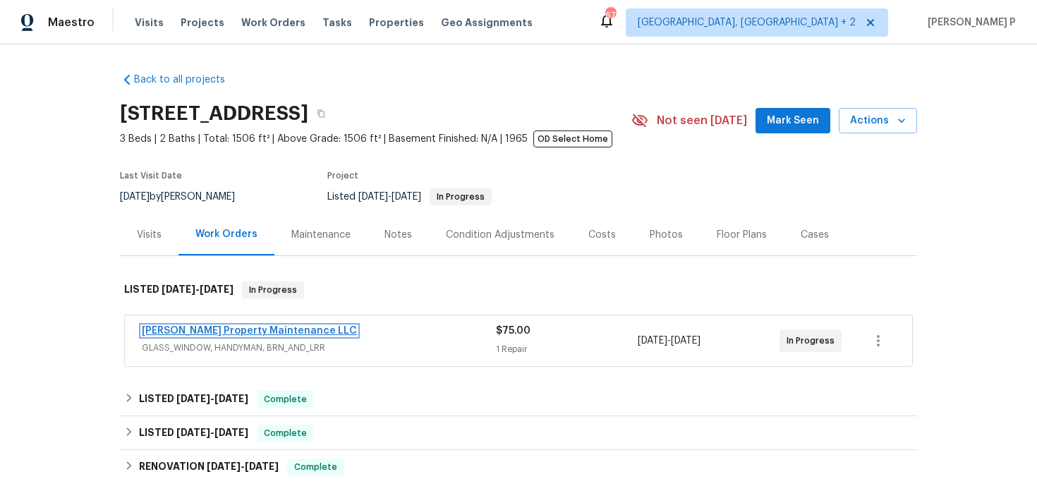
click at [192, 326] on link "Glen Property Maintenance LLC" at bounding box center [249, 331] width 215 height 10
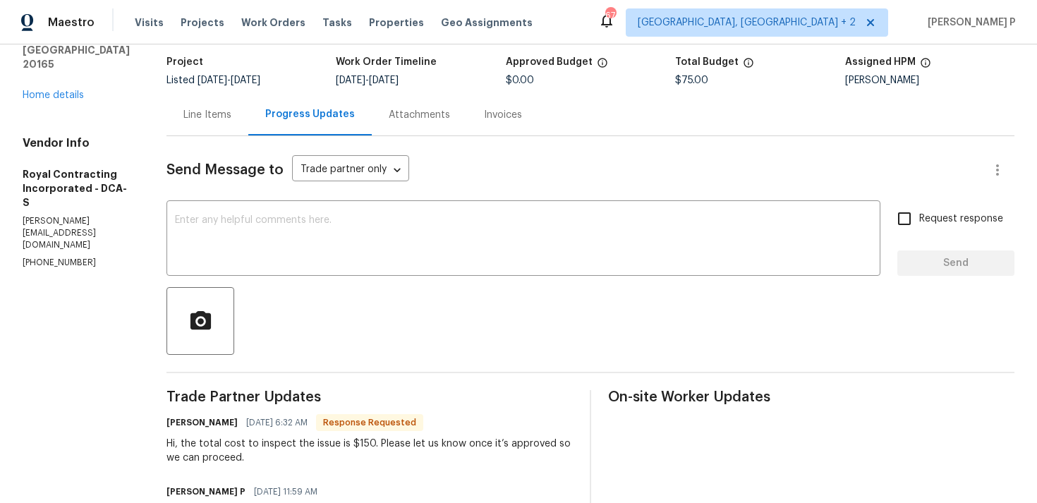
scroll to position [85, 0]
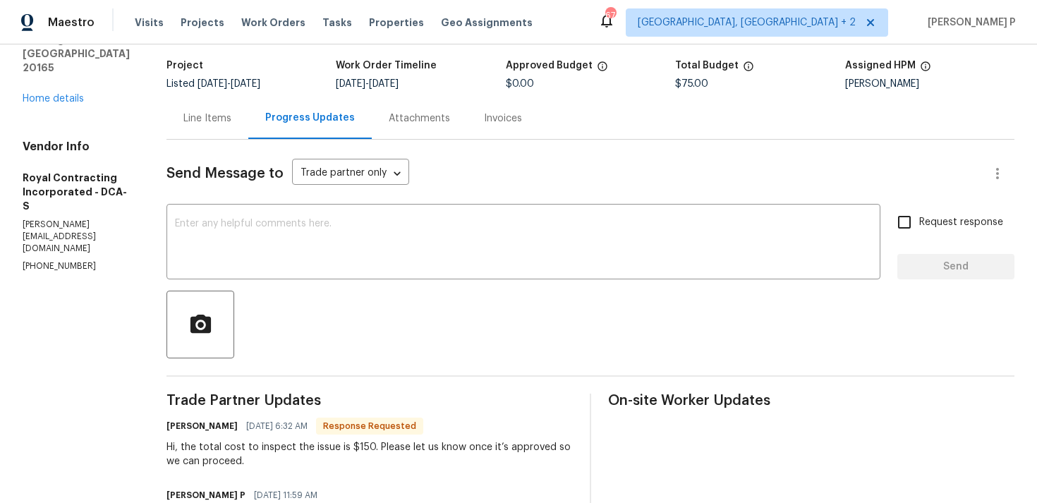
click at [239, 107] on div "Line Items" at bounding box center [208, 118] width 82 height 42
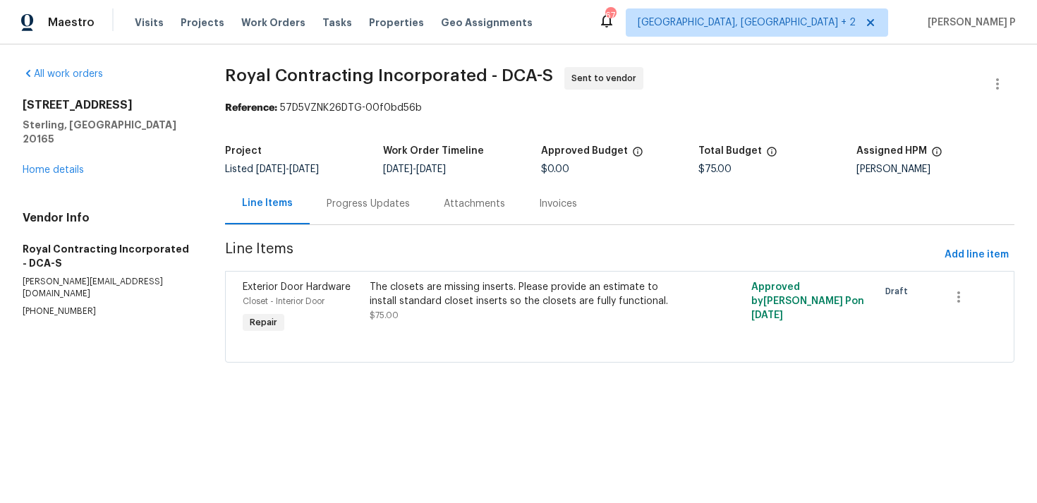
click at [421, 298] on div "The closets are missing inserts. Please provide an estimate to install standard…" at bounding box center [524, 294] width 309 height 28
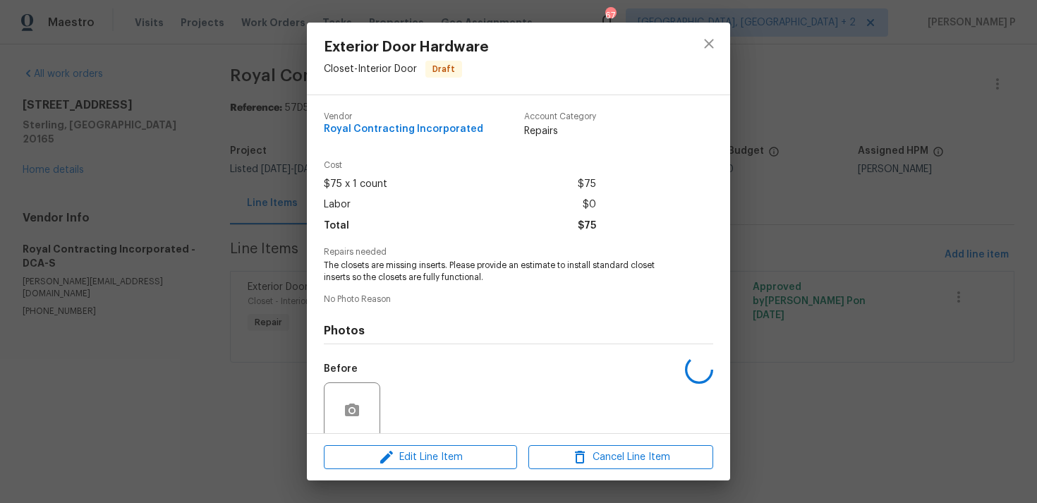
scroll to position [111, 0]
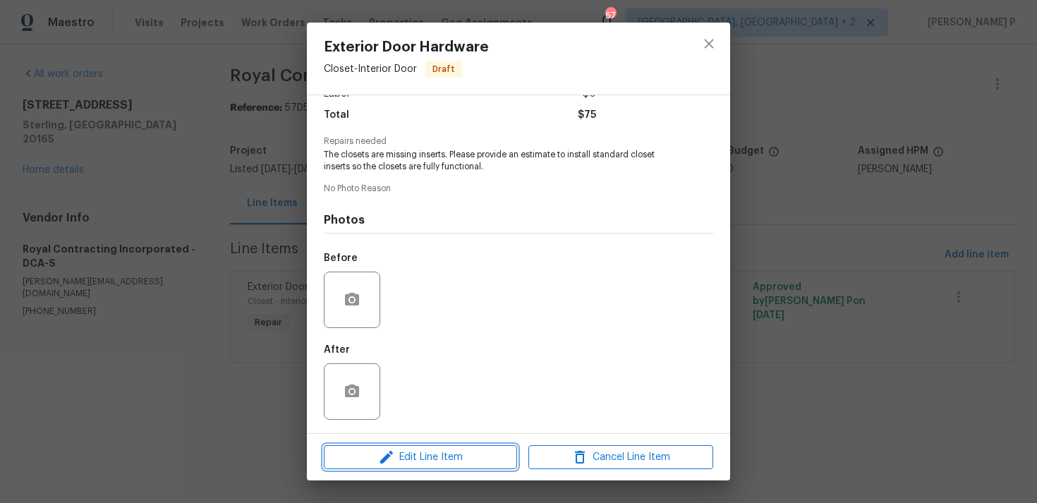
click at [411, 457] on span "Edit Line Item" at bounding box center [420, 458] width 185 height 18
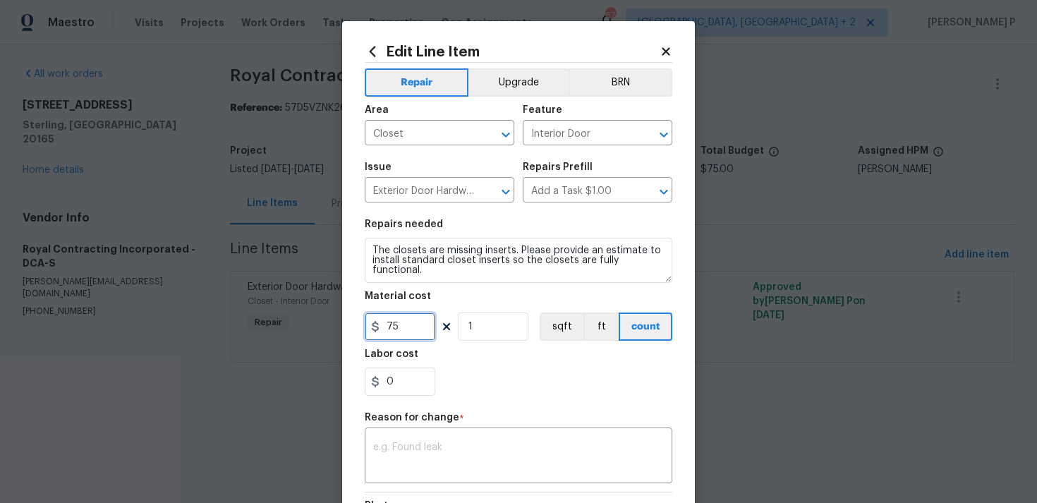
click at [402, 326] on input "75" at bounding box center [400, 327] width 71 height 28
type input "150"
click at [432, 442] on textarea at bounding box center [518, 457] width 291 height 30
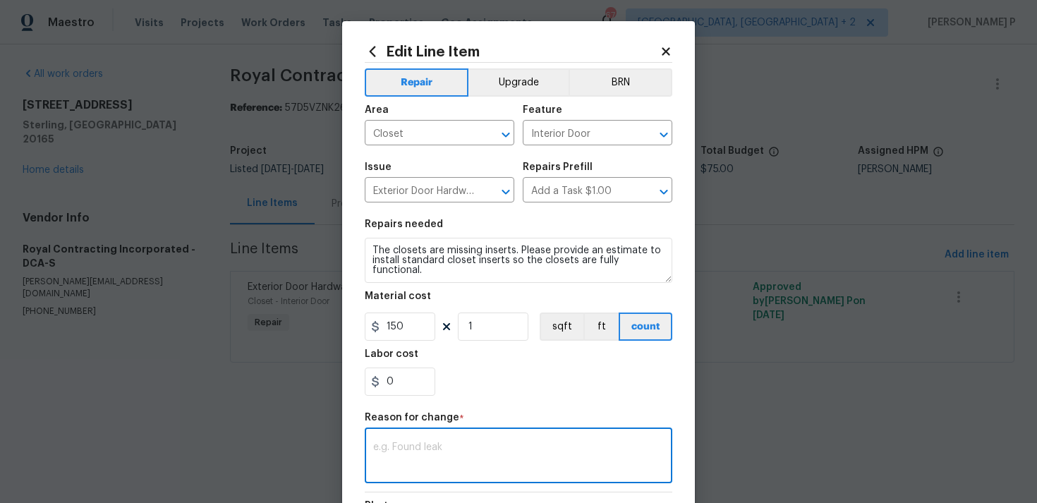
paste textarea "(RP) Updated per vendor’s final cost."
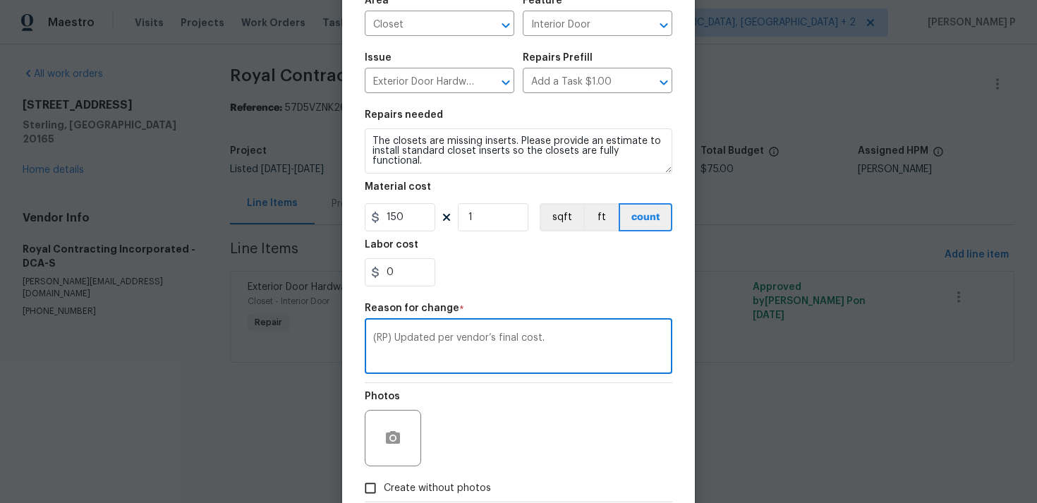
scroll to position [193, 0]
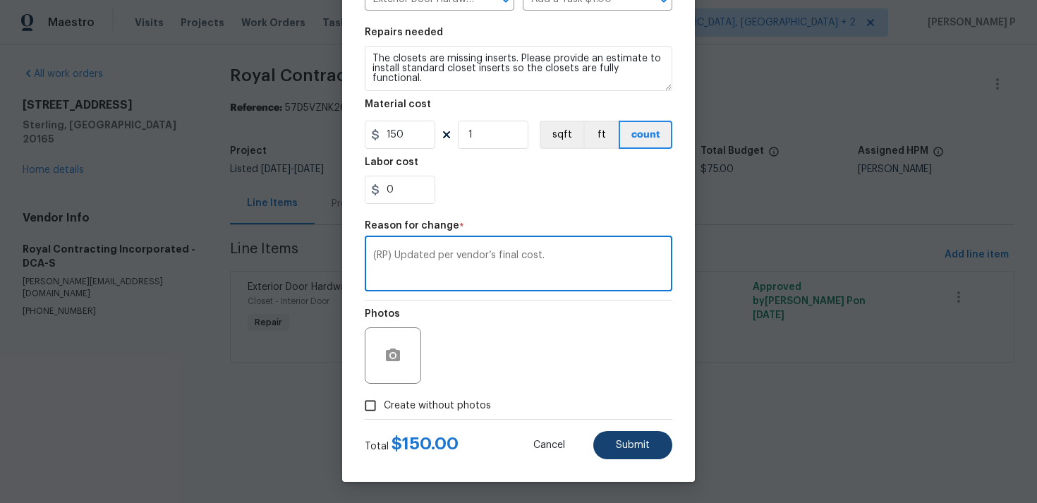
type textarea "(RP) Updated per vendor’s final cost."
click at [625, 451] on button "Submit" at bounding box center [632, 445] width 79 height 28
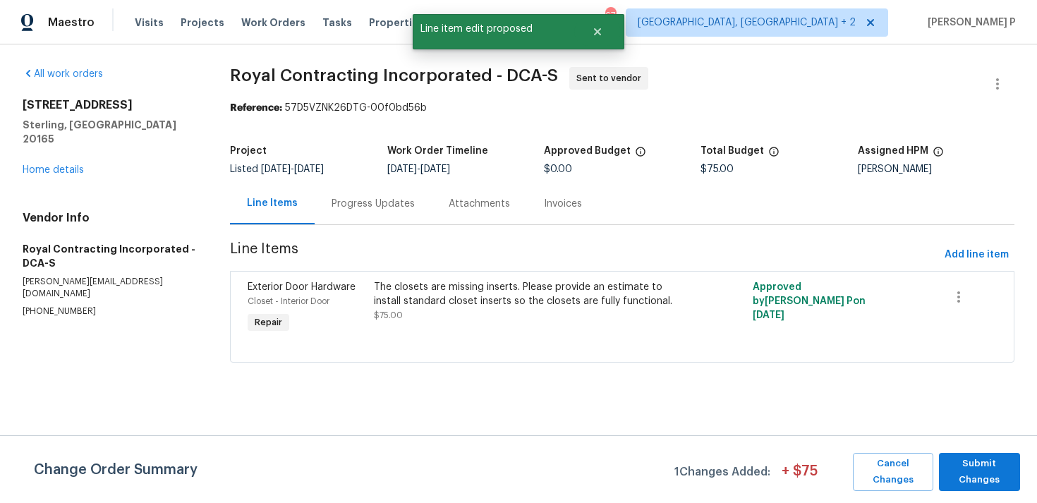
scroll to position [0, 0]
click at [980, 473] on span "Submit Changes" at bounding box center [979, 472] width 67 height 32
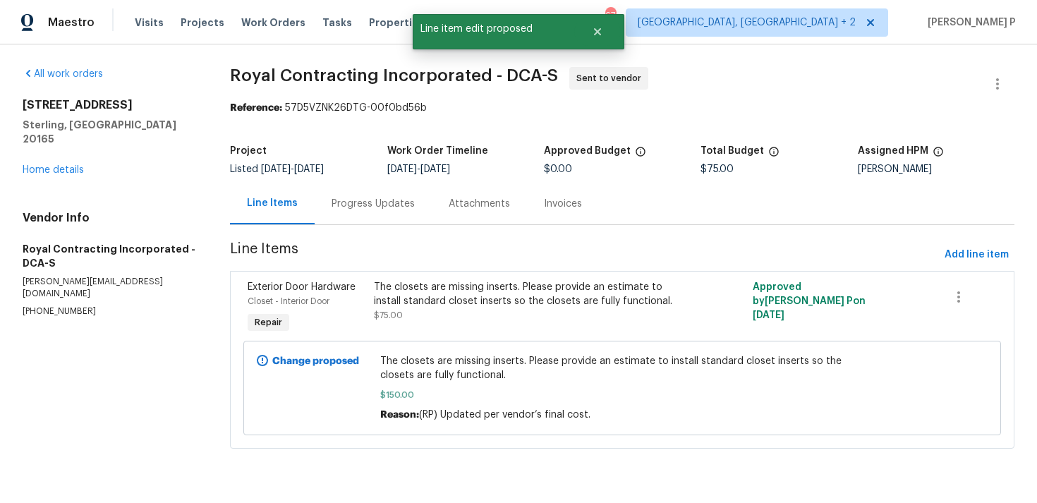
click at [366, 203] on div "Progress Updates" at bounding box center [373, 204] width 83 height 14
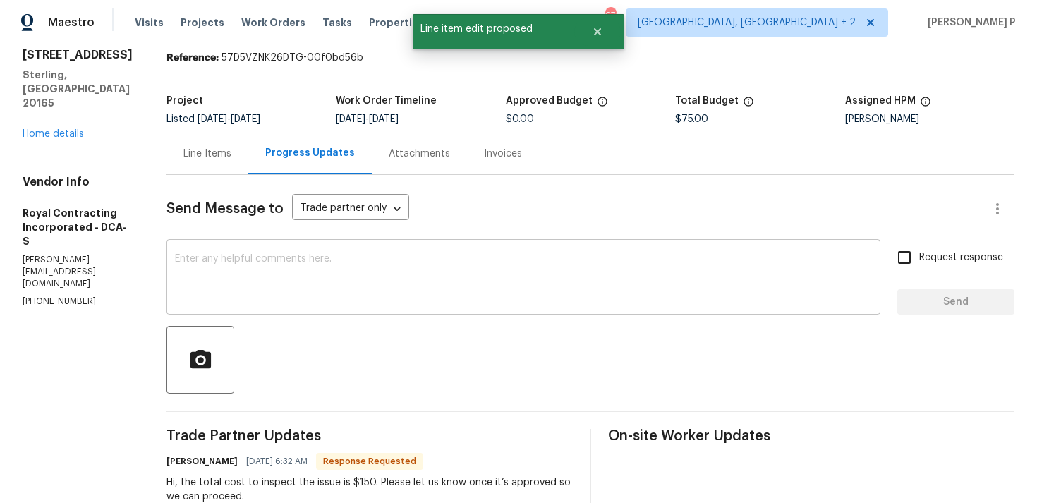
click at [367, 292] on textarea at bounding box center [523, 278] width 697 height 49
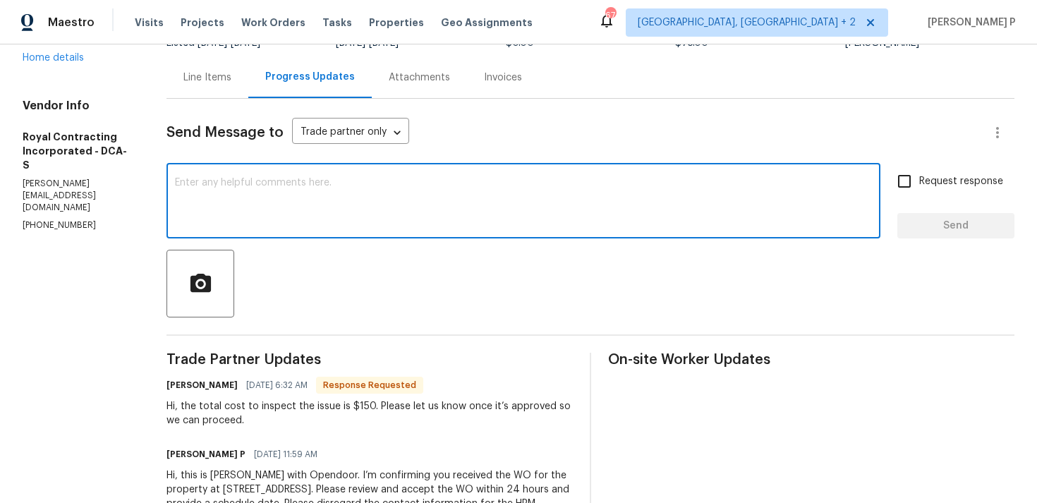
scroll to position [132, 0]
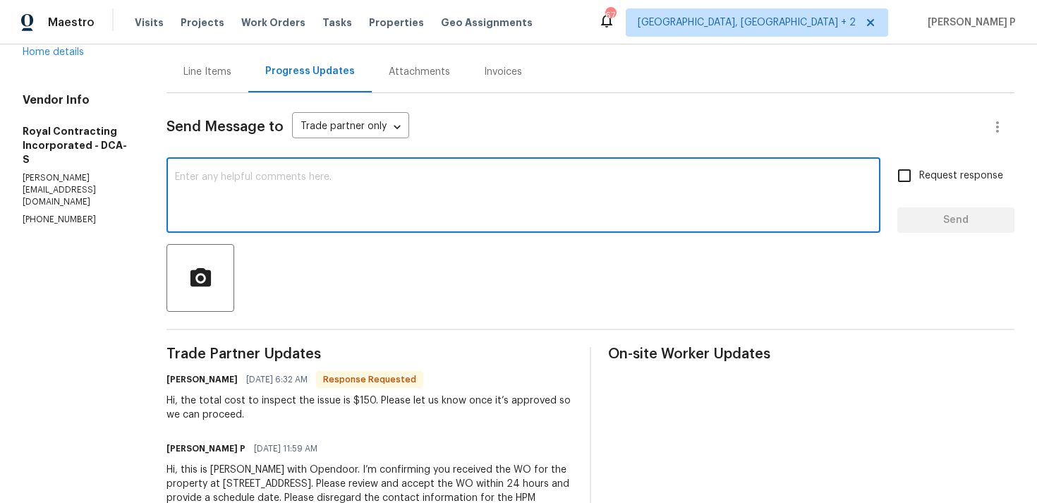
click at [358, 241] on div "Send Message to Trade partner only Trade partner only ​ x ​ Request response Se…" at bounding box center [591, 314] width 848 height 443
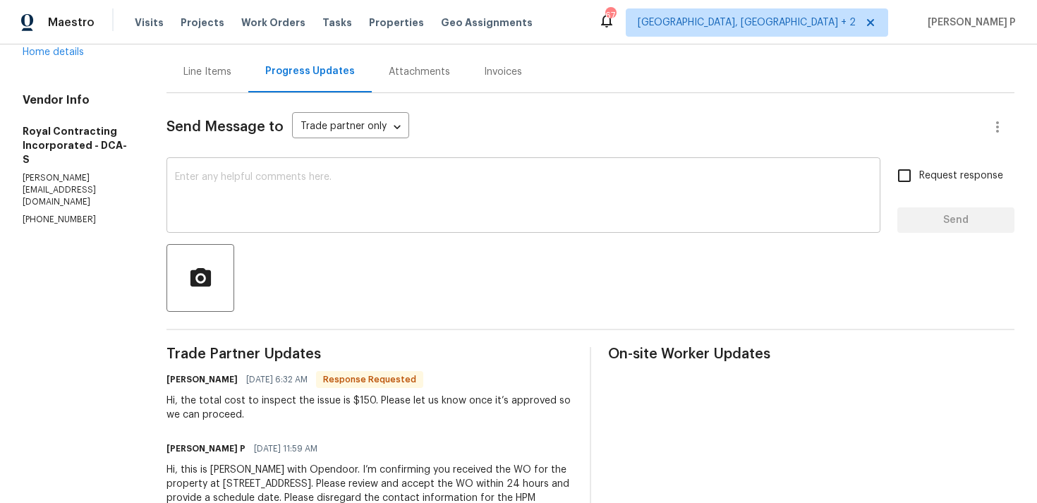
click at [356, 194] on textarea at bounding box center [523, 196] width 697 height 49
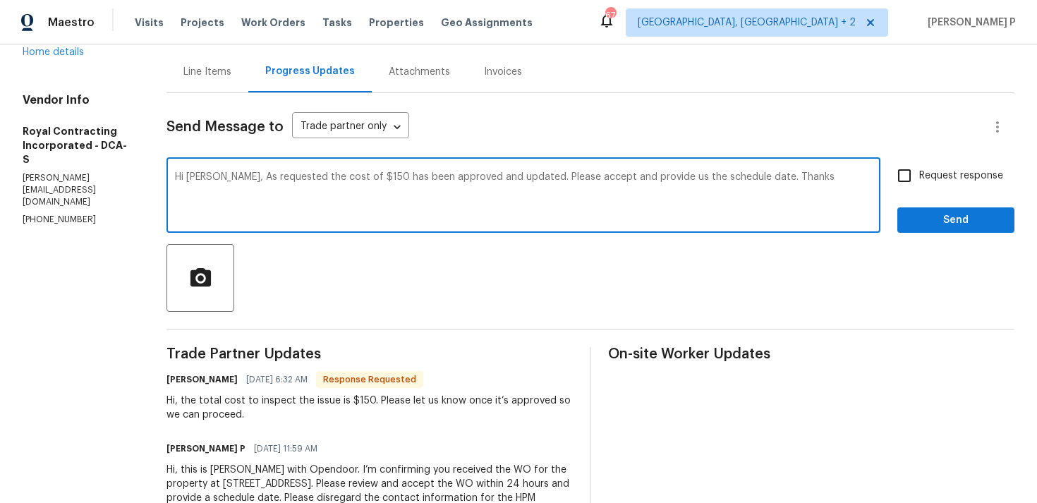
type textarea "Hi Nadiezhka, As requested the cost of $150 has been approved and updated. Plea…"
click at [902, 183] on input "Request response" at bounding box center [905, 176] width 30 height 30
checkbox input "true"
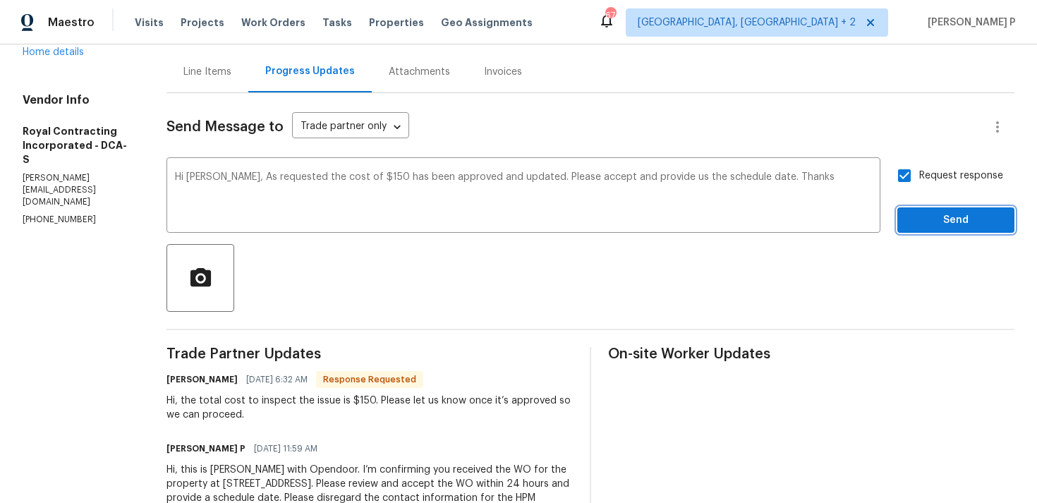
click at [919, 219] on span "Send" at bounding box center [956, 221] width 95 height 18
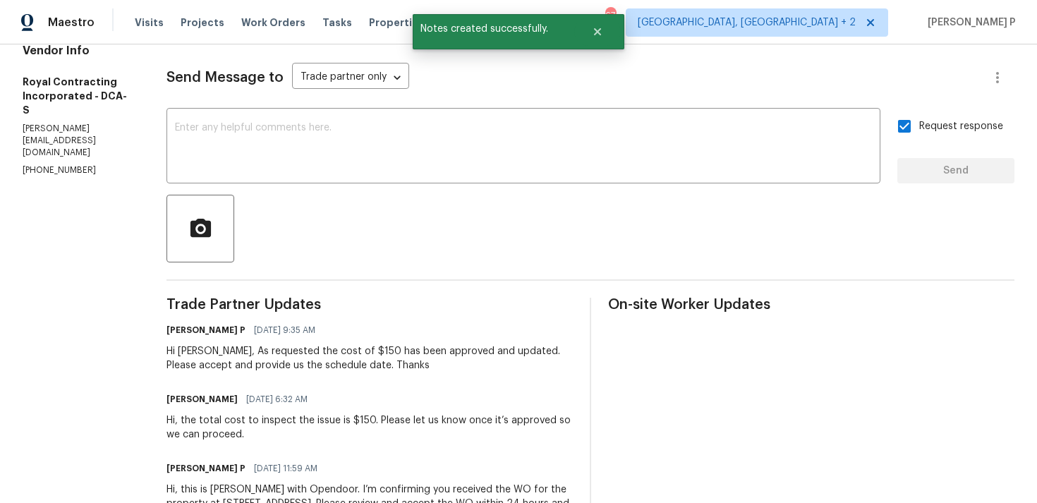
scroll to position [200, 0]
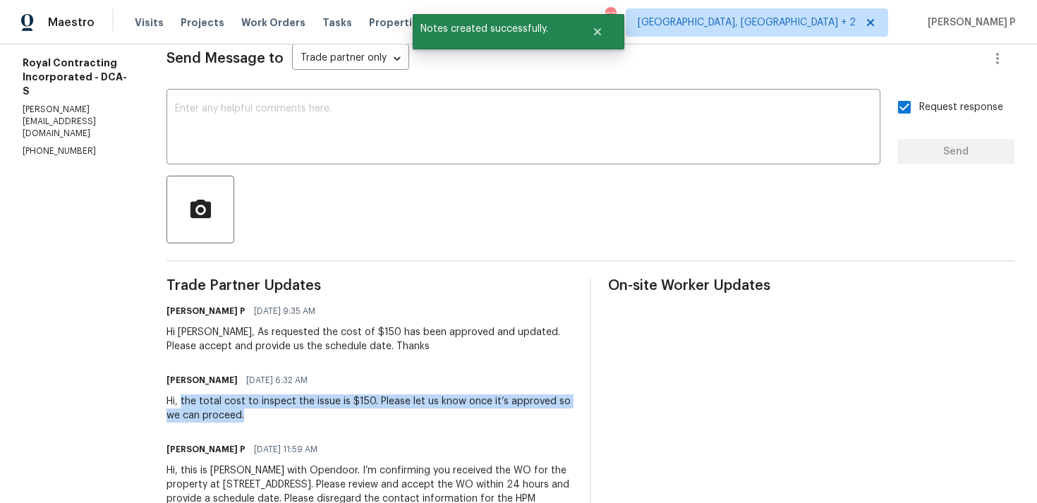
drag, startPoint x: 198, startPoint y: 400, endPoint x: 262, endPoint y: 417, distance: 66.4
click at [262, 417] on div "Hi, the total cost to inspect the issue is $150. Please let us know once it’s a…" at bounding box center [370, 408] width 406 height 28
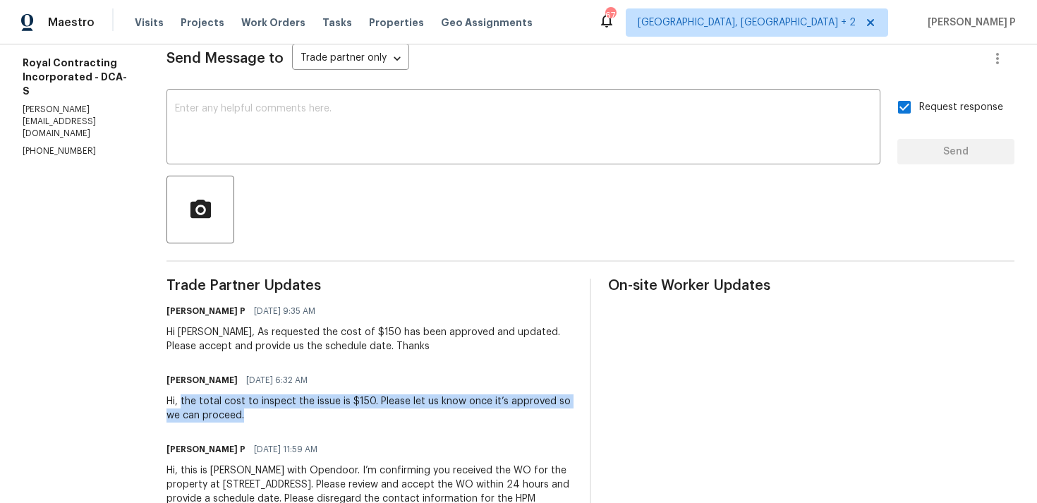
copy div "the total cost to inspect the issue is $150. Please let us know once it’s appro…"
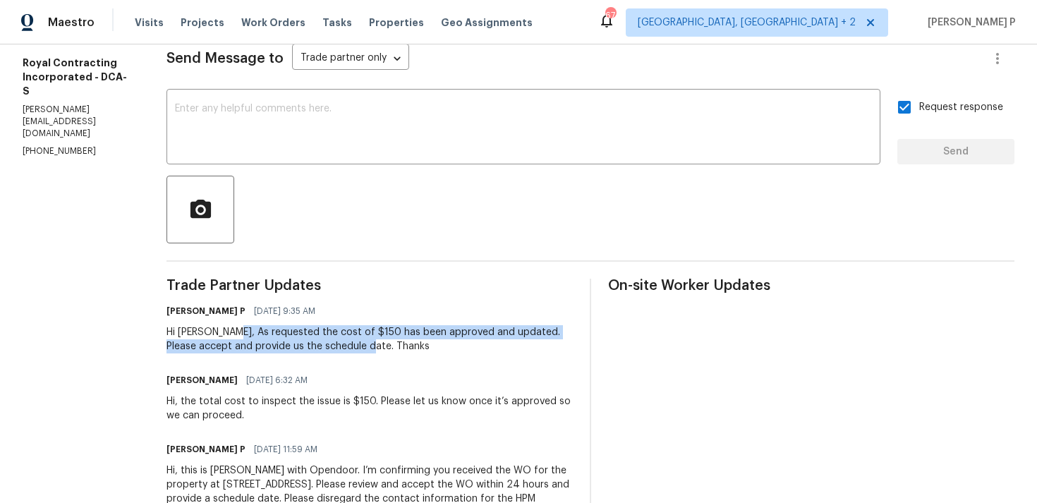
drag, startPoint x: 248, startPoint y: 333, endPoint x: 373, endPoint y: 342, distance: 124.5
click at [372, 342] on div "Hi Nadiezhka, As requested the cost of $150 has been approved and updated. Plea…" at bounding box center [370, 339] width 406 height 28
copy div "As requested the cost of $150 has been approved and updated. Please accept and …"
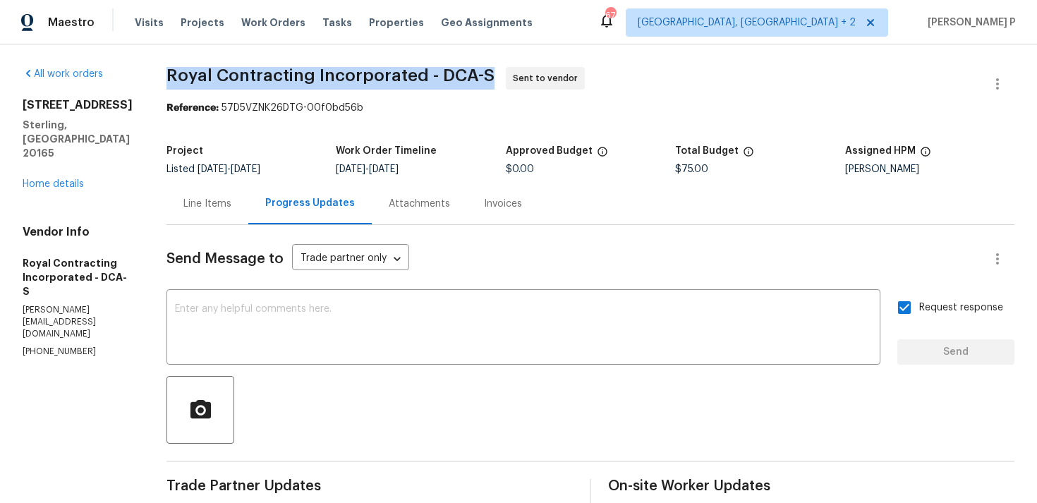
drag, startPoint x: 183, startPoint y: 72, endPoint x: 502, endPoint y: 73, distance: 318.9
click at [495, 73] on span "Royal Contracting Incorporated - DCA-S" at bounding box center [331, 75] width 328 height 17
copy span "Royal Contracting Incorporated - DCA-S"
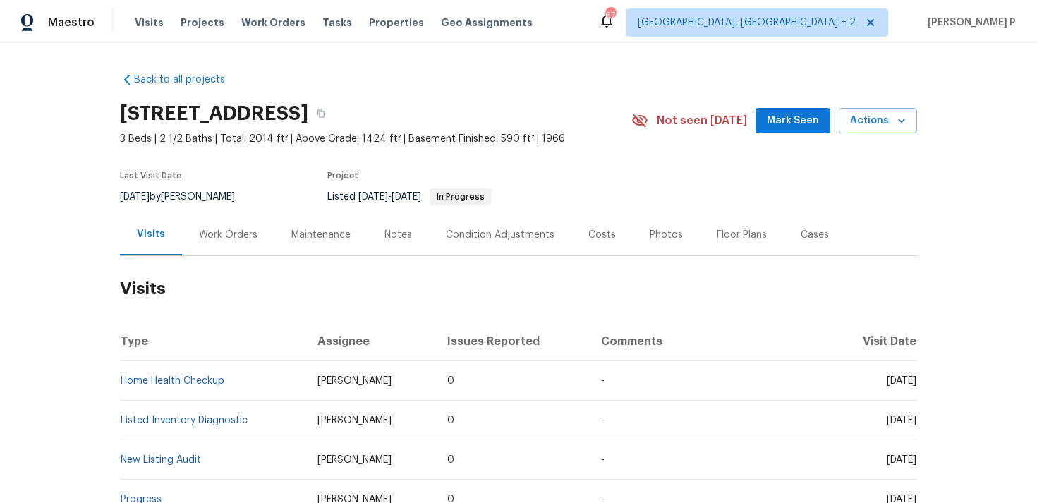
click at [242, 234] on div "Work Orders" at bounding box center [228, 235] width 59 height 14
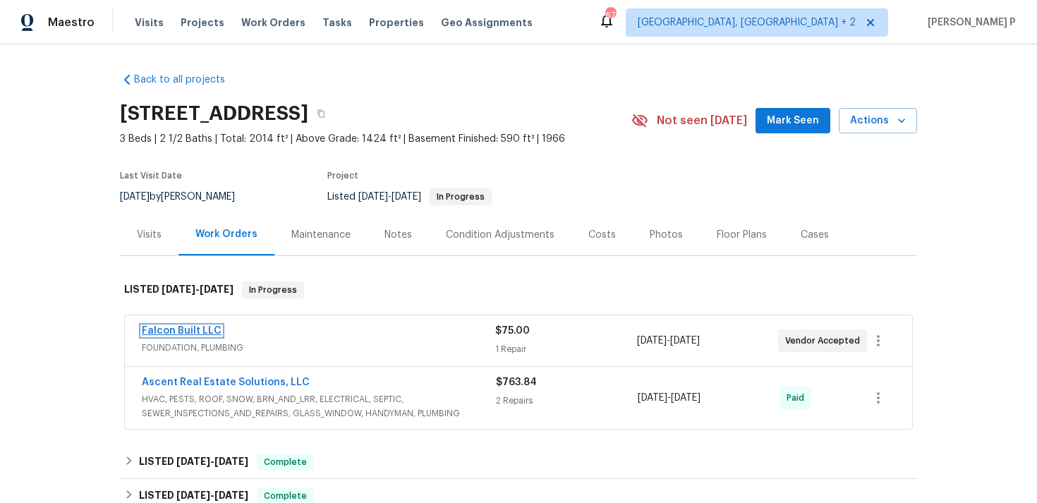
click at [195, 331] on link "Falcon Built LLC" at bounding box center [182, 331] width 80 height 10
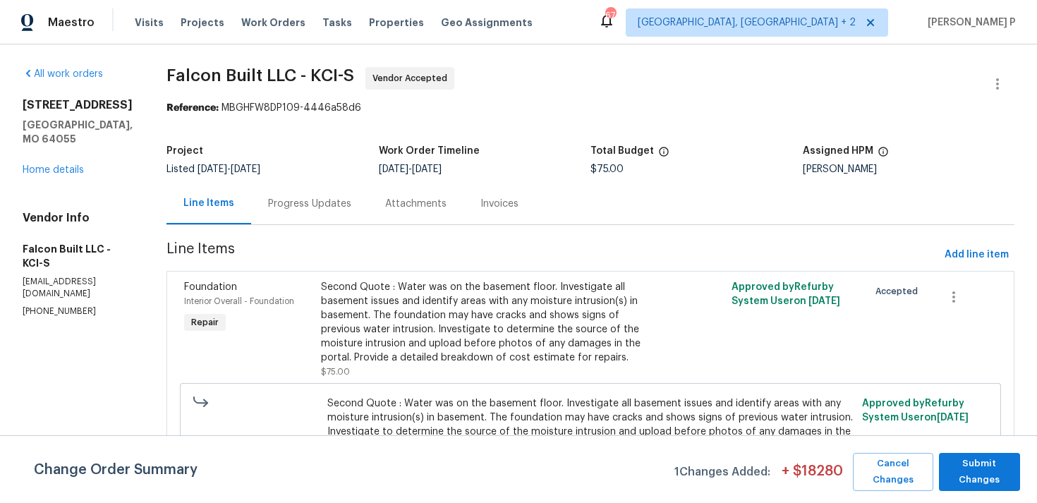
click at [330, 203] on div "Progress Updates" at bounding box center [309, 204] width 83 height 14
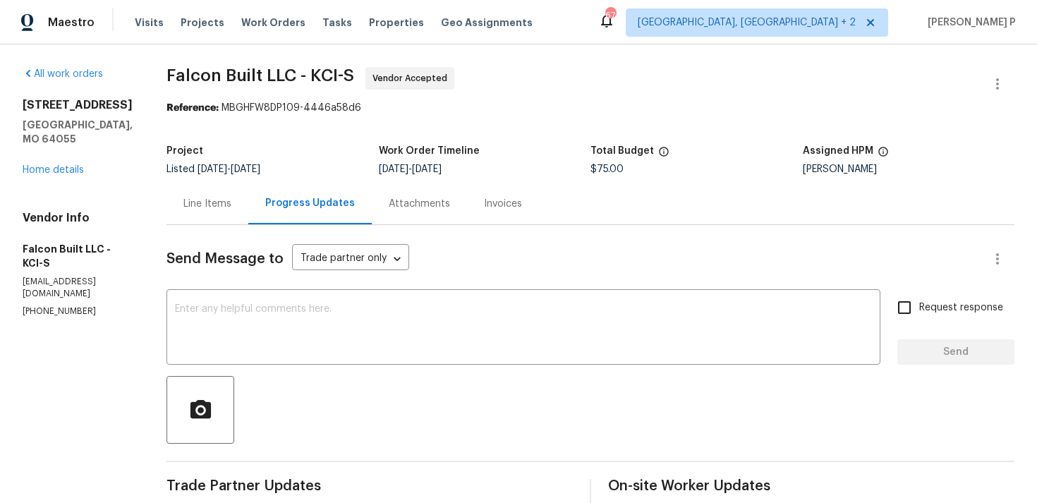
click at [219, 210] on div "Line Items" at bounding box center [207, 204] width 48 height 14
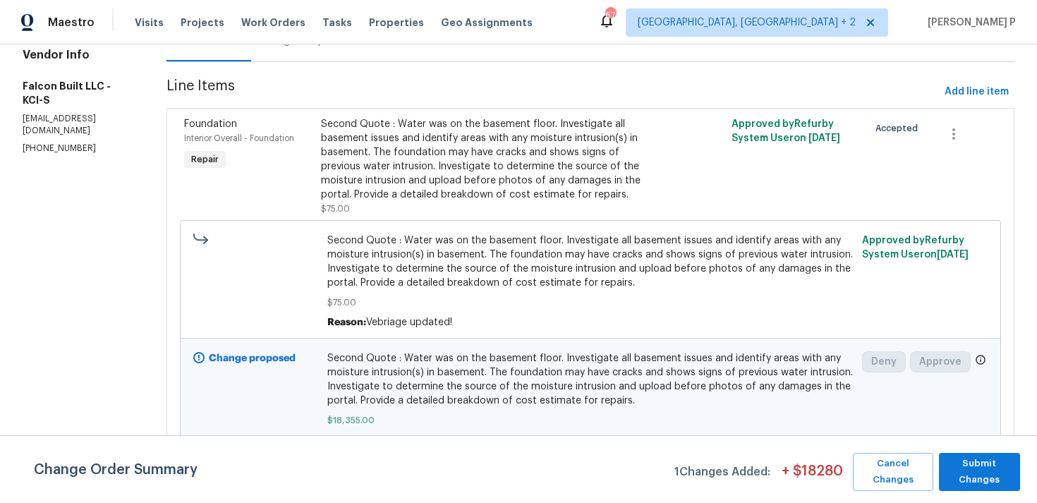
scroll to position [174, 0]
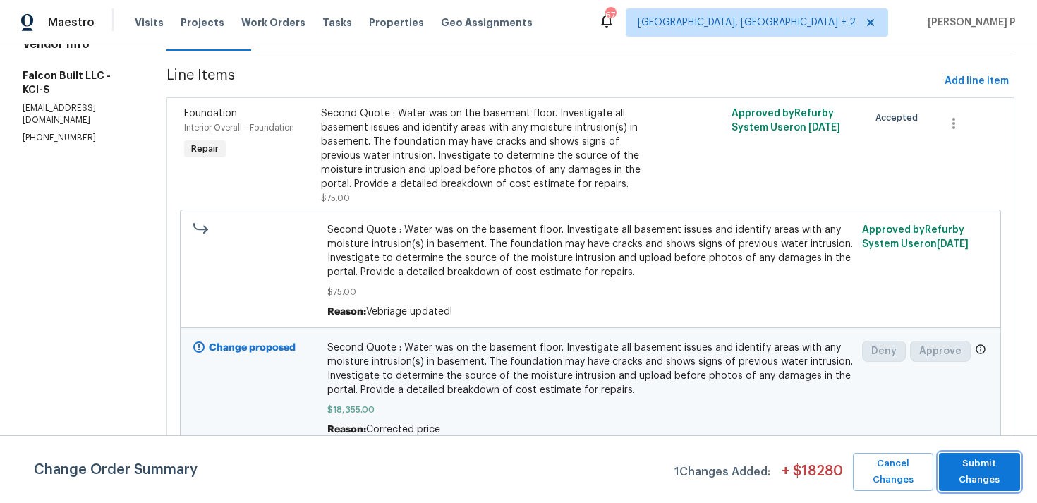
click at [989, 476] on span "Submit Changes" at bounding box center [979, 472] width 67 height 32
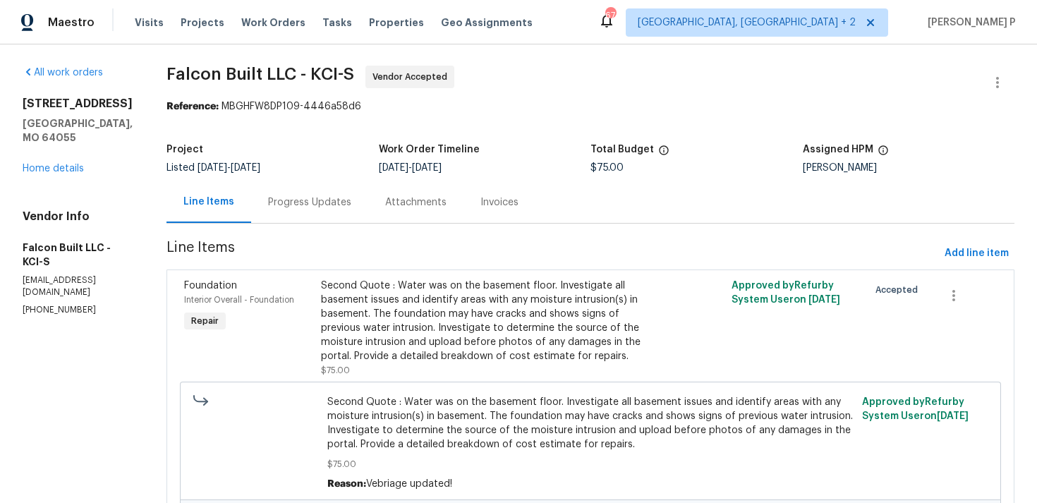
scroll to position [0, 0]
click at [31, 163] on div "15405 E 40th St S Independence, MO 64055 Home details" at bounding box center [78, 137] width 110 height 79
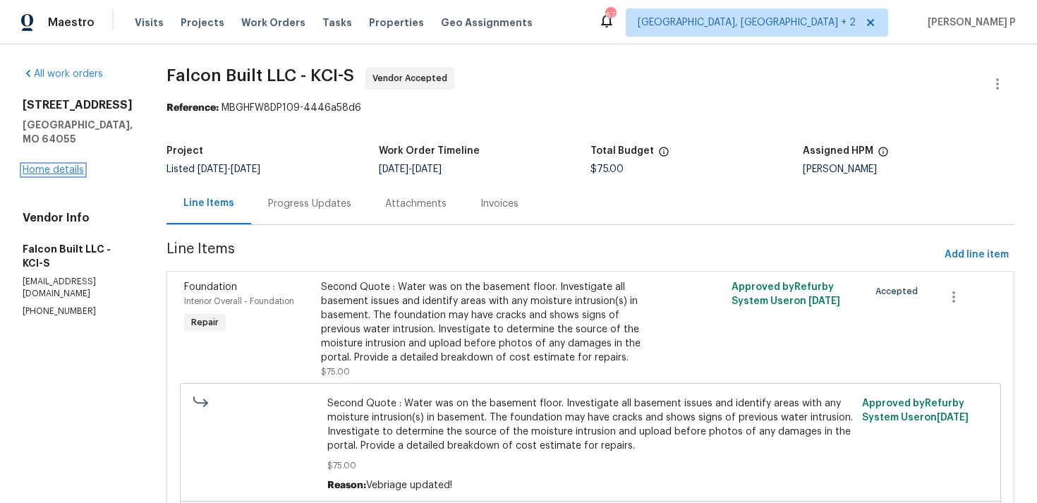
click at [37, 169] on link "Home details" at bounding box center [53, 170] width 61 height 10
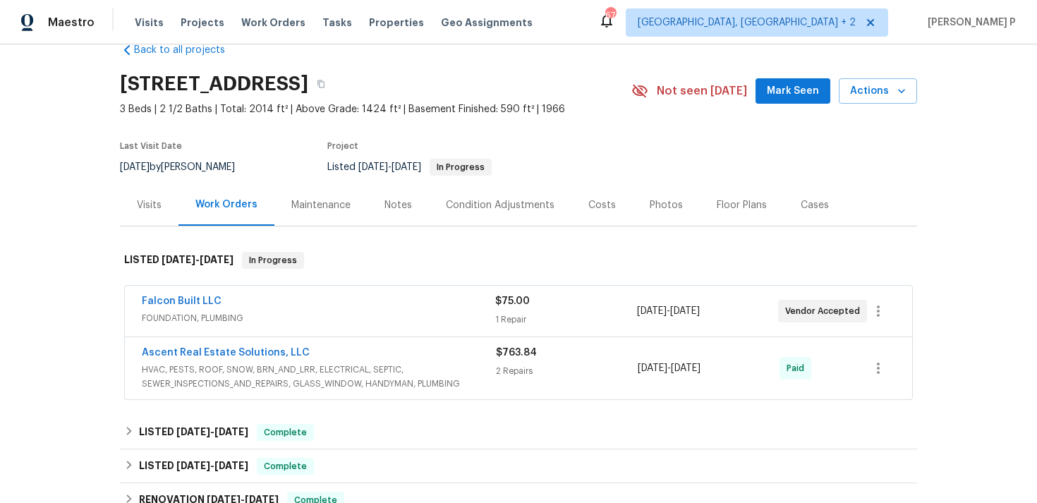
scroll to position [35, 0]
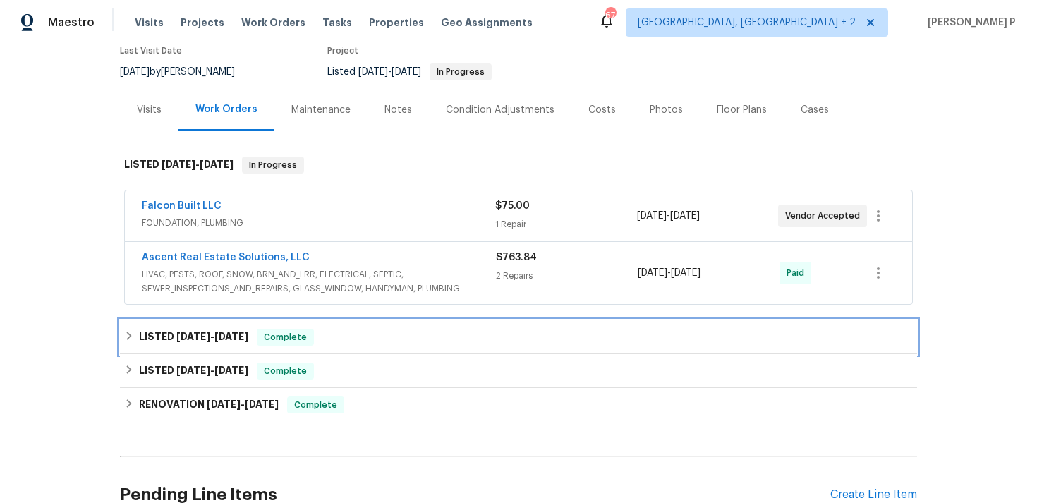
click at [354, 328] on div "LISTED 5/29/25 - 6/3/25 Complete" at bounding box center [518, 337] width 797 height 34
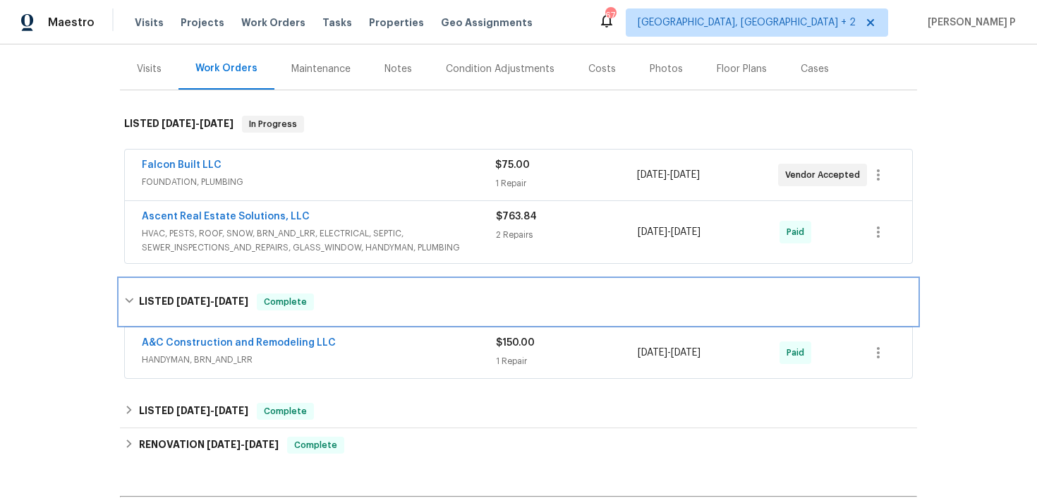
scroll to position [250, 0]
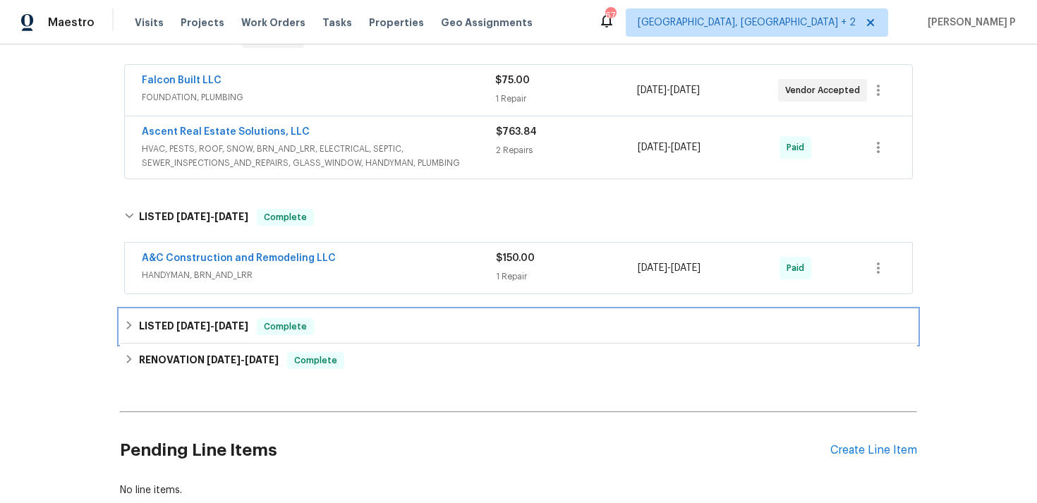
click at [365, 318] on div "LISTED 5/22/25 - 5/23/25 Complete" at bounding box center [518, 326] width 789 height 17
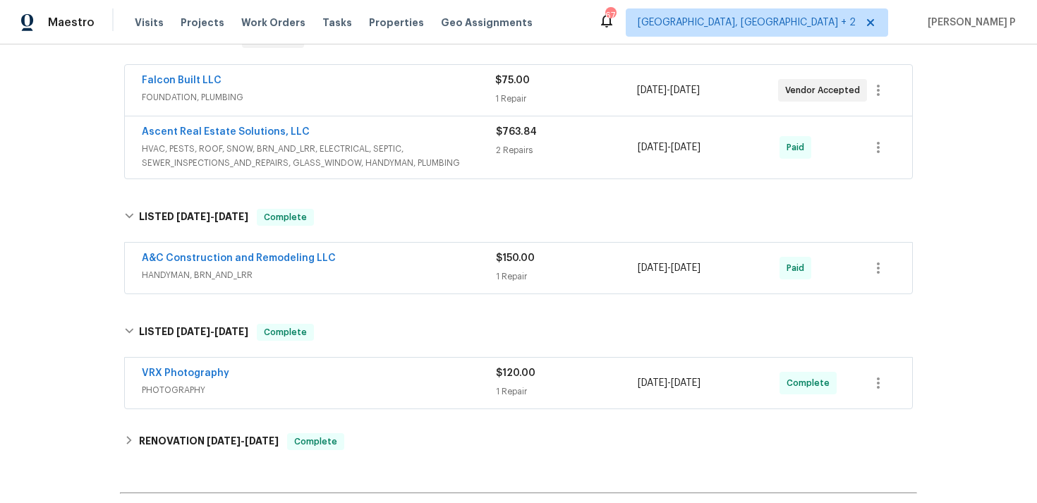
click at [330, 162] on span "HVAC, PESTS, ROOF, SNOW, BRN_AND_LRR, ELECTRICAL, SEPTIC, SEWER_INSPECTIONS_AND…" at bounding box center [319, 156] width 354 height 28
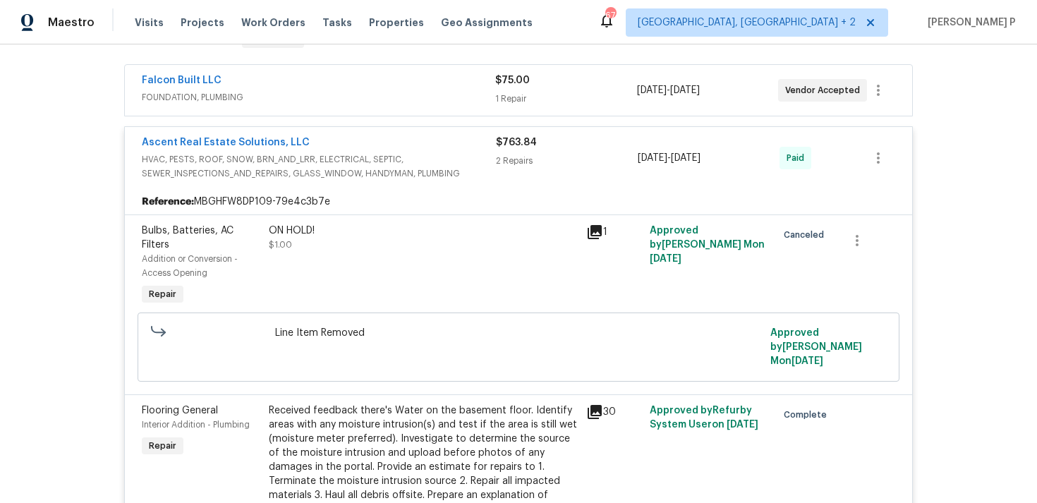
scroll to position [274, 0]
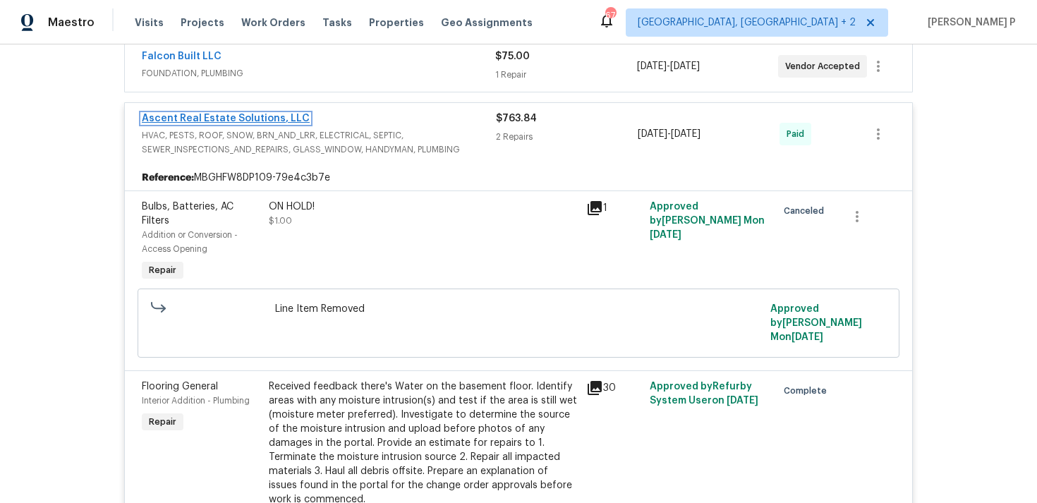
click at [240, 119] on link "Ascent Real Estate Solutions, LLC" at bounding box center [226, 119] width 168 height 10
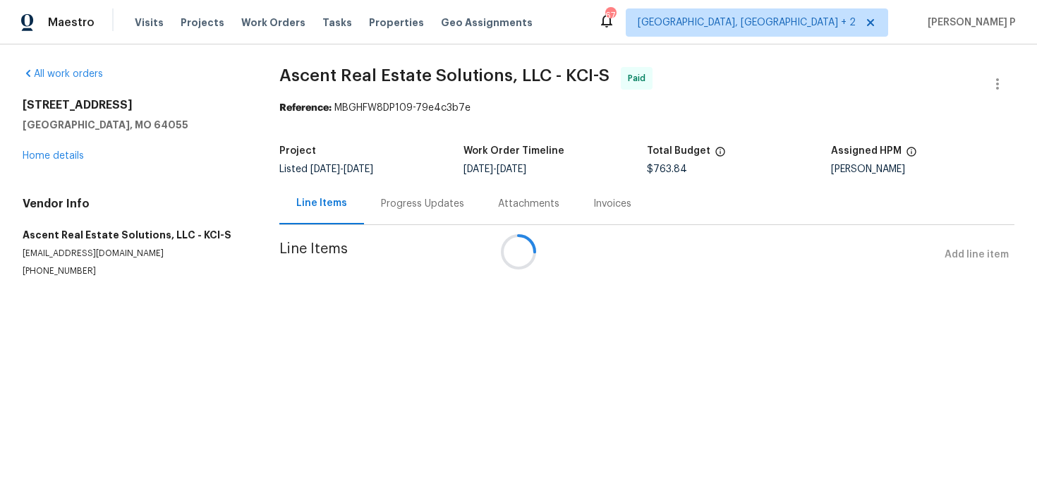
click at [410, 198] on div at bounding box center [518, 251] width 1037 height 503
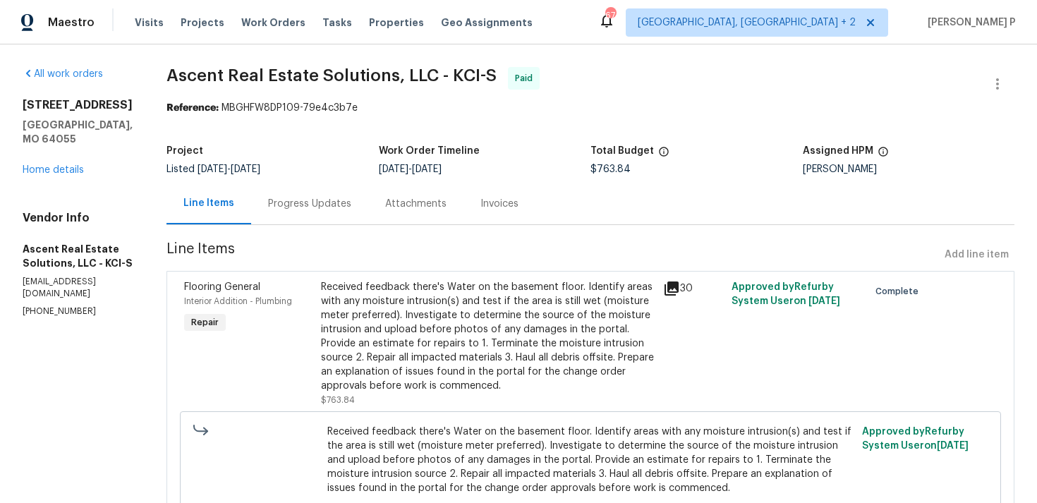
click at [333, 206] on div "Progress Updates" at bounding box center [309, 204] width 83 height 14
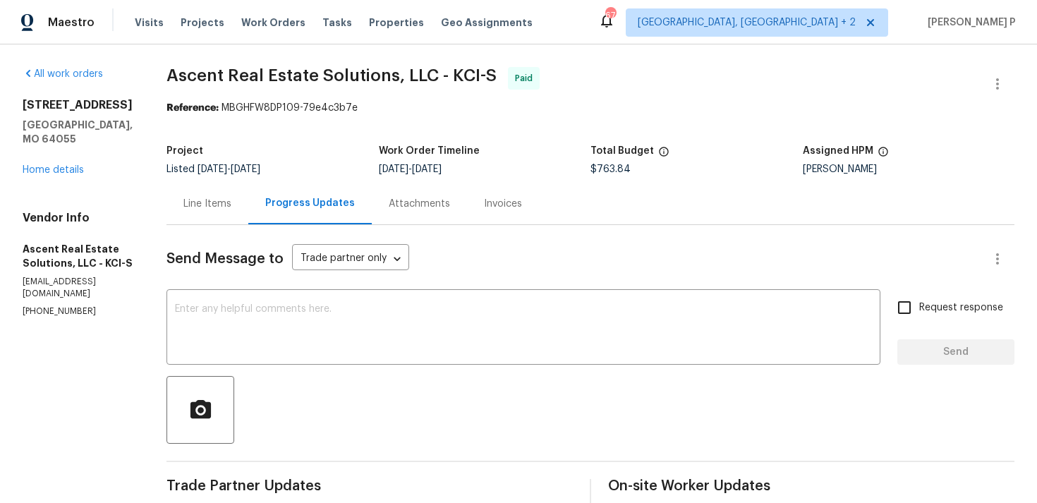
click at [73, 176] on div "15405 E 40th St S Independence, MO 64055 Home details" at bounding box center [78, 137] width 110 height 79
click at [72, 170] on link "Home details" at bounding box center [53, 170] width 61 height 10
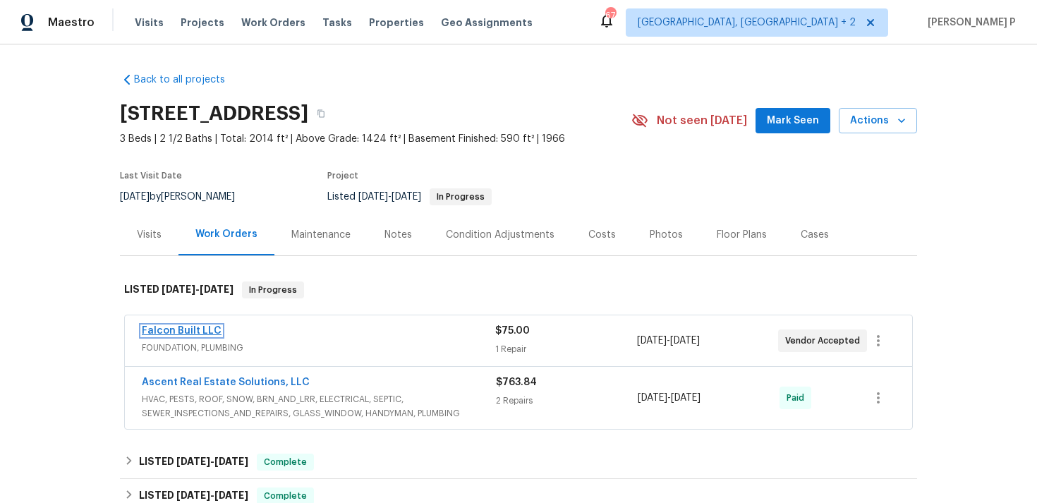
click at [176, 332] on link "Falcon Built LLC" at bounding box center [182, 331] width 80 height 10
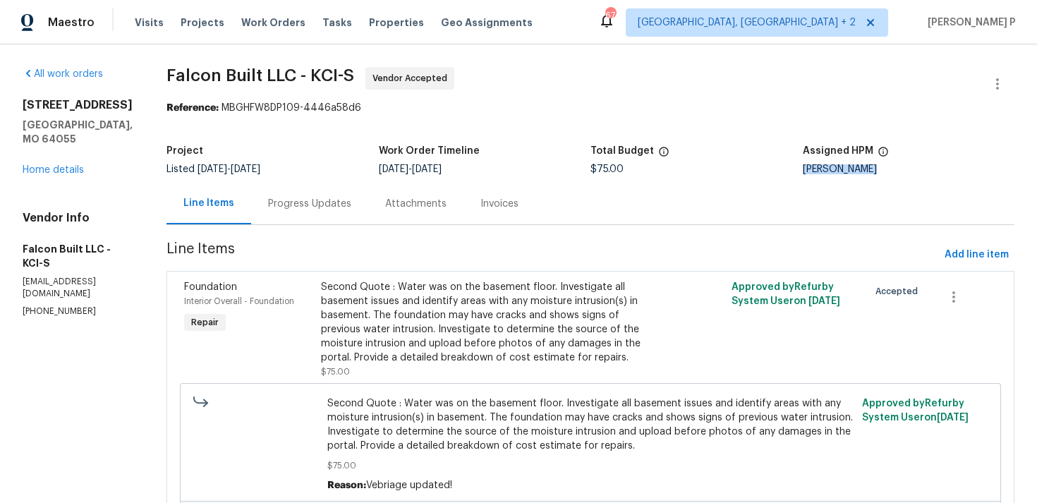
drag, startPoint x: 807, startPoint y: 167, endPoint x: 888, endPoint y: 167, distance: 80.4
click at [888, 167] on div "Joshua Beatty" at bounding box center [909, 169] width 212 height 10
copy div "Joshua Beatty"
click at [310, 200] on div "Progress Updates" at bounding box center [309, 204] width 83 height 14
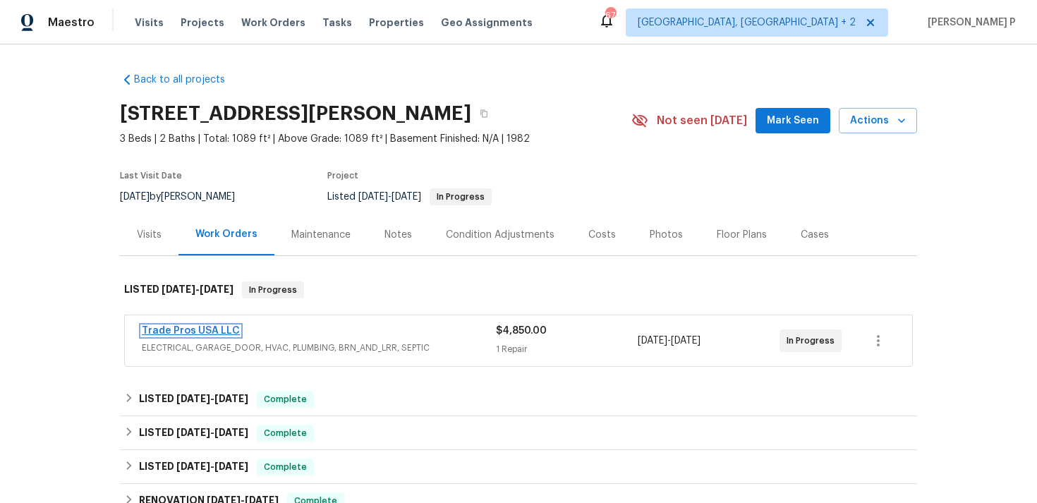
click at [195, 330] on link "Trade Pros USA LLC" at bounding box center [191, 331] width 98 height 10
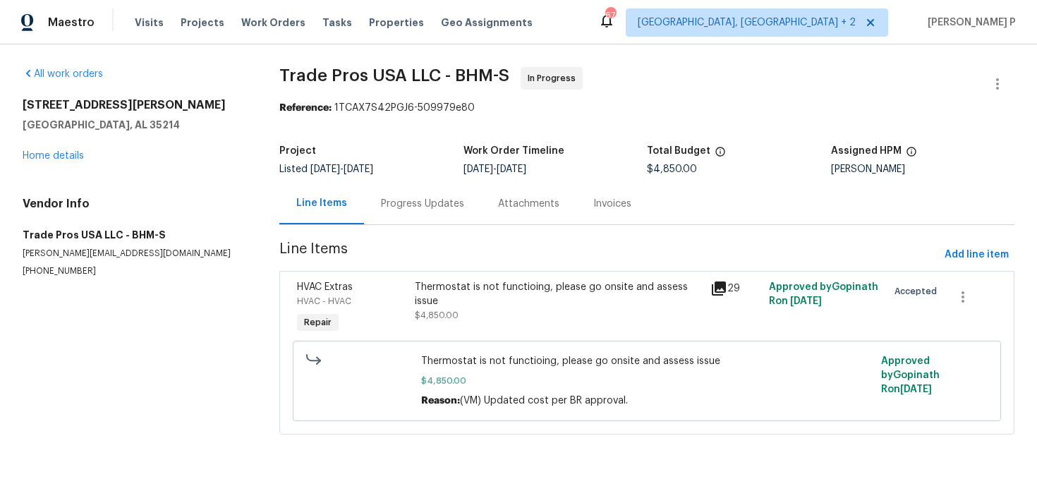
click at [406, 206] on div "Progress Updates" at bounding box center [422, 204] width 83 height 14
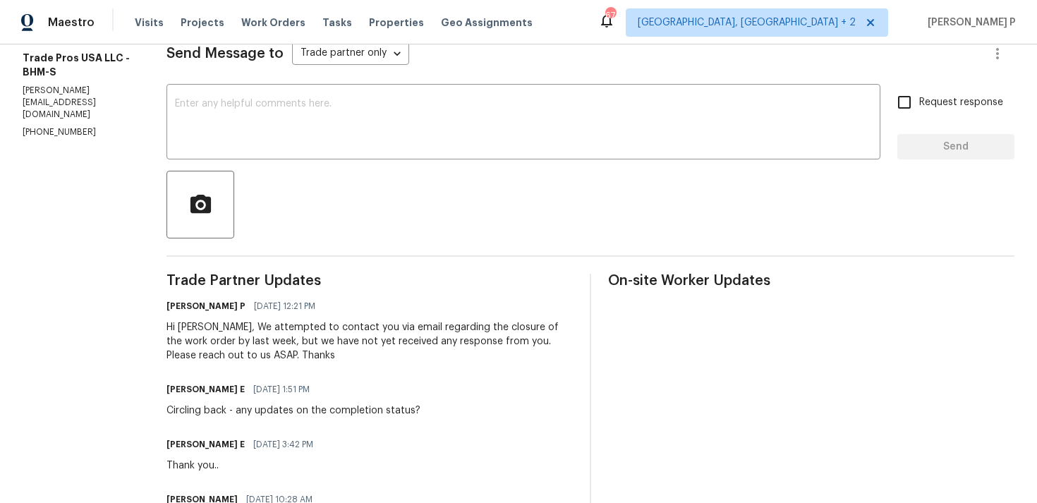
scroll to position [90, 0]
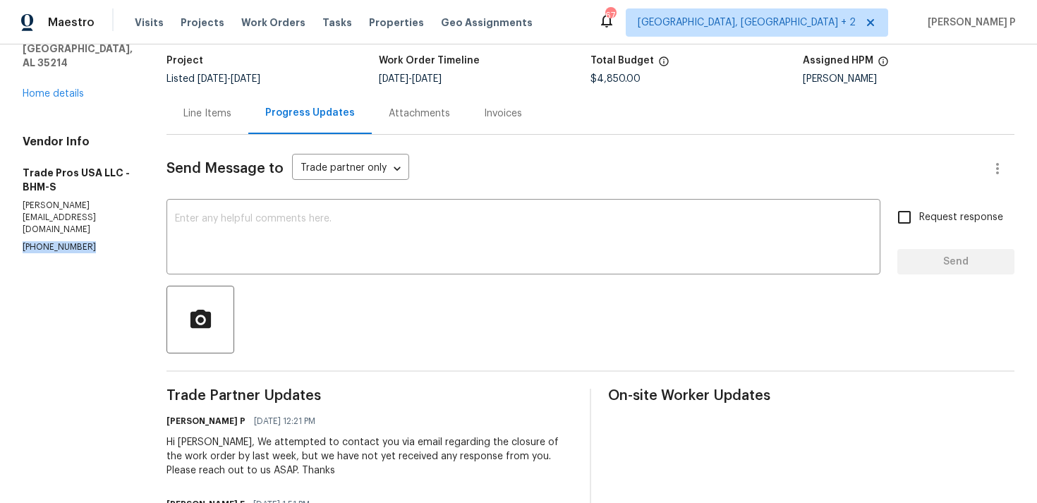
drag, startPoint x: 95, startPoint y: 195, endPoint x: 0, endPoint y: 198, distance: 95.3
copy p "(256) 910-1247"
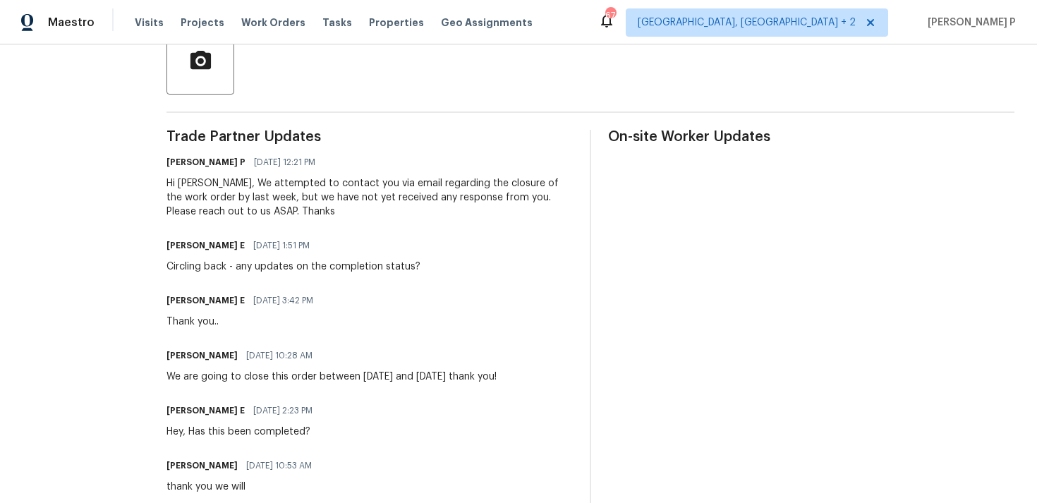
scroll to position [0, 0]
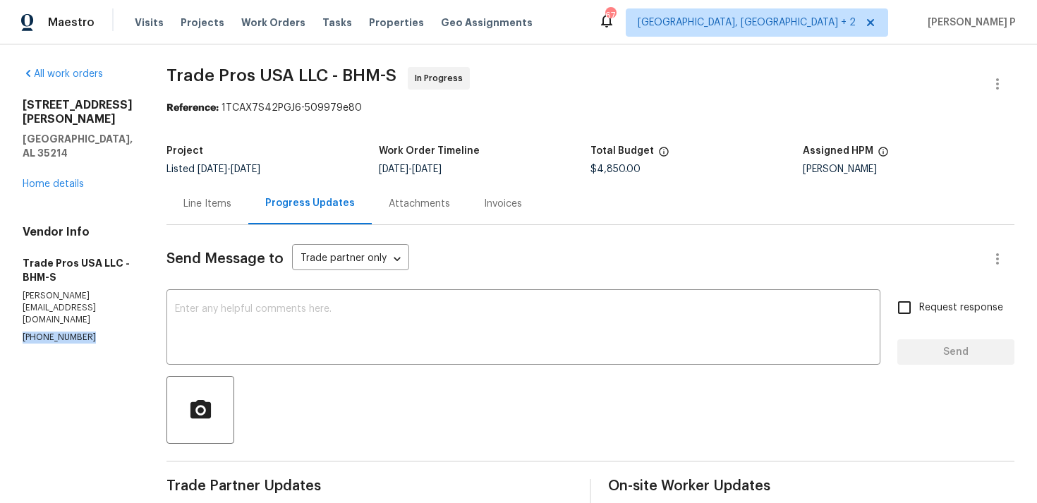
click at [219, 203] on div "Line Items" at bounding box center [207, 204] width 48 height 14
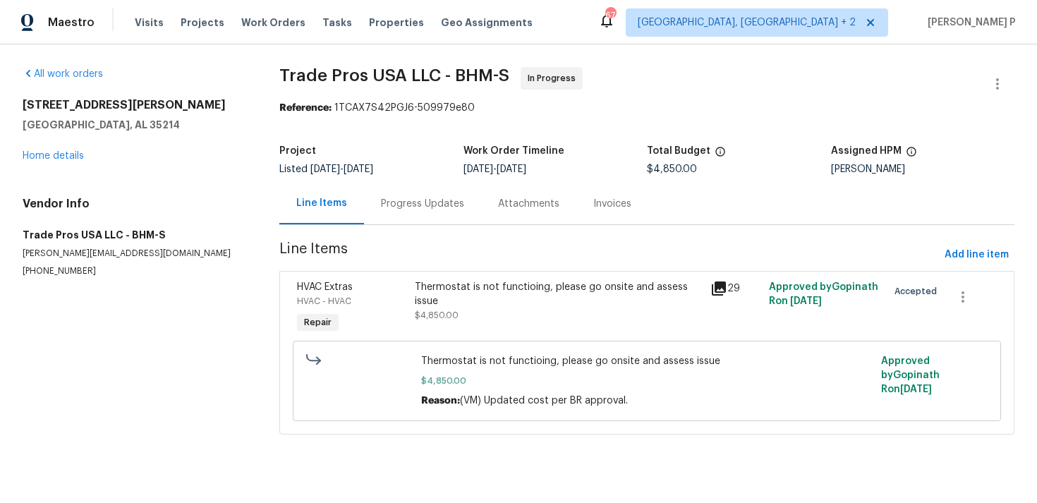
click at [437, 210] on div "Progress Updates" at bounding box center [422, 204] width 83 height 14
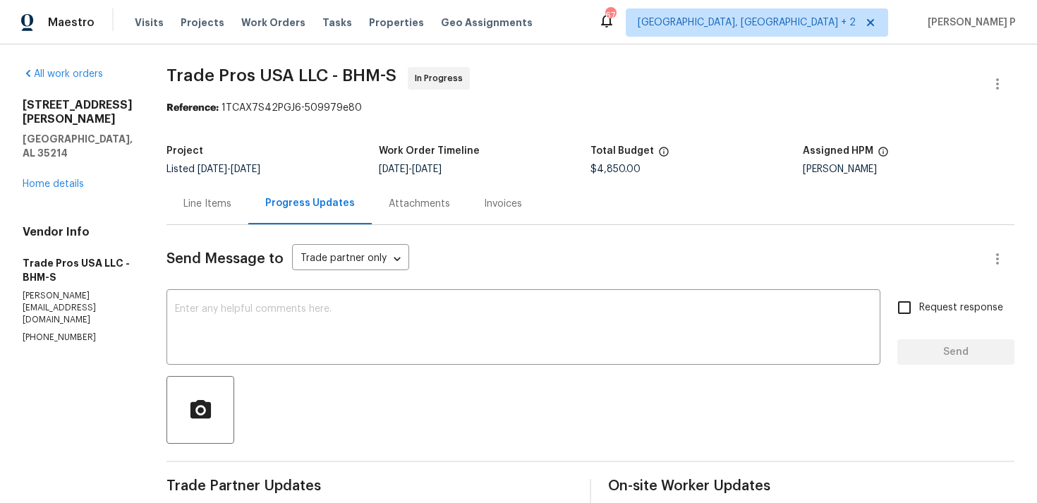
click at [180, 198] on div "Line Items" at bounding box center [208, 204] width 82 height 42
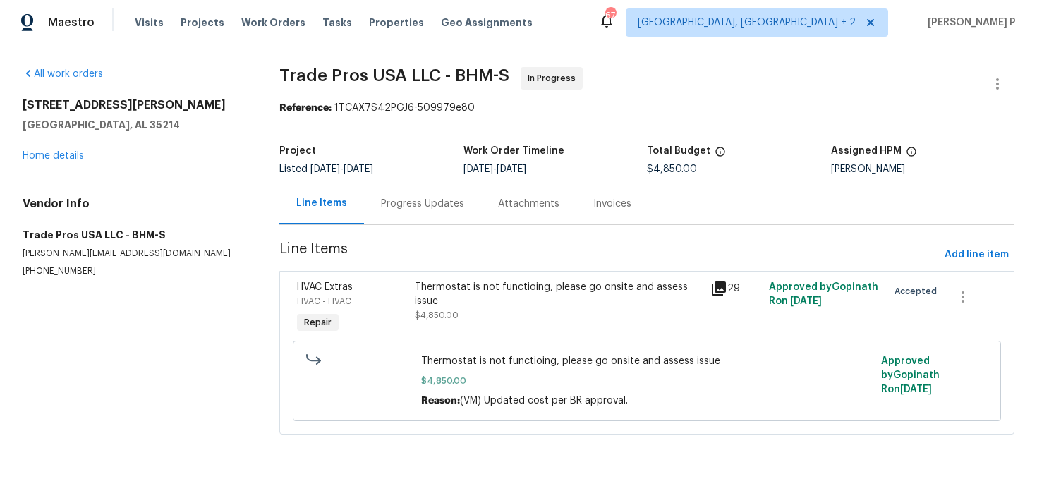
click at [427, 203] on div "Progress Updates" at bounding box center [422, 204] width 83 height 14
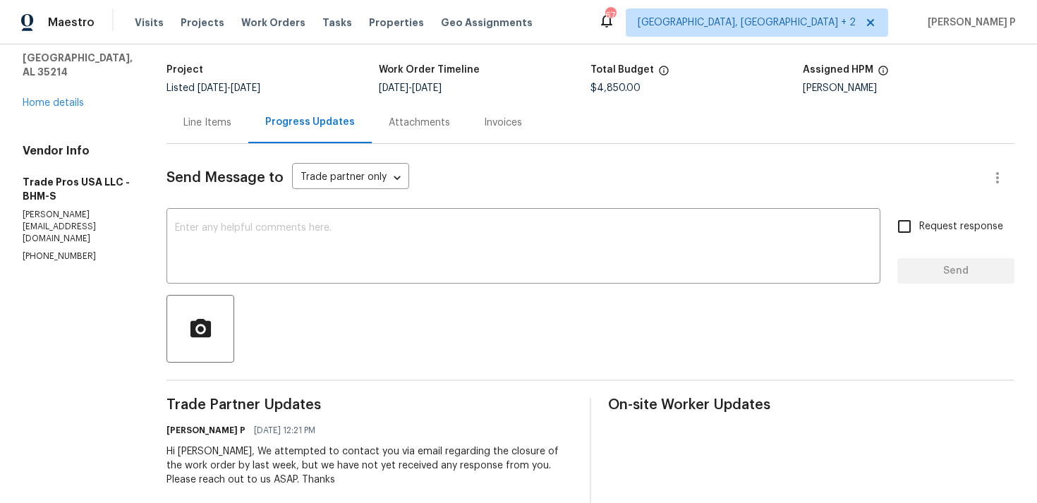
scroll to position [83, 0]
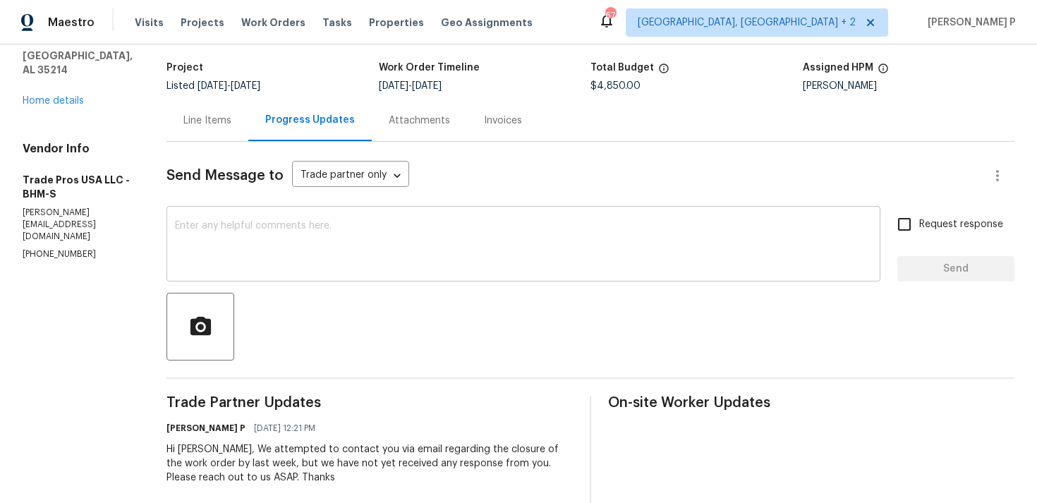
click at [385, 267] on textarea at bounding box center [523, 245] width 697 height 49
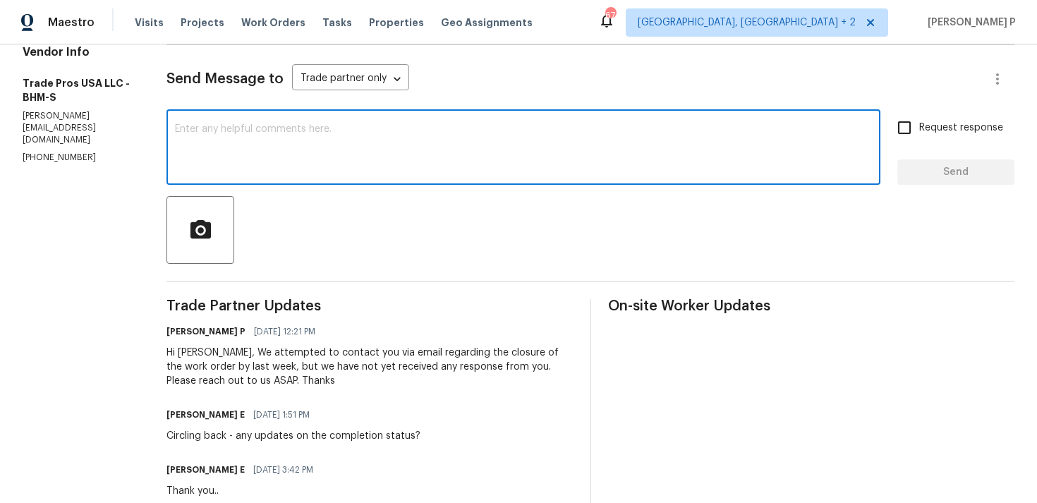
scroll to position [187, 0]
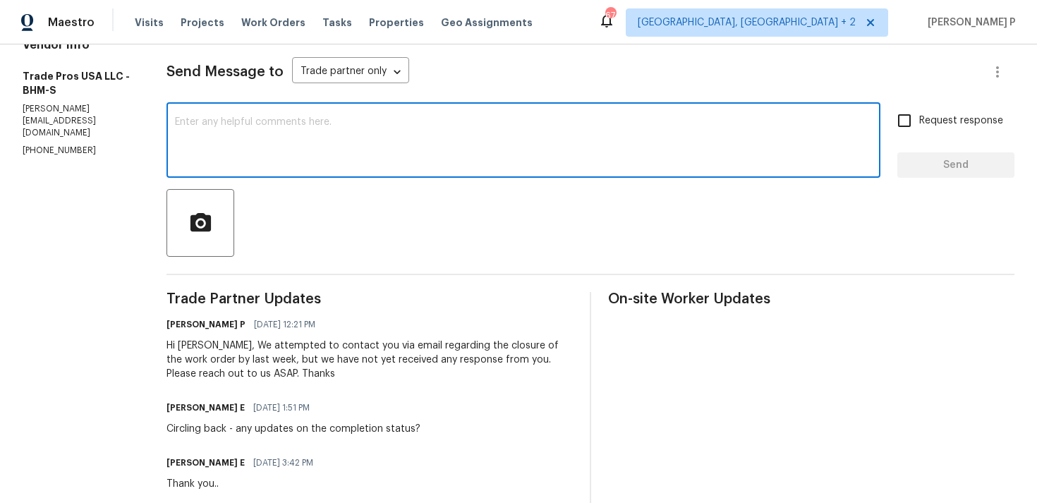
click at [373, 143] on textarea at bounding box center [523, 141] width 697 height 49
click at [354, 143] on textarea at bounding box center [523, 141] width 697 height 49
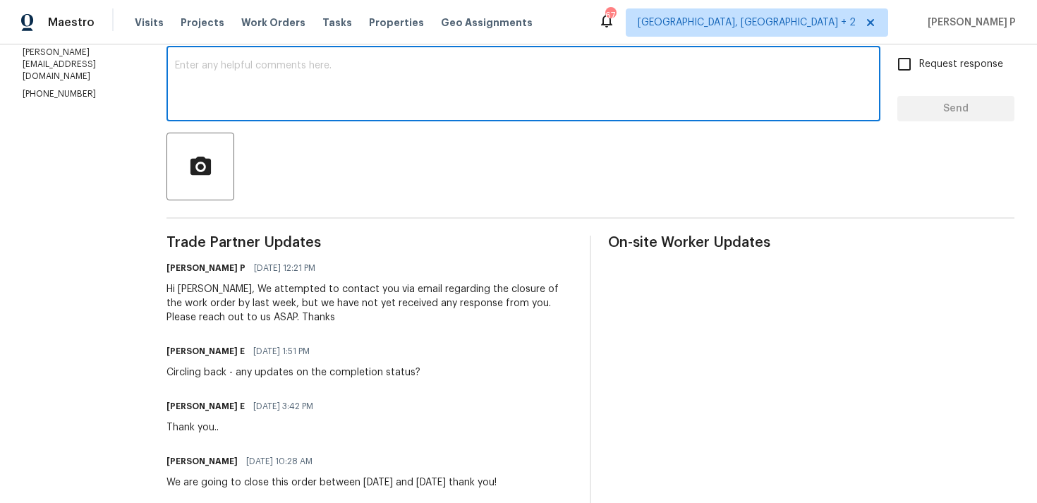
scroll to position [246, 0]
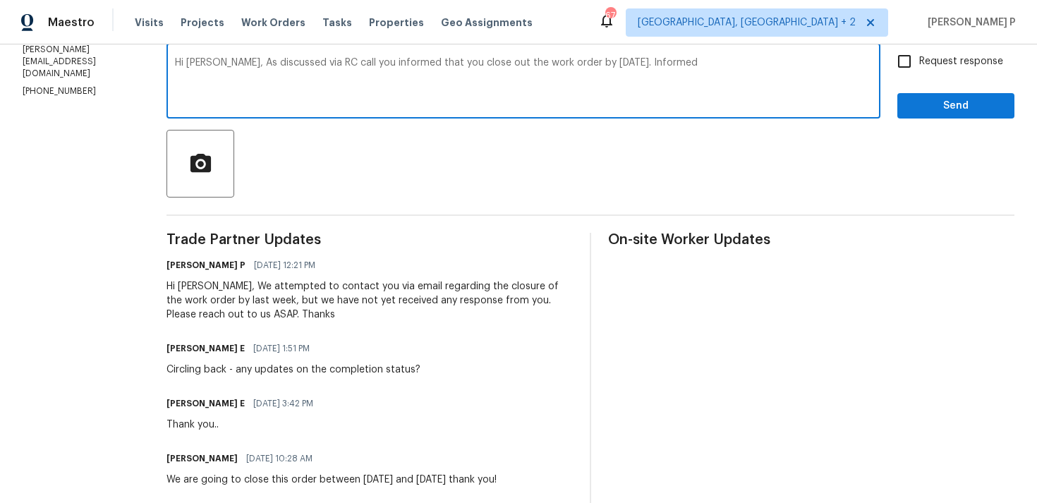
drag, startPoint x: 597, startPoint y: 62, endPoint x: 747, endPoint y: 64, distance: 149.6
click at [741, 62] on textarea "Hi Trevor, As discussed via RC call you informed that you close out the work or…" at bounding box center [523, 82] width 697 height 49
click at [436, 60] on textarea "Hi Trevor, As discussed via RC call you informed that you close out the work or…" at bounding box center [523, 82] width 697 height 49
click at [651, 59] on textarea "Hi Trevor, As discussed via RC call you informed that you would close out the w…" at bounding box center [523, 82] width 697 height 49
drag, startPoint x: 219, startPoint y: 63, endPoint x: 624, endPoint y: 62, distance: 405.7
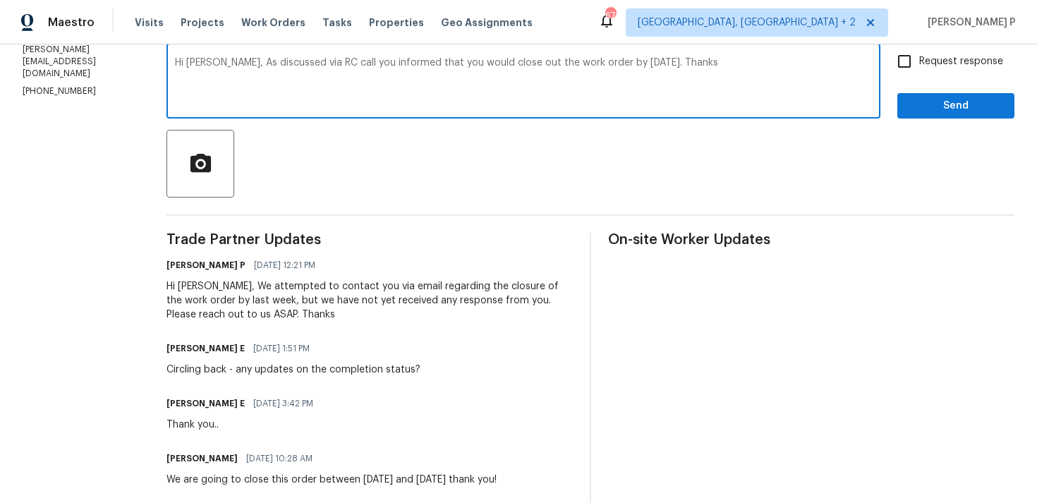
click at [624, 62] on textarea "Hi Trevor, As discussed via RC call you informed that you would close out the w…" at bounding box center [523, 82] width 697 height 49
type textarea "Hi Trevor, As discussed via RC call you informed that you would close out the w…"
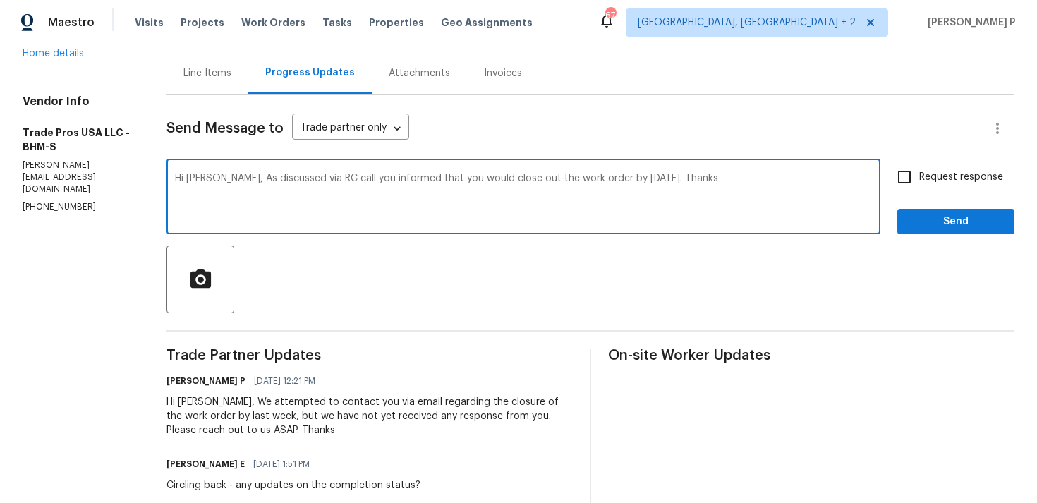
scroll to position [0, 0]
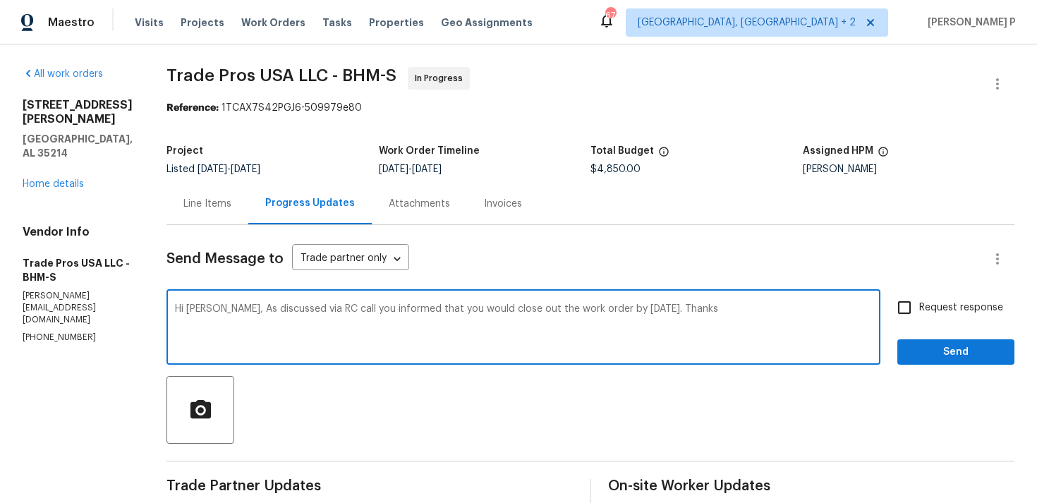
click at [306, 306] on textarea "Hi Trevor, As discussed via RC call you informed that you would close out the w…" at bounding box center [523, 328] width 697 height 49
click at [226, 201] on div "Line Items" at bounding box center [207, 204] width 48 height 14
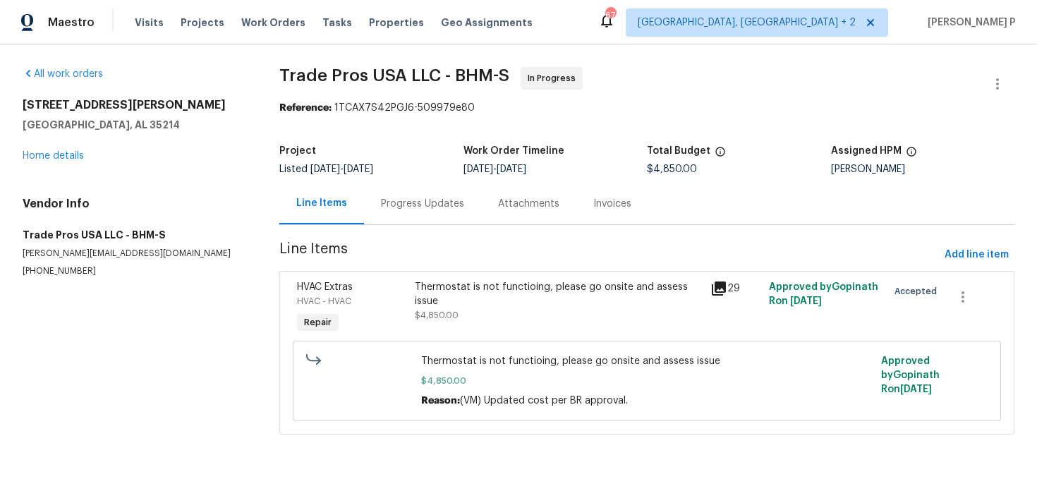
click at [509, 305] on div "Thermostat is not functioing, please go onsite and assess issue" at bounding box center [558, 294] width 286 height 28
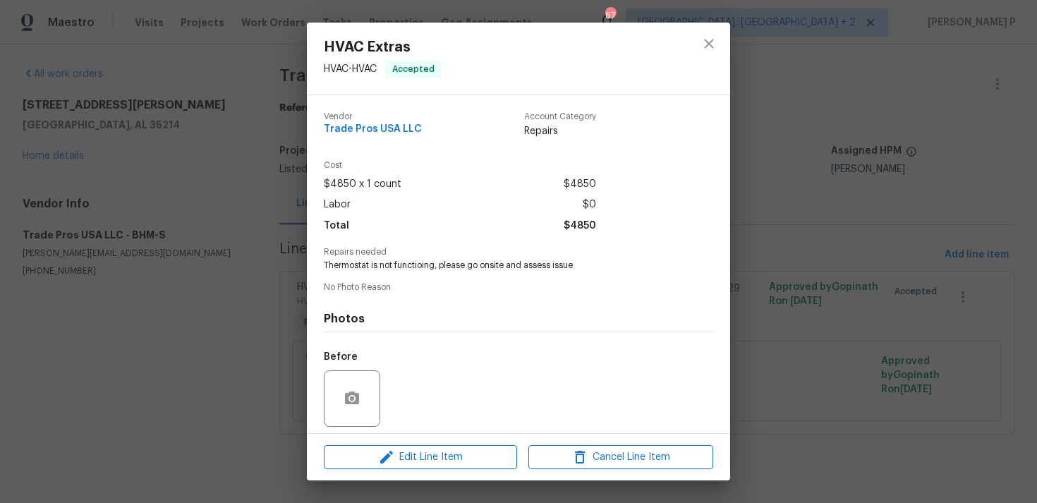
scroll to position [99, 0]
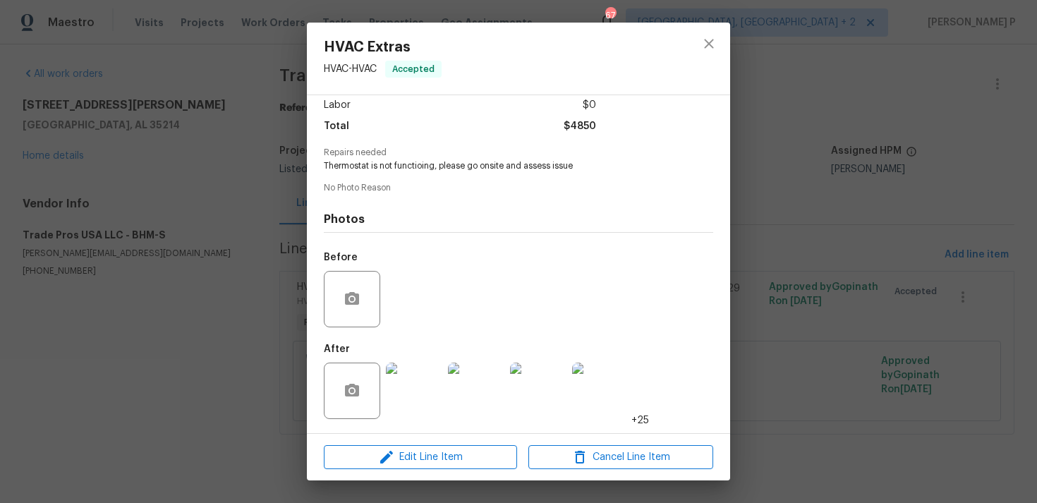
click at [421, 382] on img at bounding box center [414, 391] width 56 height 56
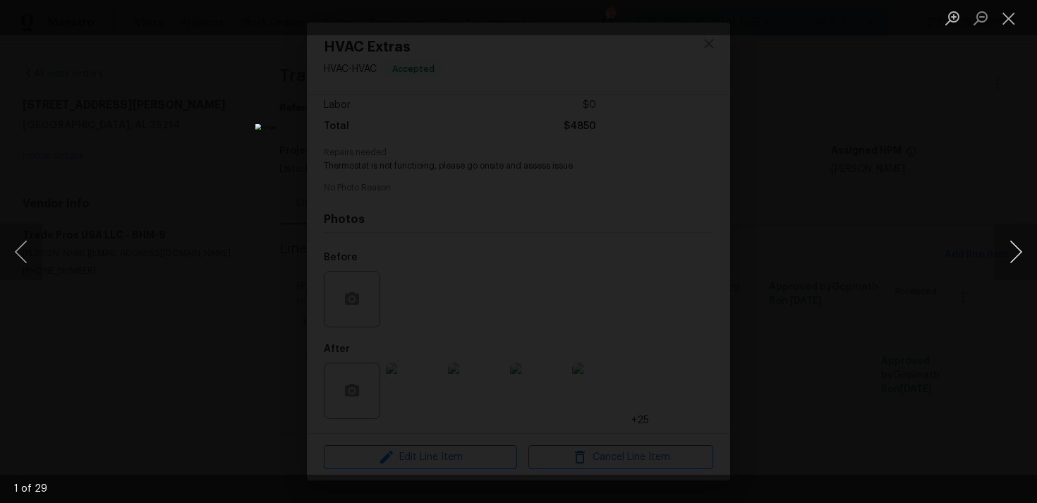
click at [1013, 241] on button "Next image" at bounding box center [1016, 252] width 42 height 56
click at [1013, 16] on button "Close lightbox" at bounding box center [1009, 18] width 28 height 25
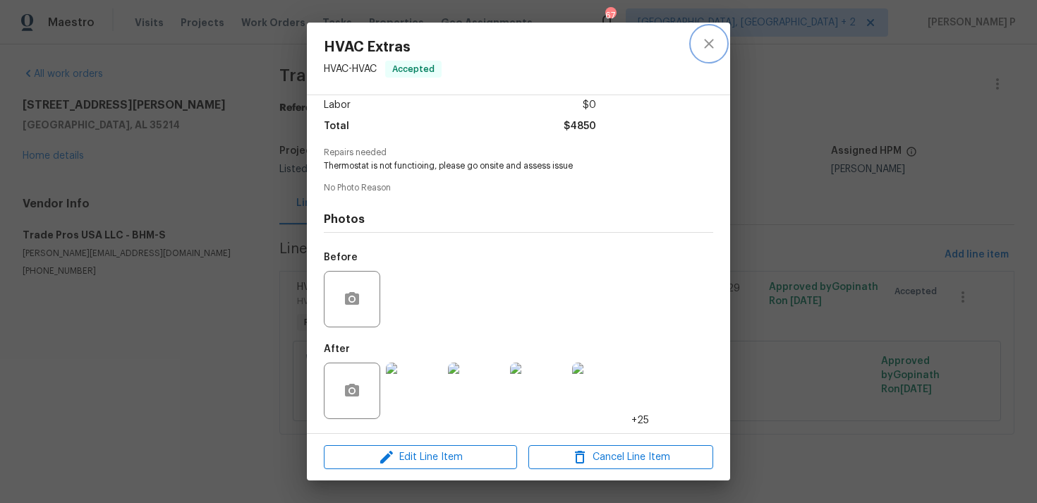
click at [711, 40] on icon "close" at bounding box center [708, 43] width 9 height 9
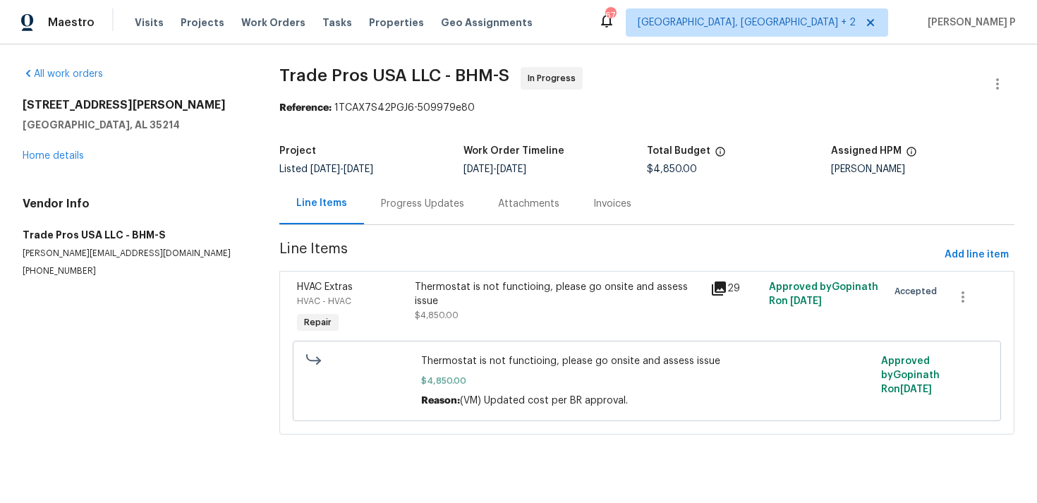
click at [404, 207] on div "Progress Updates" at bounding box center [422, 204] width 83 height 14
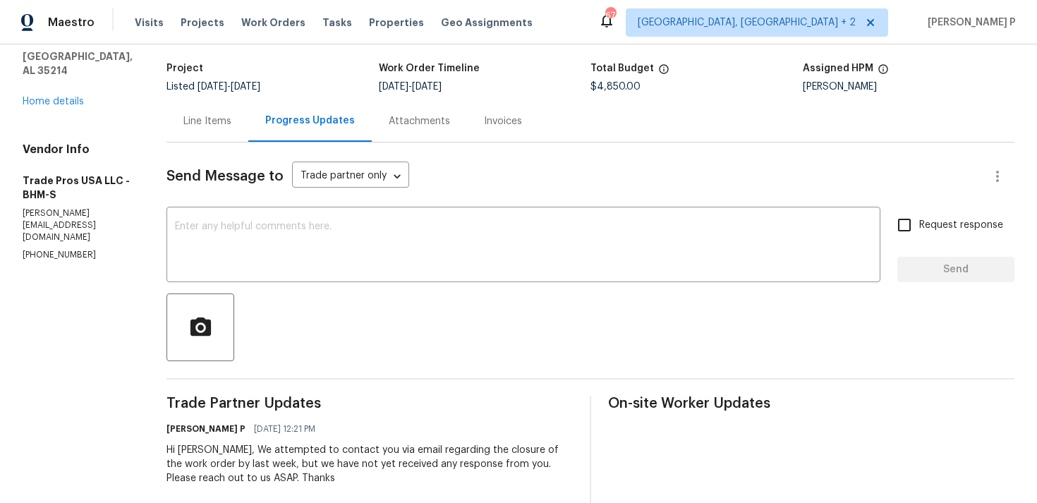
scroll to position [80, 0]
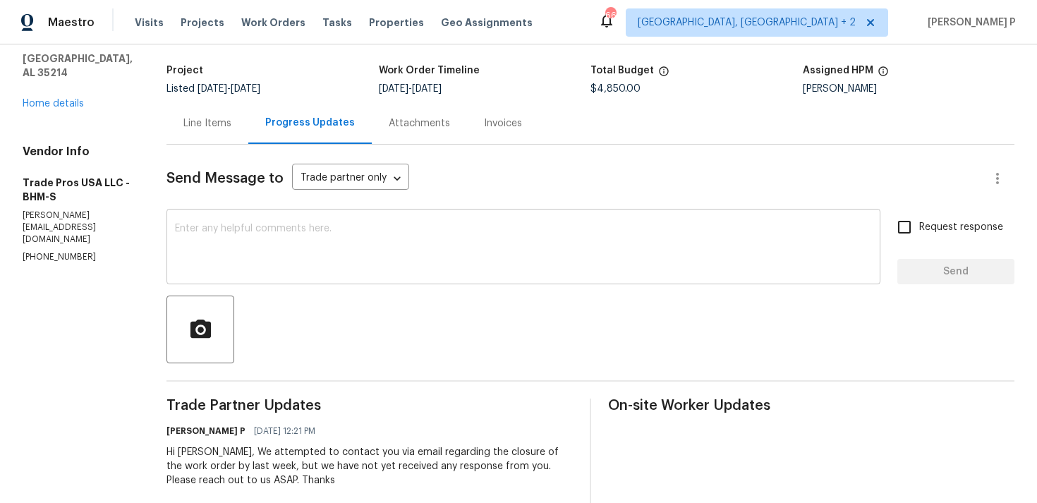
click at [344, 224] on textarea at bounding box center [523, 248] width 697 height 49
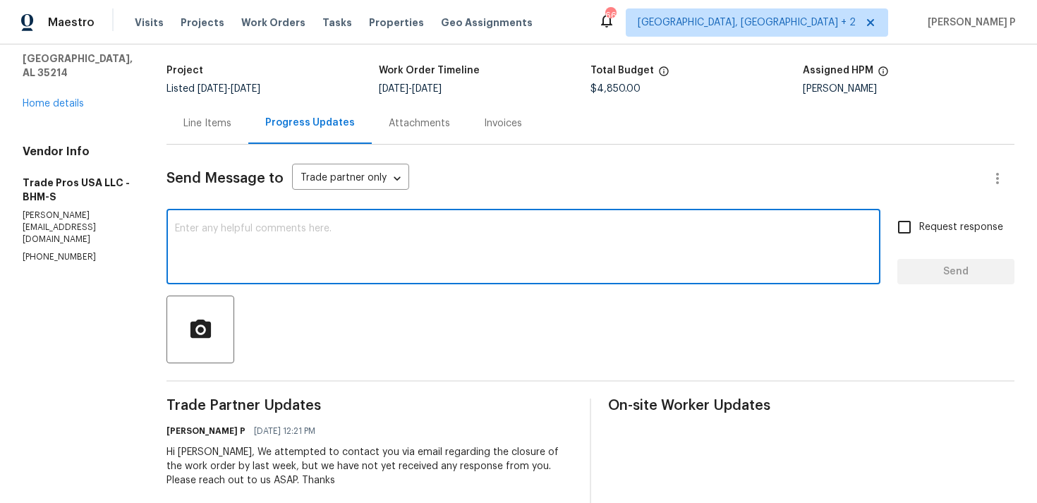
paste textarea "Hi Trevor, As discussed via RC call you informed that you would close out the w…"
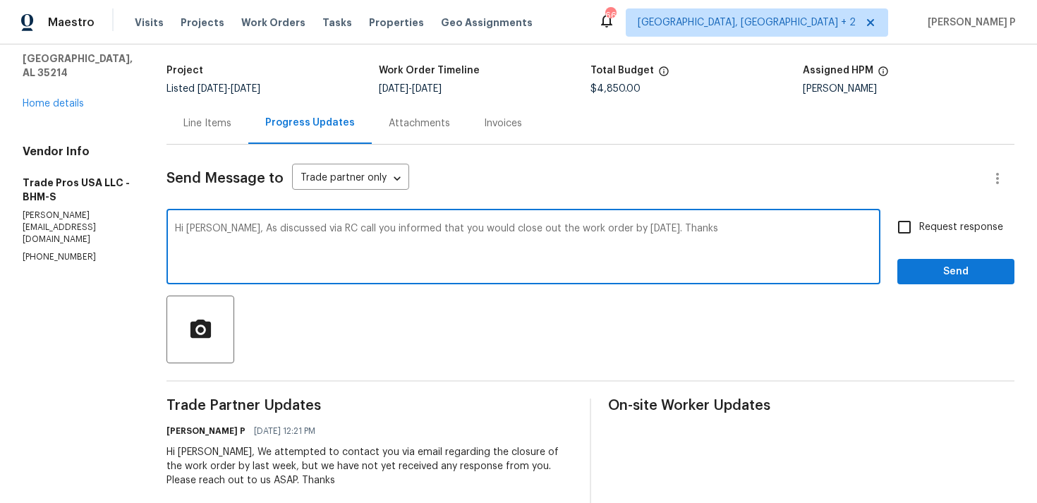
drag, startPoint x: 219, startPoint y: 229, endPoint x: 624, endPoint y: 226, distance: 405.7
click at [624, 226] on textarea "Hi Trevor, As discussed via RC call you informed that you would close out the w…" at bounding box center [523, 248] width 697 height 49
paste textarea ", you mentioned that you would be closing out the work order today"
type textarea "Hi Trevor, As discussed via RC call, you mentioned that you would be closing ou…"
click at [953, 226] on span "Request response" at bounding box center [961, 227] width 84 height 15
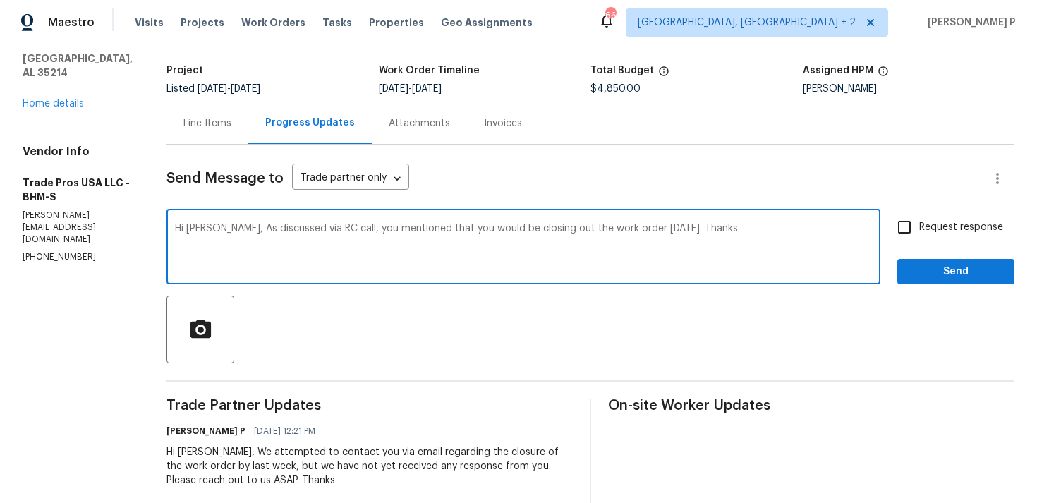
click at [919, 226] on input "Request response" at bounding box center [905, 227] width 30 height 30
checkbox input "true"
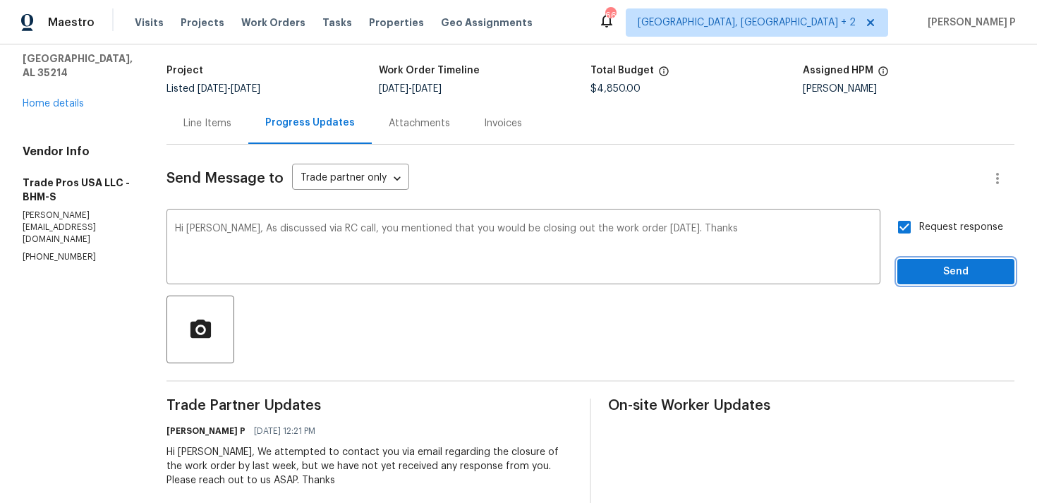
click at [946, 265] on span "Send" at bounding box center [956, 272] width 95 height 18
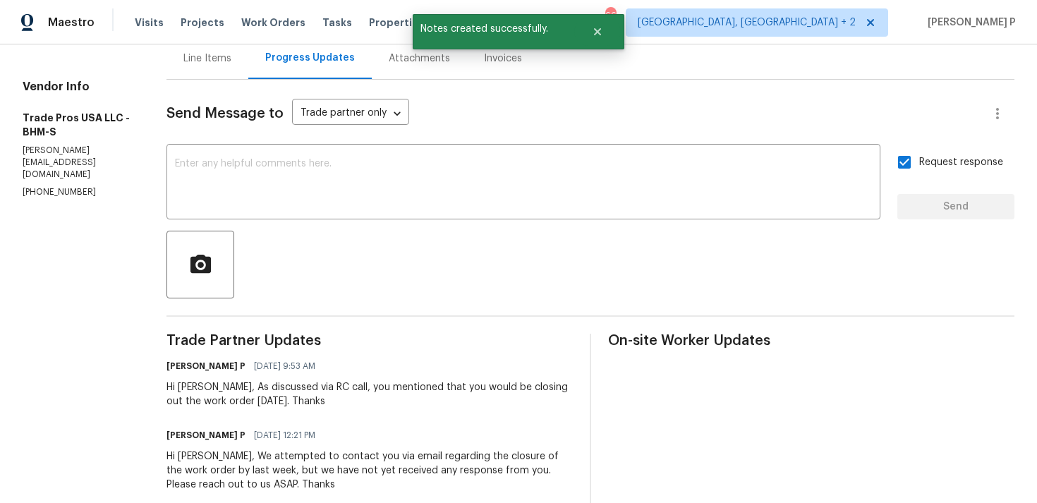
scroll to position [191, 0]
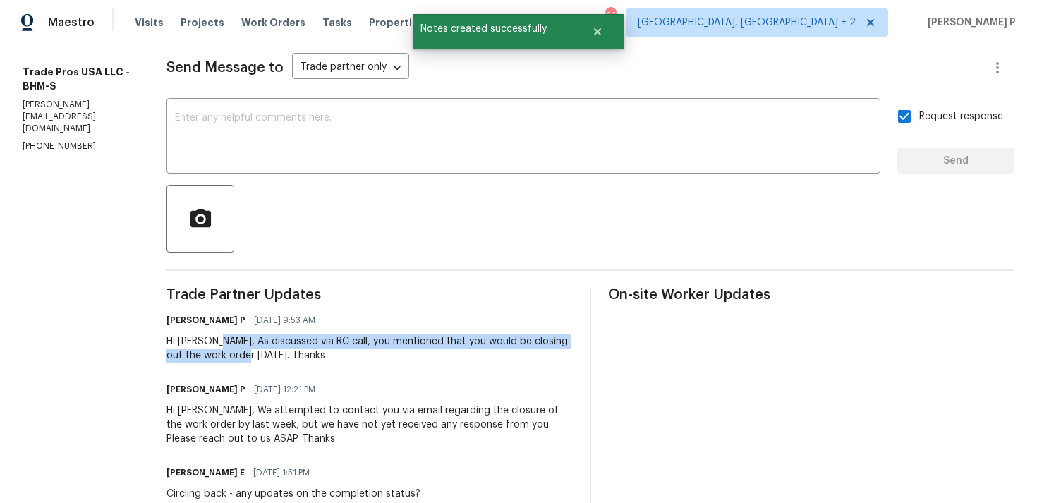
drag, startPoint x: 210, startPoint y: 343, endPoint x: 243, endPoint y: 355, distance: 35.9
click at [243, 355] on div "Hi Trevor, As discussed via RC call, you mentioned that you would be closing ou…" at bounding box center [370, 348] width 406 height 28
copy div "As discussed via RC call, you mentioned that you would be closing out the work …"
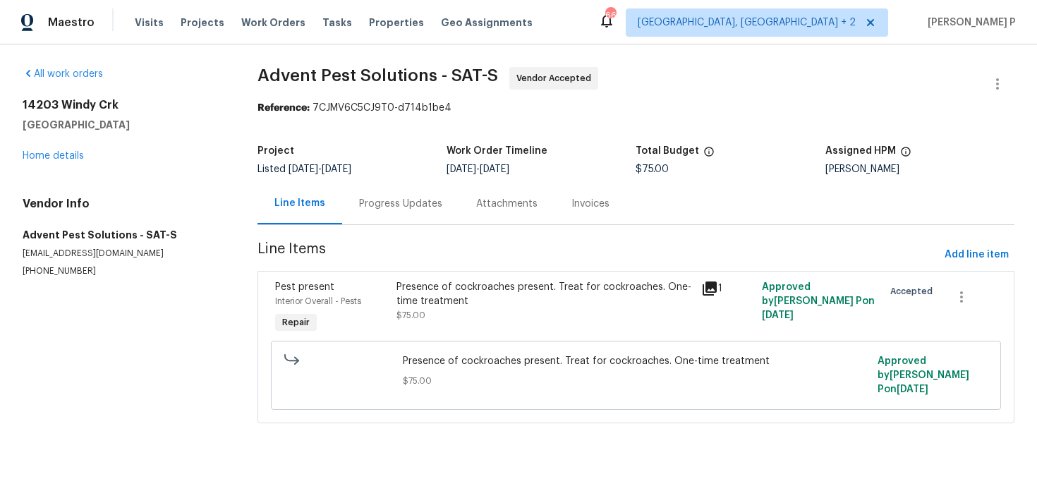
click at [400, 208] on div "Progress Updates" at bounding box center [400, 204] width 83 height 14
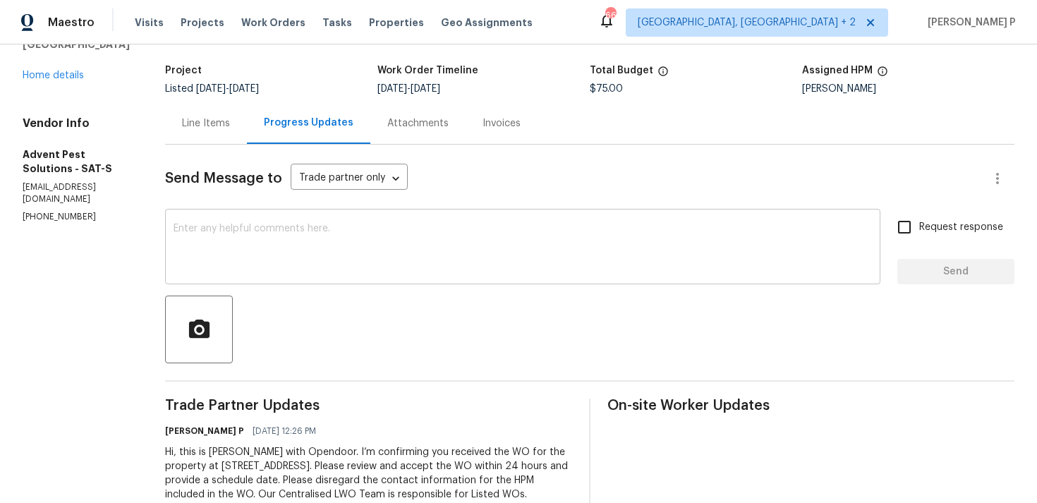
scroll to position [133, 0]
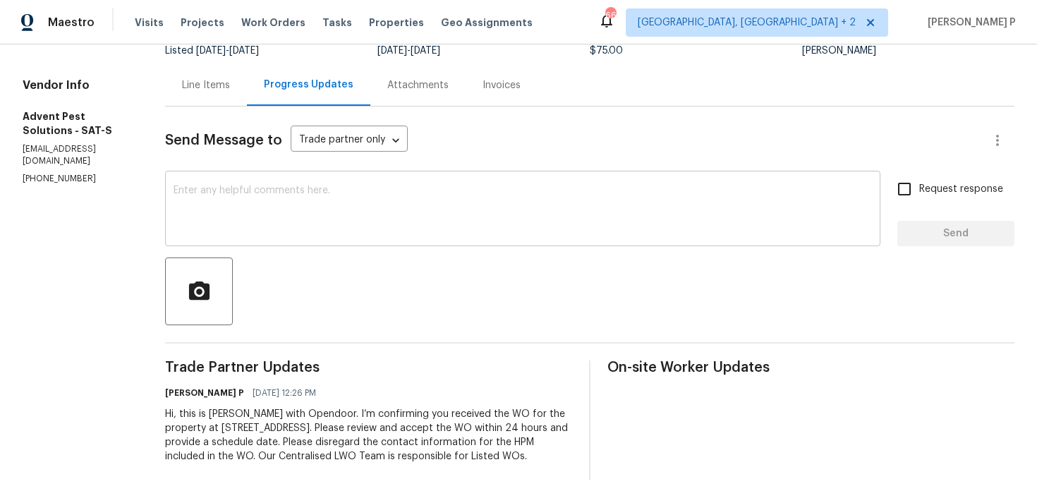
click at [197, 188] on div "x ​" at bounding box center [522, 210] width 715 height 72
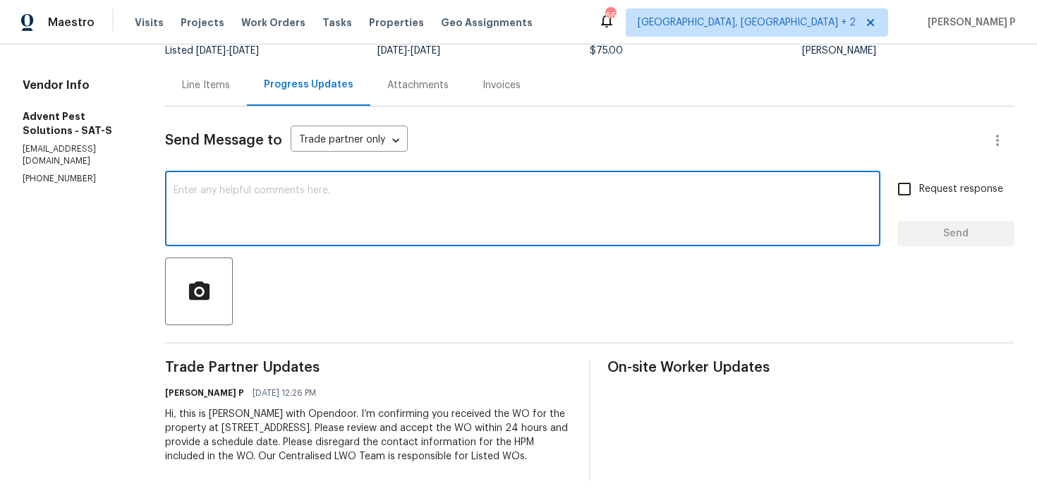
paste textarea "Thank you for accepting the work order. Kindly let us know the scheduled date o…"
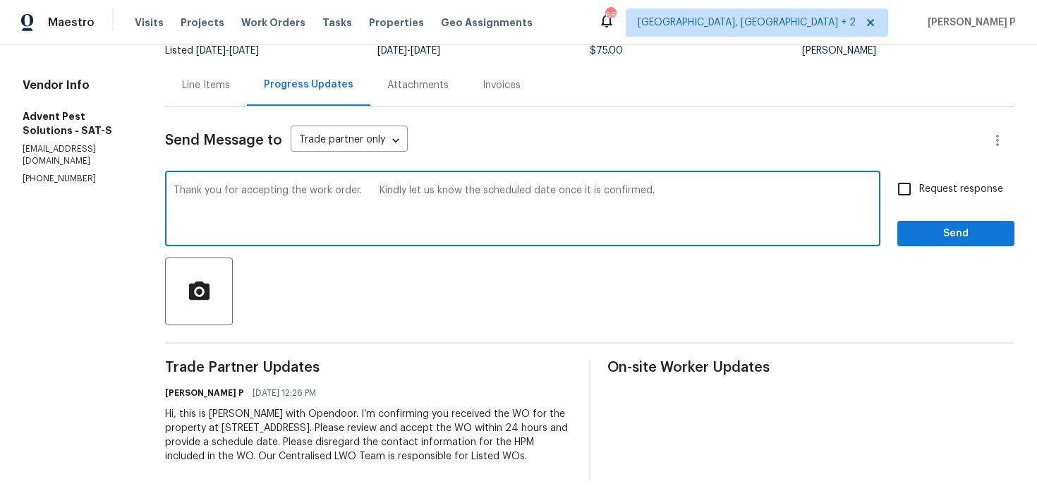
type textarea "Thank you for accepting the work order. Kindly let us know the scheduled date o…"
click at [915, 178] on input "Request response" at bounding box center [905, 189] width 30 height 30
checkbox input "true"
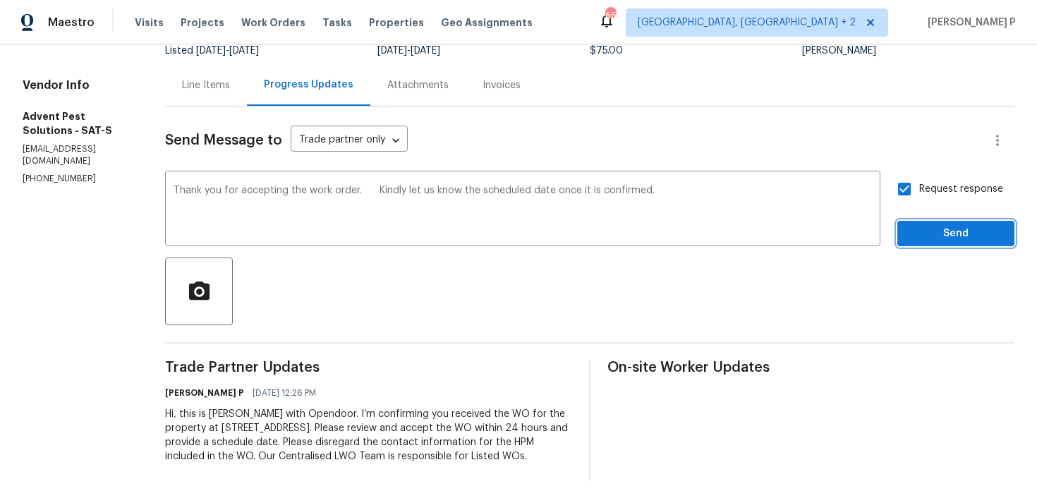
click at [922, 225] on span "Send" at bounding box center [956, 234] width 95 height 18
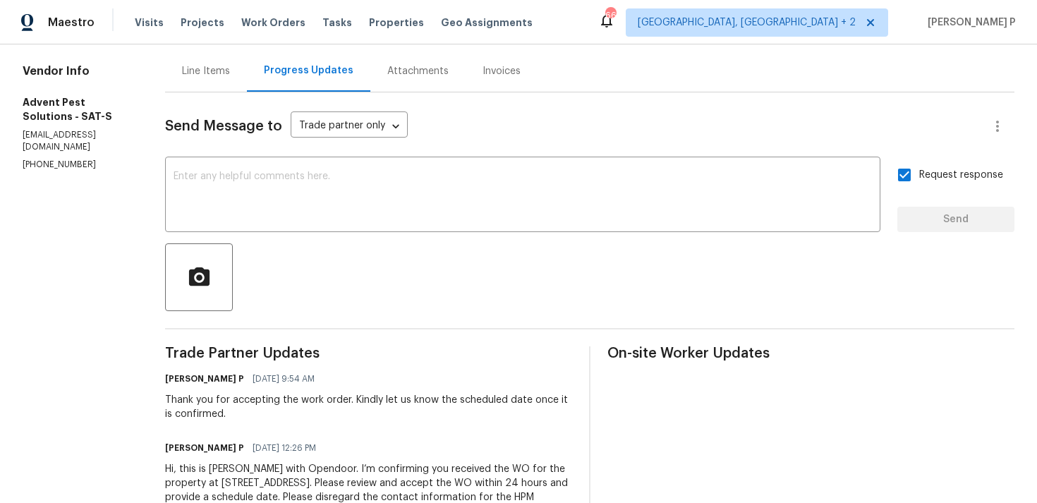
scroll to position [0, 0]
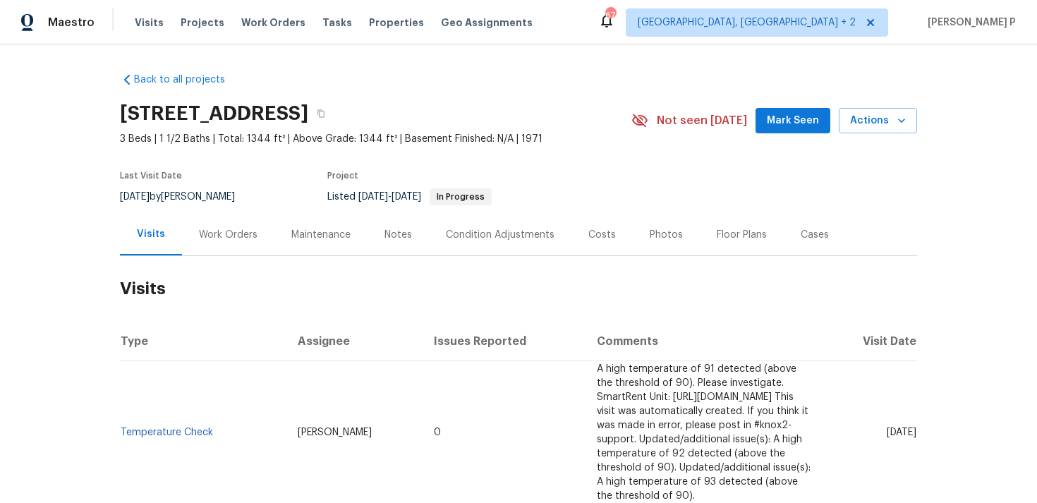
click at [222, 237] on div "Work Orders" at bounding box center [228, 235] width 59 height 14
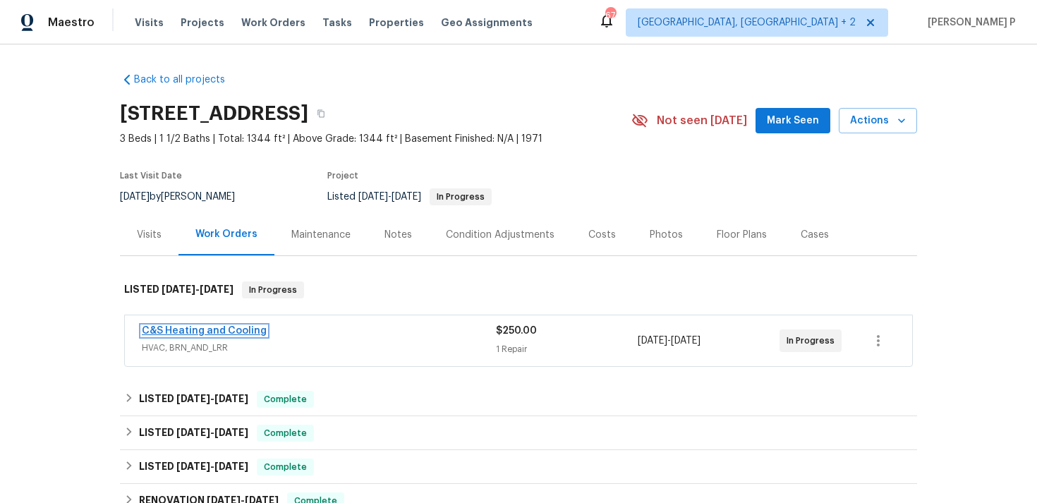
click at [219, 330] on link "C&S Heating and Cooling" at bounding box center [204, 331] width 125 height 10
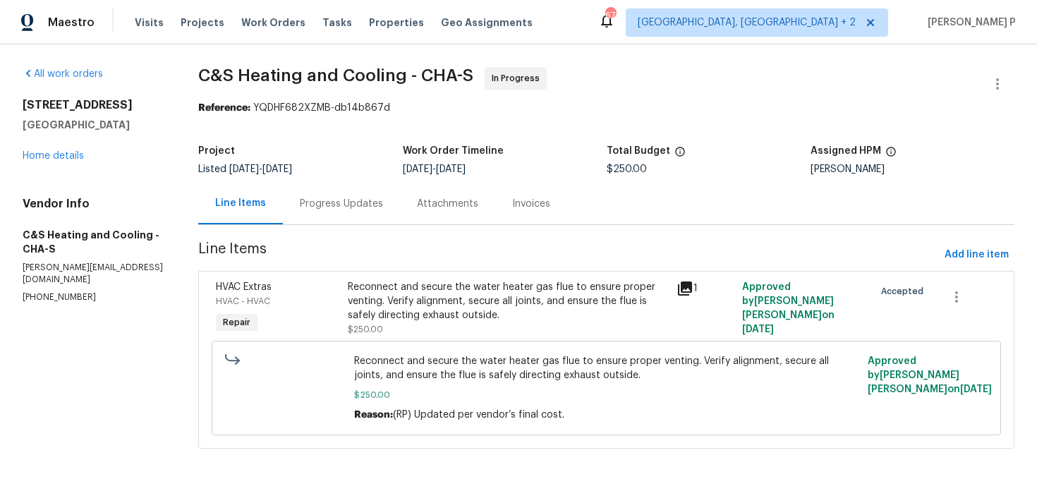
click at [383, 203] on div "Progress Updates" at bounding box center [341, 204] width 83 height 14
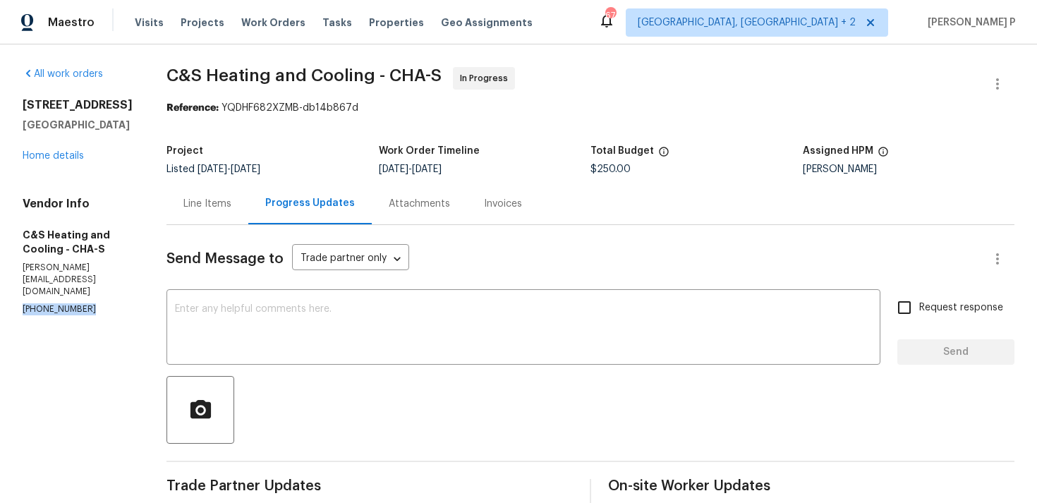
drag, startPoint x: 90, startPoint y: 272, endPoint x: 16, endPoint y: 272, distance: 73.4
copy p "[PHONE_NUMBER]"
click at [459, 430] on div at bounding box center [591, 410] width 848 height 68
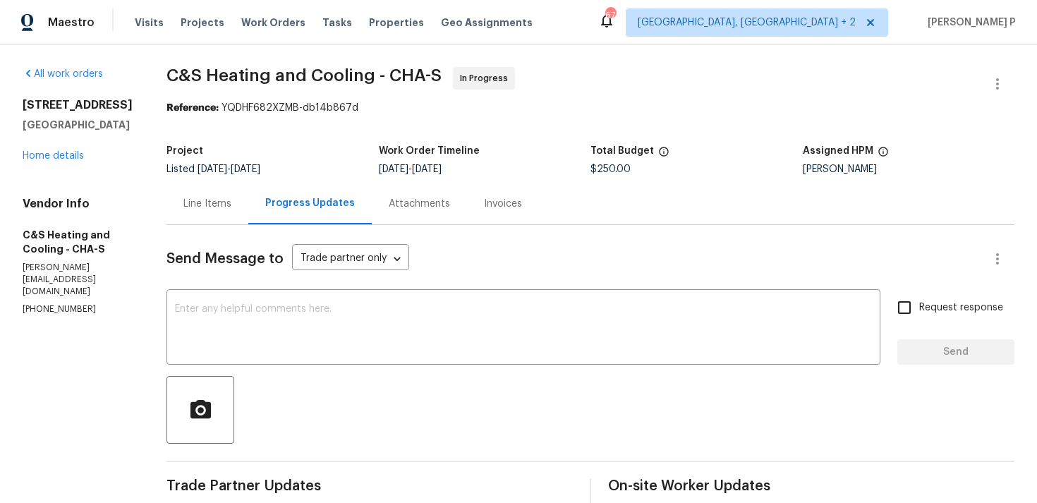
click at [231, 203] on div "Line Items" at bounding box center [207, 204] width 48 height 14
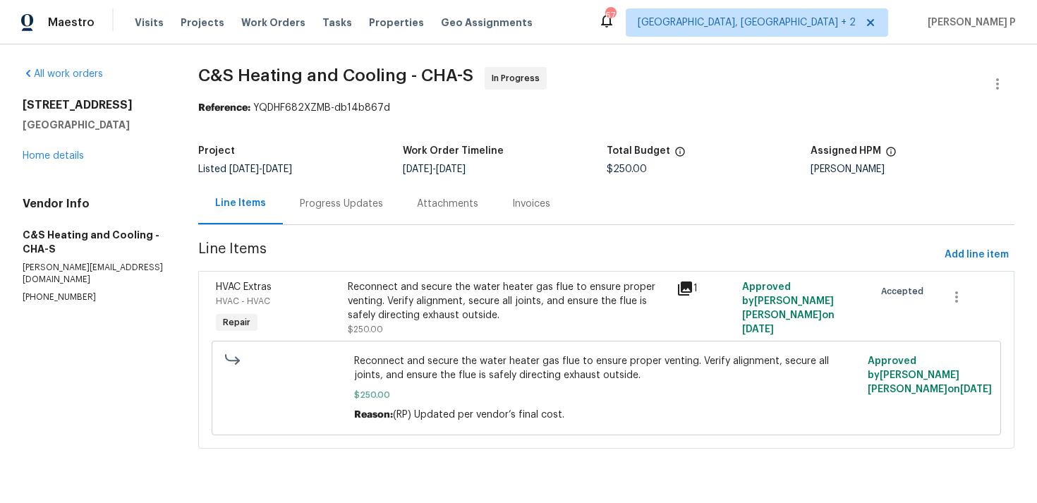
click at [371, 200] on div "Progress Updates" at bounding box center [341, 204] width 83 height 14
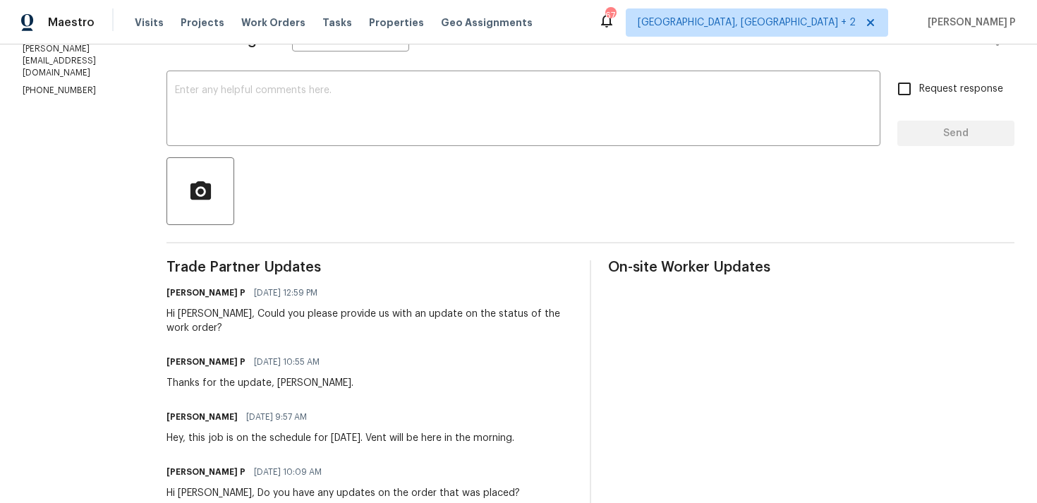
scroll to position [135, 0]
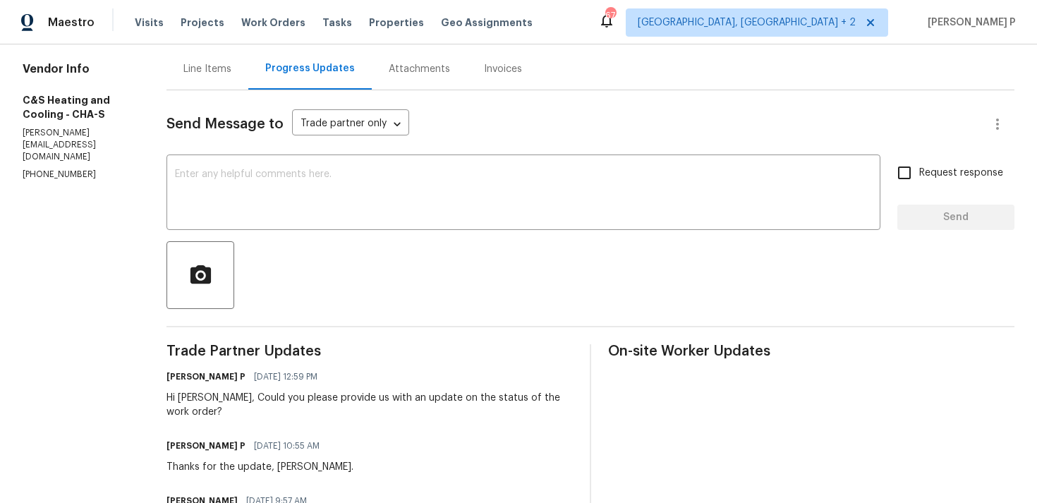
click at [231, 75] on div "Line Items" at bounding box center [207, 69] width 48 height 14
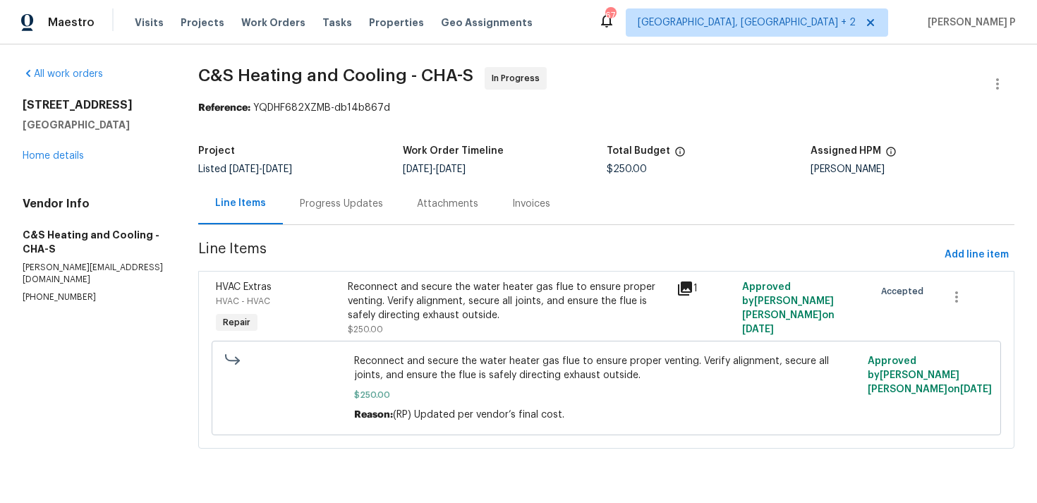
click at [471, 302] on div "Reconnect and secure the water heater gas flue to ensure proper venting. Verify…" at bounding box center [508, 301] width 320 height 42
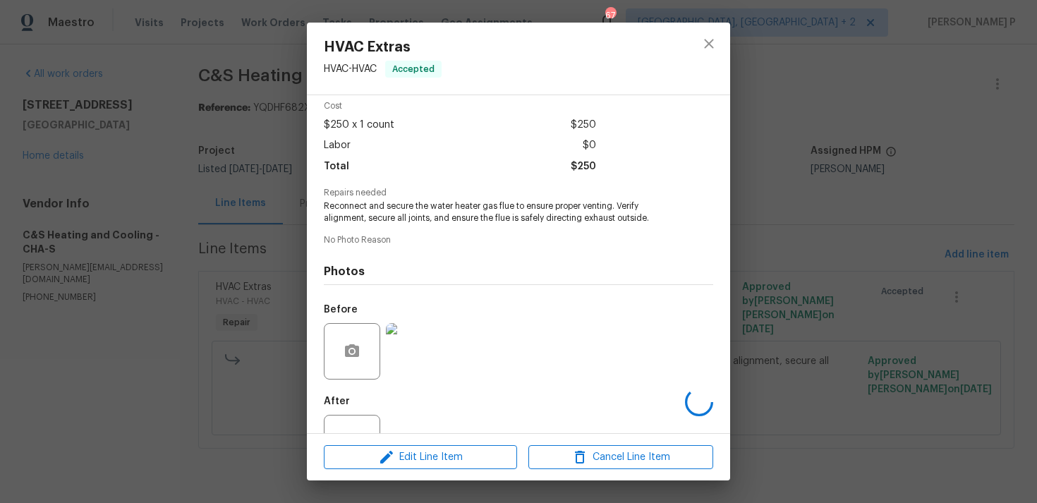
scroll to position [111, 0]
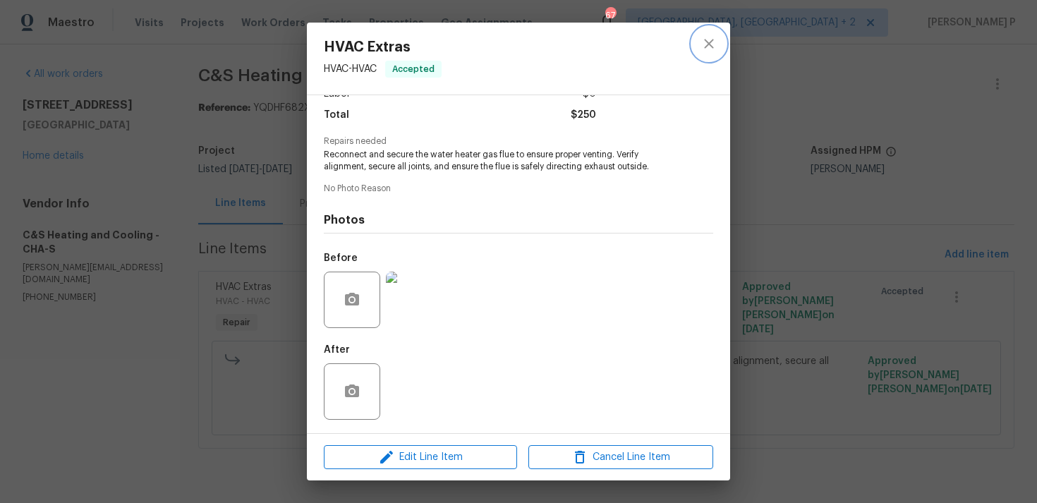
click at [718, 40] on button "close" at bounding box center [709, 44] width 34 height 34
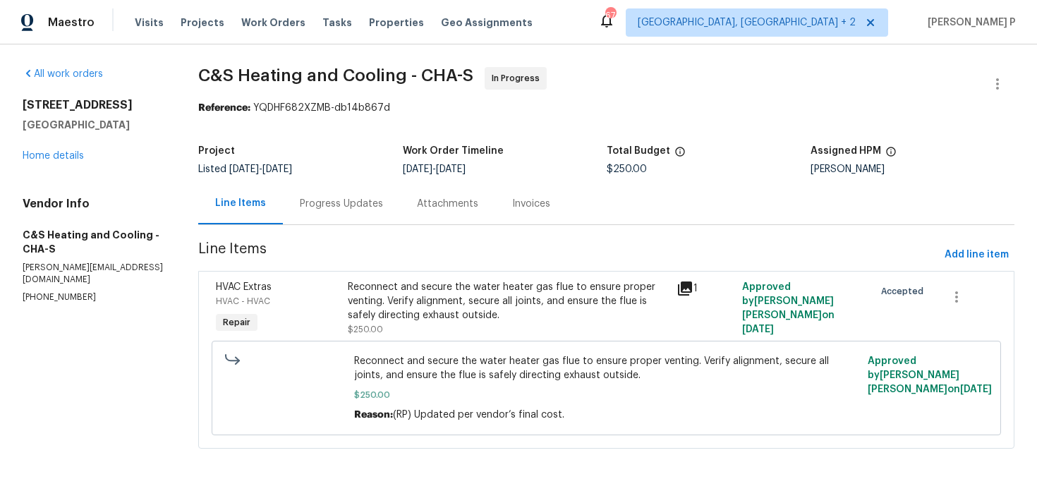
click at [164, 352] on section "All work orders [STREET_ADDRESS] Home details Vendor Info C&S Heating and Cooli…" at bounding box center [94, 266] width 142 height 399
click at [356, 193] on div "Progress Updates" at bounding box center [341, 204] width 117 height 42
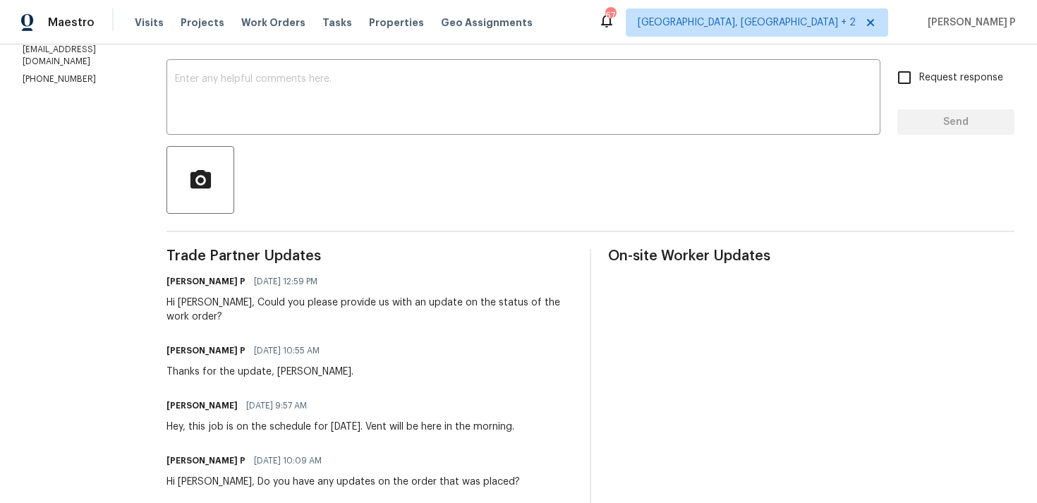
scroll to position [226, 0]
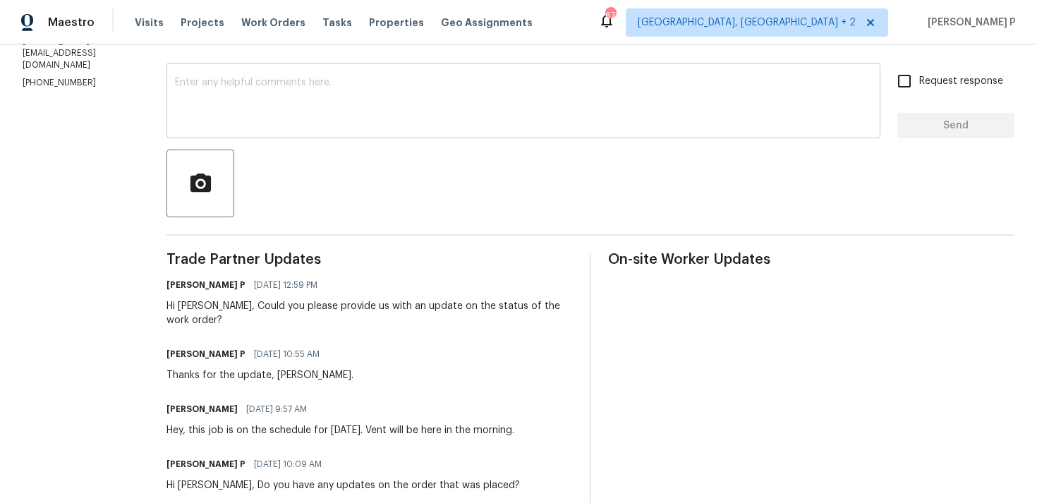
click at [337, 102] on textarea at bounding box center [523, 102] width 697 height 49
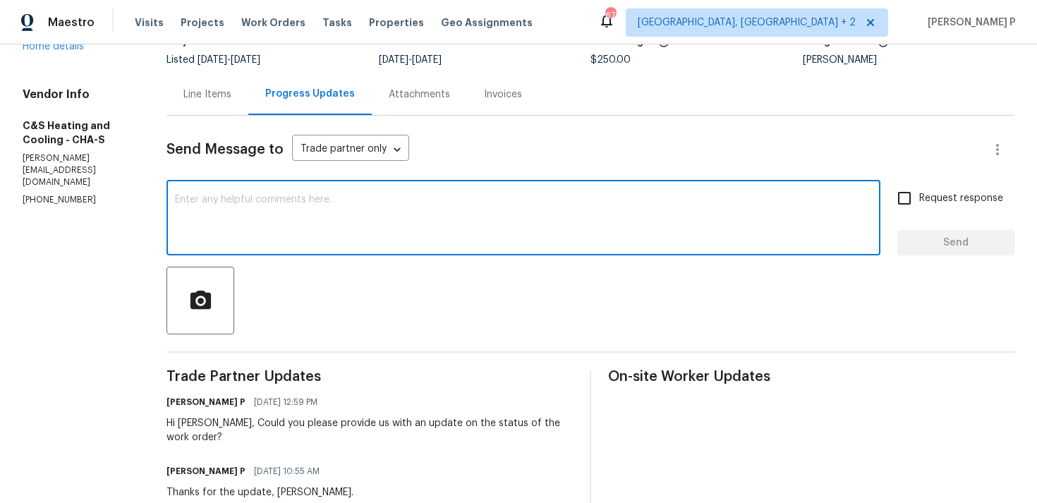
click at [336, 201] on textarea at bounding box center [523, 219] width 697 height 49
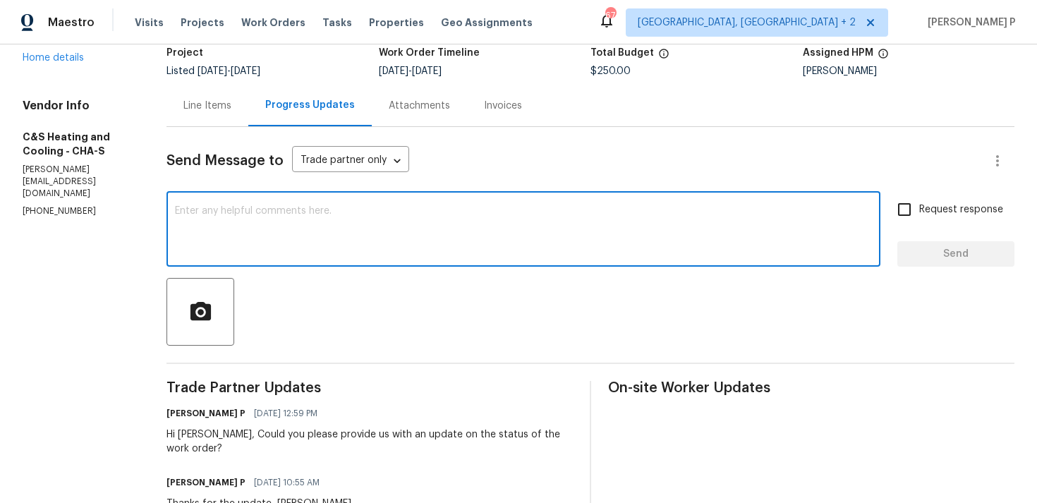
scroll to position [123, 0]
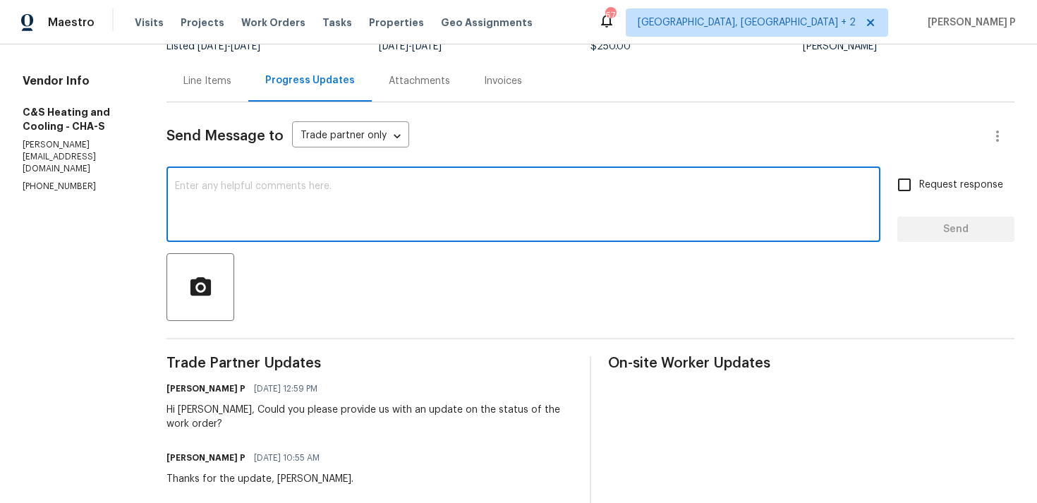
click at [336, 201] on textarea at bounding box center [523, 205] width 697 height 49
type textarea "H"
paste textarea "needs to replace the boot and adjust the metal components, which will affect th…"
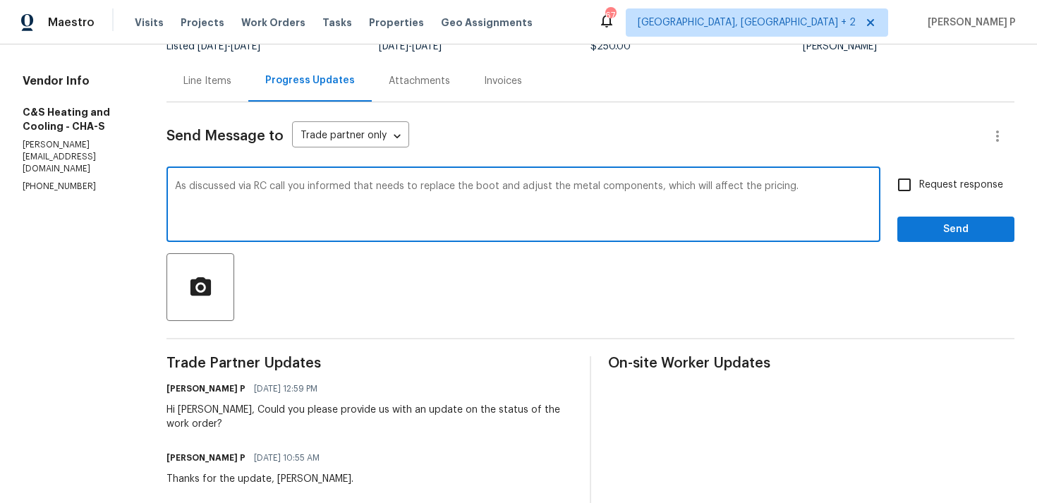
click at [430, 186] on textarea "As discussed via RC call you informed that needs to replace the boot and adjust…" at bounding box center [523, 205] width 697 height 49
click at [868, 186] on textarea "As discussed via RC call you informed that you needs to replace the boot and ad…" at bounding box center [523, 205] width 697 height 49
paste textarea "potential leaks if the adjustments are not handled properly"
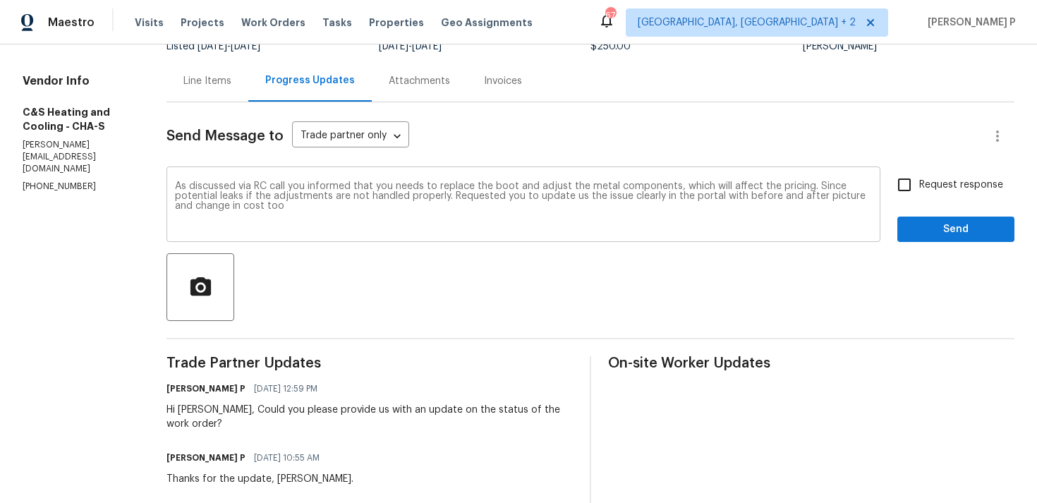
drag, startPoint x: 233, startPoint y: 187, endPoint x: 446, endPoint y: 215, distance: 214.9
click at [446, 215] on div "As discussed via RC call you informed that you needs to replace the boot and ad…" at bounding box center [524, 206] width 714 height 72
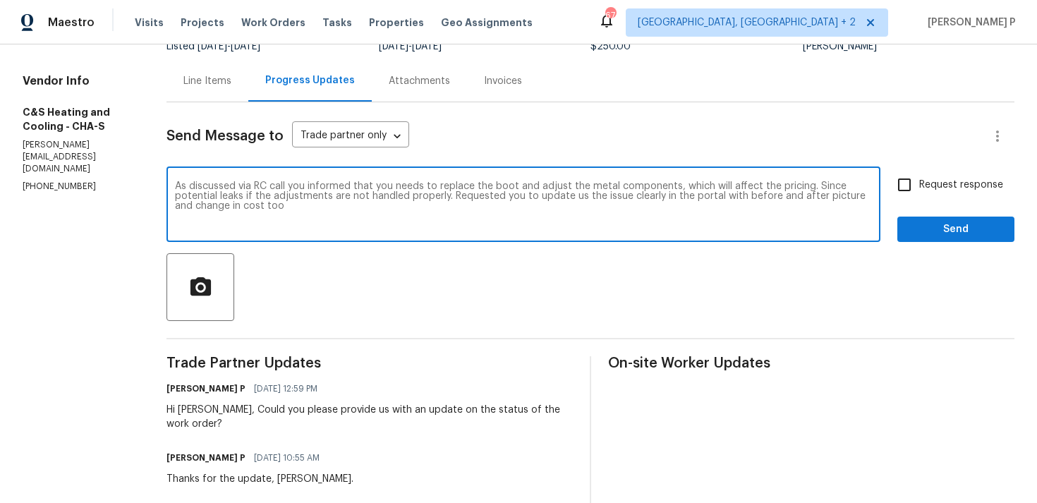
click at [301, 203] on textarea "As discussed via RC call you informed that you needs to replace the boot and ad…" at bounding box center [523, 205] width 697 height 49
drag, startPoint x: 236, startPoint y: 186, endPoint x: 444, endPoint y: 210, distance: 209.5
click at [444, 210] on textarea "As discussed via RC call you informed that you needs to replace the boot and ad…" at bounding box center [523, 205] width 697 height 49
paste textarea ", you mentioned that the boot needs to be replaced and the metal components adj…"
drag, startPoint x: 235, startPoint y: 186, endPoint x: 435, endPoint y: 208, distance: 201.0
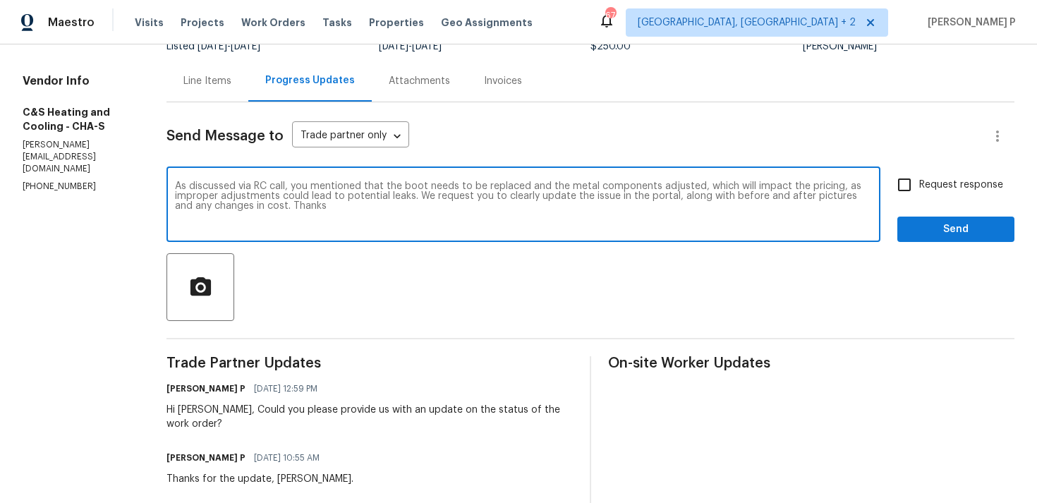
click at [435, 208] on textarea "As discussed via RC call, you mentioned that the boot needs to be replaced and …" at bounding box center [523, 205] width 697 height 49
type textarea "As discussed via RC call, you mentioned that the boot needs to be replaced and …"
click at [909, 175] on input "Request response" at bounding box center [905, 185] width 30 height 30
checkbox input "true"
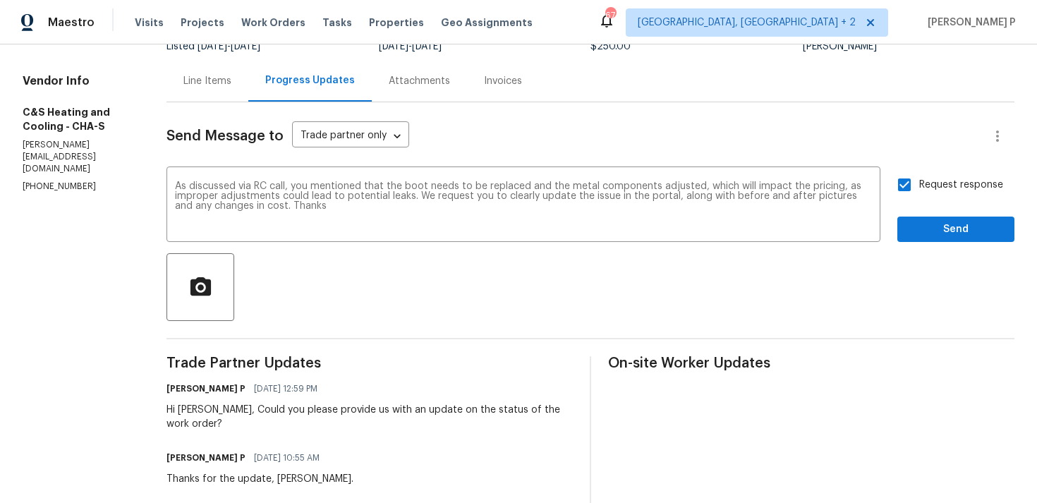
click at [921, 242] on div "Send Message to Trade partner only Trade partner only ​ As discussed via RC cal…" at bounding box center [591, 510] width 848 height 816
click at [922, 231] on span "Send" at bounding box center [956, 230] width 95 height 18
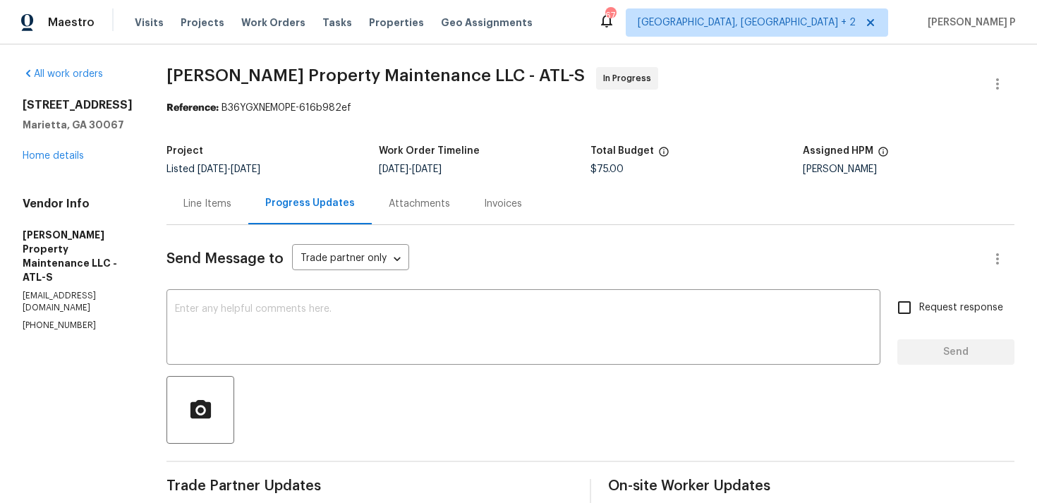
click at [215, 224] on div "Line Items Progress Updates Attachments Invoices" at bounding box center [591, 204] width 848 height 42
click at [217, 215] on div "Line Items" at bounding box center [208, 204] width 82 height 42
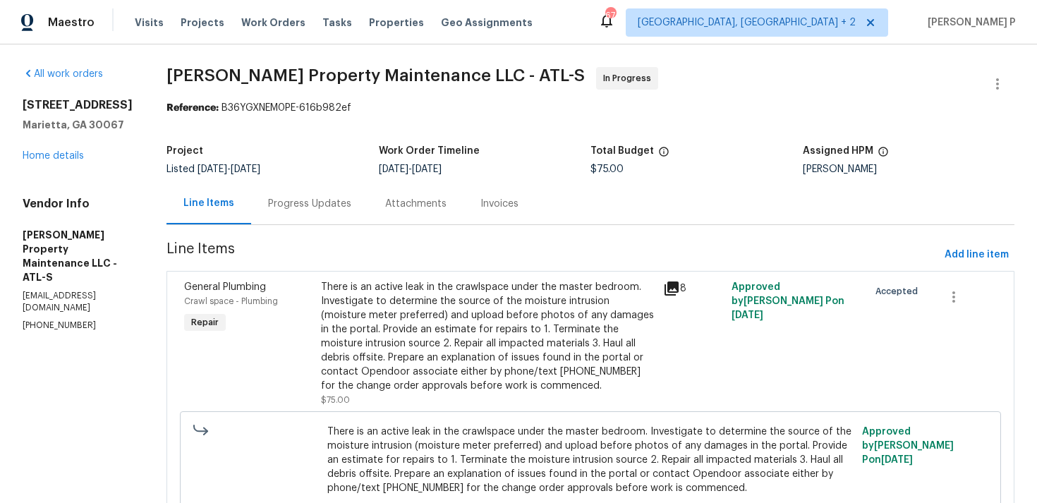
click at [518, 310] on div "There is an active leak in the crawlspace under the master bedroom. Investigate…" at bounding box center [488, 336] width 334 height 113
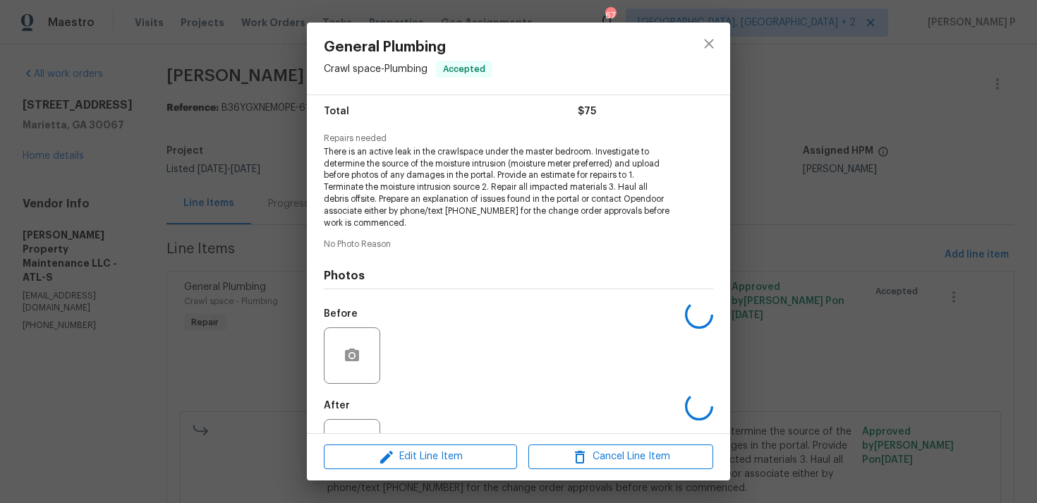
scroll to position [170, 0]
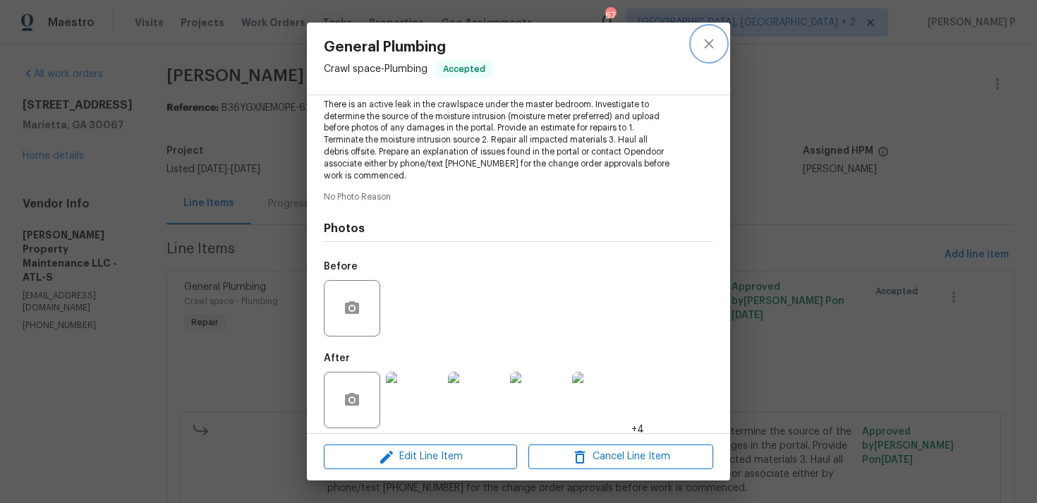
click at [711, 40] on icon "close" at bounding box center [709, 43] width 17 height 17
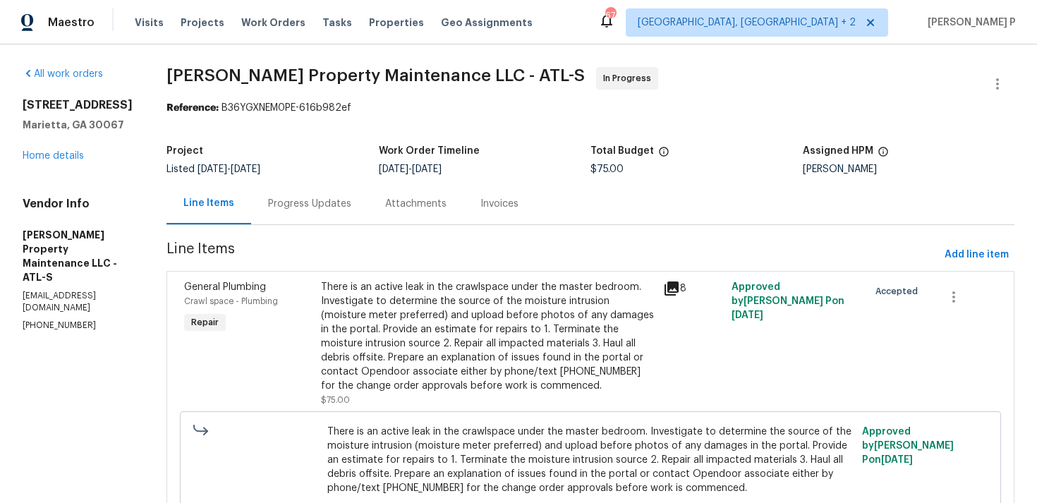
click at [318, 200] on div "Progress Updates" at bounding box center [309, 204] width 83 height 14
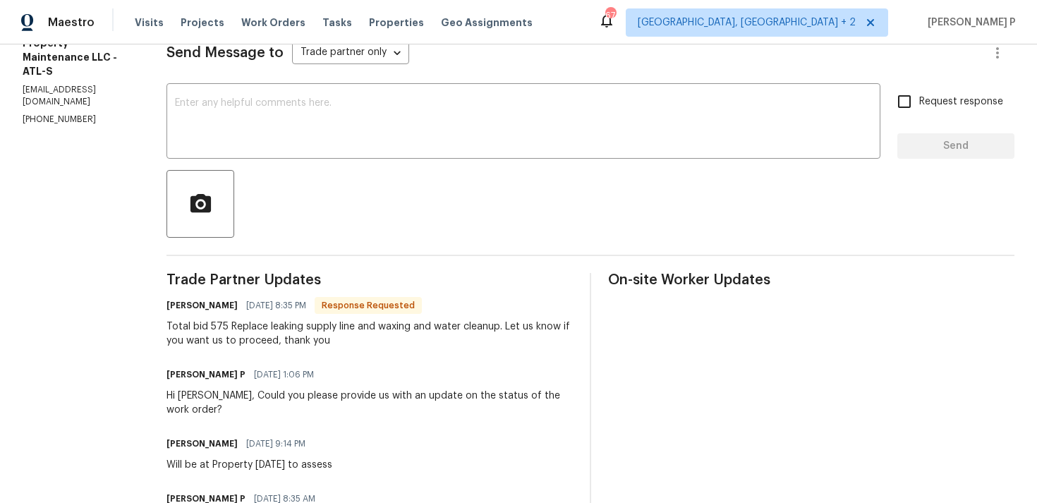
scroll to position [217, 0]
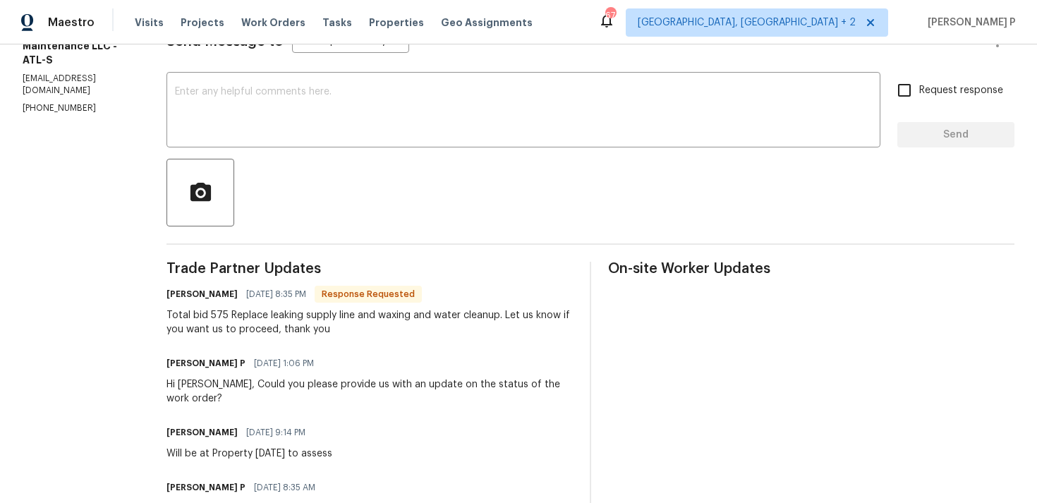
click at [321, 148] on div "Send Message to Trade partner only Trade partner only ​ x ​ Request response Se…" at bounding box center [591, 291] width 848 height 567
click at [331, 124] on textarea at bounding box center [523, 111] width 697 height 49
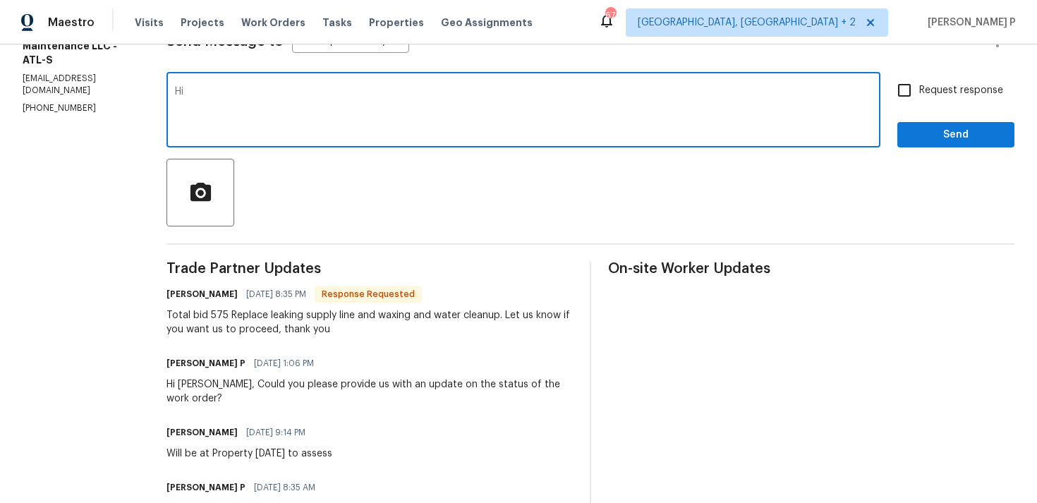
type textarea "H"
type textarea "Thanks for the estimate. Let me check and update you, Daniel."
click at [922, 138] on span "Send" at bounding box center [956, 135] width 95 height 18
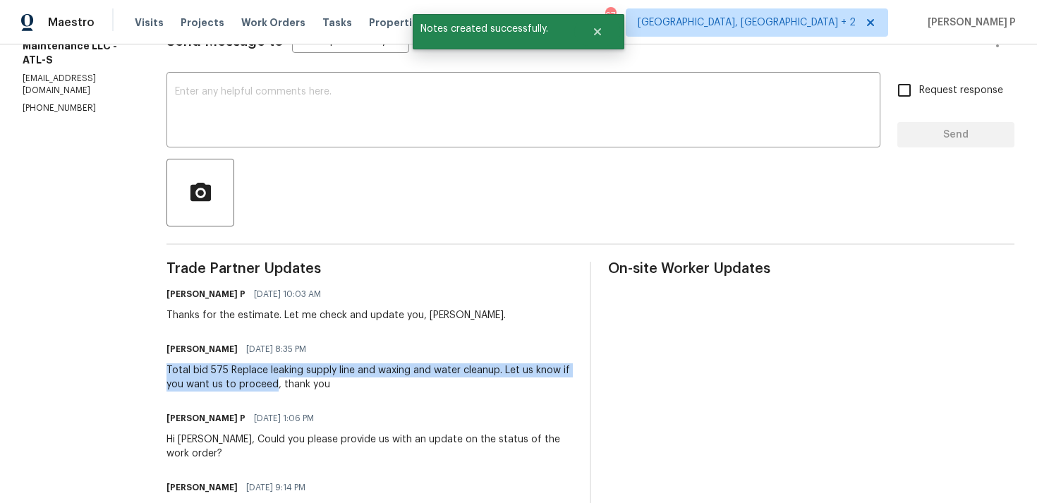
drag, startPoint x: 171, startPoint y: 367, endPoint x: 277, endPoint y: 386, distance: 107.5
click at [277, 386] on div "Total bid 575 Replace leaking supply line and waxing and water cleanup. Let us …" at bounding box center [370, 377] width 406 height 28
copy div "Total bid 575 Replace leaking supply line and waxing and water cleanup. Let us …"
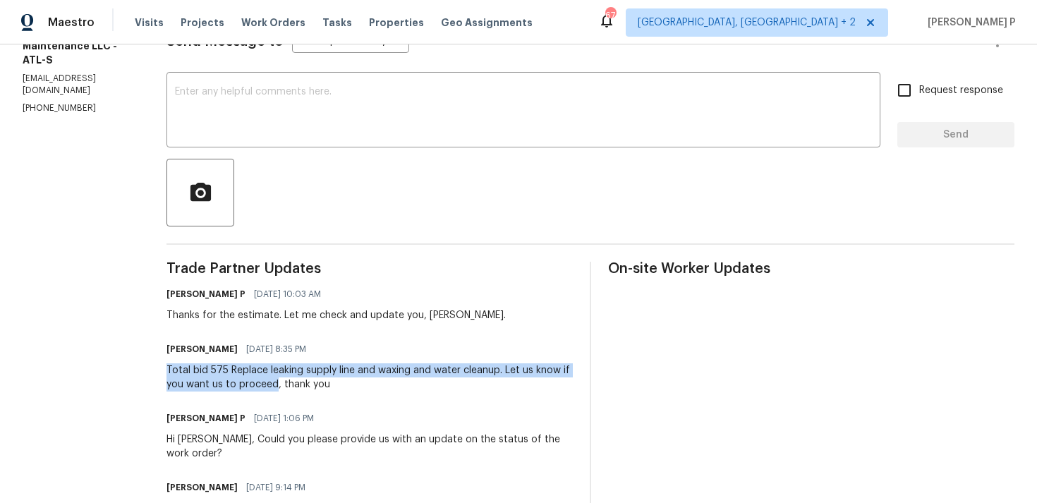
scroll to position [0, 0]
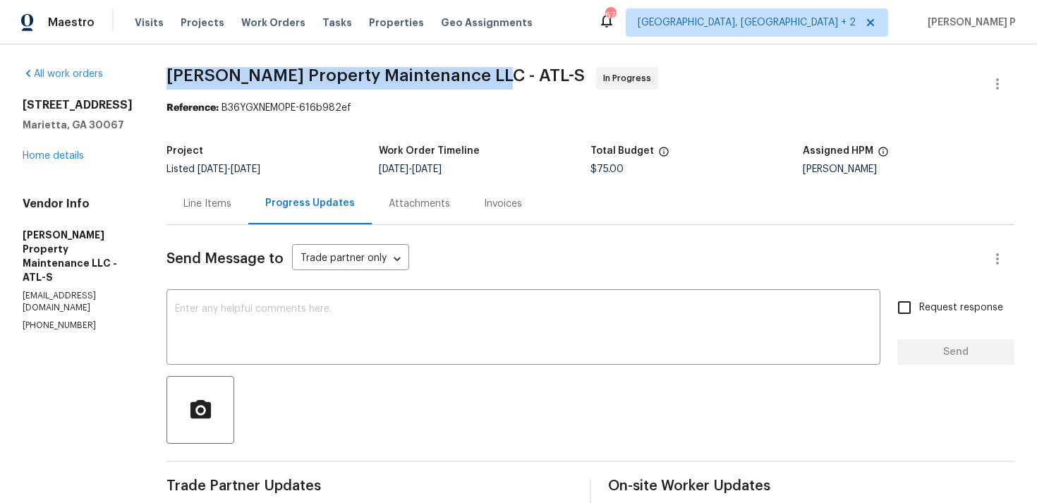
drag, startPoint x: 168, startPoint y: 75, endPoint x: 485, endPoint y: 75, distance: 316.8
click at [485, 75] on div "All work orders 720 Smithstone Rd SE Marietta, GA 30067 Home details Vendor Inf…" at bounding box center [518, 457] width 1037 height 826
copy span "[PERSON_NAME] Property Maintenance LLC - ATL-S"
click at [205, 215] on div "Line Items" at bounding box center [208, 204] width 82 height 42
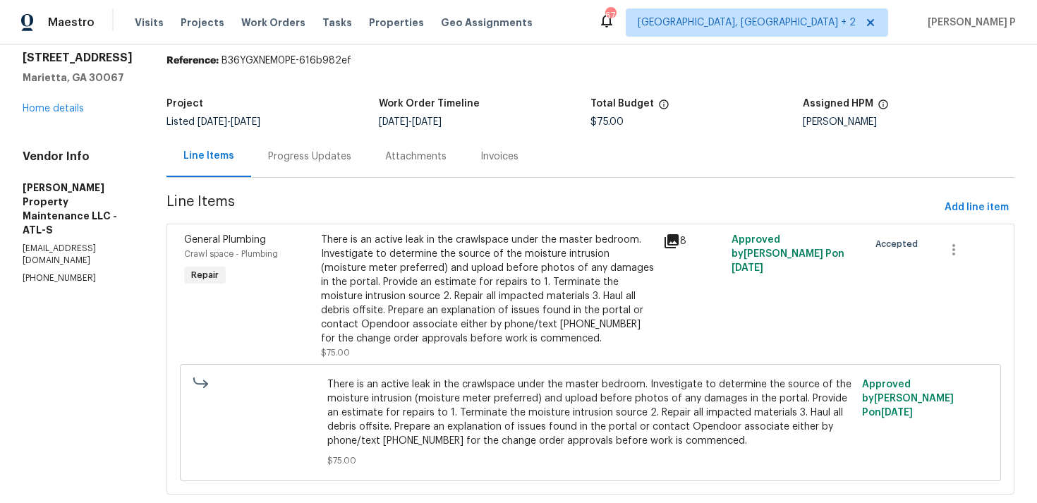
scroll to position [78, 0]
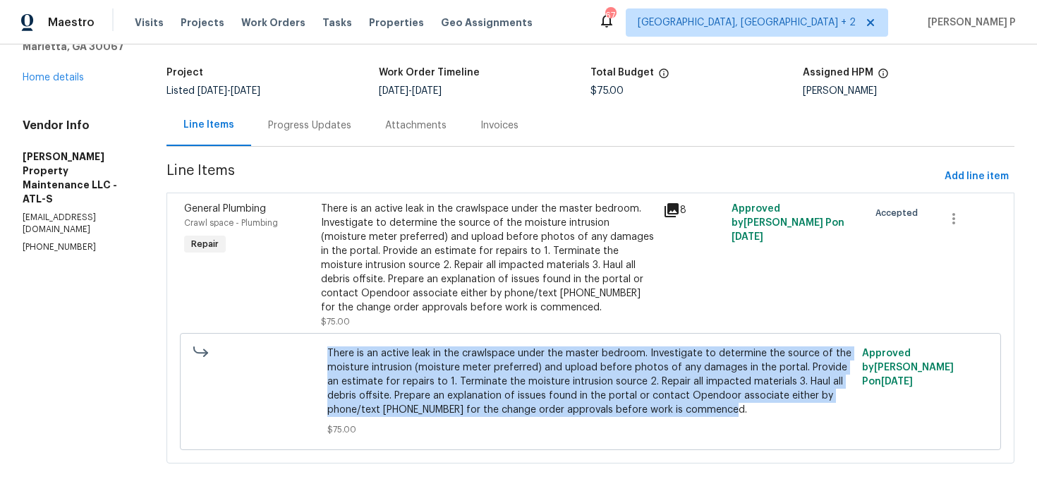
drag, startPoint x: 330, startPoint y: 354, endPoint x: 683, endPoint y: 412, distance: 358.3
click at [683, 412] on span "There is an active leak in the crawlspace under the master bedroom. Investigate…" at bounding box center [590, 381] width 527 height 71
copy span "There is an active leak in the crawlspace under the master bedroom. Investigate…"
click at [336, 125] on div "Progress Updates" at bounding box center [309, 126] width 83 height 14
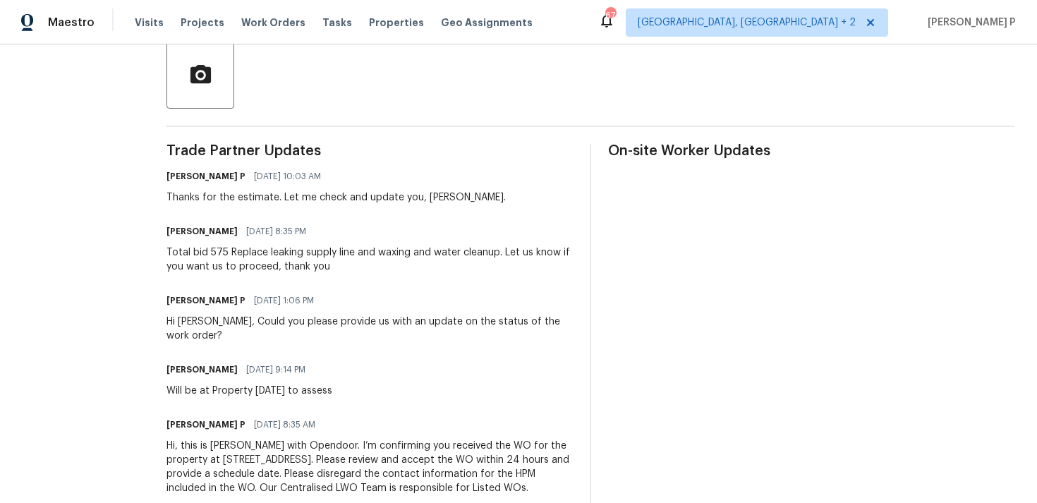
scroll to position [353, 0]
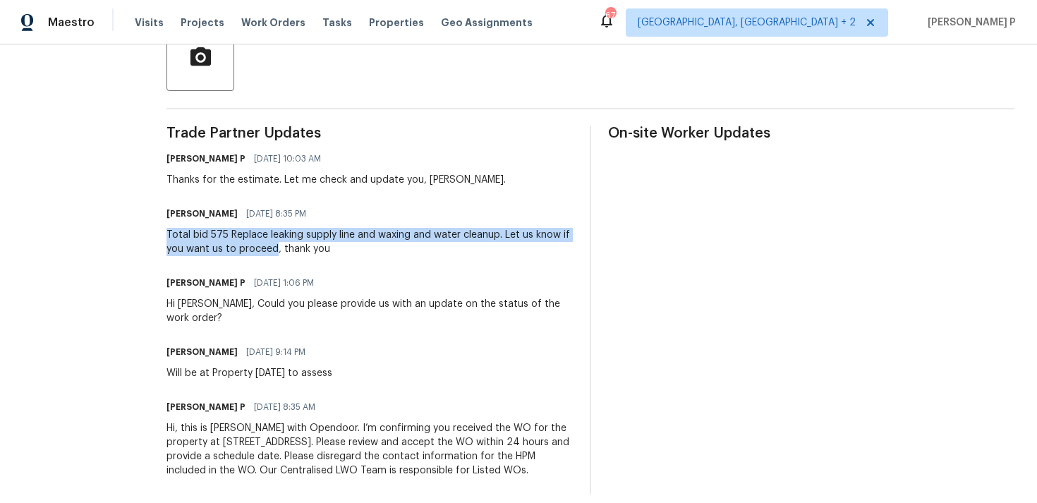
drag, startPoint x: 170, startPoint y: 234, endPoint x: 275, endPoint y: 246, distance: 105.8
click at [275, 246] on div "Total bid 575 Replace leaking supply line and waxing and water cleanup. Let us …" at bounding box center [370, 242] width 406 height 28
copy div "Total bid 575 Replace leaking supply line and waxing and water cleanup. Let us …"
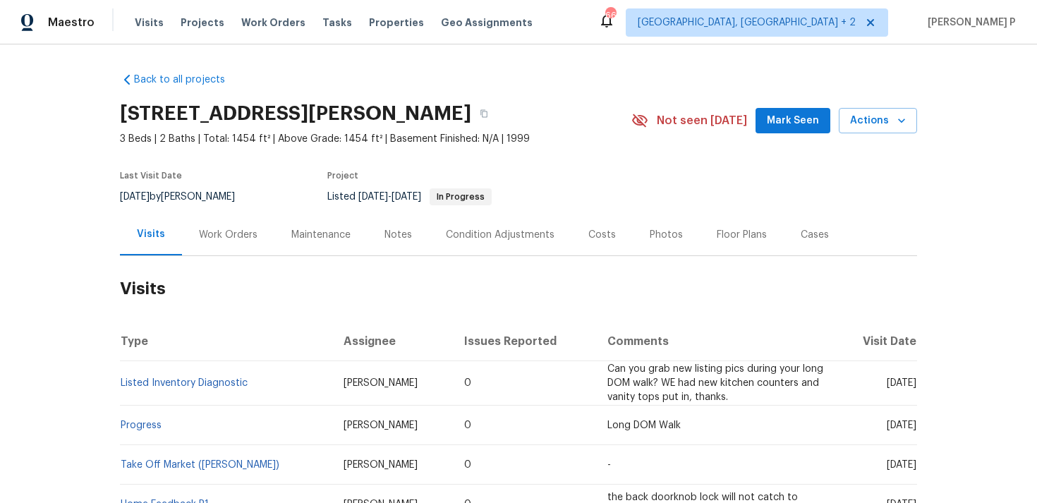
click at [231, 239] on div "Work Orders" at bounding box center [228, 235] width 59 height 14
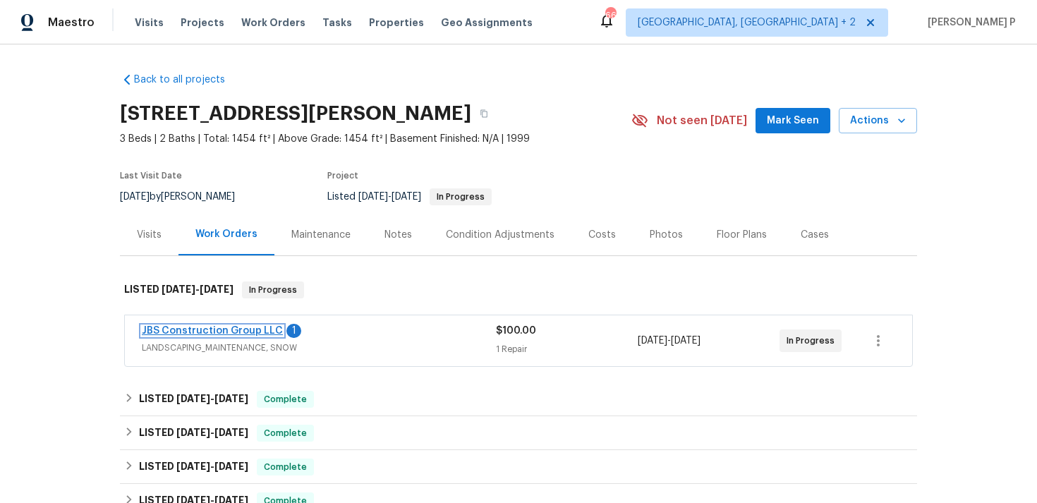
click at [237, 334] on link "JBS Construction Group LLC" at bounding box center [212, 331] width 141 height 10
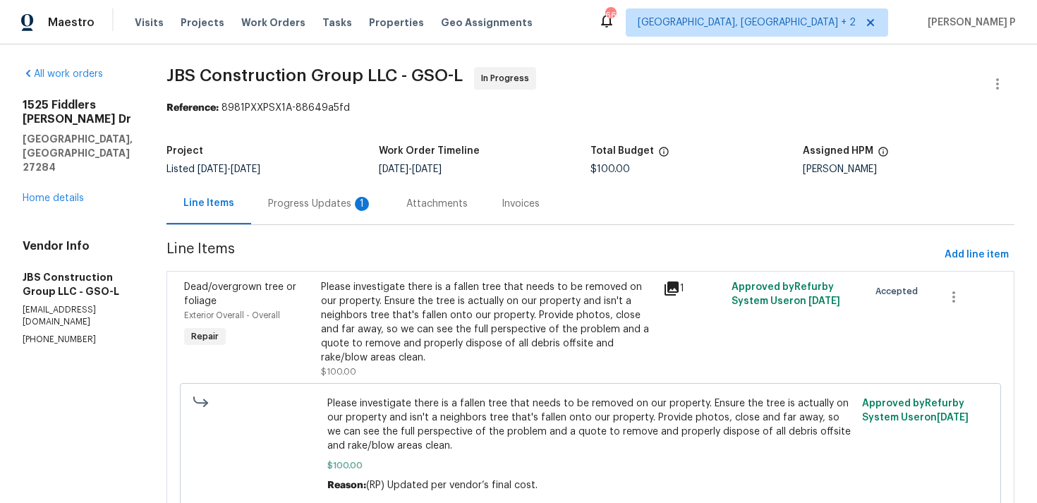
click at [358, 202] on div "Progress Updates 1" at bounding box center [320, 204] width 104 height 14
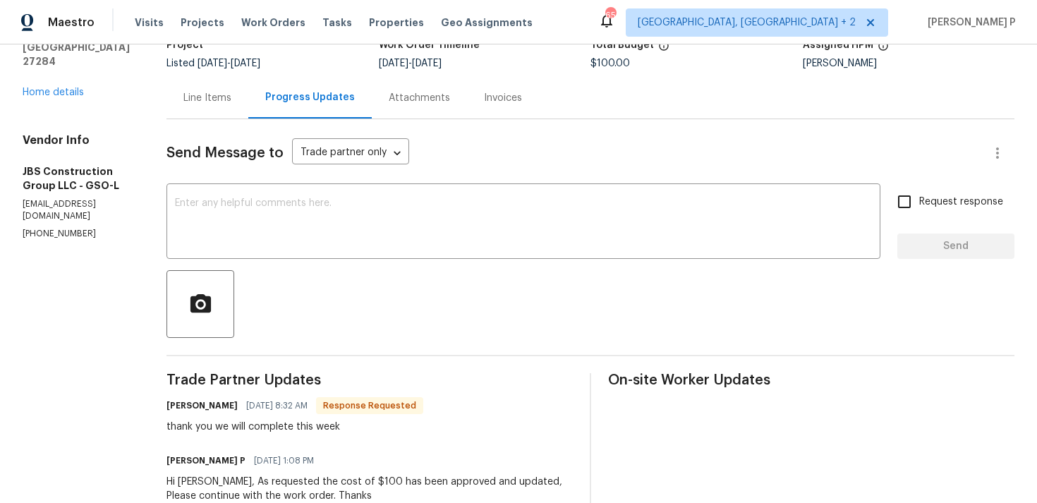
scroll to position [116, 0]
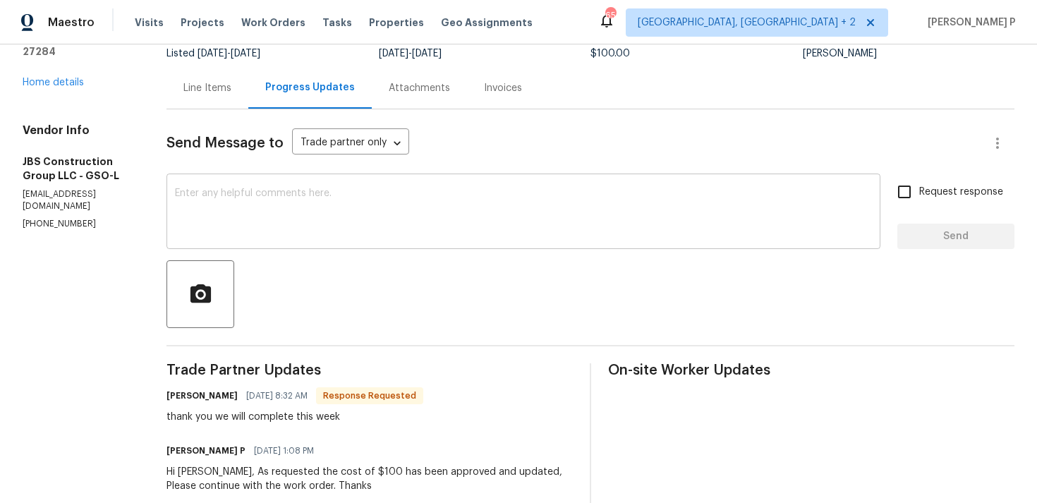
click at [387, 222] on textarea at bounding box center [523, 212] width 697 height 49
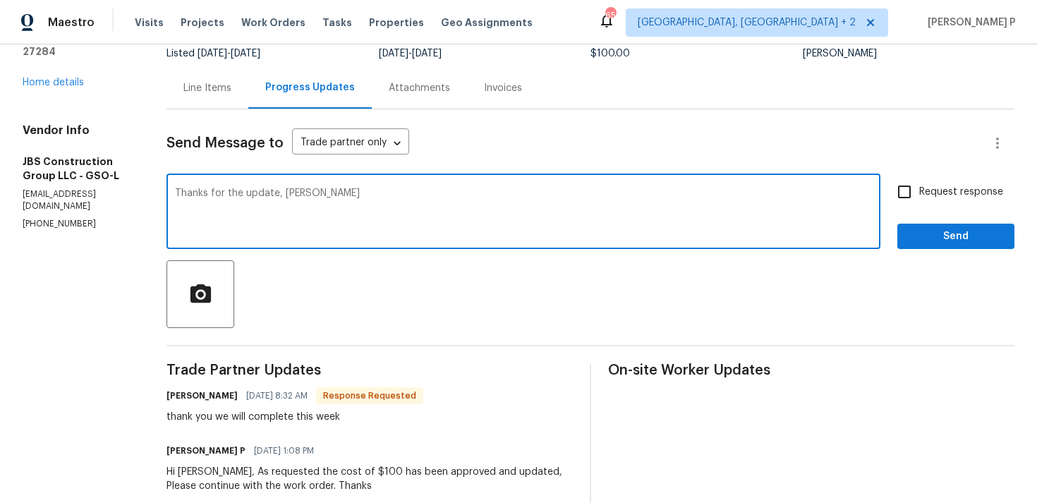
type textarea "Thanks for the update, [PERSON_NAME]"
click at [943, 241] on span "Send" at bounding box center [956, 237] width 95 height 18
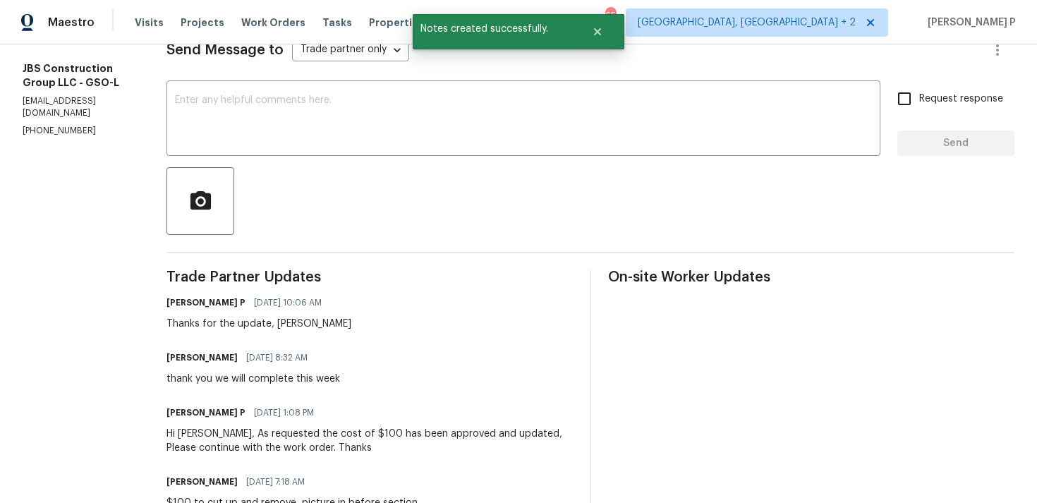
scroll to position [217, 0]
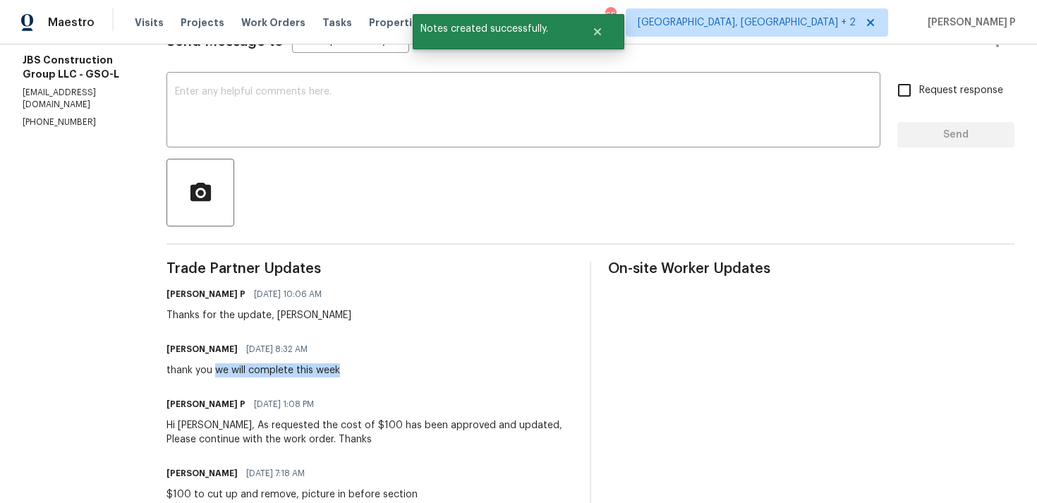
drag, startPoint x: 258, startPoint y: 371, endPoint x: 464, endPoint y: 371, distance: 206.7
click at [463, 371] on div "[PERSON_NAME] [DATE] 8:32 AM thank you we will complete this week" at bounding box center [370, 358] width 406 height 38
copy div "we will complete this week"
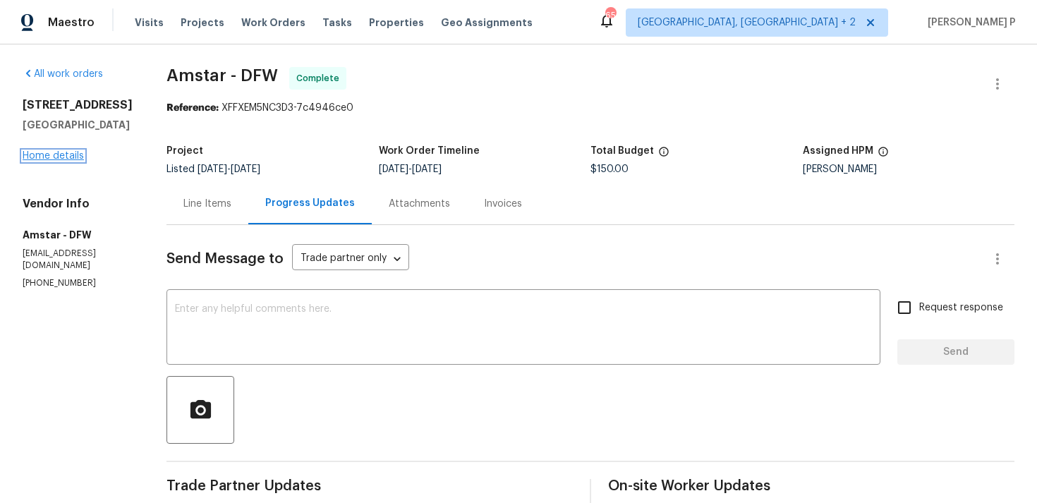
click at [64, 160] on link "Home details" at bounding box center [53, 156] width 61 height 10
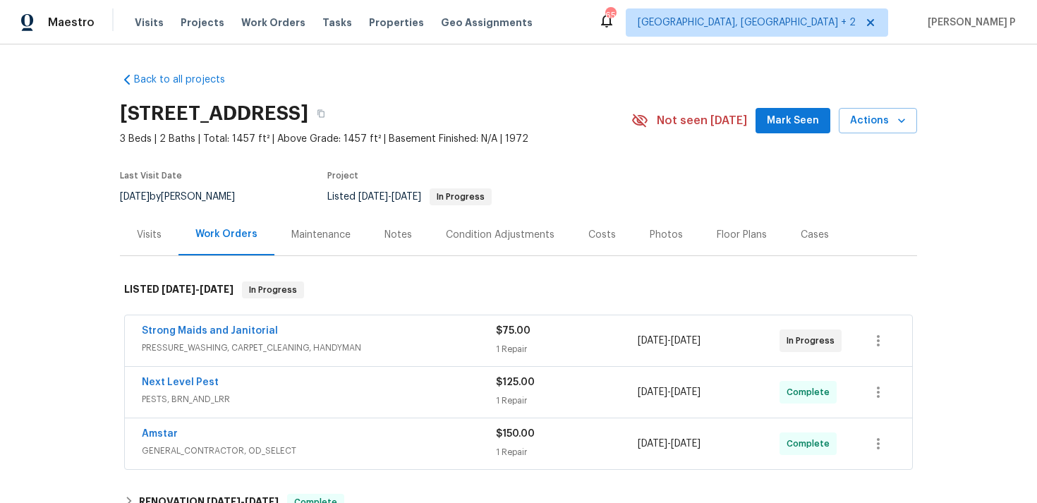
click at [190, 337] on span "Strong Maids and Janitorial" at bounding box center [210, 331] width 136 height 14
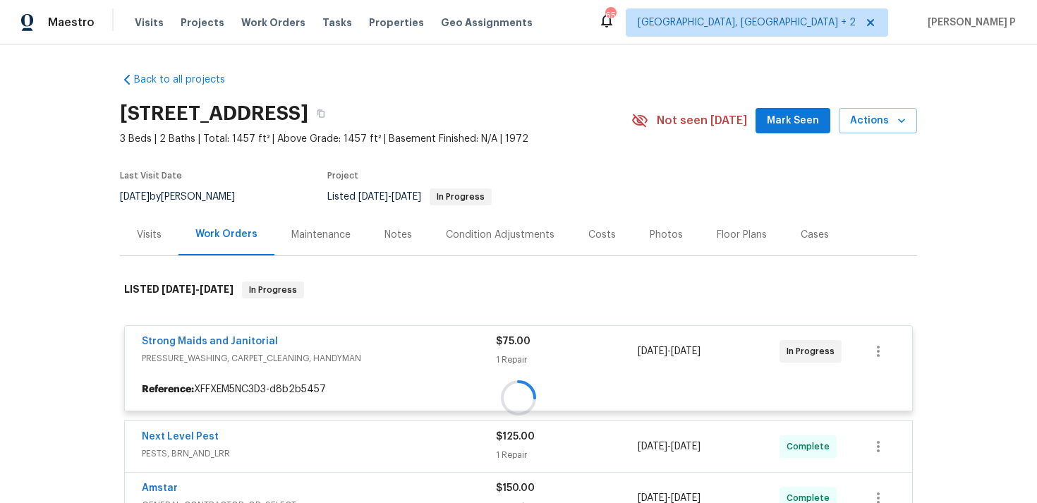
click at [206, 342] on div at bounding box center [518, 397] width 797 height 261
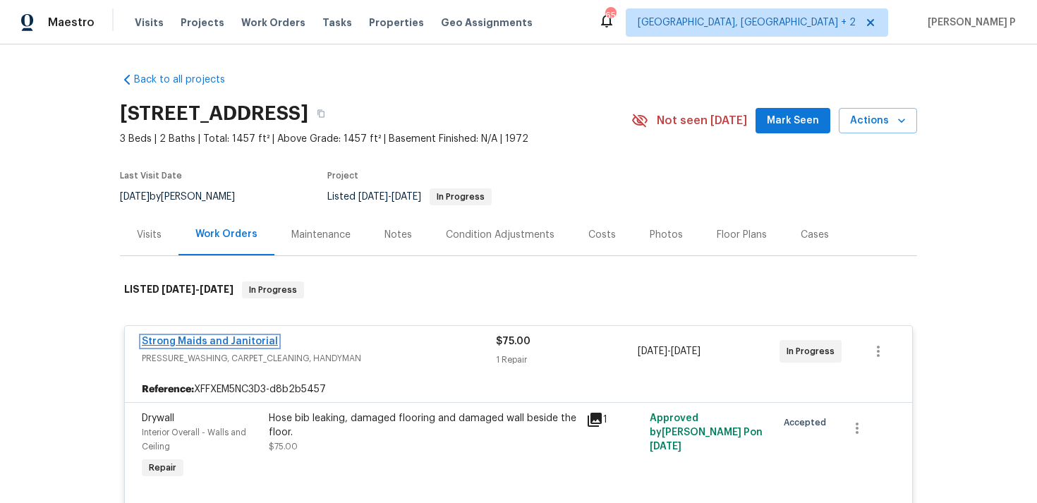
click at [229, 337] on link "Strong Maids and Janitorial" at bounding box center [210, 342] width 136 height 10
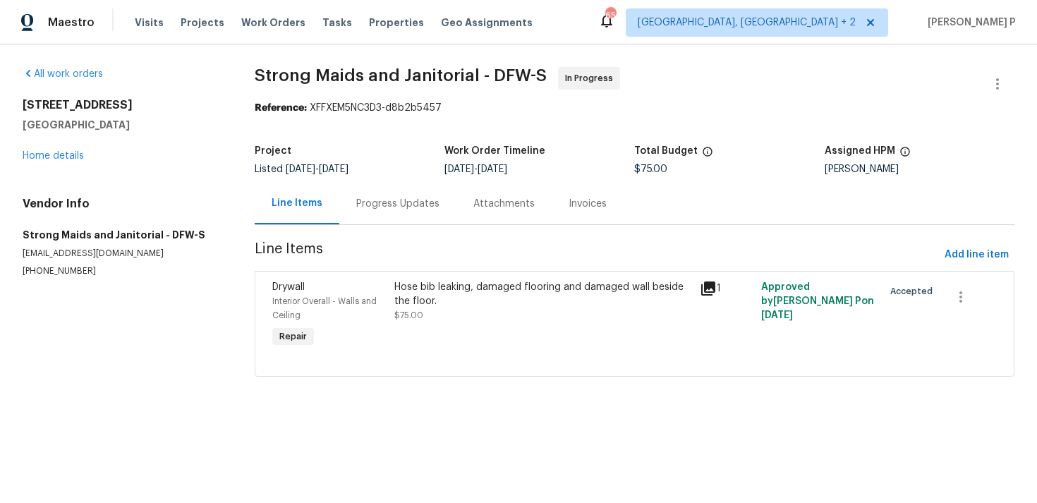
click at [354, 204] on div "Progress Updates" at bounding box center [397, 204] width 117 height 42
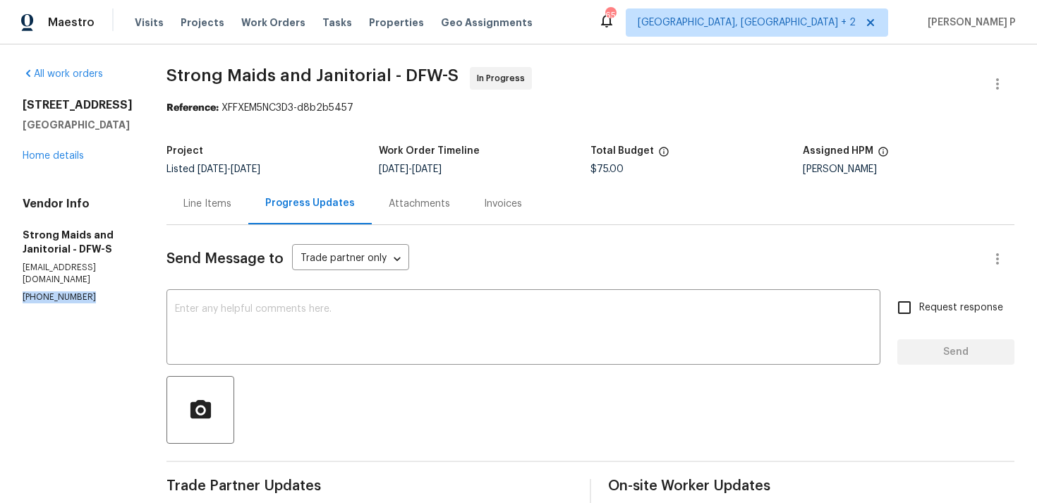
drag, startPoint x: 86, startPoint y: 284, endPoint x: 0, endPoint y: 284, distance: 86.1
copy p "[PHONE_NUMBER]"
click at [442, 436] on div at bounding box center [591, 410] width 848 height 68
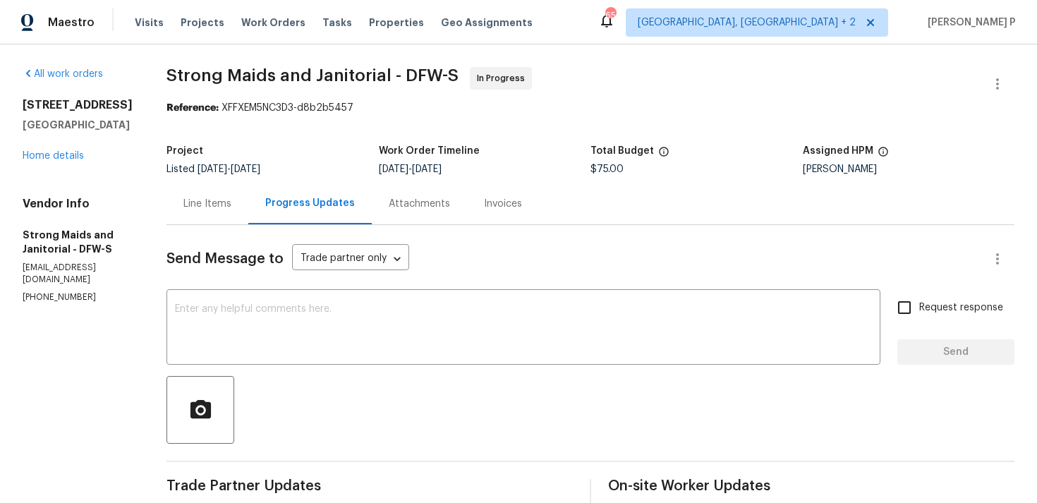
click at [202, 214] on div "Line Items" at bounding box center [208, 204] width 82 height 42
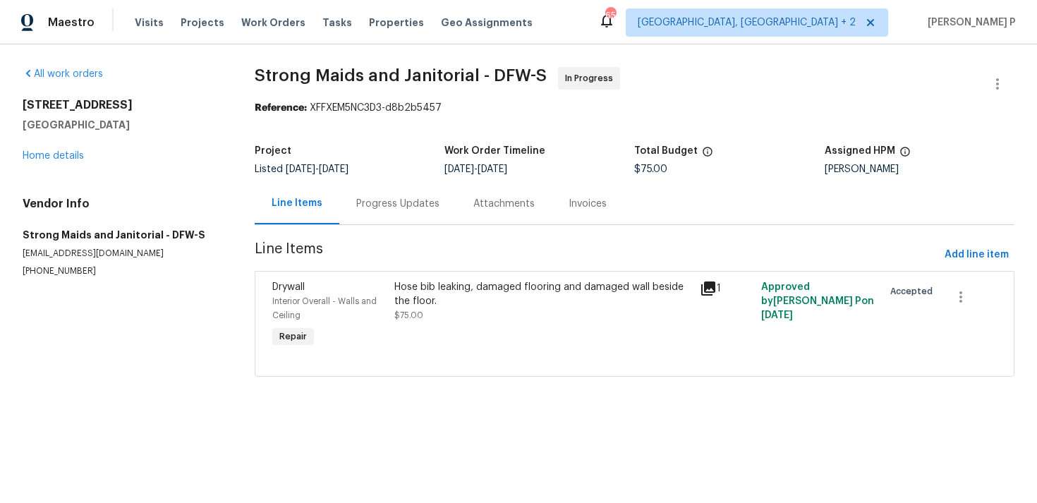
click at [404, 207] on div "Progress Updates" at bounding box center [397, 204] width 83 height 14
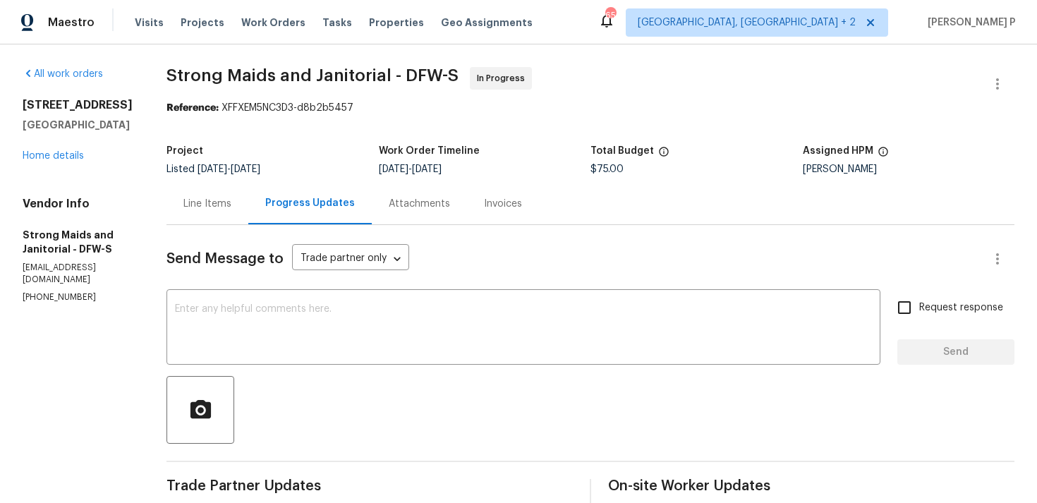
click at [210, 205] on div "Line Items" at bounding box center [207, 204] width 48 height 14
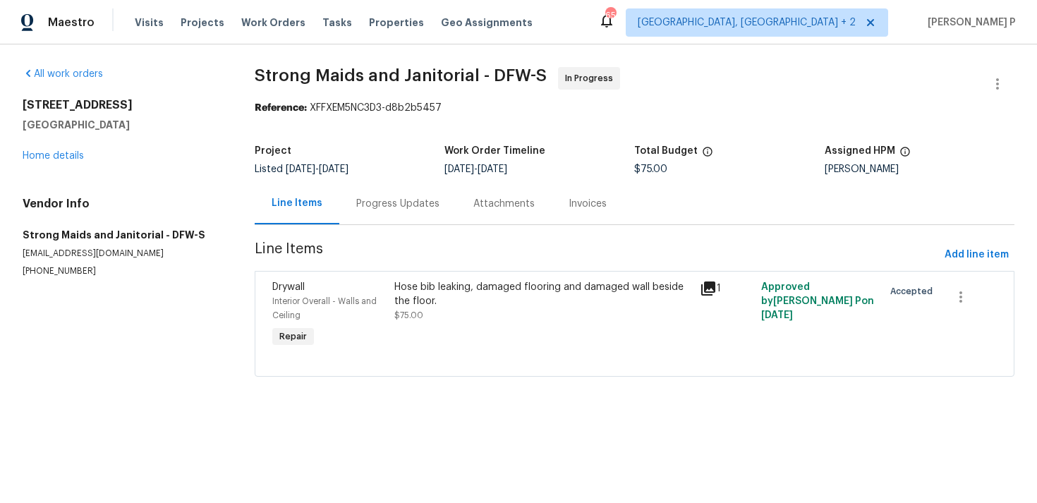
click at [488, 301] on div "Hose bib leaking, damaged flooring and damaged wall beside the floor." at bounding box center [542, 294] width 297 height 28
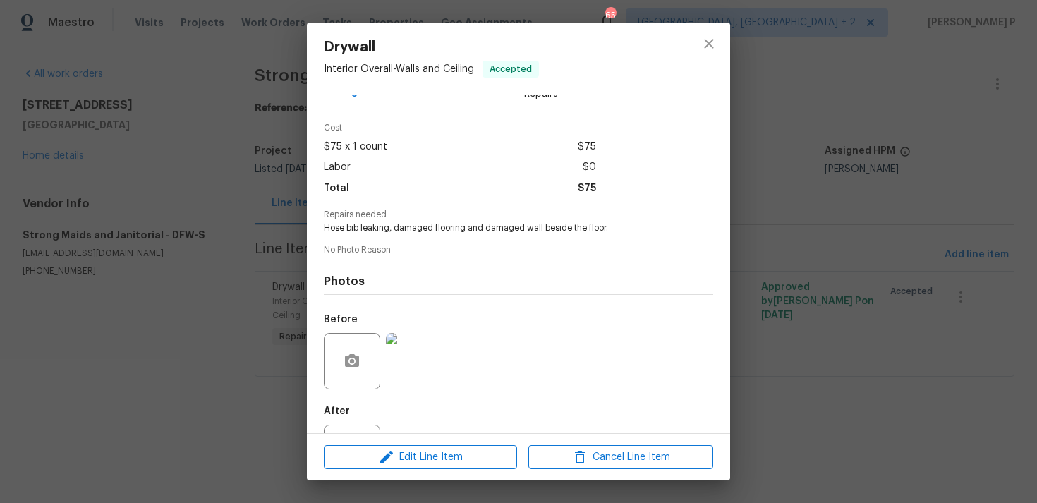
scroll to position [99, 0]
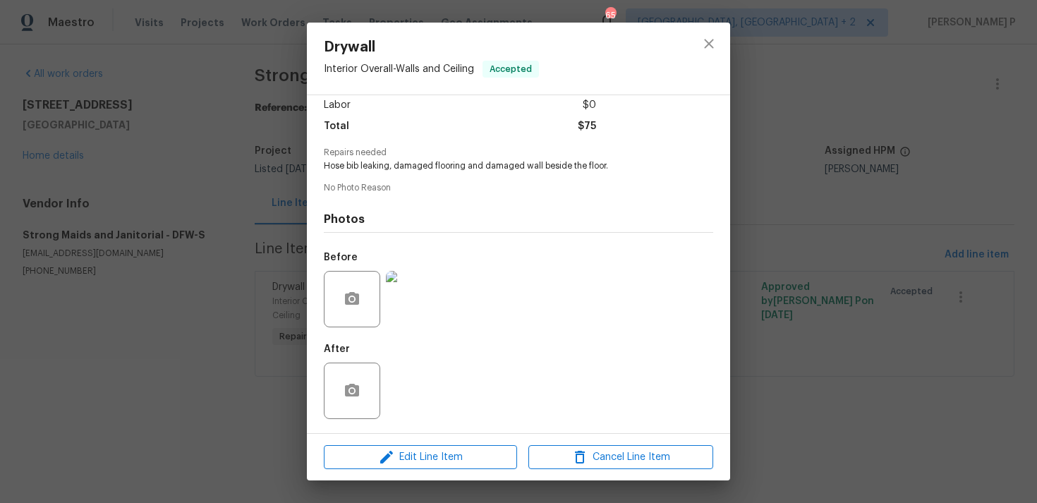
click at [110, 334] on div "Drywall Interior Overall - Walls and Ceiling Accepted Vendor Strong Maids and J…" at bounding box center [518, 251] width 1037 height 503
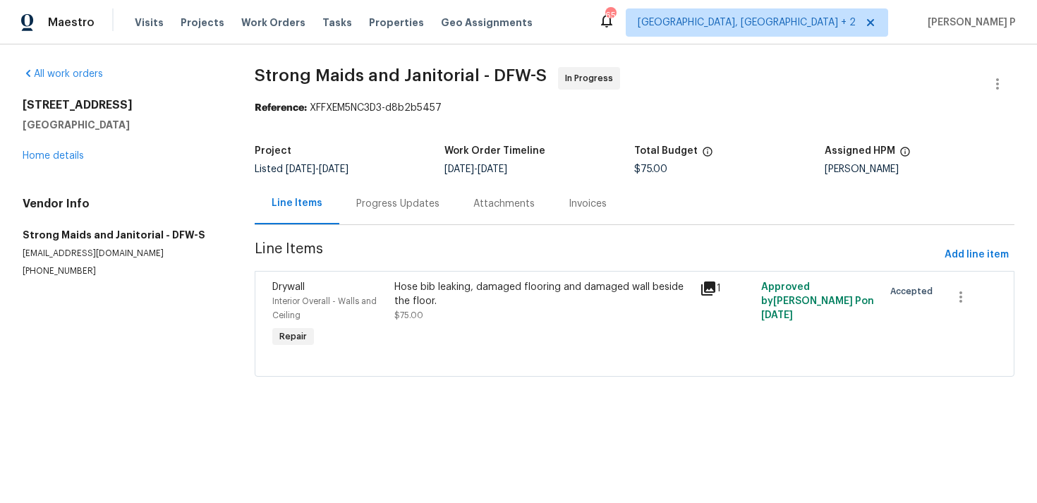
click at [426, 198] on div "Progress Updates" at bounding box center [397, 204] width 83 height 14
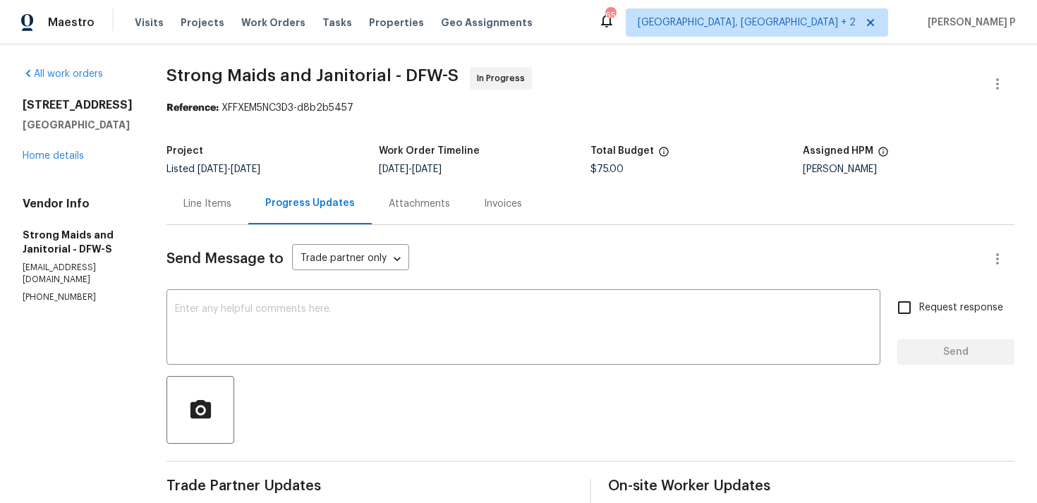
click at [440, 386] on div at bounding box center [591, 410] width 848 height 68
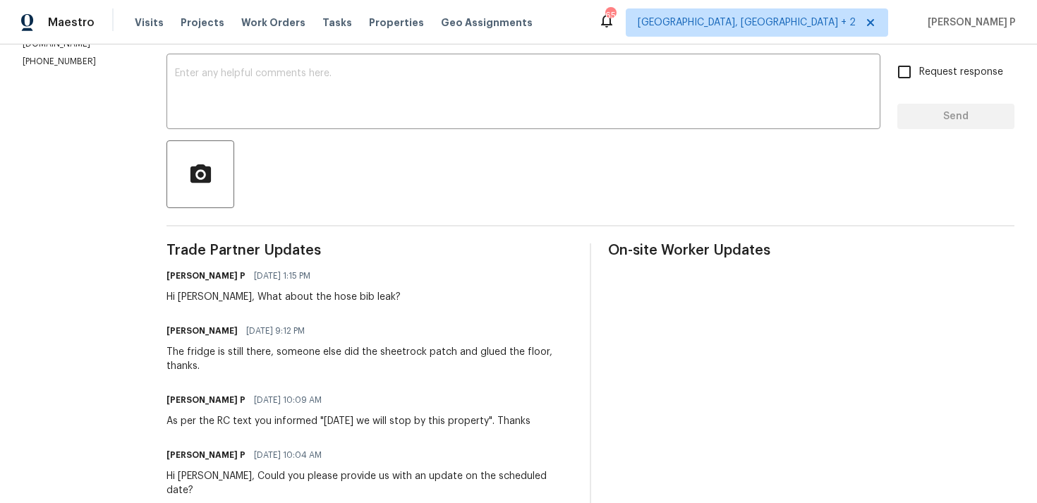
scroll to position [151, 0]
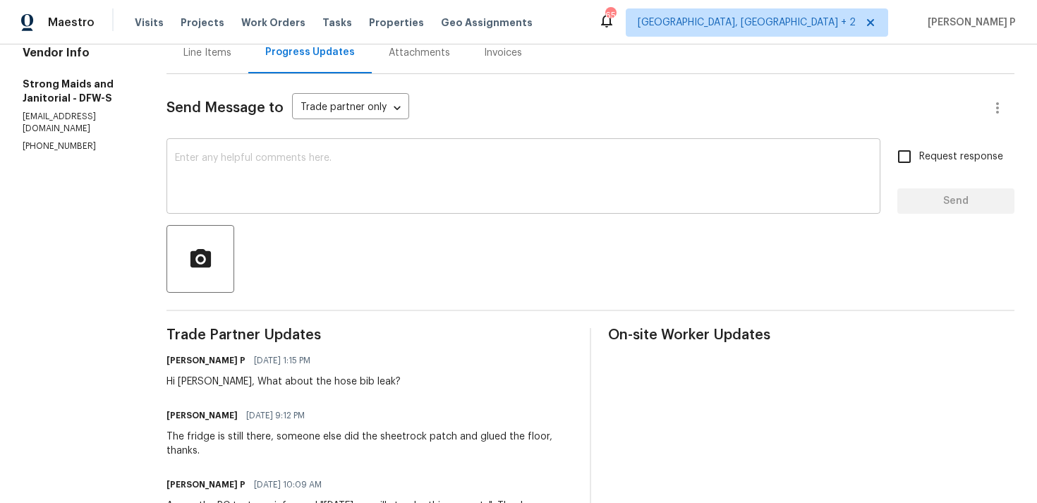
click at [316, 193] on textarea at bounding box center [523, 177] width 697 height 49
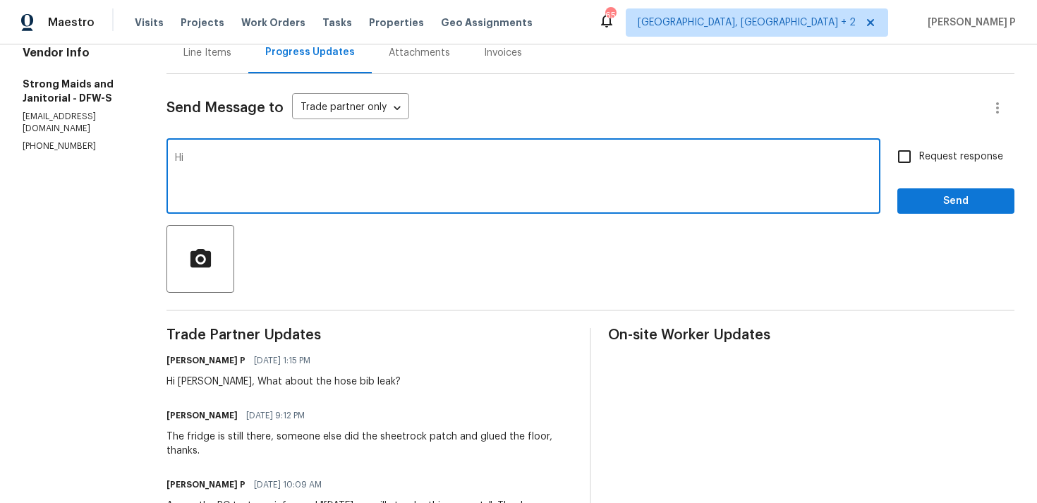
type textarea "H"
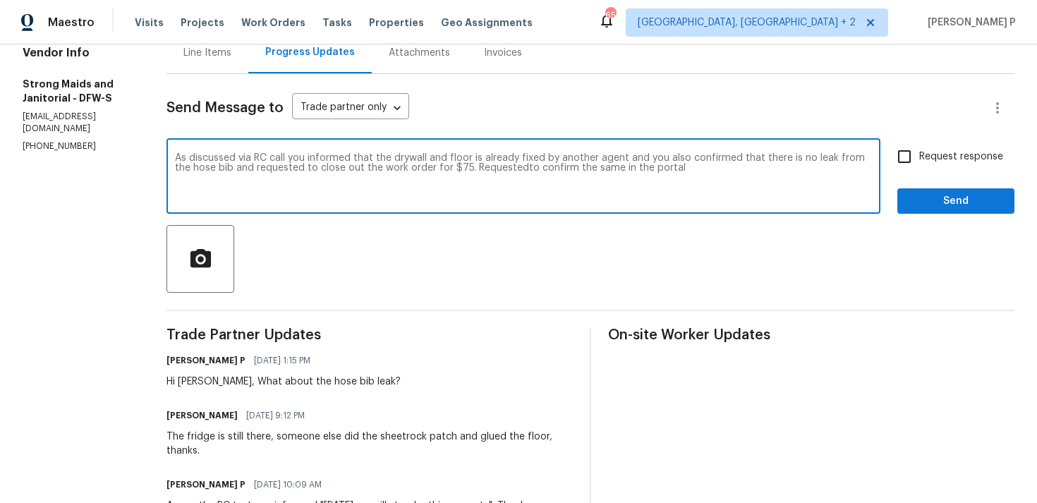
click at [498, 167] on textarea "As discussed via RC call you informed that the drywall and floor is already fix…" at bounding box center [523, 177] width 697 height 49
click at [725, 191] on textarea "As discussed via RC call you informed that the drywall and floor is already fix…" at bounding box center [523, 177] width 697 height 49
drag, startPoint x: 175, startPoint y: 157, endPoint x: 744, endPoint y: 167, distance: 569.5
click at [744, 167] on textarea "As discussed via RC call you informed that the drywall and floor is already fix…" at bounding box center [523, 177] width 697 height 49
paste textarea ", you mentioned that the drywall and floor had already been repaired by another…"
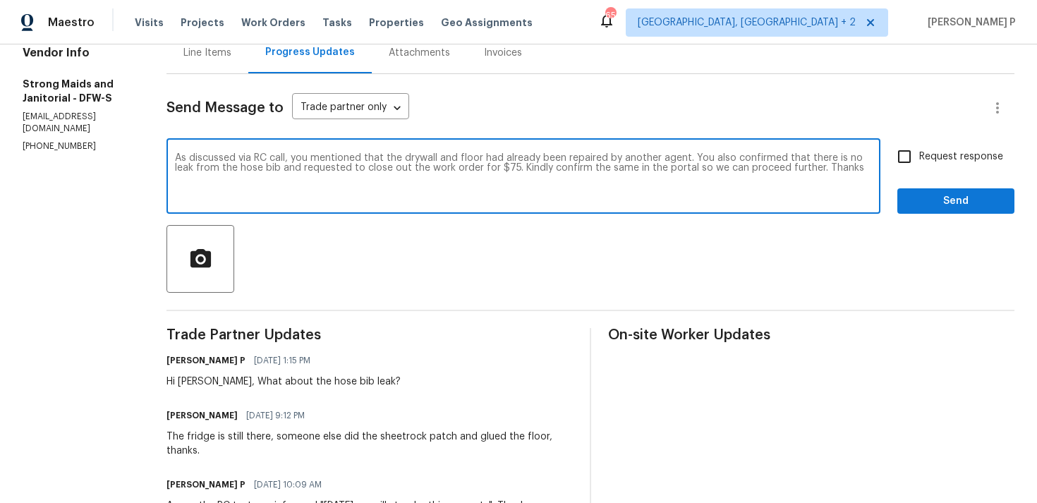
type textarea "As discussed via RC call, you mentioned that the drywall and floor had already …"
click at [910, 164] on input "Request response" at bounding box center [905, 157] width 30 height 30
checkbox input "true"
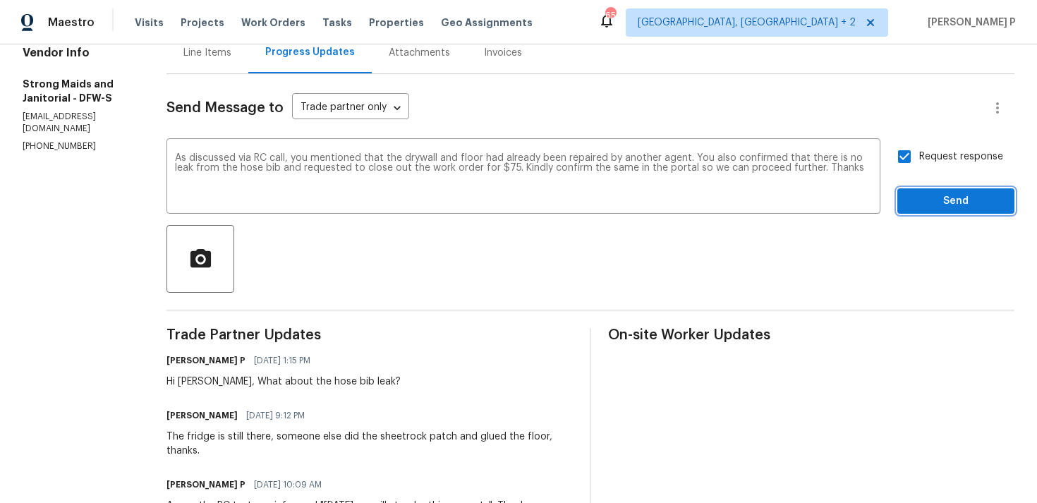
click at [924, 205] on span "Send" at bounding box center [956, 202] width 95 height 18
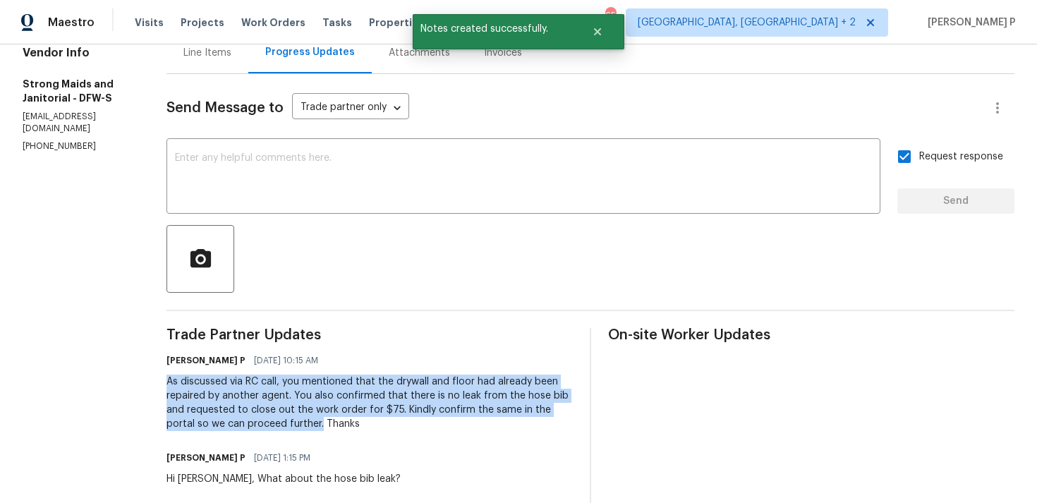
drag, startPoint x: 165, startPoint y: 382, endPoint x: 290, endPoint y: 423, distance: 131.4
click at [290, 423] on div "As discussed via RC call, you mentioned that the drywall and floor had already …" at bounding box center [370, 403] width 406 height 56
copy div "As discussed via RC call, you mentioned that the drywall and floor had already …"
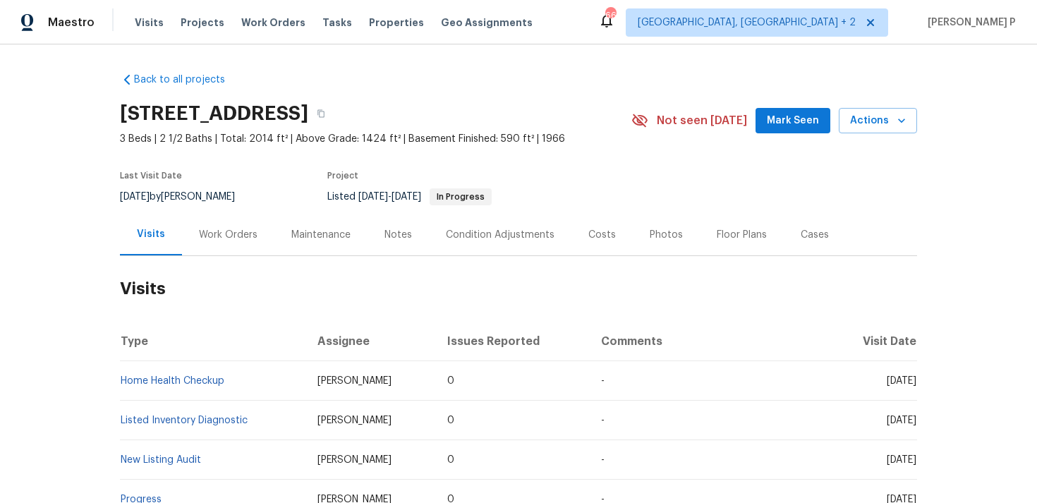
click at [231, 219] on div "Work Orders" at bounding box center [228, 235] width 92 height 42
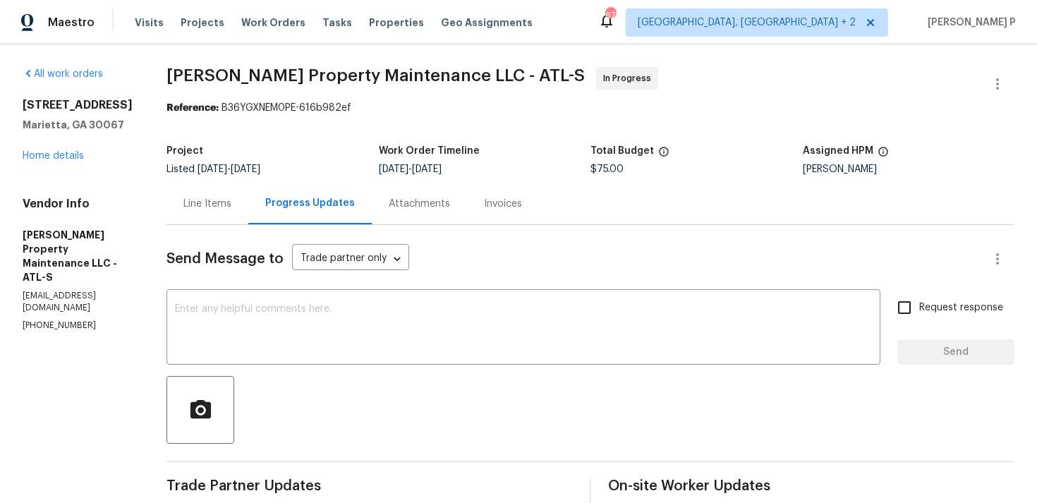
click at [205, 200] on div "Line Items" at bounding box center [207, 204] width 48 height 14
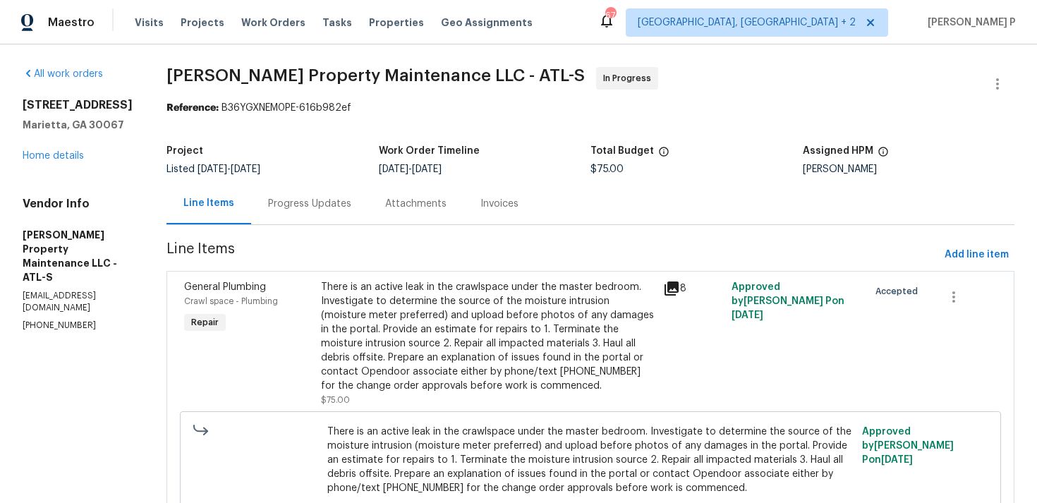
click at [490, 323] on div "There is an active leak in the crawlspace under the master bedroom. Investigate…" at bounding box center [488, 336] width 334 height 113
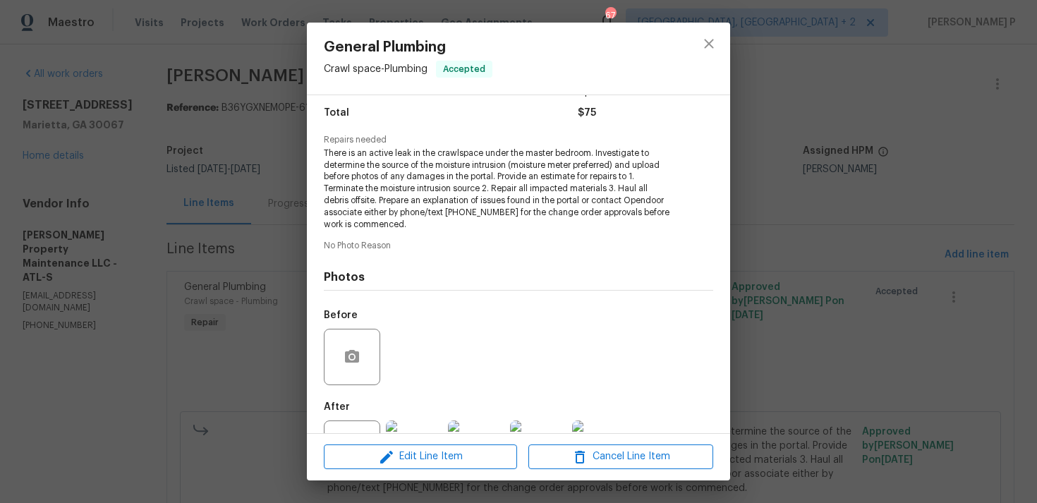
scroll to position [170, 0]
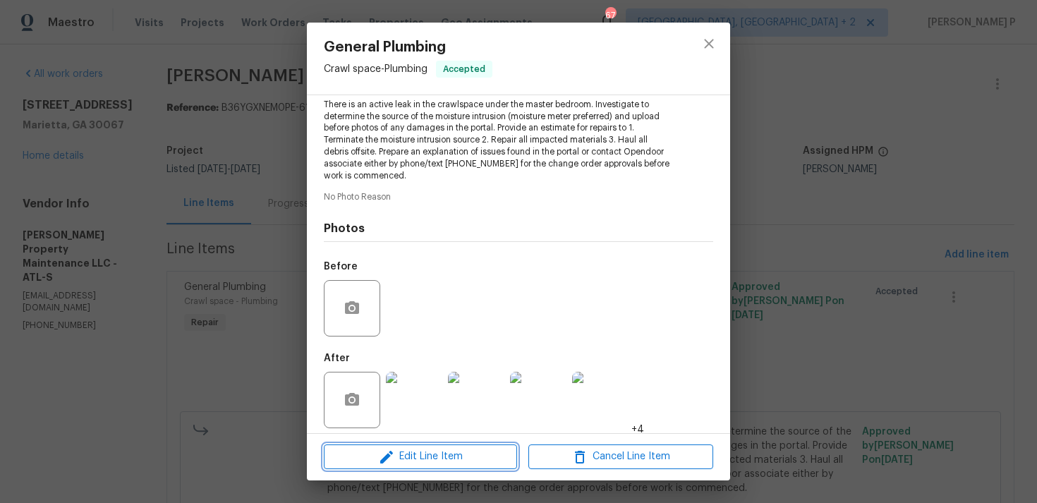
click at [435, 465] on span "Edit Line Item" at bounding box center [420, 457] width 185 height 18
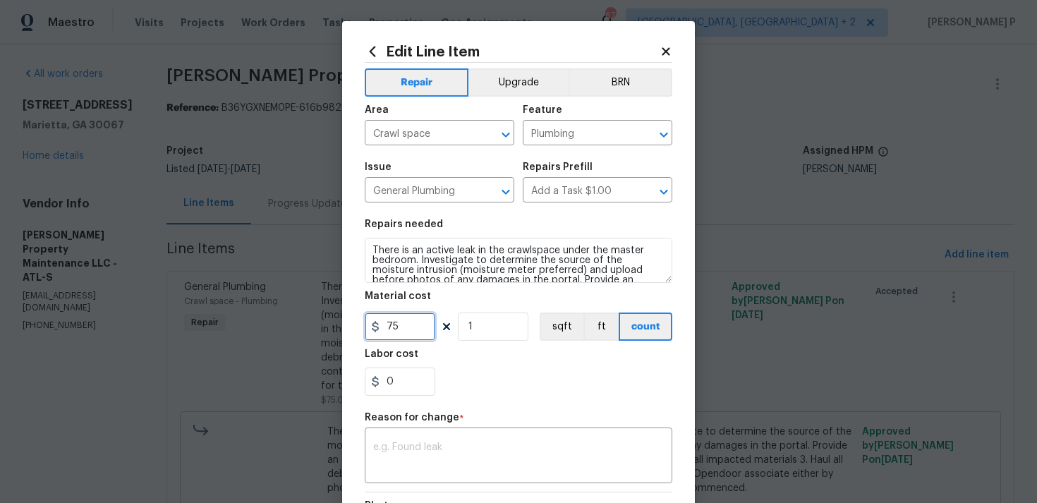
click at [386, 325] on input "75" at bounding box center [400, 327] width 71 height 28
type input "575"
click at [448, 420] on h5 "Reason for change" at bounding box center [412, 418] width 95 height 10
click at [447, 450] on textarea at bounding box center [518, 457] width 291 height 30
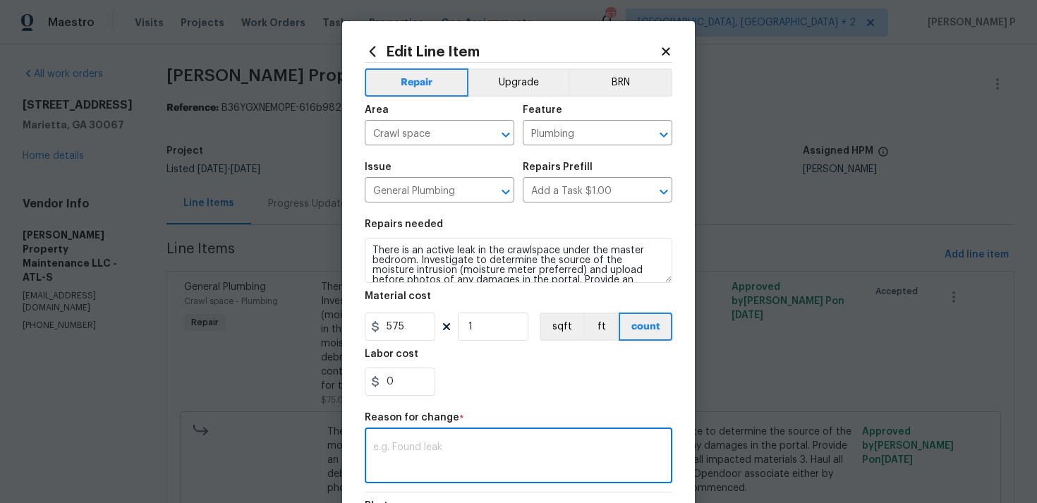
paste textarea "(RP) Updated cost per BR team approval."
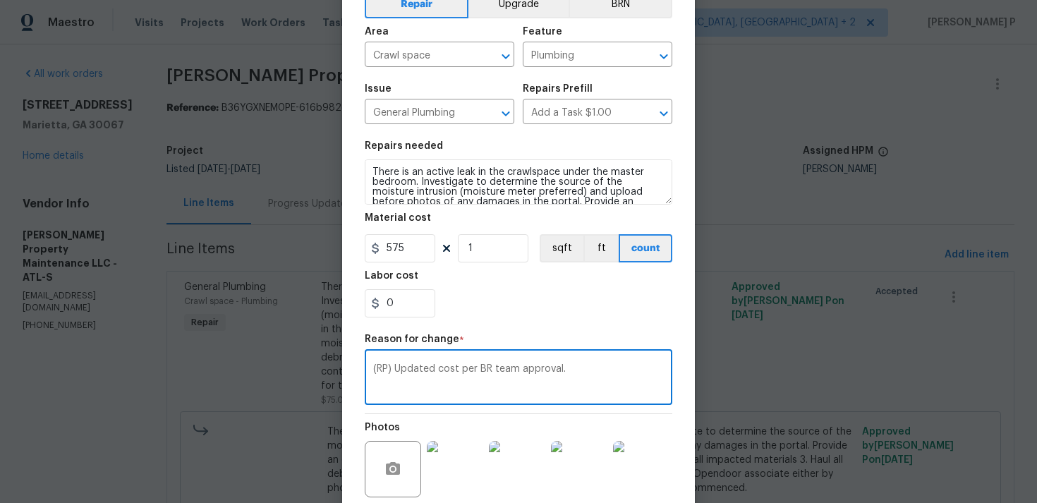
scroll to position [207, 0]
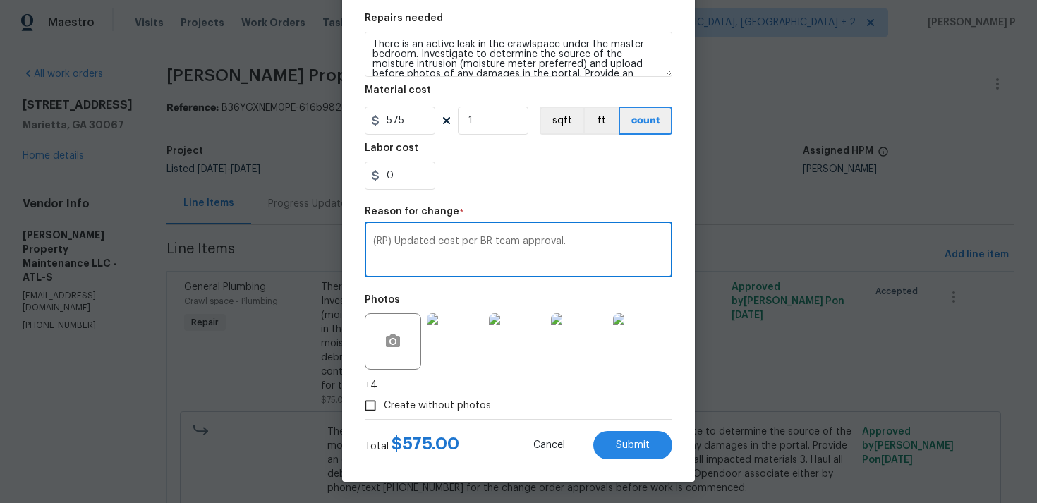
type textarea "(RP) Updated cost per BR team approval."
click at [636, 466] on div "Edit Line Item Repair Upgrade BRN Area Crawl space ​ Feature Plumbing ​ Issue G…" at bounding box center [518, 148] width 353 height 667
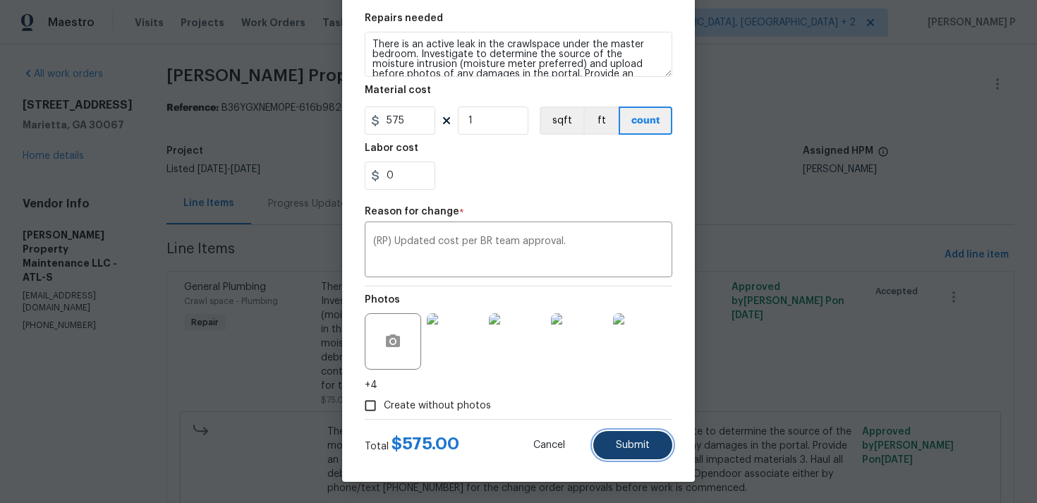
click at [634, 446] on span "Submit" at bounding box center [633, 445] width 34 height 11
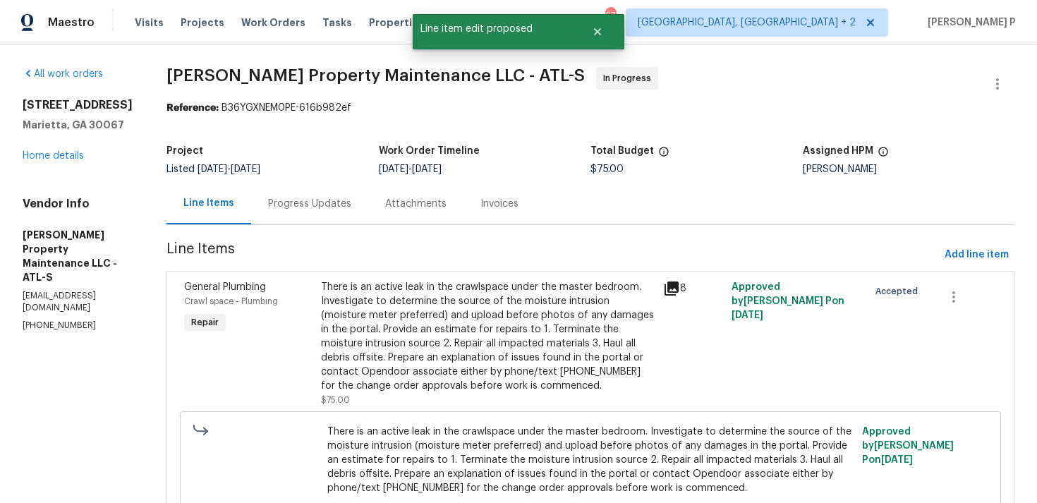
scroll to position [0, 0]
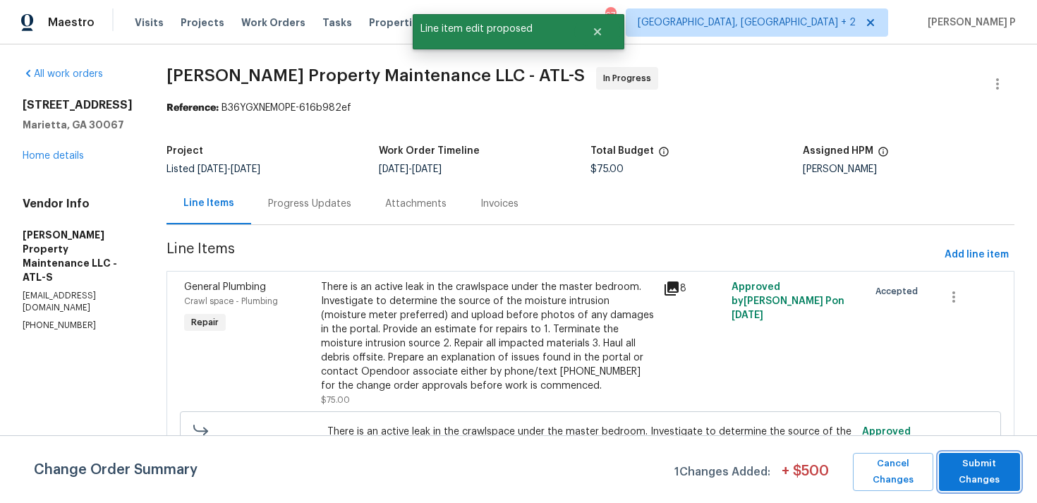
click at [984, 471] on span "Submit Changes" at bounding box center [979, 472] width 67 height 32
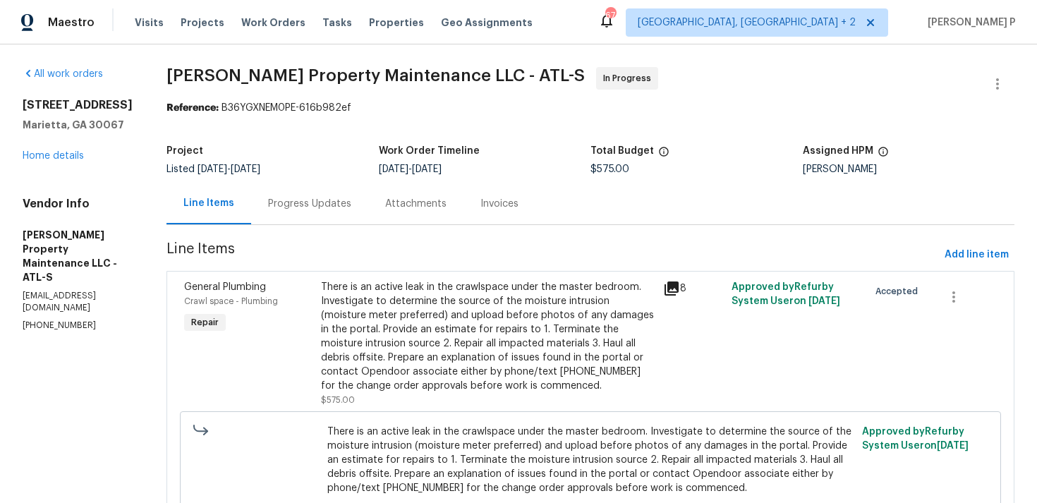
click at [318, 205] on div "Progress Updates" at bounding box center [309, 204] width 83 height 14
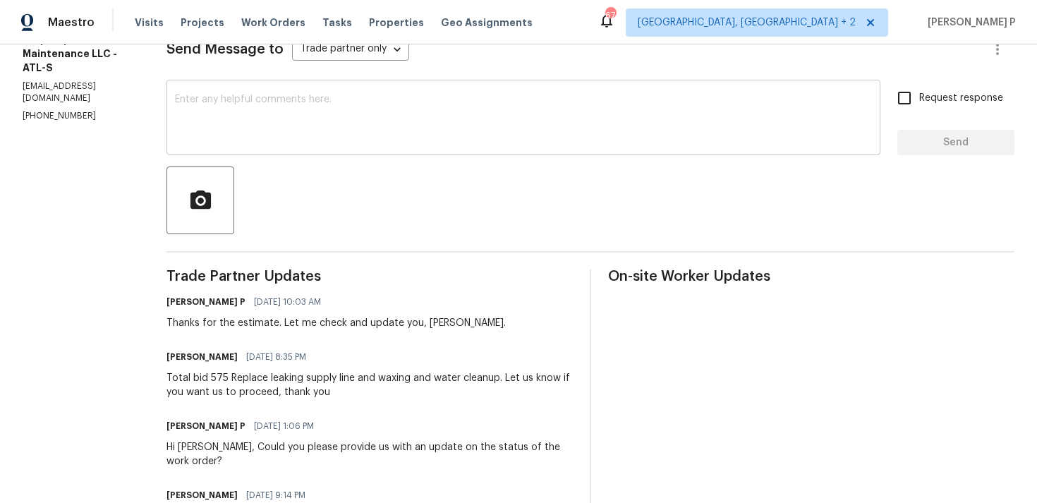
click at [348, 146] on div "x ​" at bounding box center [524, 119] width 714 height 72
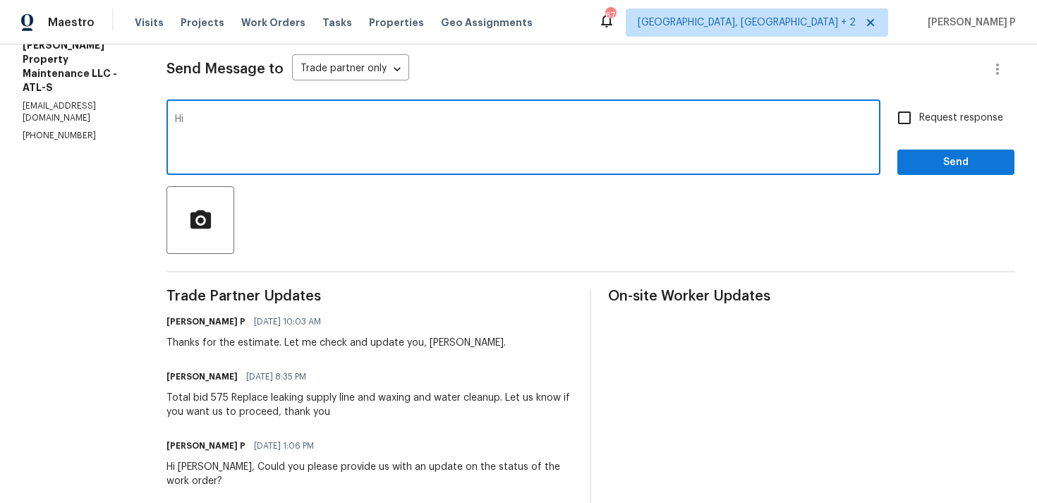
scroll to position [186, 0]
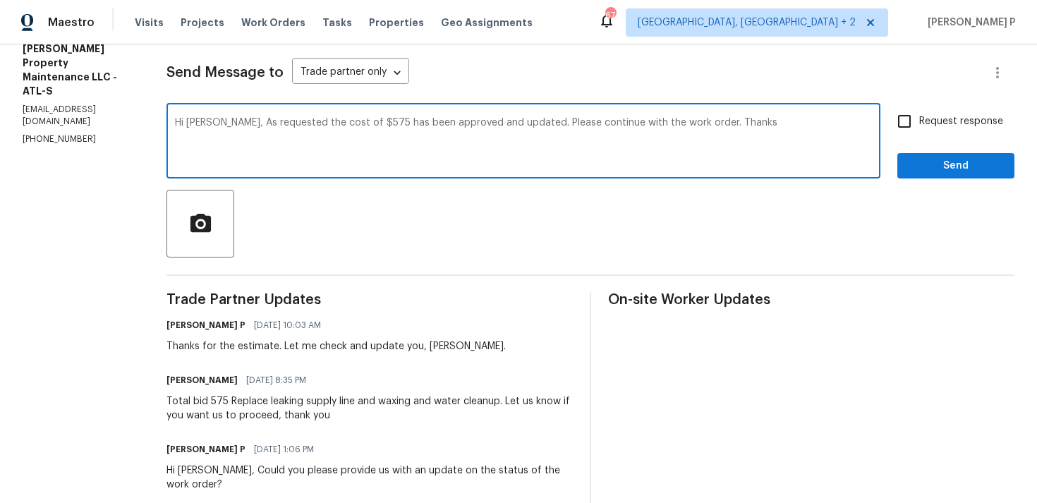
drag, startPoint x: 226, startPoint y: 121, endPoint x: 688, endPoint y: 122, distance: 461.5
click at [688, 122] on textarea "Hi [PERSON_NAME], As requested the cost of $575 has been approved and updated. …" at bounding box center [523, 142] width 697 height 49
type textarea "Hi [PERSON_NAME], As requested the cost of $575 has been approved and updated. …"
click at [919, 114] on input "Request response" at bounding box center [905, 122] width 30 height 30
checkbox input "true"
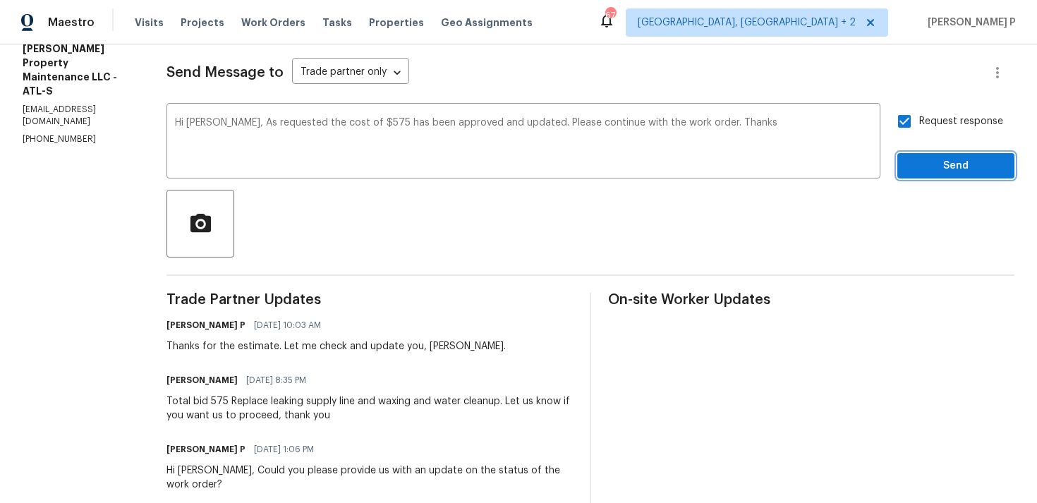
click at [923, 169] on span "Send" at bounding box center [956, 166] width 95 height 18
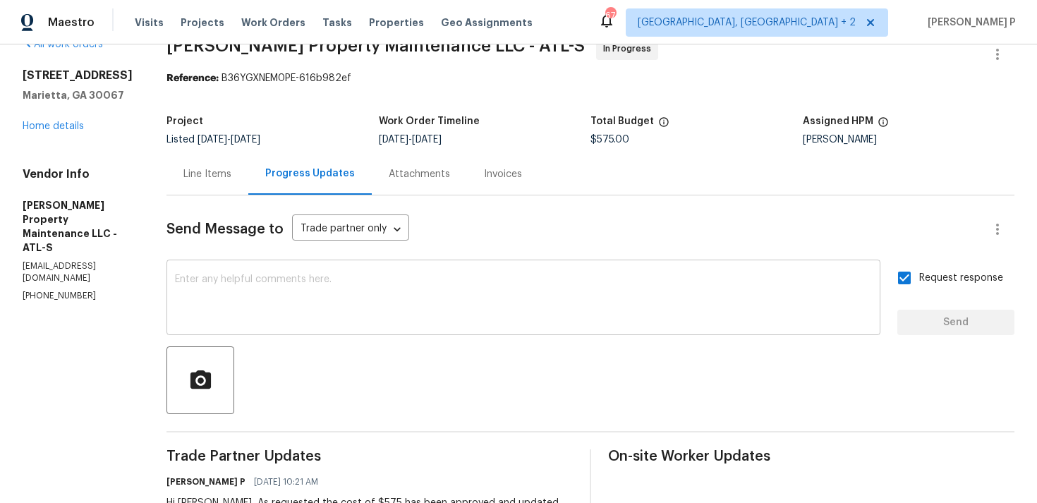
scroll to position [0, 0]
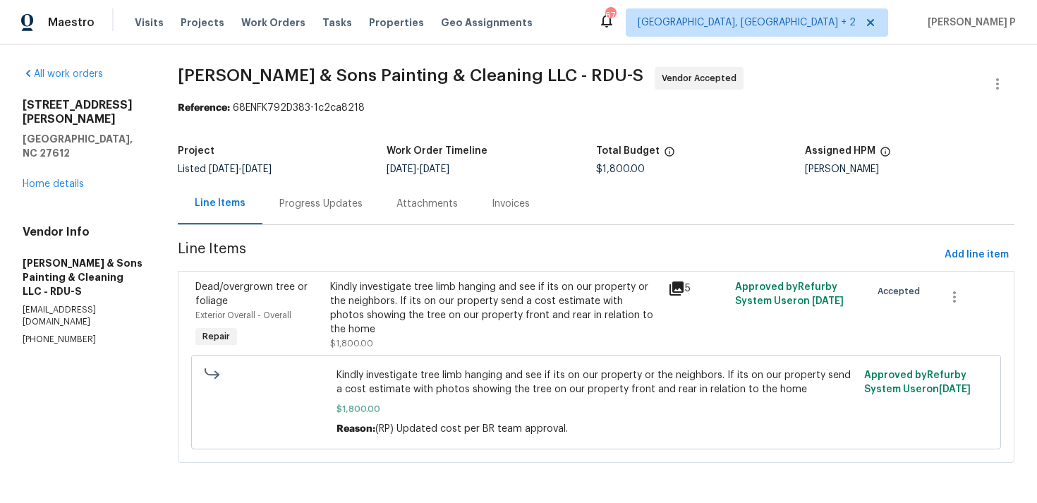
click at [344, 205] on div "Progress Updates" at bounding box center [320, 204] width 83 height 14
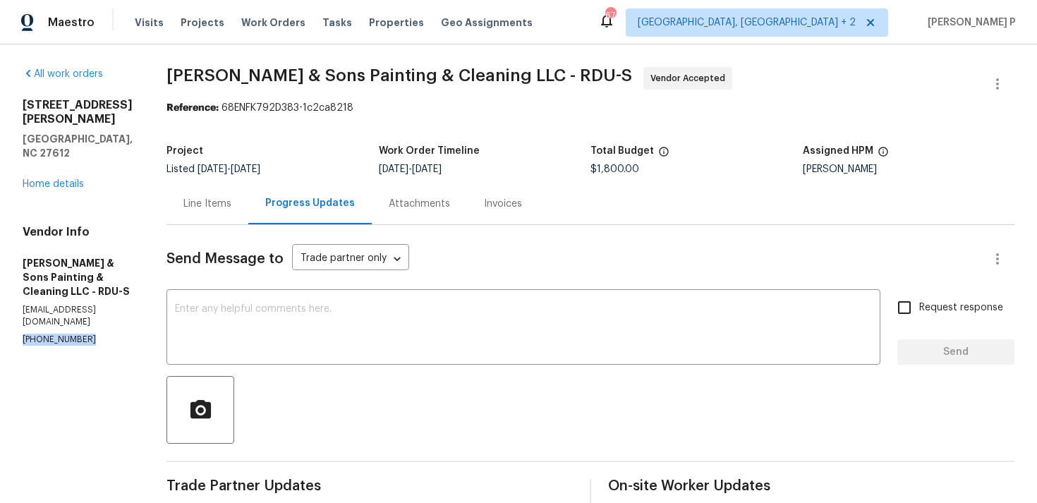
drag, startPoint x: 87, startPoint y: 298, endPoint x: 1, endPoint y: 298, distance: 86.1
copy p "[PHONE_NUMBER]"
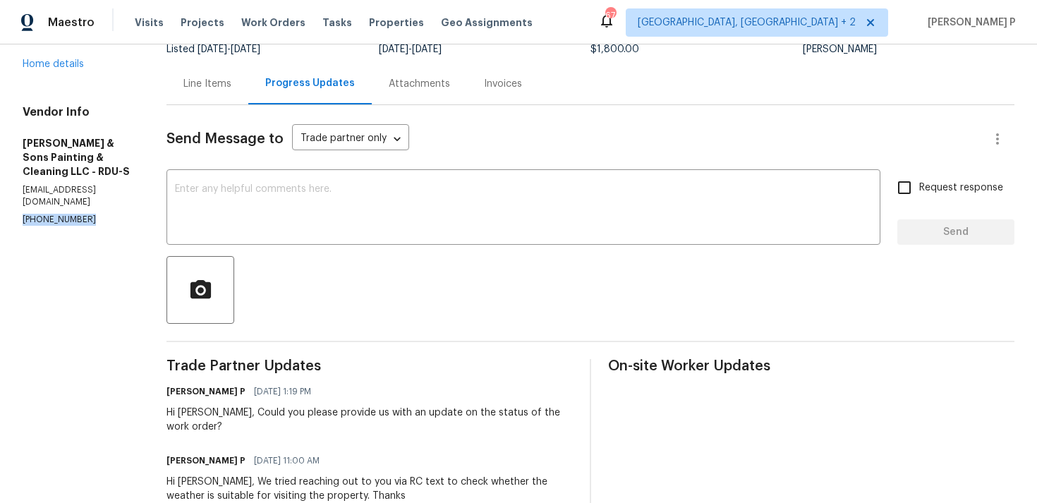
scroll to position [116, 0]
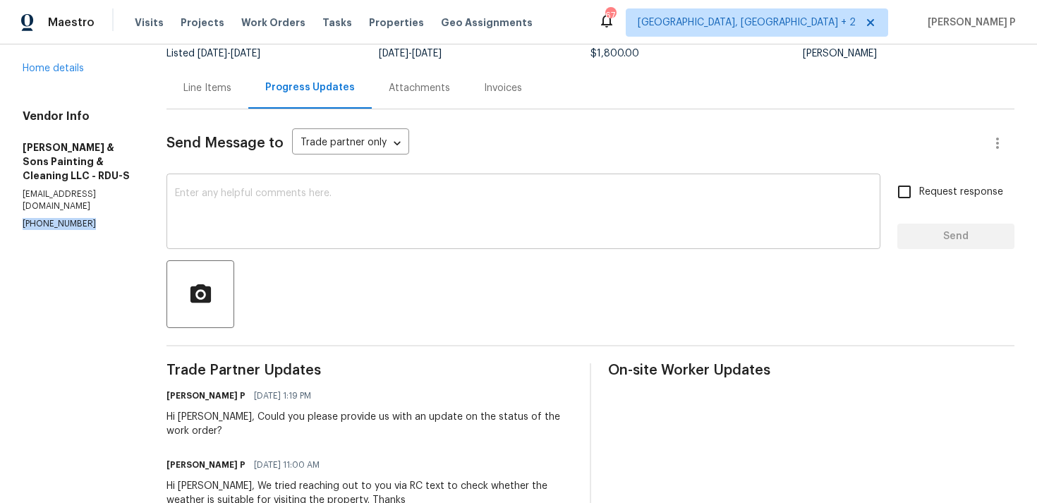
click at [210, 200] on textarea at bounding box center [523, 212] width 697 height 49
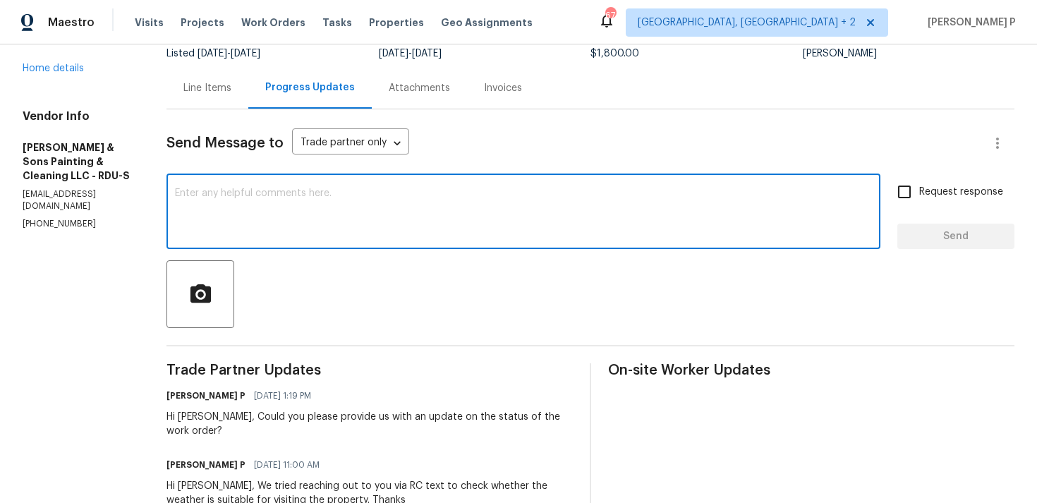
type textarea "G"
paste textarea "We tried reaching out to you via RC call and left a voicemail requesting an upd…"
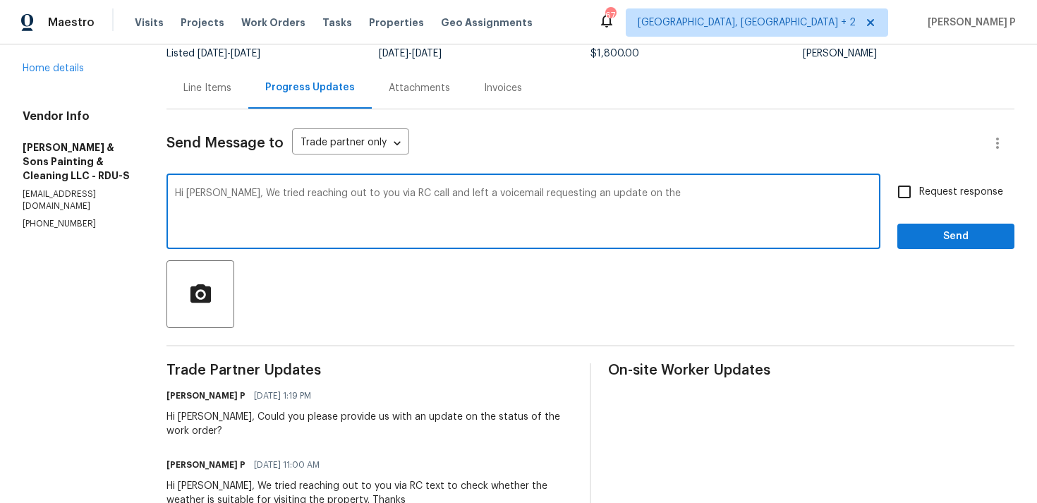
paste textarea "status of the work order."
drag, startPoint x: 246, startPoint y: 195, endPoint x: 790, endPoint y: 205, distance: 544.1
click at [790, 205] on textarea "Hi Christopher, We tried reaching out to you via RC call and left a voicemail r…" at bounding box center [523, 212] width 697 height 49
paste textarea "attempted to reach"
drag, startPoint x: 246, startPoint y: 195, endPoint x: 761, endPoint y: 194, distance: 515.1
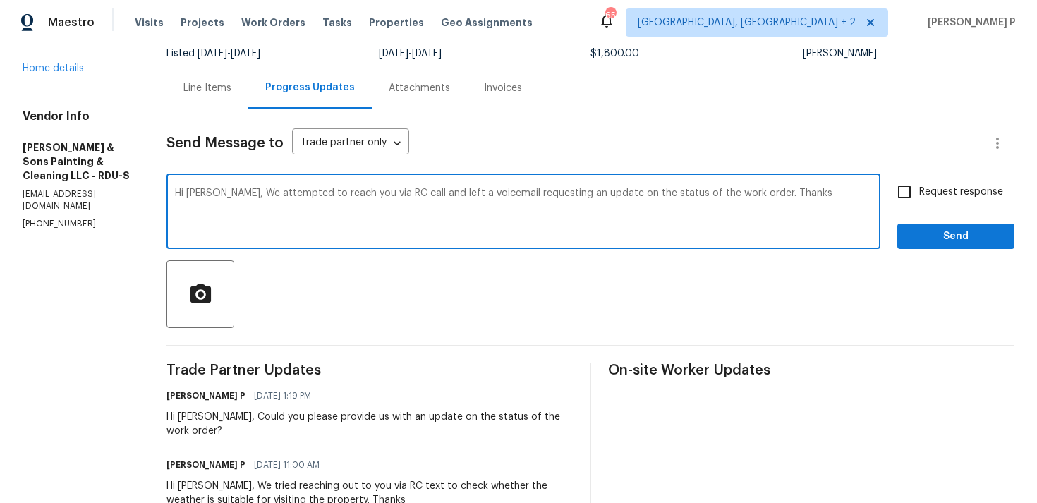
click at [761, 194] on textarea "Hi Christopher, We attempted to reach you via RC call and left a voicemail requ…" at bounding box center [523, 212] width 697 height 49
type textarea "Hi Christopher, We attempted to reach you via RC call and left a voicemail requ…"
click at [917, 183] on input "Request response" at bounding box center [905, 192] width 30 height 30
checkbox input "true"
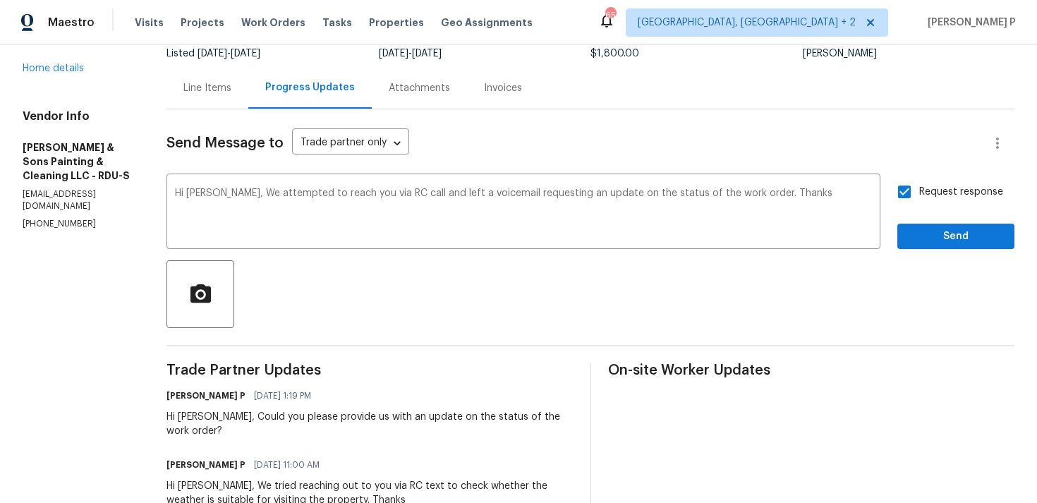
click at [933, 236] on span "Send" at bounding box center [956, 237] width 95 height 18
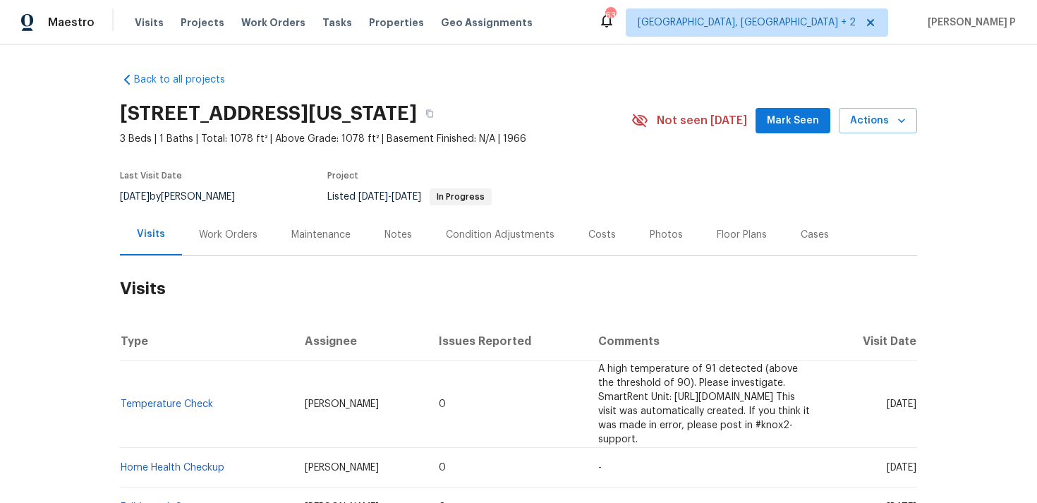
click at [219, 234] on div "Work Orders" at bounding box center [228, 235] width 59 height 14
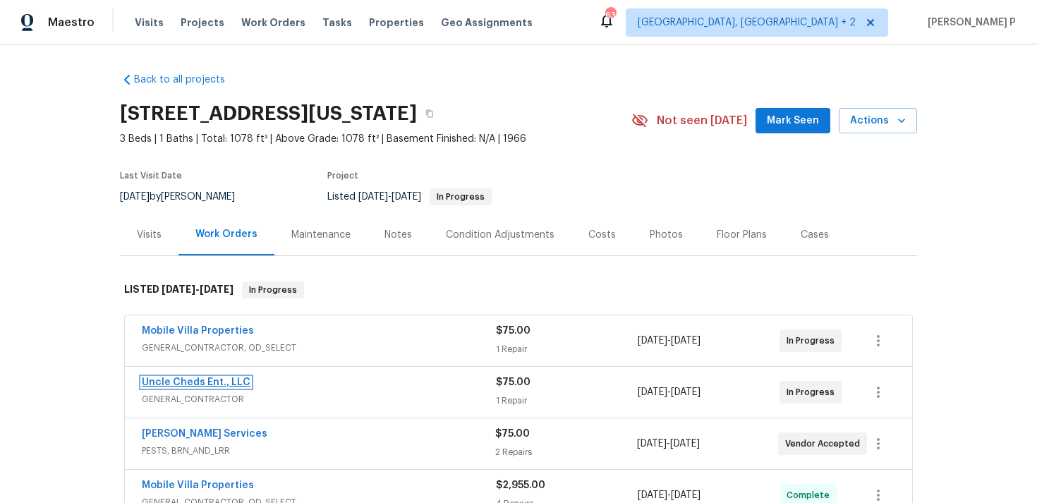
click at [195, 382] on link "Uncle Cheds Ent., LLC" at bounding box center [196, 382] width 109 height 10
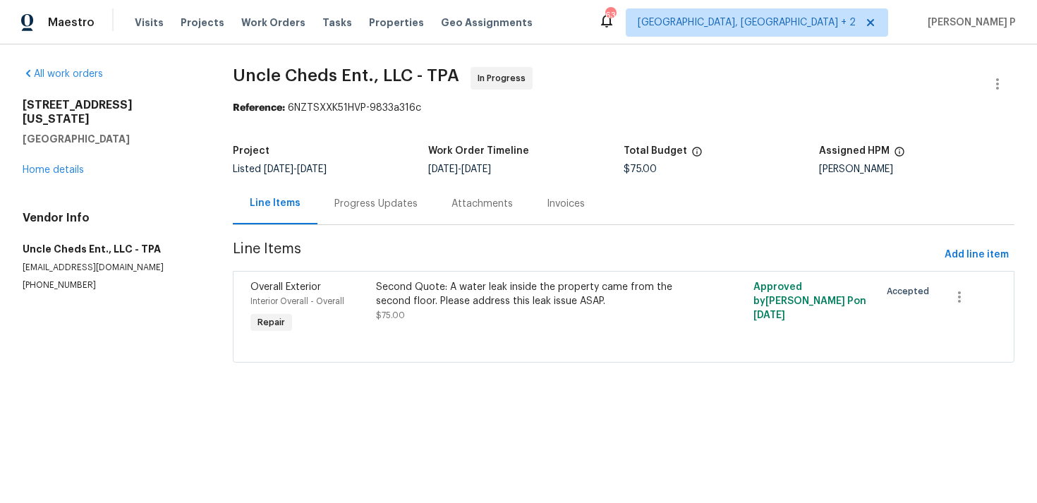
click at [389, 210] on div "Progress Updates" at bounding box center [375, 204] width 83 height 14
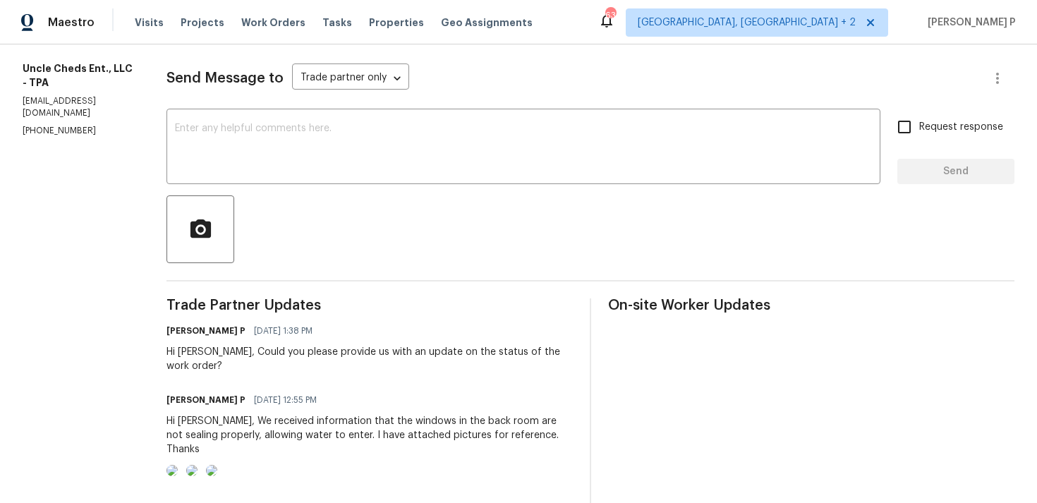
scroll to position [133, 0]
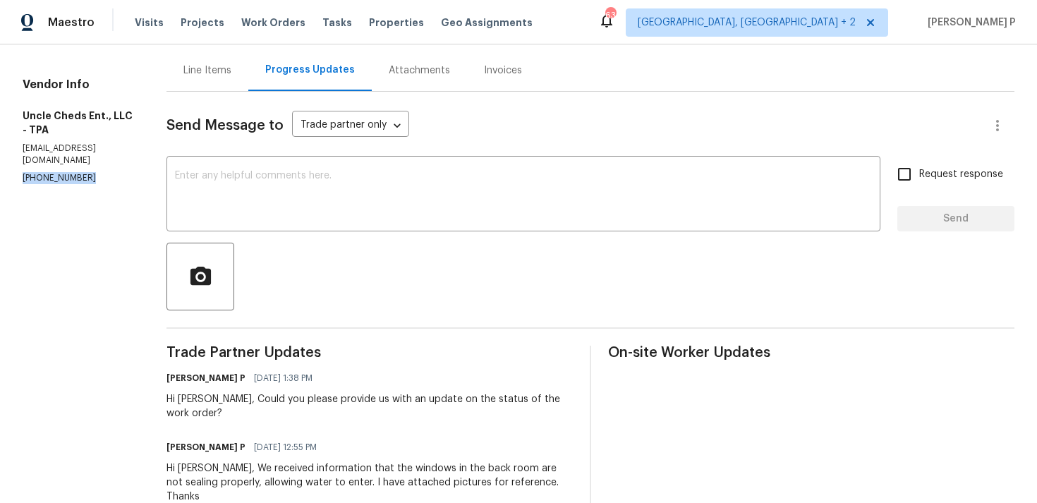
drag, startPoint x: 87, startPoint y: 167, endPoint x: 0, endPoint y: 167, distance: 86.8
click at [0, 167] on div "All work orders [STREET_ADDRESS][US_STATE] Home details Vendor Info Uncle Cheds…" at bounding box center [518, 398] width 1037 height 975
copy p "[PHONE_NUMBER]"
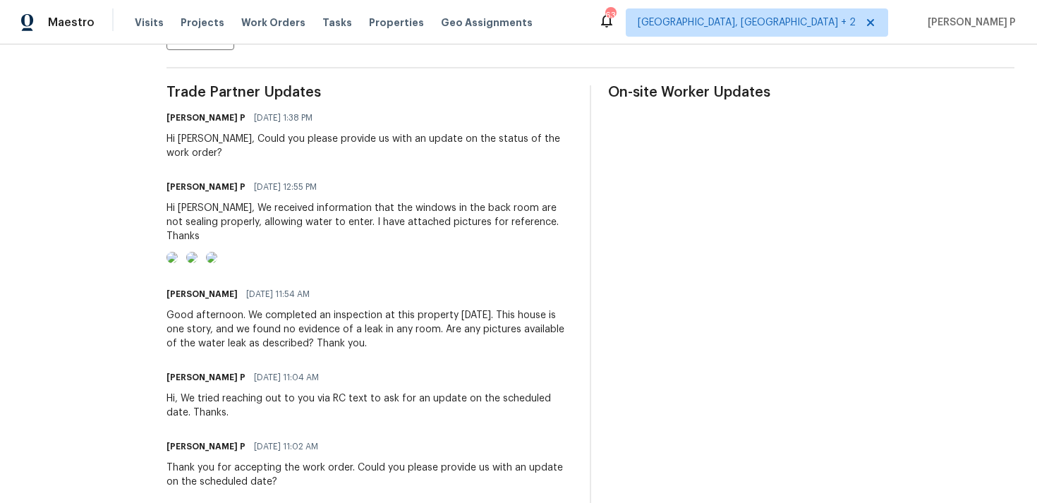
scroll to position [562, 0]
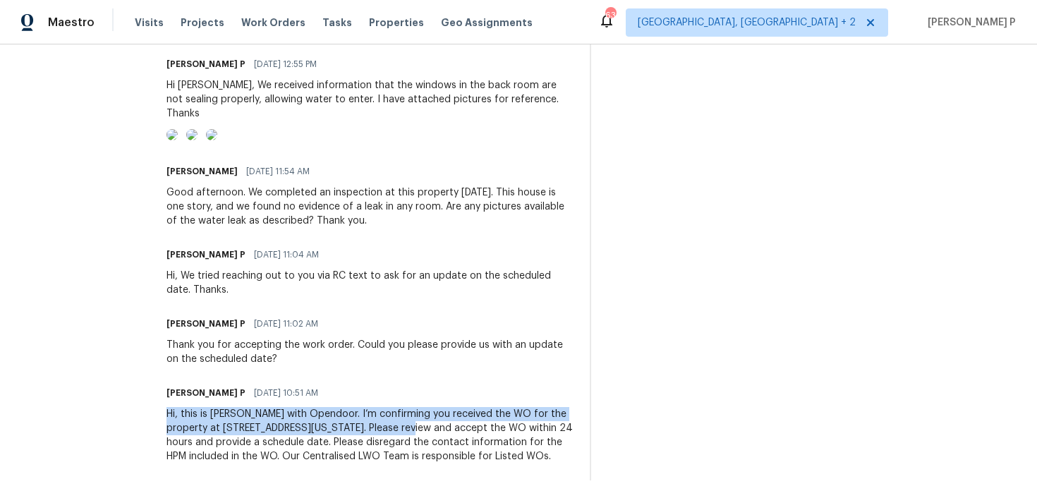
drag, startPoint x: 157, startPoint y: 419, endPoint x: 382, endPoint y: 427, distance: 225.2
click at [383, 428] on div "All work orders [STREET_ADDRESS][US_STATE] Home details Vendor Info Uncle Cheds…" at bounding box center [518, 15] width 1037 height 975
copy div "Hi, this is [PERSON_NAME] with Opendoor. I’m confirming you received the WO for…"
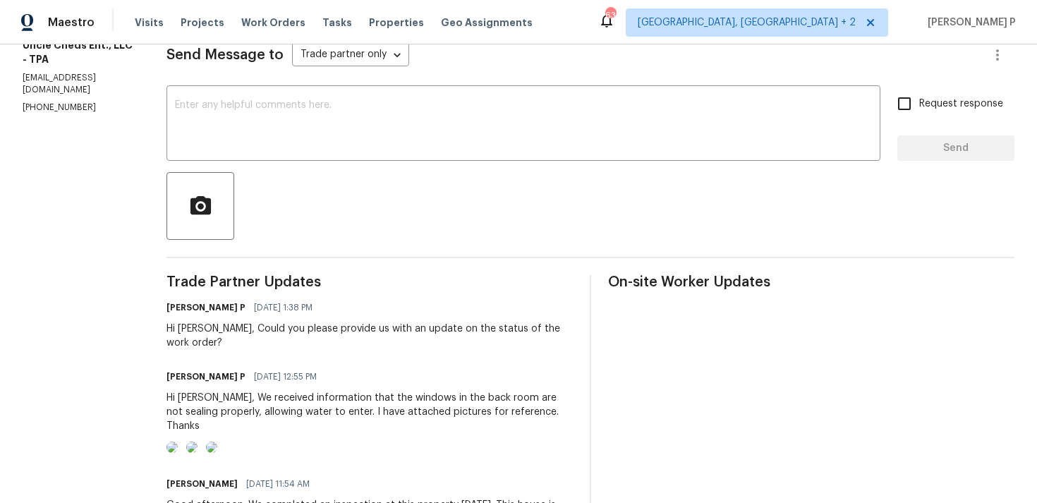
scroll to position [232, 0]
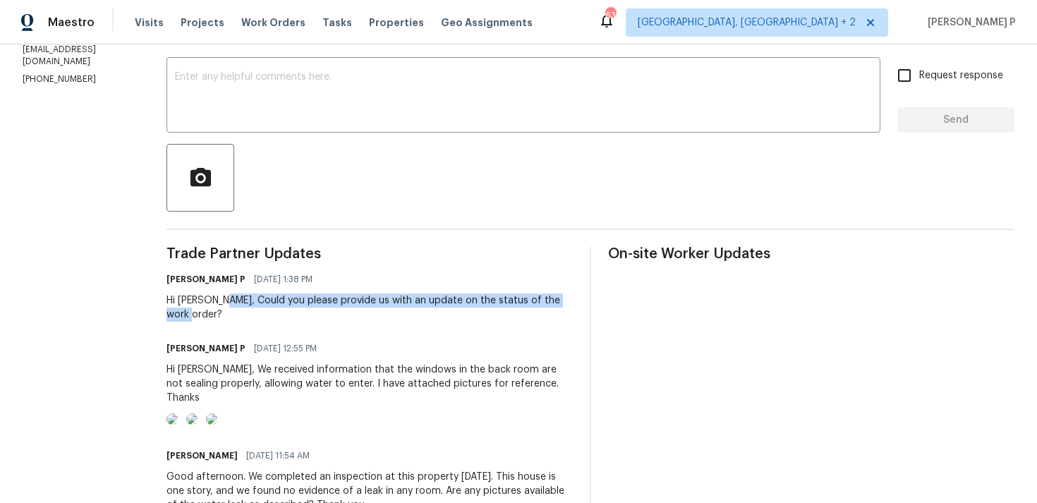
drag, startPoint x: 222, startPoint y: 300, endPoint x: 249, endPoint y: 322, distance: 35.6
click at [249, 322] on div "Trade Partner Updates [PERSON_NAME] P [DATE] 1:38 PM Hi [PERSON_NAME], Could yo…" at bounding box center [370, 506] width 406 height 518
copy div "Could you please provide us with an update on the status of the work order?"
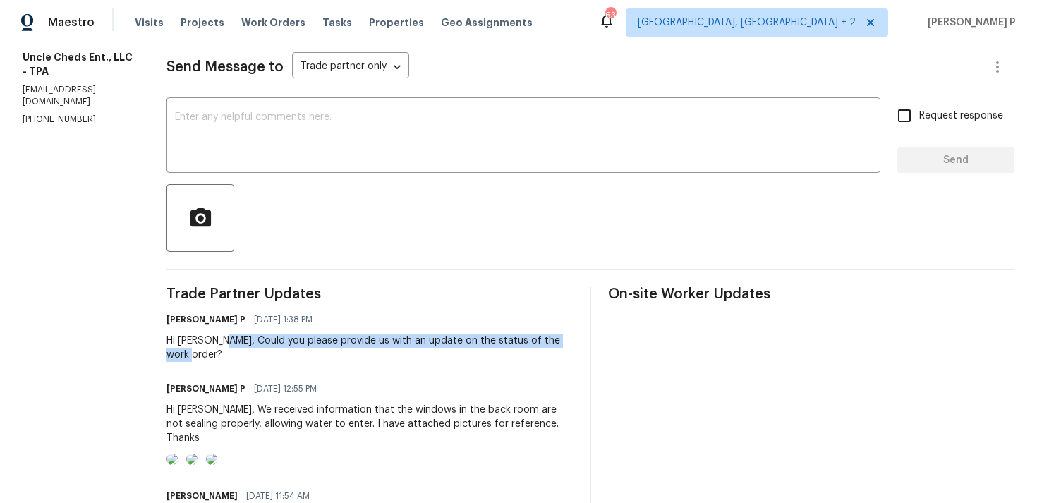
scroll to position [129, 0]
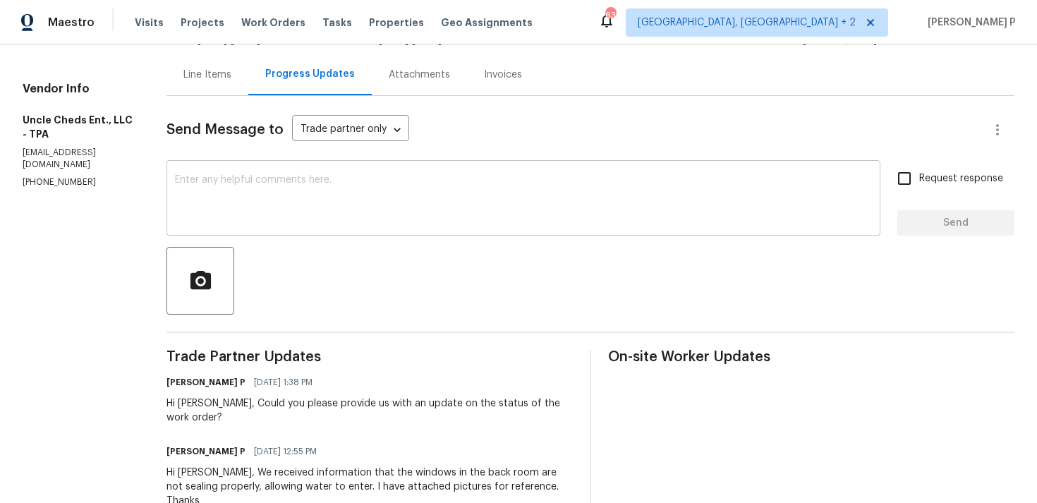
click at [253, 205] on textarea at bounding box center [523, 199] width 697 height 49
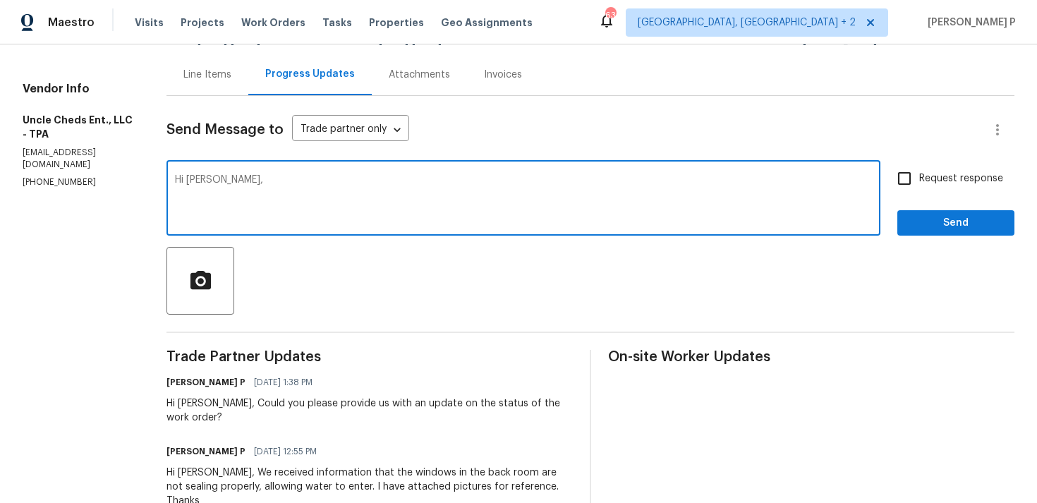
paste textarea "We attempted to reach out to you via RC text to request an update on the status…"
type textarea "Hi Stephen, We attempted to reach out to you via RC text to request an update o…"
click at [909, 186] on input "Request response" at bounding box center [905, 179] width 30 height 30
checkbox input "true"
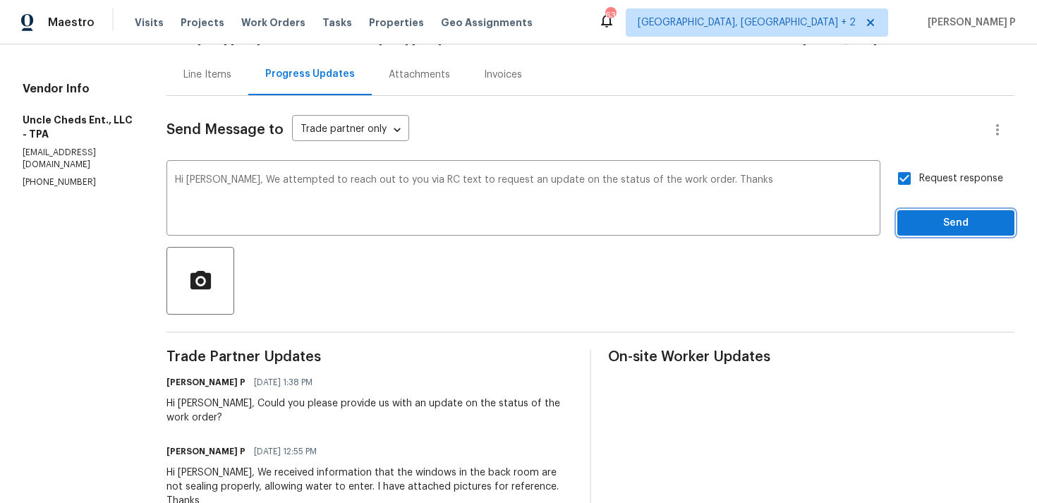
click at [923, 218] on span "Send" at bounding box center [956, 224] width 95 height 18
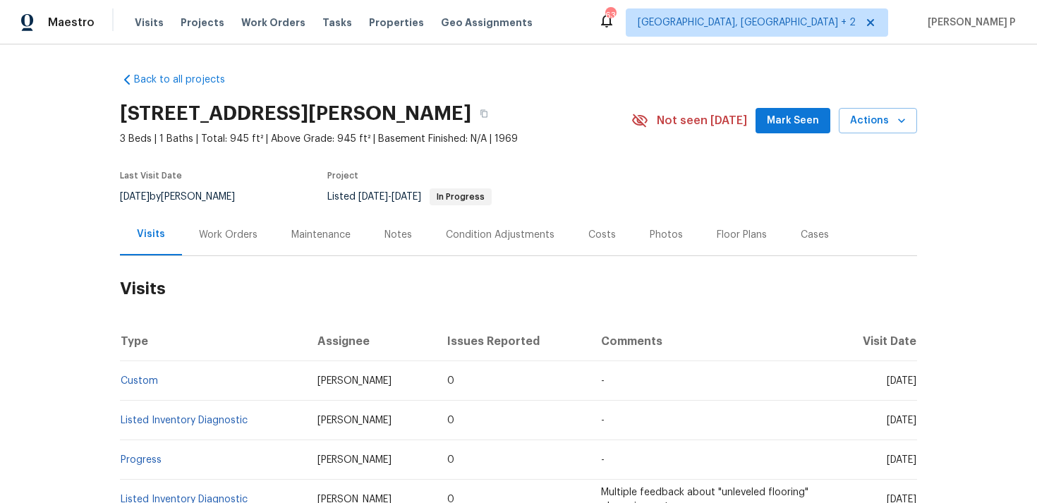
click at [217, 233] on div "Work Orders" at bounding box center [228, 235] width 59 height 14
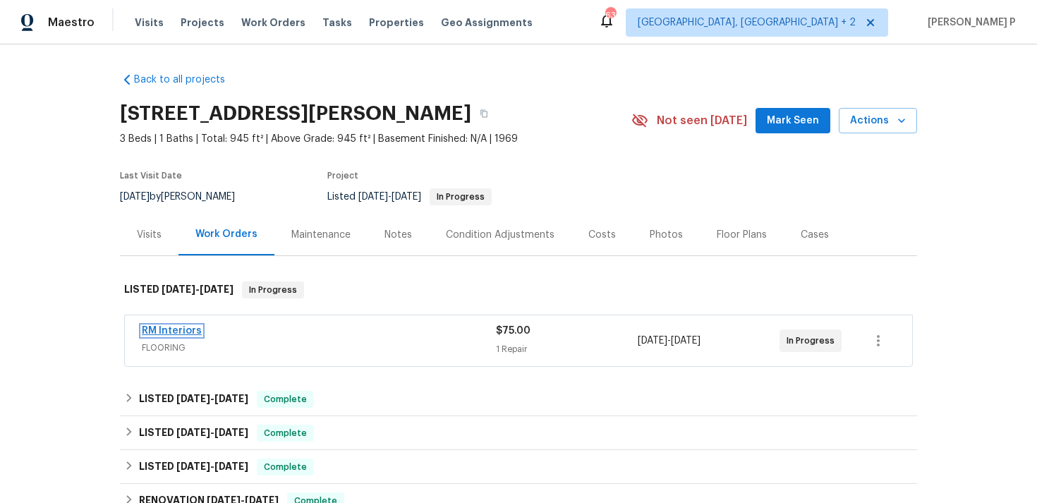
click at [177, 330] on link "RM Interiors" at bounding box center [172, 331] width 60 height 10
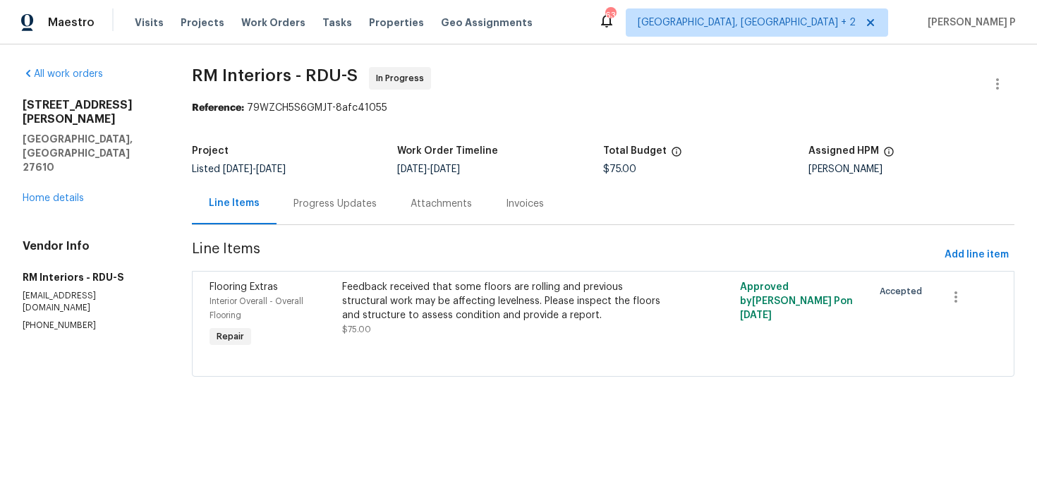
click at [345, 210] on div "Progress Updates" at bounding box center [335, 204] width 83 height 14
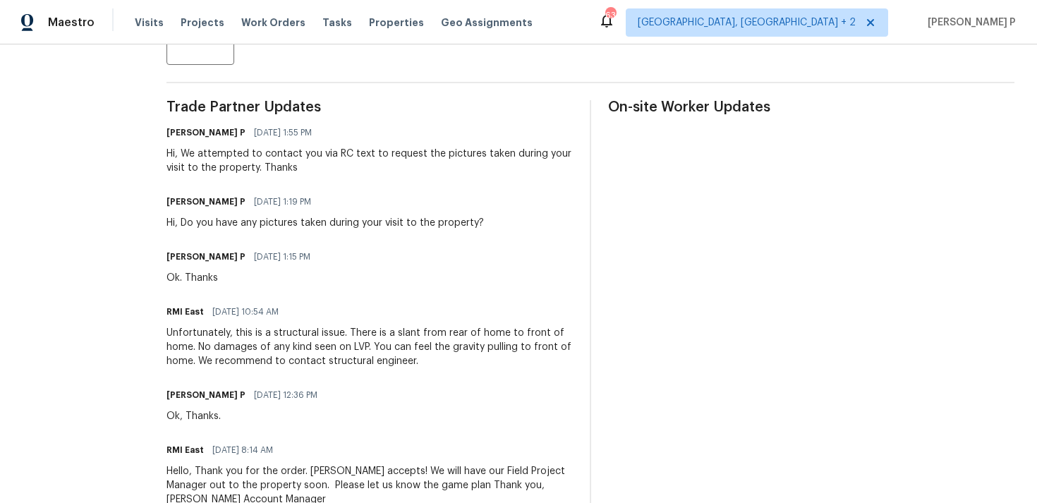
scroll to position [382, 0]
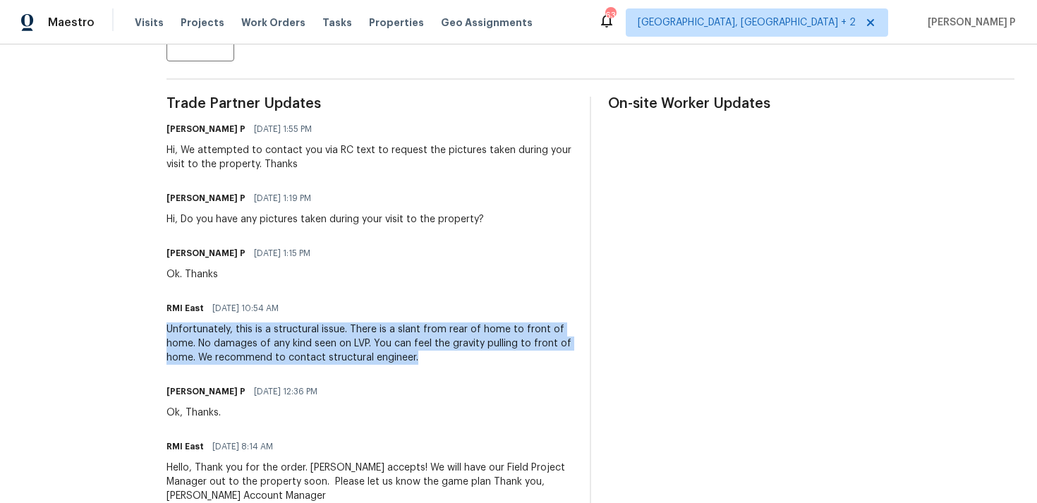
drag, startPoint x: 165, startPoint y: 331, endPoint x: 413, endPoint y: 358, distance: 249.1
click at [413, 358] on div "Unfortunately, this is a structural issue. There is a slant from rear of home t…" at bounding box center [370, 343] width 406 height 42
copy div "Unfortunately, this is a structural issue. There is a slant from rear of home t…"
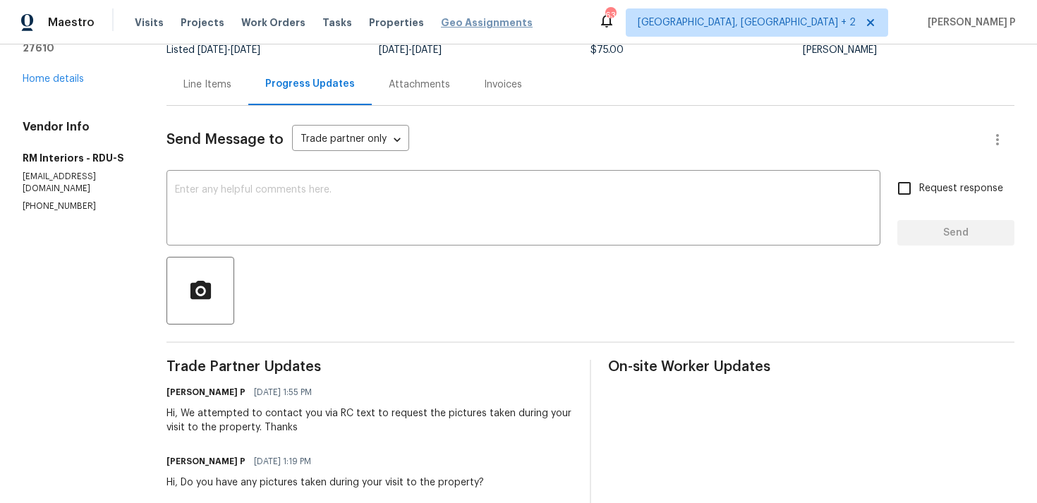
scroll to position [52, 0]
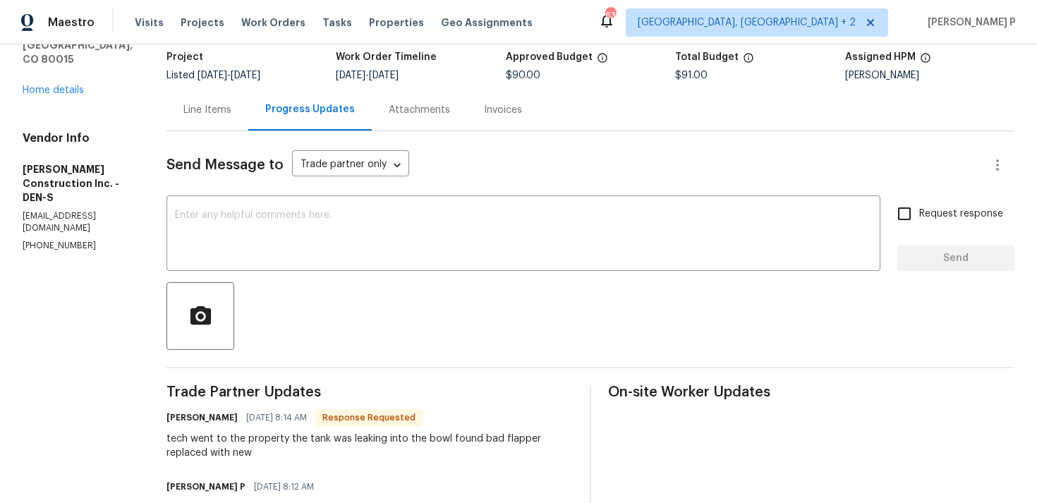
scroll to position [75, 0]
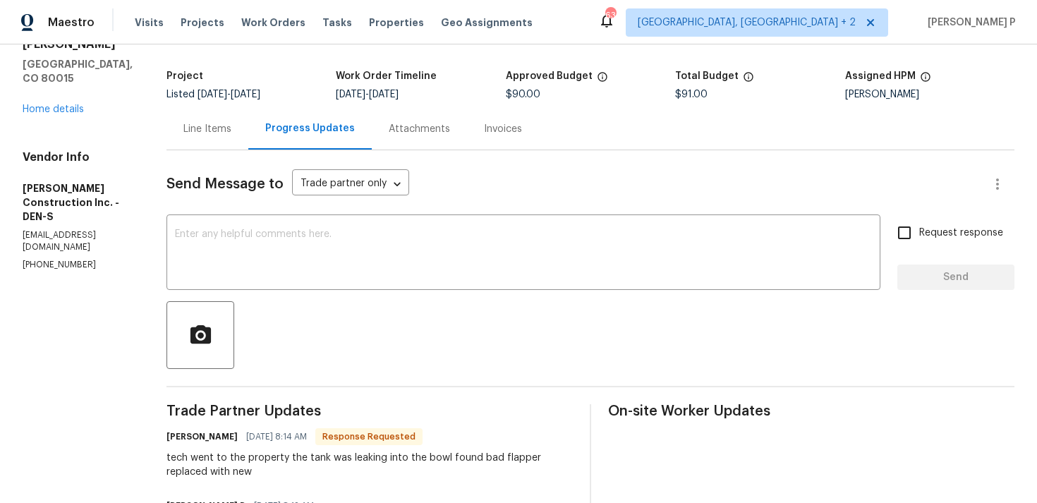
click at [231, 124] on div "Line Items" at bounding box center [207, 129] width 48 height 14
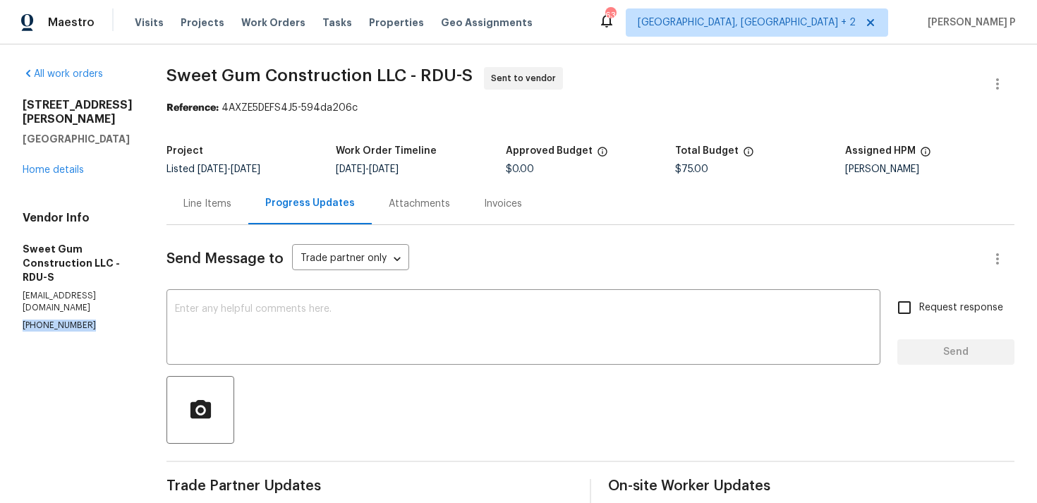
drag, startPoint x: 84, startPoint y: 284, endPoint x: 0, endPoint y: 284, distance: 84.0
click at [0, 284] on div "All work orders [STREET_ADDRESS][PERSON_NAME][PERSON_NAME] Home details Vendor …" at bounding box center [518, 339] width 1037 height 591
copy p "[PHONE_NUMBER]"
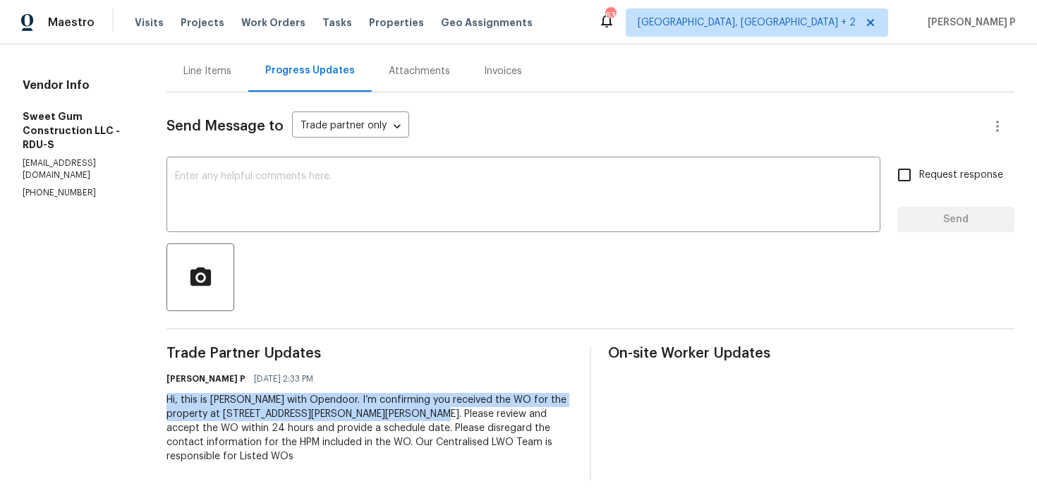
drag, startPoint x: 198, startPoint y: 398, endPoint x: 460, endPoint y: 410, distance: 262.1
click at [460, 410] on div "Hi, this is [PERSON_NAME] with Opendoor. I’m confirming you received the WO for…" at bounding box center [370, 428] width 406 height 71
copy div "Hi, this is [PERSON_NAME] with Opendoor. I’m confirming you received the WO for…"
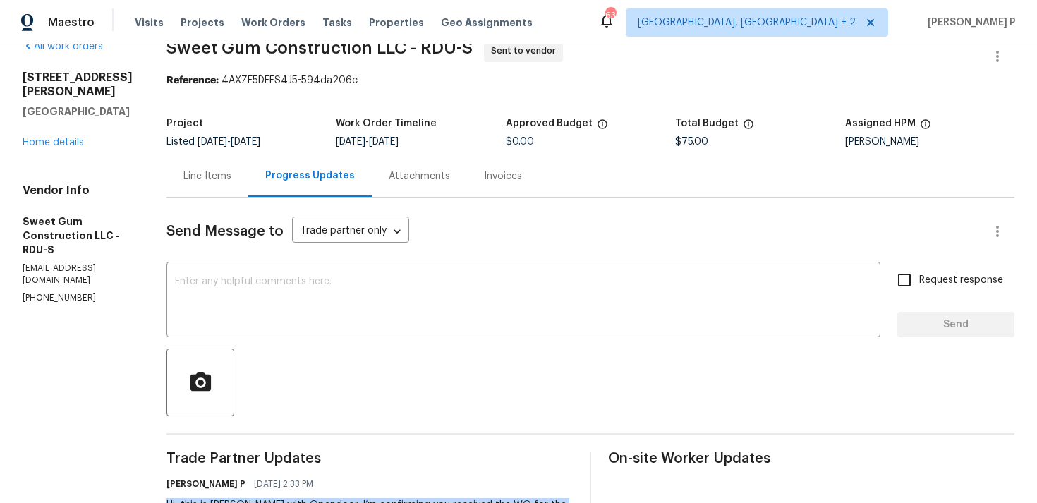
scroll to position [0, 0]
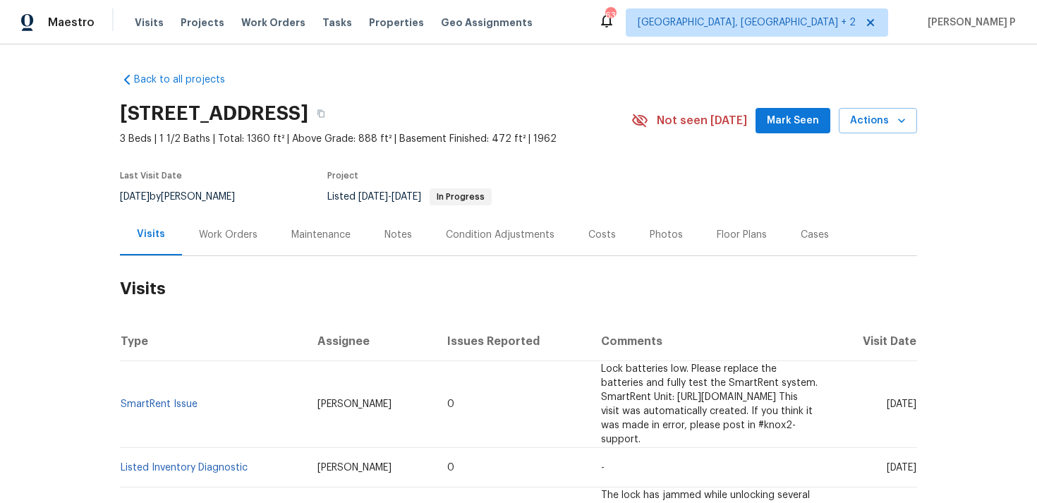
click at [229, 236] on div "Work Orders" at bounding box center [228, 235] width 59 height 14
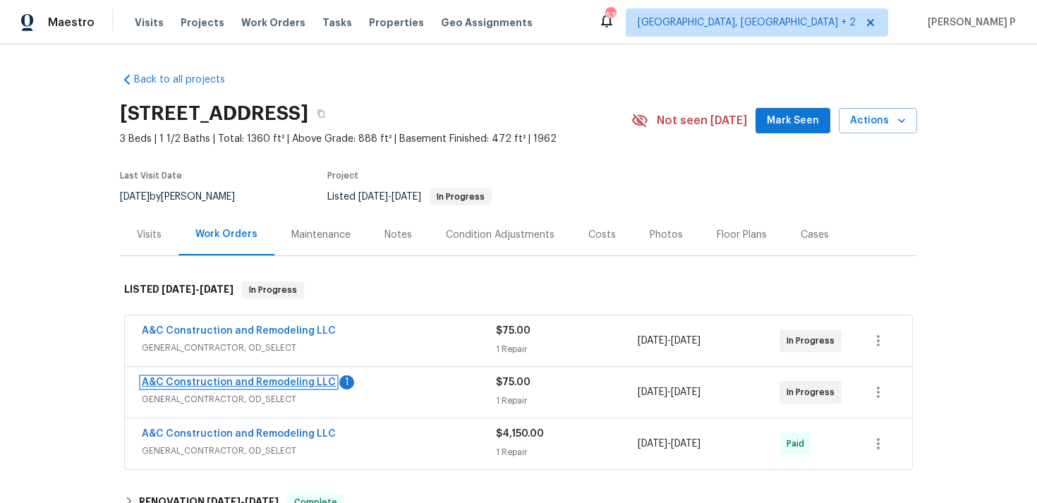
click at [263, 383] on link "A&C Construction and Remodeling LLC" at bounding box center [239, 382] width 194 height 10
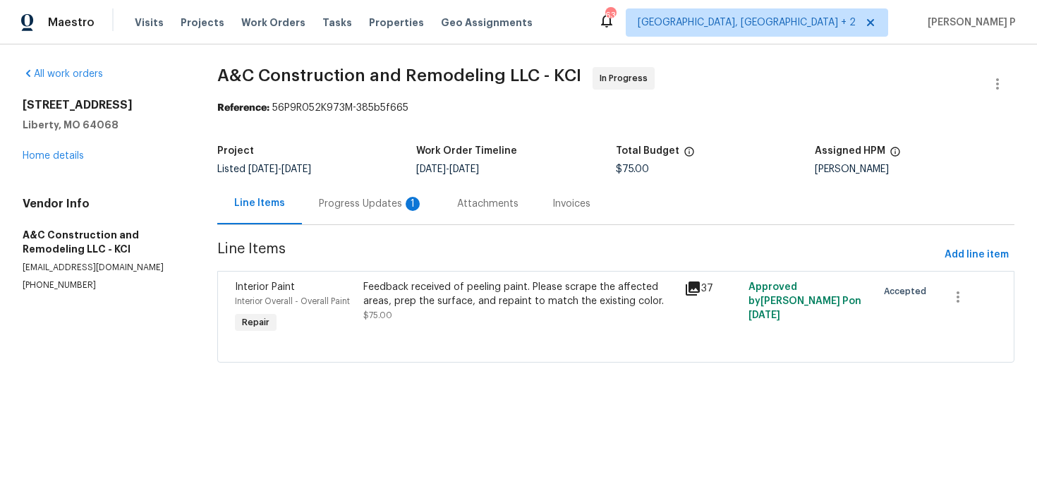
click at [380, 207] on div "Progress Updates 1" at bounding box center [371, 204] width 104 height 14
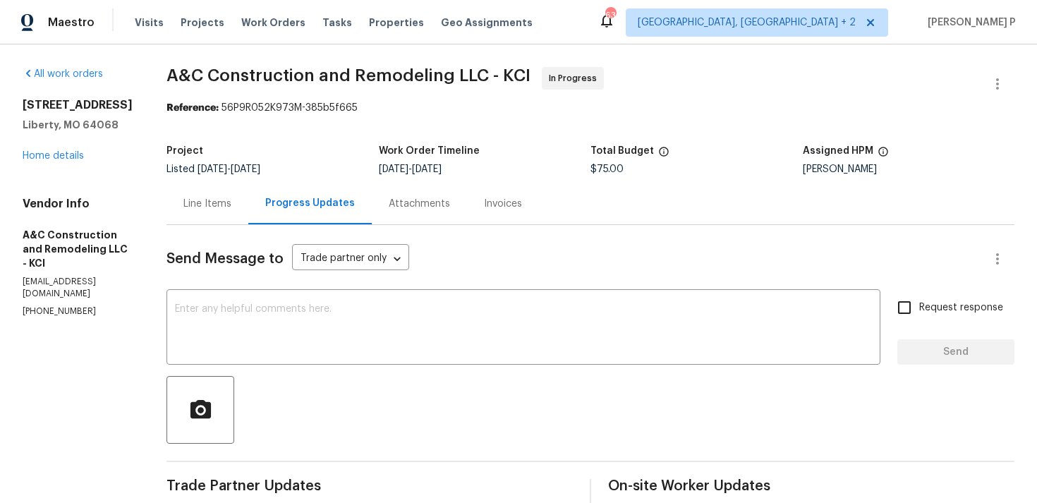
click at [231, 193] on div "Line Items" at bounding box center [208, 204] width 82 height 42
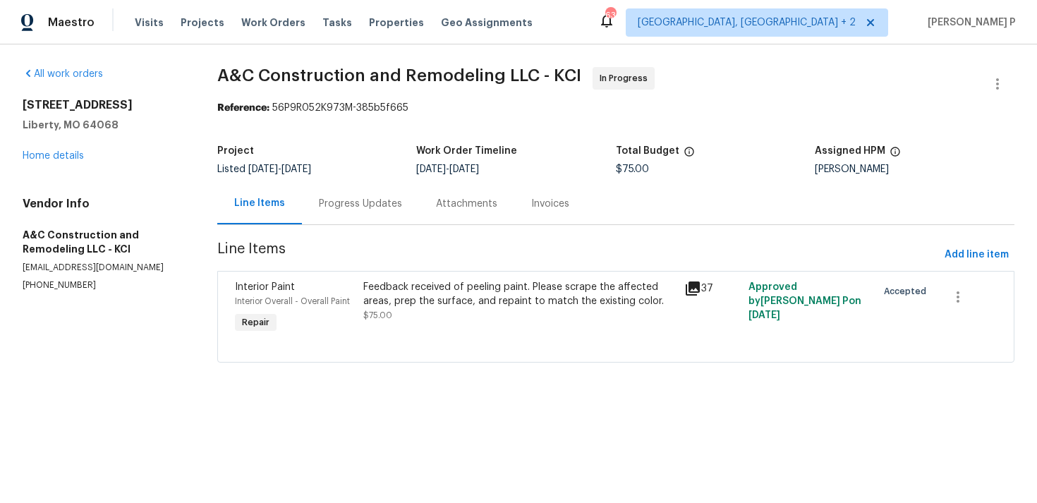
click at [513, 291] on div "Feedback received of peeling paint. Please scrape the affected areas, prep the …" at bounding box center [519, 294] width 313 height 28
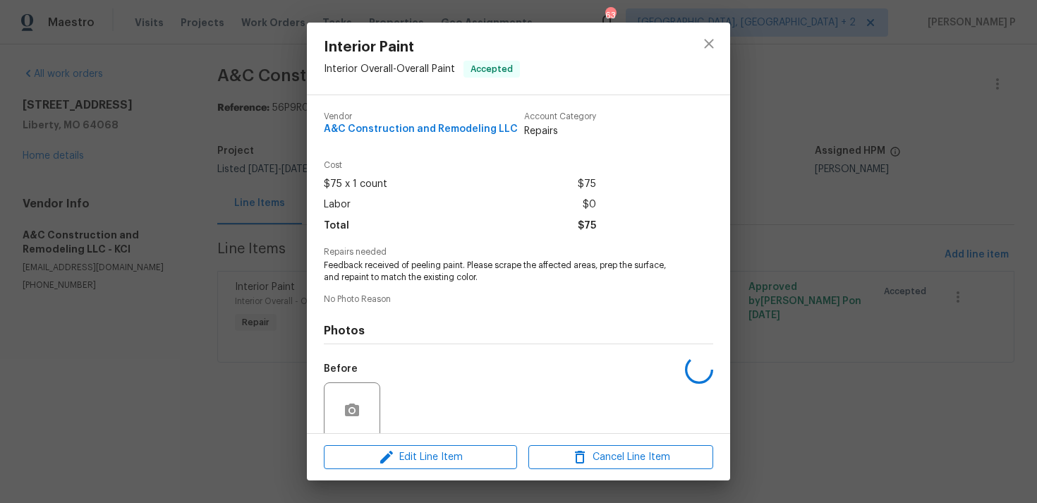
scroll to position [111, 0]
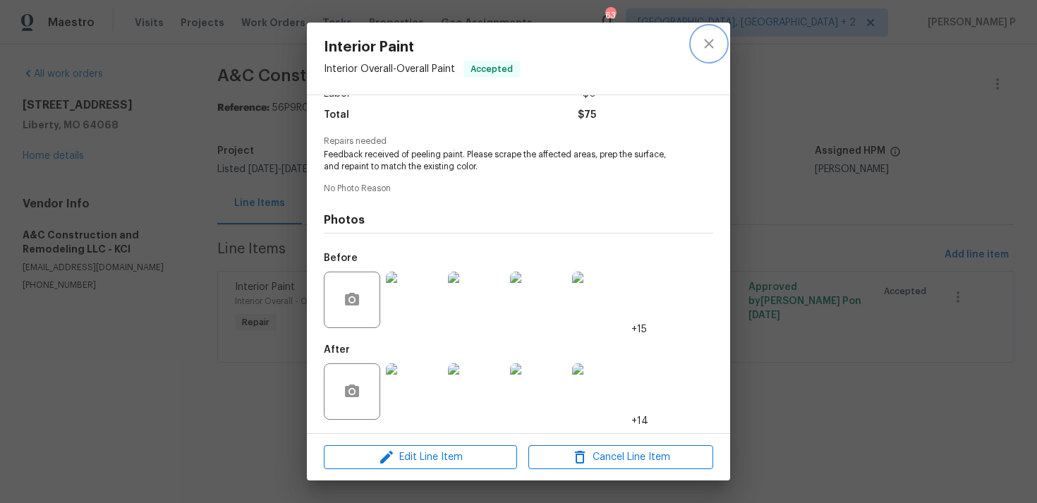
click at [701, 37] on icon "close" at bounding box center [709, 43] width 17 height 17
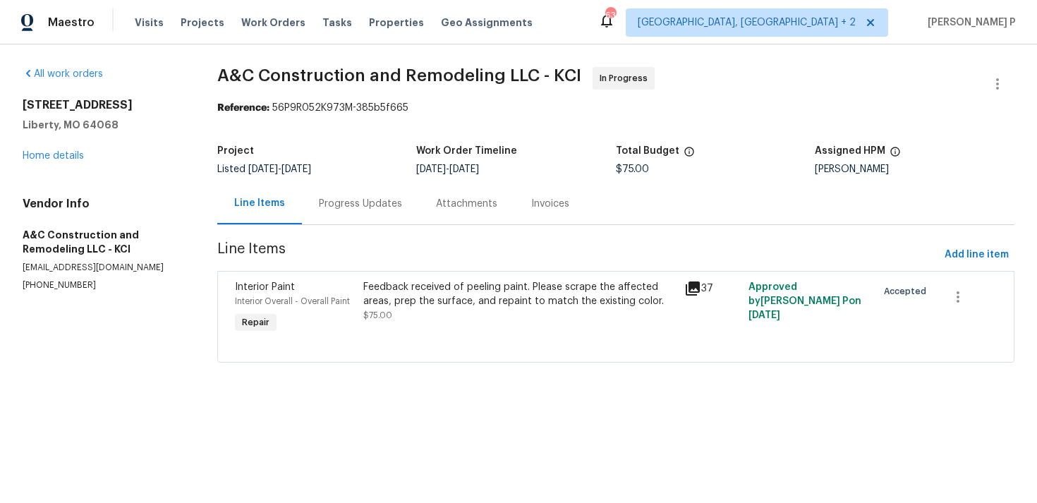
click at [375, 210] on div "Progress Updates" at bounding box center [360, 204] width 83 height 14
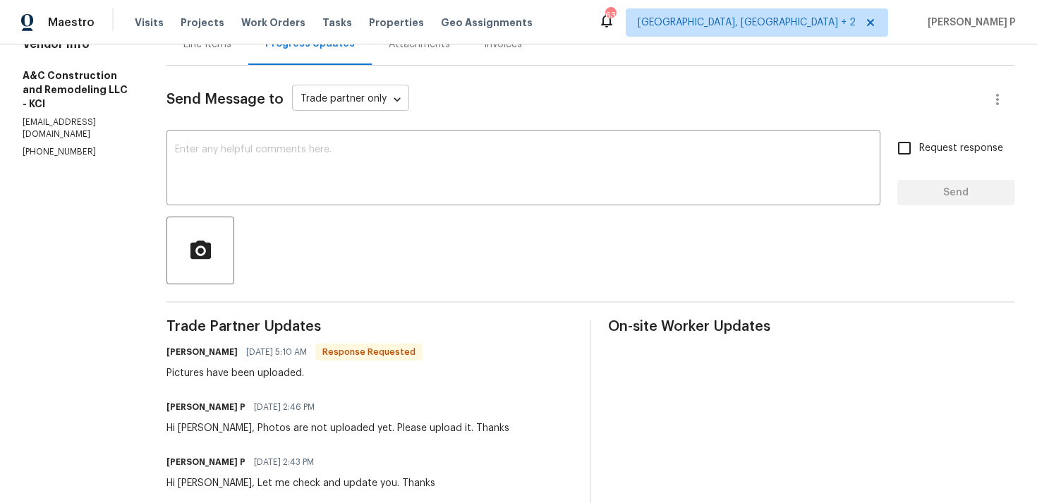
scroll to position [73, 0]
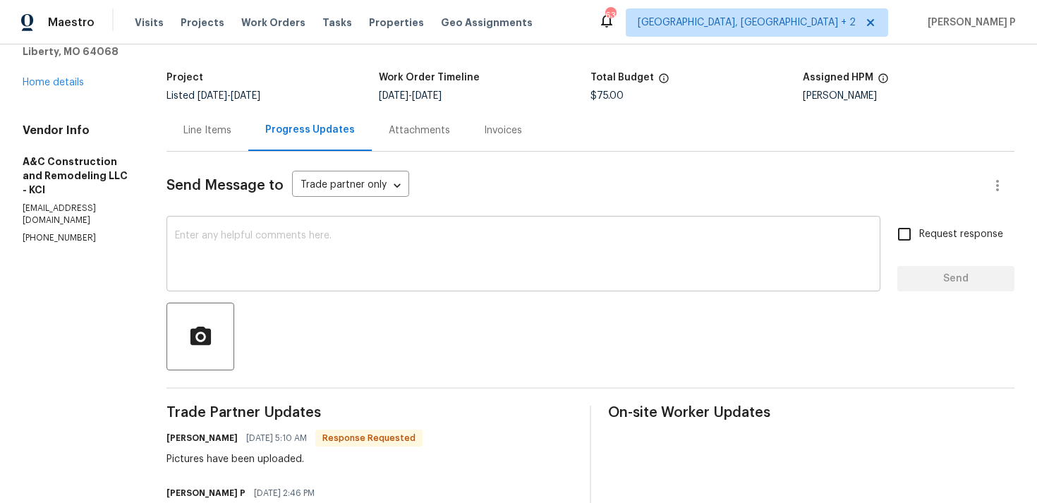
click at [330, 265] on textarea at bounding box center [523, 255] width 697 height 49
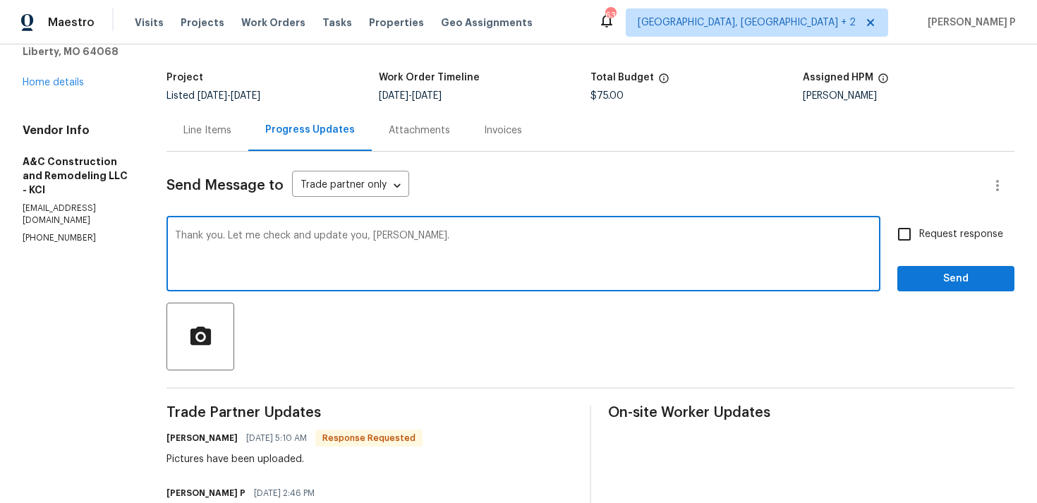
type textarea "Thank you. Let me check and update you, Charles."
click at [918, 294] on div "Send Message to Trade partner only Trade partner only ​ Thank you. Let me check…" at bounding box center [591, 497] width 848 height 691
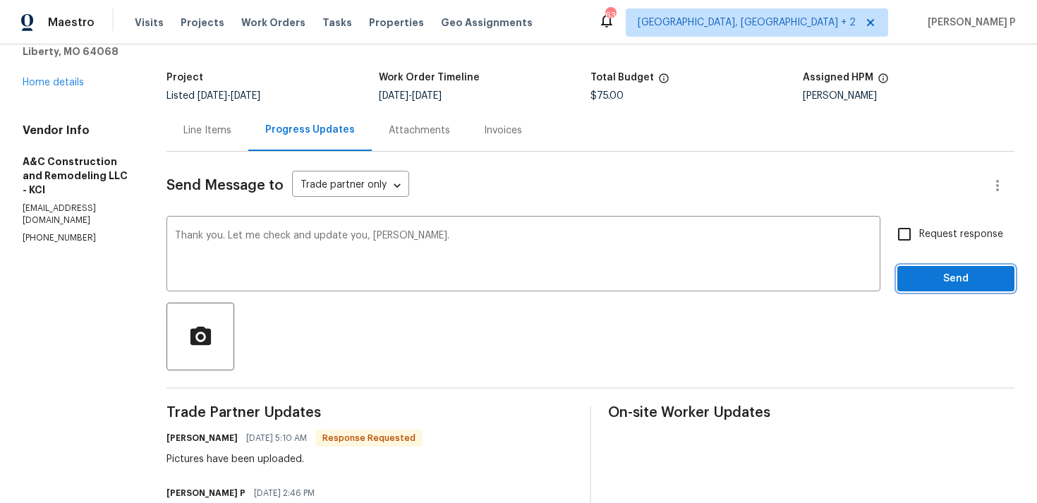
click at [924, 281] on span "Send" at bounding box center [956, 279] width 95 height 18
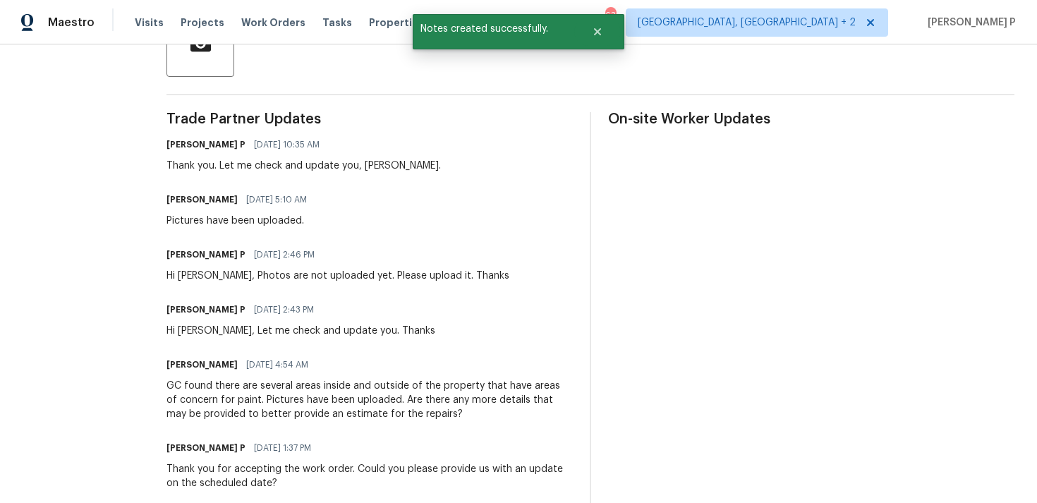
scroll to position [437, 0]
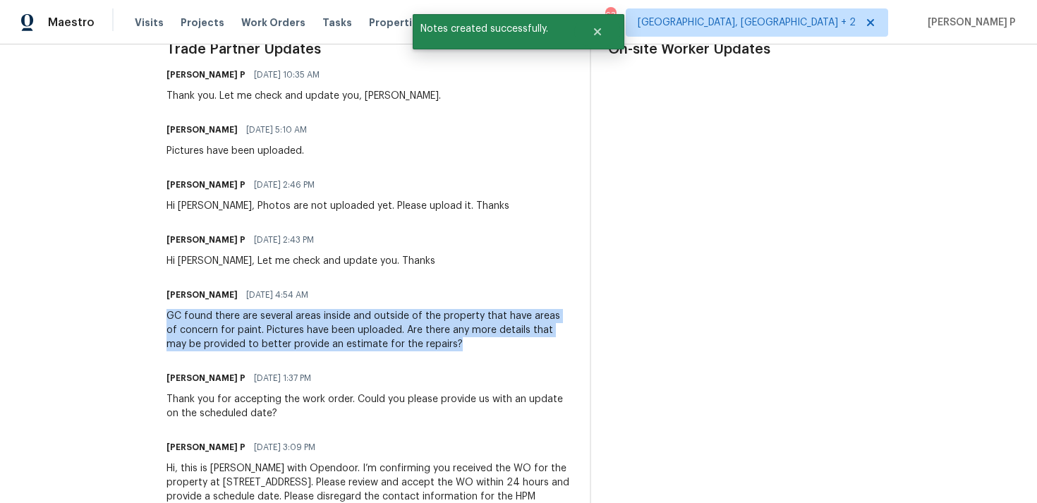
drag, startPoint x: 190, startPoint y: 317, endPoint x: 485, endPoint y: 350, distance: 297.5
click at [485, 350] on div "All work orders 17 Main Ct Liberty, MO 64068 Home details Vendor Info A&C Const…" at bounding box center [518, 83] width 1037 height 950
copy div "GC found there are several areas inside and outside of the property that have a…"
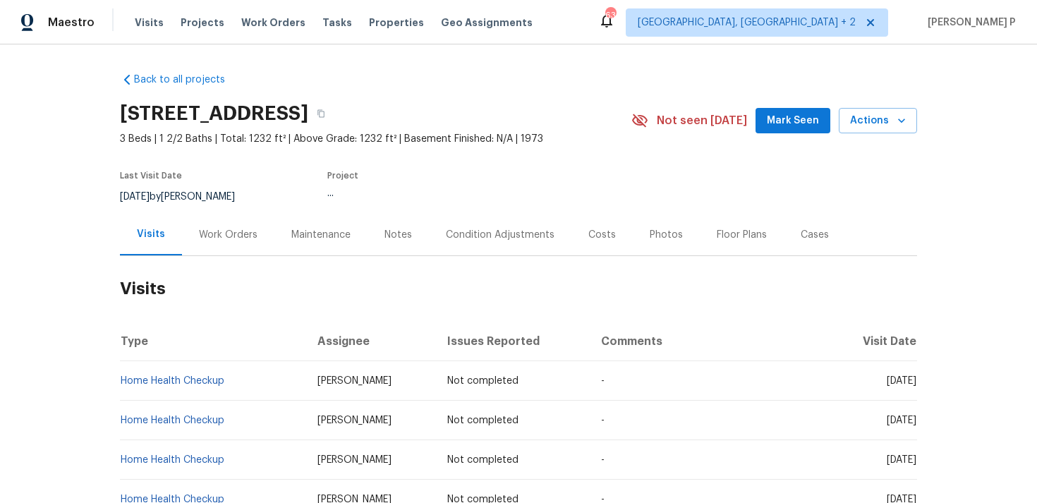
click at [226, 236] on div "Work Orders" at bounding box center [228, 235] width 59 height 14
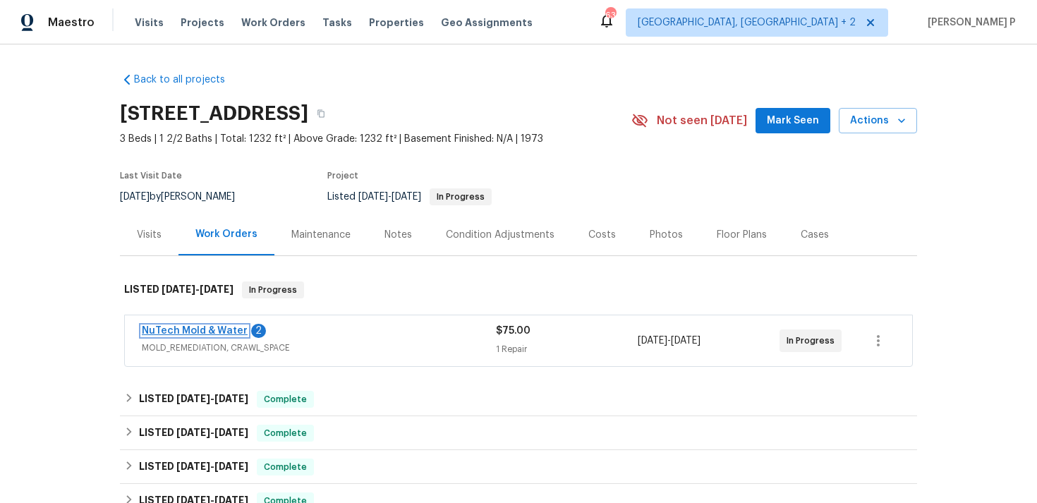
click at [197, 329] on link "NuTech Mold & Water" at bounding box center [195, 331] width 106 height 10
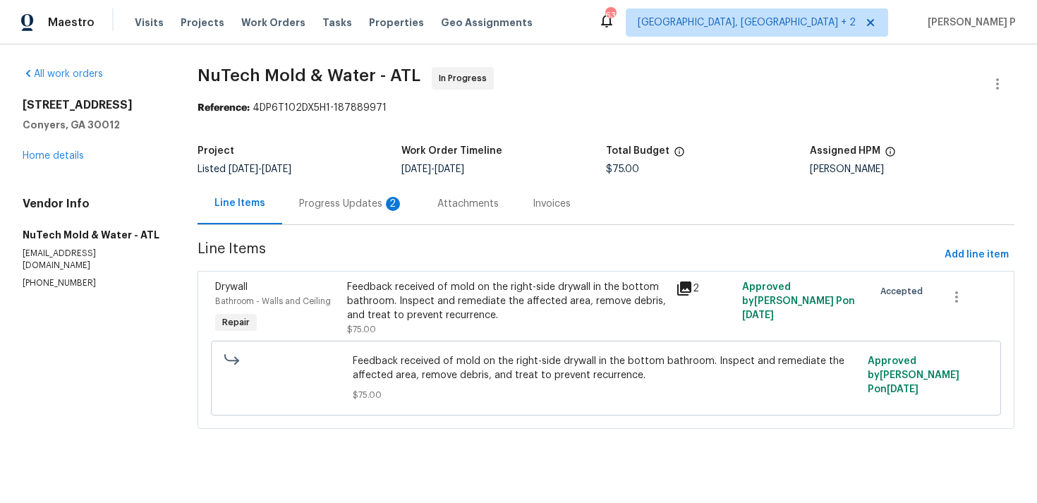
click at [363, 200] on div "Progress Updates 2" at bounding box center [351, 204] width 104 height 14
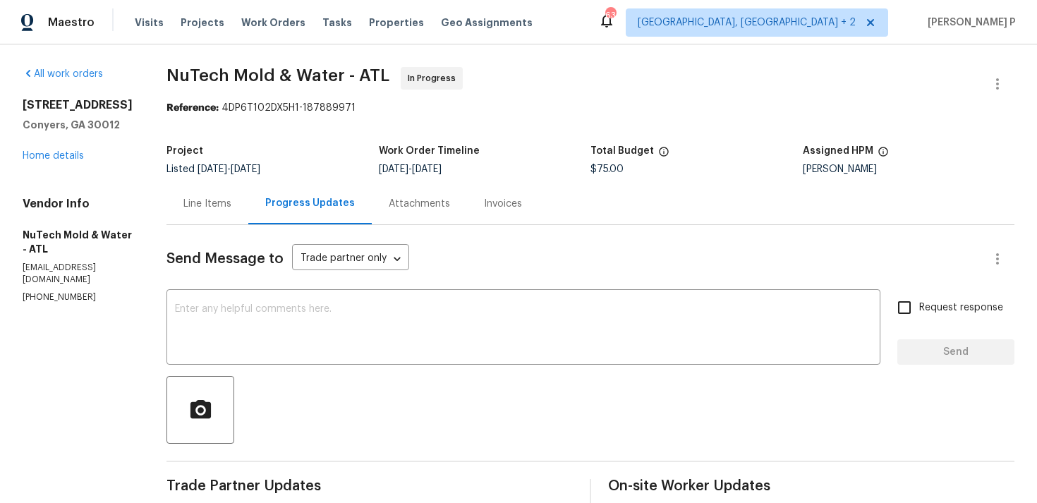
click at [200, 202] on div "Line Items" at bounding box center [207, 204] width 48 height 14
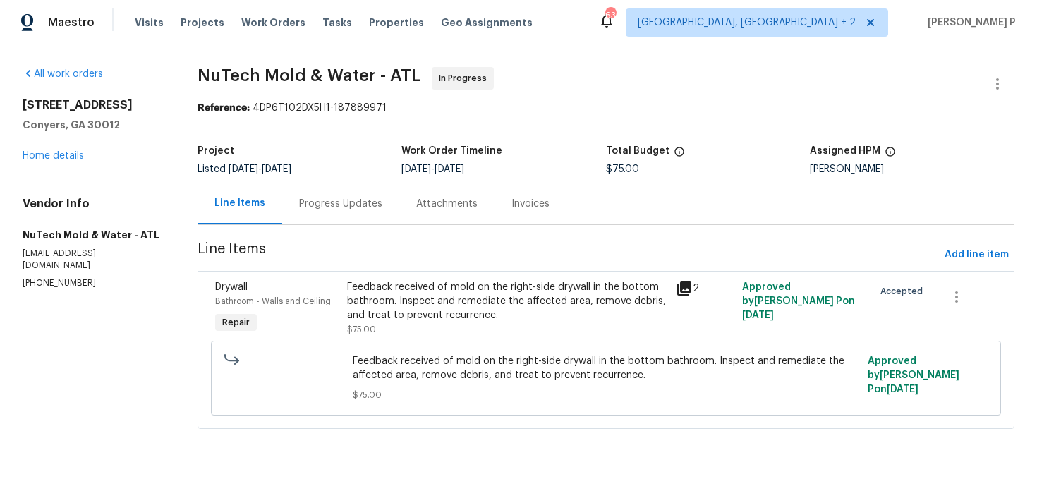
click at [435, 291] on div "Feedback received of mold on the right-side drywall in the bottom bathroom. Ins…" at bounding box center [507, 301] width 321 height 42
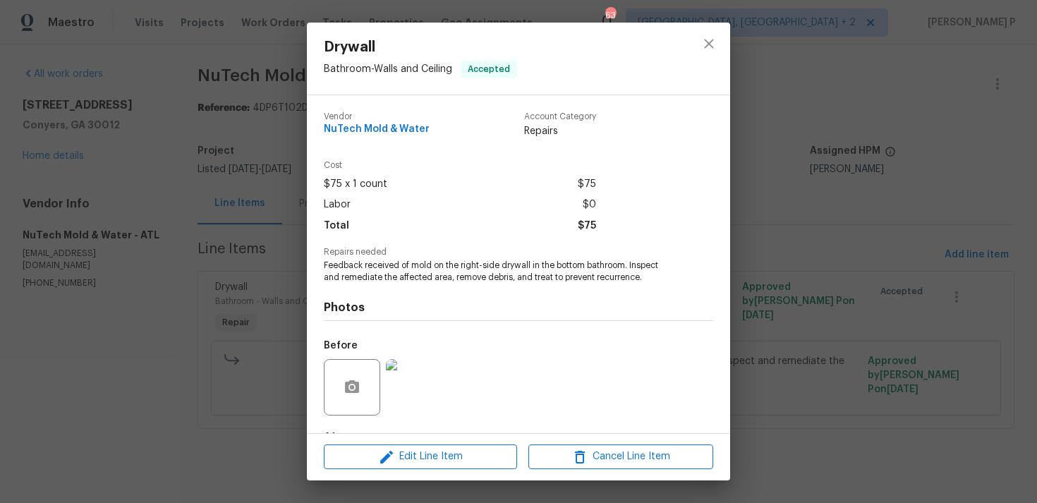
scroll to position [88, 0]
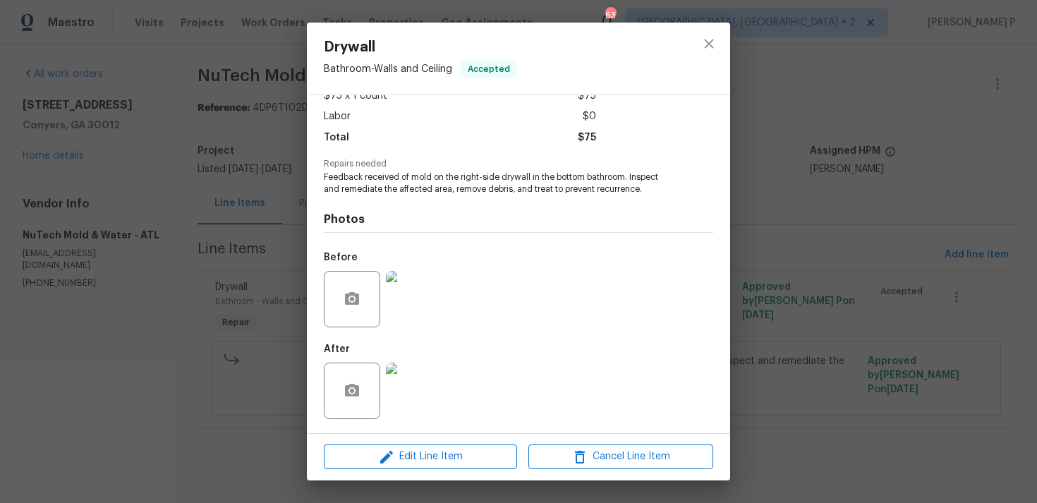
click at [437, 382] on img at bounding box center [414, 391] width 56 height 56
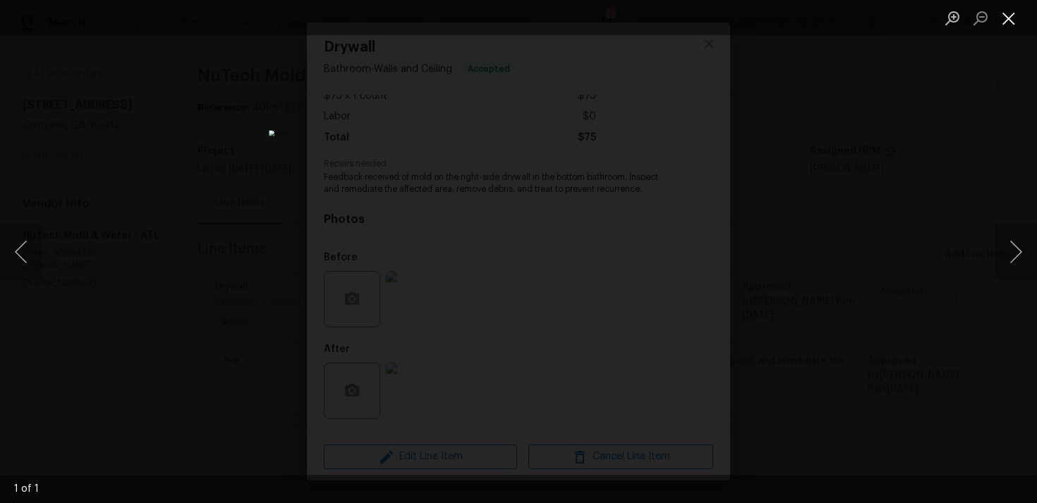
click at [1013, 21] on button "Close lightbox" at bounding box center [1009, 18] width 28 height 25
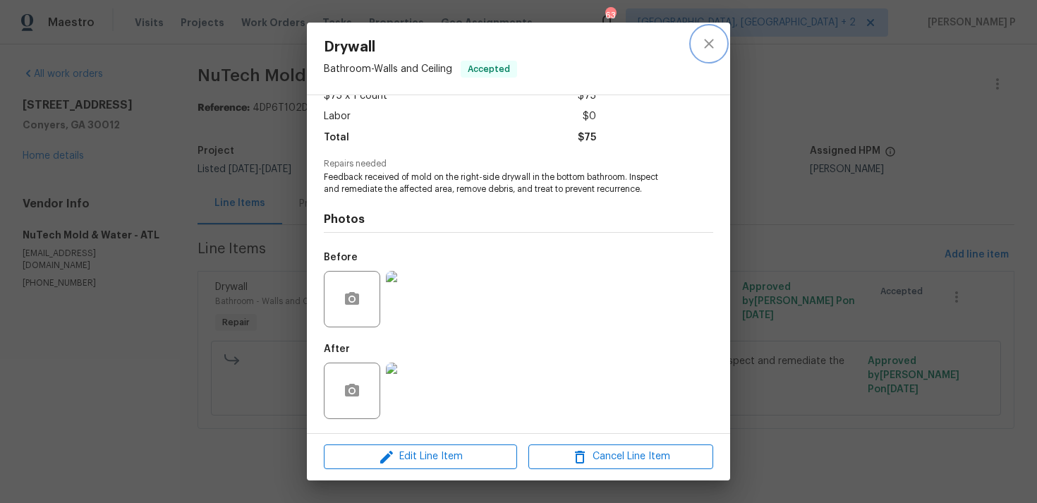
click at [701, 44] on icon "close" at bounding box center [709, 43] width 17 height 17
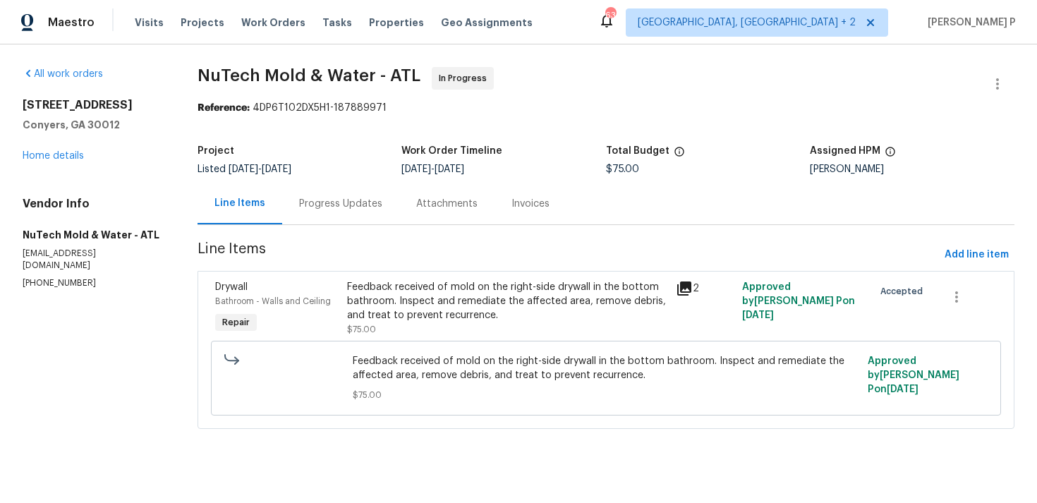
click at [354, 202] on div "Progress Updates" at bounding box center [340, 204] width 83 height 14
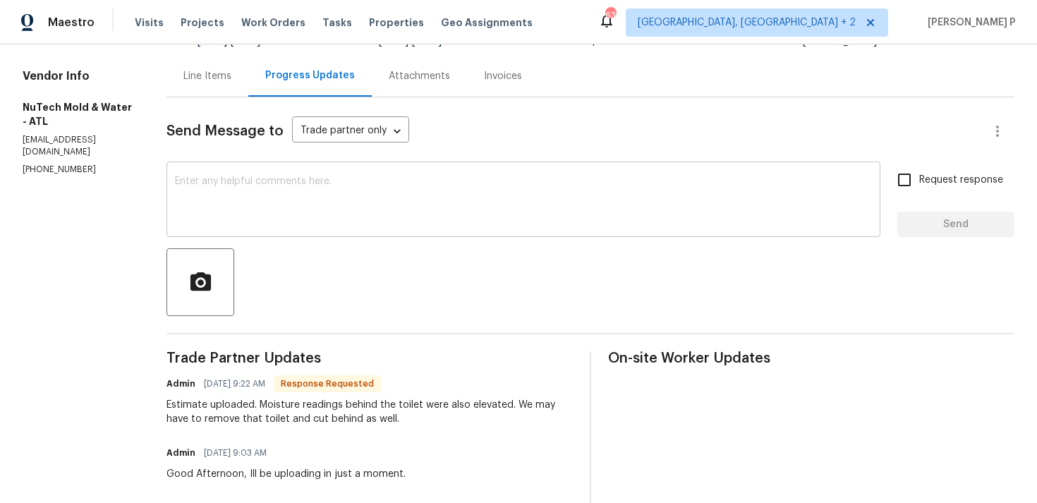
scroll to position [117, 0]
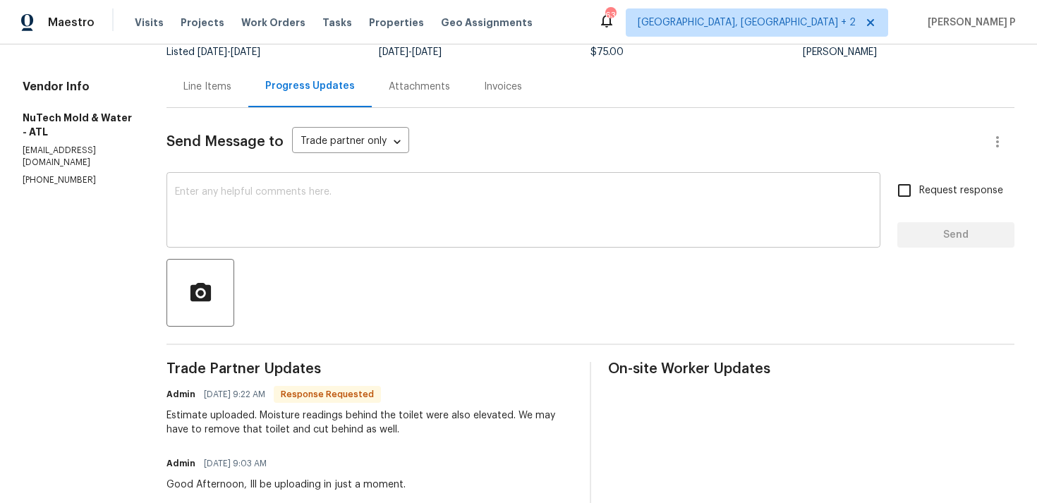
click at [336, 217] on textarea at bounding box center [523, 211] width 697 height 49
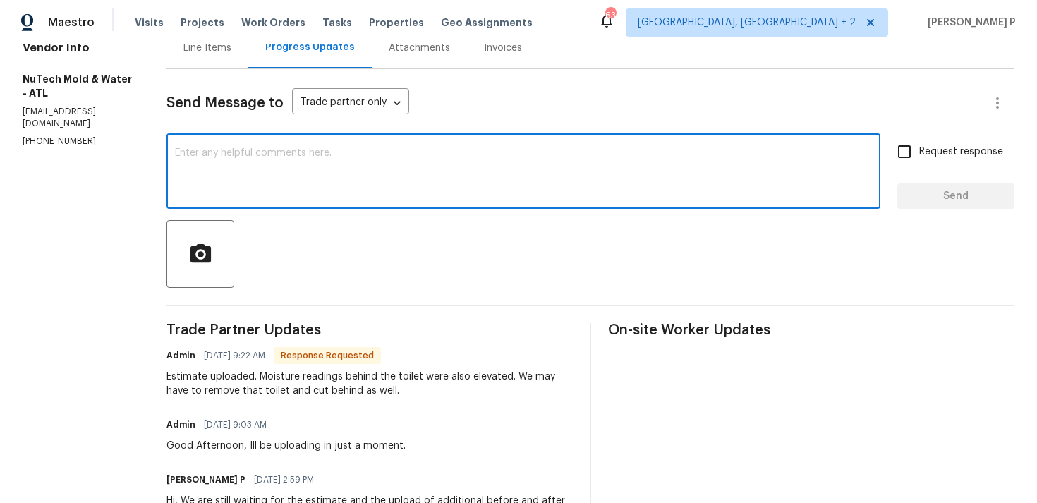
scroll to position [154, 0]
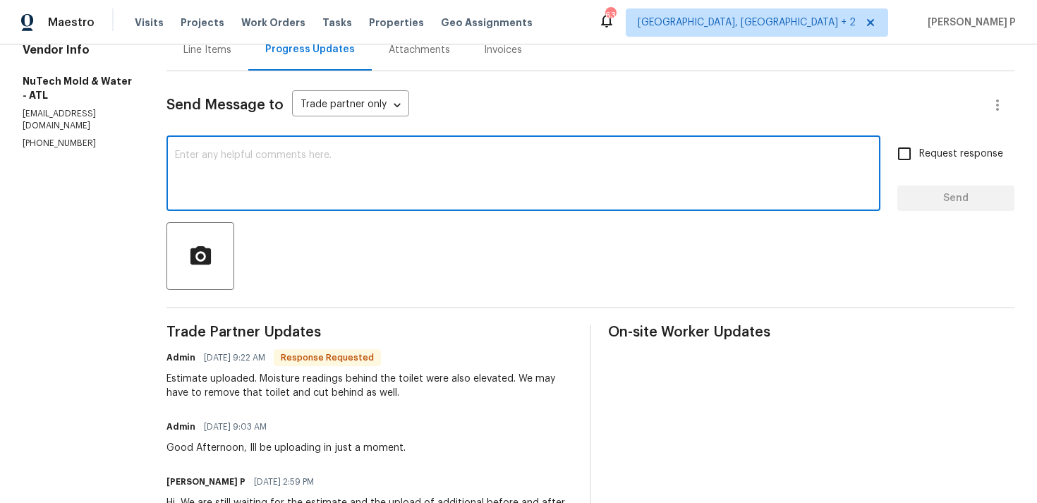
click at [387, 177] on textarea at bounding box center [523, 174] width 697 height 49
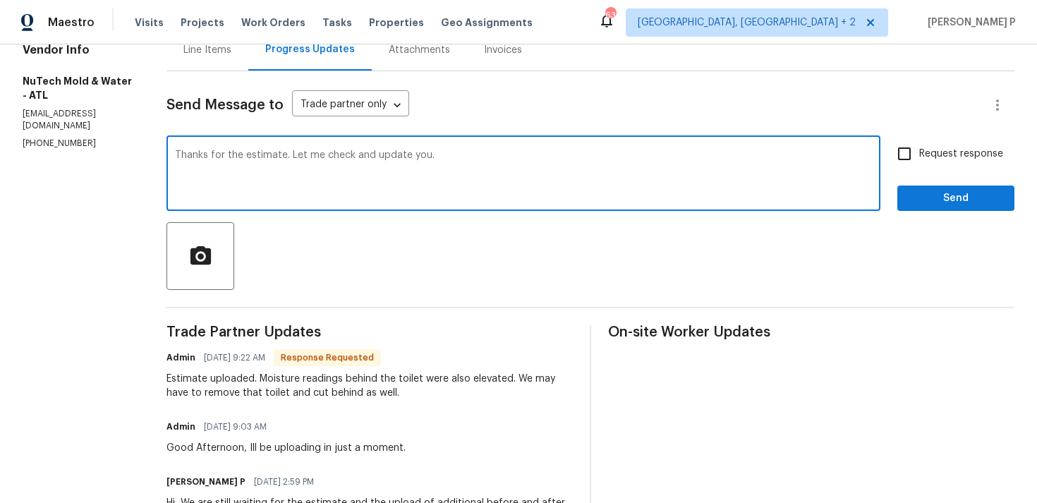
type textarea "Thanks for the estimate. Let me check and update you."
click at [923, 198] on span "Send" at bounding box center [956, 199] width 95 height 18
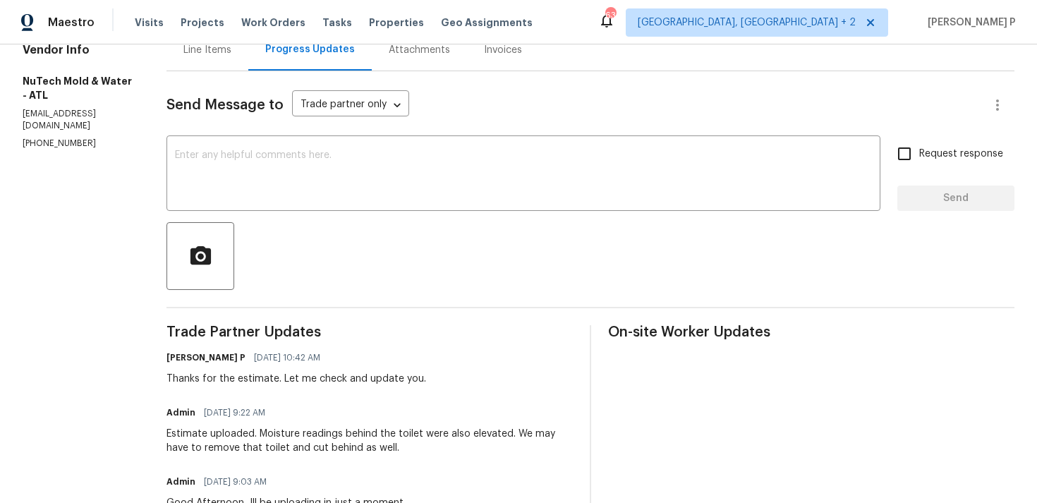
scroll to position [0, 0]
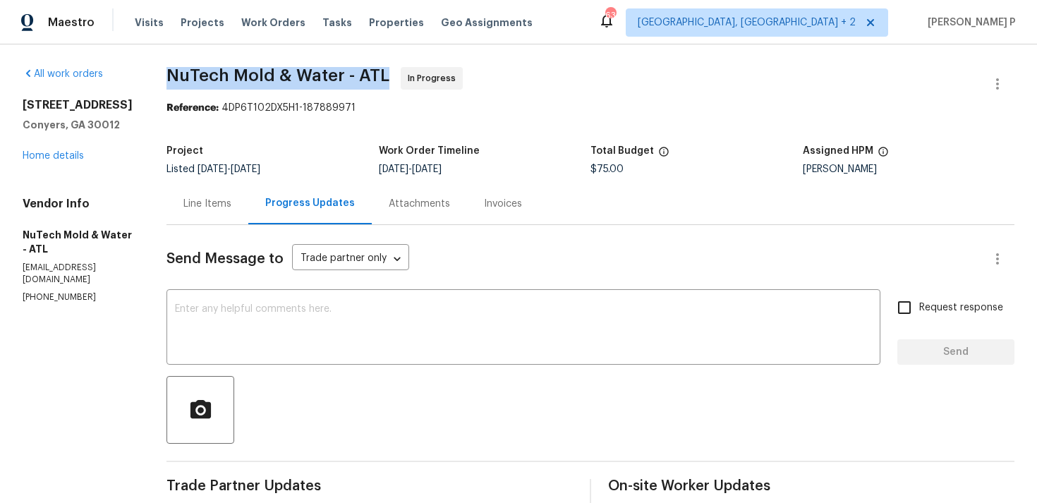
drag, startPoint x: 165, startPoint y: 71, endPoint x: 379, endPoint y: 69, distance: 213.8
click at [379, 69] on span "NuTech Mold & Water - ATL" at bounding box center [278, 75] width 223 height 17
copy span "NuTech Mold & Water - ATL"
click at [208, 207] on div "Line Items" at bounding box center [207, 204] width 48 height 14
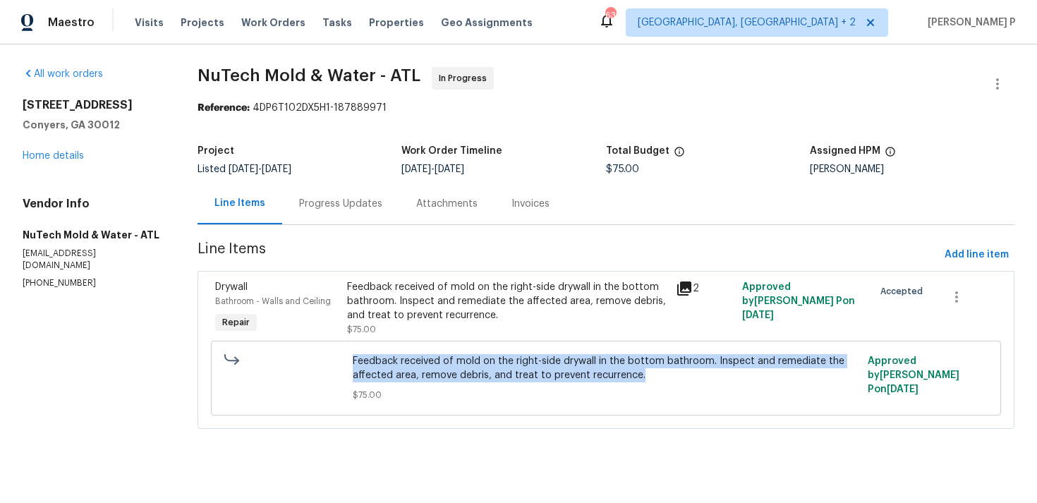
drag, startPoint x: 353, startPoint y: 355, endPoint x: 670, endPoint y: 377, distance: 318.3
click at [670, 377] on div "Feedback received of mold on the right-side drywall in the bottom bathroom. Ins…" at bounding box center [606, 378] width 514 height 56
copy span "Feedback received of mold on the right-side drywall in the bottom bathroom. Ins…"
click at [363, 193] on div "Progress Updates" at bounding box center [340, 204] width 117 height 42
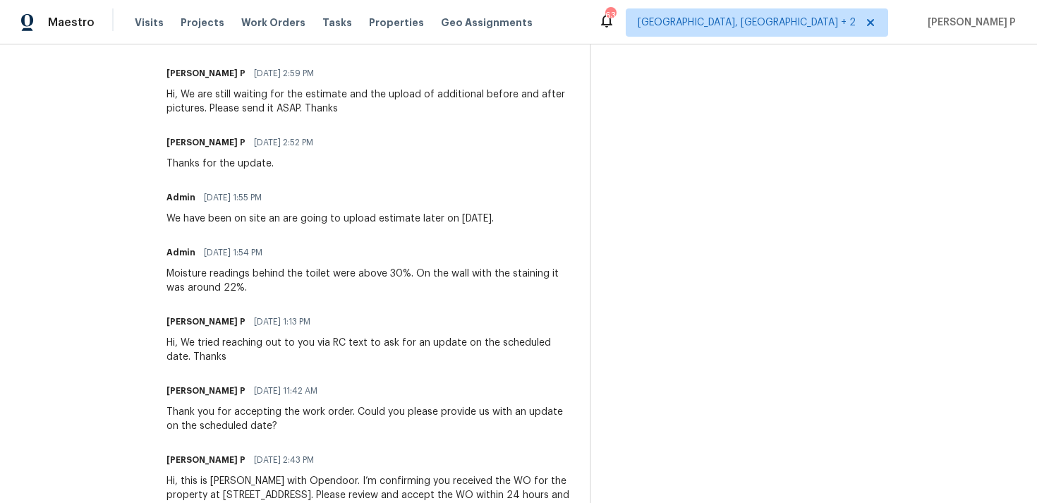
scroll to position [618, 0]
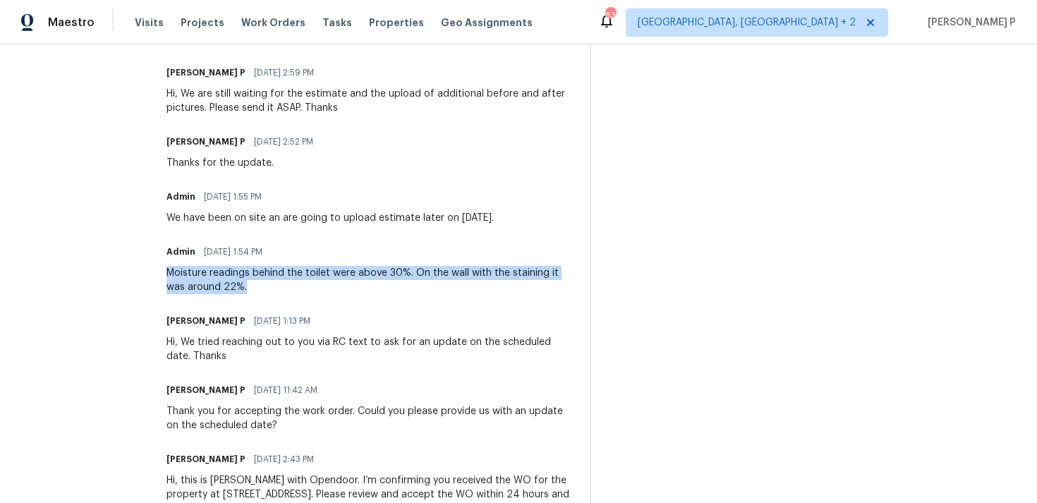
drag, startPoint x: 161, startPoint y: 271, endPoint x: 241, endPoint y: 289, distance: 81.7
click at [241, 289] on div "Moisture readings behind the toilet were above 30%. On the wall with the staini…" at bounding box center [370, 280] width 406 height 28
copy div "Moisture readings behind the toilet were above 30%. On the wall with the staini…"
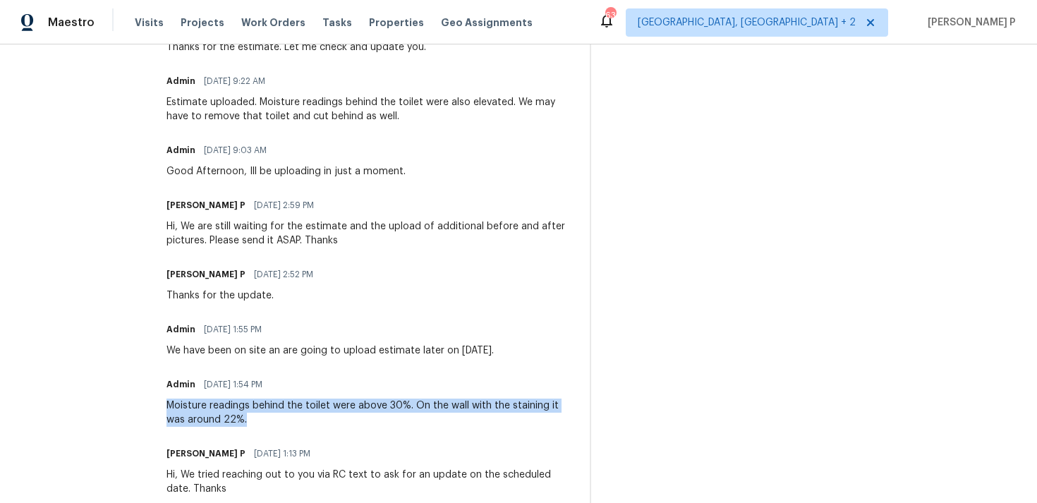
scroll to position [268, 0]
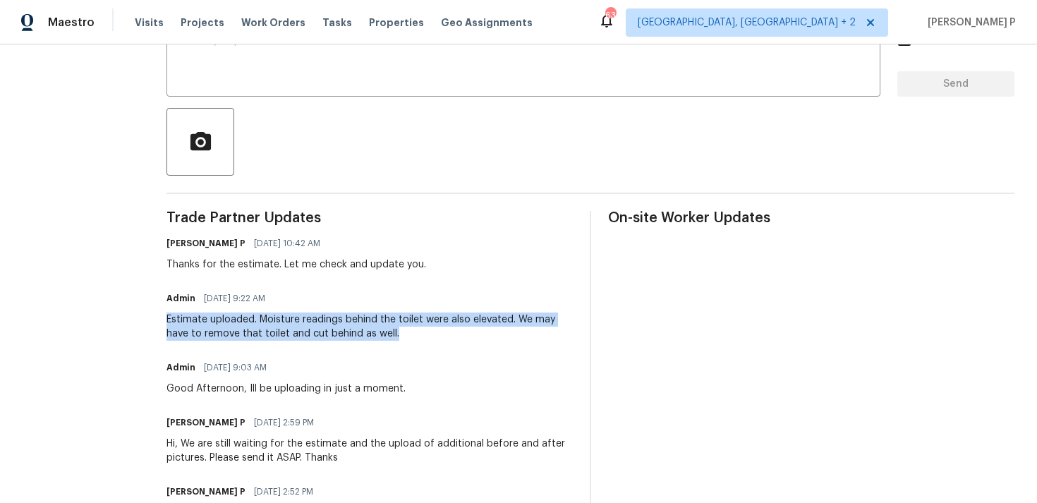
drag, startPoint x: 162, startPoint y: 320, endPoint x: 382, endPoint y: 331, distance: 219.7
click at [382, 331] on div "Estimate uploaded. Moisture readings behind the toilet were also elevated. We m…" at bounding box center [370, 327] width 406 height 28
copy div "Estimate uploaded. Moisture readings behind the toilet were also elevated. We m…"
click at [411, 235] on div "Ramyasri P 08/19/2025 10:42 AM" at bounding box center [297, 244] width 260 height 20
drag, startPoint x: 162, startPoint y: 315, endPoint x: 399, endPoint y: 330, distance: 236.8
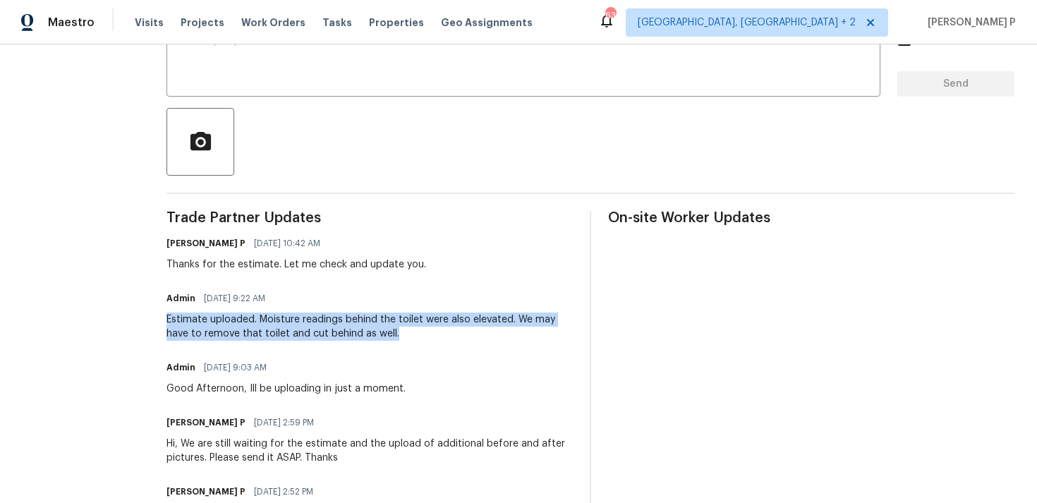
click at [399, 330] on div "Estimate uploaded. Moisture readings behind the toilet were also elevated. We m…" at bounding box center [370, 327] width 406 height 28
copy div "Estimate uploaded. Moisture readings behind the toilet were also elevated. We m…"
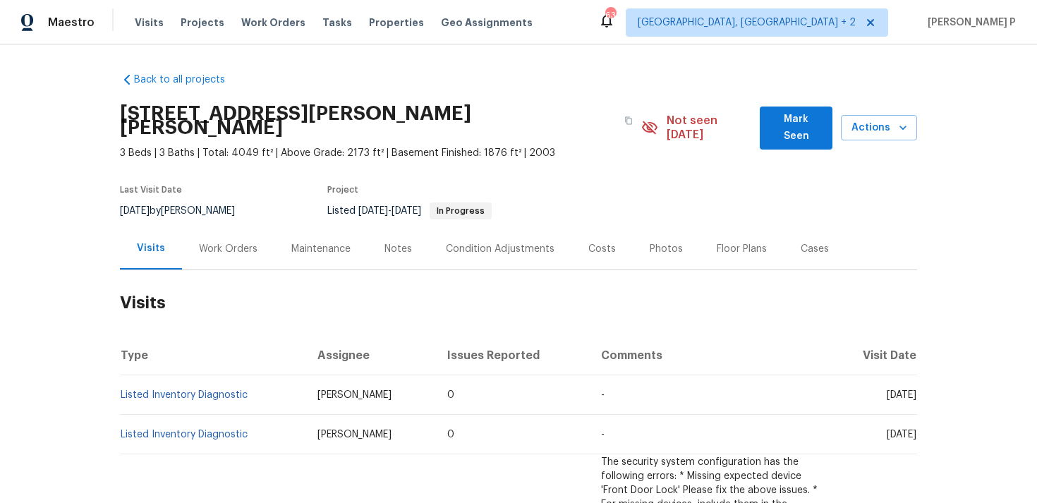
click at [219, 242] on div "Work Orders" at bounding box center [228, 249] width 59 height 14
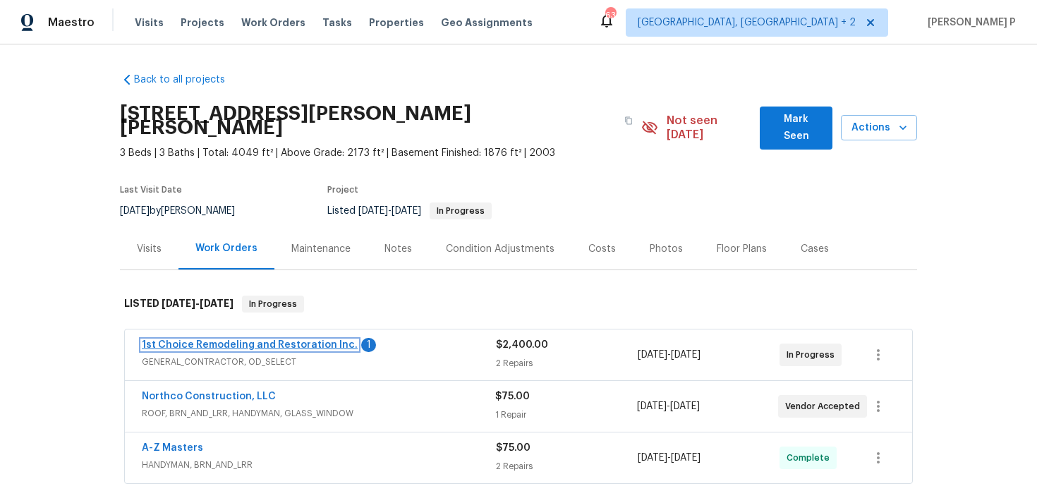
click at [271, 340] on link "1st Choice Remodeling and Restoration Inc." at bounding box center [250, 345] width 216 height 10
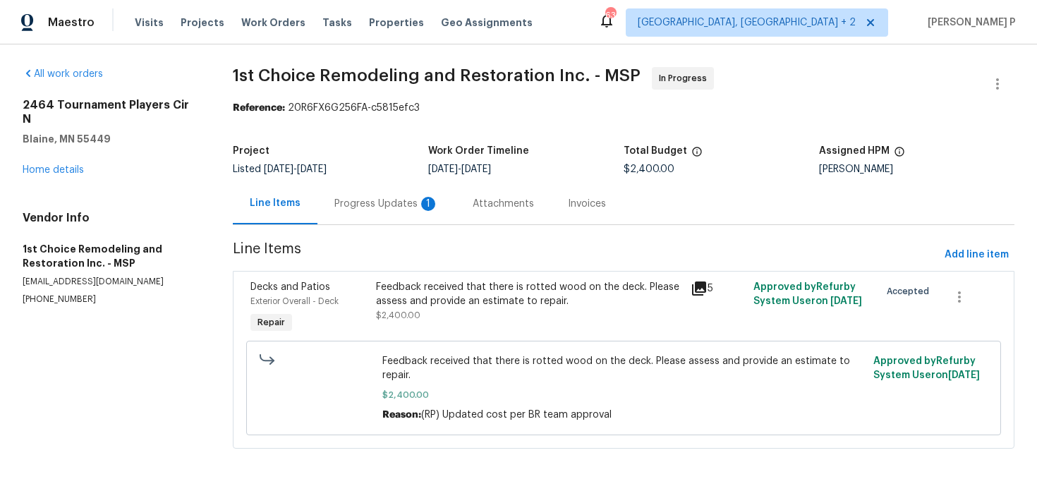
click at [388, 200] on div "Progress Updates 1" at bounding box center [386, 204] width 104 height 14
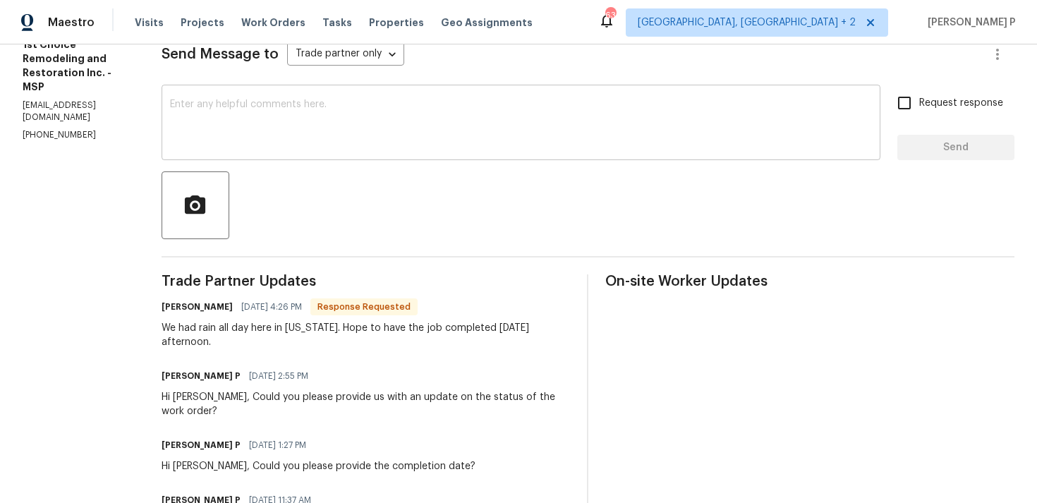
scroll to position [170, 0]
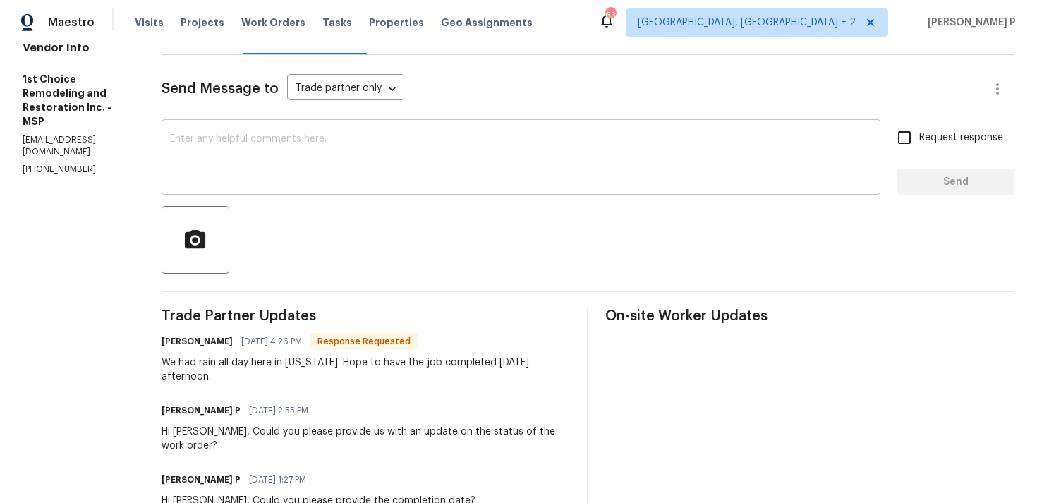
click at [376, 179] on textarea at bounding box center [521, 158] width 702 height 49
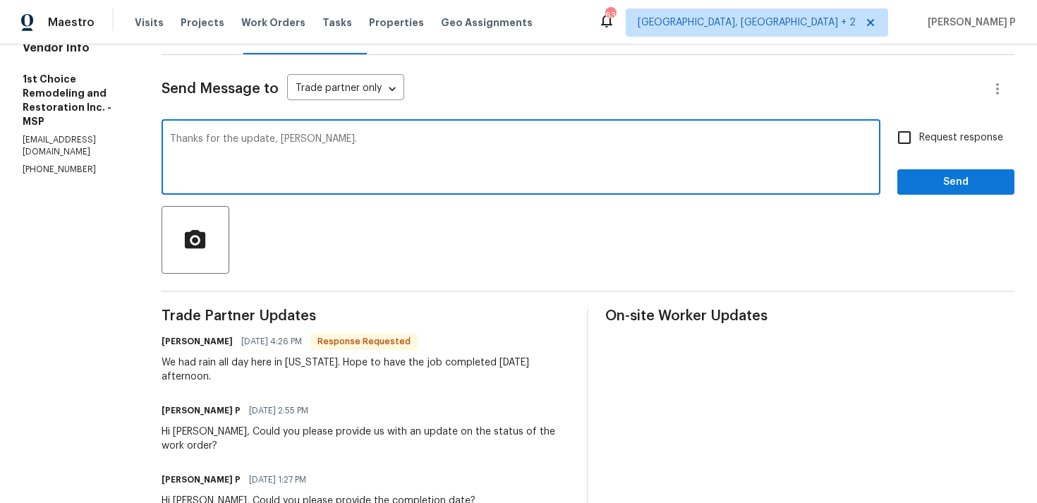
type textarea "Thanks for the update, [PERSON_NAME]."
click at [943, 179] on span "Send" at bounding box center [956, 183] width 95 height 18
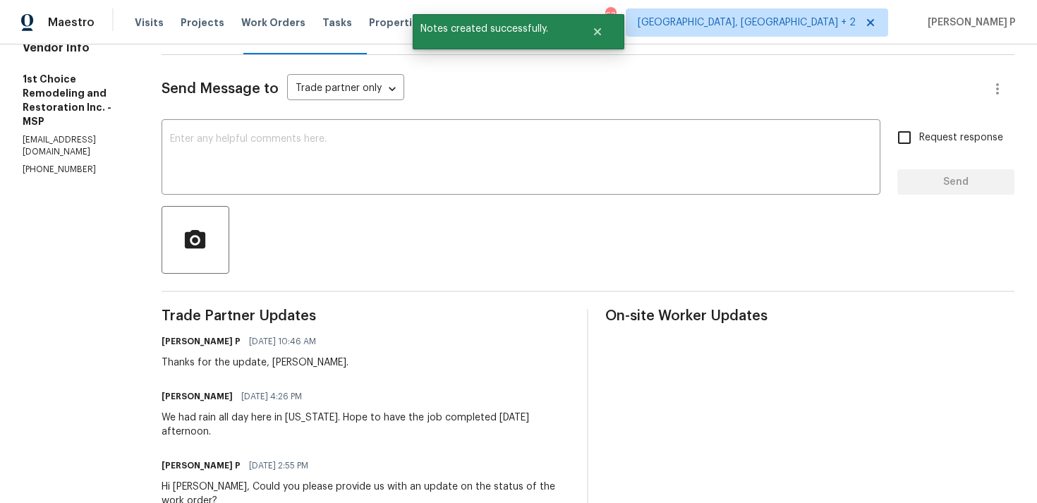
drag, startPoint x: 167, startPoint y: 415, endPoint x: 255, endPoint y: 430, distance: 90.1
click at [255, 430] on div "All work orders [STREET_ADDRESS][PERSON_NAME] Home details Vendor Info 1st Choi…" at bounding box center [518, 452] width 1037 height 1157
copy div "We had rain all day here in [US_STATE]. Hope to have the job completed [DATE] a…"
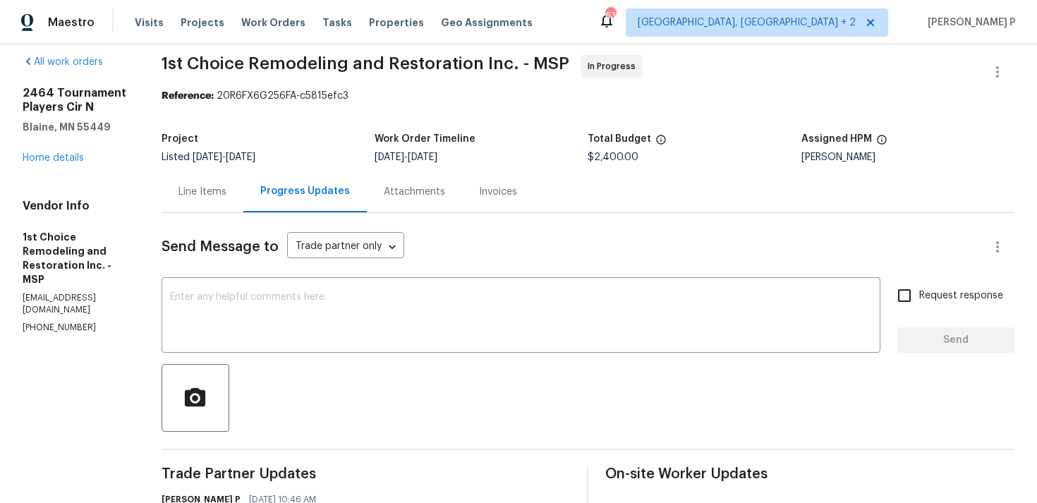
scroll to position [0, 0]
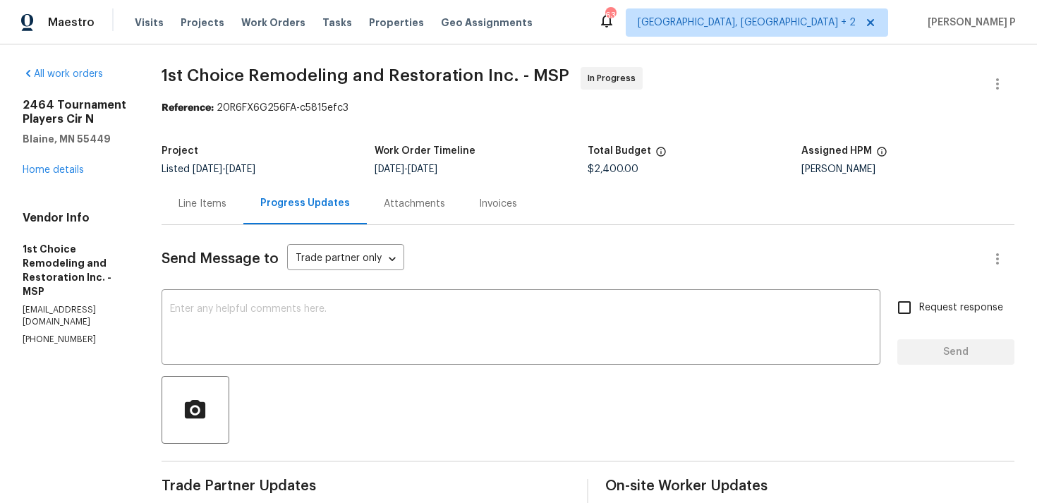
click at [217, 207] on div "Line Items" at bounding box center [203, 204] width 48 height 14
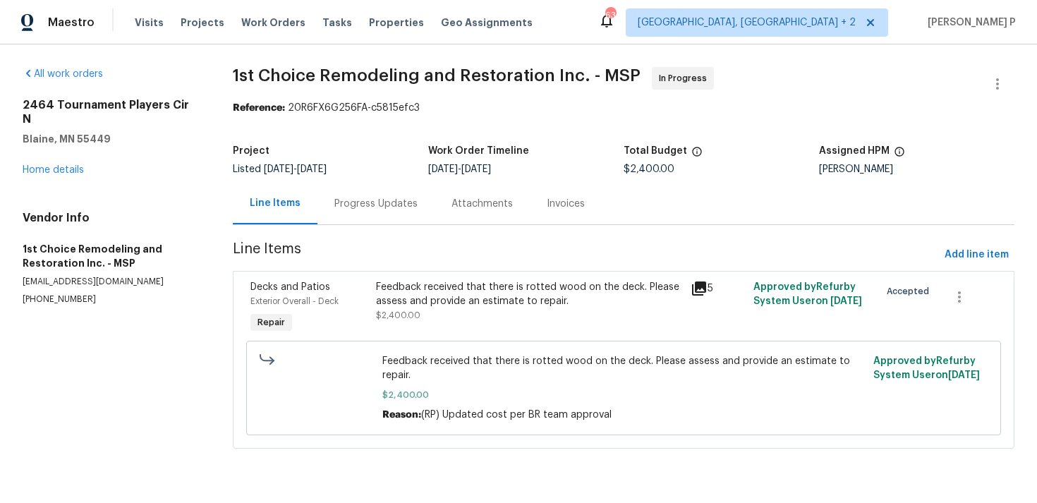
click at [456, 300] on div "Feedback received that there is rotted wood on the deck. Please assess and prov…" at bounding box center [529, 294] width 306 height 28
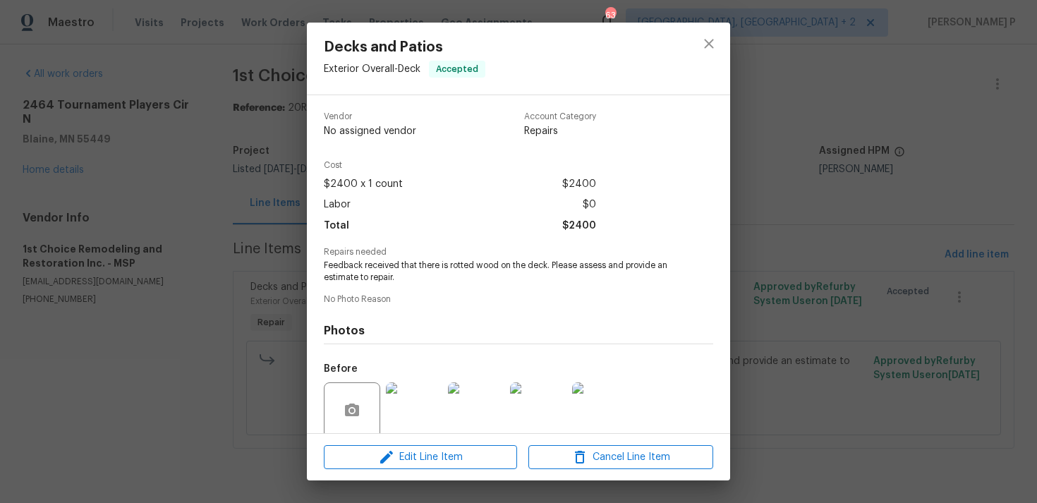
scroll to position [120, 0]
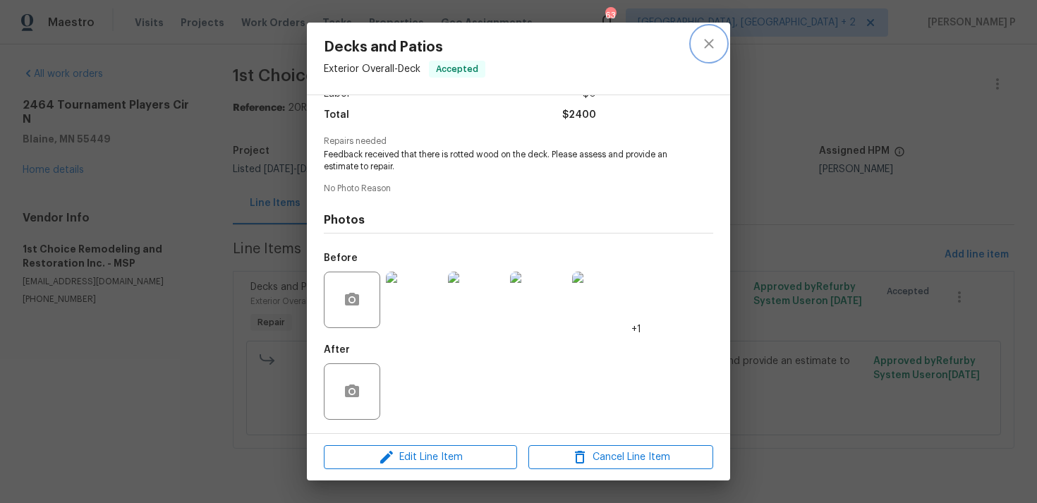
click at [705, 47] on icon "close" at bounding box center [708, 43] width 9 height 9
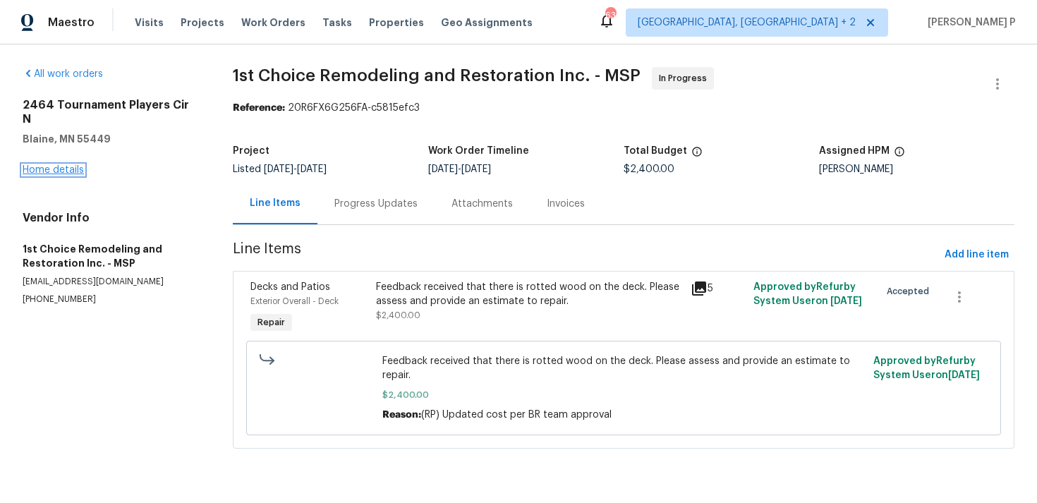
click at [65, 165] on link "Home details" at bounding box center [53, 170] width 61 height 10
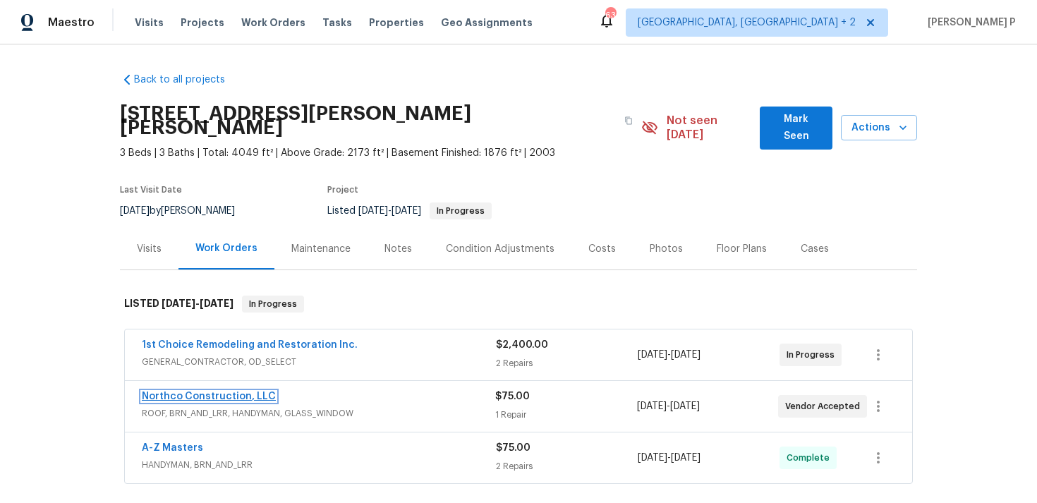
click at [224, 392] on link "Northco Construction, LLC" at bounding box center [209, 397] width 134 height 10
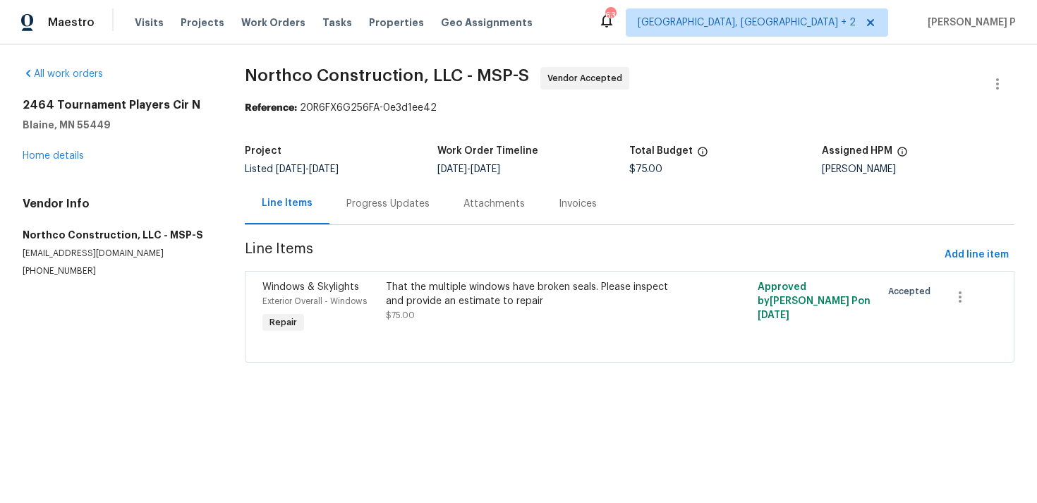
click at [413, 204] on div "Progress Updates" at bounding box center [387, 204] width 83 height 14
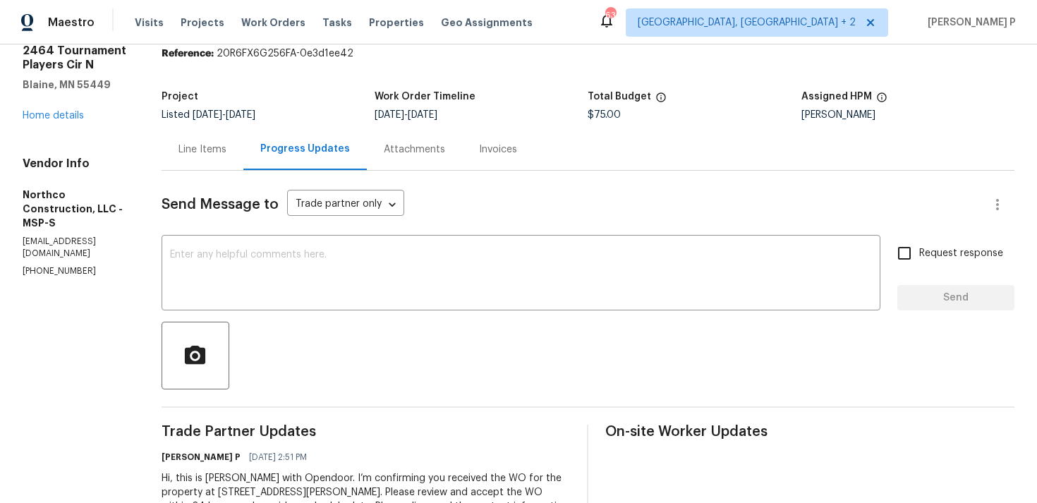
scroll to position [133, 0]
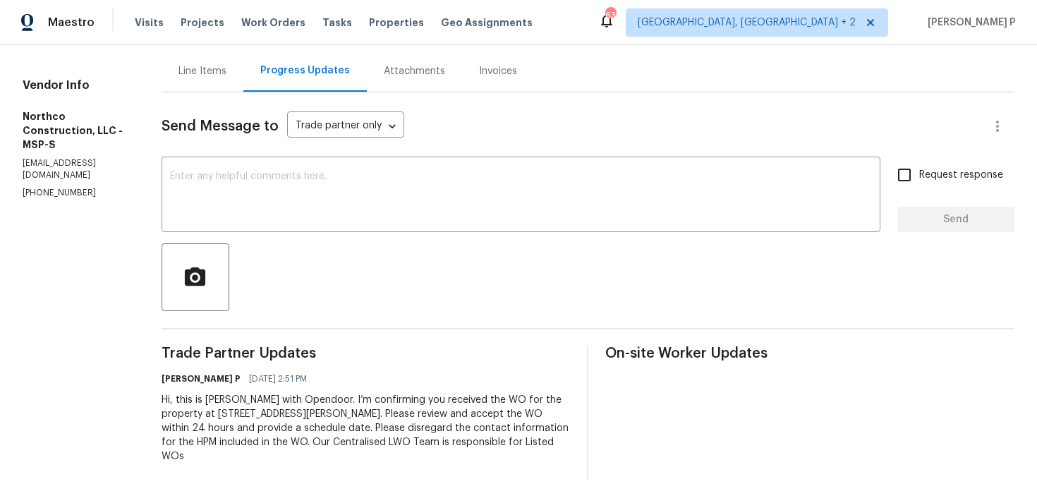
click at [222, 80] on div "Line Items" at bounding box center [203, 71] width 82 height 42
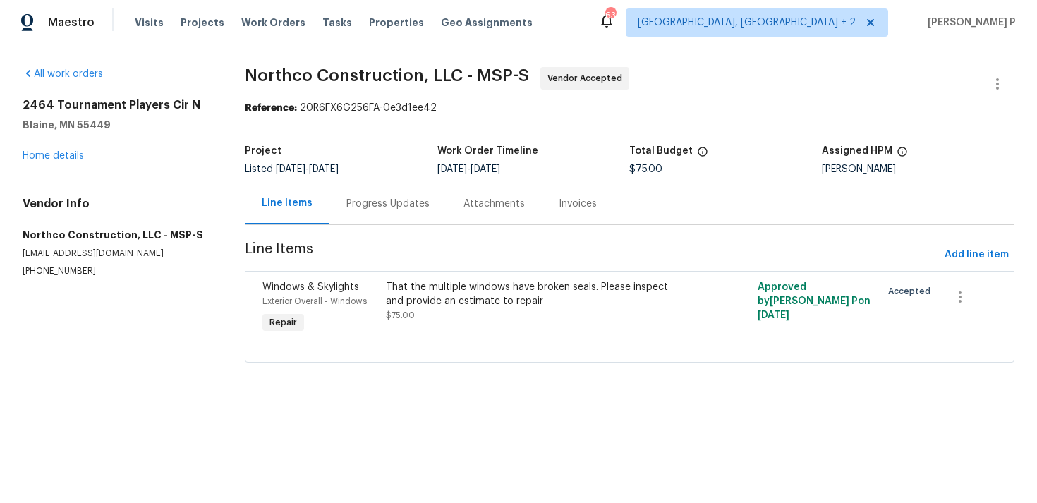
click at [410, 200] on div "Progress Updates" at bounding box center [387, 204] width 83 height 14
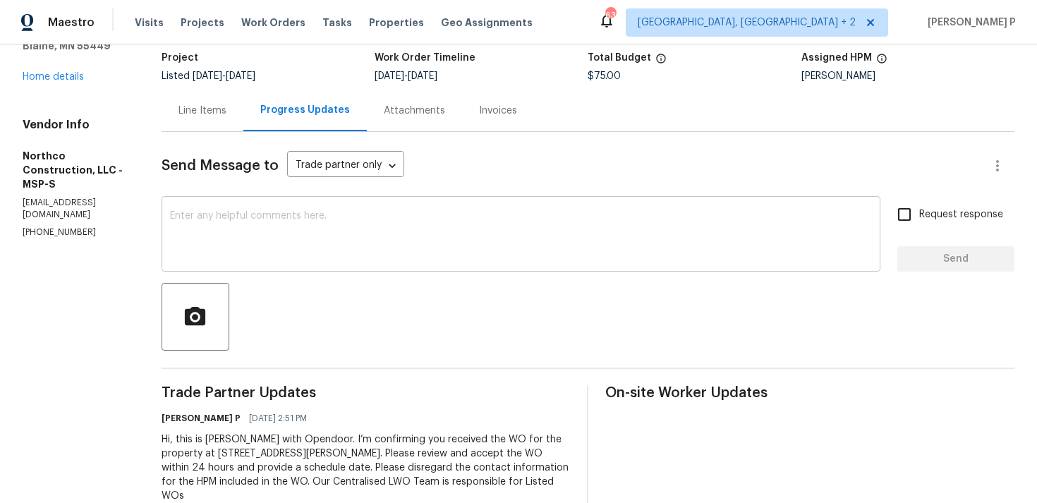
scroll to position [133, 0]
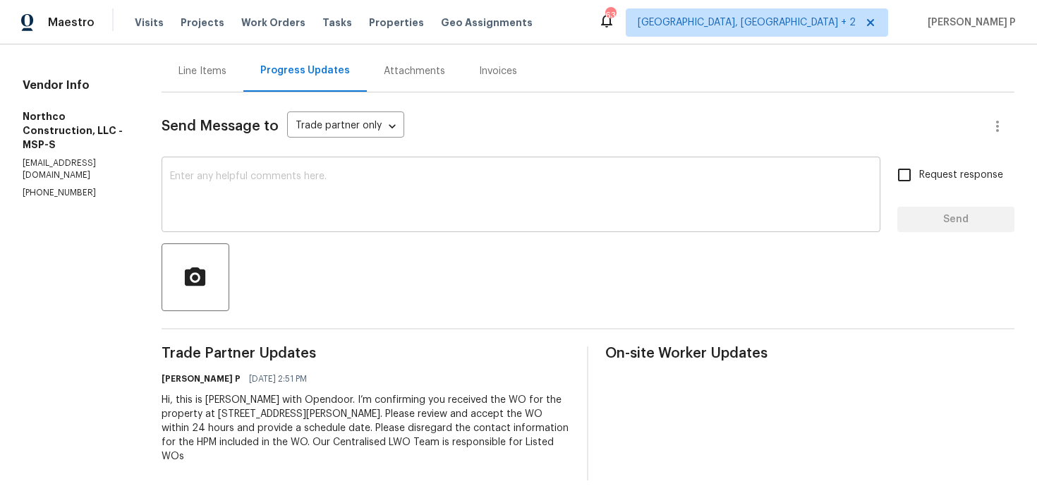
click at [214, 215] on textarea at bounding box center [521, 195] width 702 height 49
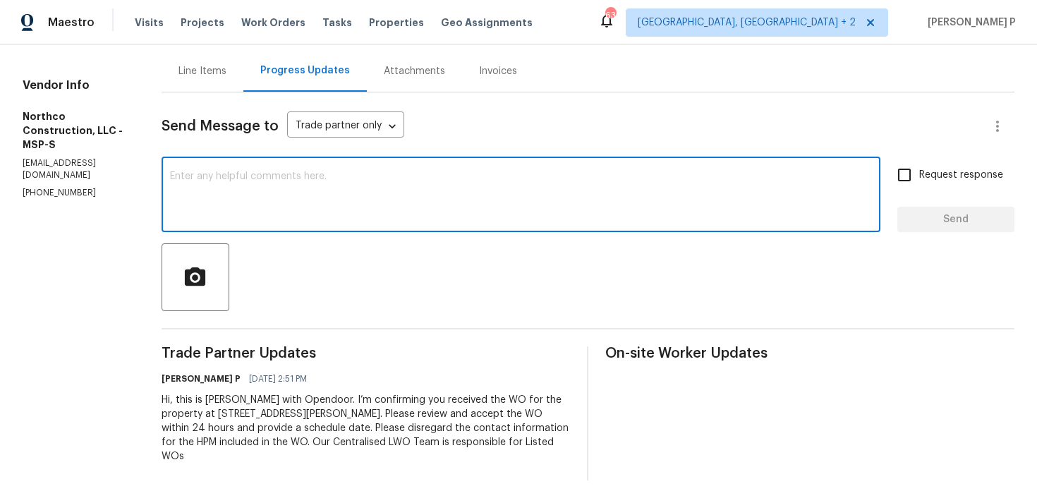
paste textarea "Thank you for accepting the work order. Kindly let us know the scheduled date o…"
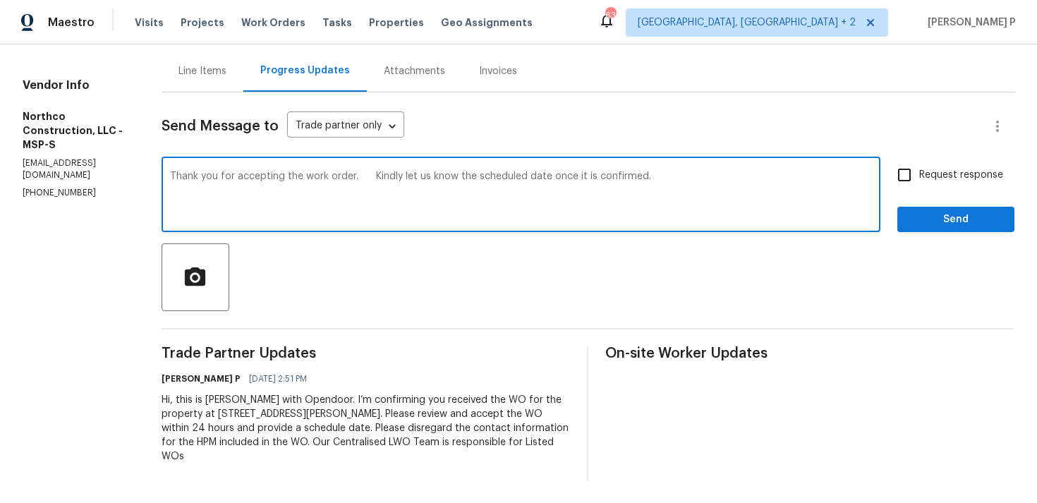
type textarea "Thank you for accepting the work order. Kindly let us know the scheduled date o…"
click at [912, 175] on input "Request response" at bounding box center [905, 175] width 30 height 30
checkbox input "true"
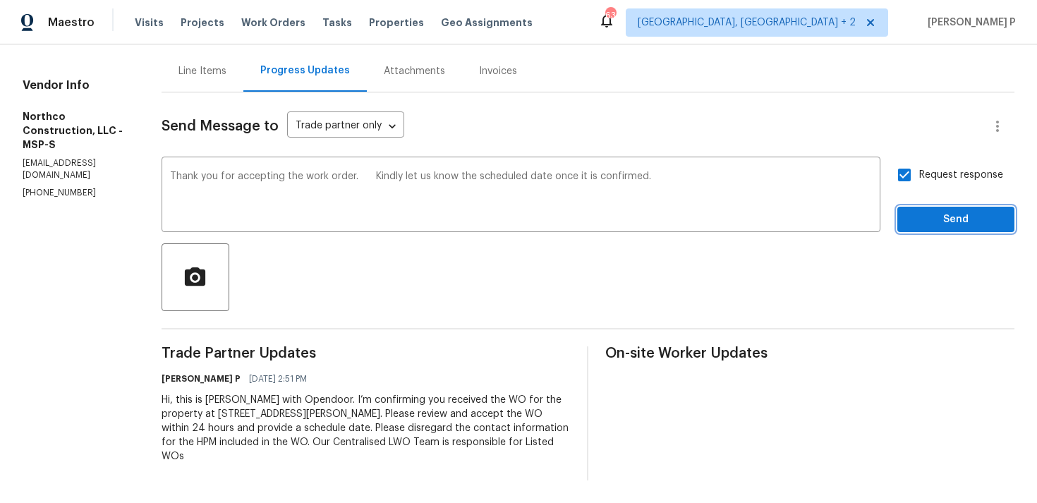
click at [933, 219] on span "Send" at bounding box center [956, 220] width 95 height 18
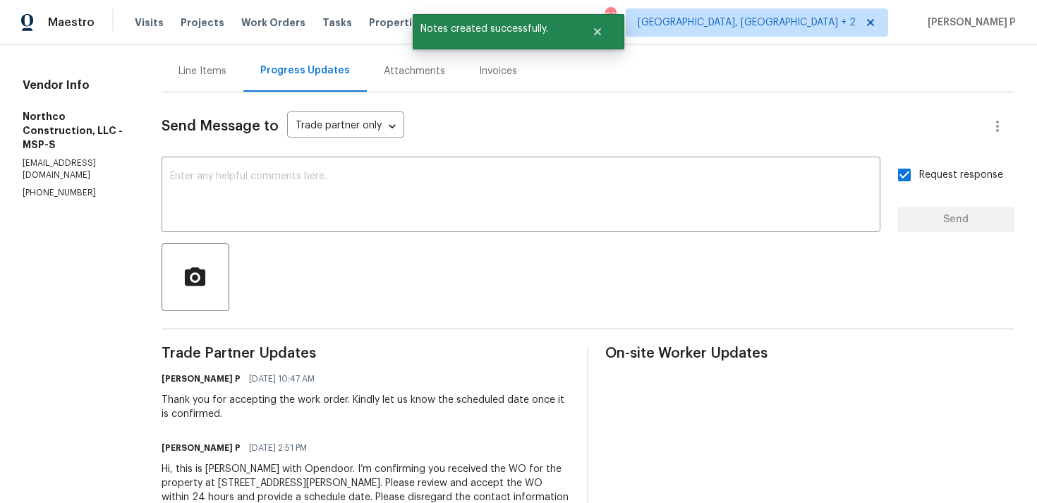
click at [483, 303] on div at bounding box center [588, 277] width 853 height 68
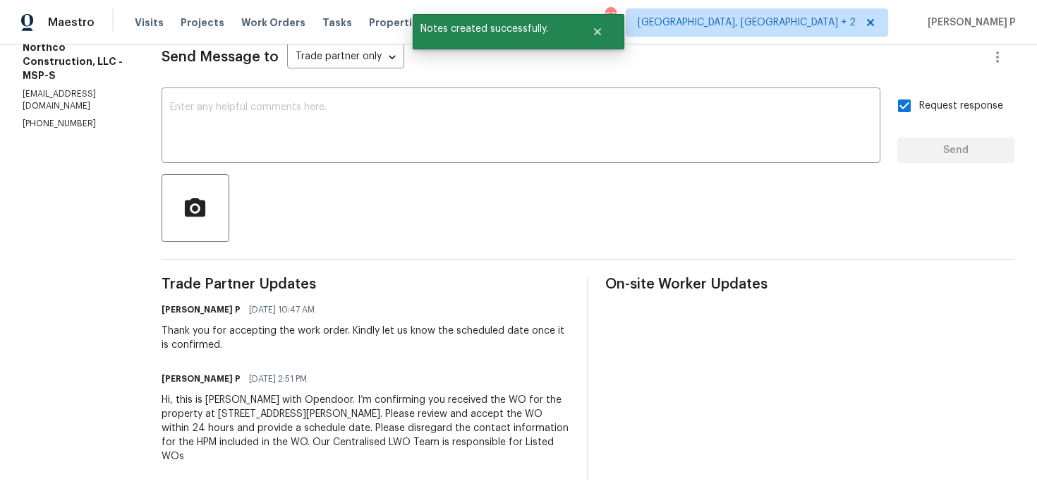
scroll to position [0, 0]
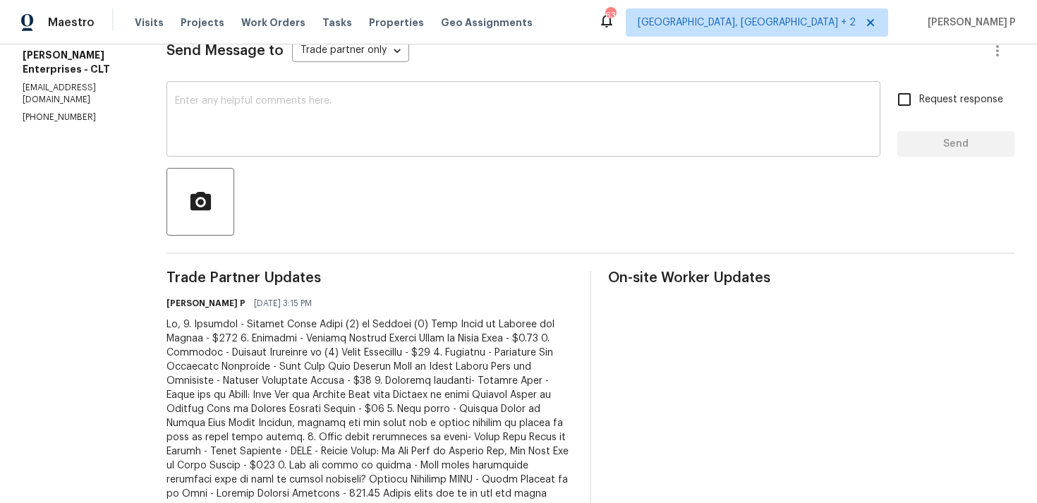
scroll to position [193, 0]
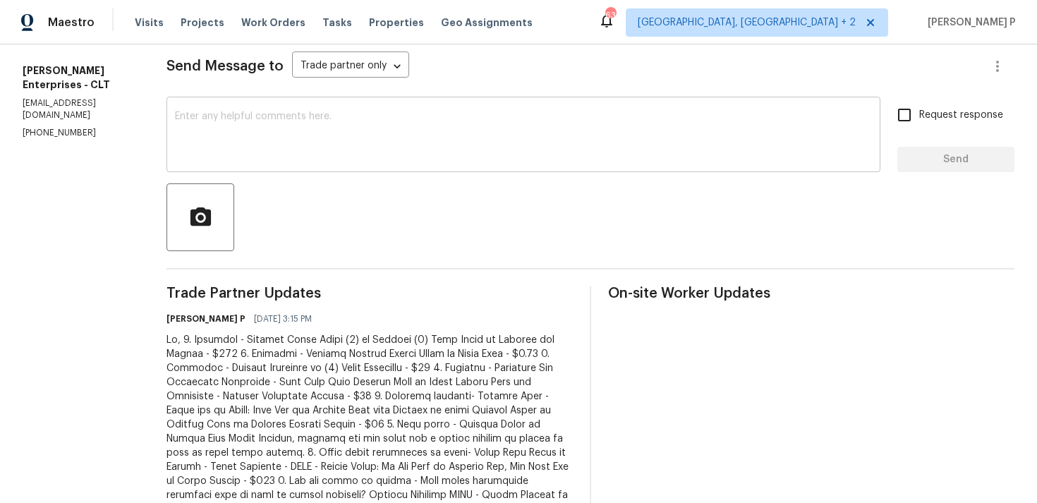
click at [246, 140] on textarea at bounding box center [523, 135] width 697 height 49
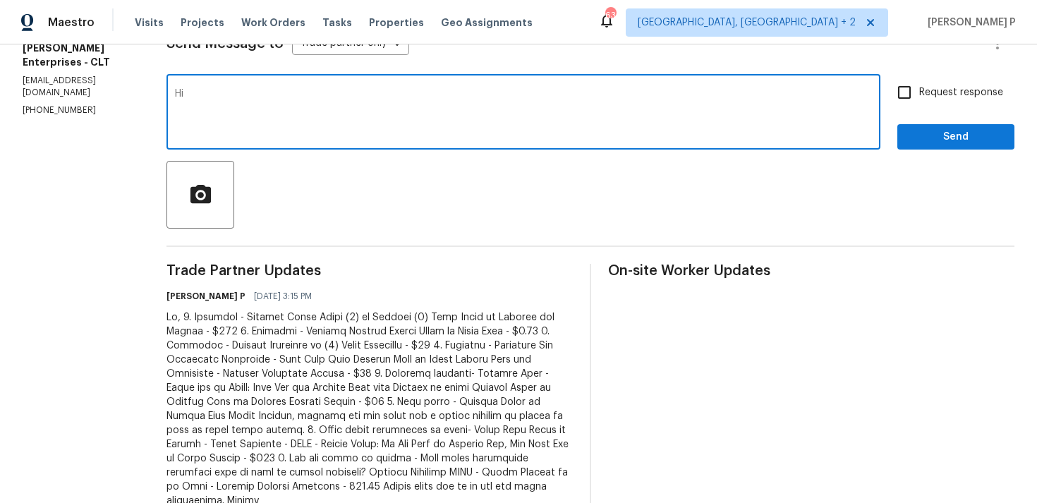
scroll to position [0, 0]
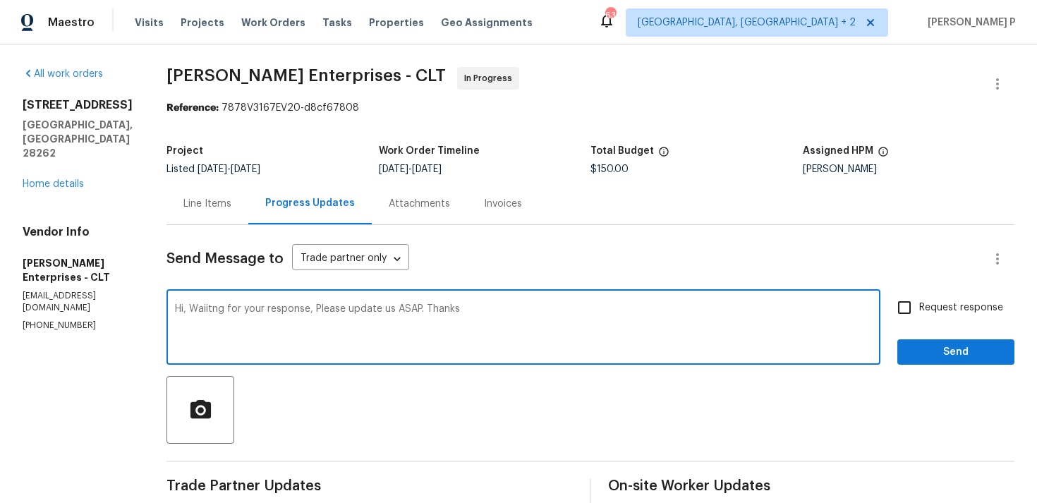
click at [196, 301] on div "Hi, Waiitng for your response, Please update us ASAP. Thanks x ​" at bounding box center [524, 329] width 714 height 72
click at [198, 308] on textarea "Hi, Waiitng for your response, Please update us ASAP. Thanks" at bounding box center [523, 328] width 697 height 49
click at [483, 313] on textarea "Hi, Waiting for your response, Please update us ASAP. Thanks" at bounding box center [523, 328] width 697 height 49
type textarea "Hi, Waiting for your response, Please update us ASAP. Thanks"
click at [926, 361] on span "Send" at bounding box center [956, 353] width 95 height 18
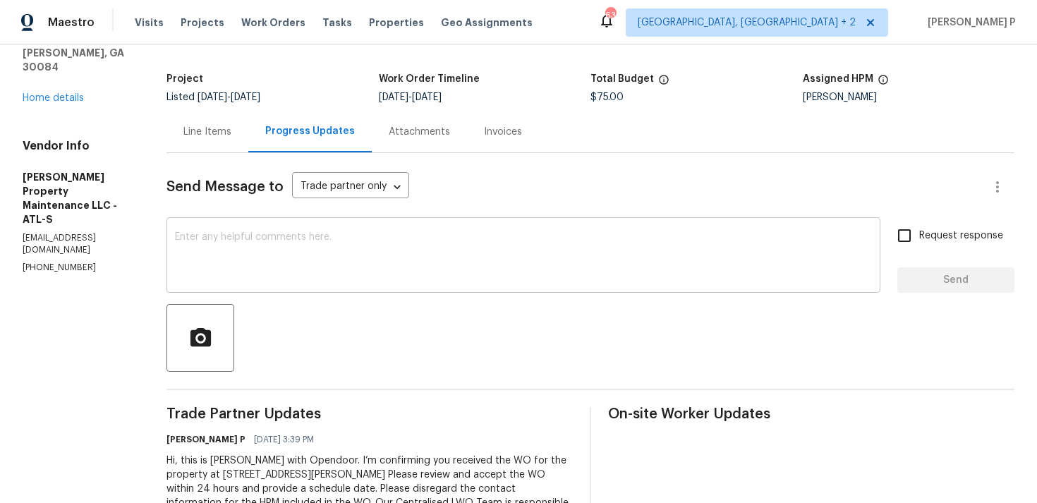
scroll to position [133, 0]
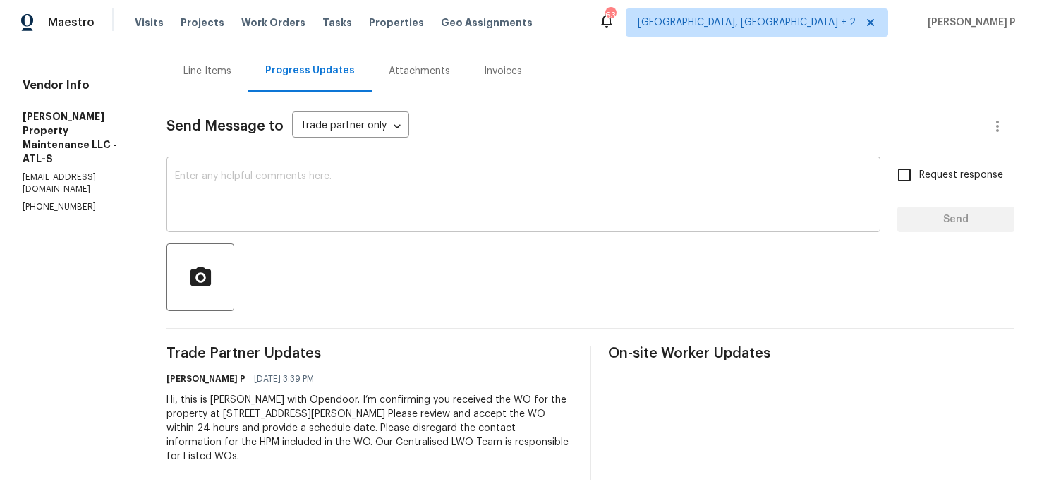
click at [236, 201] on textarea at bounding box center [523, 195] width 697 height 49
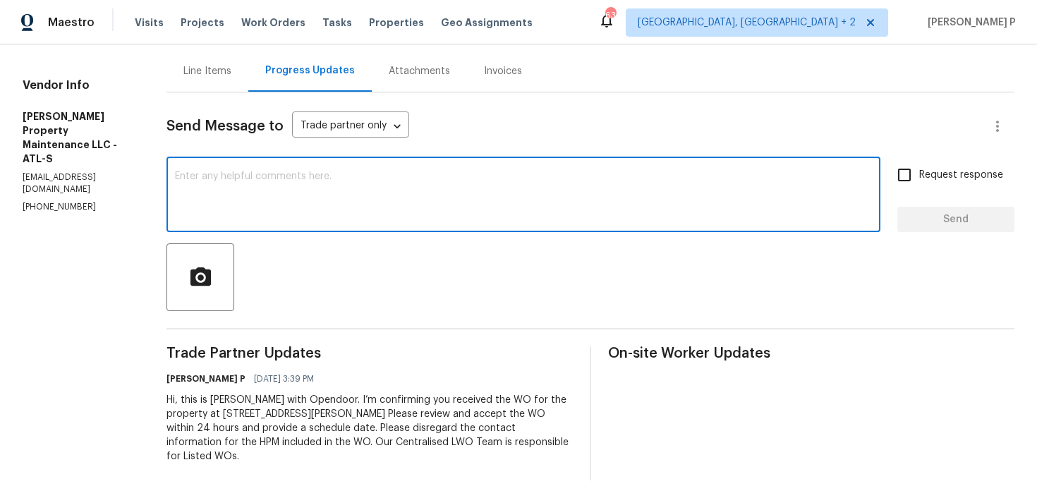
click at [236, 201] on textarea at bounding box center [523, 195] width 697 height 49
paste textarea "Thank you for accepting the work order. Kindly let us know the scheduled date o…"
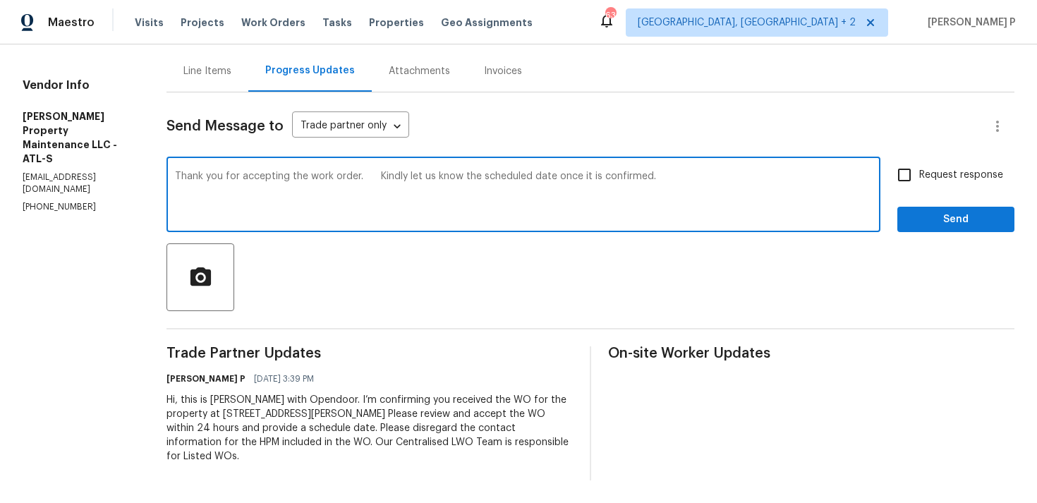
type textarea "Thank you for accepting the work order. Kindly let us know the scheduled date o…"
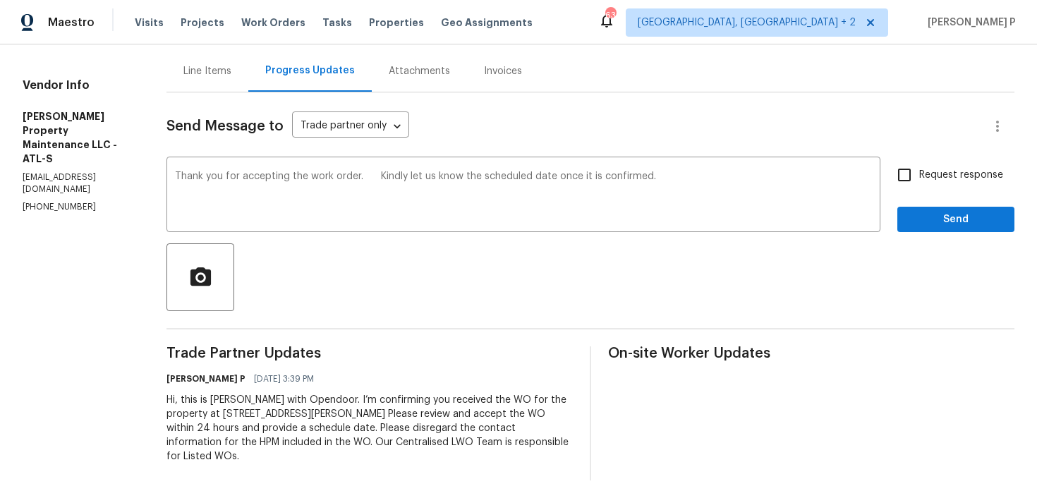
click at [882, 170] on div "Thank you for accepting the work order. Kindly let us know the scheduled date o…" at bounding box center [591, 196] width 848 height 72
click at [913, 173] on input "Request response" at bounding box center [905, 175] width 30 height 30
checkbox input "true"
click at [917, 211] on span "Send" at bounding box center [956, 220] width 95 height 18
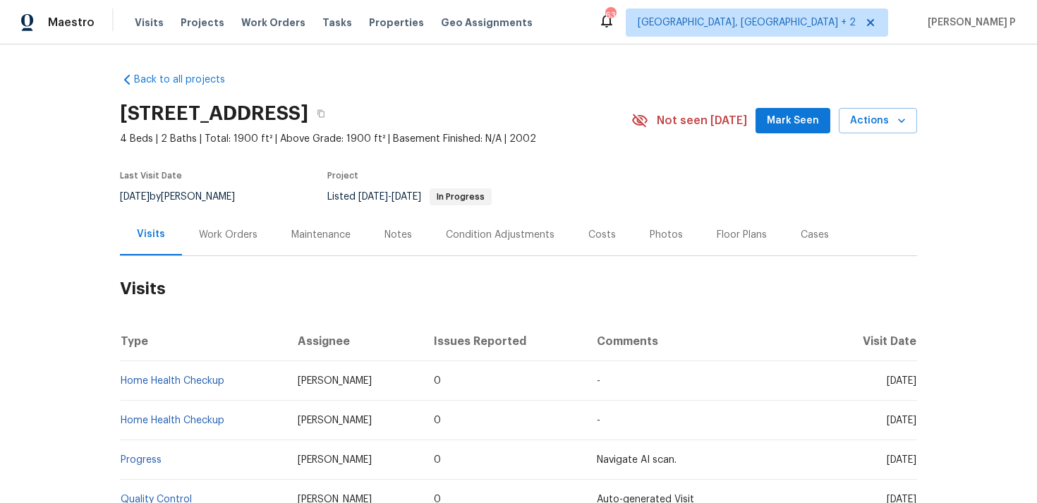
click at [220, 236] on div "Work Orders" at bounding box center [228, 235] width 59 height 14
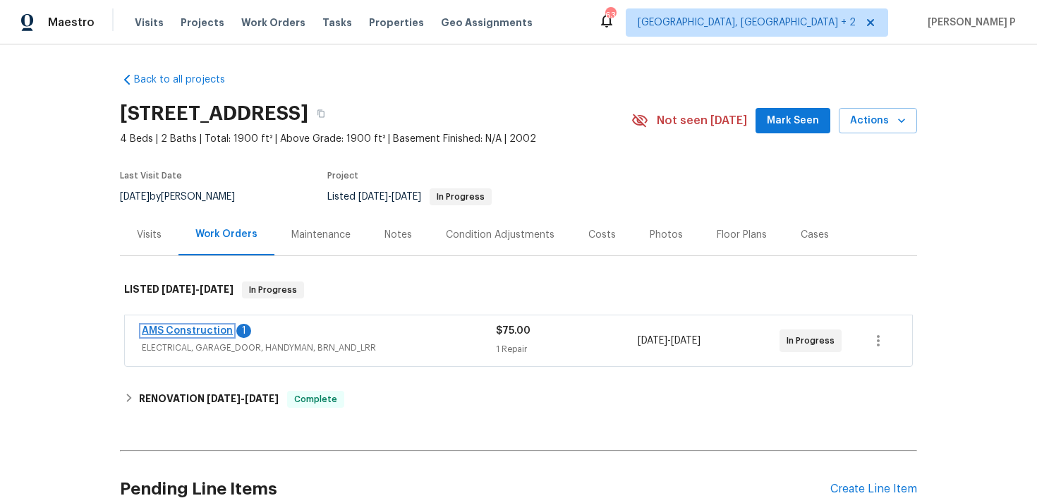
click at [195, 330] on link "AMS Construction" at bounding box center [187, 331] width 91 height 10
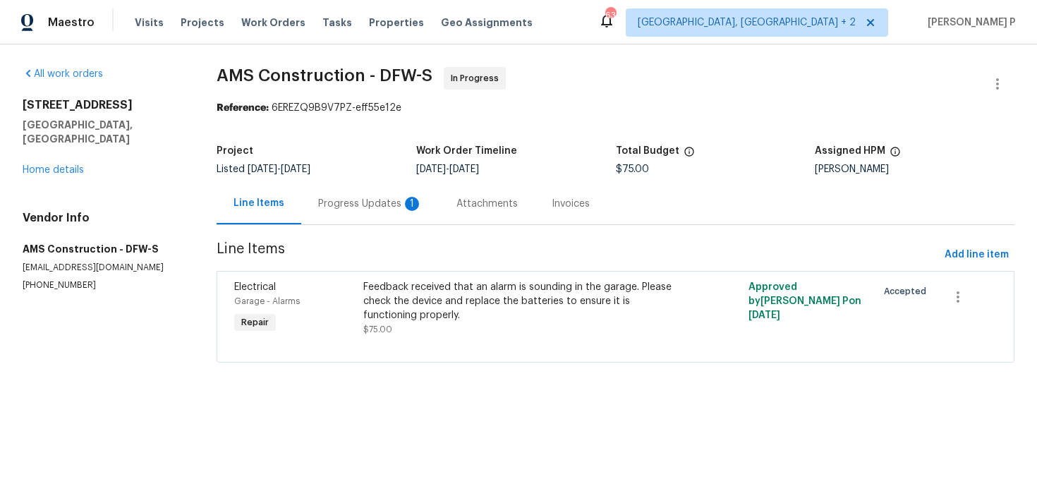
click at [344, 197] on div "Progress Updates 1" at bounding box center [370, 204] width 104 height 14
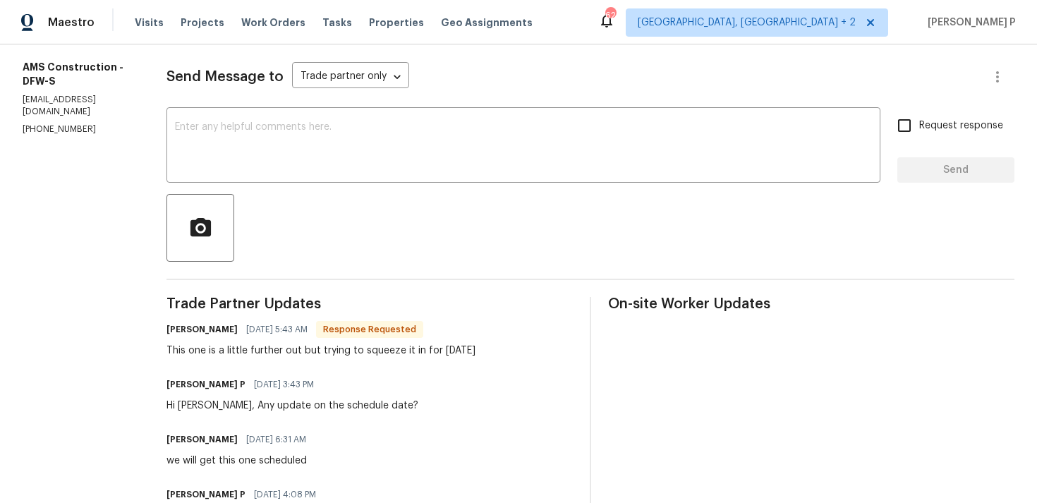
scroll to position [167, 0]
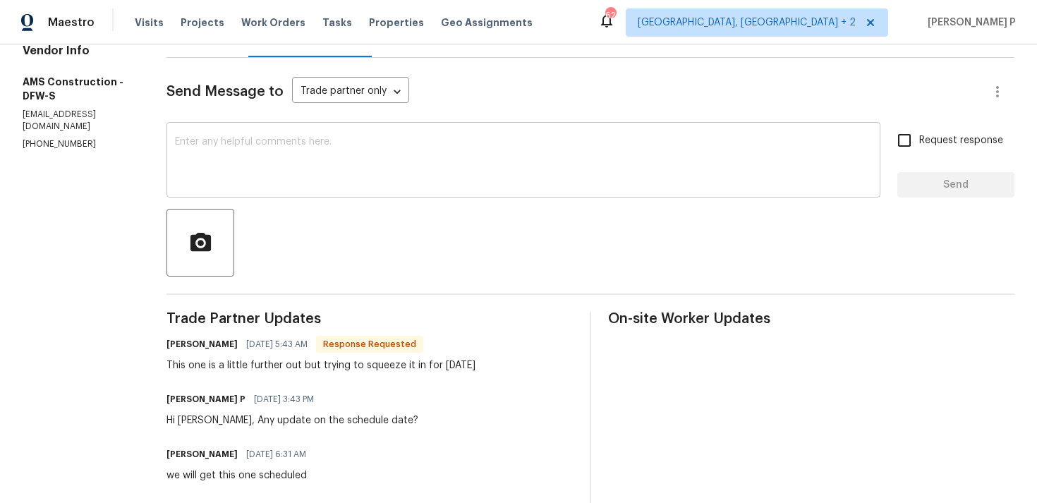
click at [356, 171] on textarea at bounding box center [523, 161] width 697 height 49
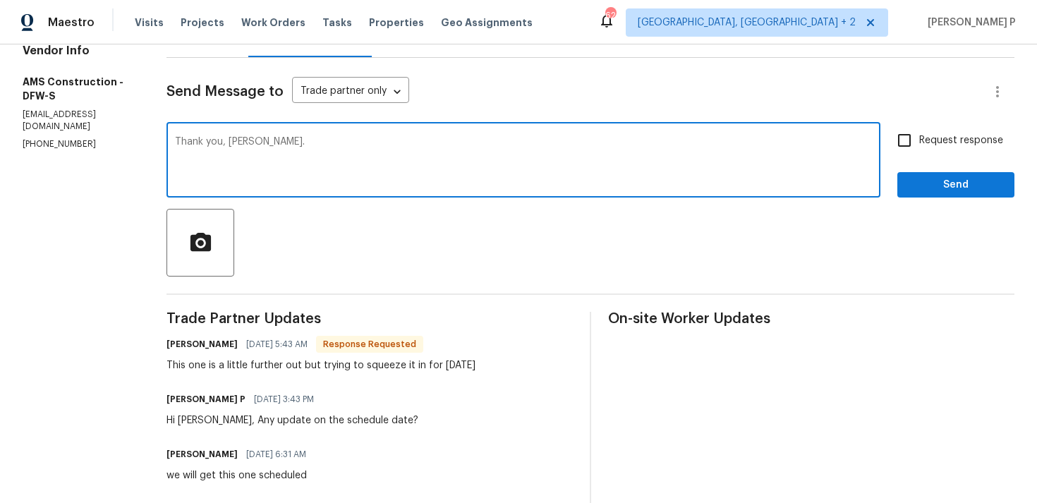
type textarea "Thank you, [PERSON_NAME]."
click at [899, 179] on button "Send" at bounding box center [956, 185] width 117 height 26
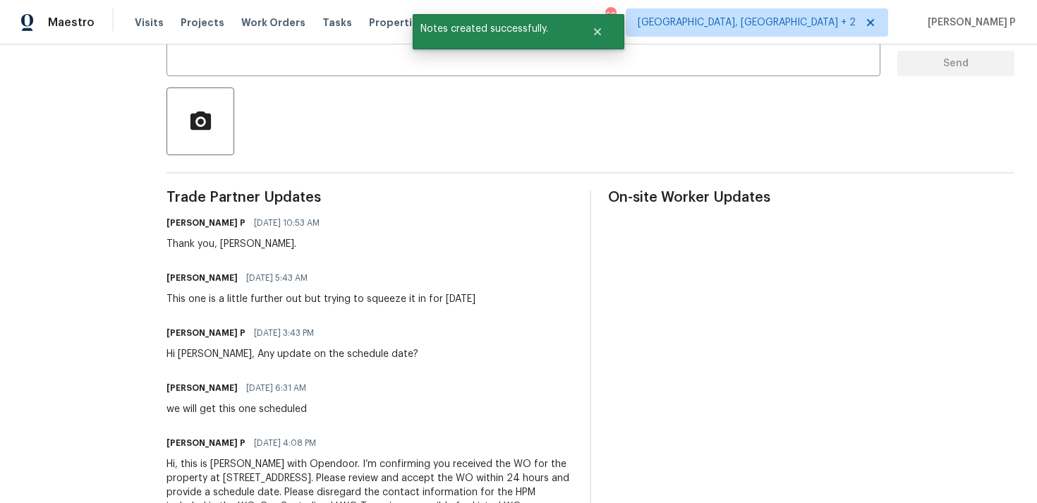
scroll to position [341, 0]
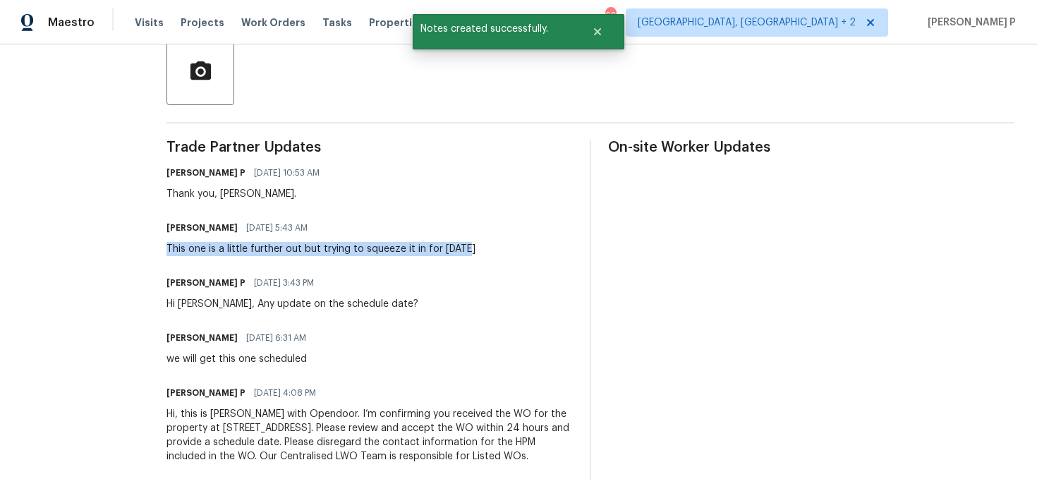
drag, startPoint x: 162, startPoint y: 247, endPoint x: 466, endPoint y: 248, distance: 303.4
click at [466, 248] on div "[PERSON_NAME] [DATE] 5:43 AM This one is a little further out but trying to squ…" at bounding box center [370, 237] width 406 height 38
copy div "This one is a little further out but trying to squeeze it in for [DATE]"
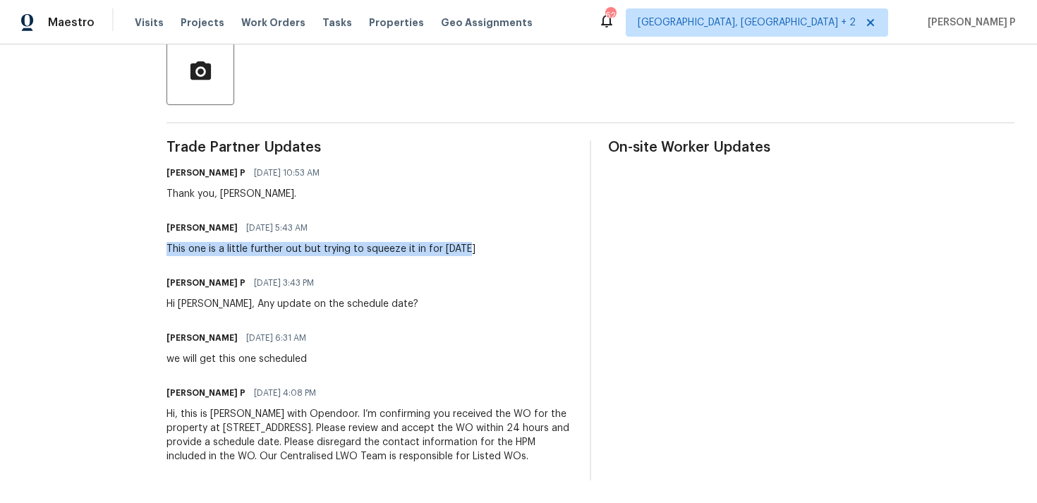
scroll to position [0, 0]
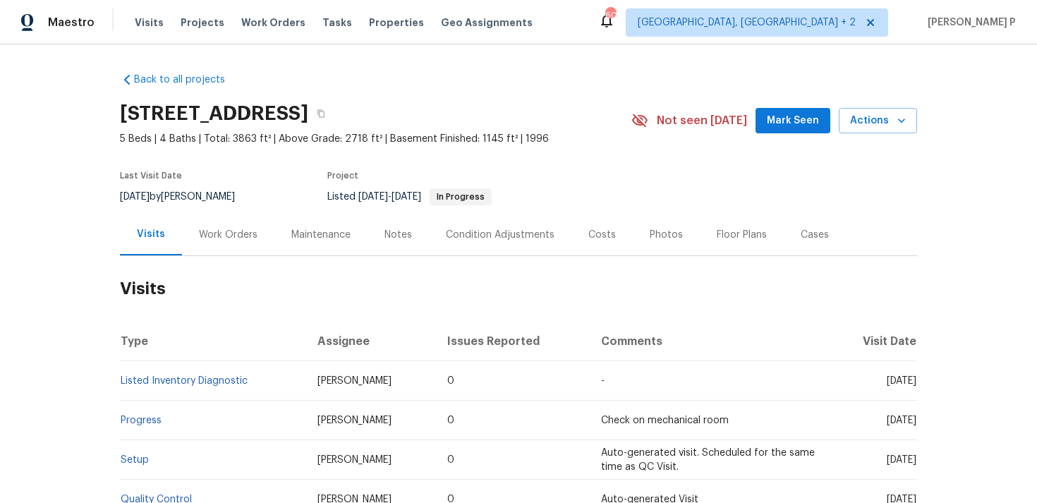
click at [225, 223] on div "Work Orders" at bounding box center [228, 235] width 92 height 42
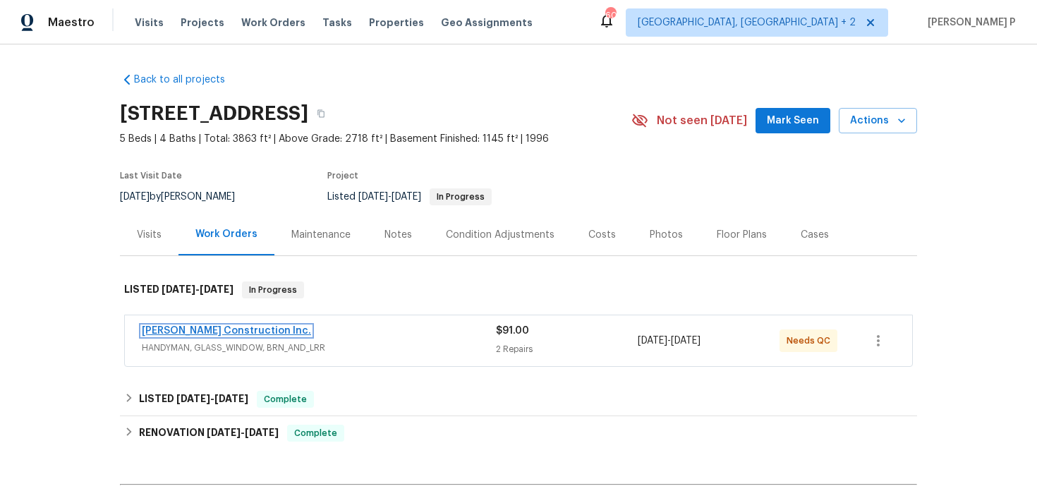
click at [196, 327] on link "[PERSON_NAME] Construction Inc." at bounding box center [226, 331] width 169 height 10
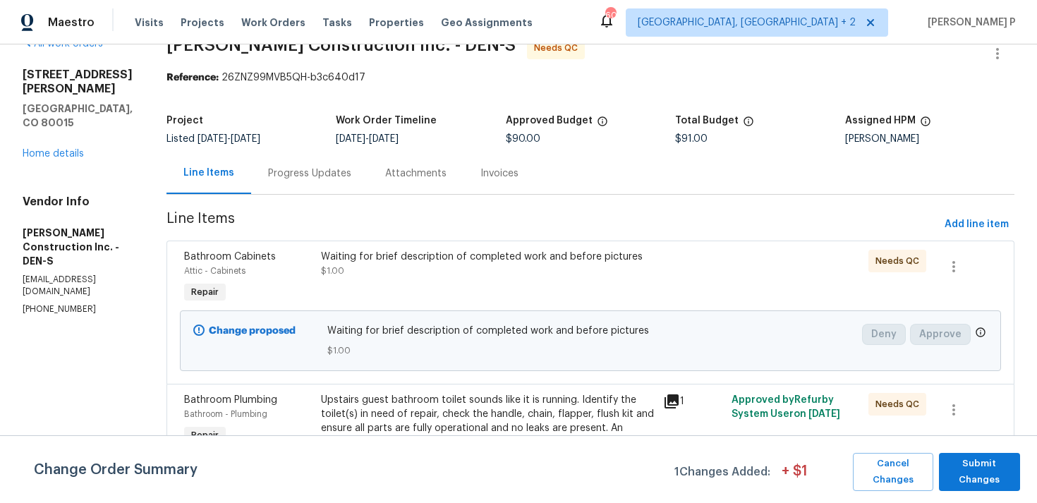
scroll to position [75, 0]
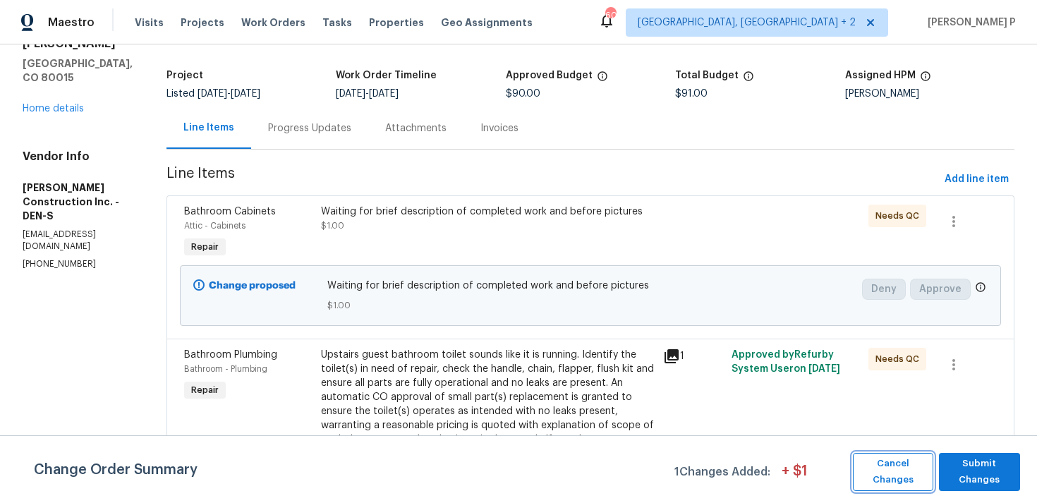
click at [892, 472] on span "Cancel Changes" at bounding box center [893, 472] width 66 height 32
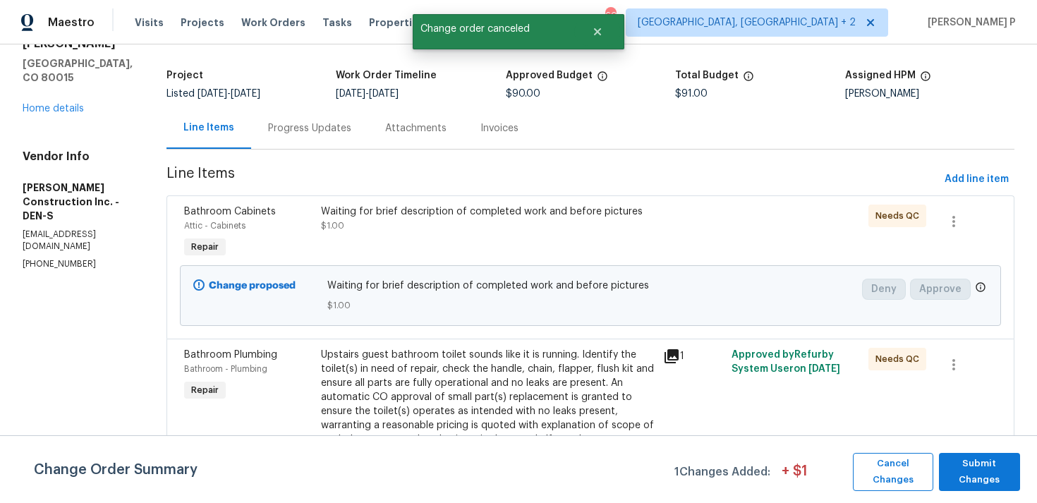
scroll to position [0, 0]
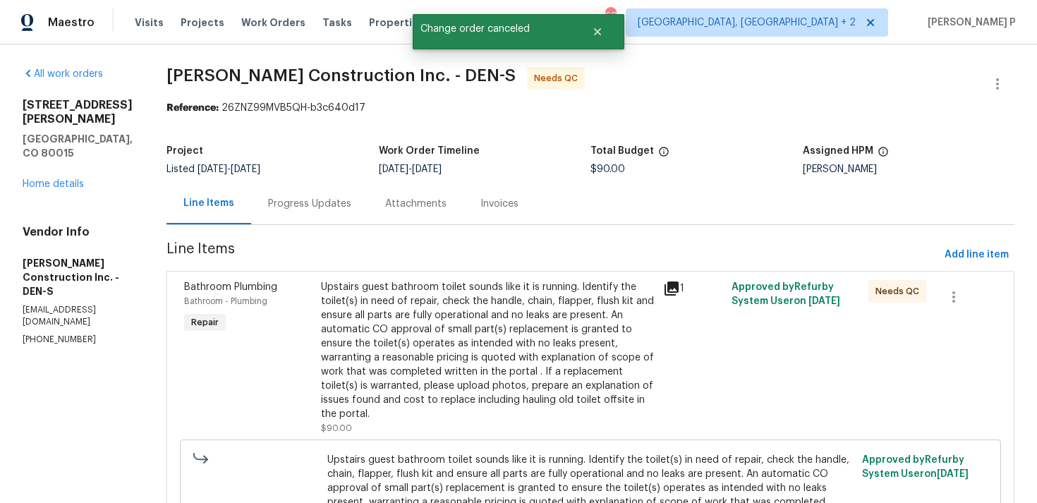
click at [330, 197] on div "Progress Updates" at bounding box center [309, 204] width 83 height 14
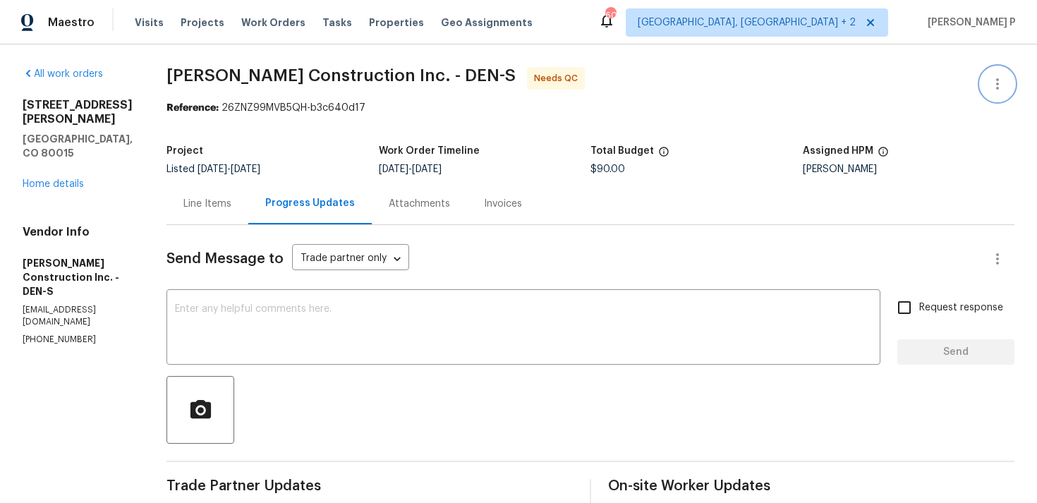
click at [992, 86] on icon "button" at bounding box center [997, 83] width 17 height 17
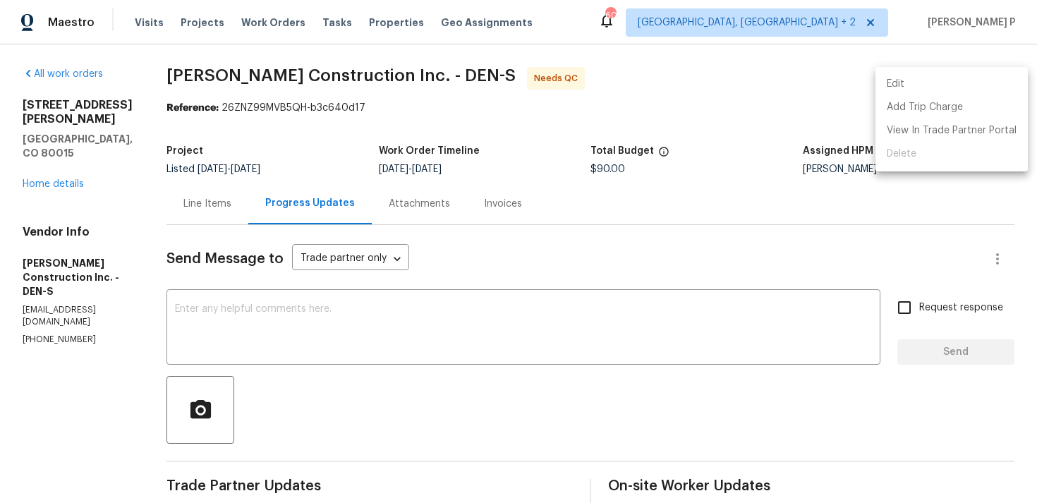
click at [902, 77] on li "Edit" at bounding box center [952, 84] width 152 height 23
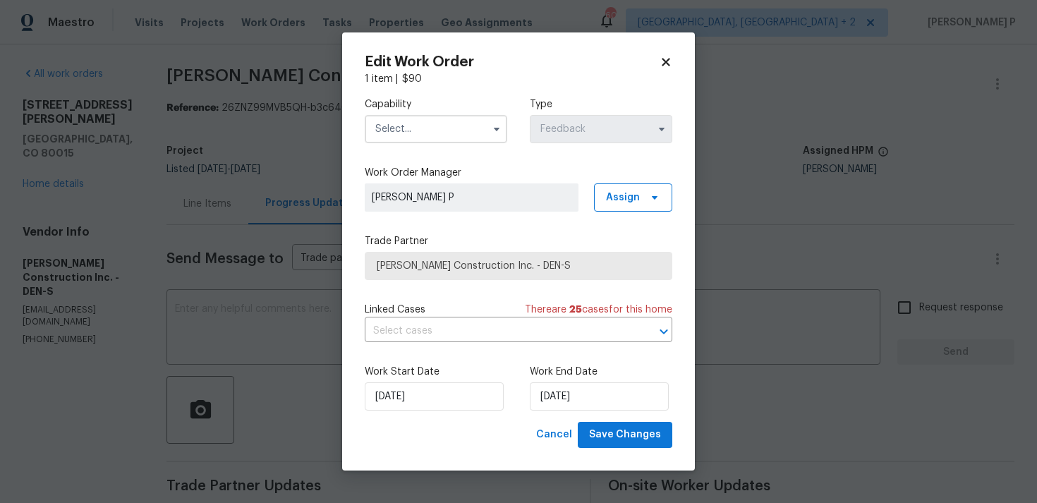
click at [417, 129] on input "text" at bounding box center [436, 129] width 143 height 28
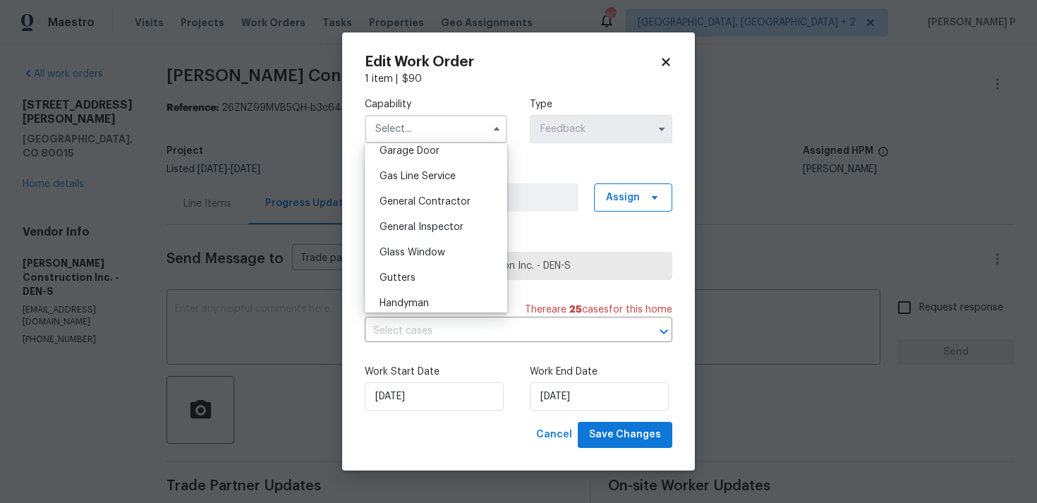
scroll to position [696, 0]
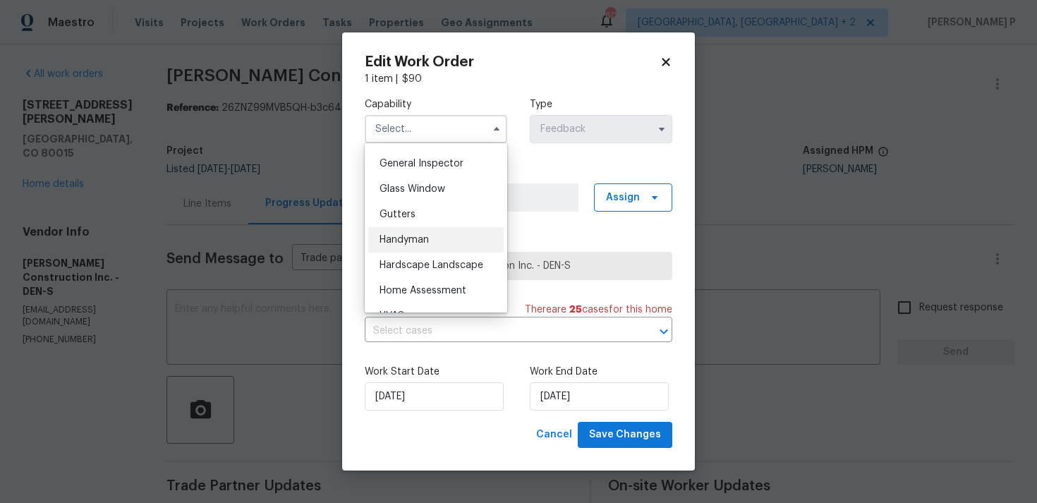
click at [419, 242] on span "Handyman" at bounding box center [404, 240] width 49 height 10
type input "Handyman"
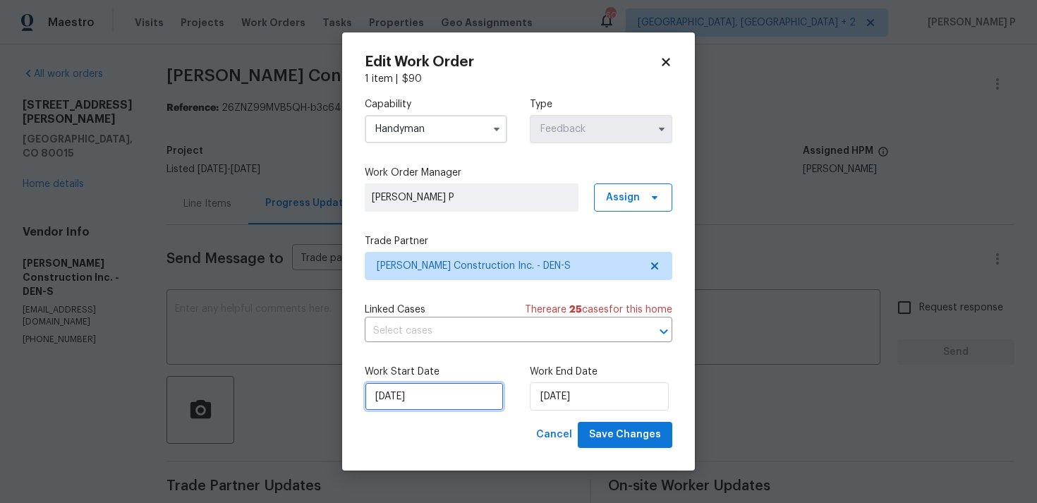
click at [447, 404] on input "[DATE]" at bounding box center [434, 396] width 139 height 28
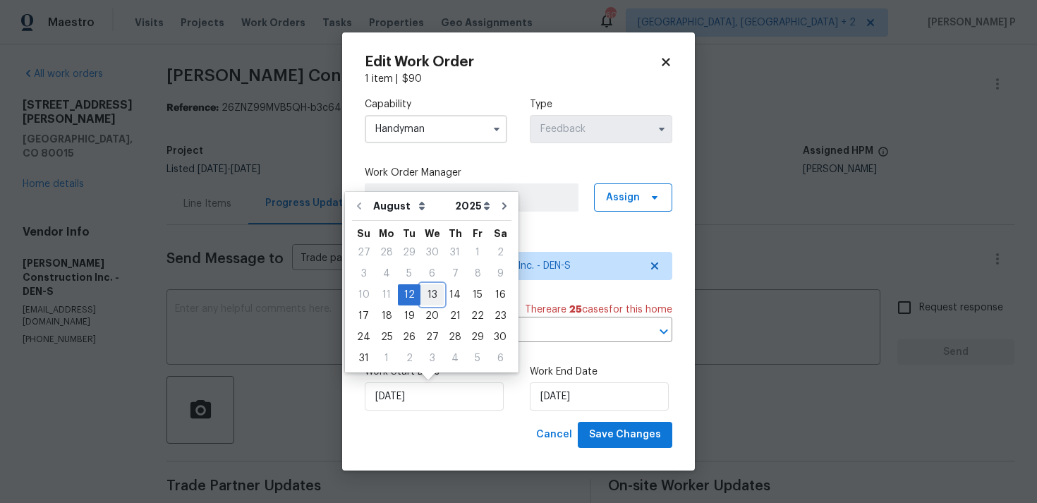
click at [429, 291] on div "13" at bounding box center [432, 295] width 23 height 20
type input "[DATE]"
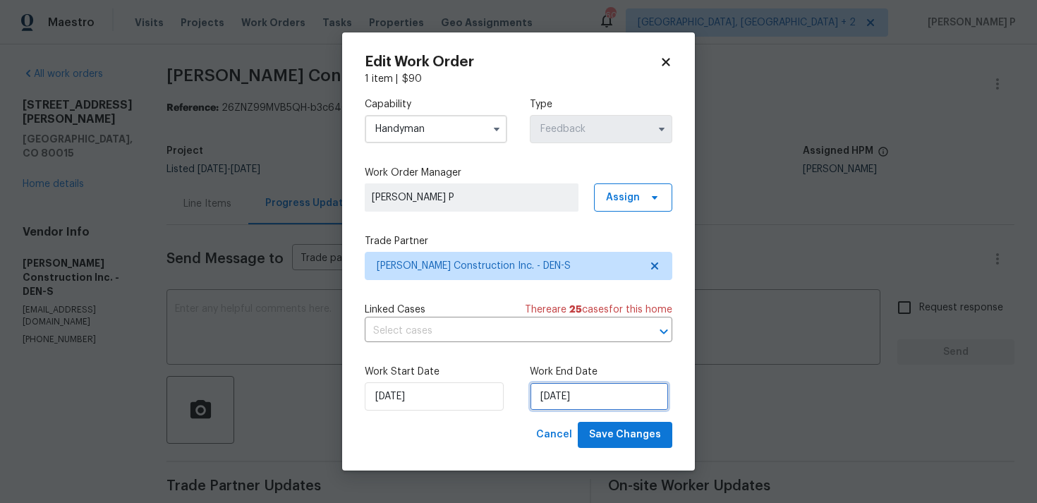
click at [575, 401] on input "[DATE]" at bounding box center [599, 396] width 139 height 28
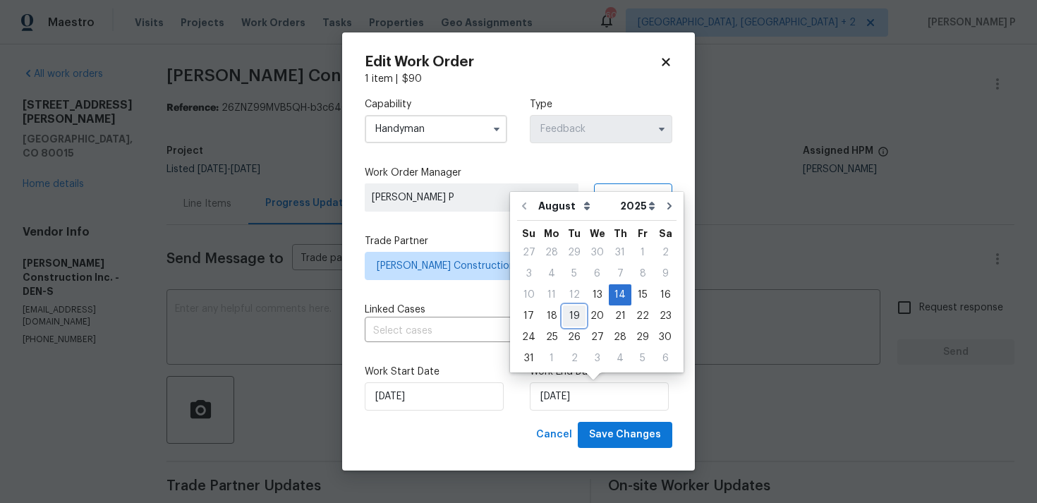
click at [573, 318] on div "19" at bounding box center [574, 316] width 23 height 20
type input "[DATE]"
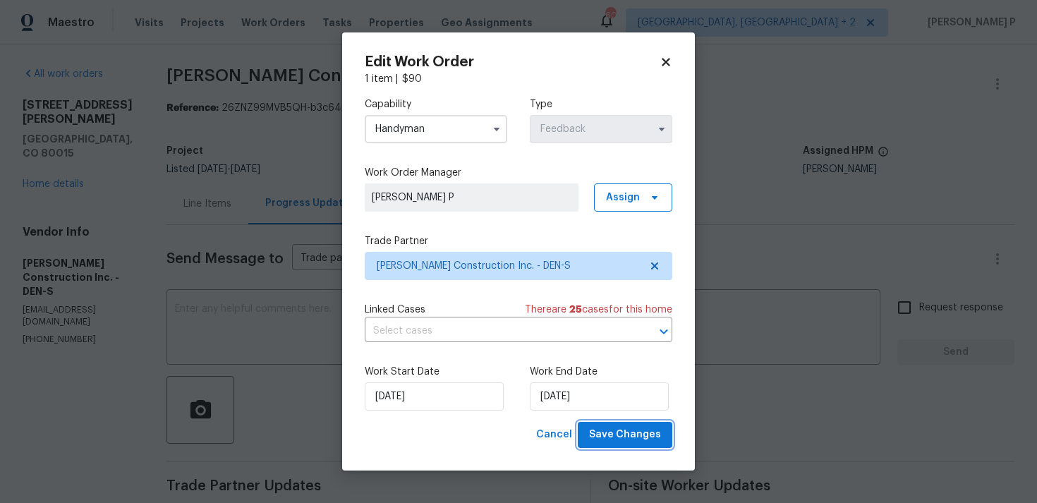
click at [620, 437] on span "Save Changes" at bounding box center [625, 435] width 72 height 18
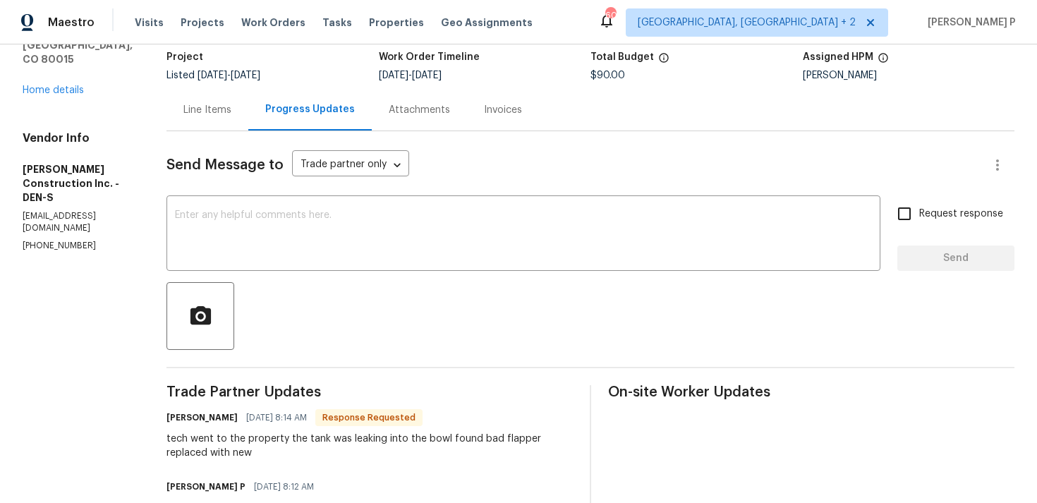
scroll to position [90, 0]
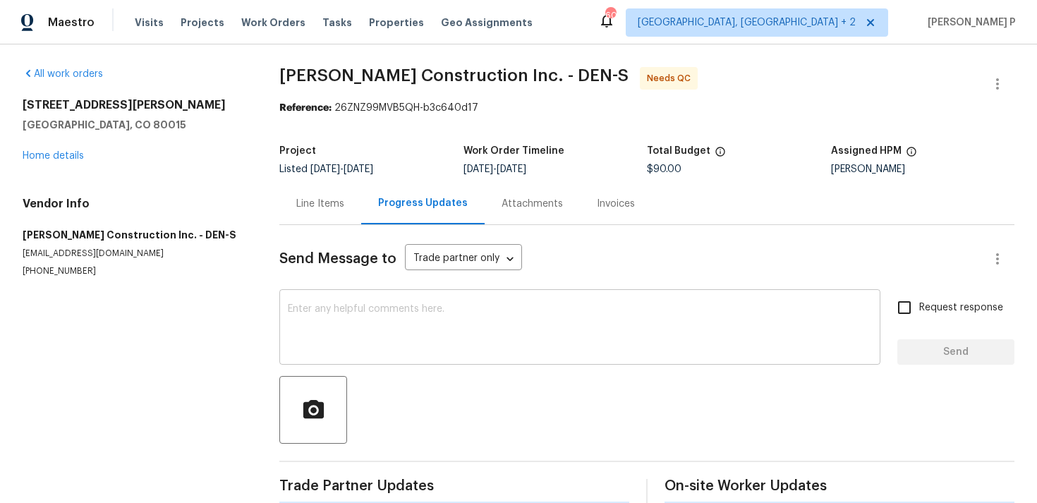
click at [334, 306] on textarea at bounding box center [580, 328] width 584 height 49
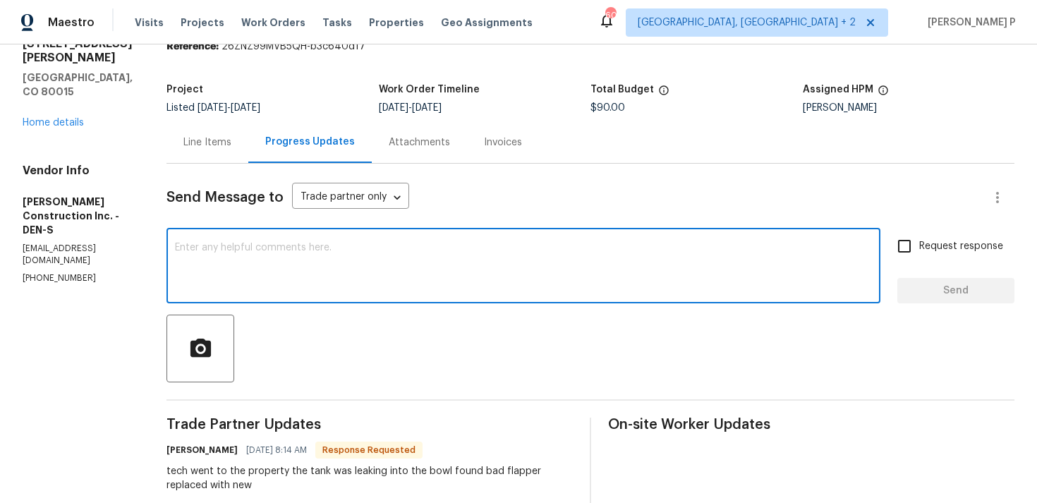
scroll to position [66, 0]
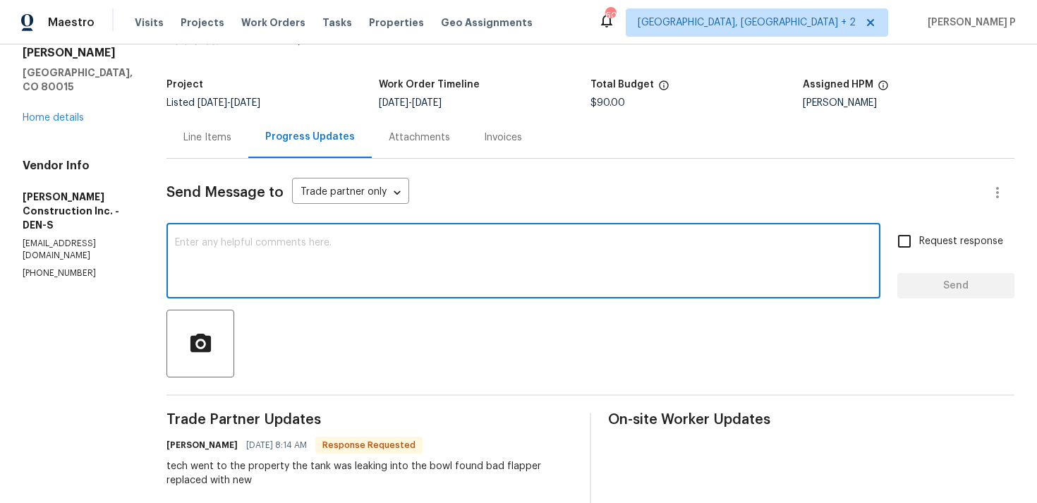
click at [323, 250] on textarea at bounding box center [523, 262] width 697 height 49
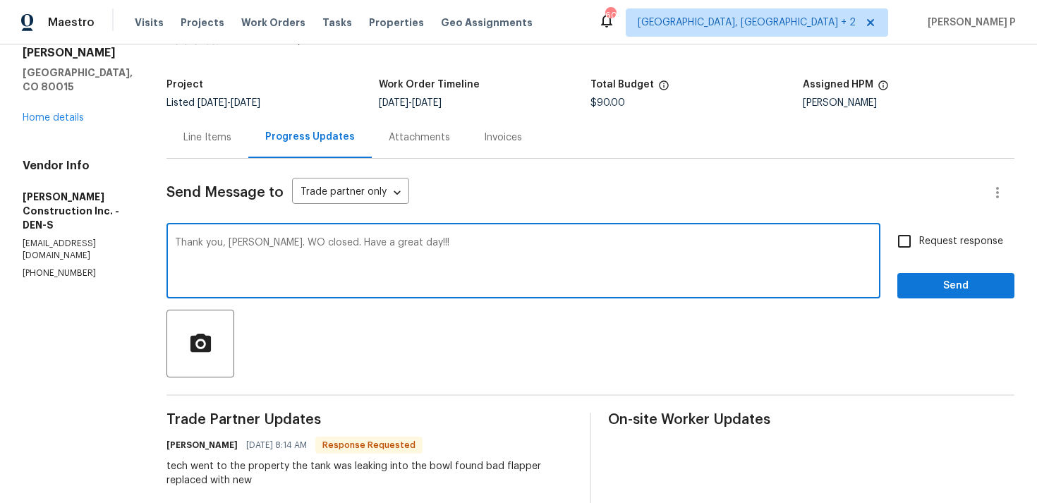
type textarea "Thank you, Doug. WO closed. Have a great day!!!"
click at [950, 285] on span "Send" at bounding box center [956, 286] width 95 height 18
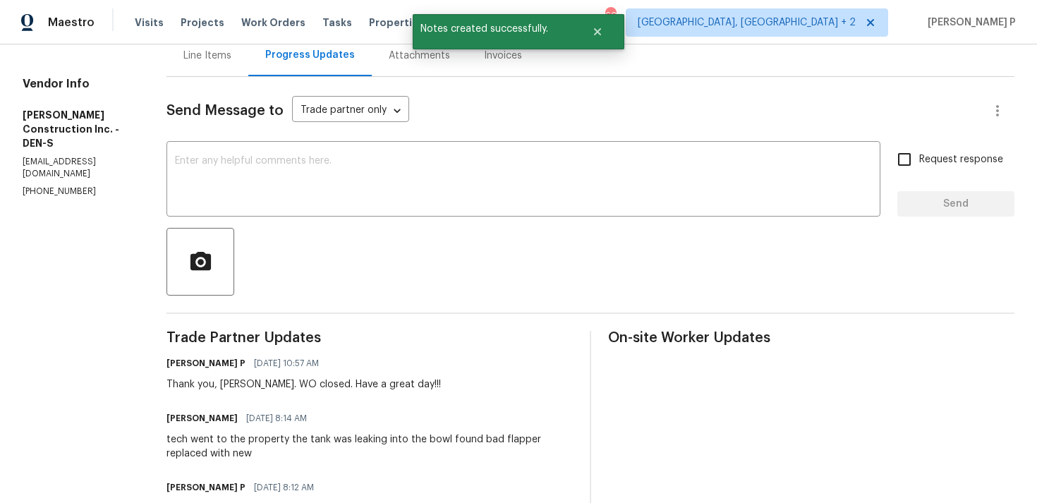
scroll to position [171, 0]
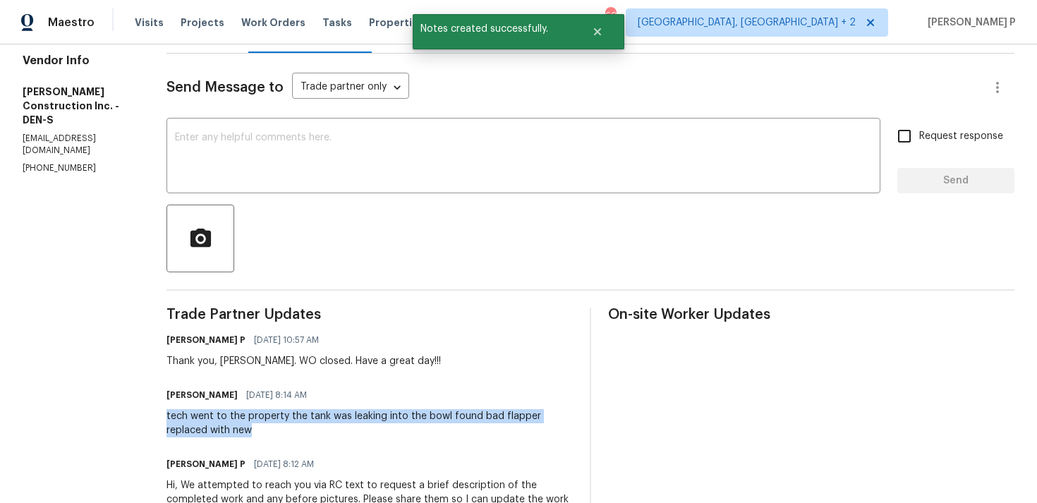
drag, startPoint x: 184, startPoint y: 414, endPoint x: 296, endPoint y: 427, distance: 112.9
click at [296, 427] on div "tech went to the property the tank was leaking into the bowl found bad flapper …" at bounding box center [370, 423] width 406 height 28
copy div "tech went to the property the tank was leaking into the bowl found bad flapper …"
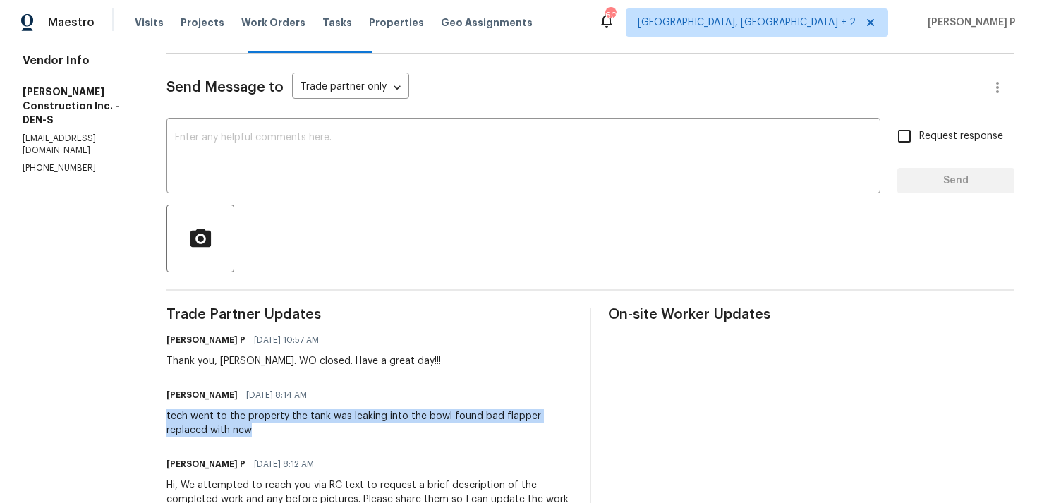
scroll to position [0, 0]
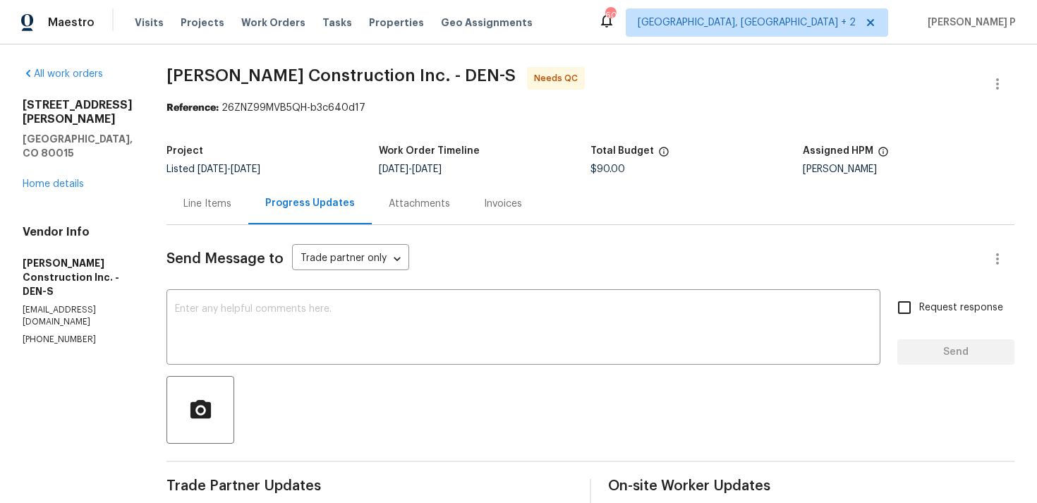
click at [220, 198] on div "Line Items" at bounding box center [207, 204] width 48 height 14
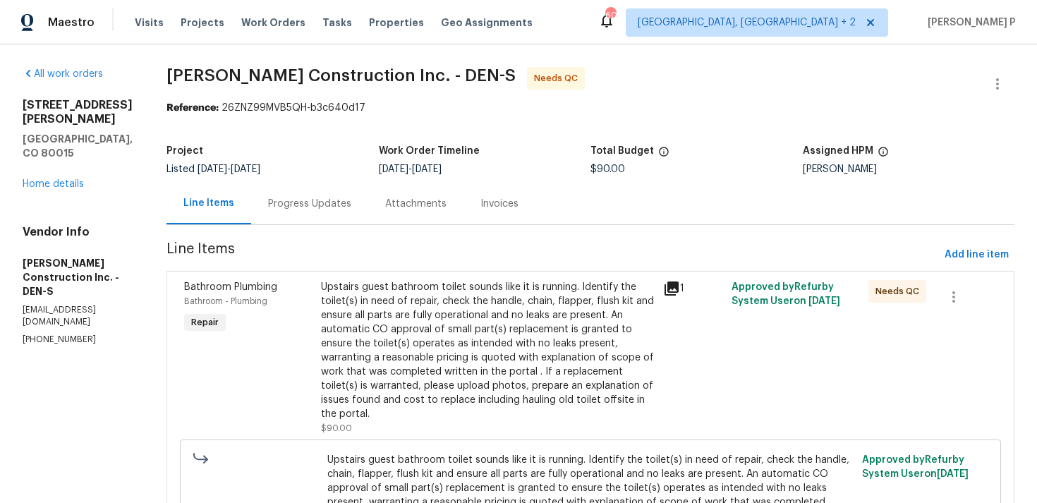
scroll to position [141, 0]
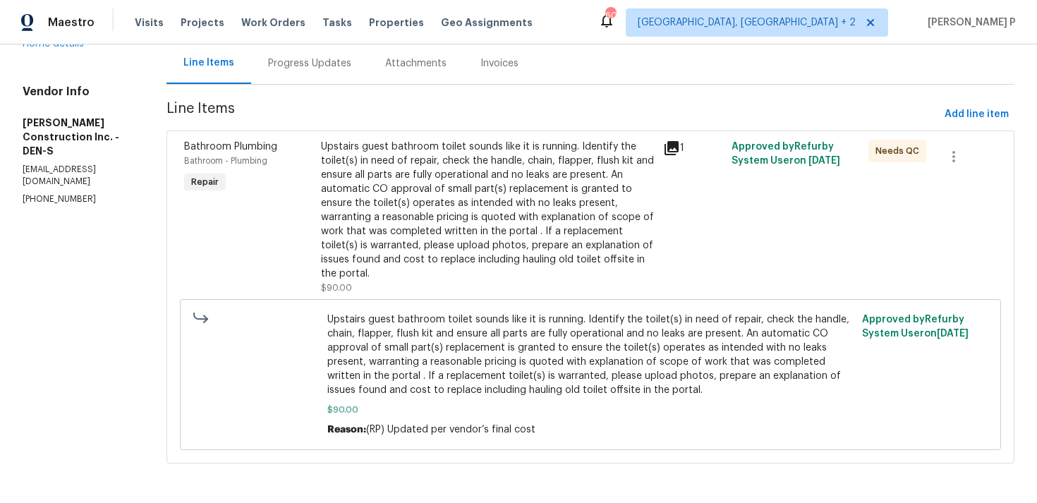
click at [485, 200] on div "Upstairs guest bathroom toilet sounds like it is running. Identify the toilet(s…" at bounding box center [488, 210] width 334 height 141
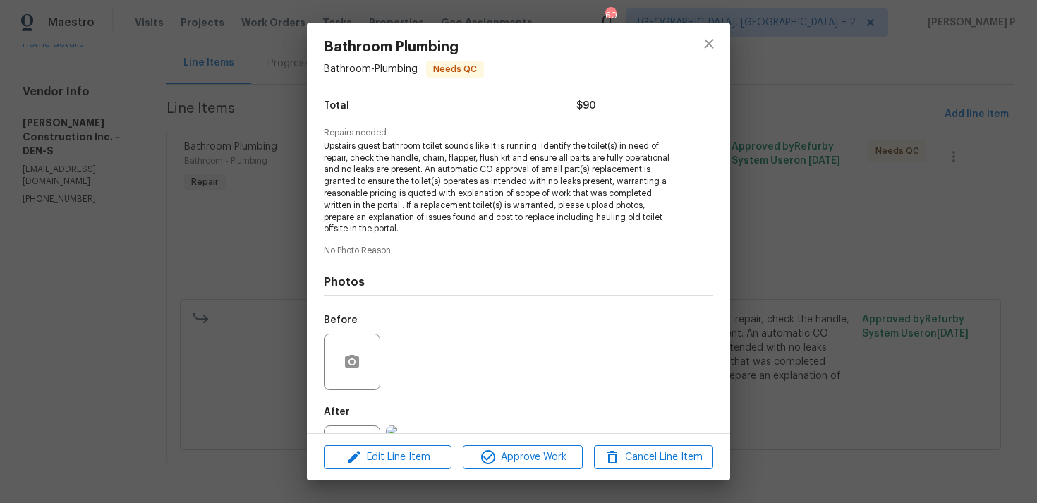
scroll to position [182, 0]
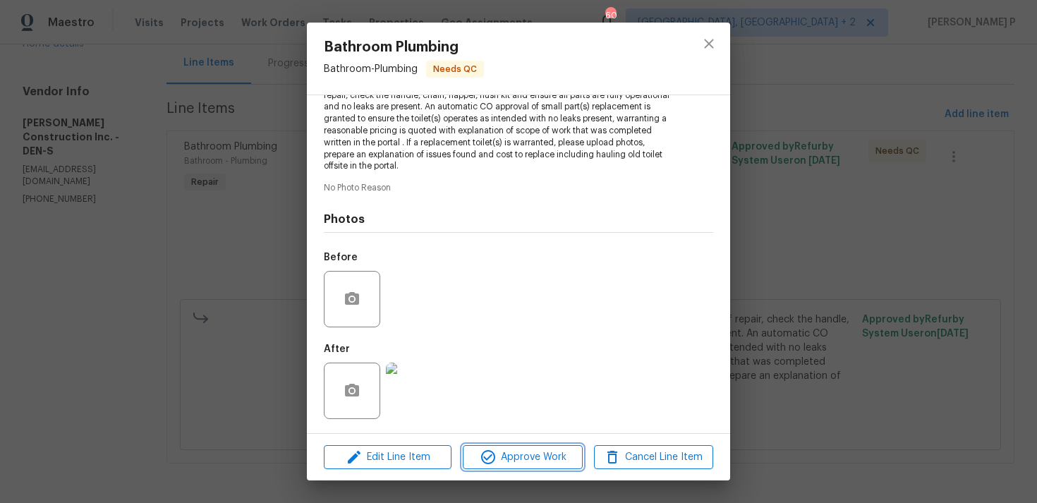
click at [521, 464] on span "Approve Work" at bounding box center [522, 458] width 111 height 18
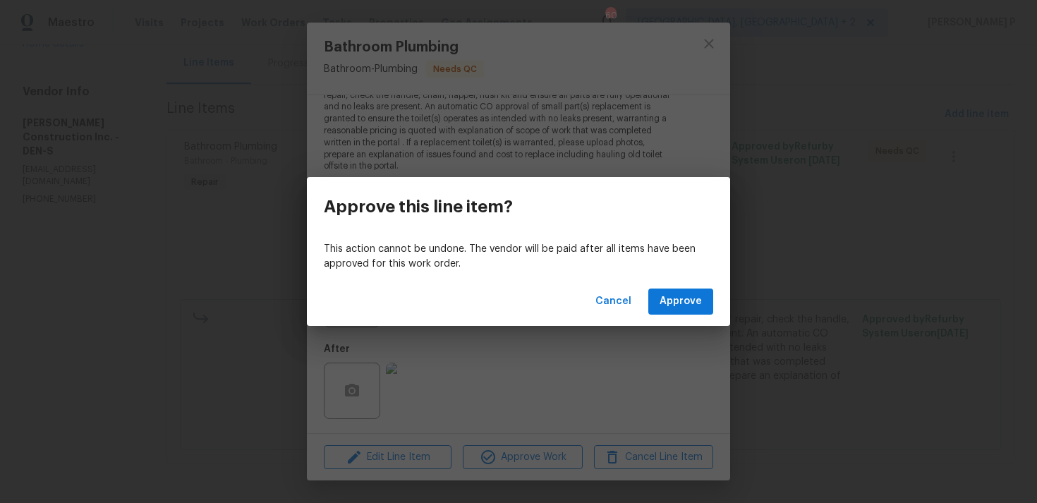
click at [680, 285] on div "Cancel Approve" at bounding box center [518, 301] width 423 height 49
click at [680, 304] on span "Approve" at bounding box center [681, 302] width 42 height 18
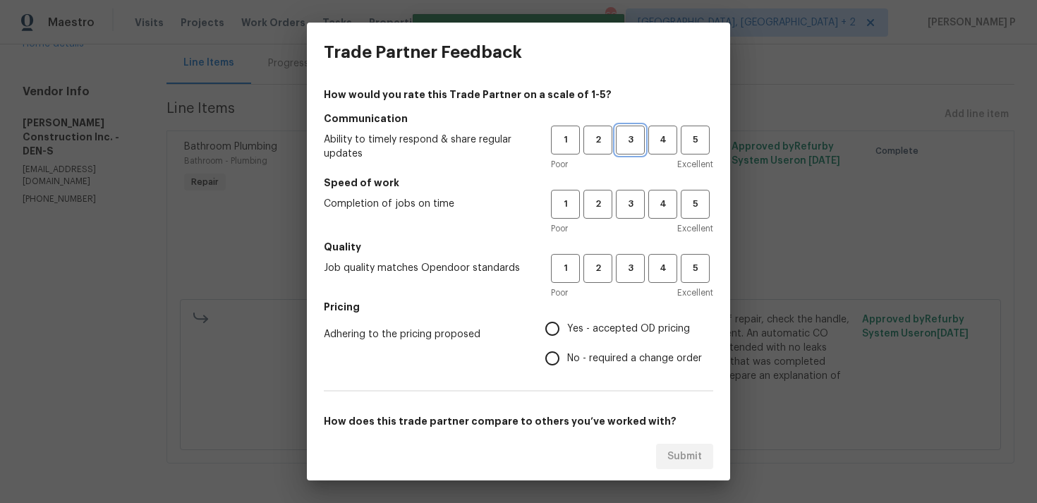
click at [637, 135] on span "3" at bounding box center [630, 140] width 26 height 16
click at [636, 207] on span "3" at bounding box center [630, 204] width 26 height 16
click at [634, 277] on button "3" at bounding box center [630, 268] width 29 height 29
click at [612, 347] on label "No - required a change order" at bounding box center [620, 359] width 164 height 30
click at [567, 347] on input "No - required a change order" at bounding box center [553, 359] width 30 height 30
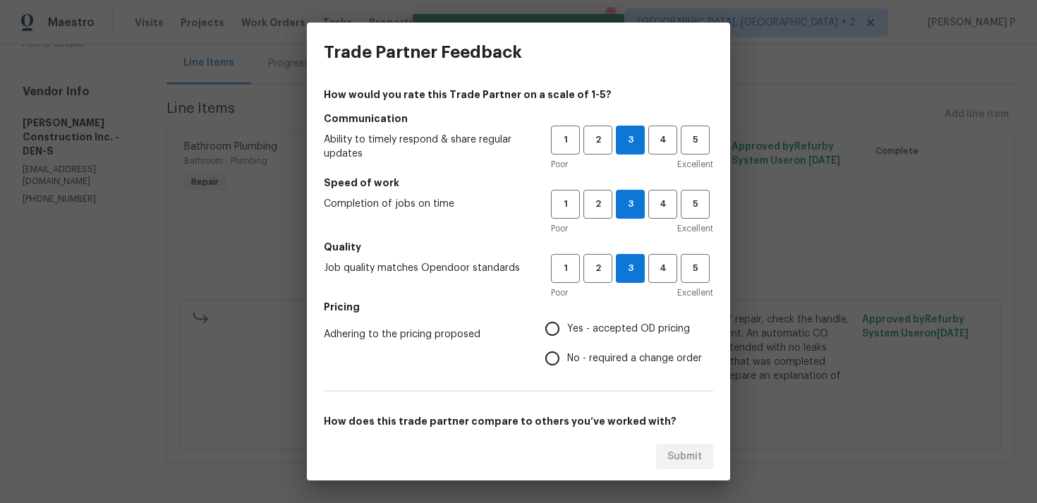
radio input "true"
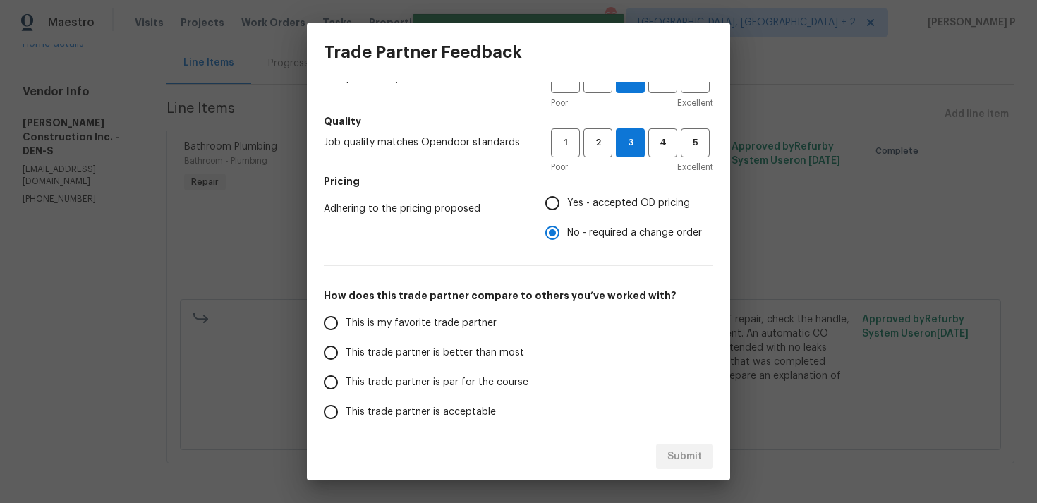
scroll to position [192, 0]
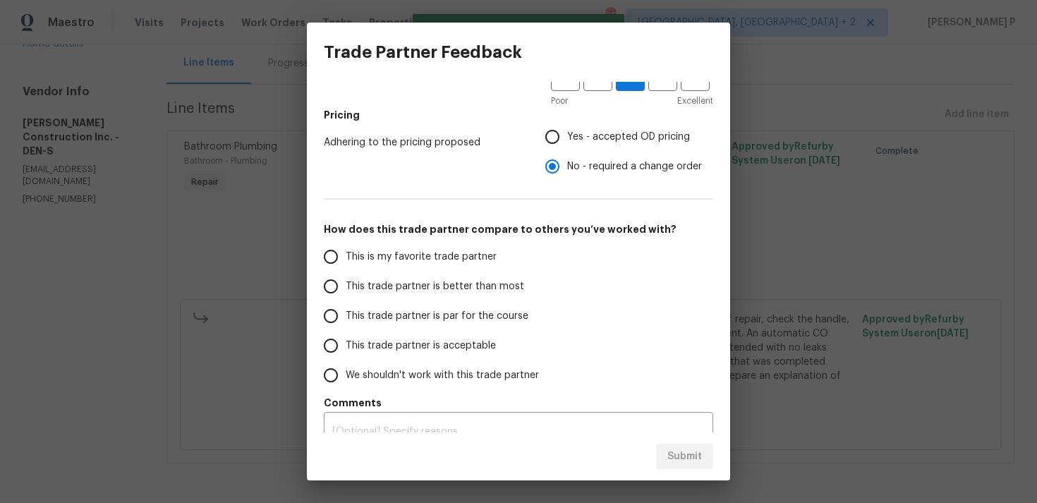
click at [435, 327] on label "This trade partner is par for the course" at bounding box center [427, 316] width 223 height 30
click at [346, 327] on input "This trade partner is par for the course" at bounding box center [331, 316] width 30 height 30
click at [675, 454] on span "Submit" at bounding box center [685, 457] width 35 height 18
radio input "true"
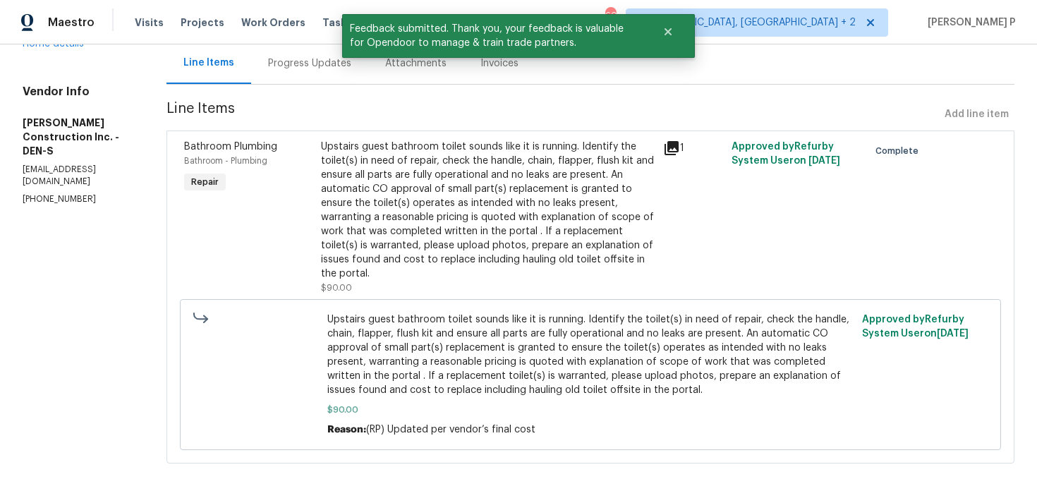
scroll to position [0, 0]
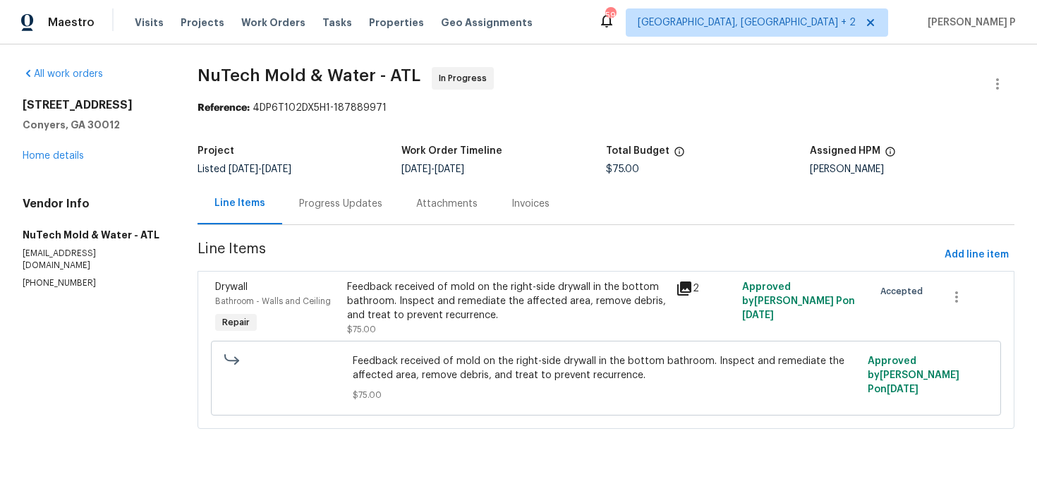
click at [343, 207] on div "Progress Updates" at bounding box center [340, 204] width 83 height 14
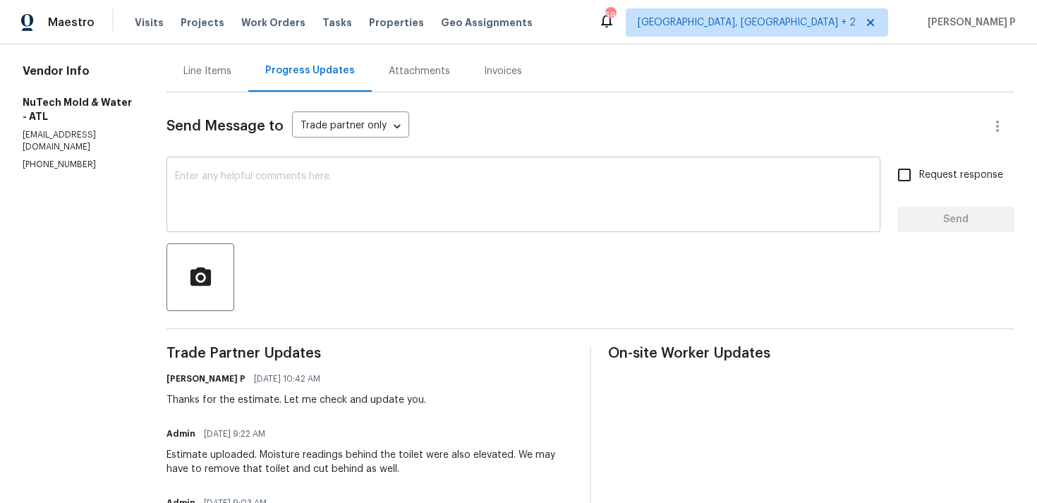
scroll to position [190, 0]
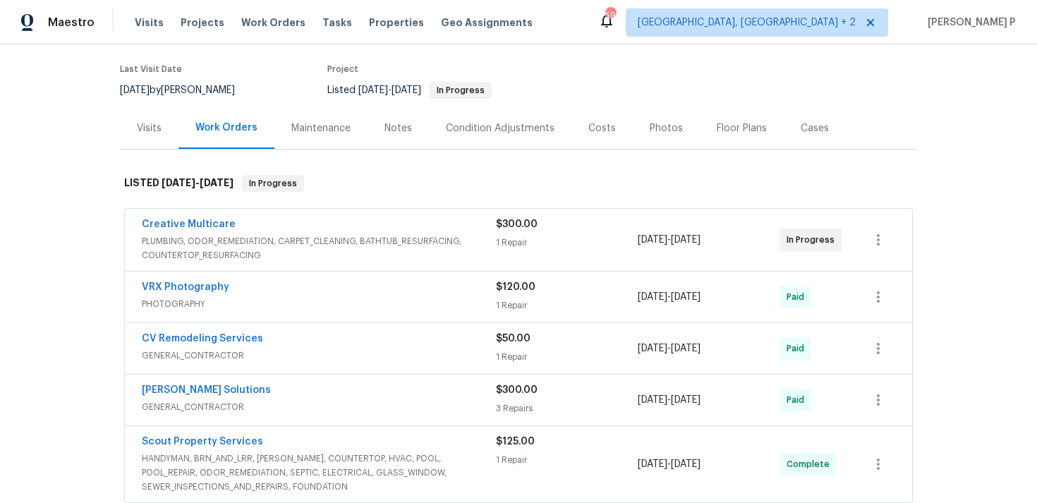
scroll to position [109, 0]
